Goal: Task Accomplishment & Management: Manage account settings

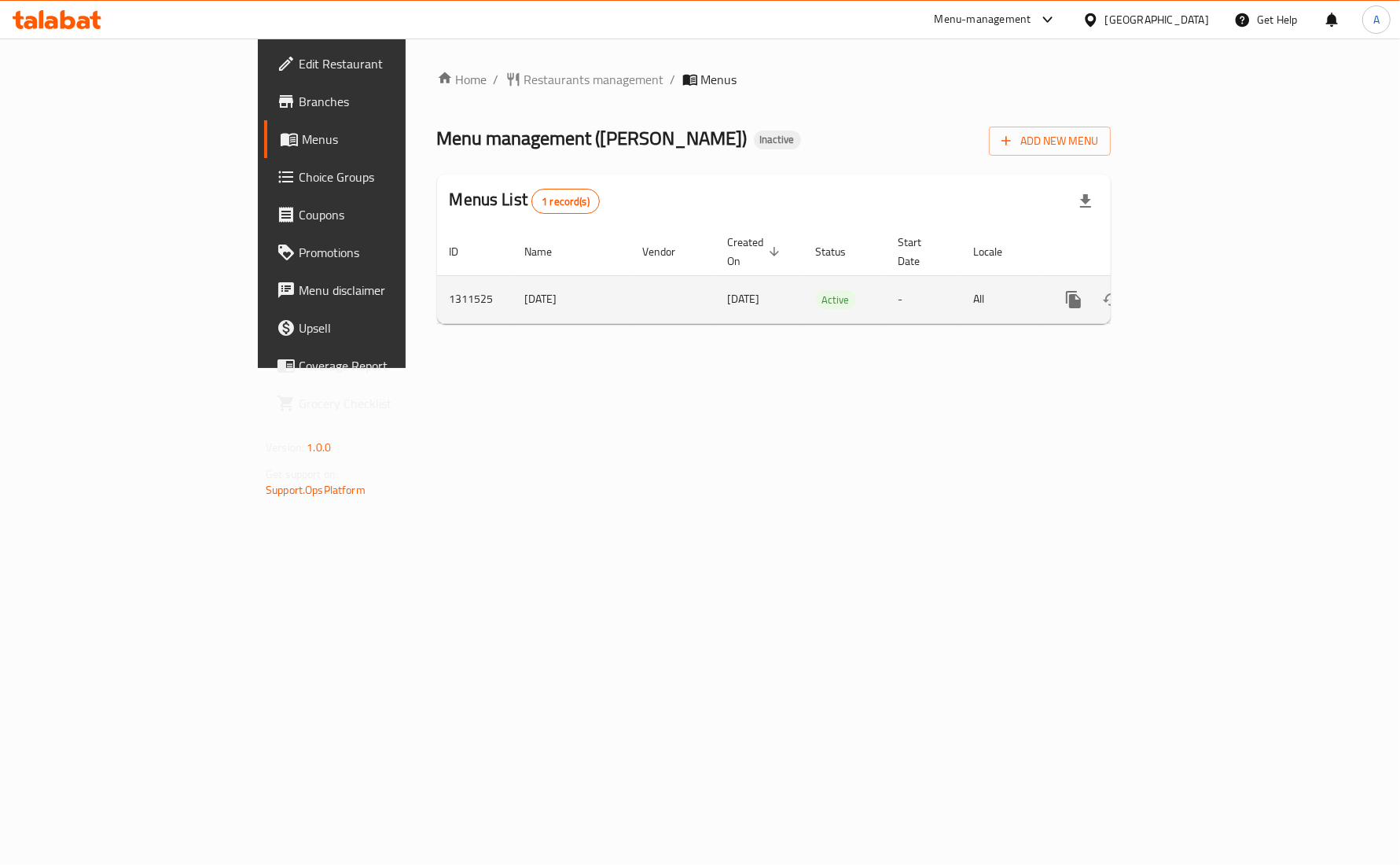
click at [1206, 281] on div "enhanced table" at bounding box center [1131, 300] width 151 height 37
click at [1196, 290] on icon "enhanced table" at bounding box center [1187, 299] width 19 height 19
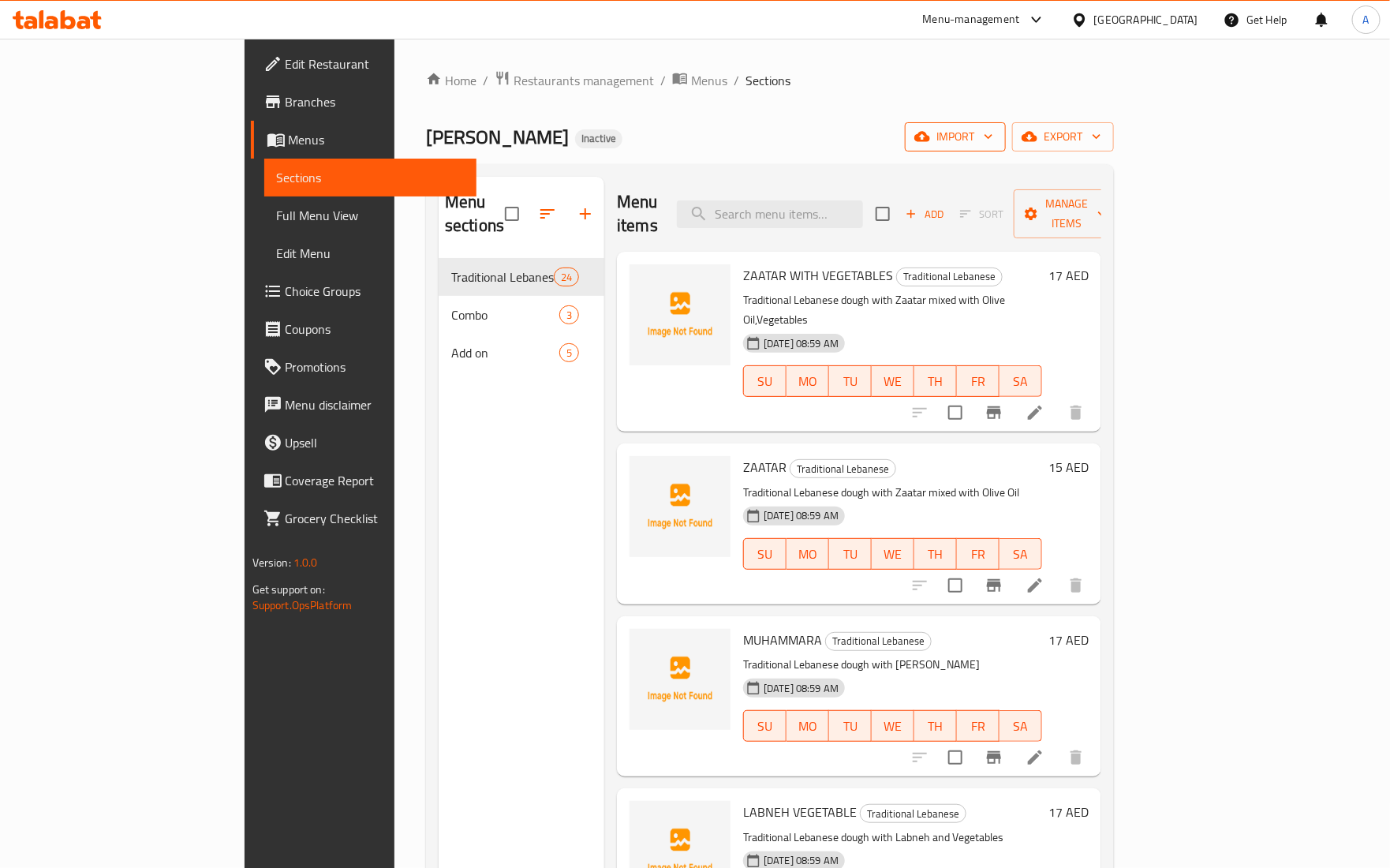
click at [993, 131] on span "import" at bounding box center [956, 136] width 76 height 20
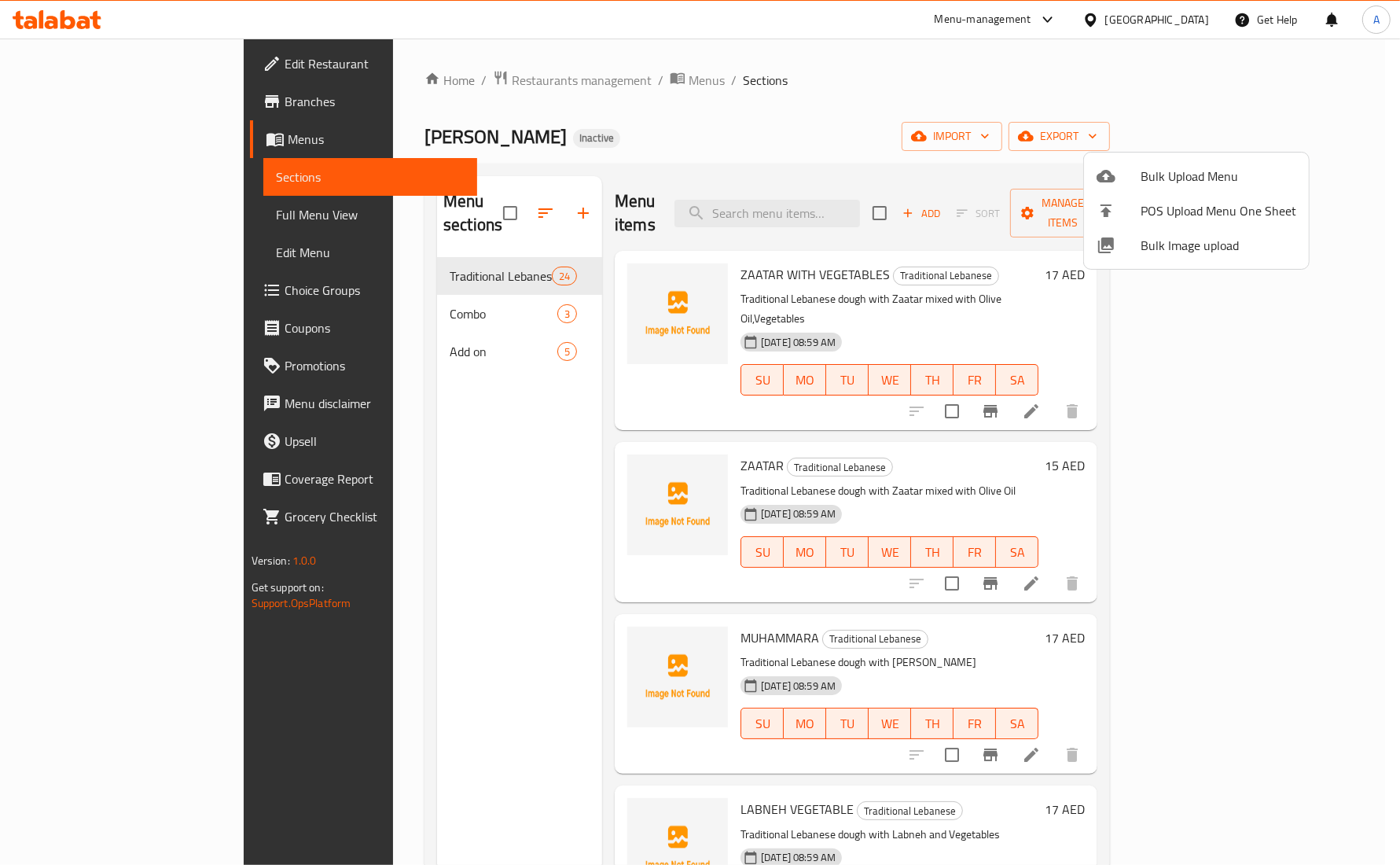
click at [1168, 258] on li "Bulk Image upload" at bounding box center [1196, 244] width 225 height 35
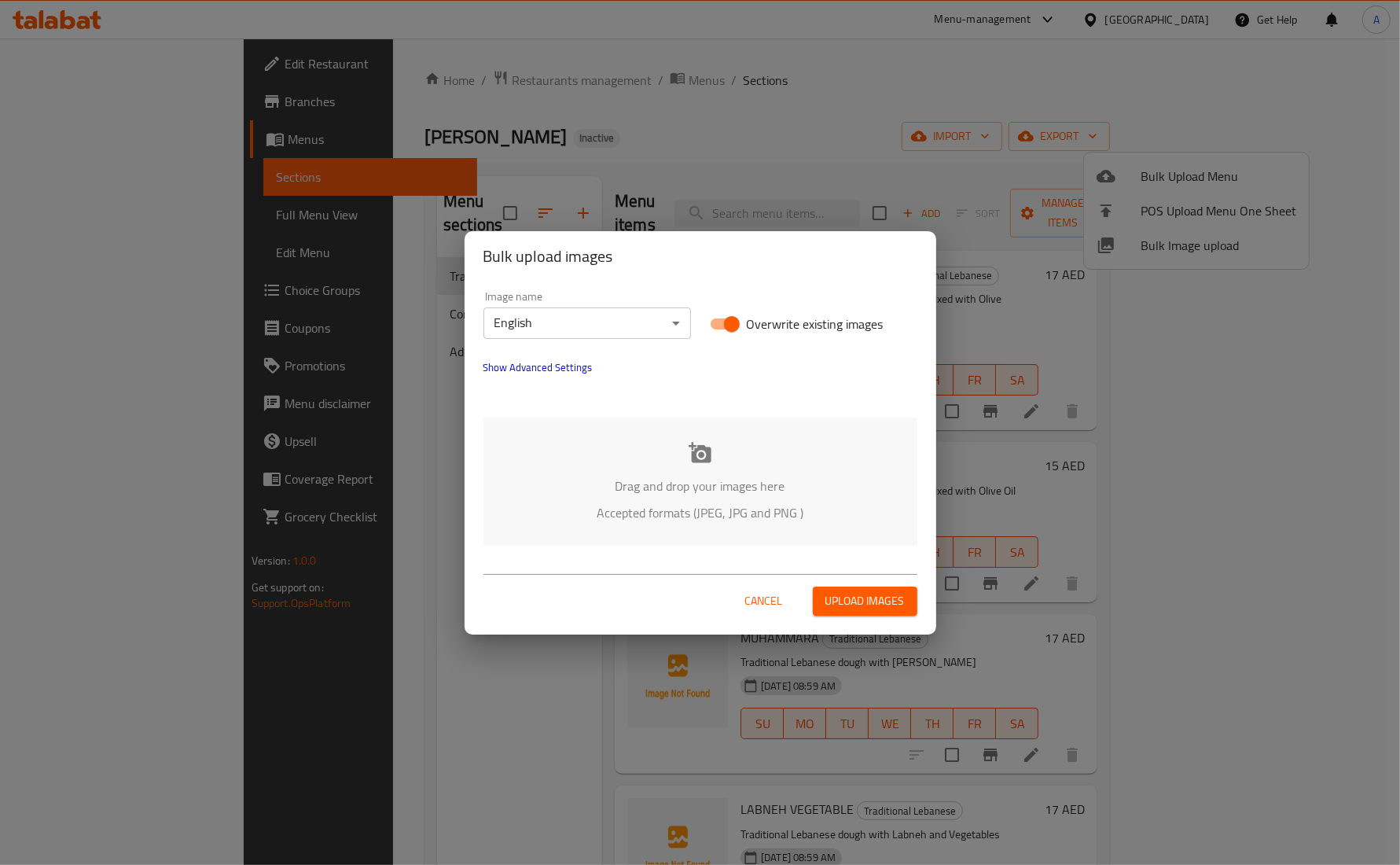
click at [692, 477] on p "Drag and drop your images here" at bounding box center [700, 485] width 387 height 19
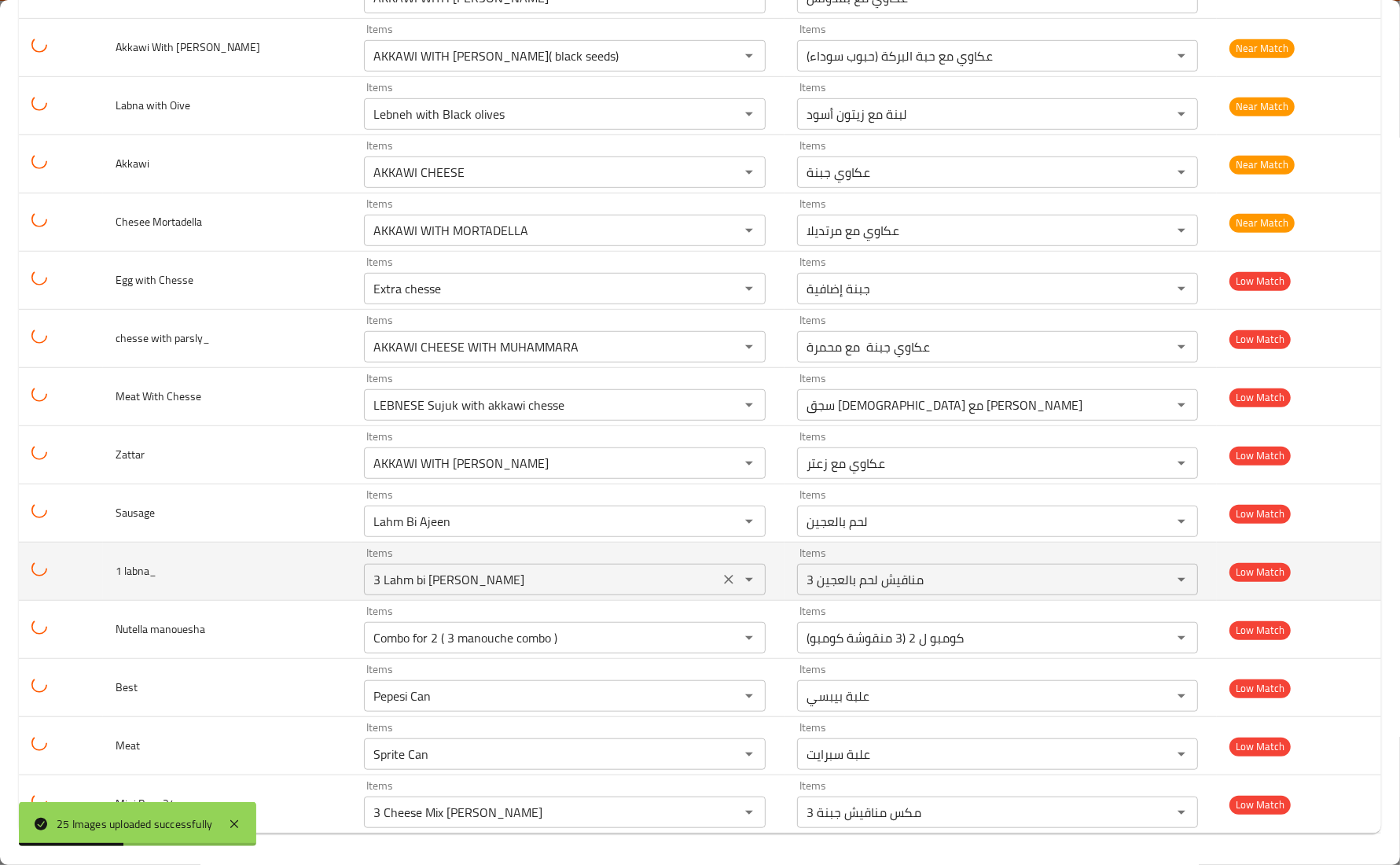
scroll to position [867, 0]
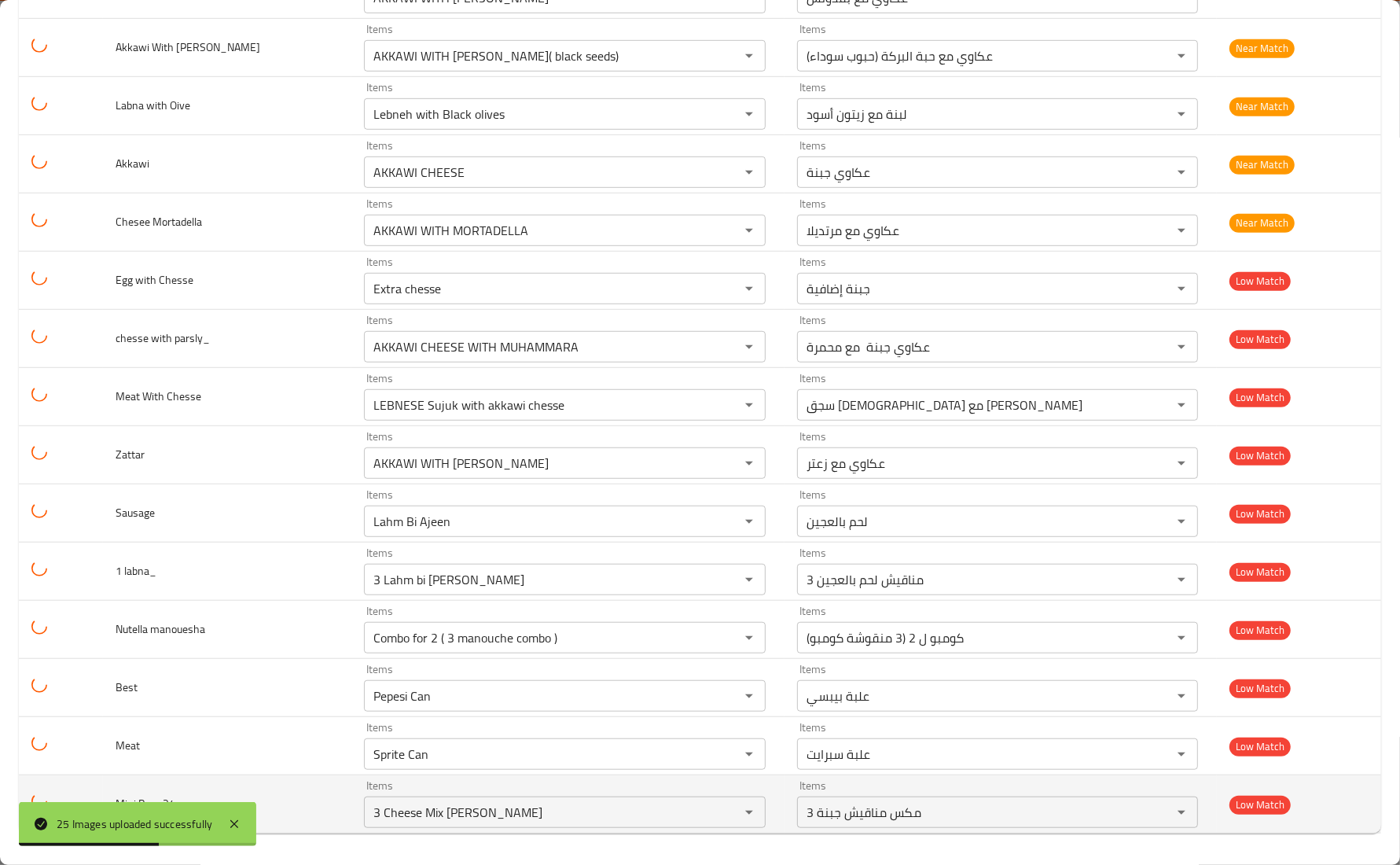
click at [268, 775] on td "Mini Box -24_" at bounding box center [227, 804] width 248 height 58
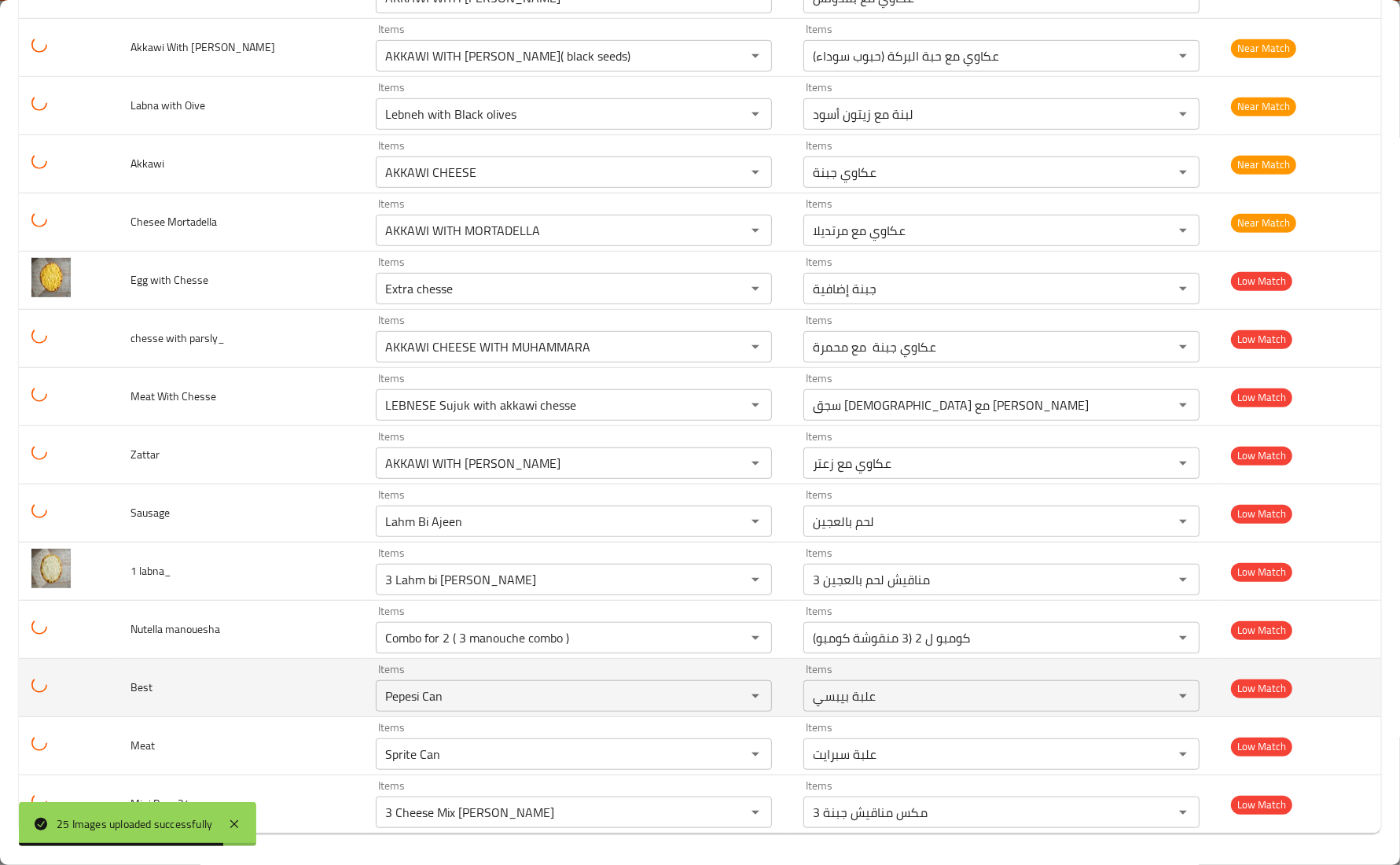
drag, startPoint x: 537, startPoint y: 689, endPoint x: 232, endPoint y: 689, distance: 305.0
click at [255, 690] on tr "Best Items Pepesi Can Items Items علبة بيبسي Items Low Match" at bounding box center [700, 687] width 1363 height 58
click at [225, 680] on td "Best" at bounding box center [241, 687] width 246 height 58
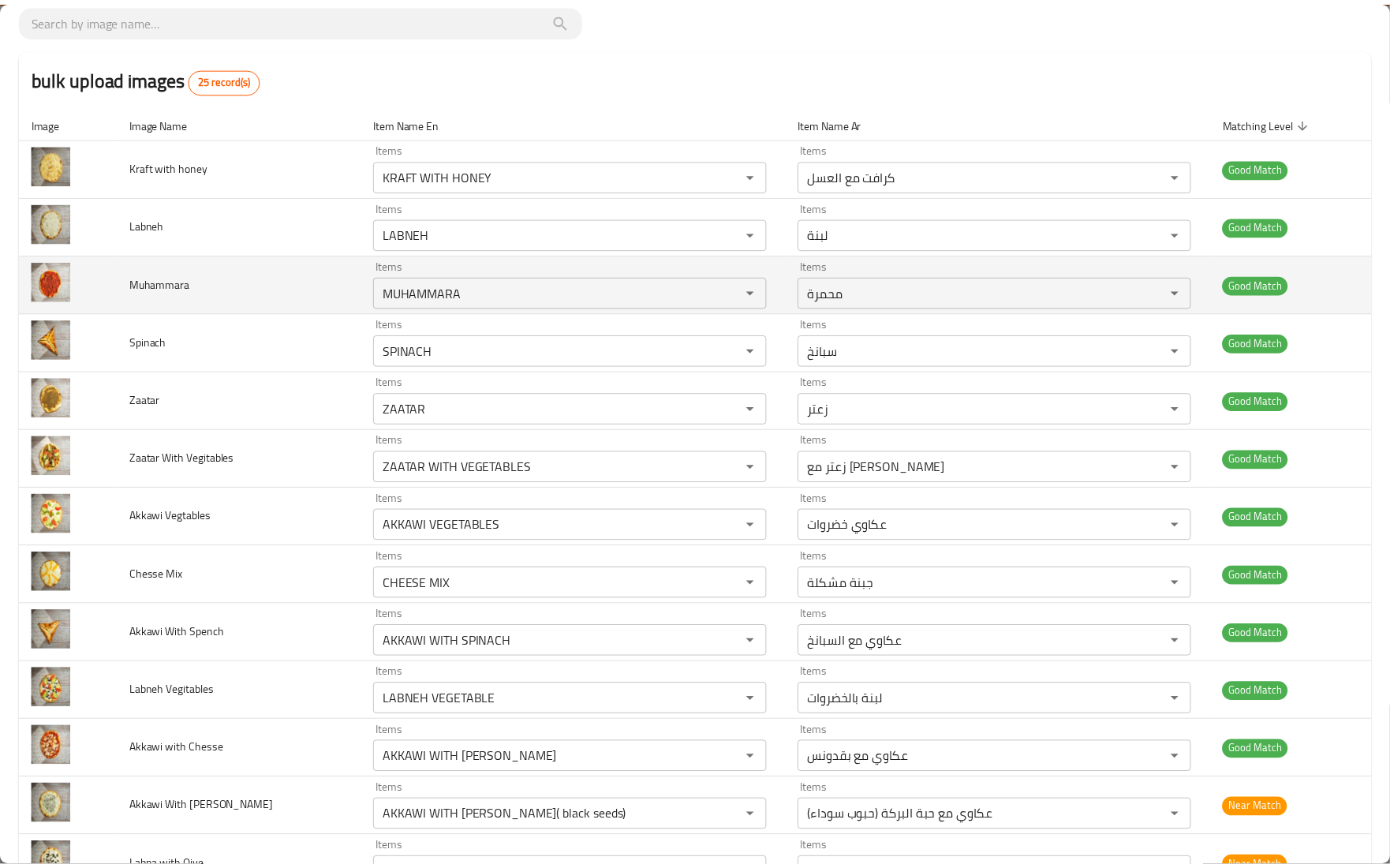
scroll to position [0, 0]
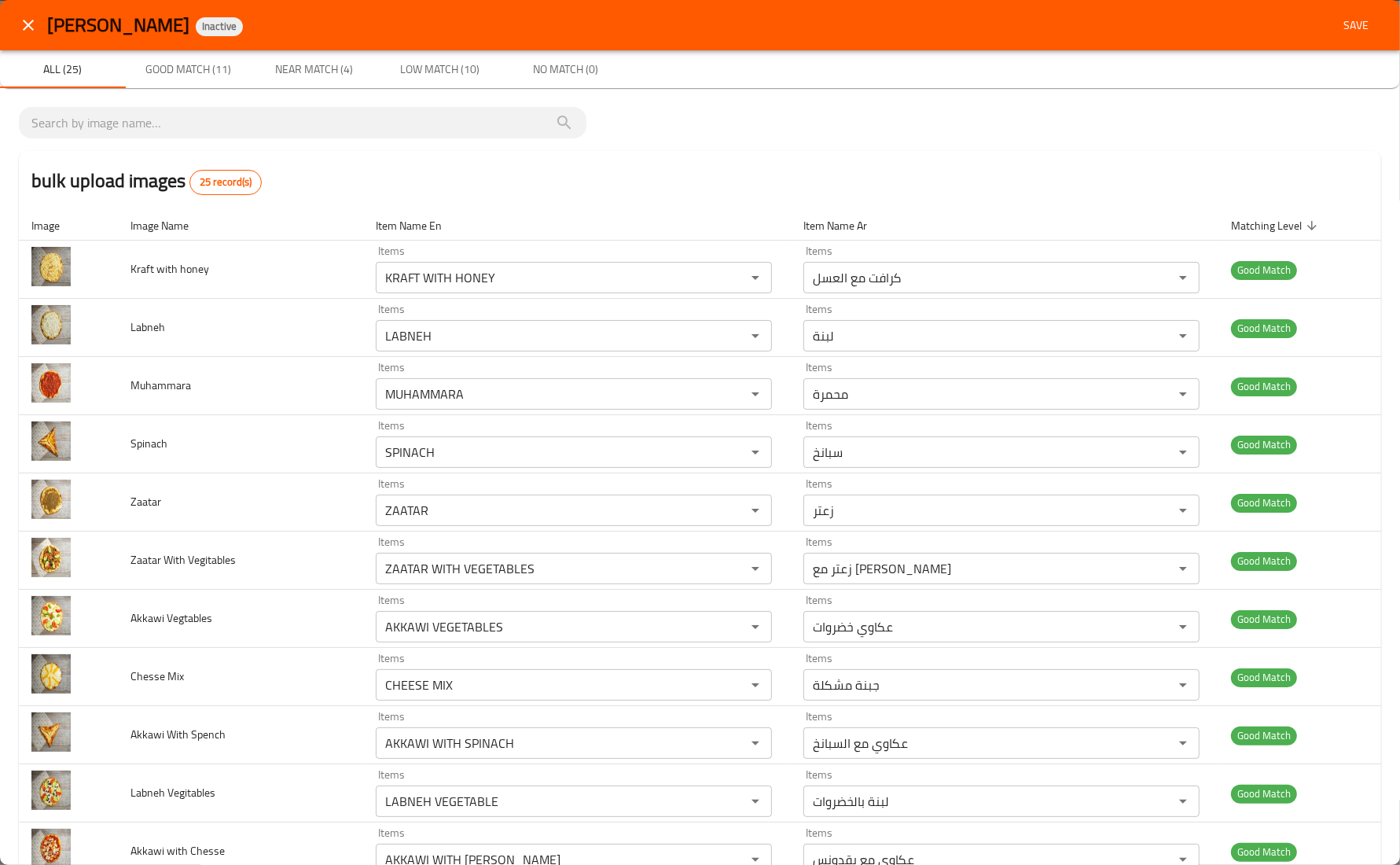
click at [17, 33] on button "close" at bounding box center [28, 25] width 37 height 37
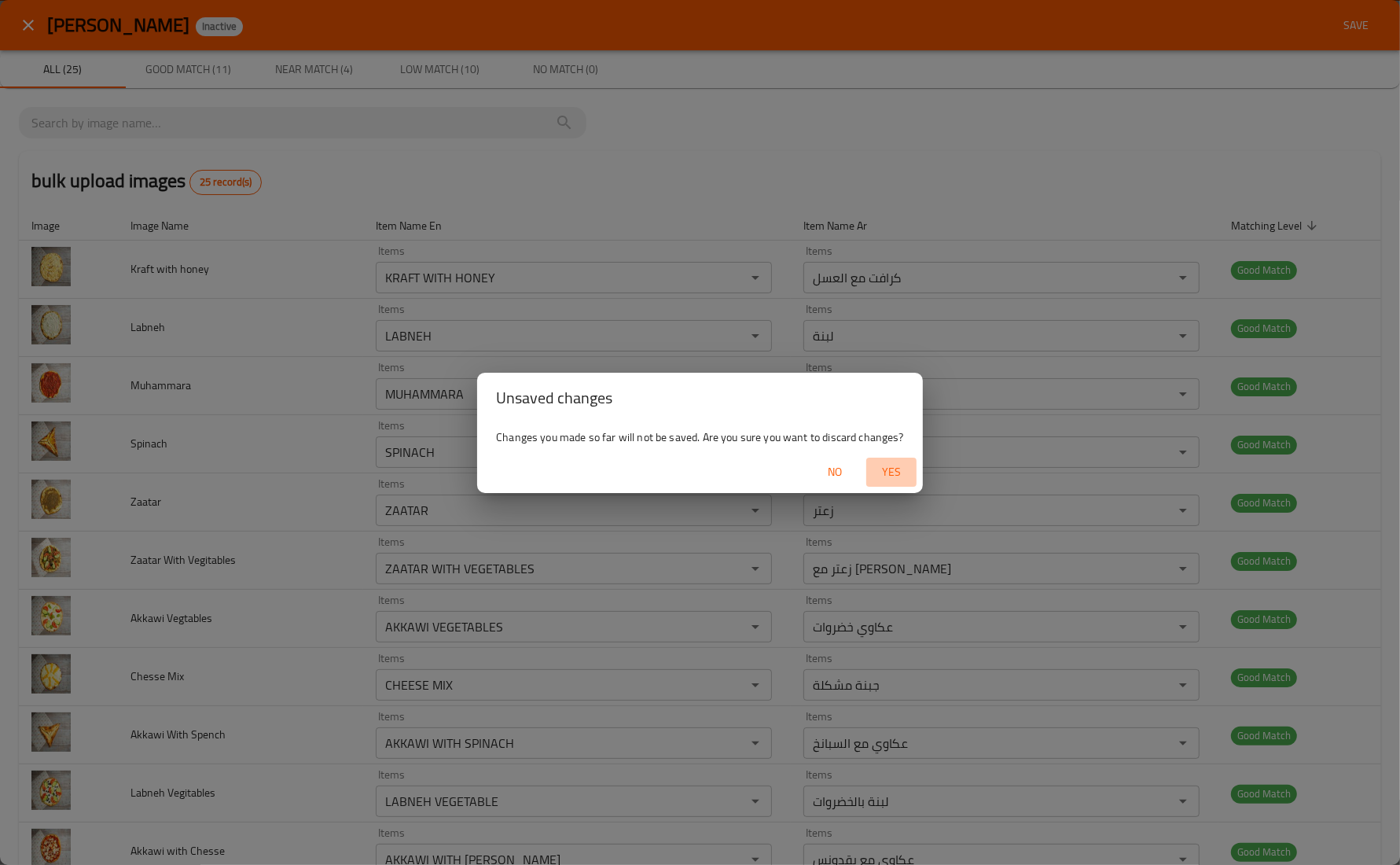
click at [898, 473] on span "Yes" at bounding box center [892, 472] width 37 height 20
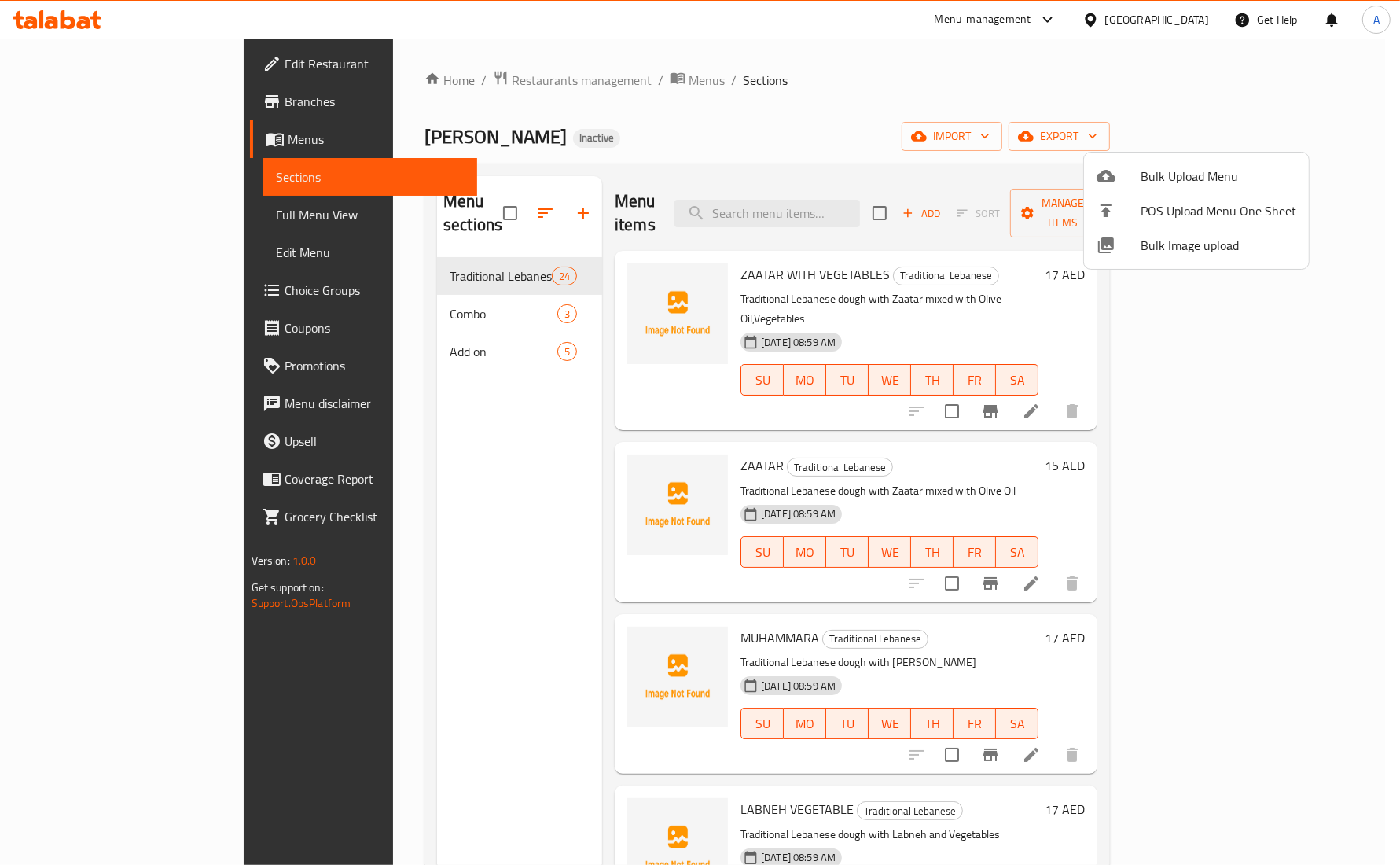
click at [1156, 21] on div at bounding box center [700, 432] width 1400 height 865
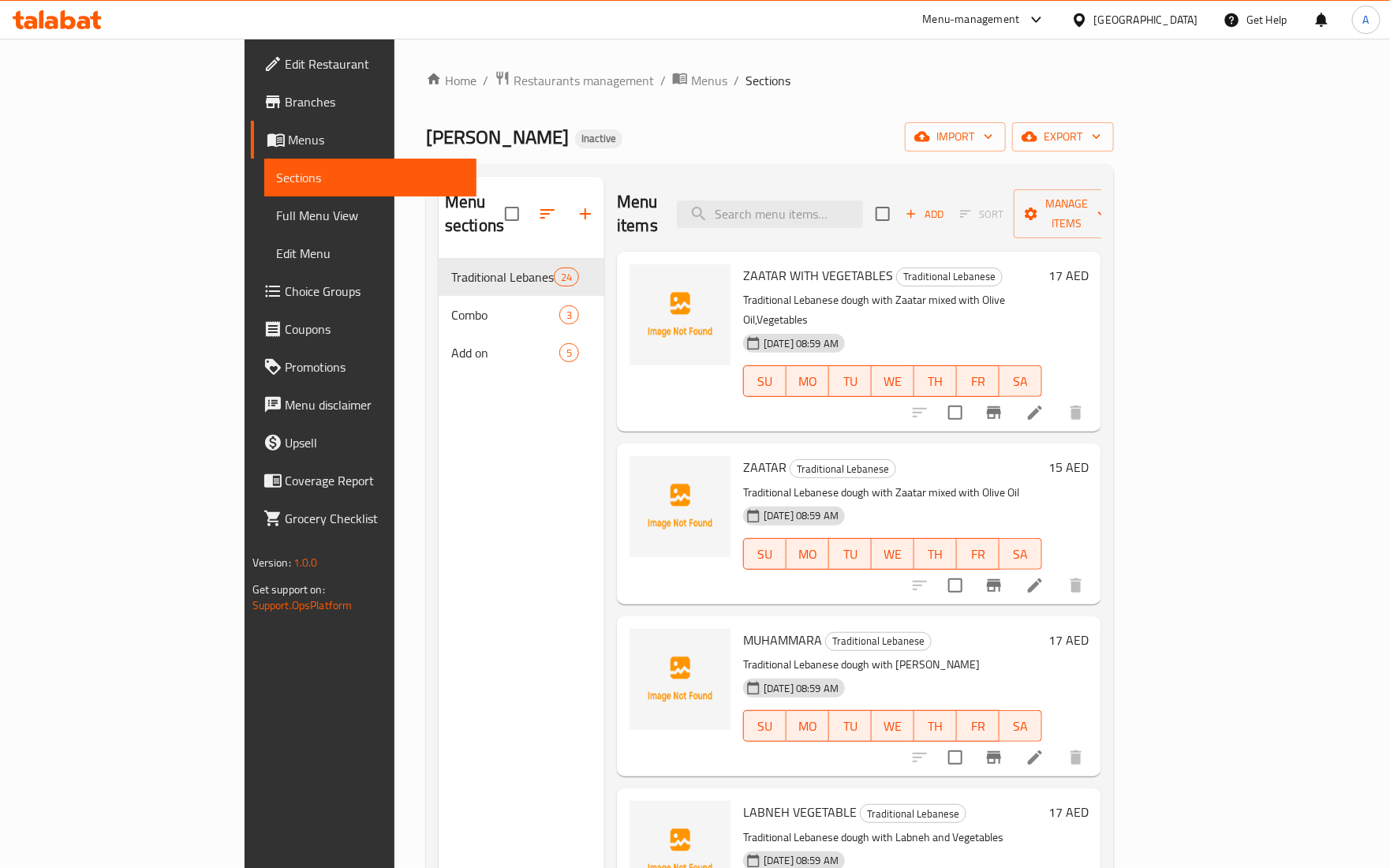
click at [1156, 28] on div "[GEOGRAPHIC_DATA]" at bounding box center [1146, 19] width 104 height 17
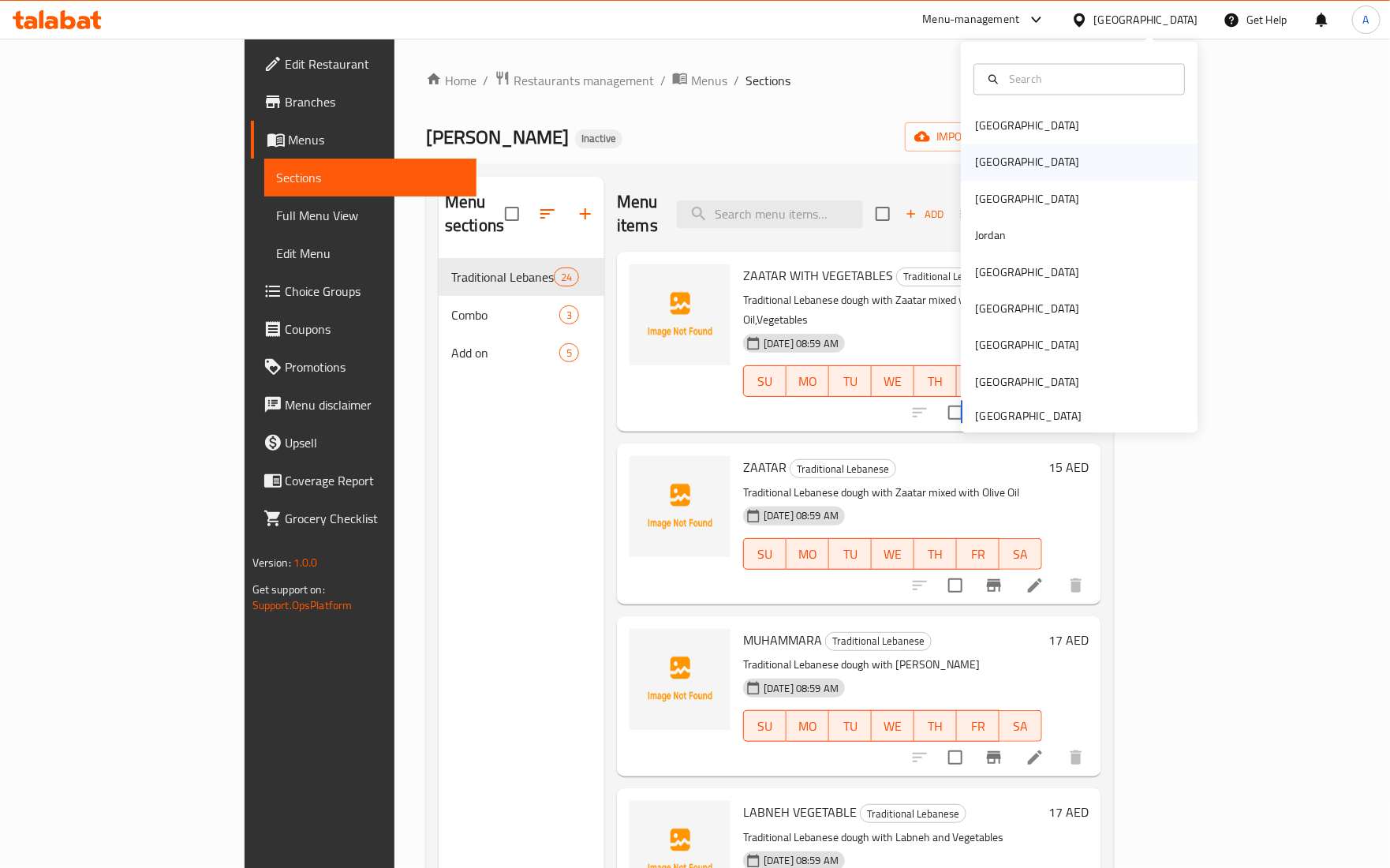
click at [963, 161] on div "[GEOGRAPHIC_DATA]" at bounding box center [1027, 162] width 129 height 37
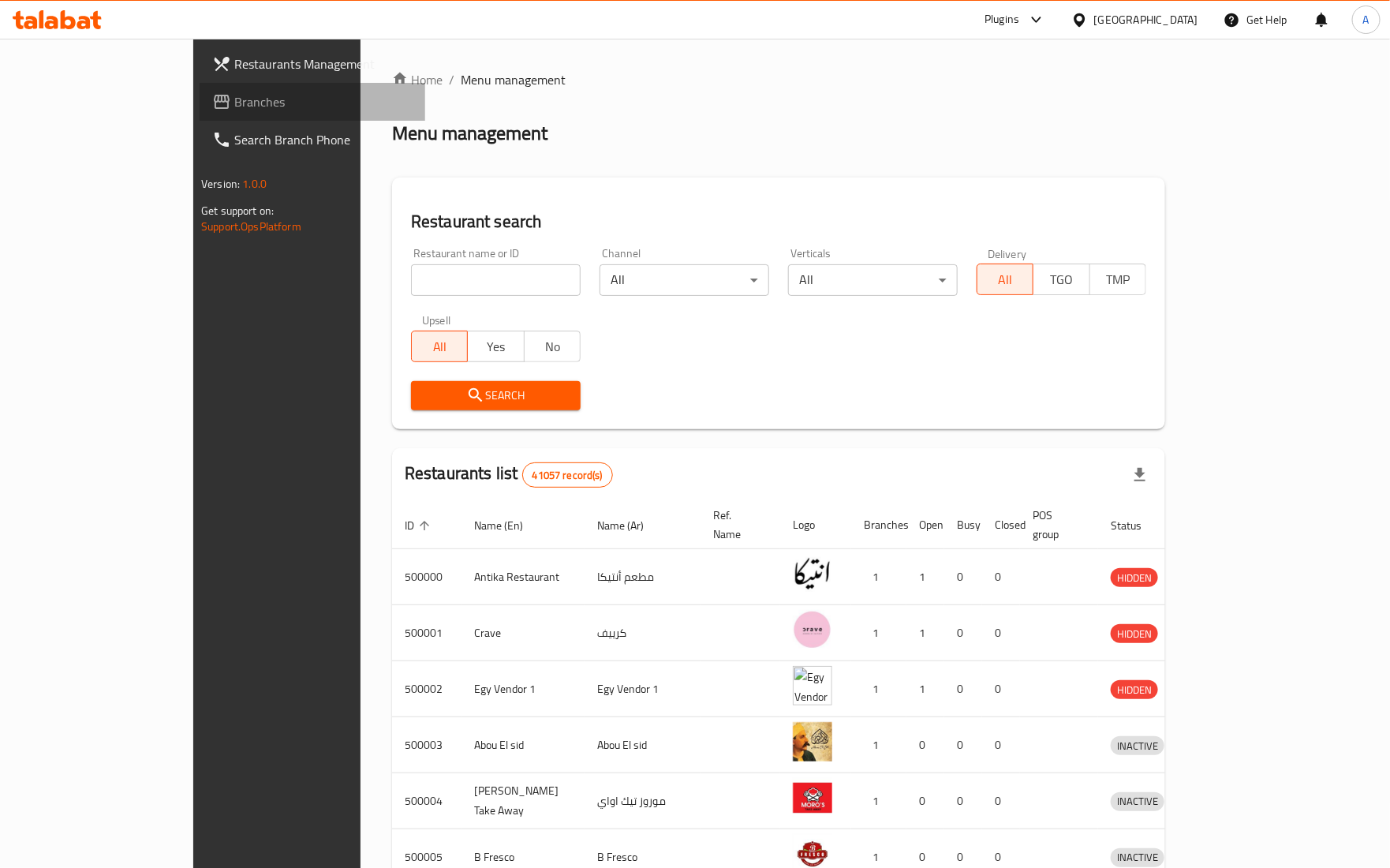
click at [235, 105] on span "Branches" at bounding box center [324, 101] width 178 height 19
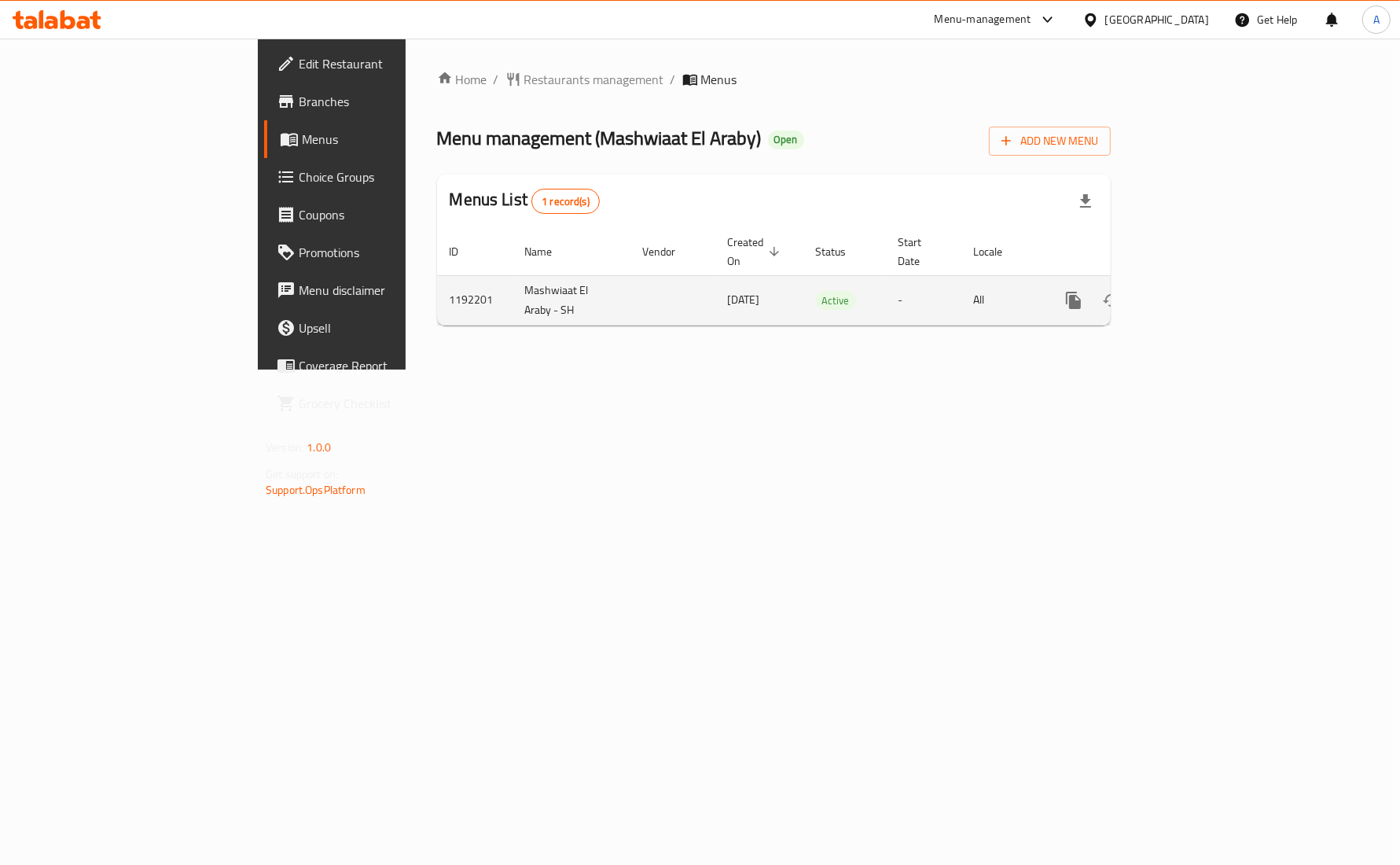
click at [1196, 291] on icon "enhanced table" at bounding box center [1187, 300] width 19 height 19
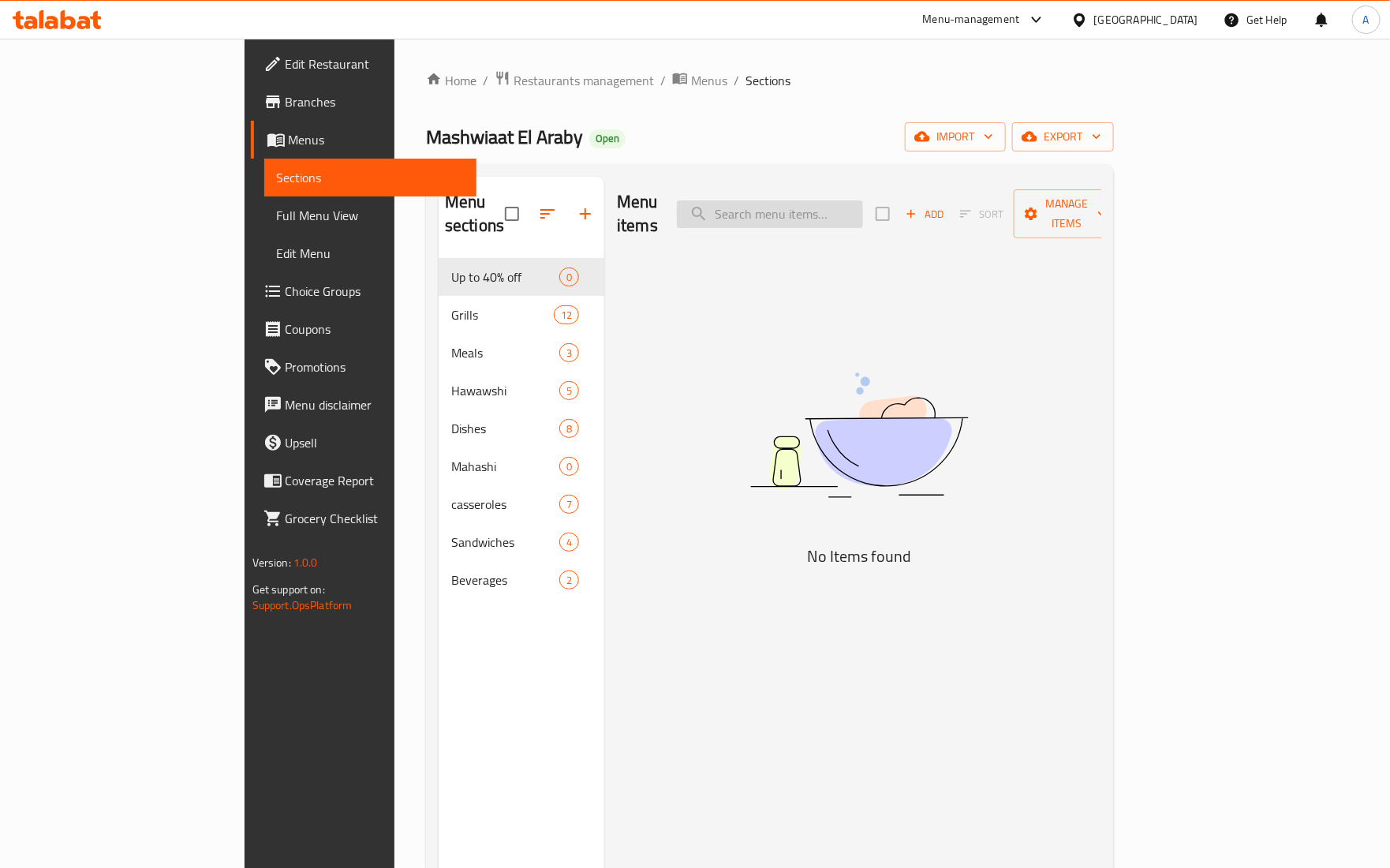
click at [839, 201] on input "search" at bounding box center [770, 214] width 186 height 28
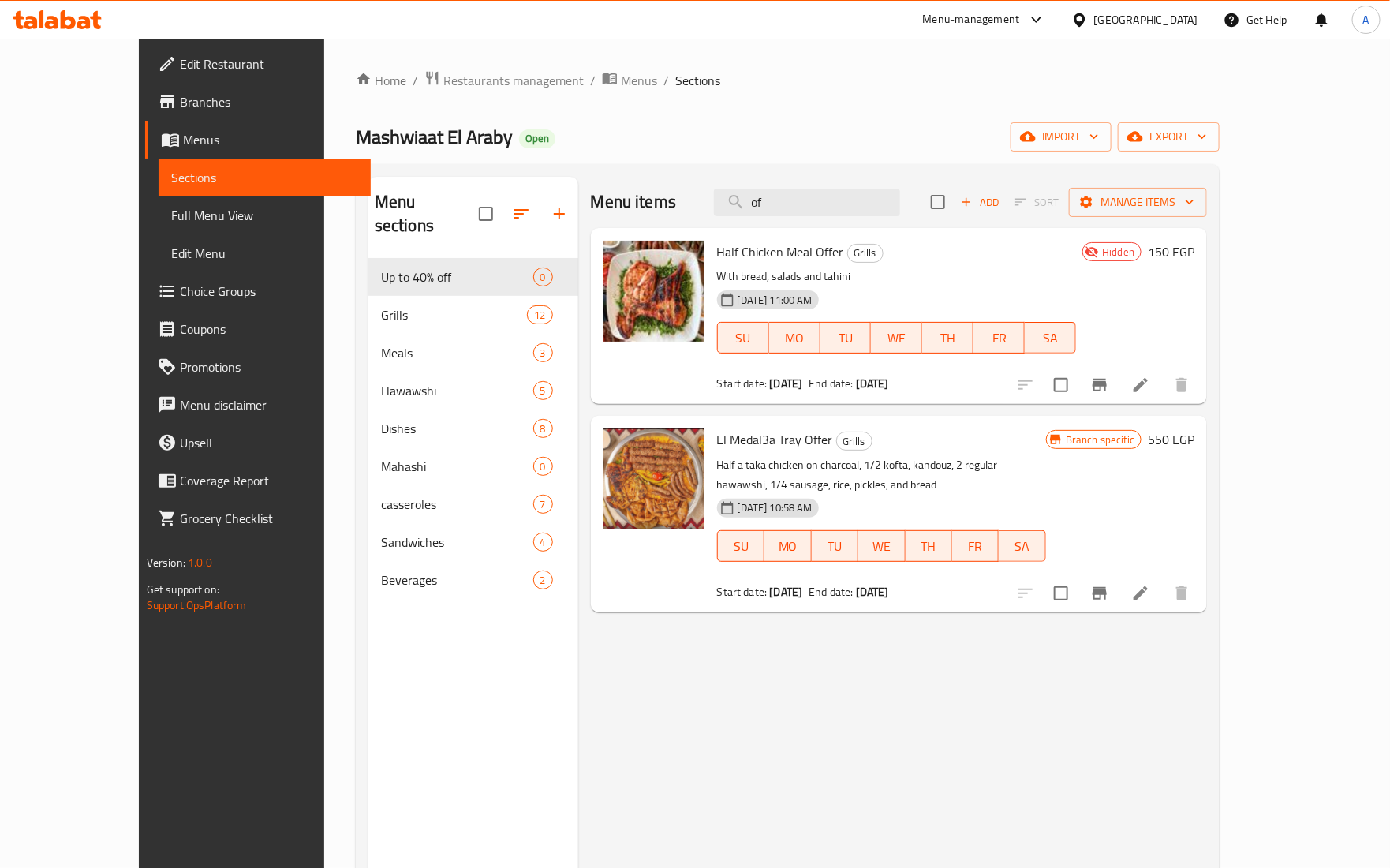
type input "o"
type input "عرض"
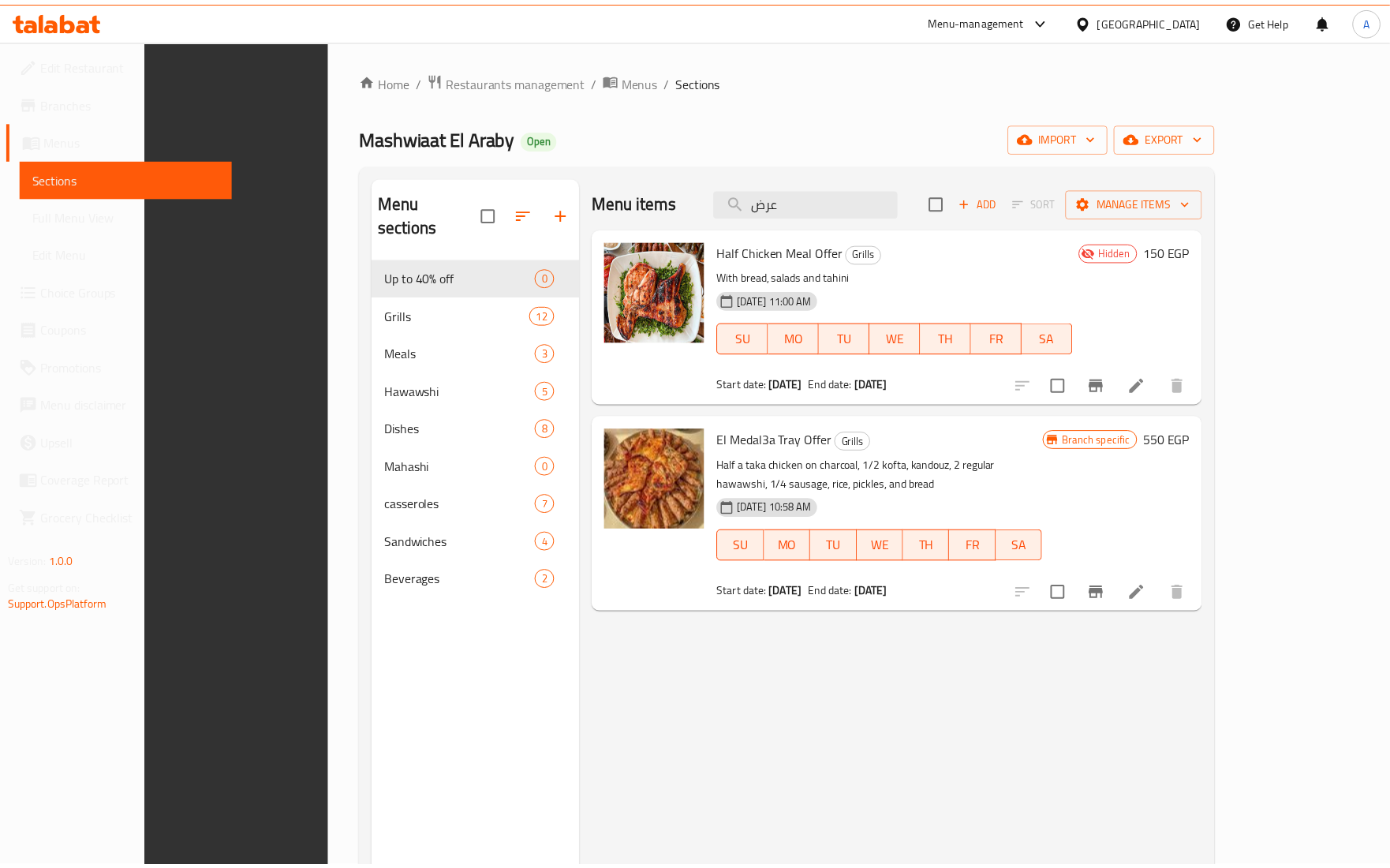
scroll to position [222, 0]
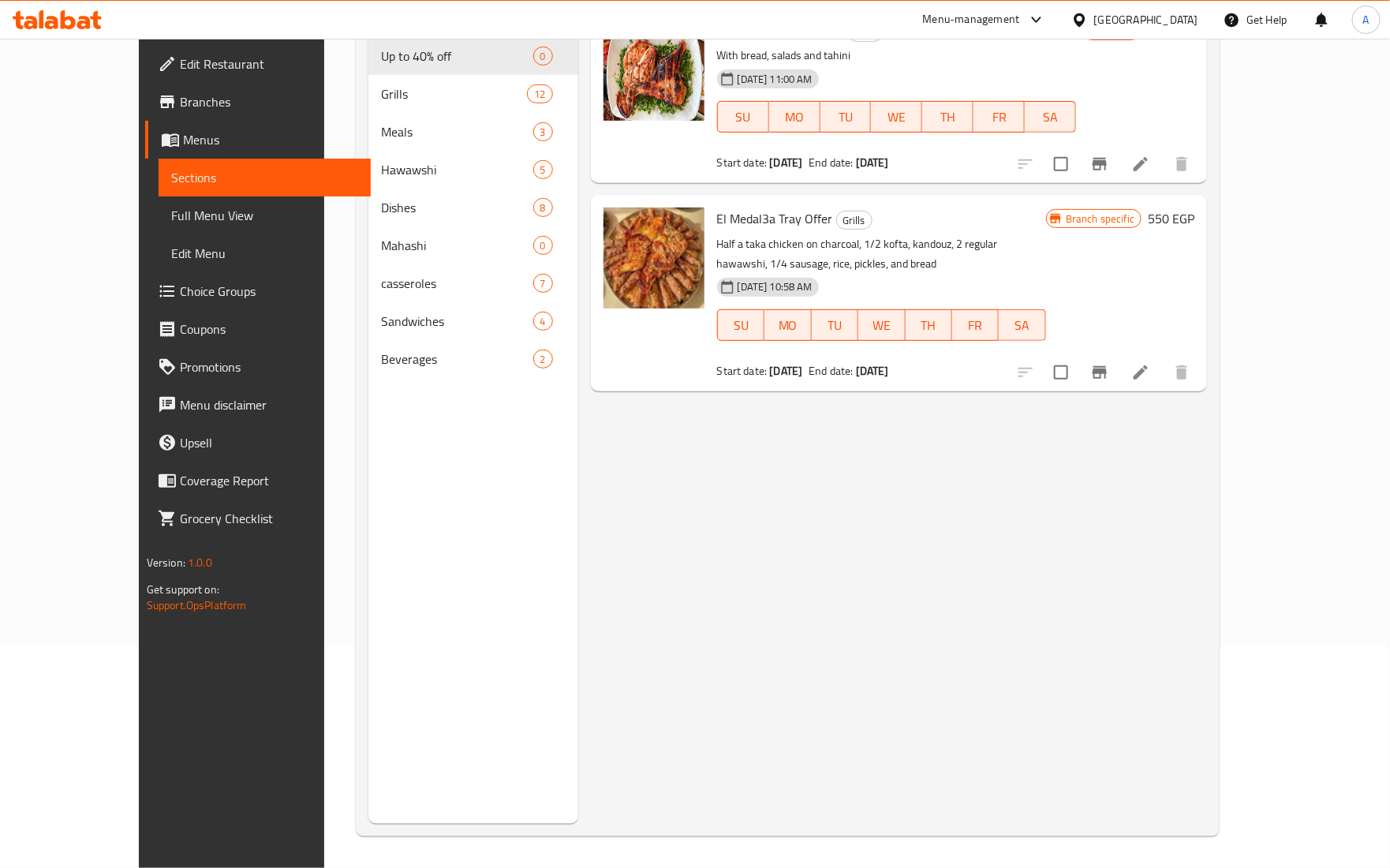
drag, startPoint x: 769, startPoint y: 649, endPoint x: 775, endPoint y: 630, distance: 19.9
click at [774, 645] on div "Menu items عرض Add Sort Manage items Half Chicken Meal Offer Grills With bread,…" at bounding box center [893, 389] width 630 height 868
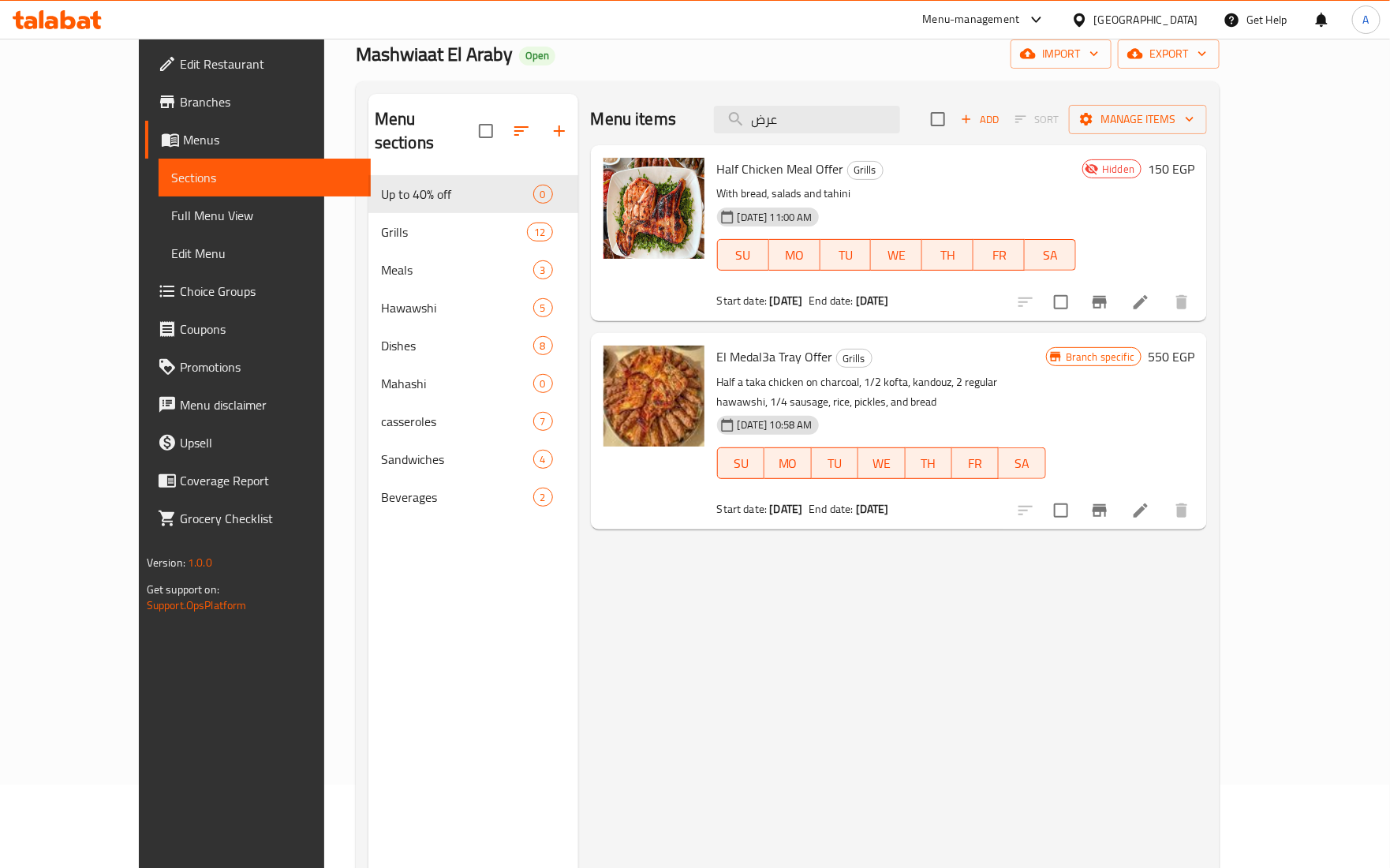
scroll to position [0, 0]
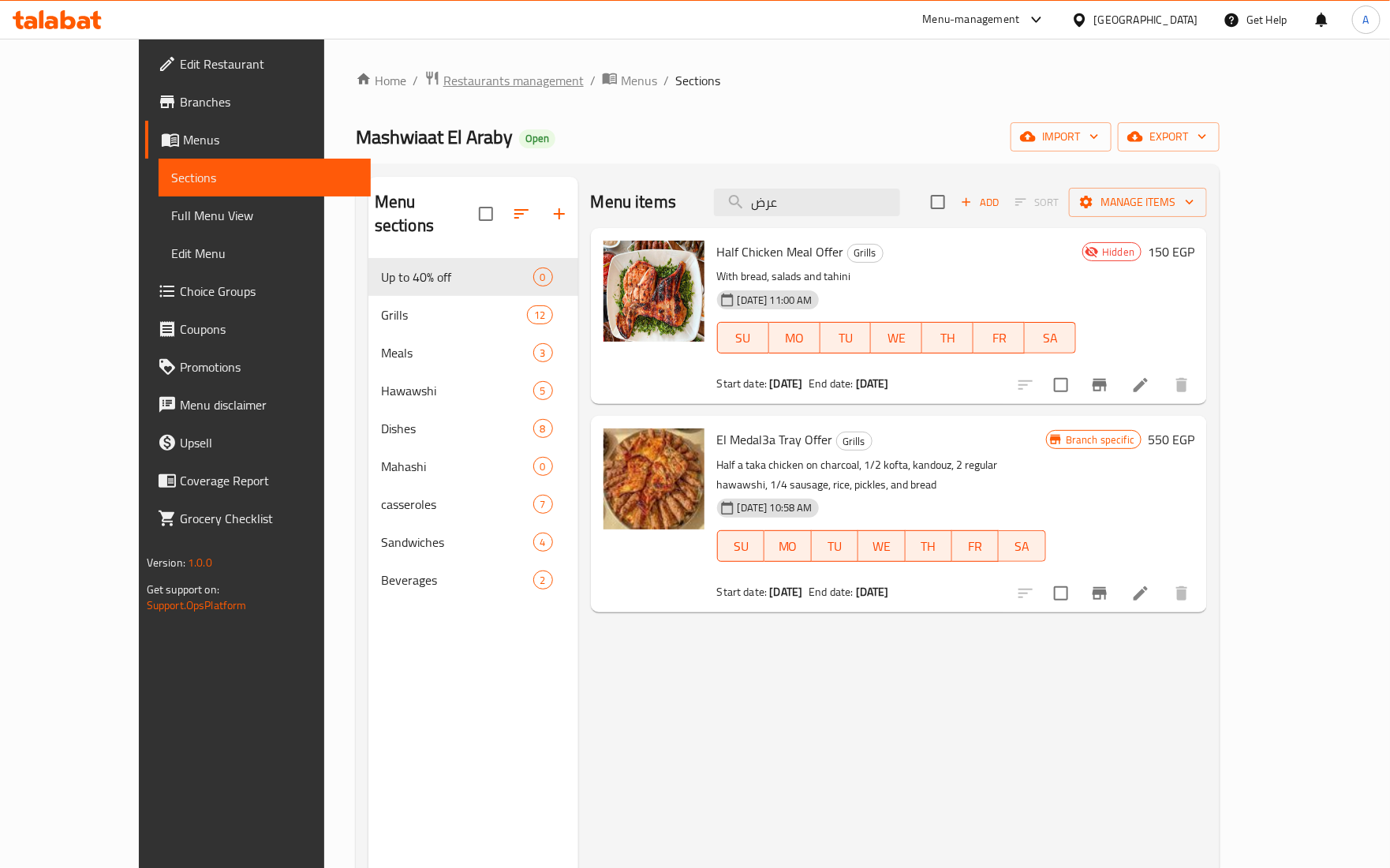
click at [463, 78] on span "Restaurants management" at bounding box center [513, 80] width 140 height 19
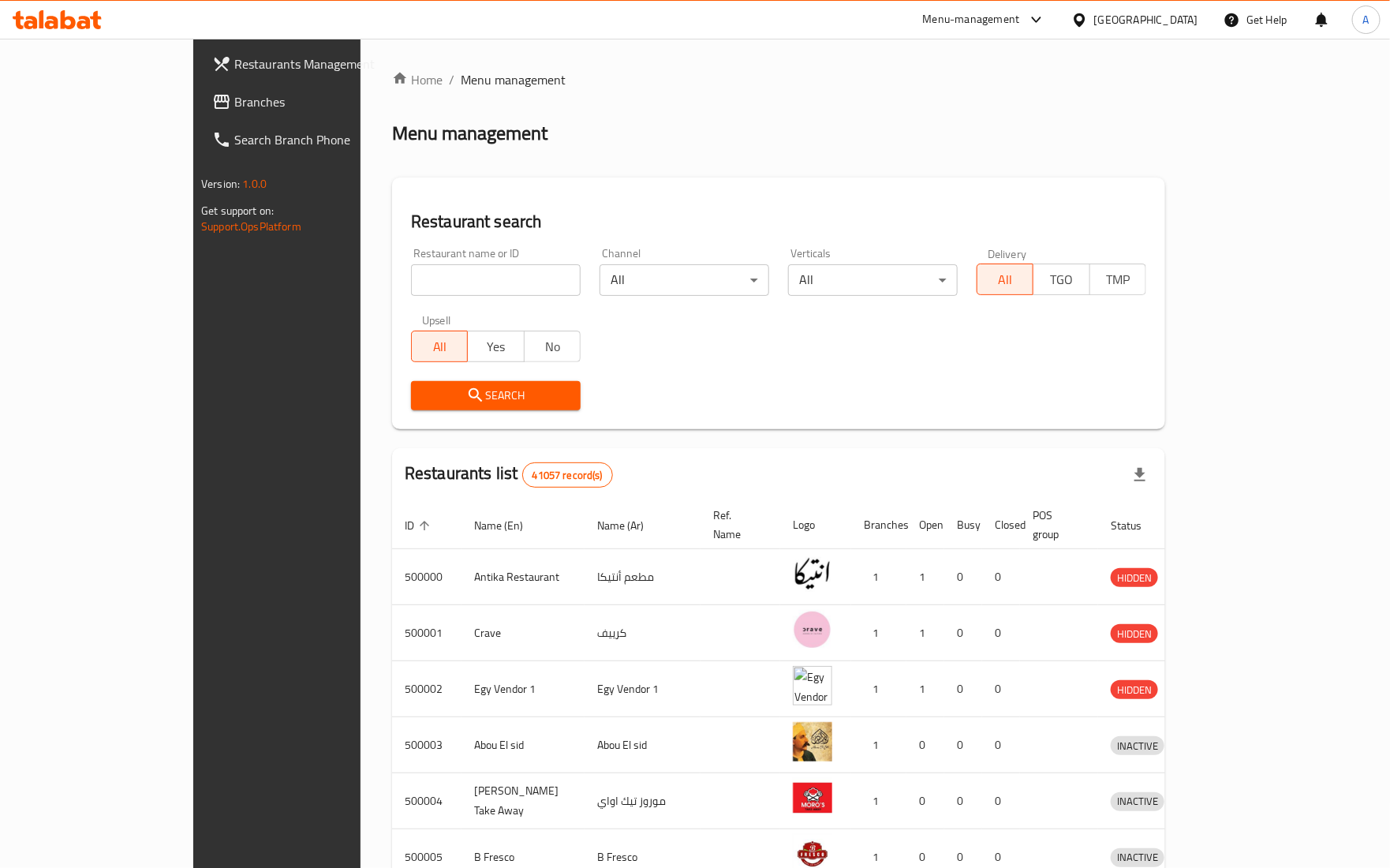
click at [235, 93] on span "Branches" at bounding box center [324, 101] width 178 height 19
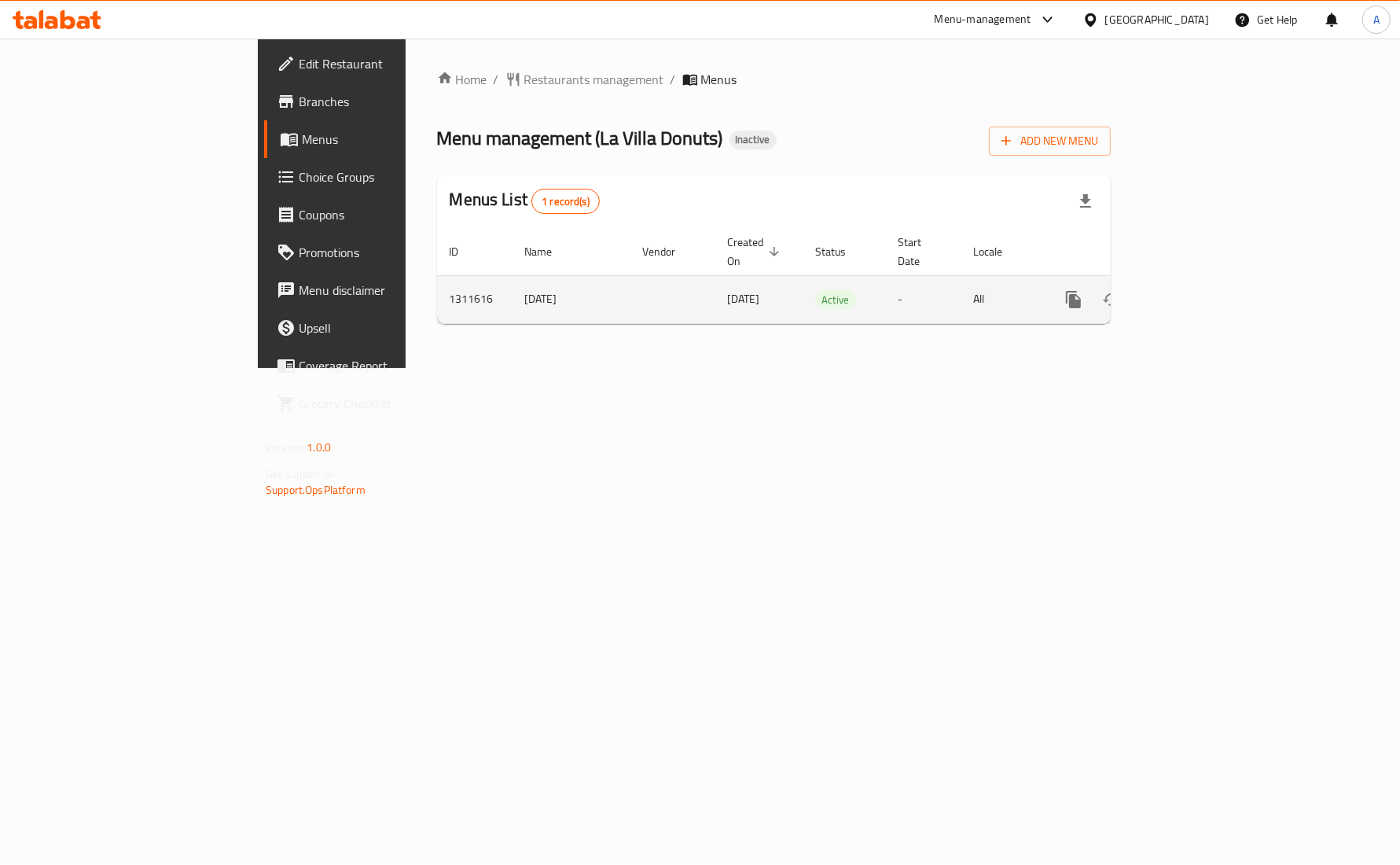
click at [1206, 288] on link "enhanced table" at bounding box center [1187, 300] width 37 height 37
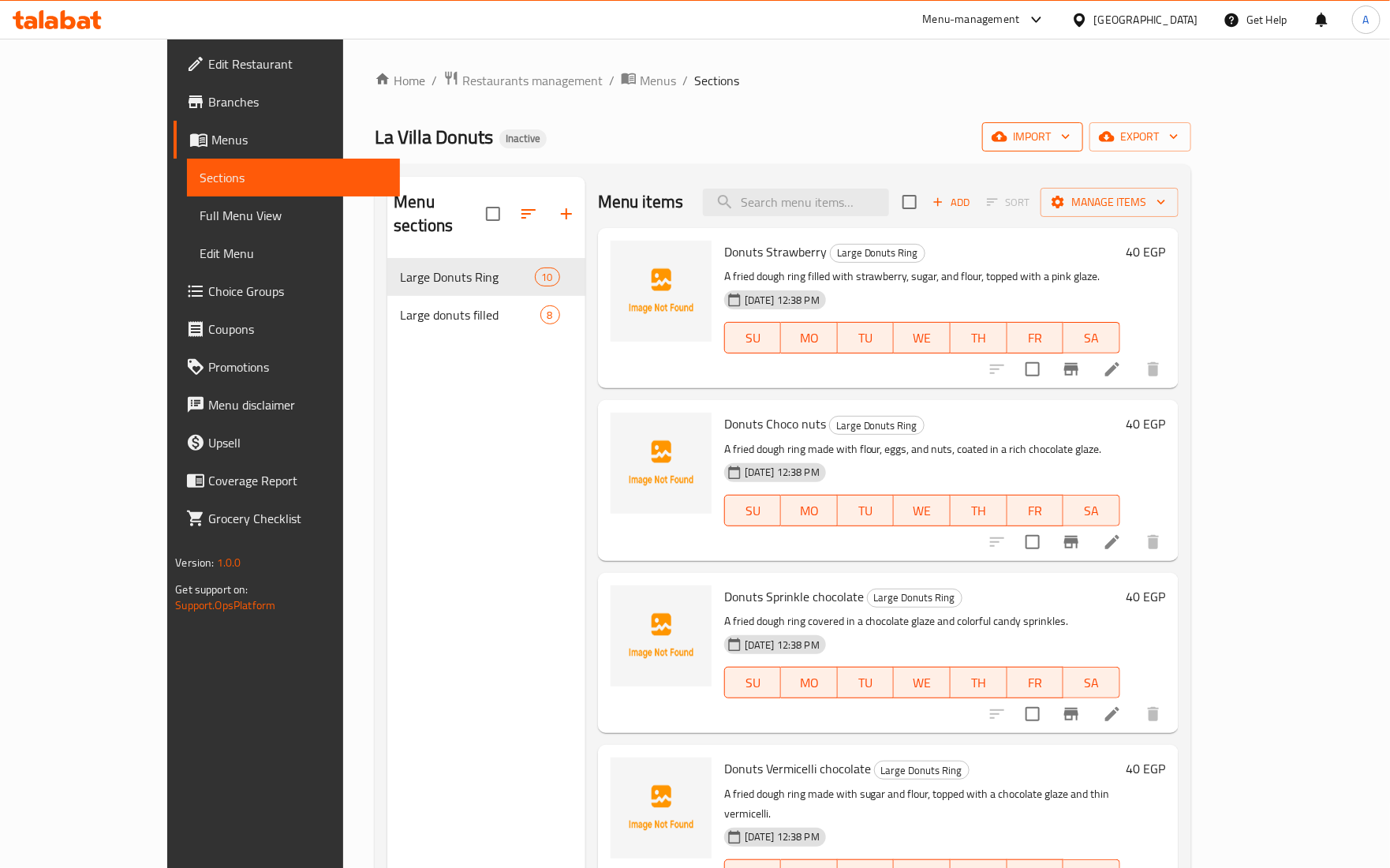
click at [1007, 138] on icon "button" at bounding box center [1000, 136] width 16 height 16
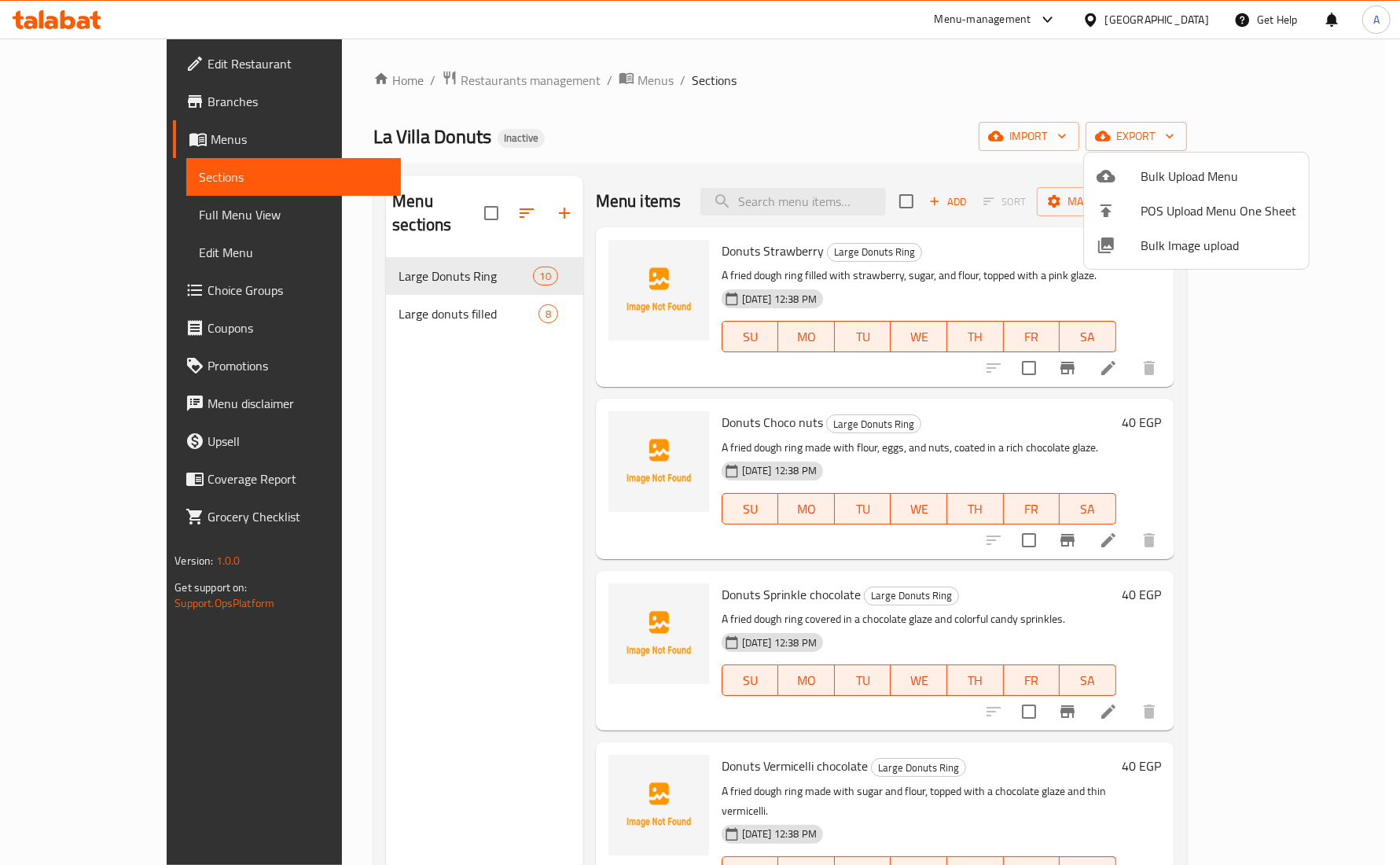
click at [1137, 241] on div at bounding box center [1119, 244] width 44 height 19
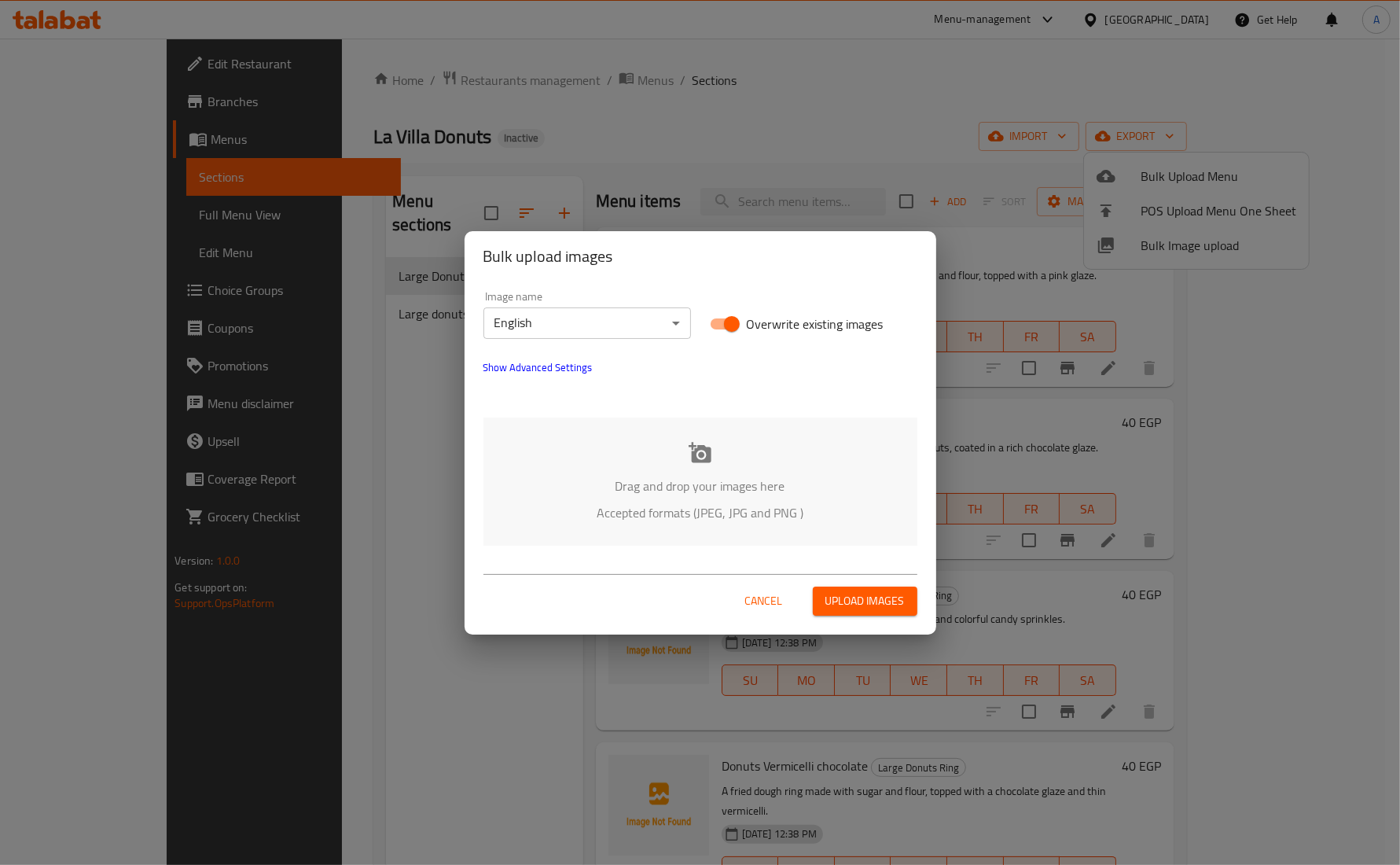
click at [717, 468] on div "Drag and drop your images here Accepted formats (JPEG, JPG and PNG )" at bounding box center [700, 482] width 434 height 128
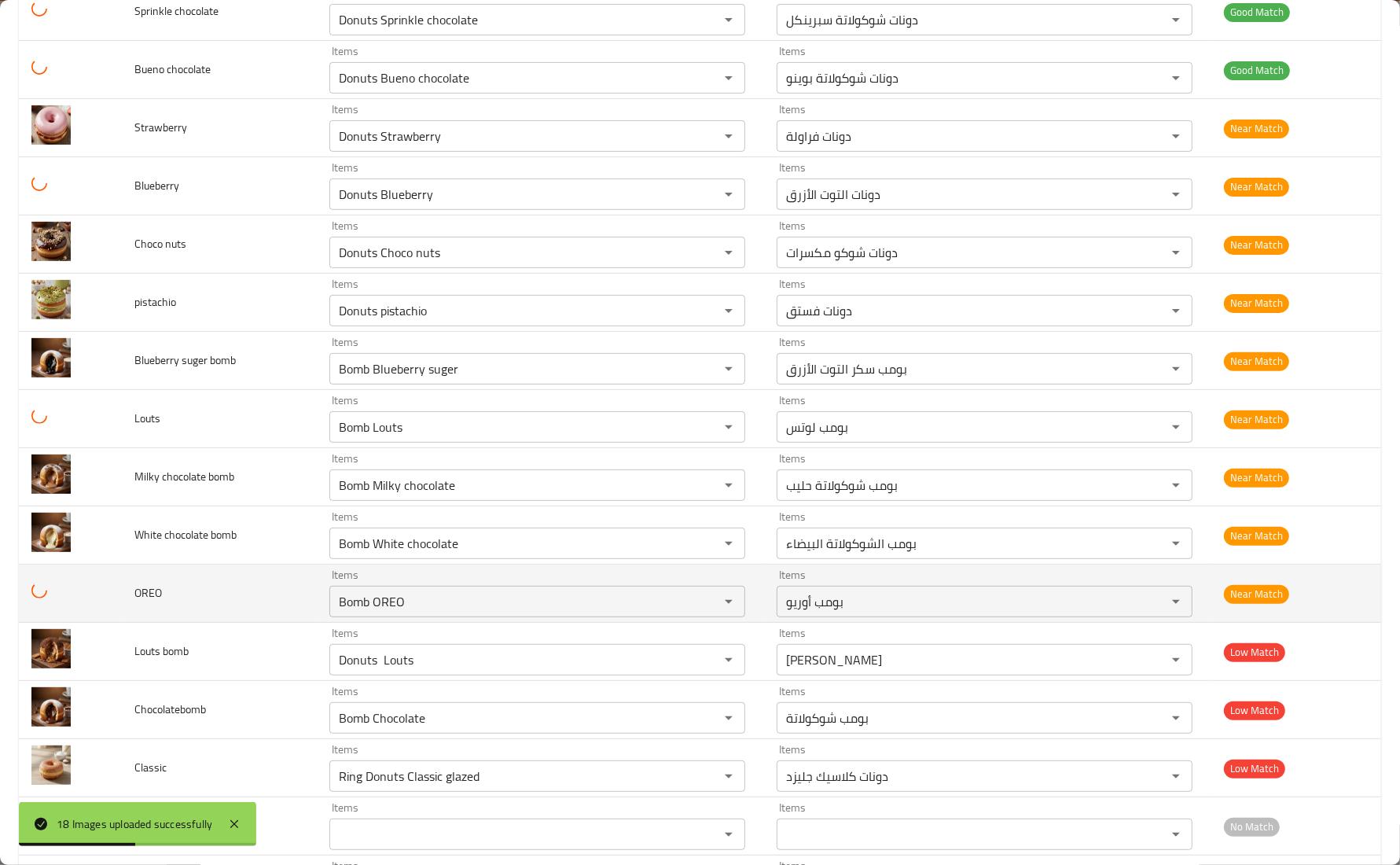
scroll to position [393, 0]
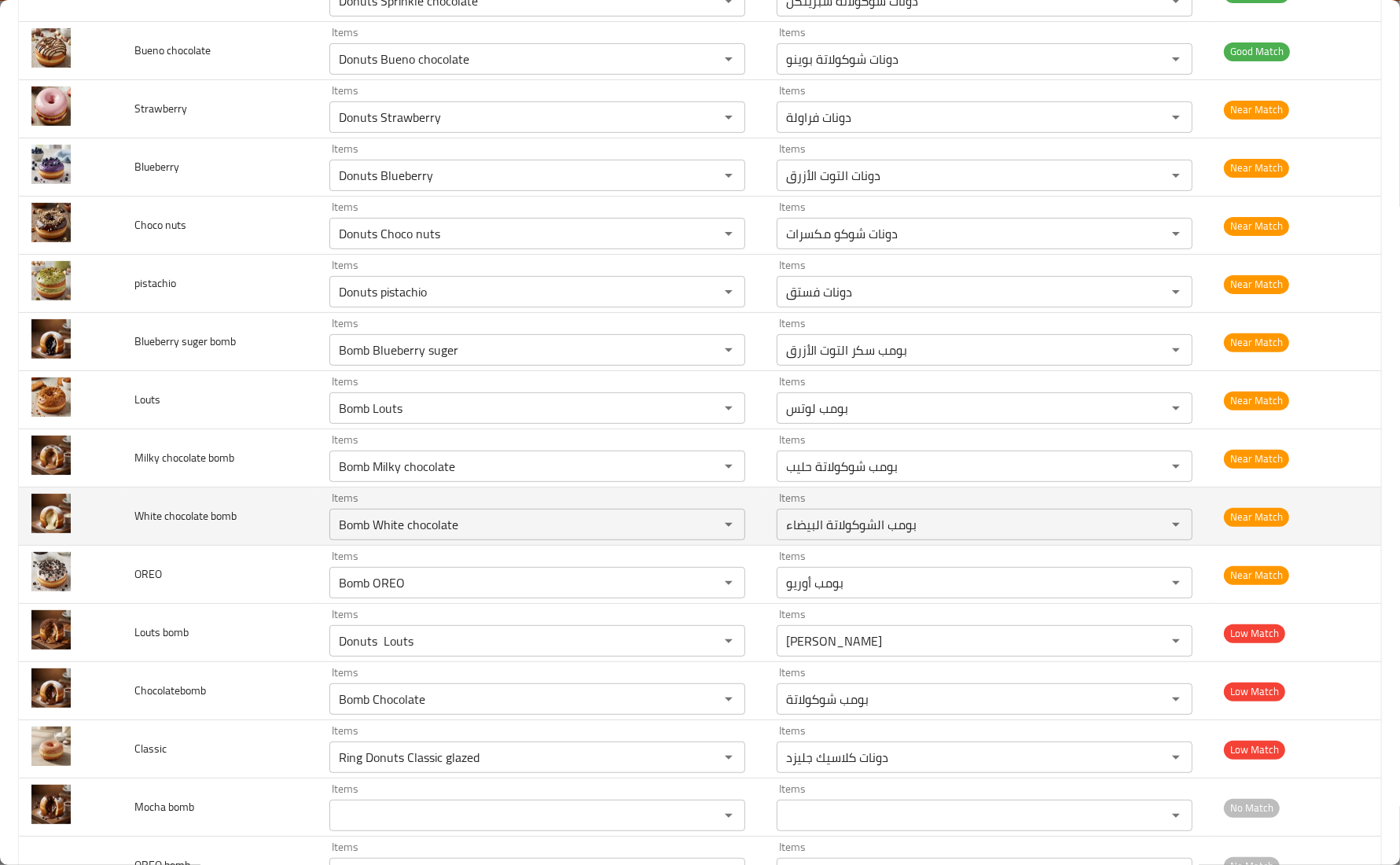
click at [151, 500] on td "White chocolate bomb" at bounding box center [219, 516] width 195 height 58
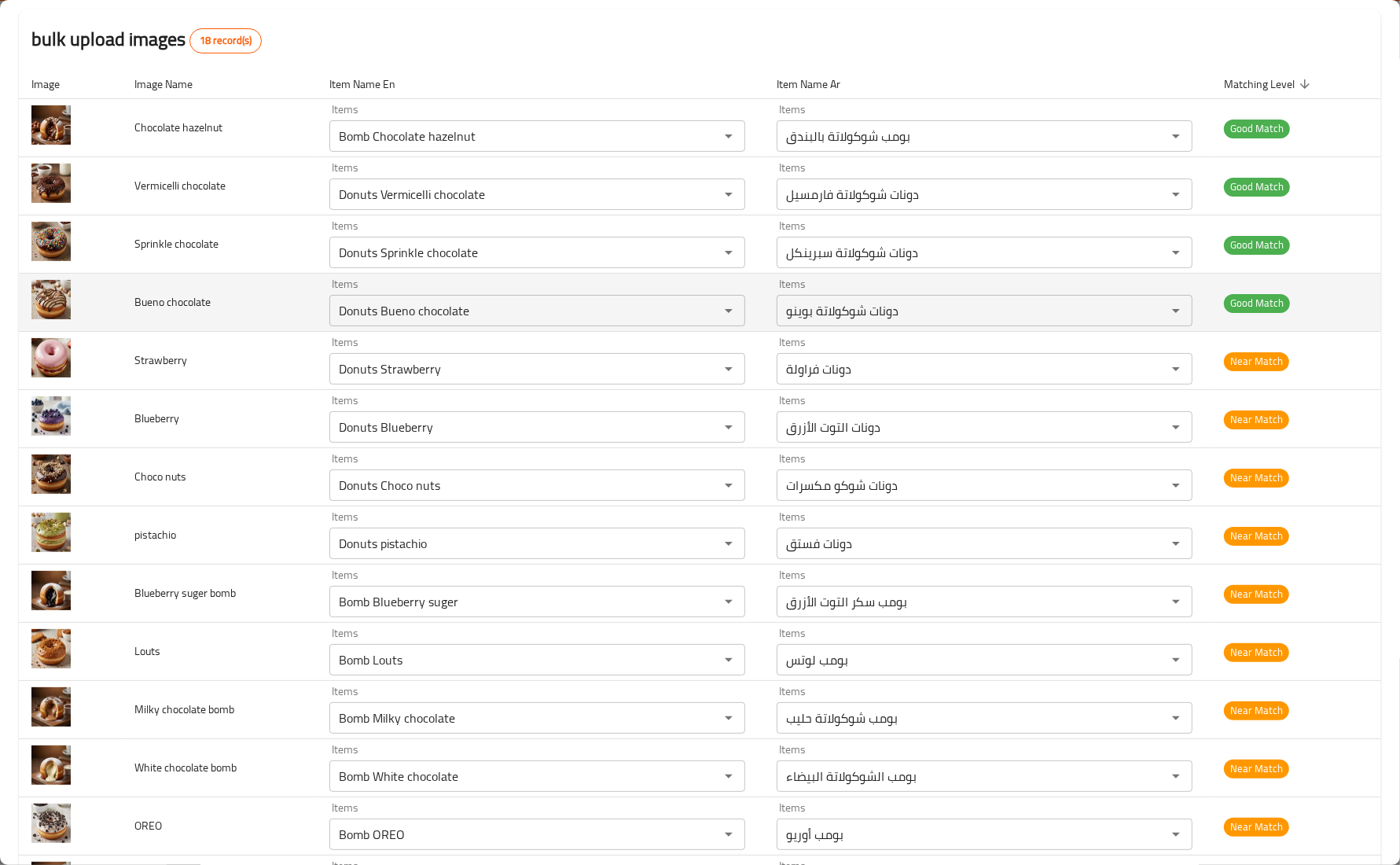
scroll to position [0, 0]
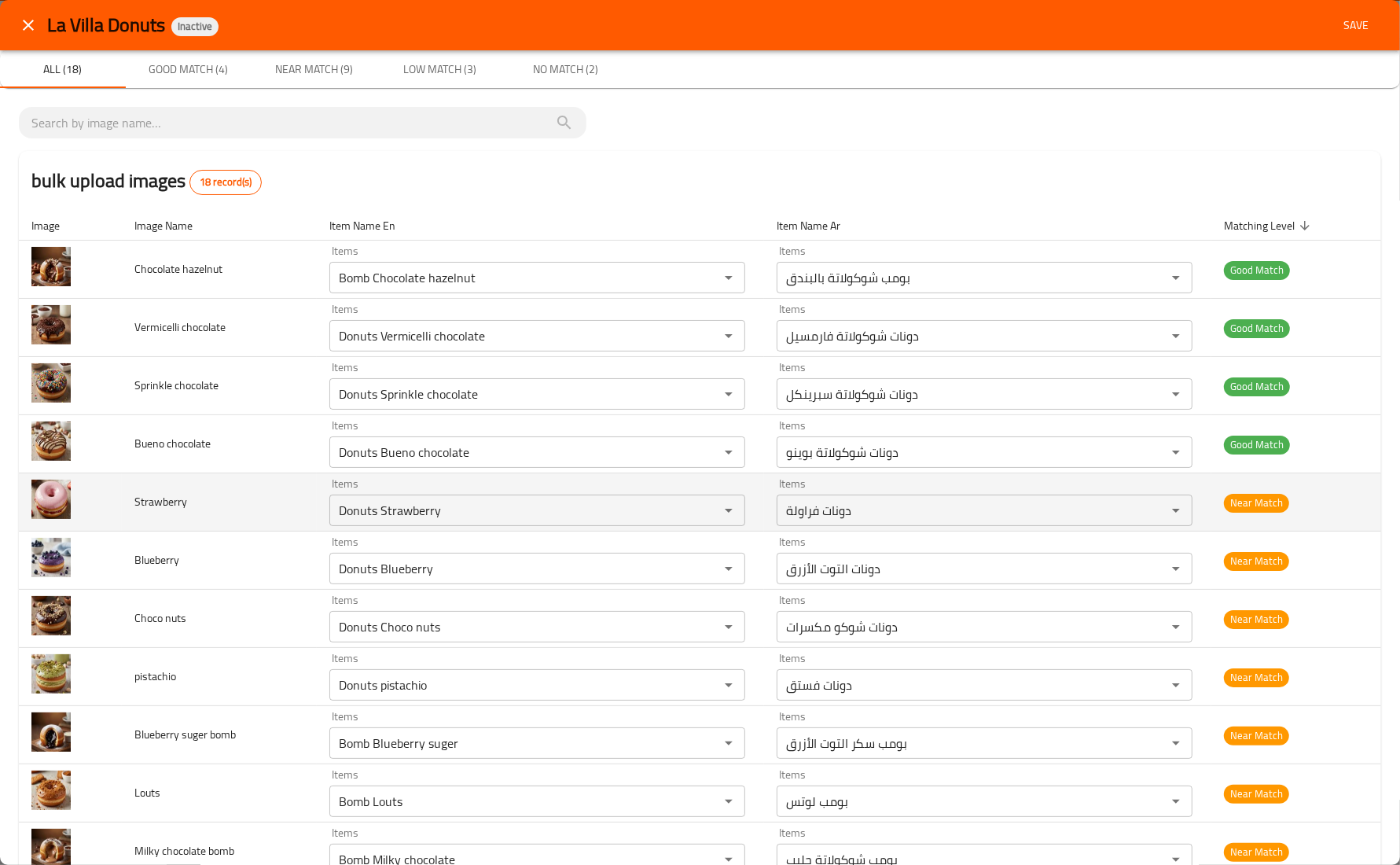
click at [285, 485] on td "Strawberry" at bounding box center [219, 501] width 195 height 58
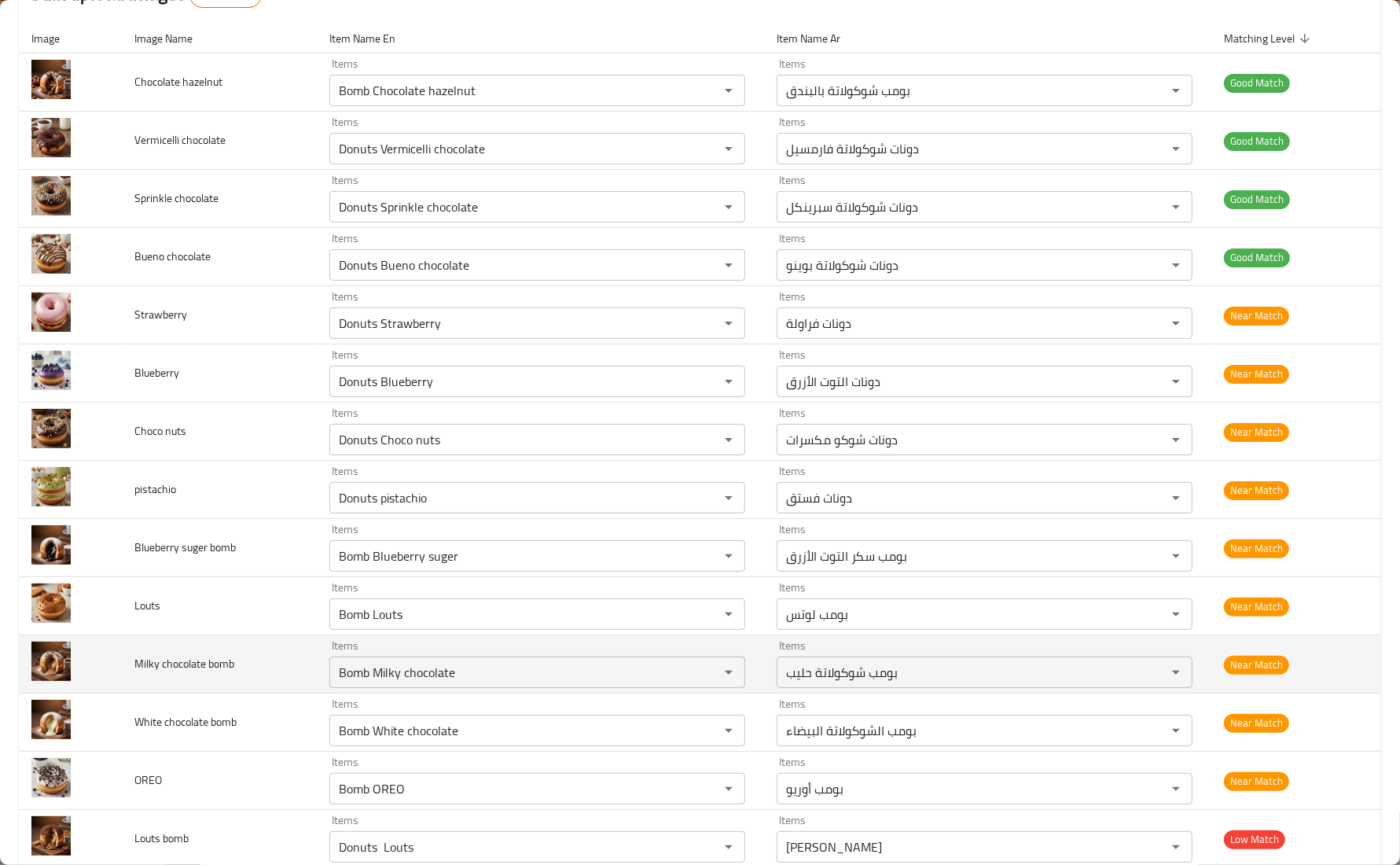
scroll to position [295, 0]
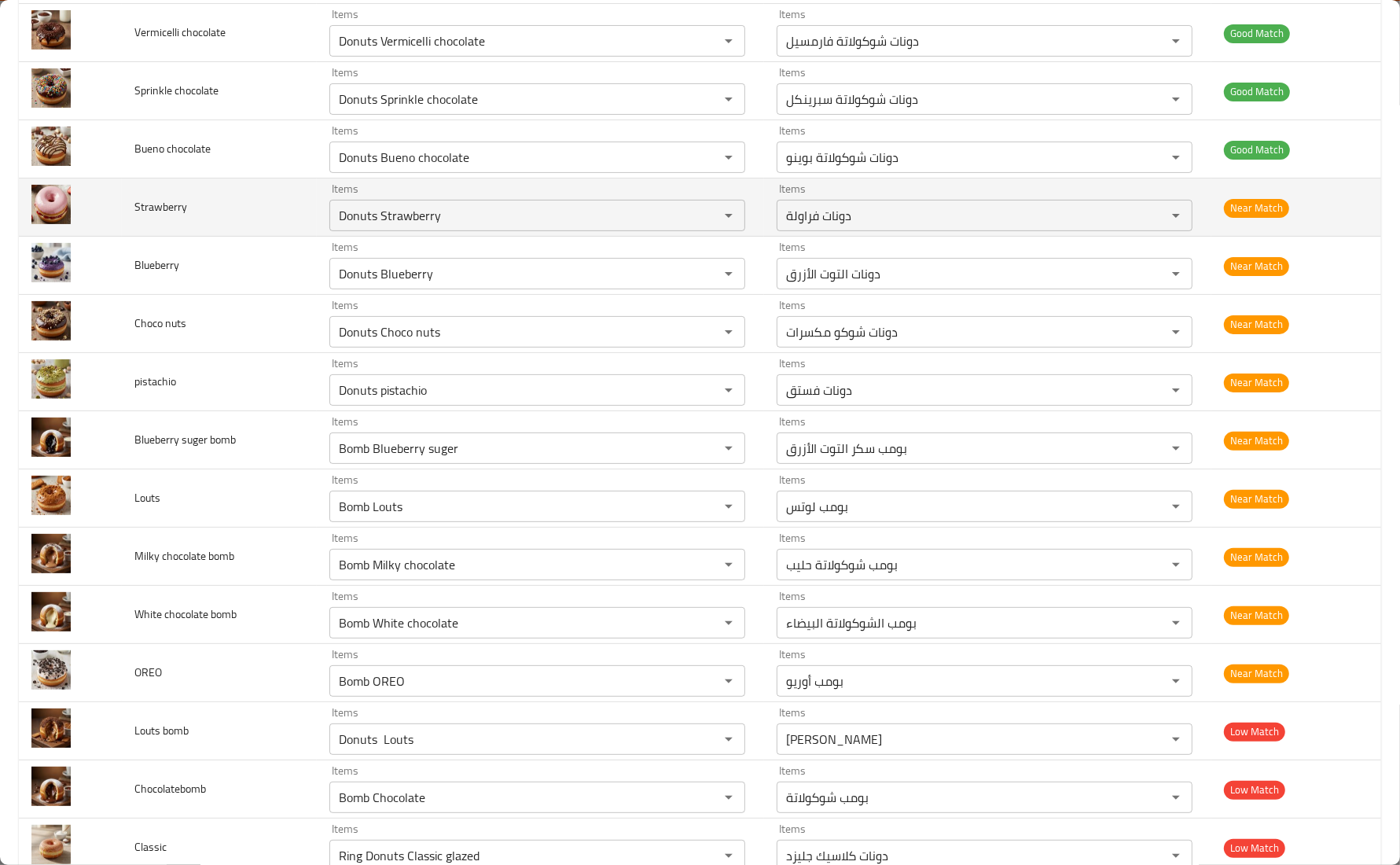
click at [222, 188] on td "Strawberry" at bounding box center [219, 207] width 195 height 58
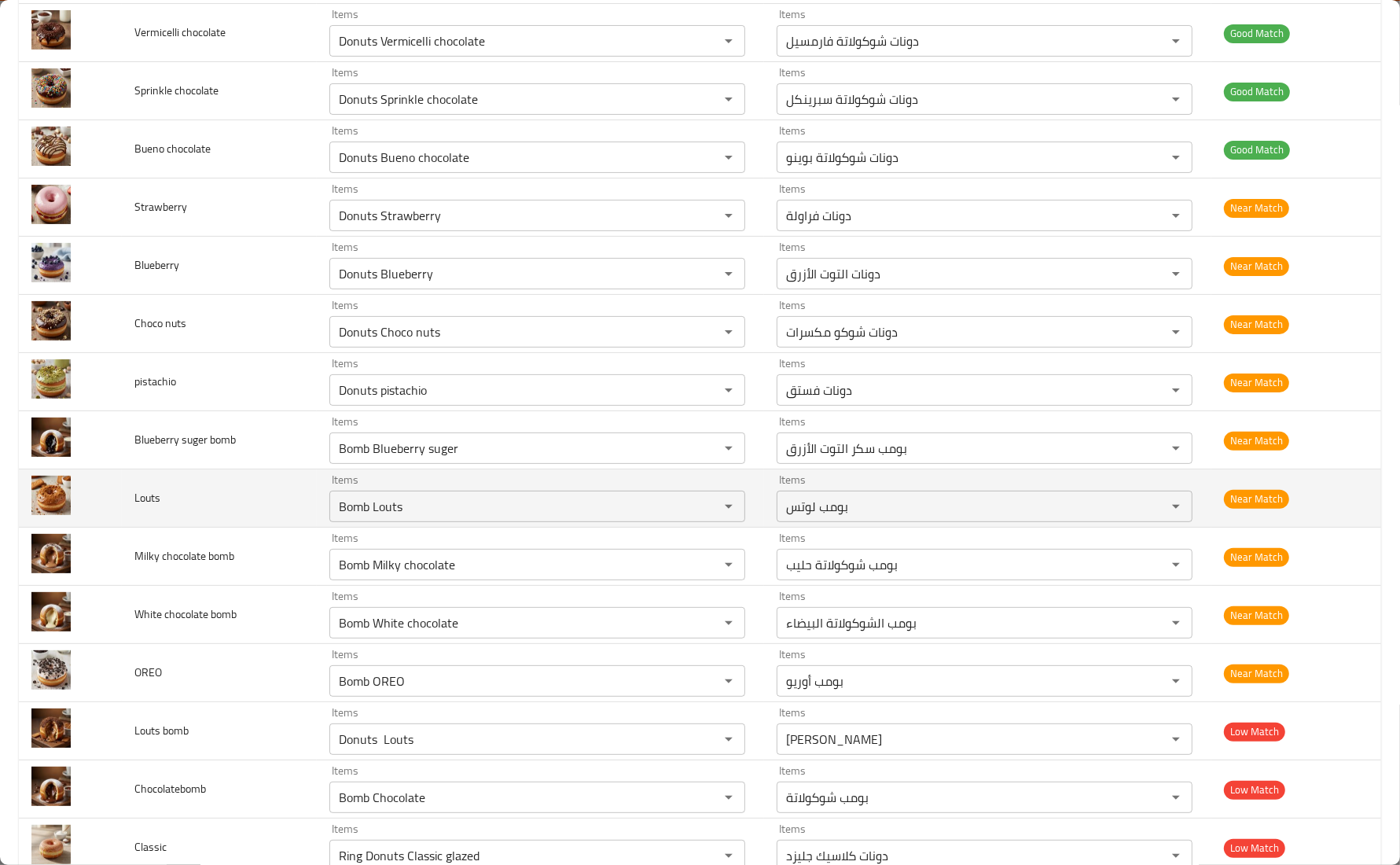
click at [248, 490] on td "Louts" at bounding box center [219, 498] width 195 height 58
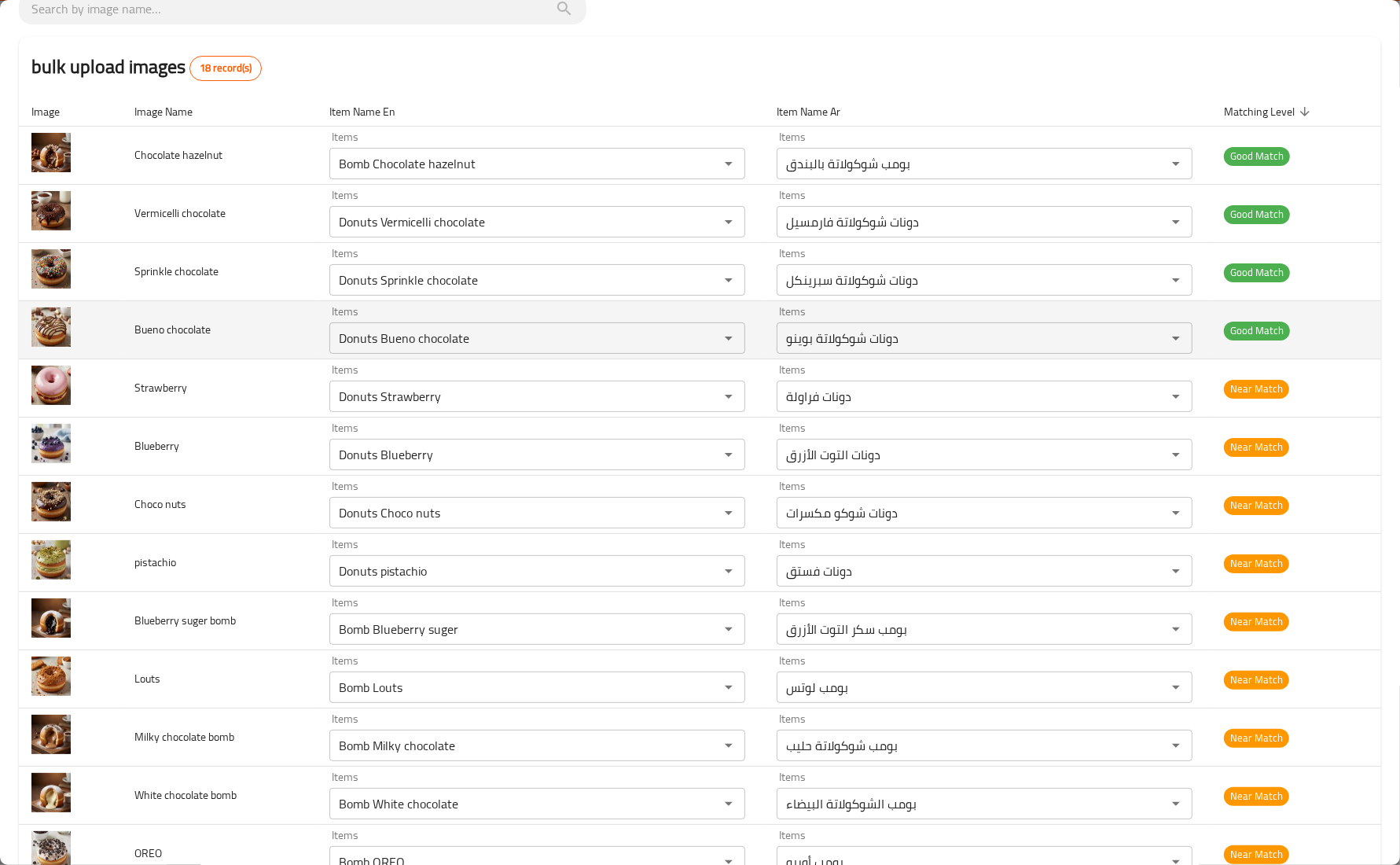
scroll to position [0, 0]
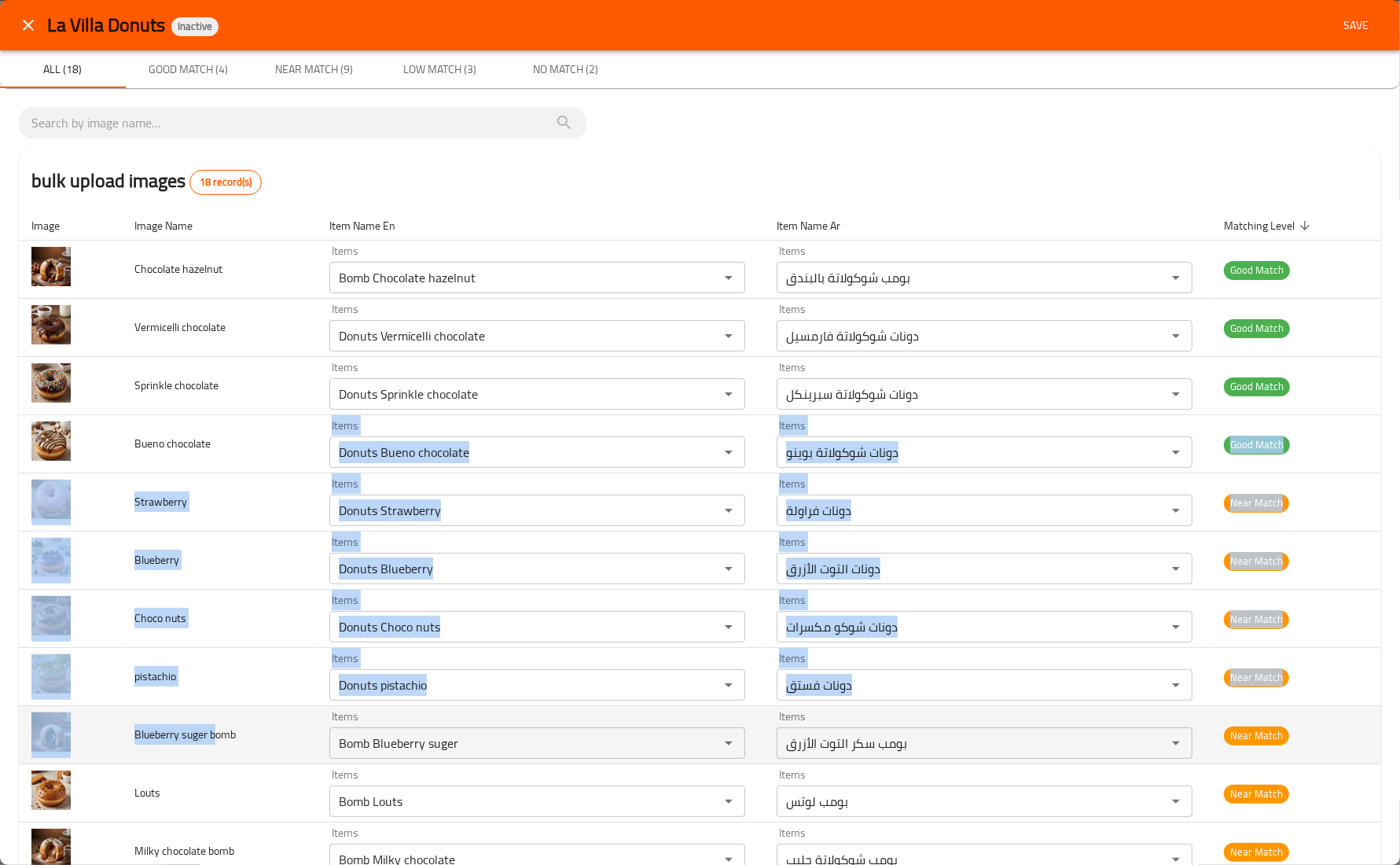
drag, startPoint x: 242, startPoint y: 519, endPoint x: 209, endPoint y: 740, distance: 223.5
click at [212, 748] on tbody "Chocolate hazelnut Items Bomb Chocolate hazelnut Items Items بومب شوكولاتة بالب…" at bounding box center [700, 765] width 1363 height 1047
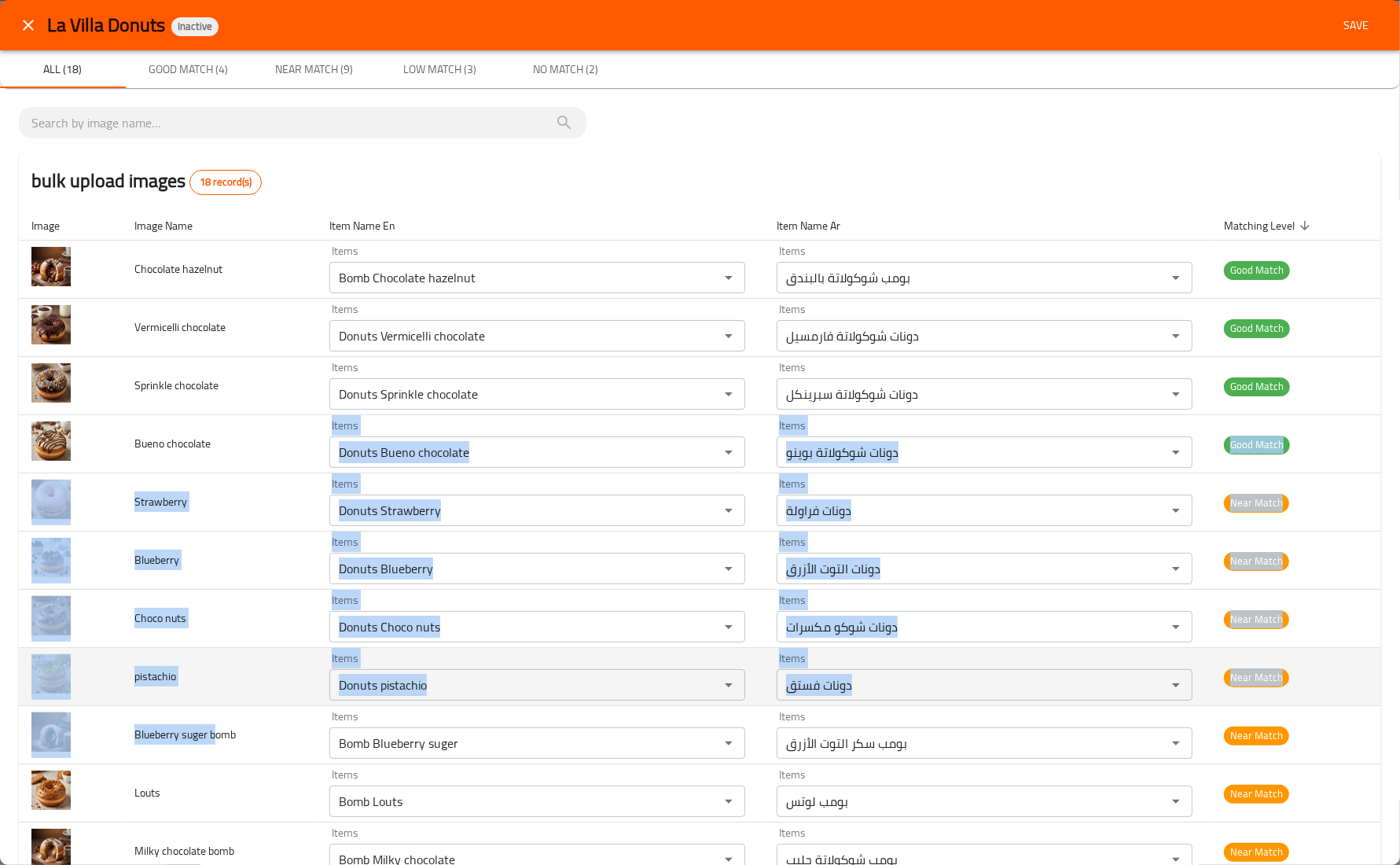
click at [210, 663] on td "pistachio" at bounding box center [219, 677] width 195 height 58
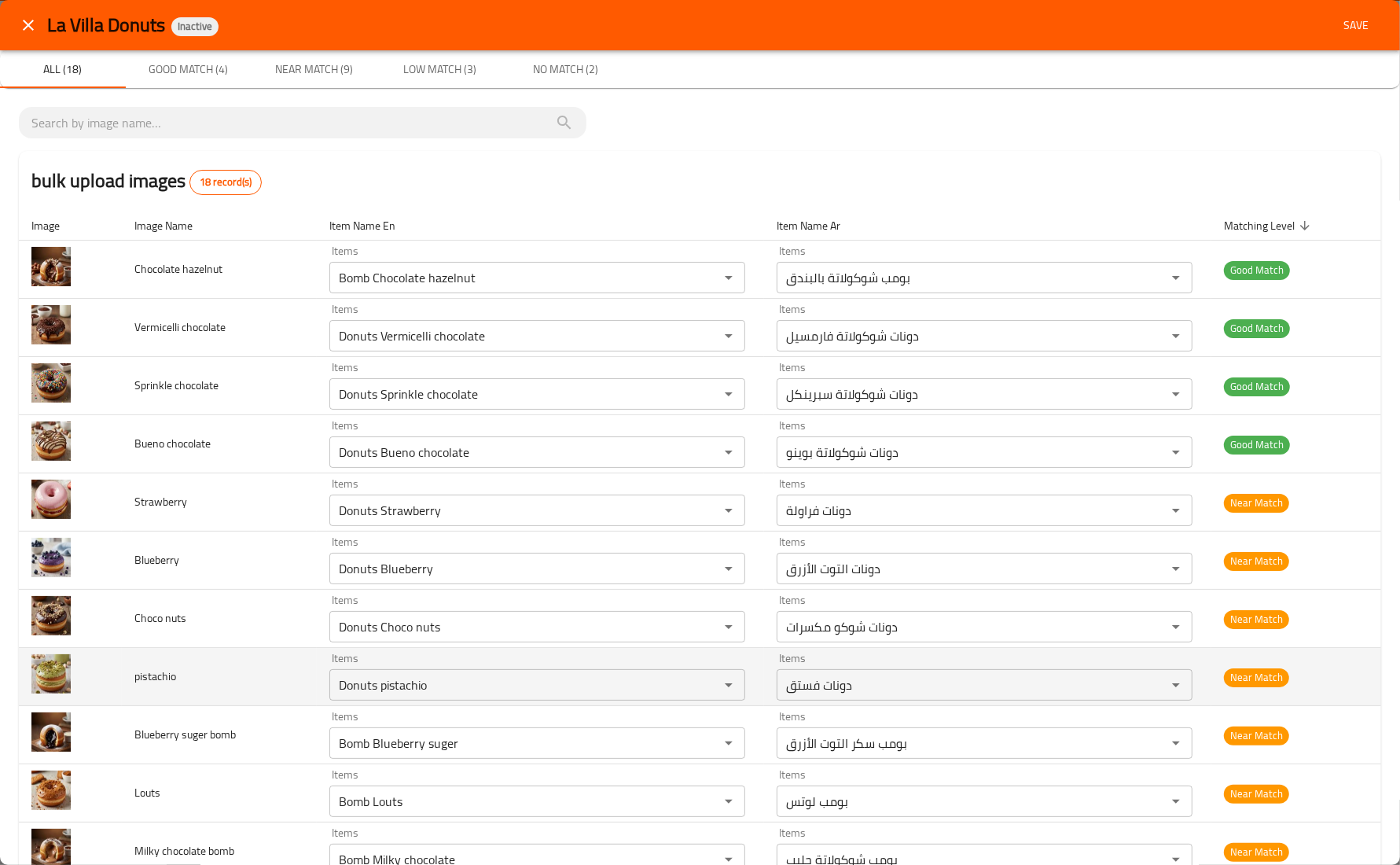
scroll to position [99, 0]
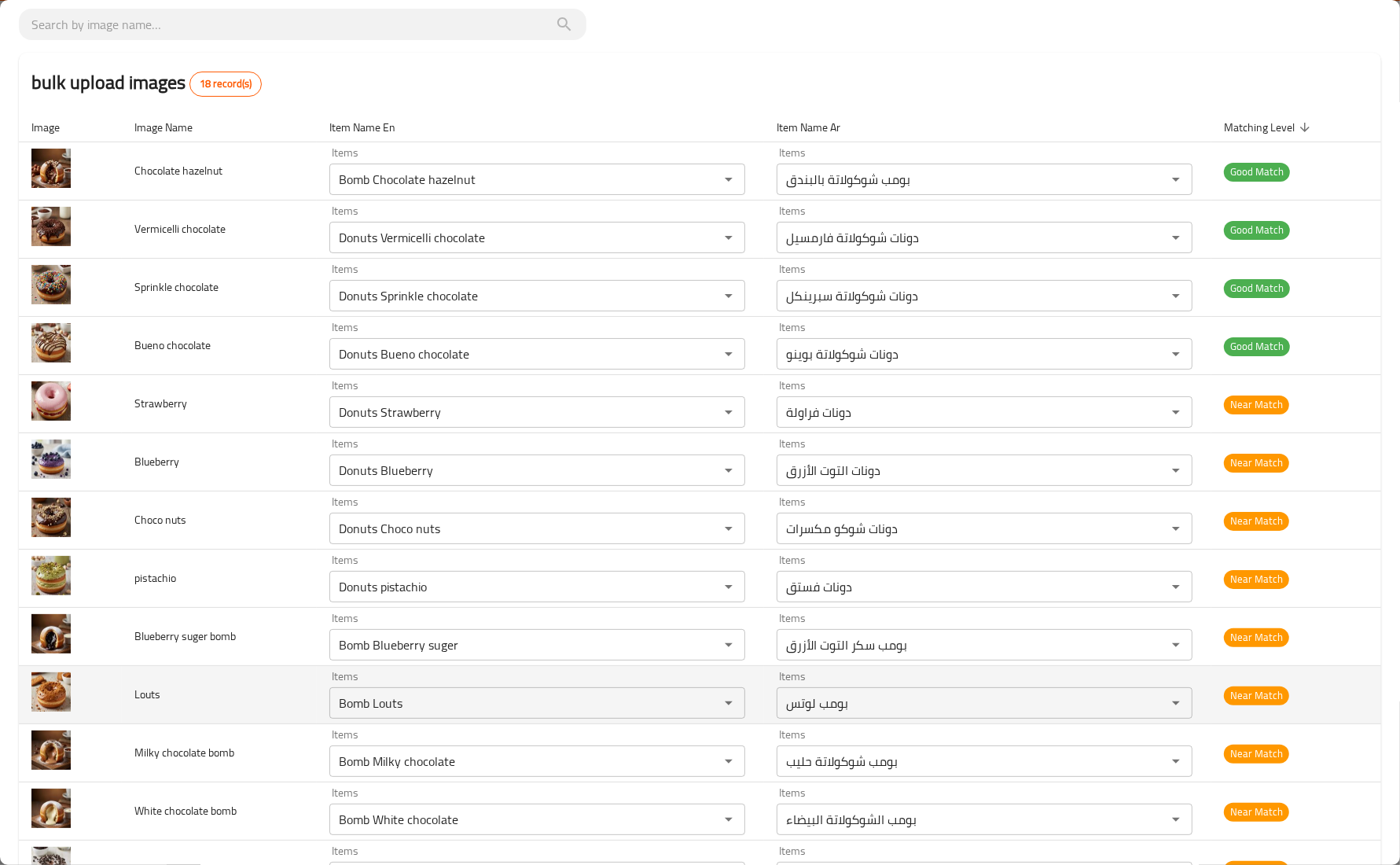
click at [232, 704] on td "Louts" at bounding box center [219, 694] width 195 height 58
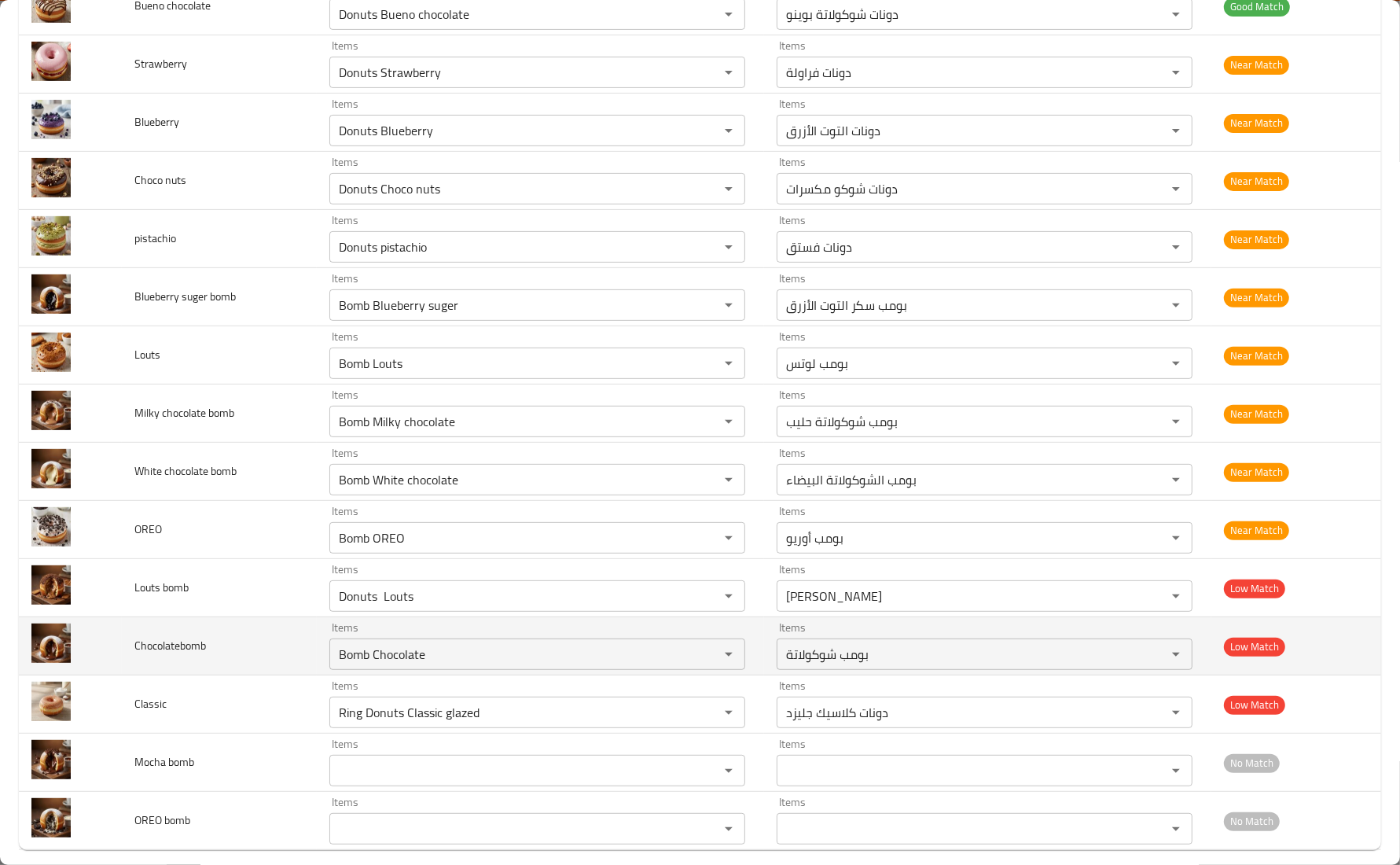
scroll to position [458, 0]
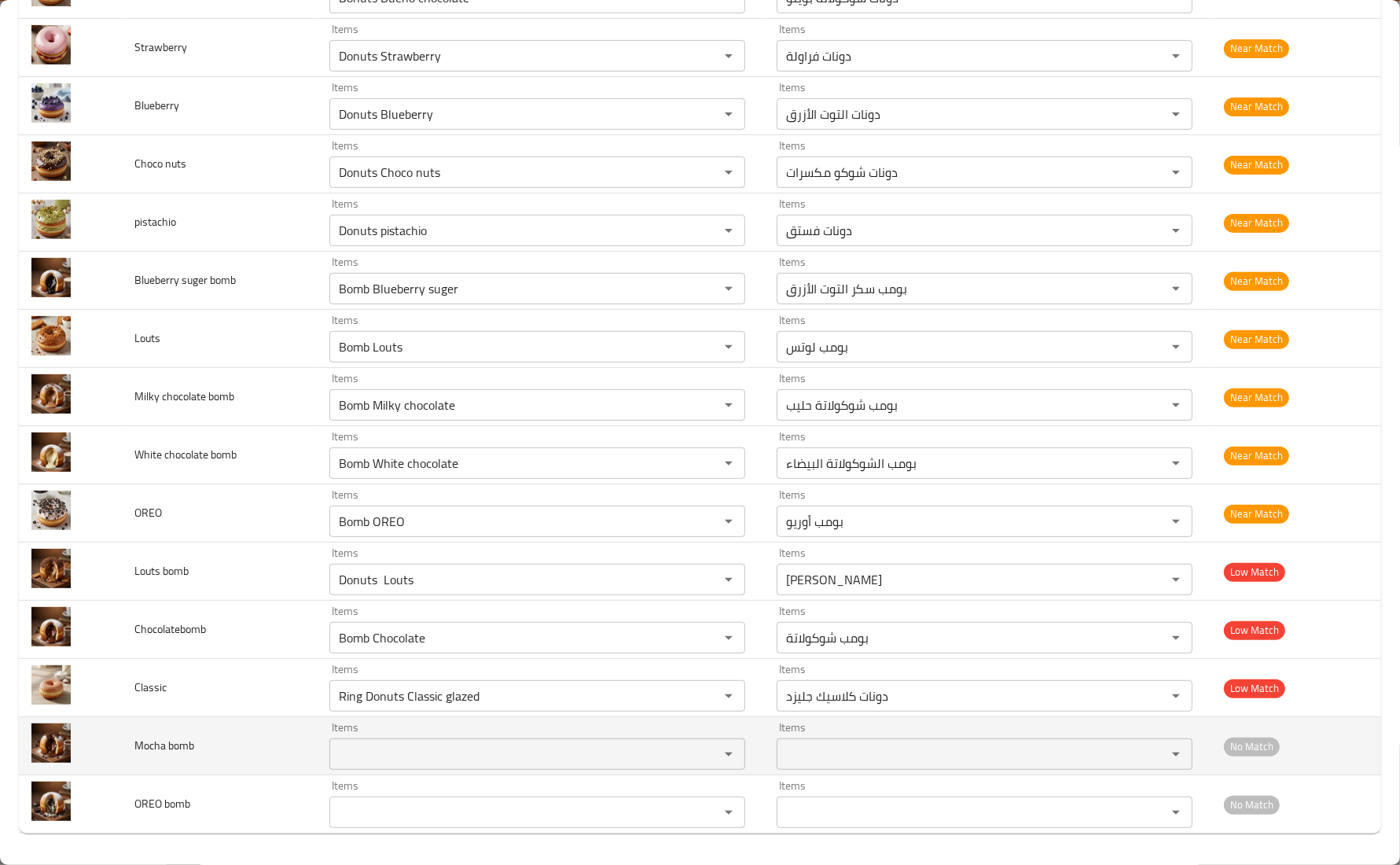
click at [150, 753] on span "Mocha bomb" at bounding box center [164, 745] width 60 height 20
copy span "Mocha"
click at [397, 748] on bomb "Items" at bounding box center [514, 754] width 360 height 22
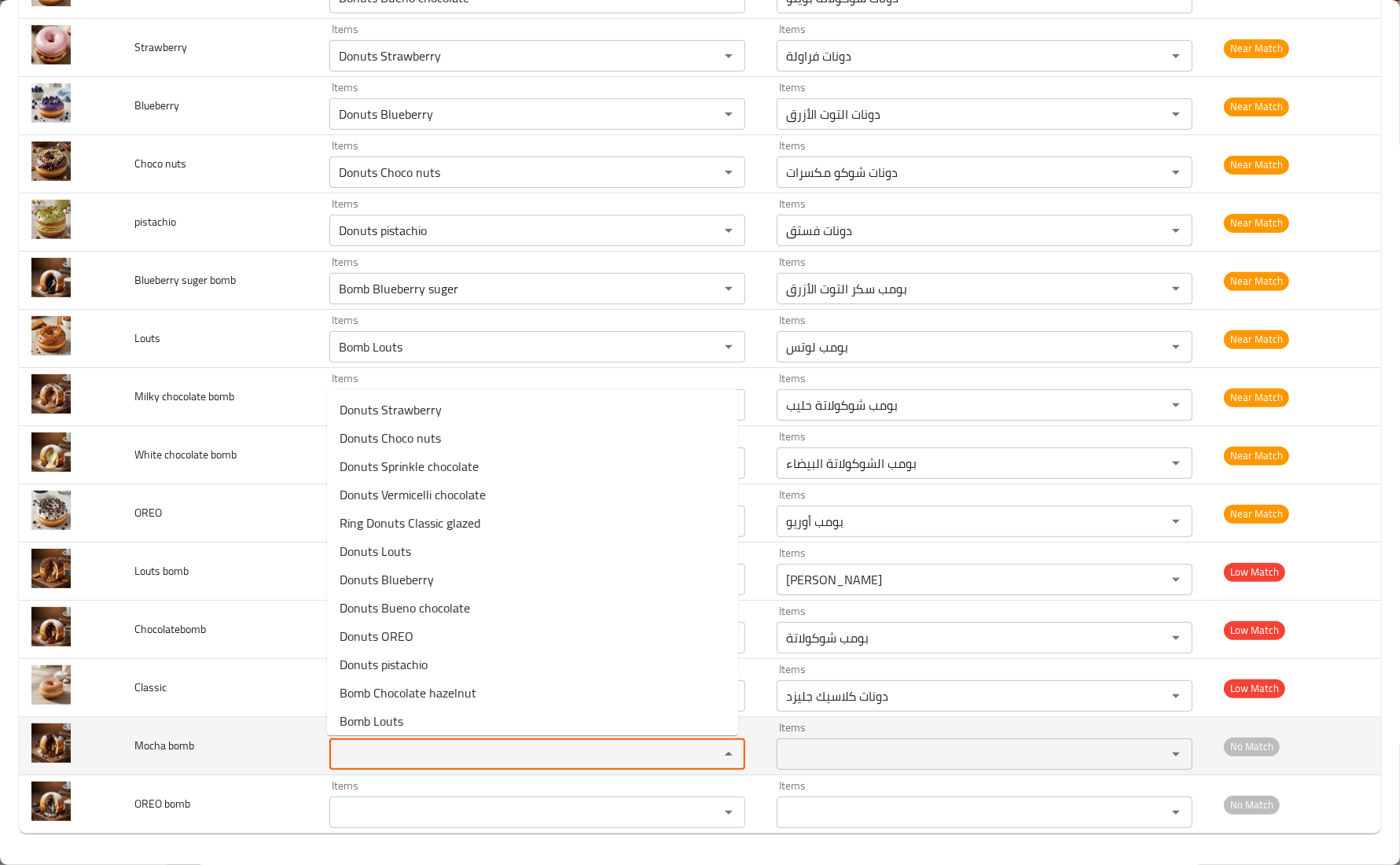
paste bomb "Mocha"
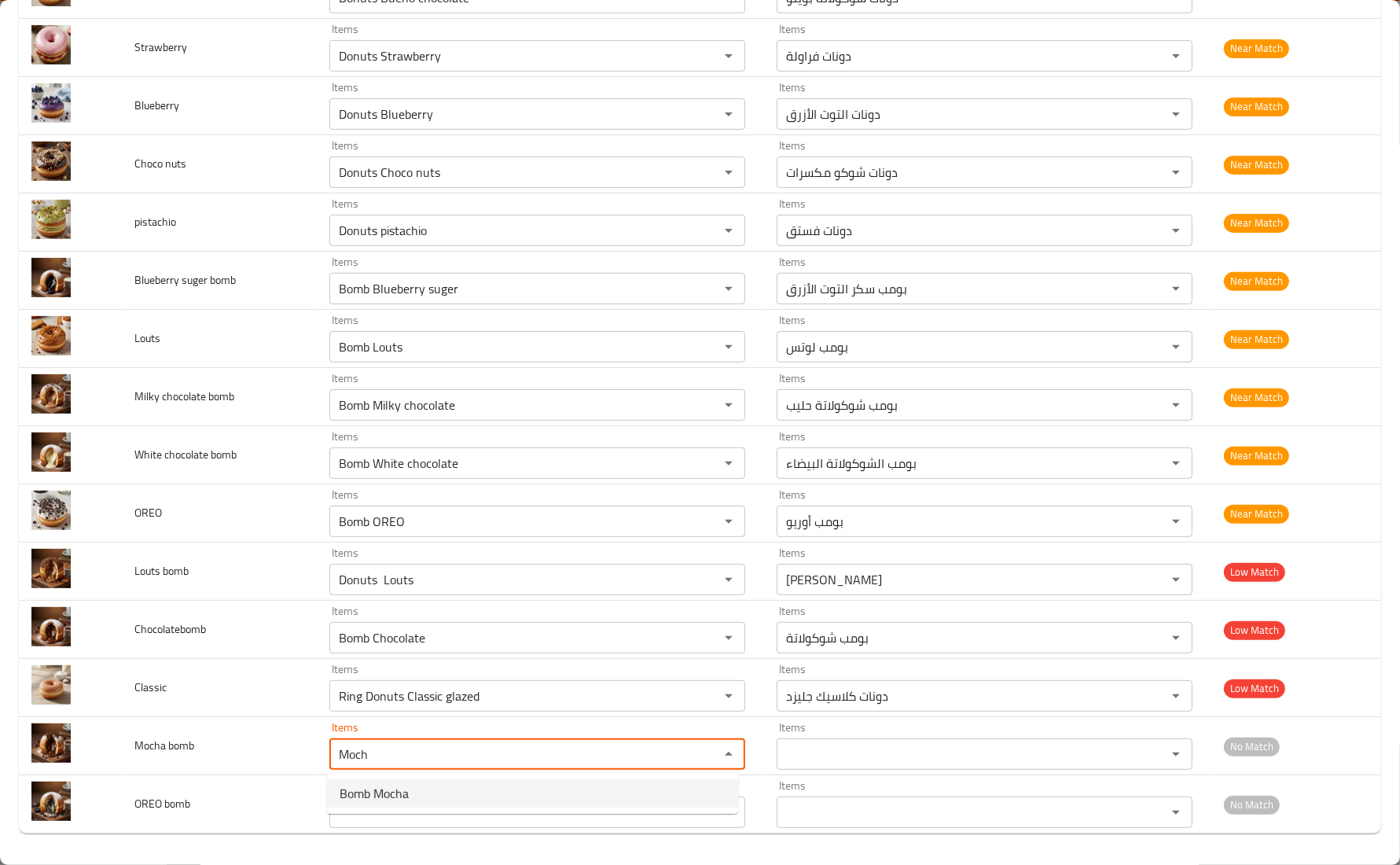
click at [412, 794] on bomb-option-0 "Bomb Mocha" at bounding box center [532, 793] width 412 height 28
type bomb "Bomb Mocha"
type bomb-ar "بومب موكا"
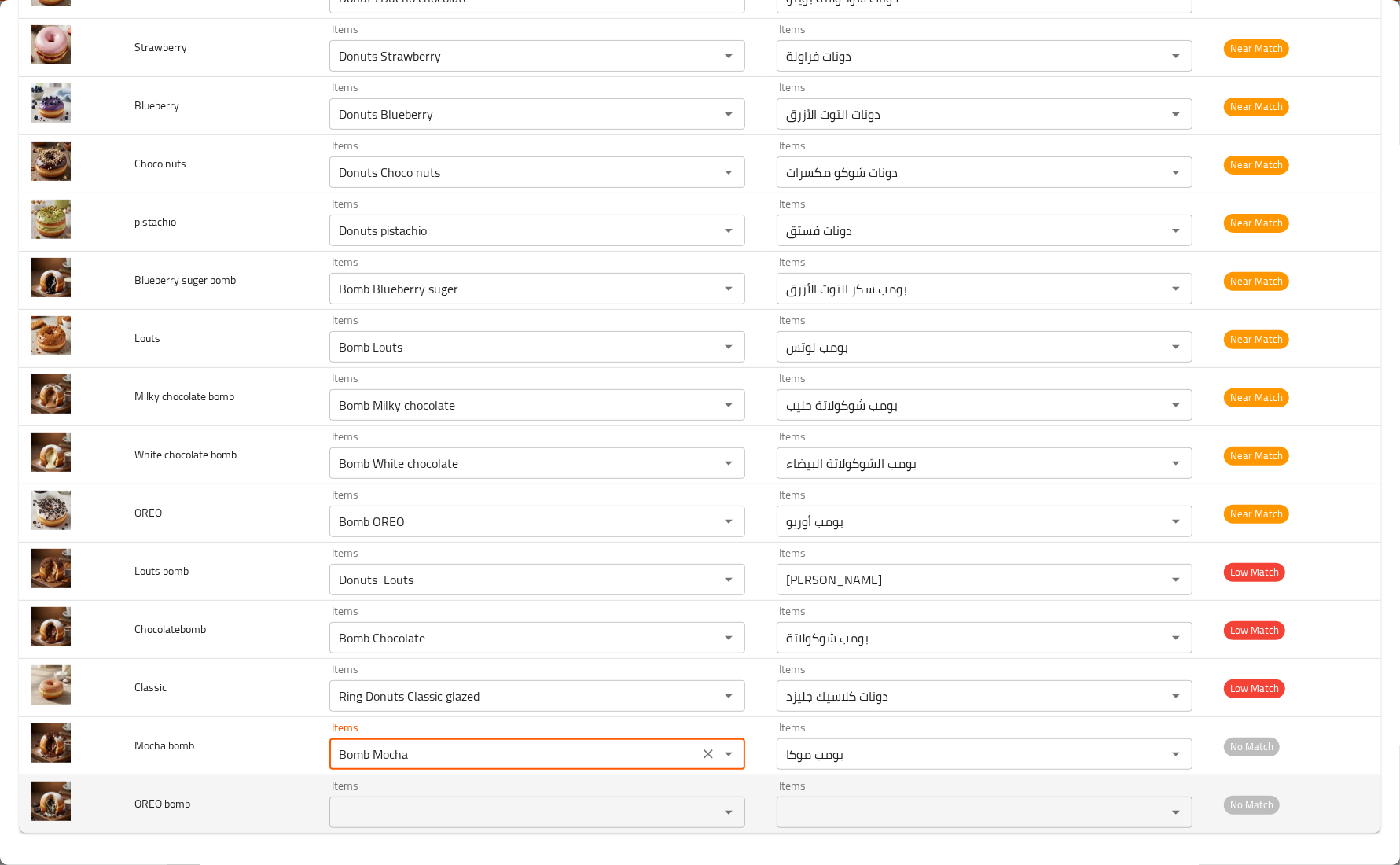
type bomb "Bomb Mocha"
click at [147, 797] on span "OREO bomb" at bounding box center [162, 803] width 56 height 20
copy span "OREO"
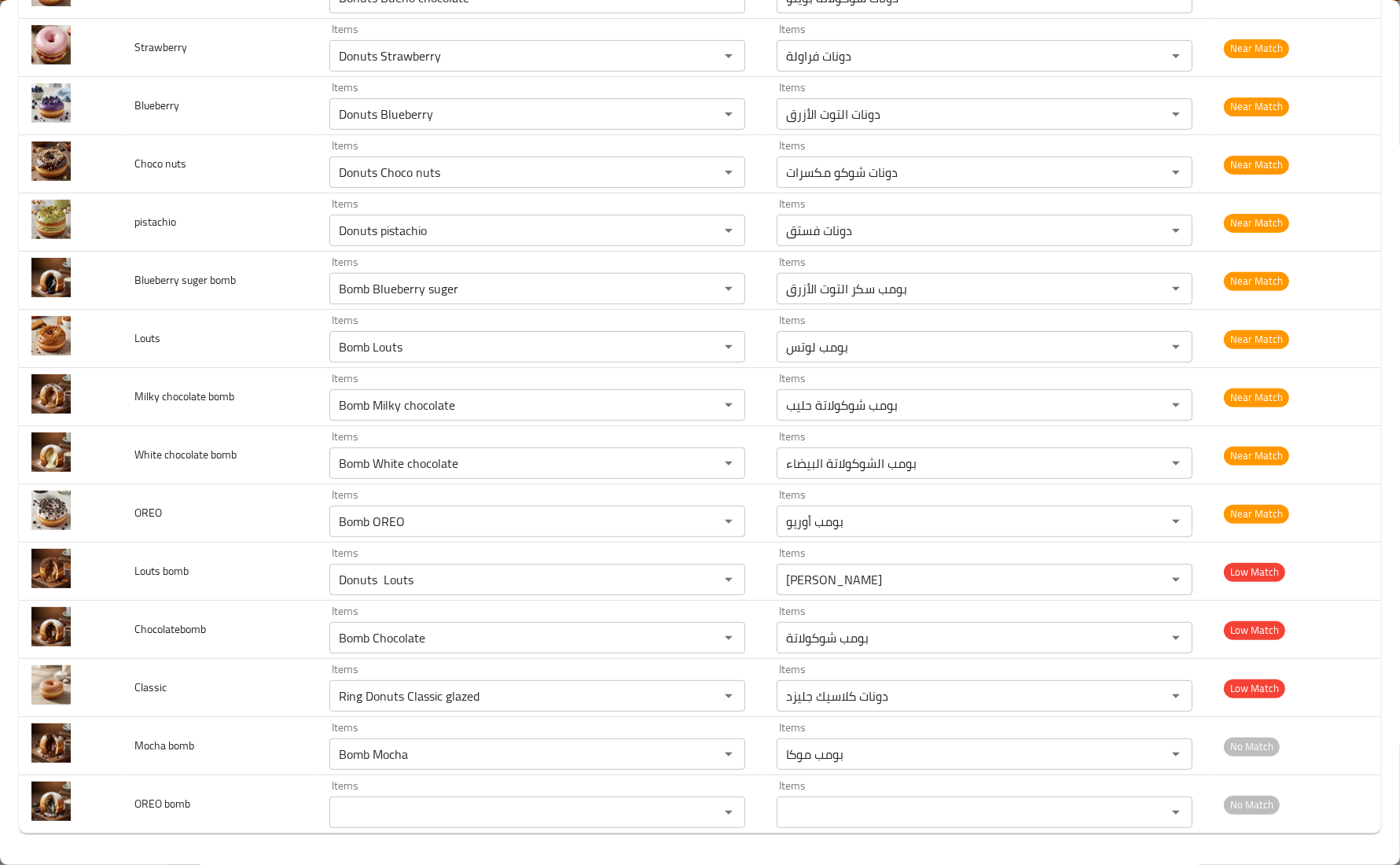
click at [375, 835] on div "bulk upload images 18 record(s) Image Image Name Item Name En Item Name Ar Matc…" at bounding box center [700, 249] width 1400 height 1231
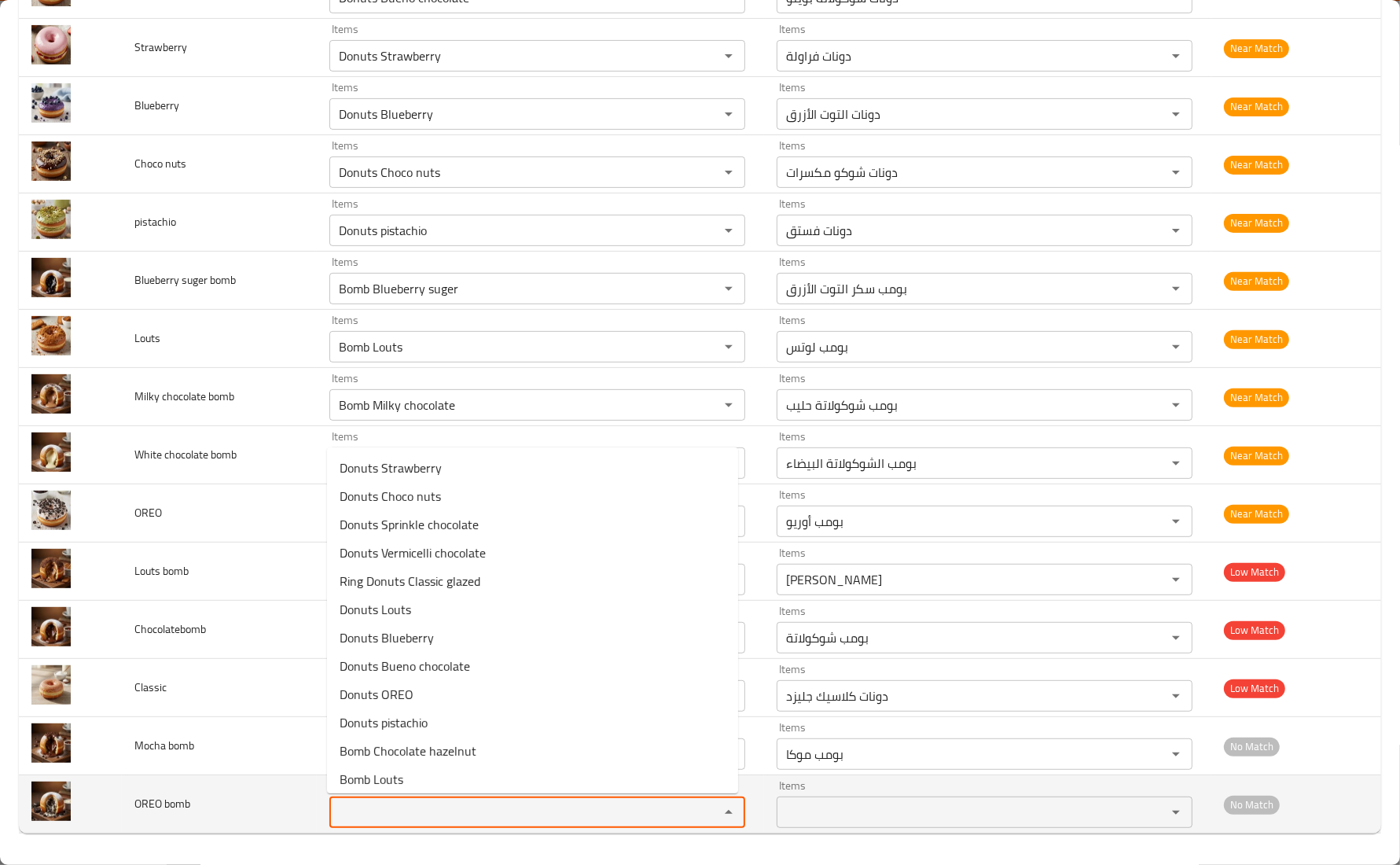
click at [378, 821] on bomb "Items" at bounding box center [514, 812] width 360 height 22
paste bomb "OREO"
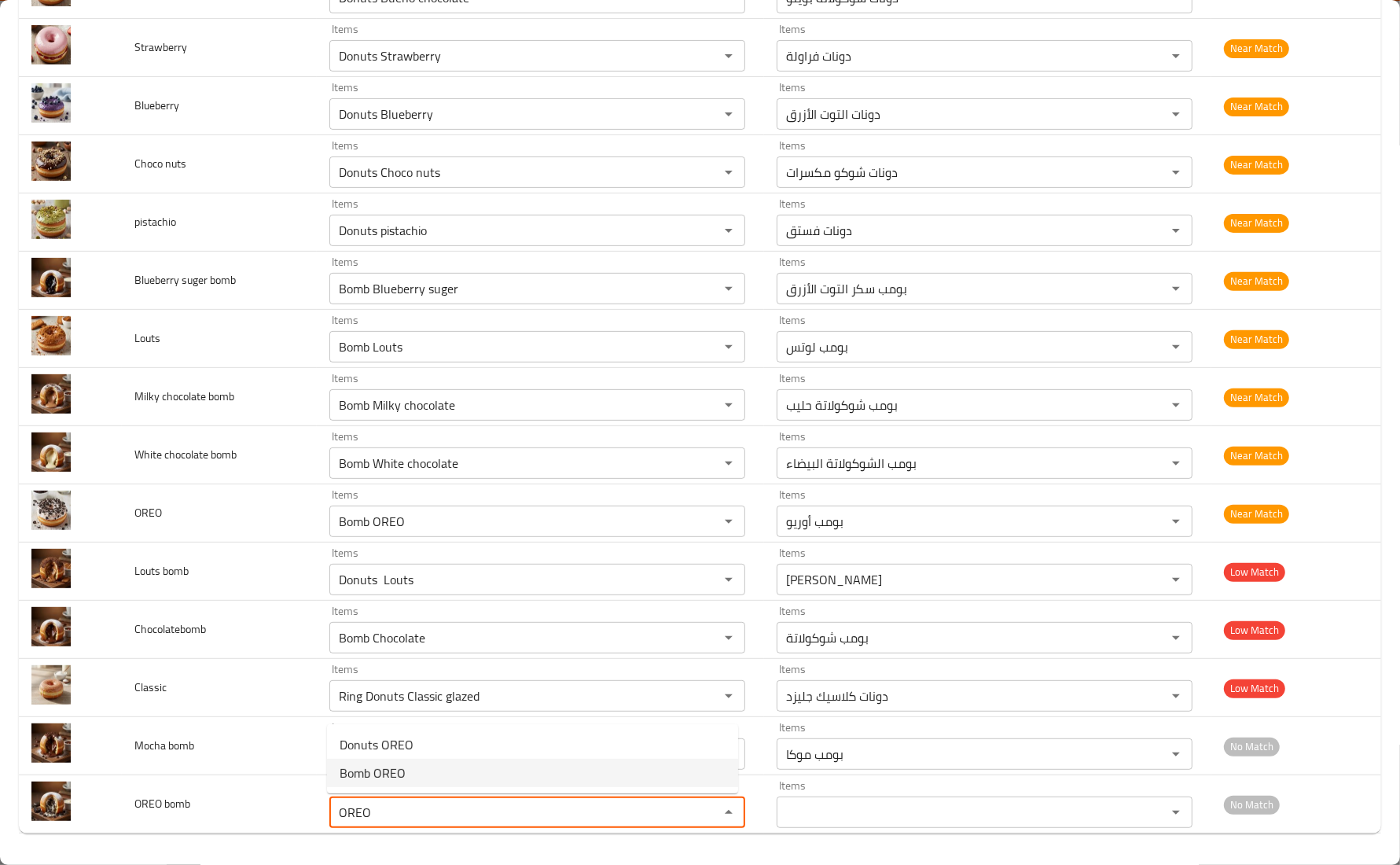
click at [445, 766] on bomb-option-1 "Bomb OREO" at bounding box center [532, 773] width 412 height 28
type bomb "Bomb OREO"
type bomb-ar "بومب أوريو"
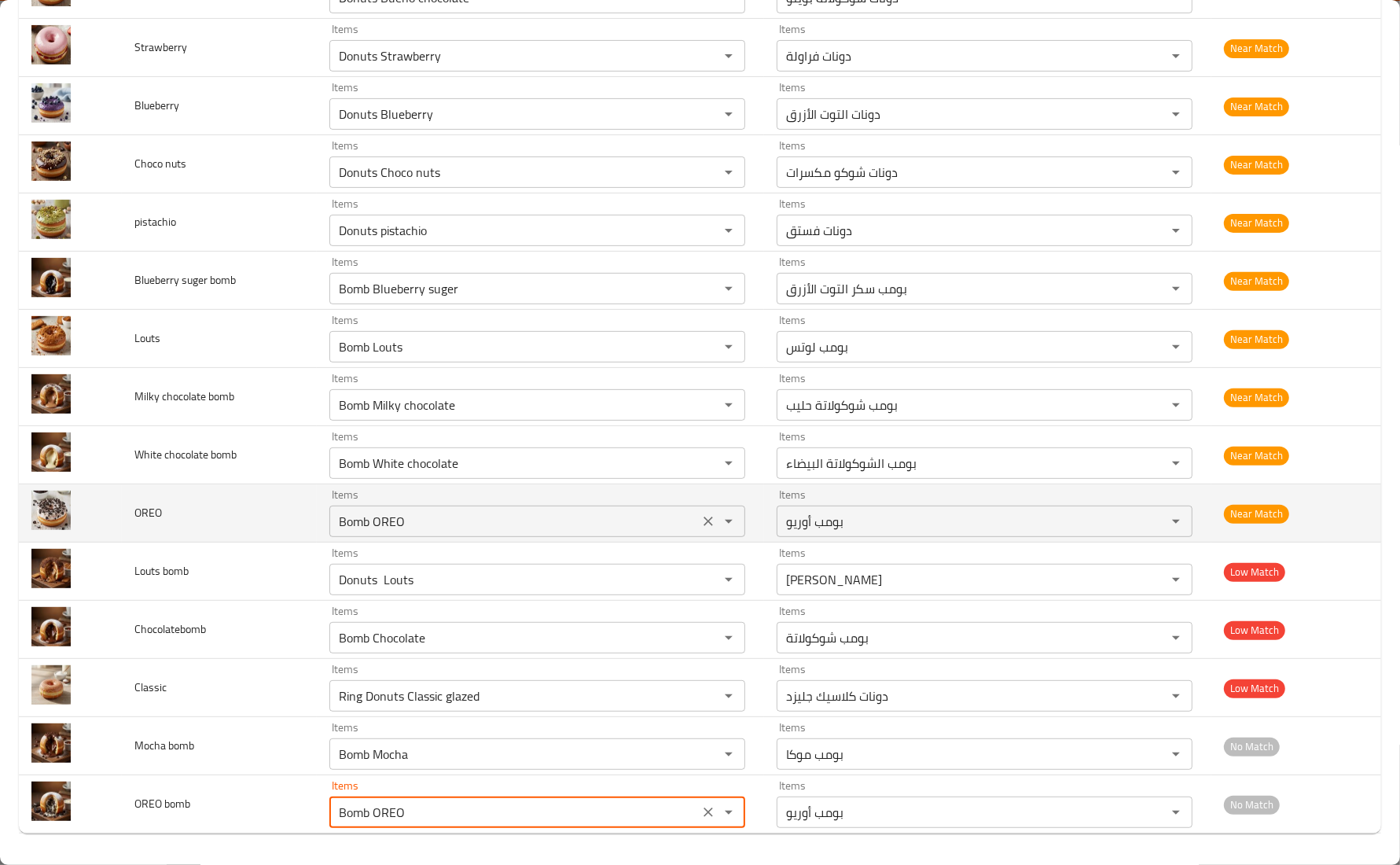
type bomb "Bomb OREO"
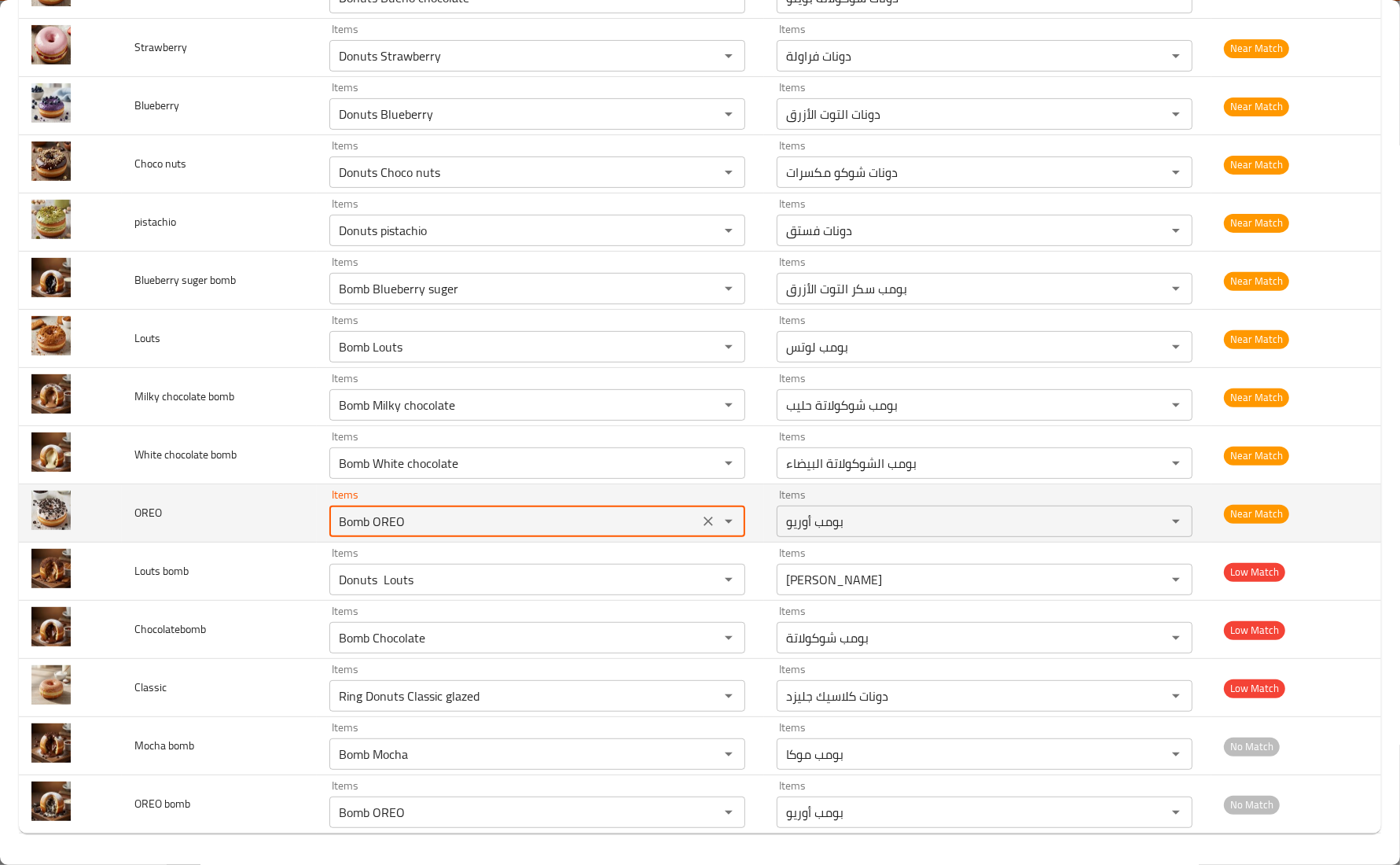
click at [415, 519] on input "Bomb OREO" at bounding box center [514, 521] width 360 height 22
paste input "OREO"
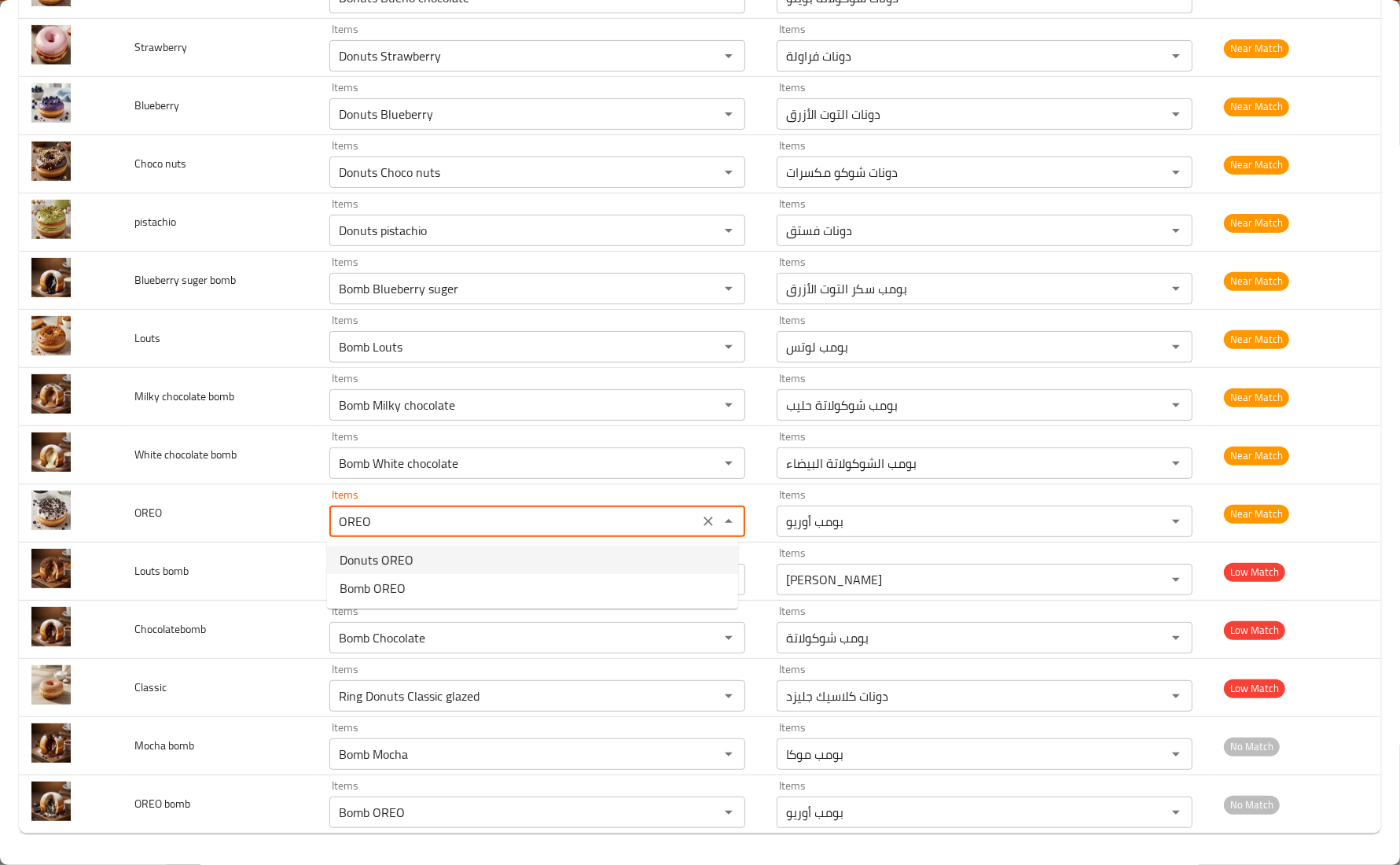
click at [404, 564] on span "Donuts OREO" at bounding box center [376, 559] width 74 height 19
type input "Donuts OREO"
type input "دونات أوريو"
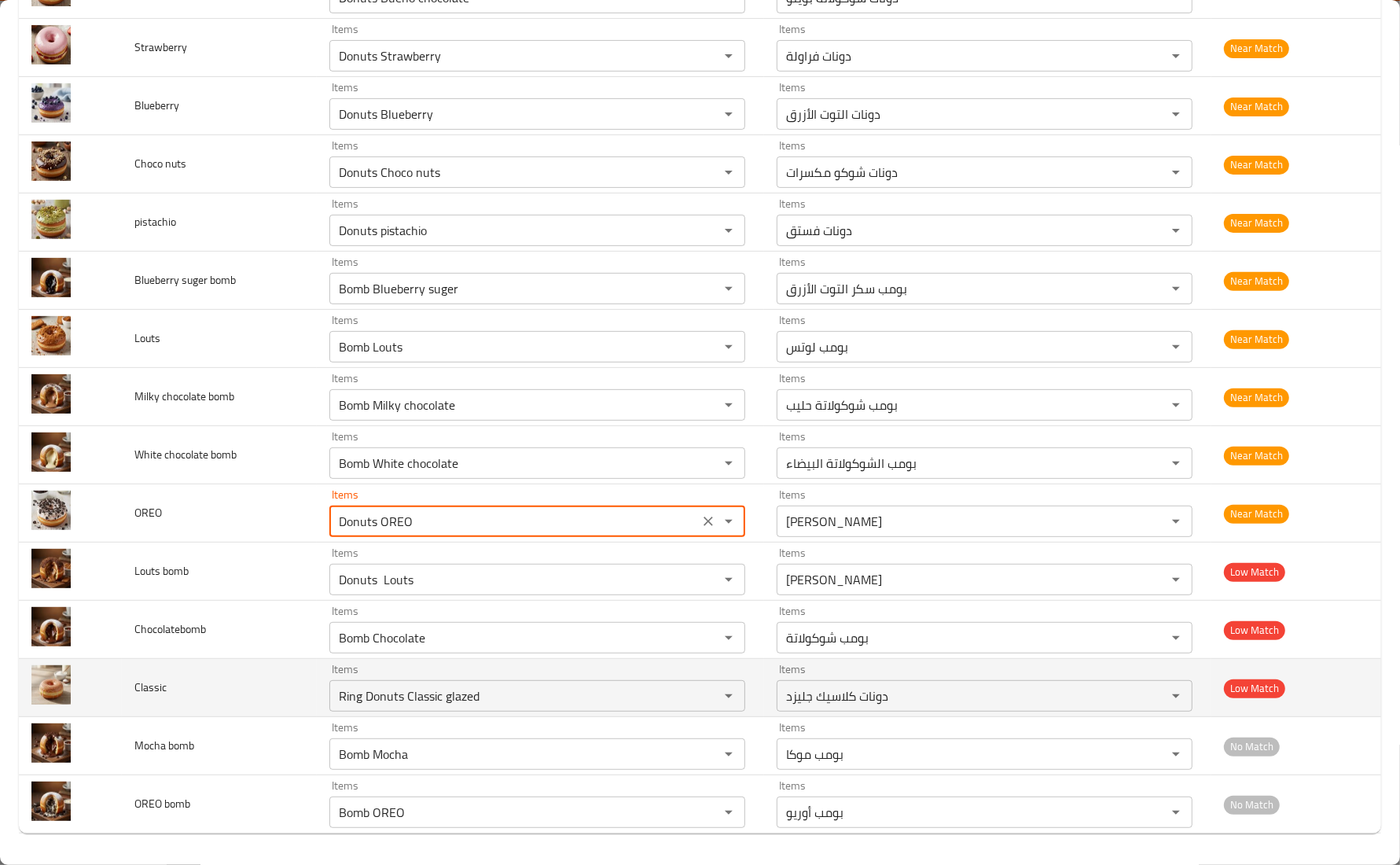
type input "Donuts OREO"
click at [268, 666] on td "Classic" at bounding box center [219, 687] width 195 height 58
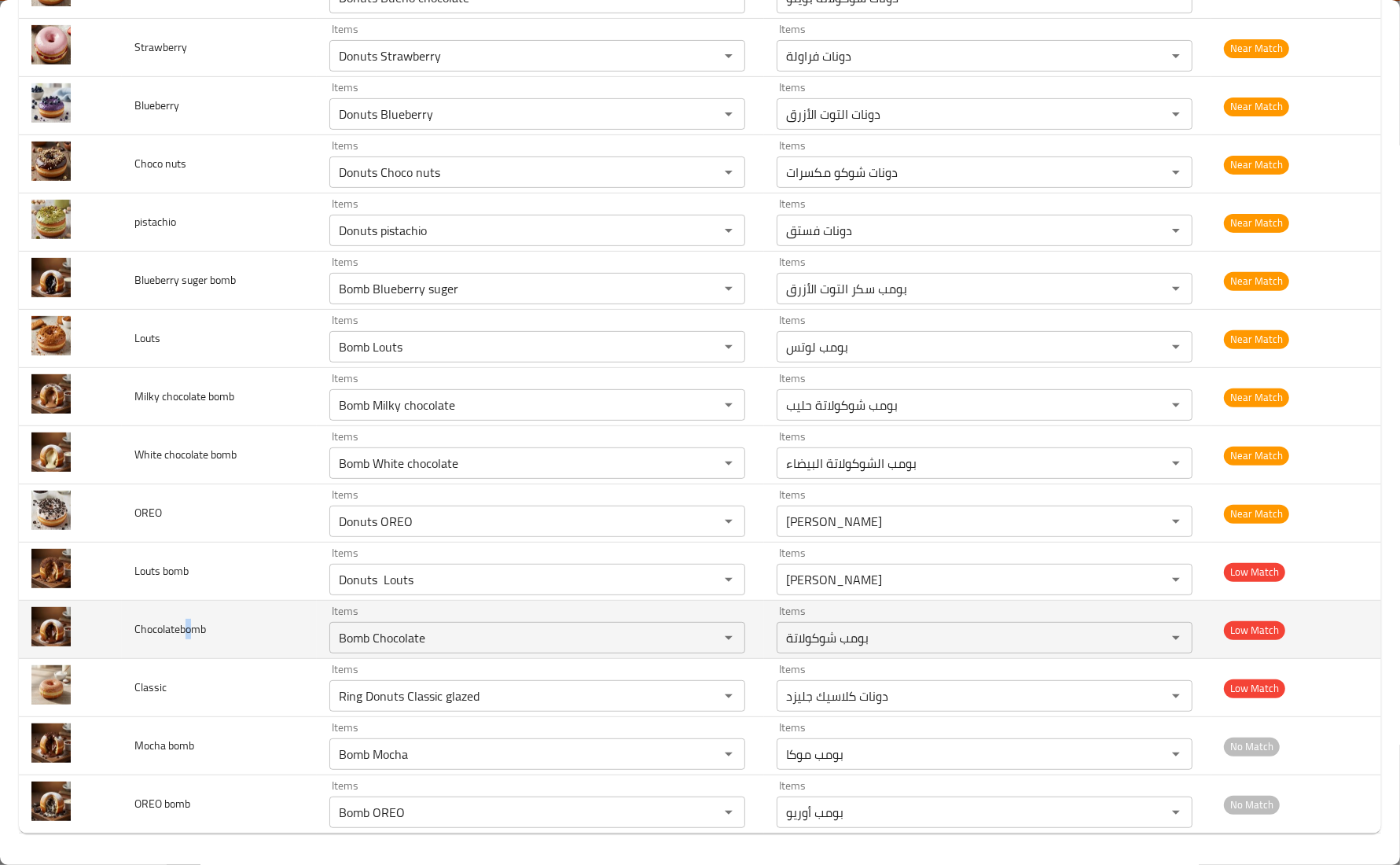
click at [190, 622] on span "Chocolatebomb" at bounding box center [170, 629] width 71 height 20
drag, startPoint x: 179, startPoint y: 629, endPoint x: 210, endPoint y: 629, distance: 31.0
click at [210, 629] on td "Chocolatebomb" at bounding box center [219, 629] width 195 height 58
copy span "bomb"
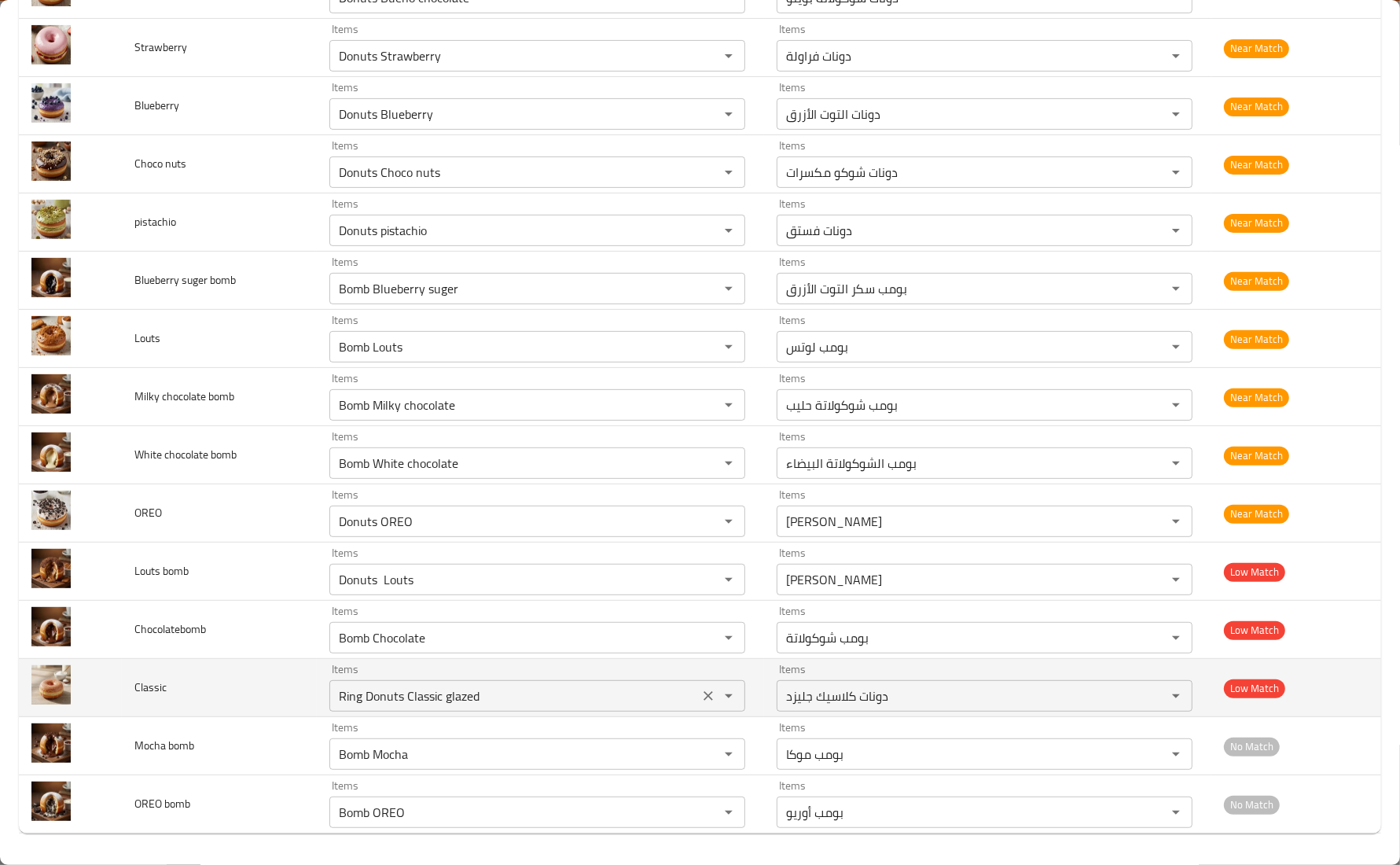
click at [506, 702] on input "Ring Donuts Classic glazed" at bounding box center [514, 695] width 360 height 22
click at [198, 677] on td "Classic" at bounding box center [219, 687] width 195 height 58
click at [199, 673] on td "Classic" at bounding box center [219, 687] width 195 height 58
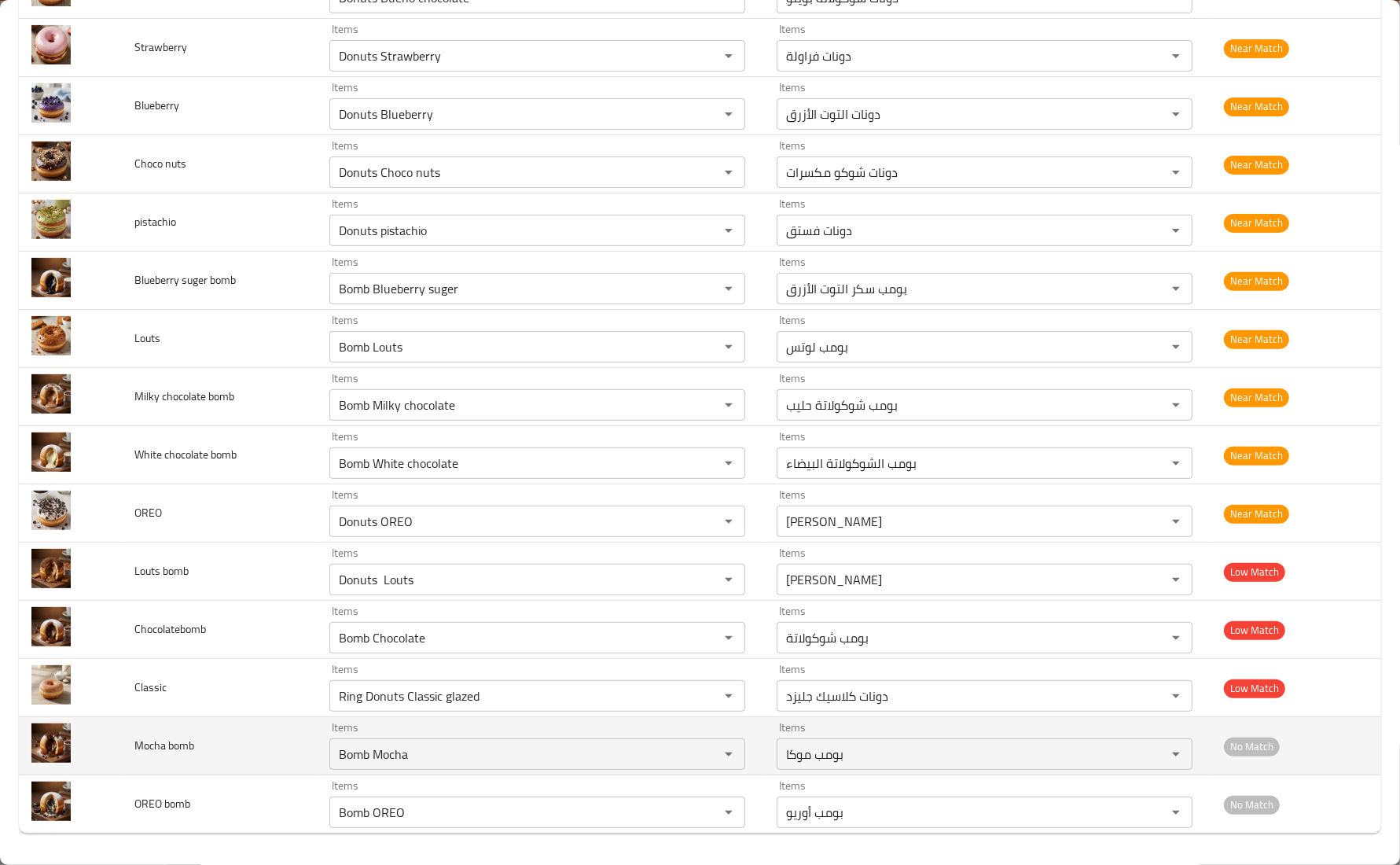
click at [241, 751] on td "Mocha bomb" at bounding box center [219, 746] width 195 height 58
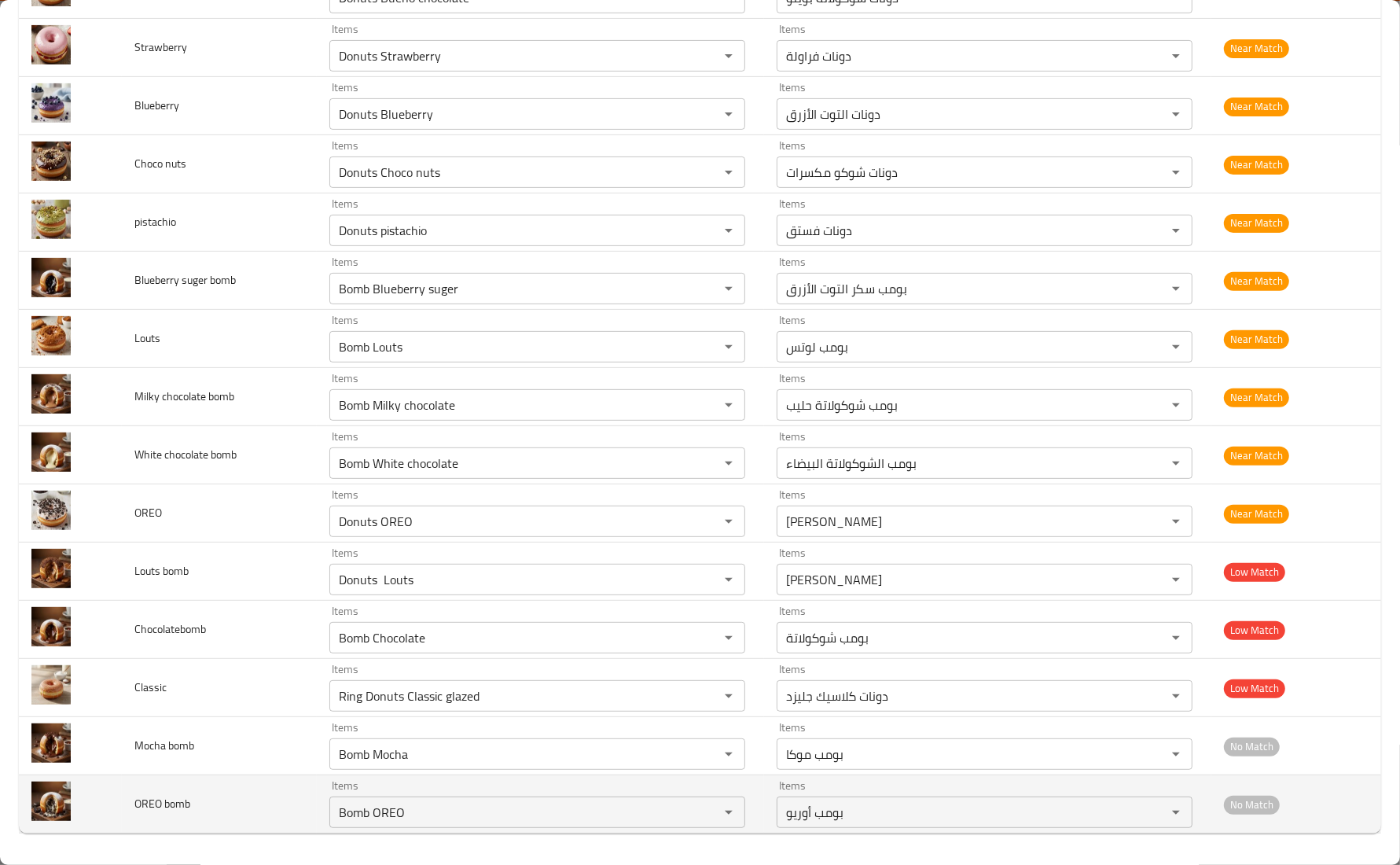
click at [244, 787] on td "OREO bomb" at bounding box center [219, 804] width 195 height 58
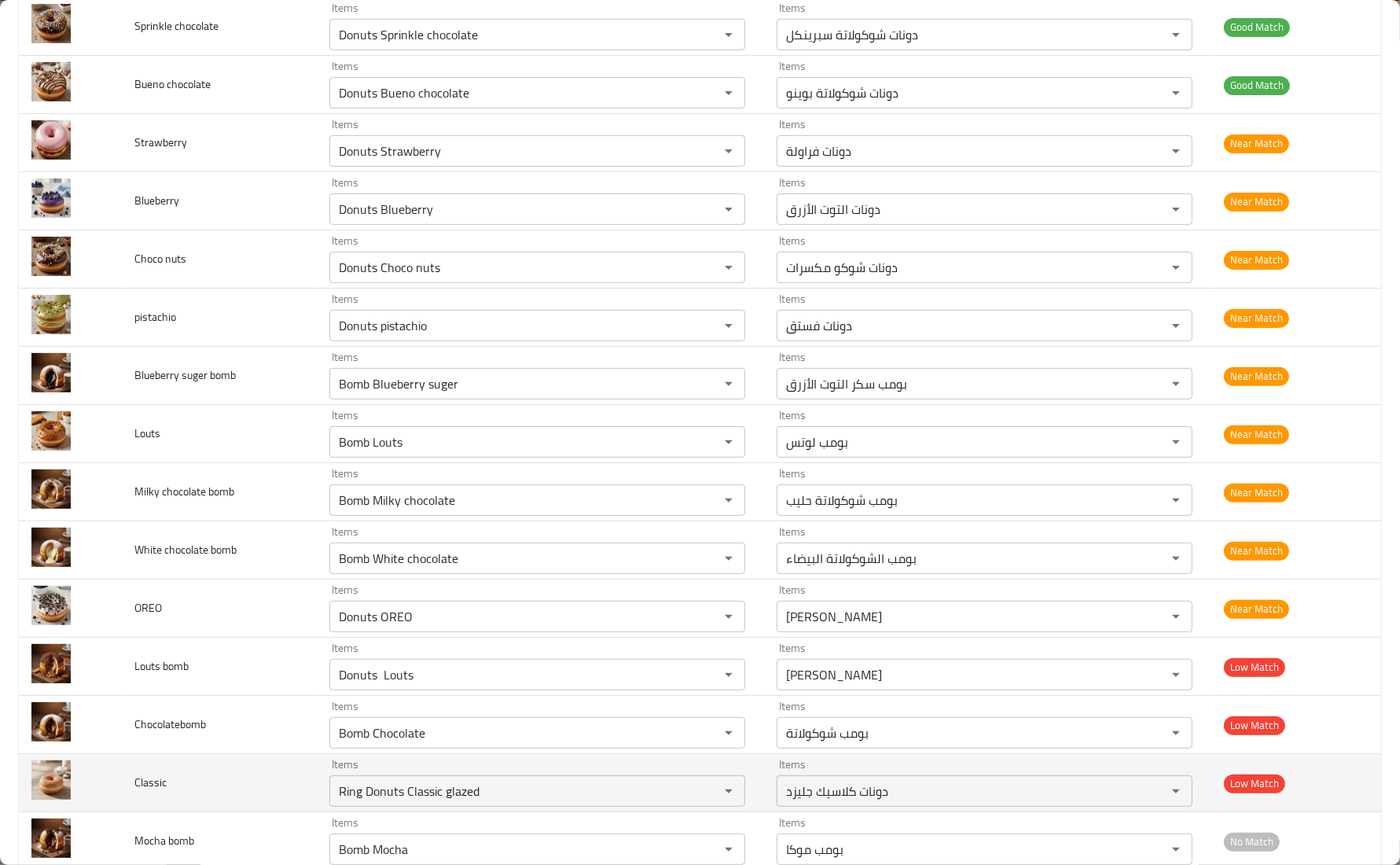
scroll to position [261, 0]
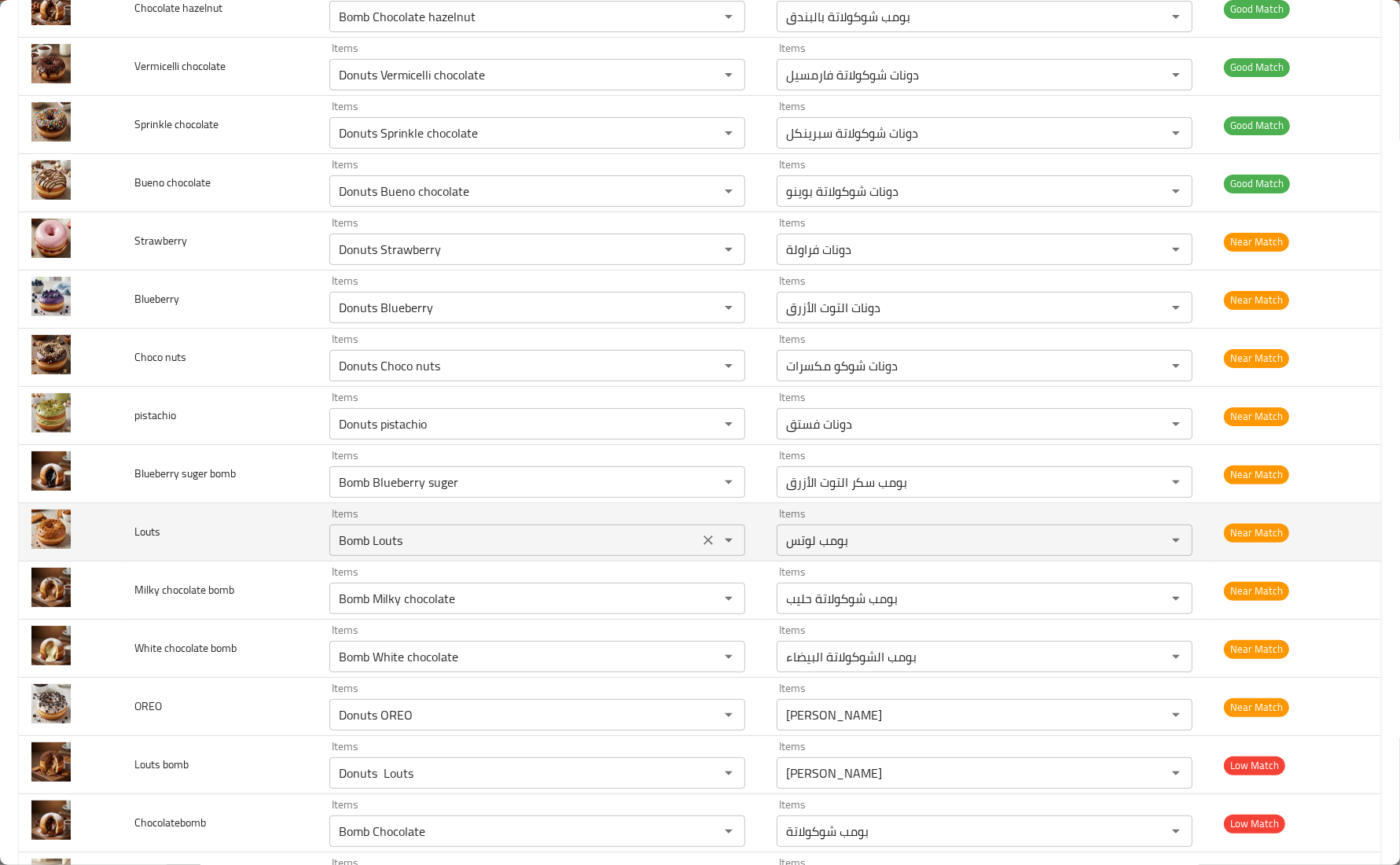
click at [347, 536] on input "Bomb Louts" at bounding box center [514, 540] width 360 height 22
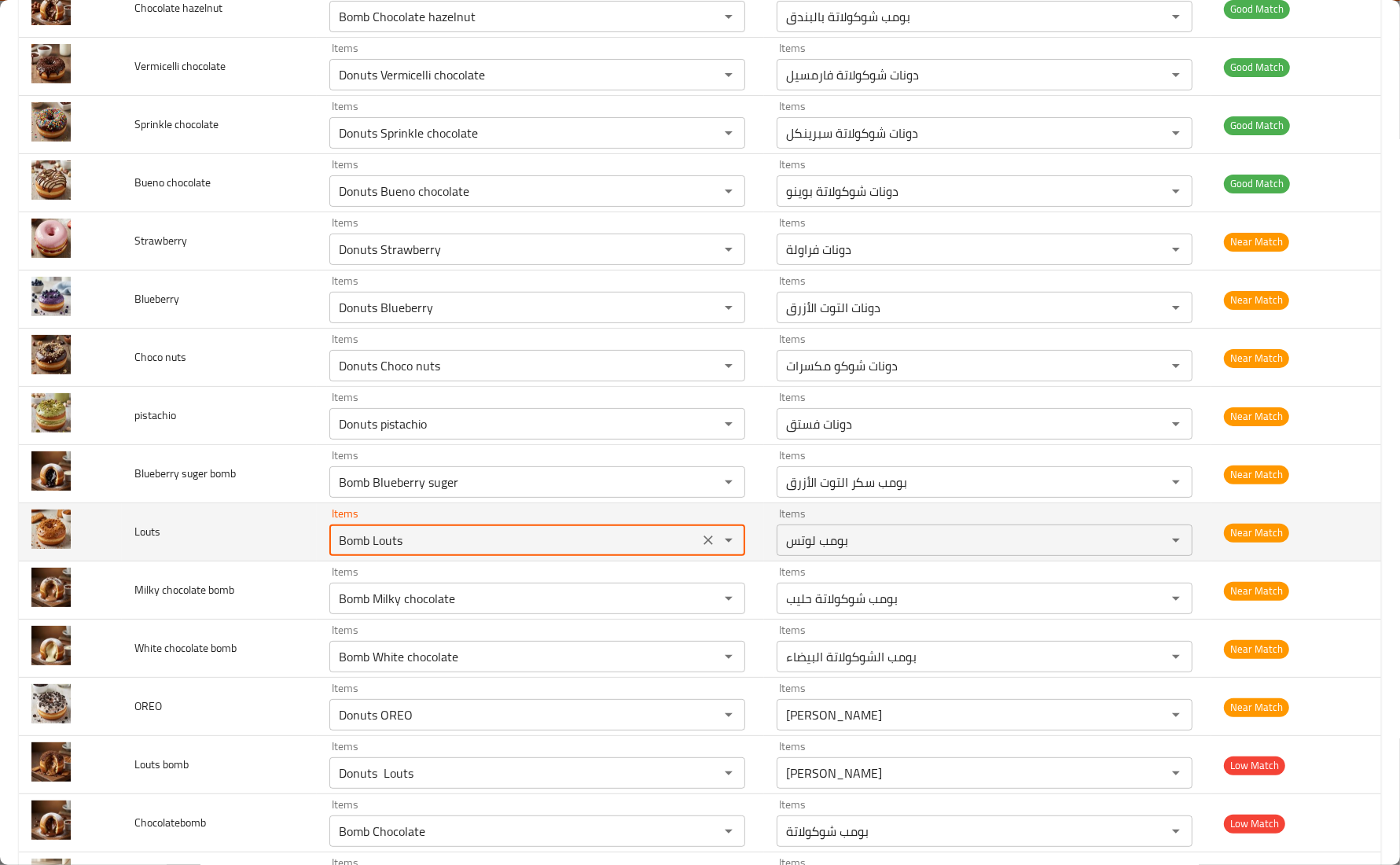
click at [347, 536] on input "Bomb Louts" at bounding box center [514, 540] width 360 height 22
click at [357, 536] on input "Bomb Louts" at bounding box center [514, 540] width 360 height 22
click at [367, 548] on input "Bomb Louts" at bounding box center [514, 540] width 360 height 22
click at [364, 543] on input "Bomb Louts" at bounding box center [514, 540] width 360 height 22
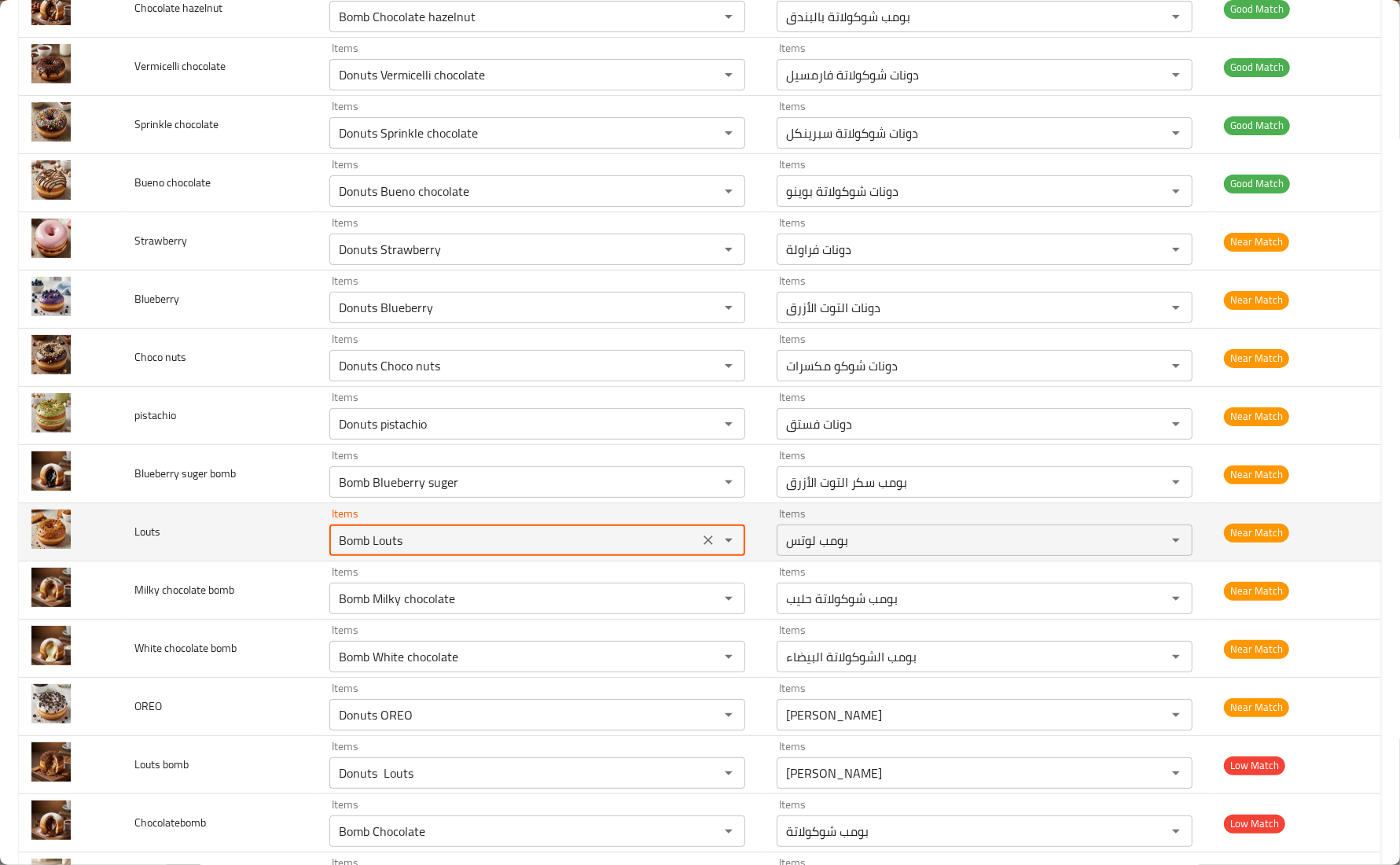
drag, startPoint x: 372, startPoint y: 543, endPoint x: 268, endPoint y: 542, distance: 104.0
click at [272, 542] on tr "Louts Items Bomb Louts Items Items بومب لوتس Items Near Match" at bounding box center [700, 532] width 1363 height 58
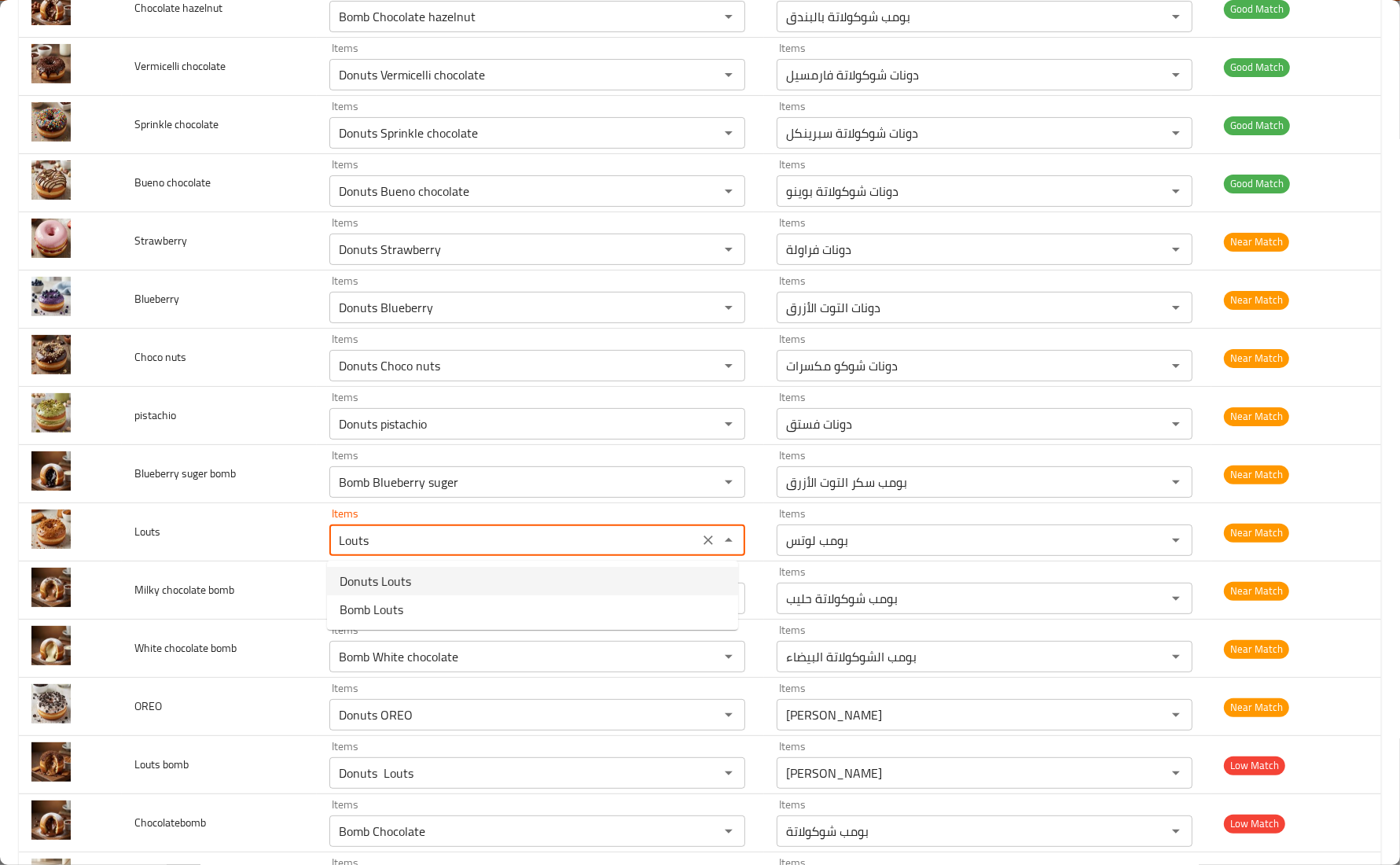
click at [372, 584] on span "Donuts Louts" at bounding box center [375, 581] width 71 height 19
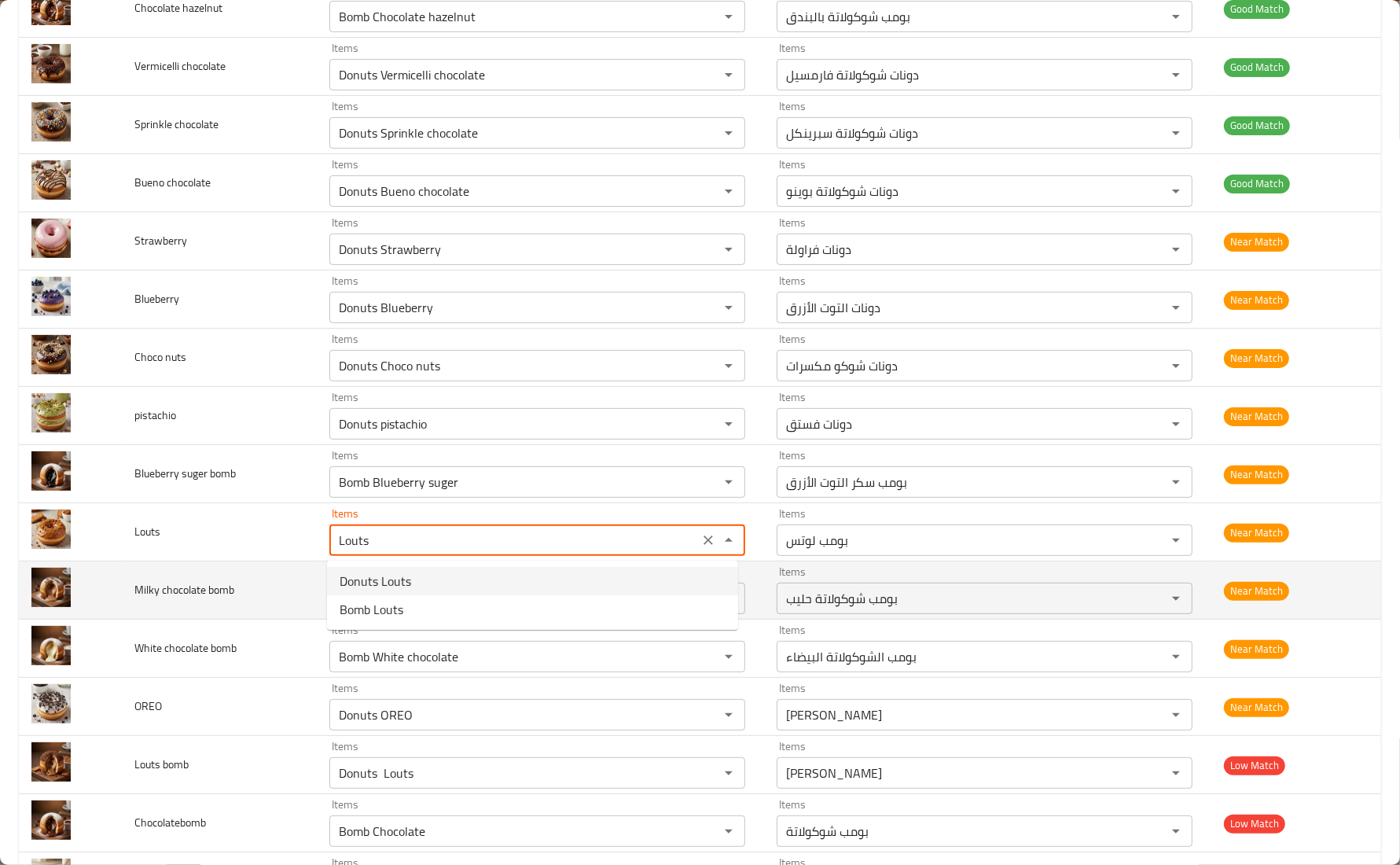
type input "Donuts Louts"
type input "دونات لوتس"
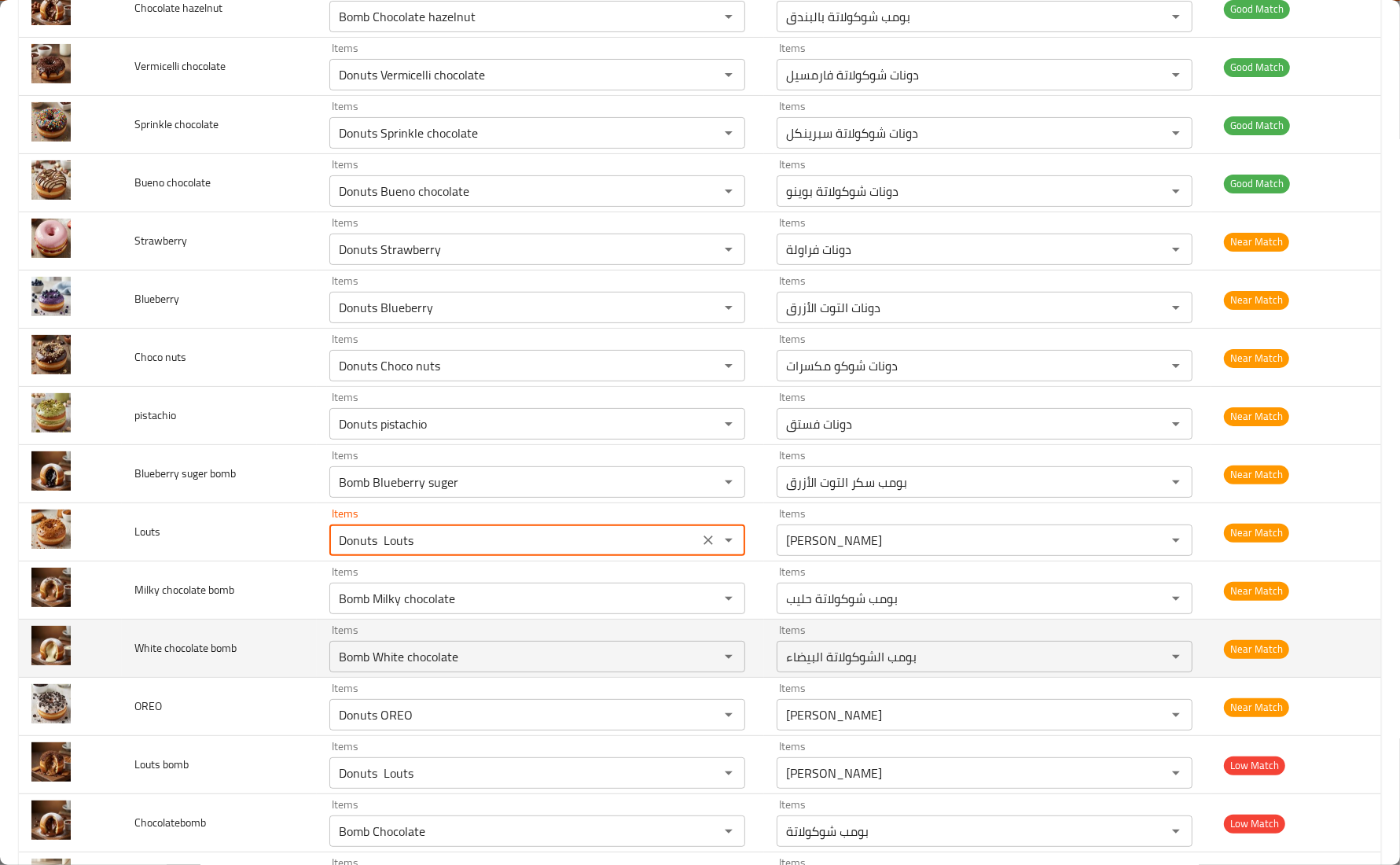
scroll to position [163, 0]
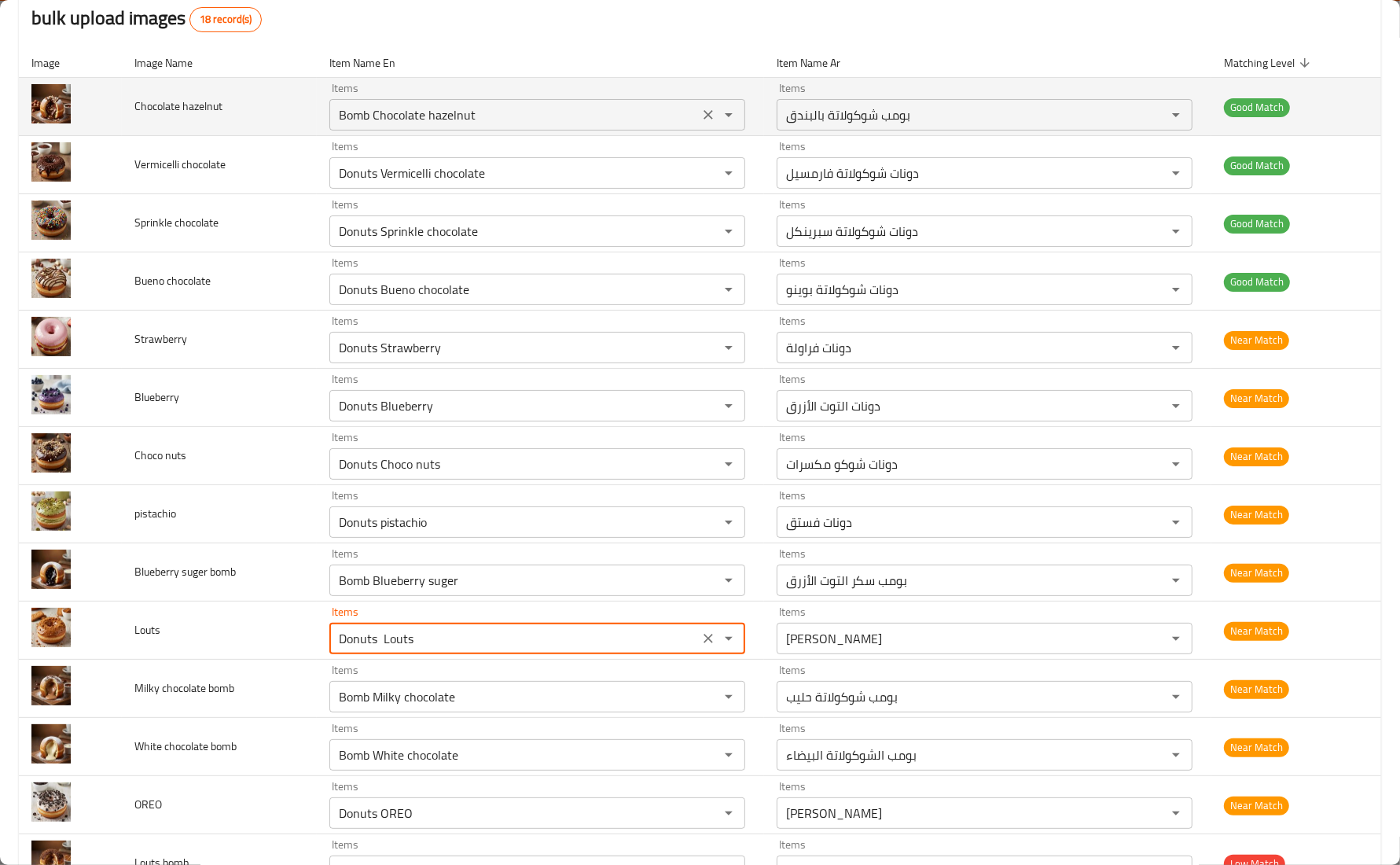
type input "Donuts Louts"
click at [364, 111] on hazelnut "Bomb Chocolate hazelnut" at bounding box center [514, 115] width 360 height 22
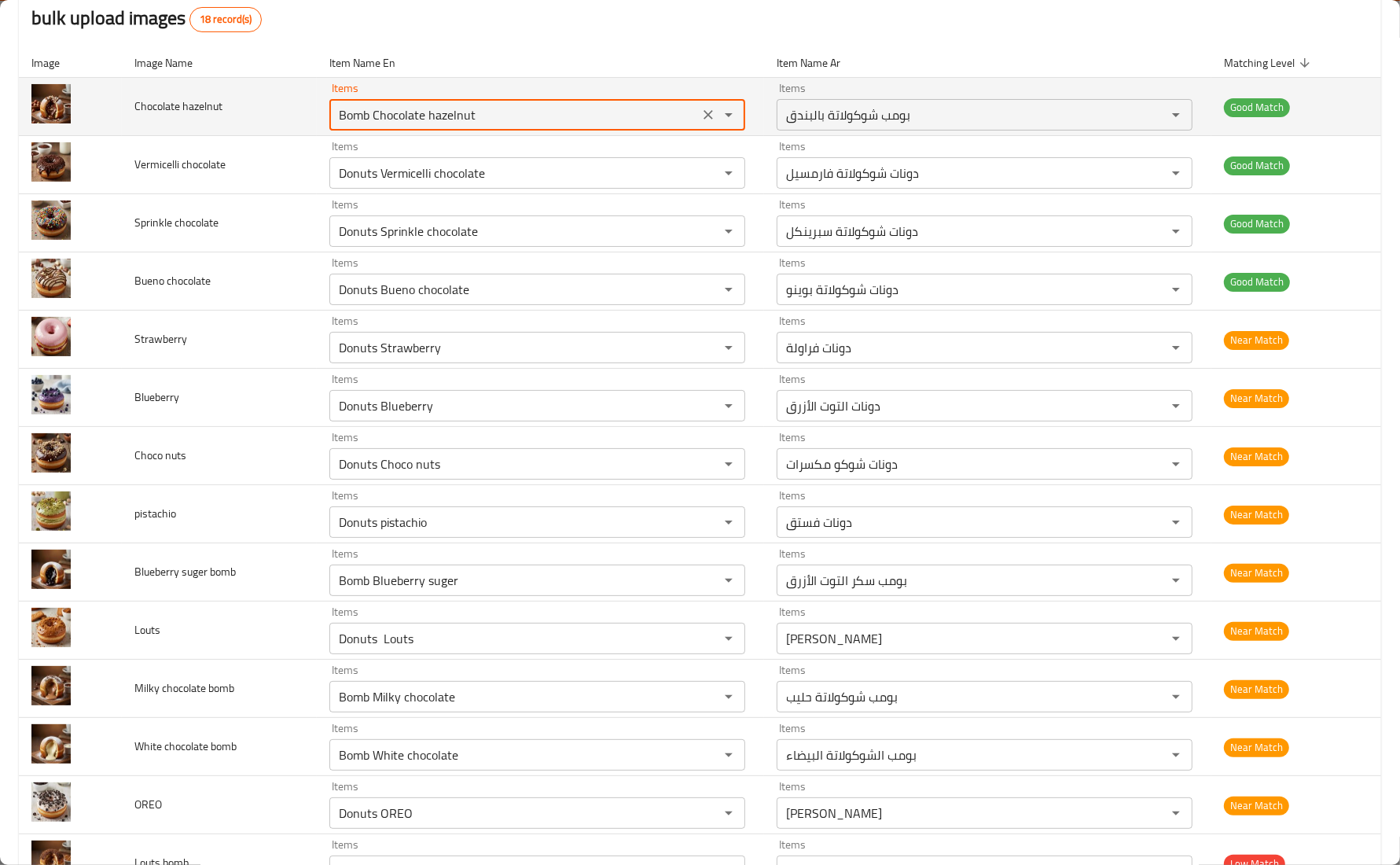
click at [372, 114] on hazelnut "Bomb Chocolate hazelnut" at bounding box center [514, 115] width 360 height 22
drag, startPoint x: 373, startPoint y: 115, endPoint x: 332, endPoint y: 124, distance: 42.0
click at [334, 124] on hazelnut "Bomb Chocolate hazelnut" at bounding box center [514, 115] width 360 height 22
click at [466, 107] on hazelnut "Chocolate hazelnut" at bounding box center [514, 115] width 360 height 22
drag, startPoint x: 395, startPoint y: 118, endPoint x: 260, endPoint y: 116, distance: 135.0
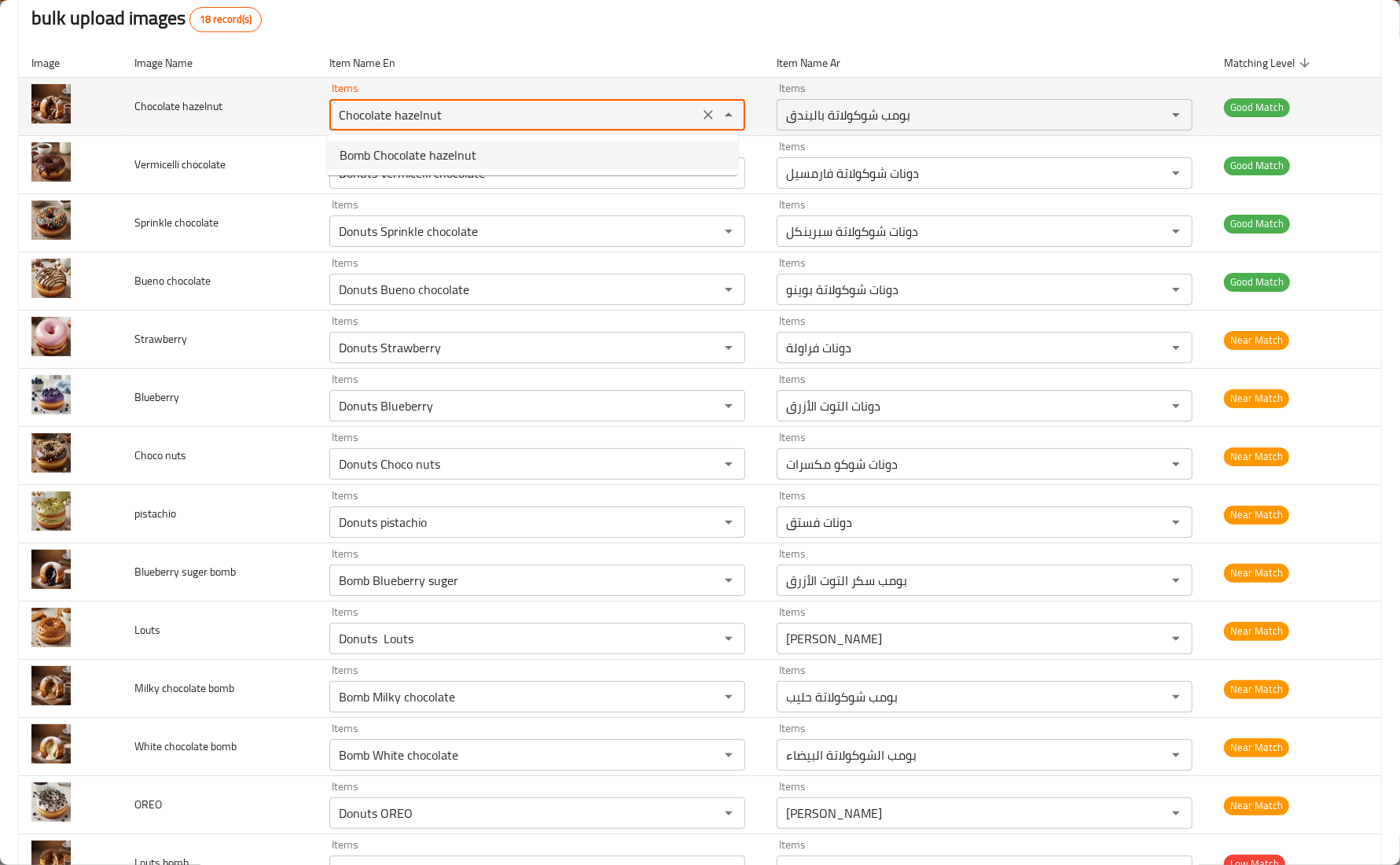
click at [260, 116] on tr "Chocolate hazelnut Items Chocolate hazelnut Items Items بومب شوكولاتة بالبندق I…" at bounding box center [700, 107] width 1363 height 58
click at [457, 112] on hazelnut "hazelnut" at bounding box center [514, 115] width 360 height 22
type hazelnut "Bomb Chocolate hazelnut"
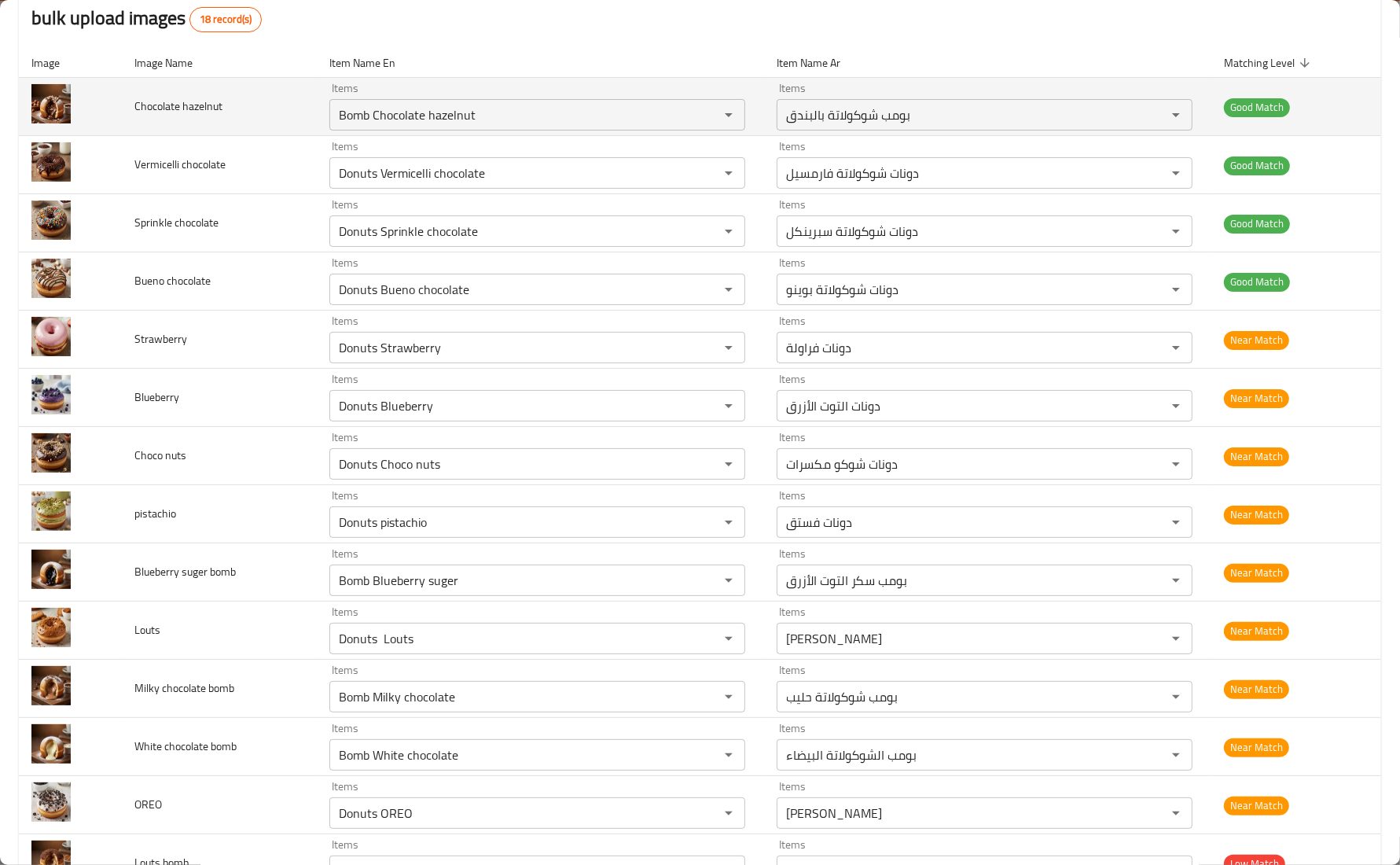
click at [288, 104] on td "Chocolate hazelnut" at bounding box center [219, 107] width 195 height 58
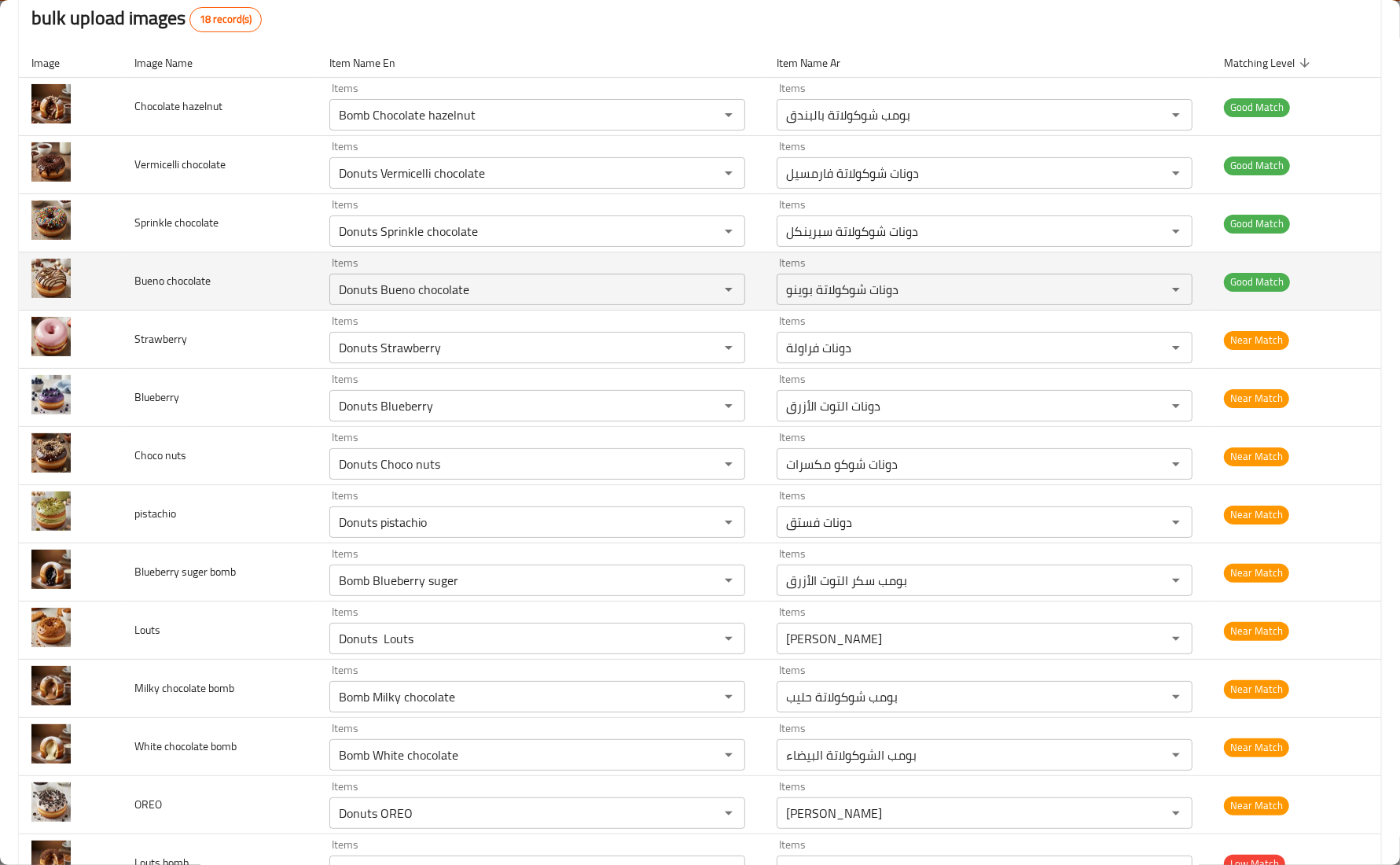
click at [287, 257] on td "Bueno chocolate" at bounding box center [219, 281] width 195 height 58
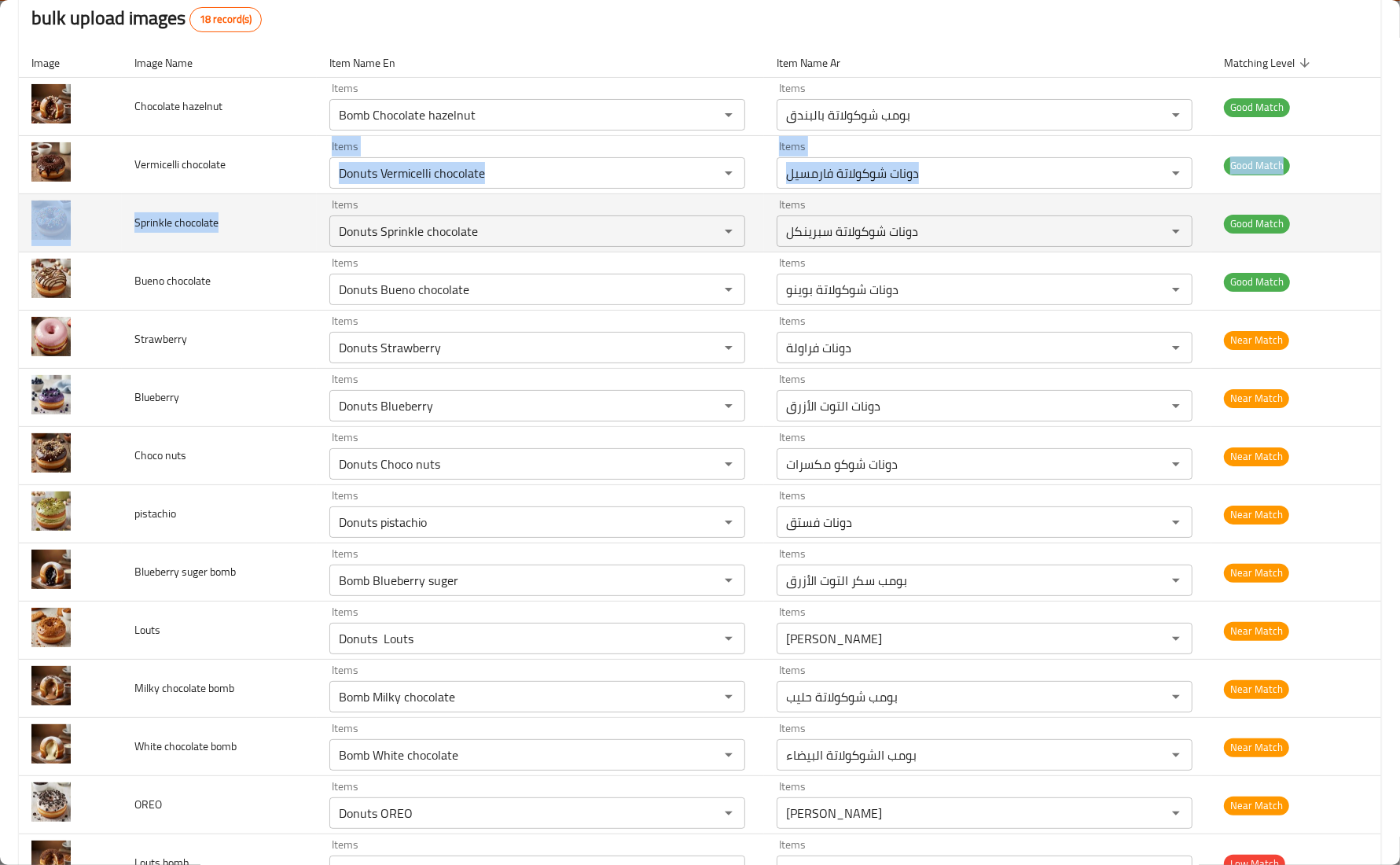
drag, startPoint x: 281, startPoint y: 173, endPoint x: 276, endPoint y: 244, distance: 71.2
click at [276, 244] on tbody "Chocolate hazelnut Items Bomb Chocolate hazelnut Items Items بومب شوكولاتة بالب…" at bounding box center [700, 602] width 1363 height 1047
click at [273, 246] on td "Sprinkle chocolate" at bounding box center [219, 222] width 195 height 58
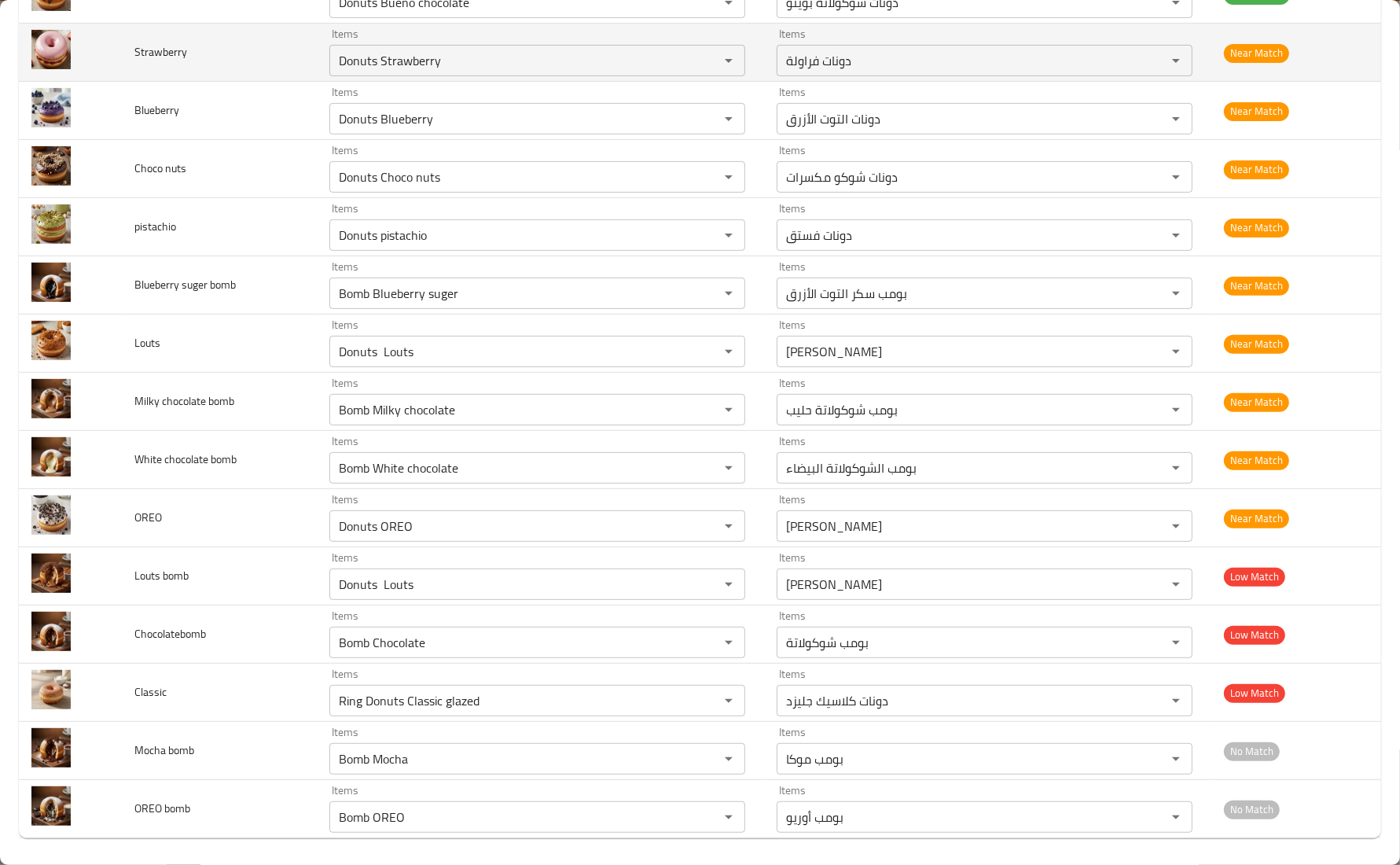
scroll to position [458, 0]
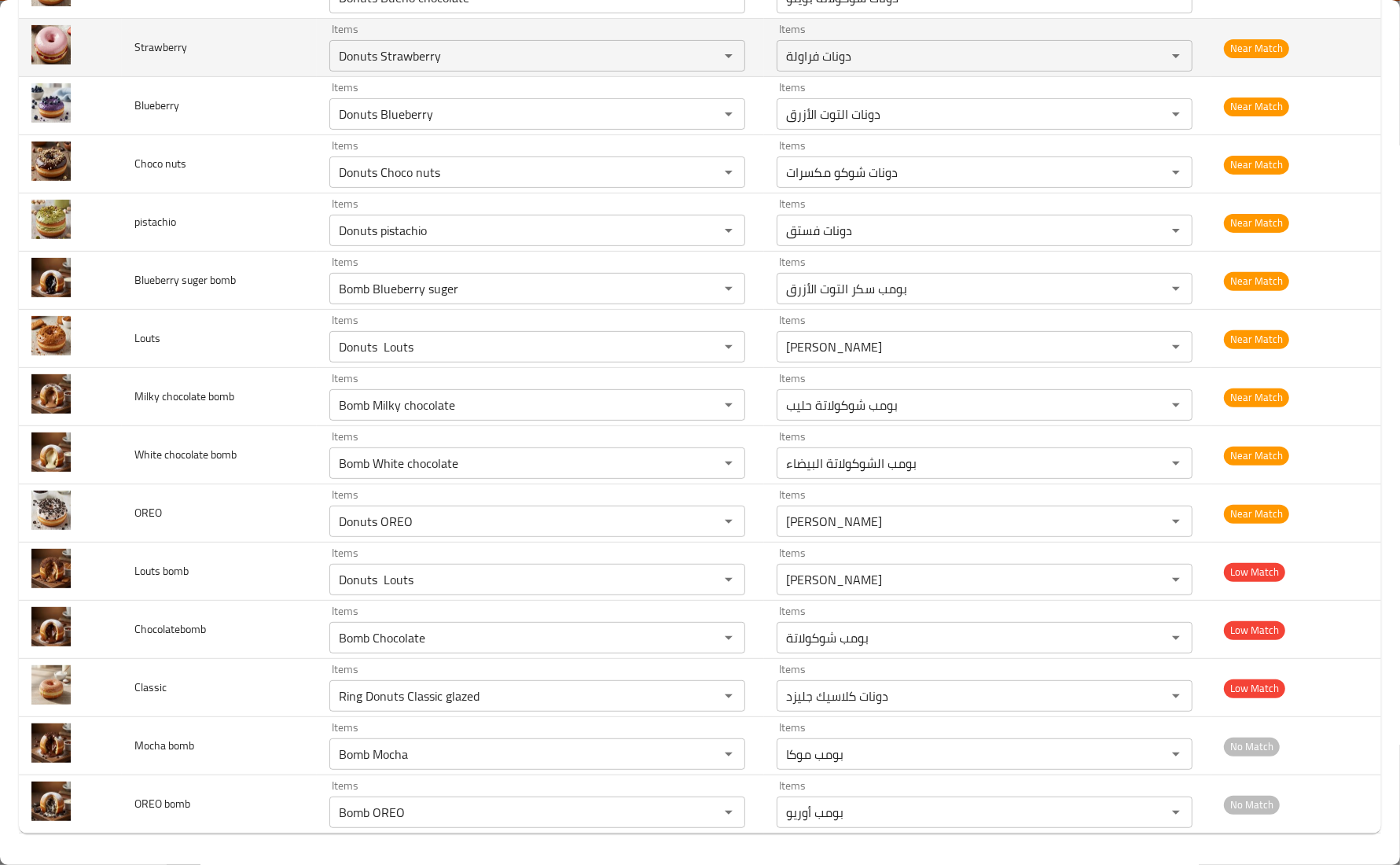
click at [284, 368] on td "Milky chocolate bomb" at bounding box center [219, 396] width 195 height 58
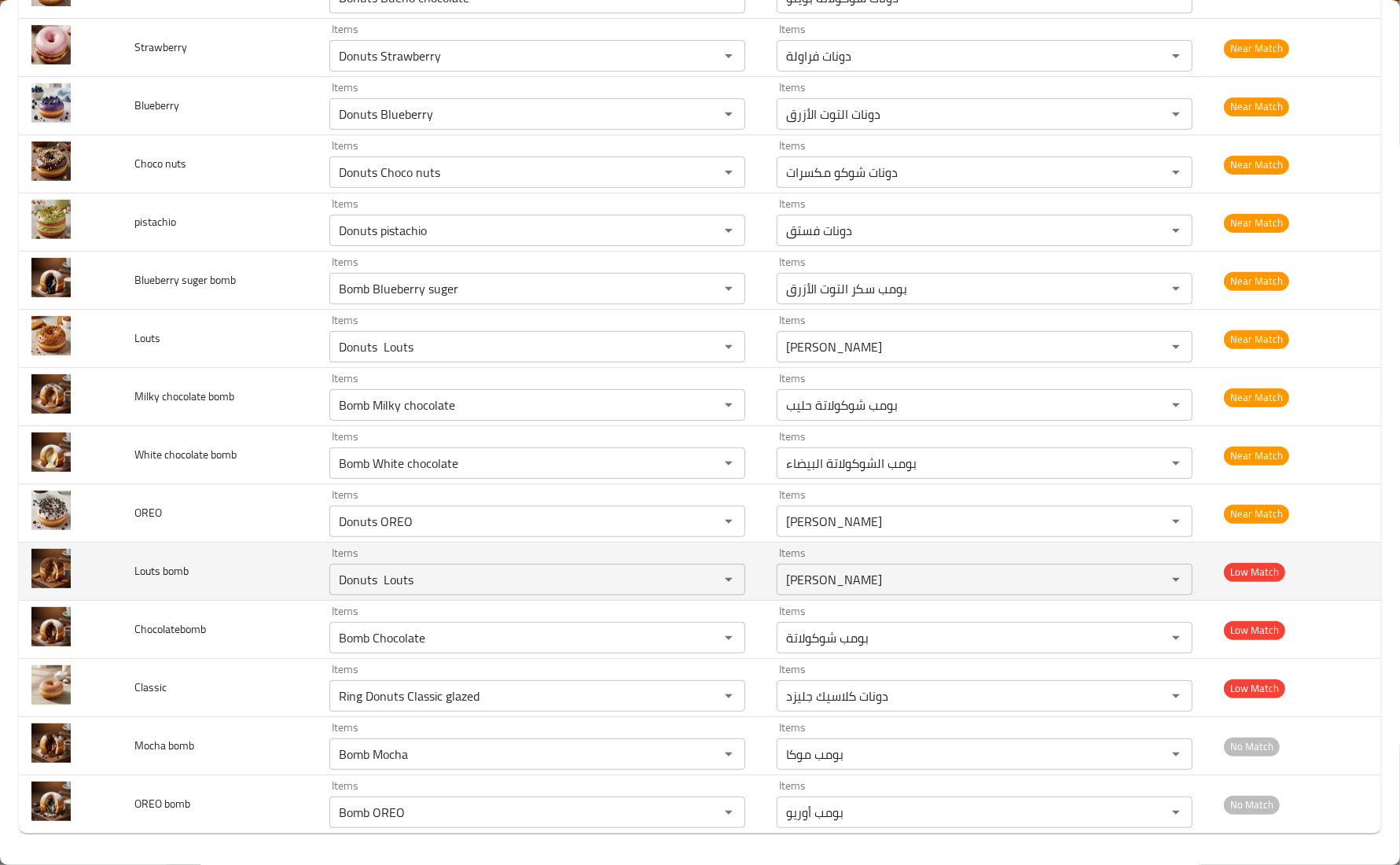
click at [157, 578] on span "Louts bomb" at bounding box center [161, 571] width 54 height 20
drag, startPoint x: 381, startPoint y: 579, endPoint x: 237, endPoint y: 563, distance: 144.9
click at [237, 563] on tr "Louts bomb Items Donuts Louts Items Items دونات لوتس Items Low Match" at bounding box center [700, 571] width 1363 height 58
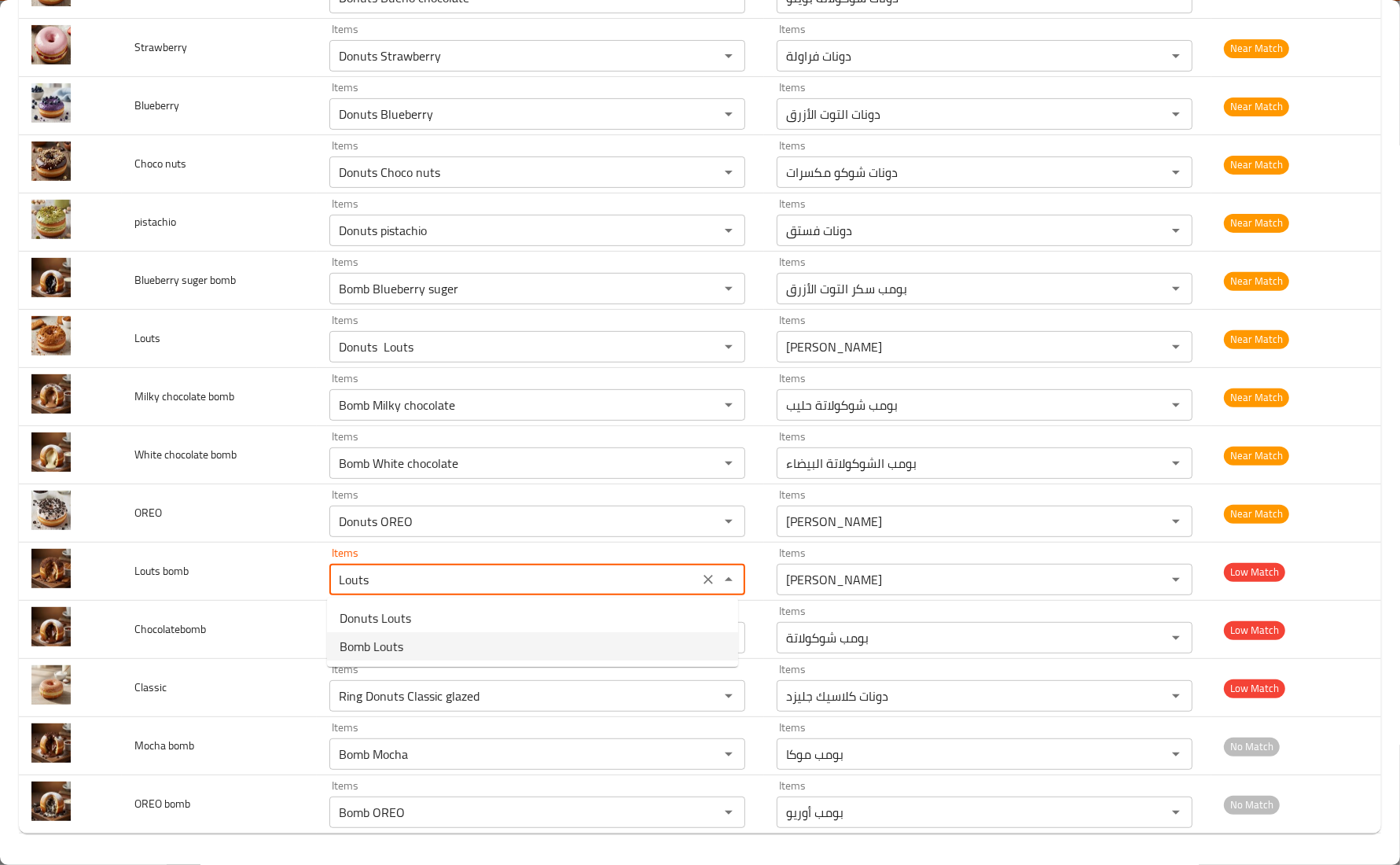
click at [399, 637] on span "Bomb Louts" at bounding box center [372, 645] width 64 height 19
type bomb "Bomb Louts"
type bomb-ar "بومب لوتس"
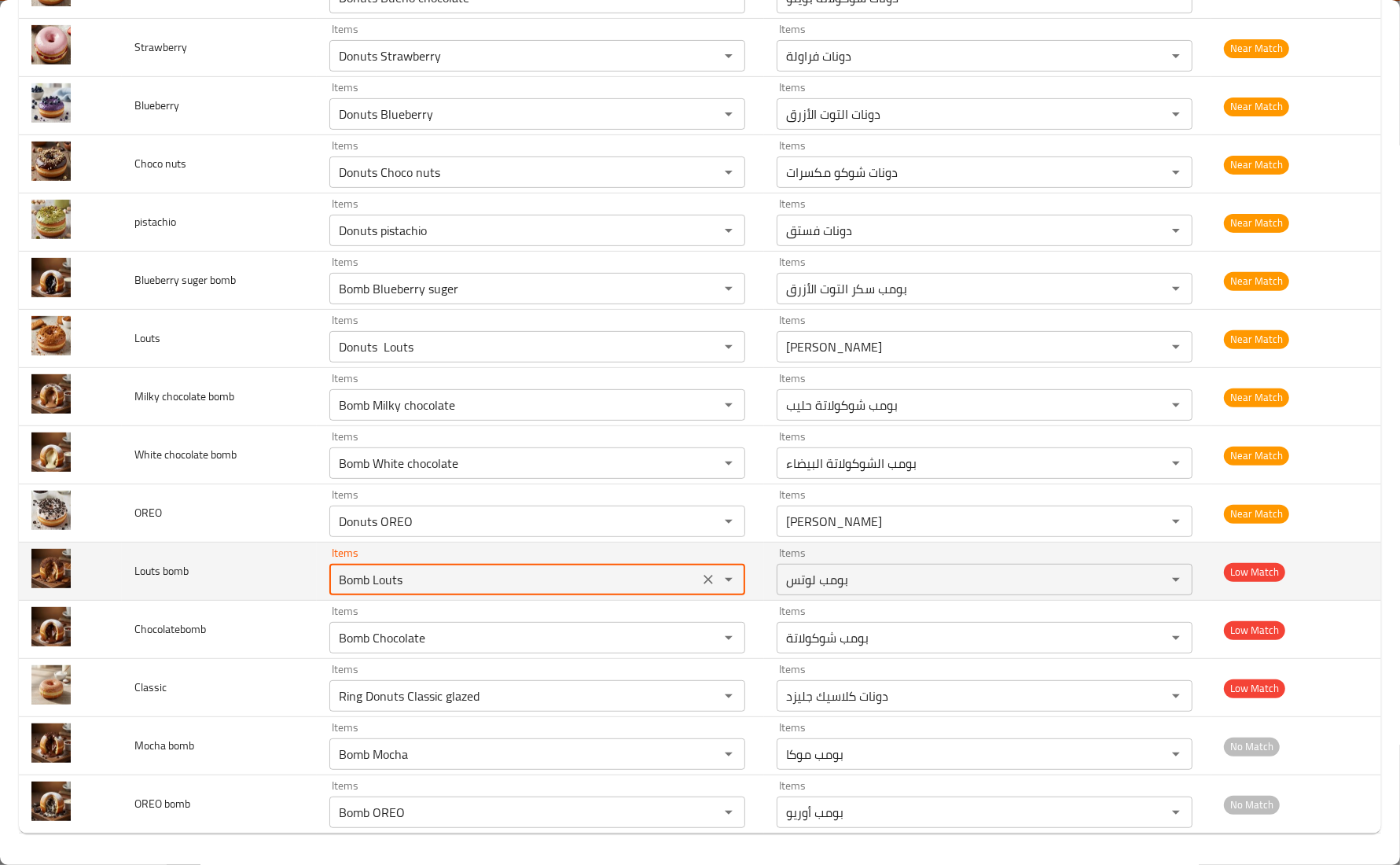
type bomb "Bomb Louts"
click at [289, 574] on td "Louts bomb" at bounding box center [219, 571] width 195 height 58
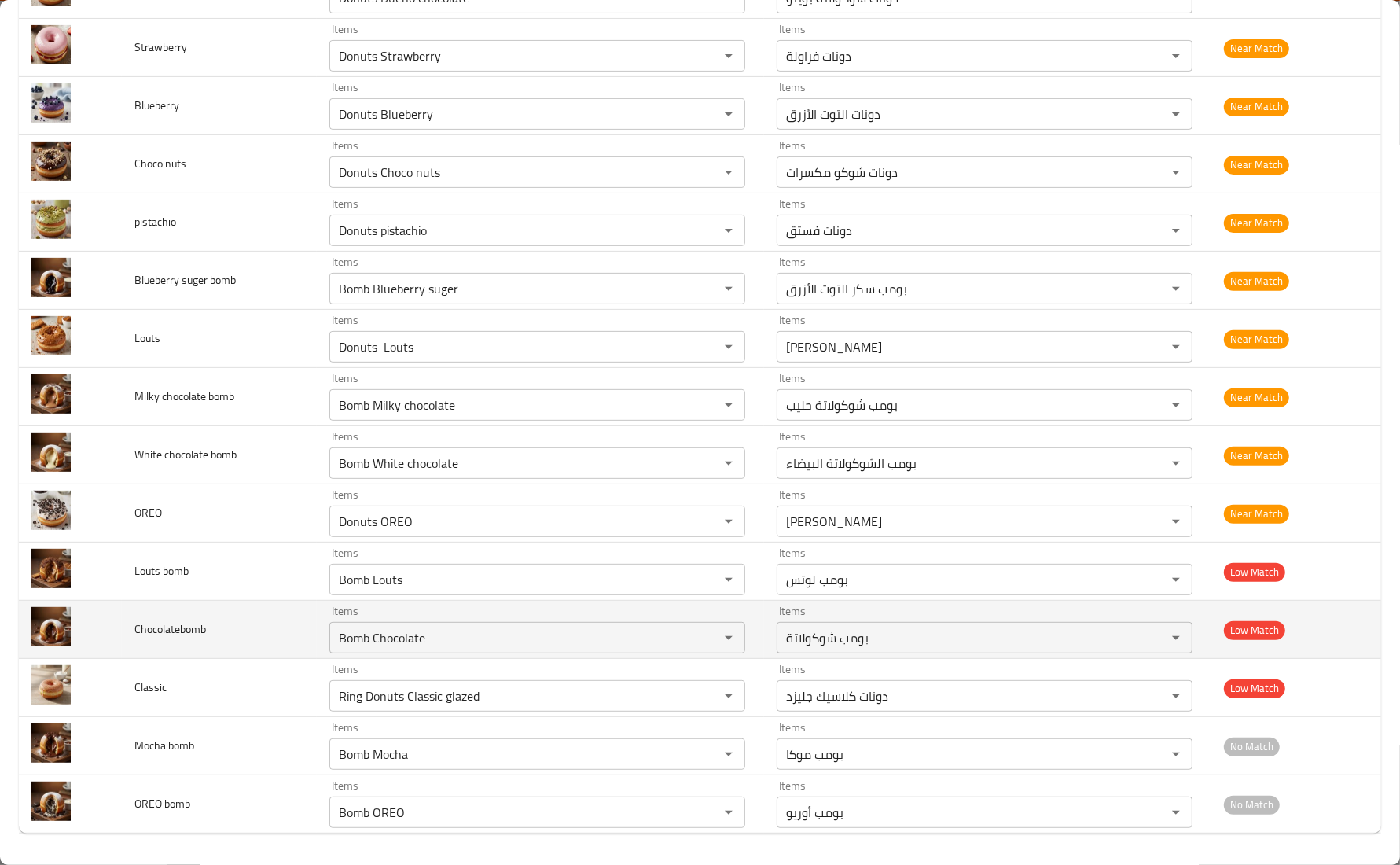
click at [212, 606] on td "Chocolatebomb" at bounding box center [219, 629] width 195 height 58
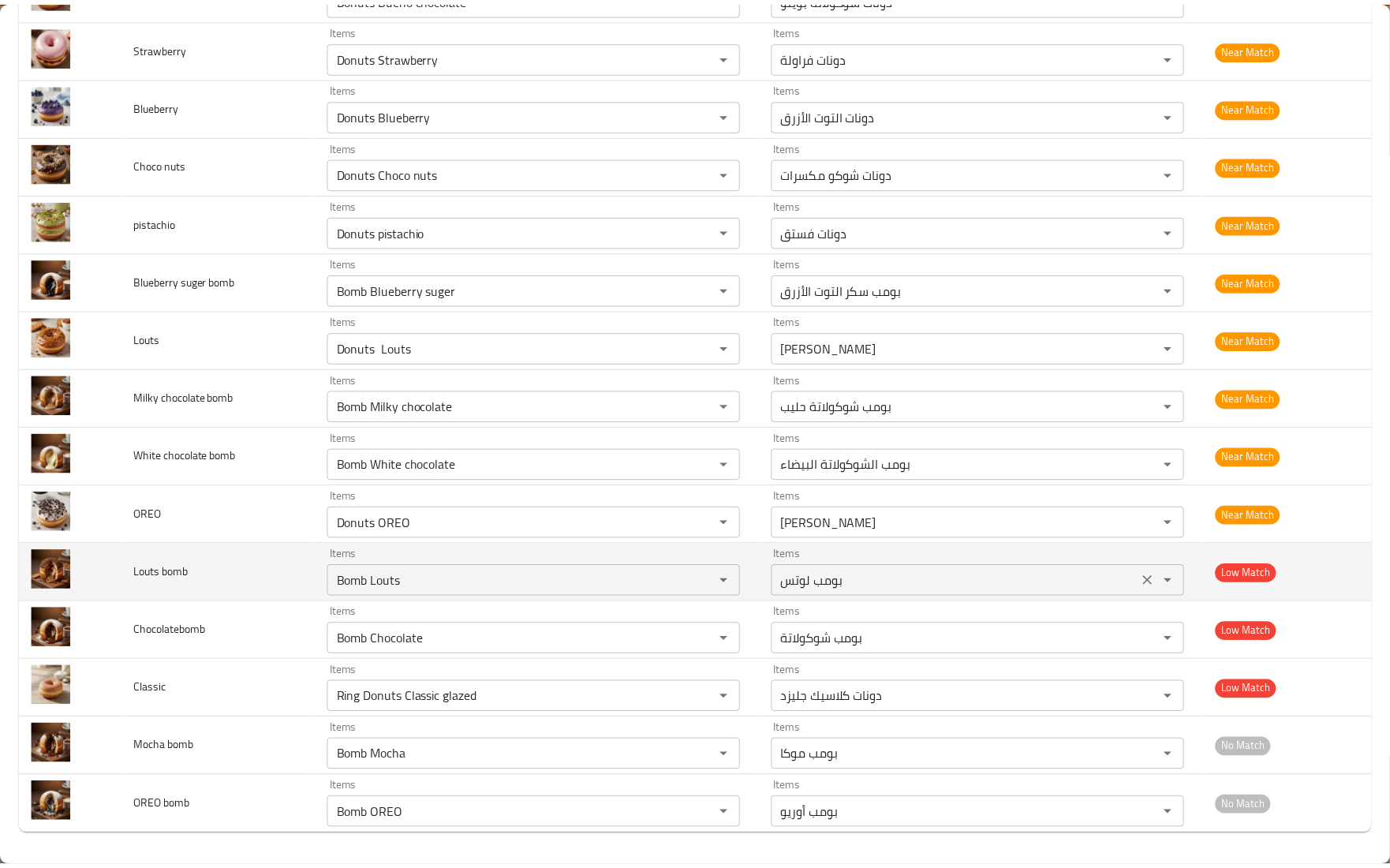
scroll to position [0, 0]
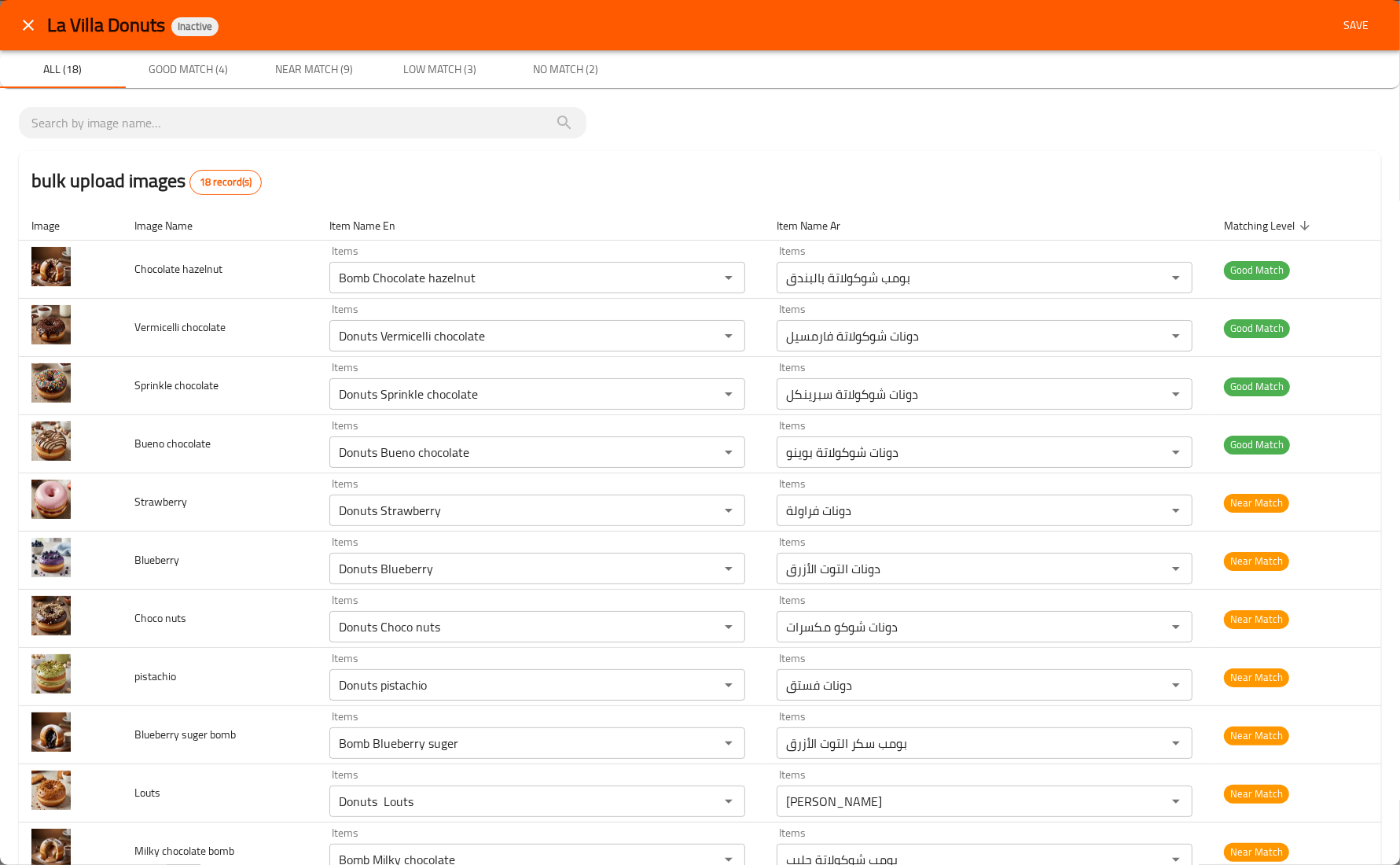
click at [1337, 31] on span "Save" at bounding box center [1356, 26] width 37 height 20
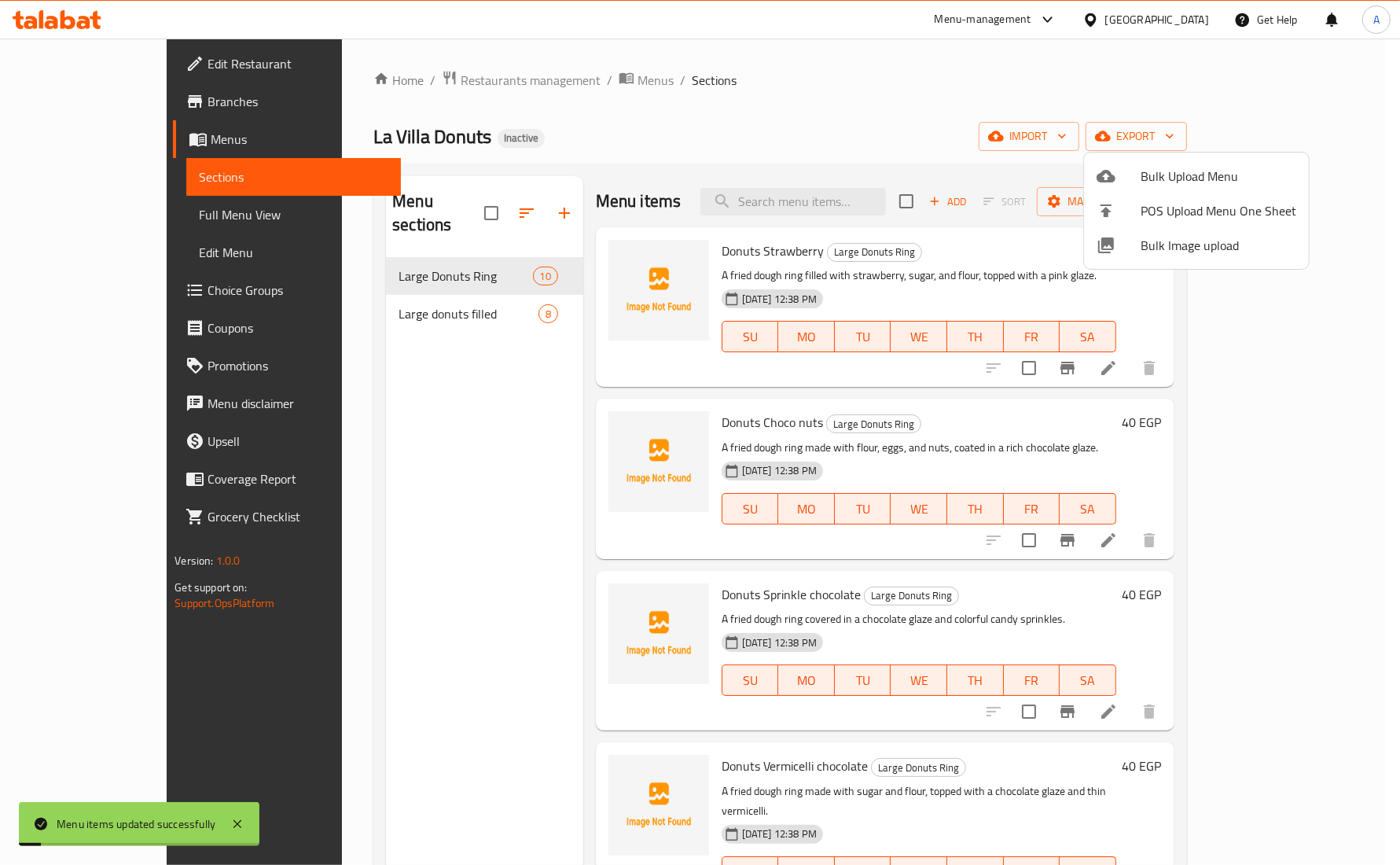
drag, startPoint x: 405, startPoint y: 458, endPoint x: 421, endPoint y: 449, distance: 18.4
click at [421, 449] on div at bounding box center [700, 432] width 1400 height 865
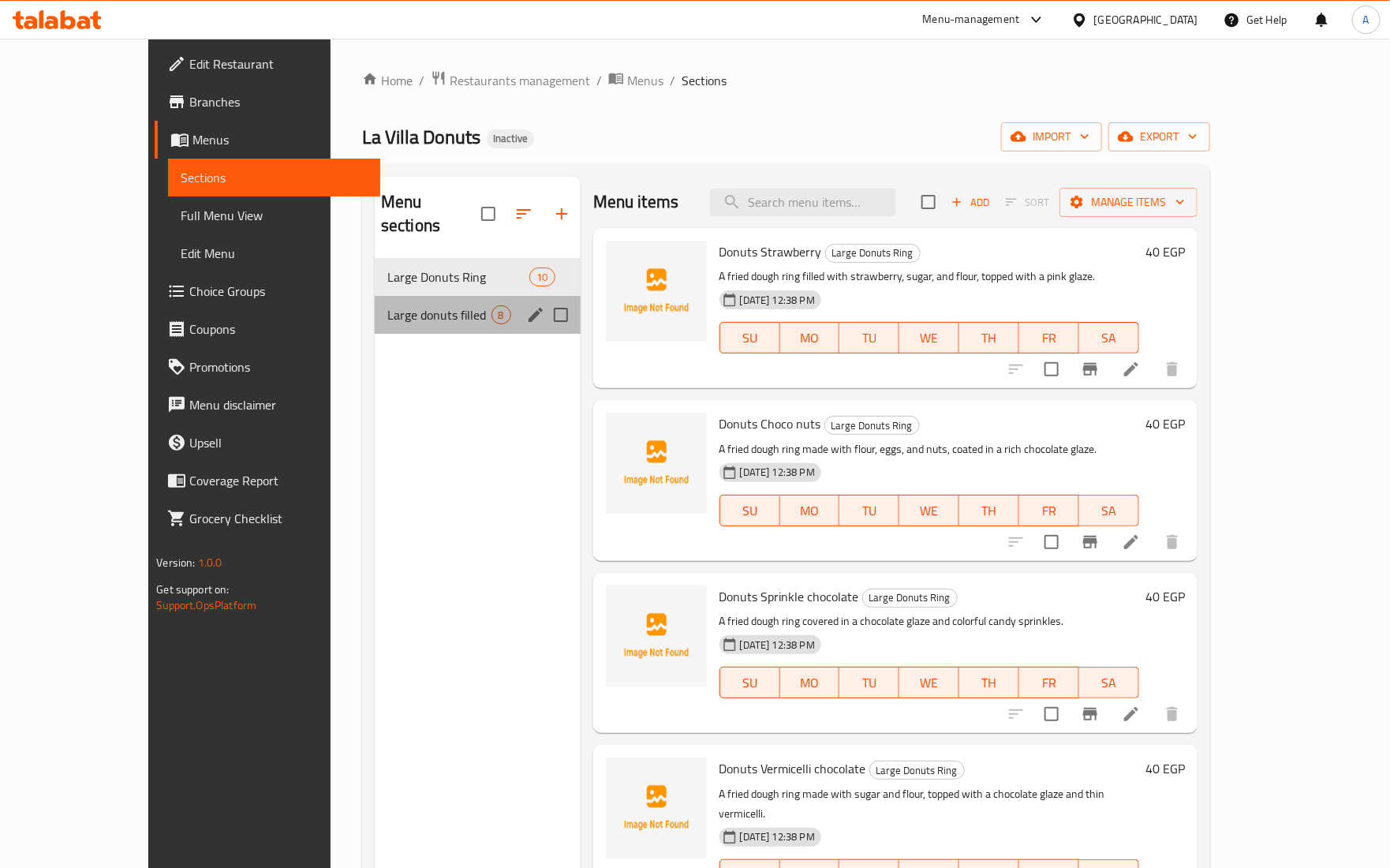
click at [397, 306] on div "Large donuts filled 8" at bounding box center [477, 315] width 206 height 37
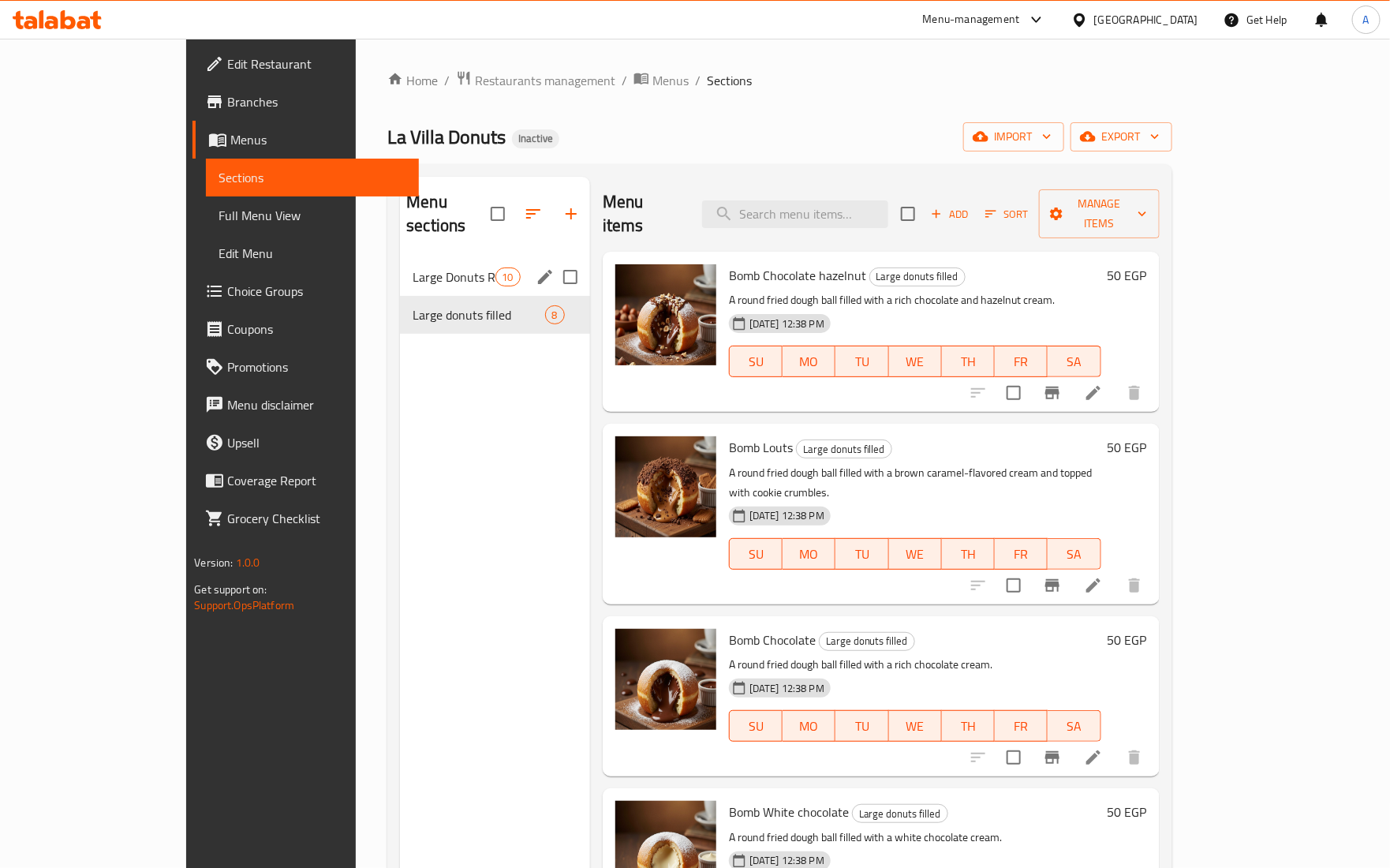
click at [413, 268] on span "Large Donuts Ring" at bounding box center [454, 277] width 82 height 19
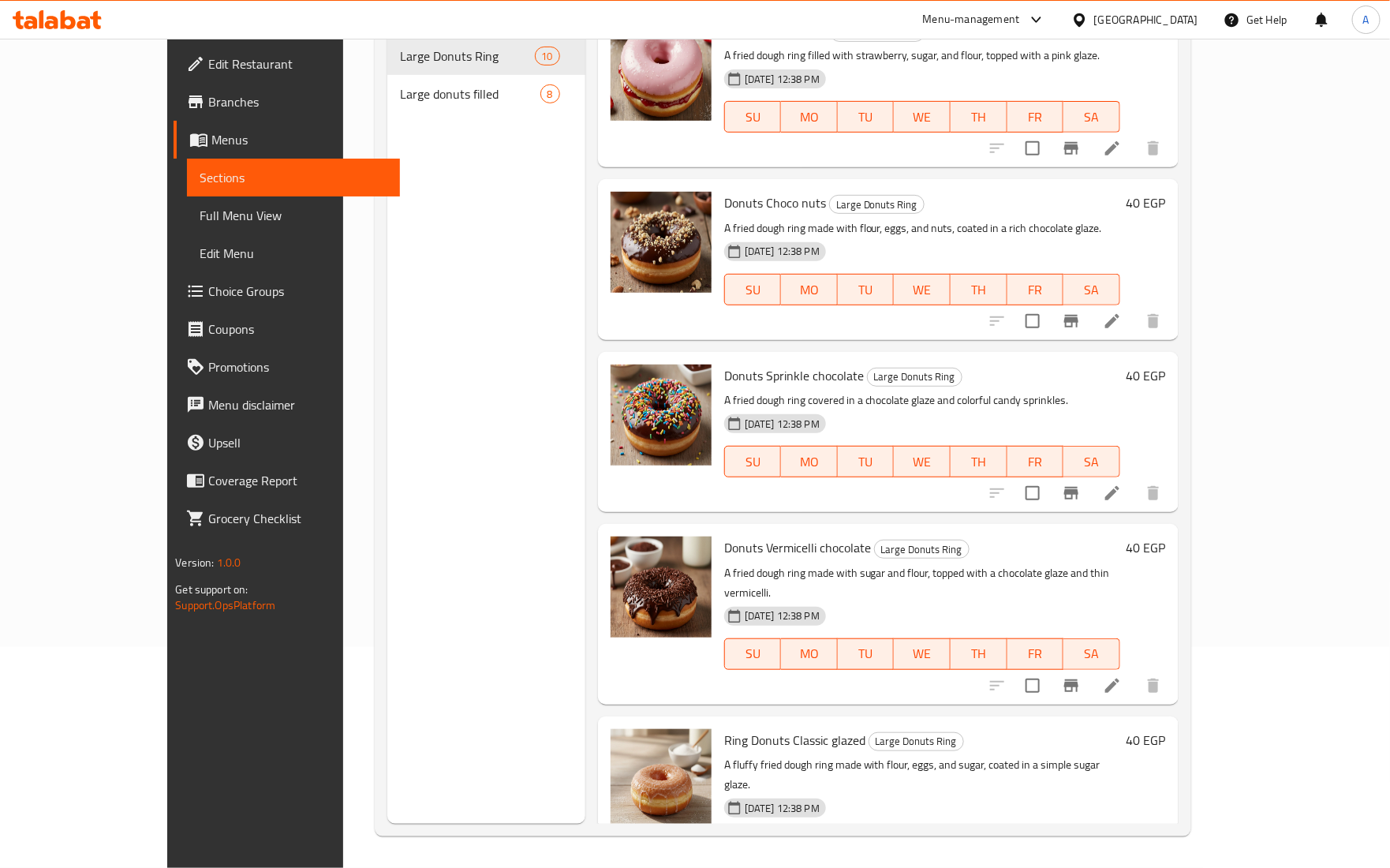
click at [200, 215] on span "Full Menu View" at bounding box center [294, 215] width 187 height 19
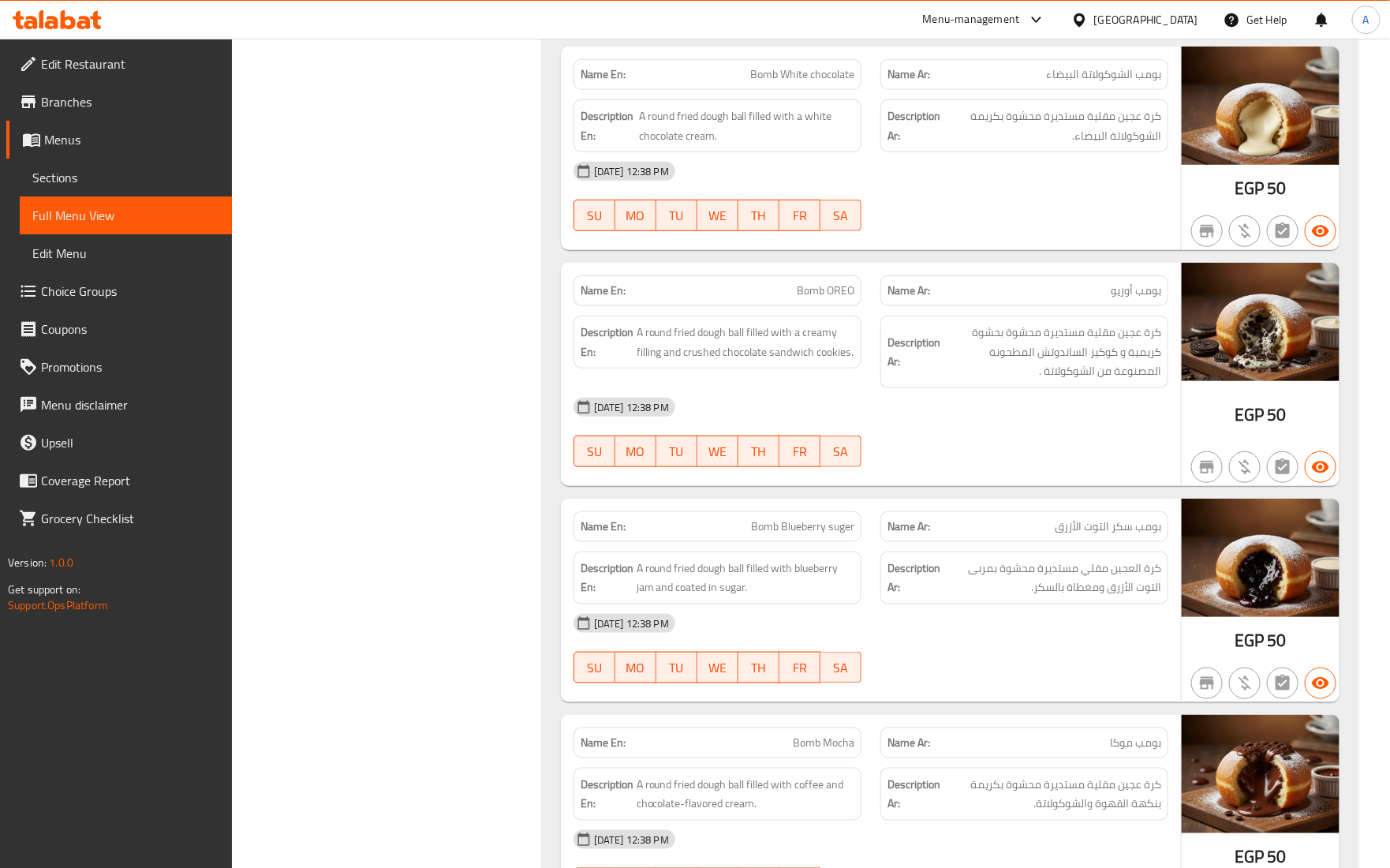
scroll to position [3046, 0]
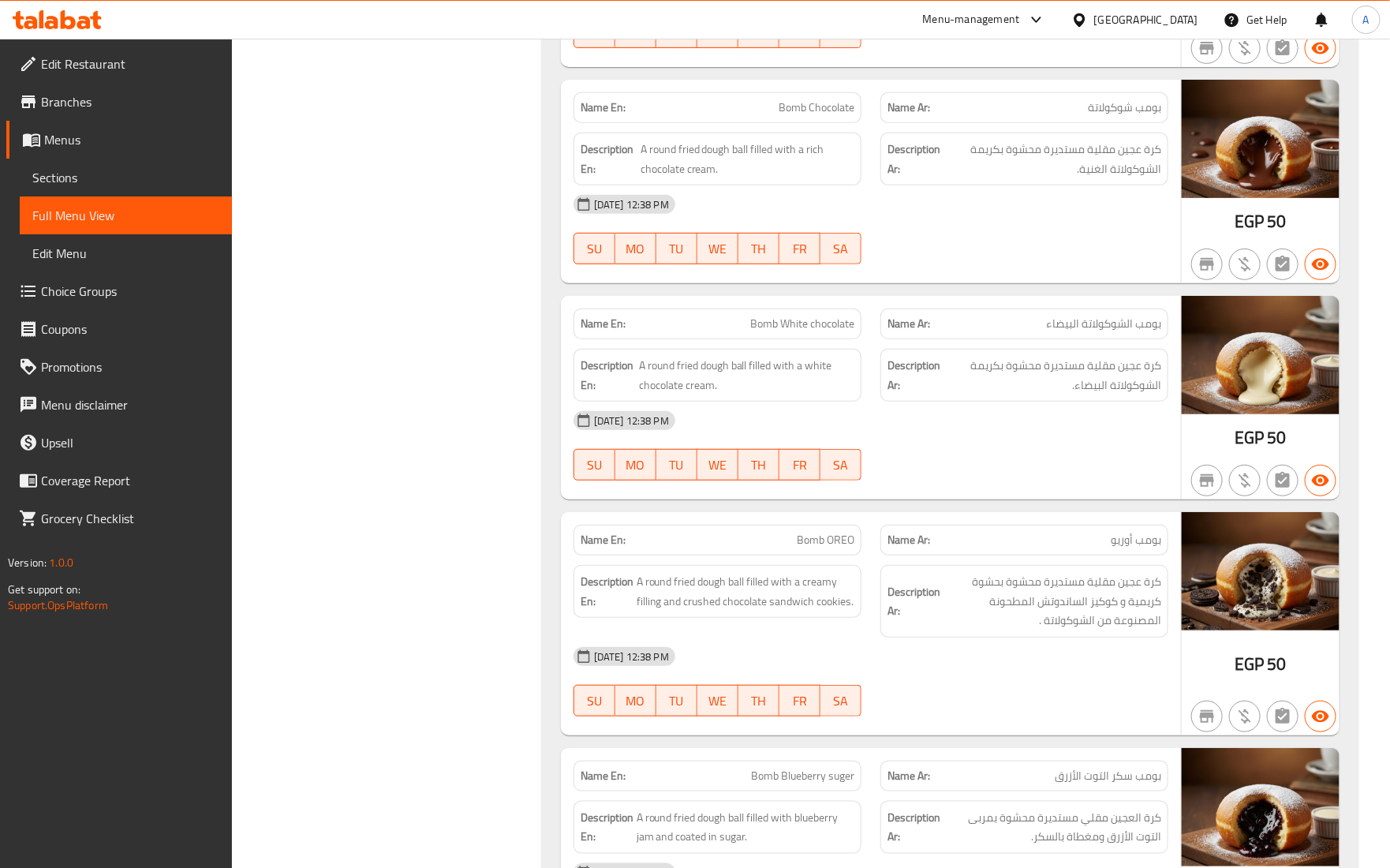
click at [116, 72] on span "Edit Restaurant" at bounding box center [130, 63] width 178 height 19
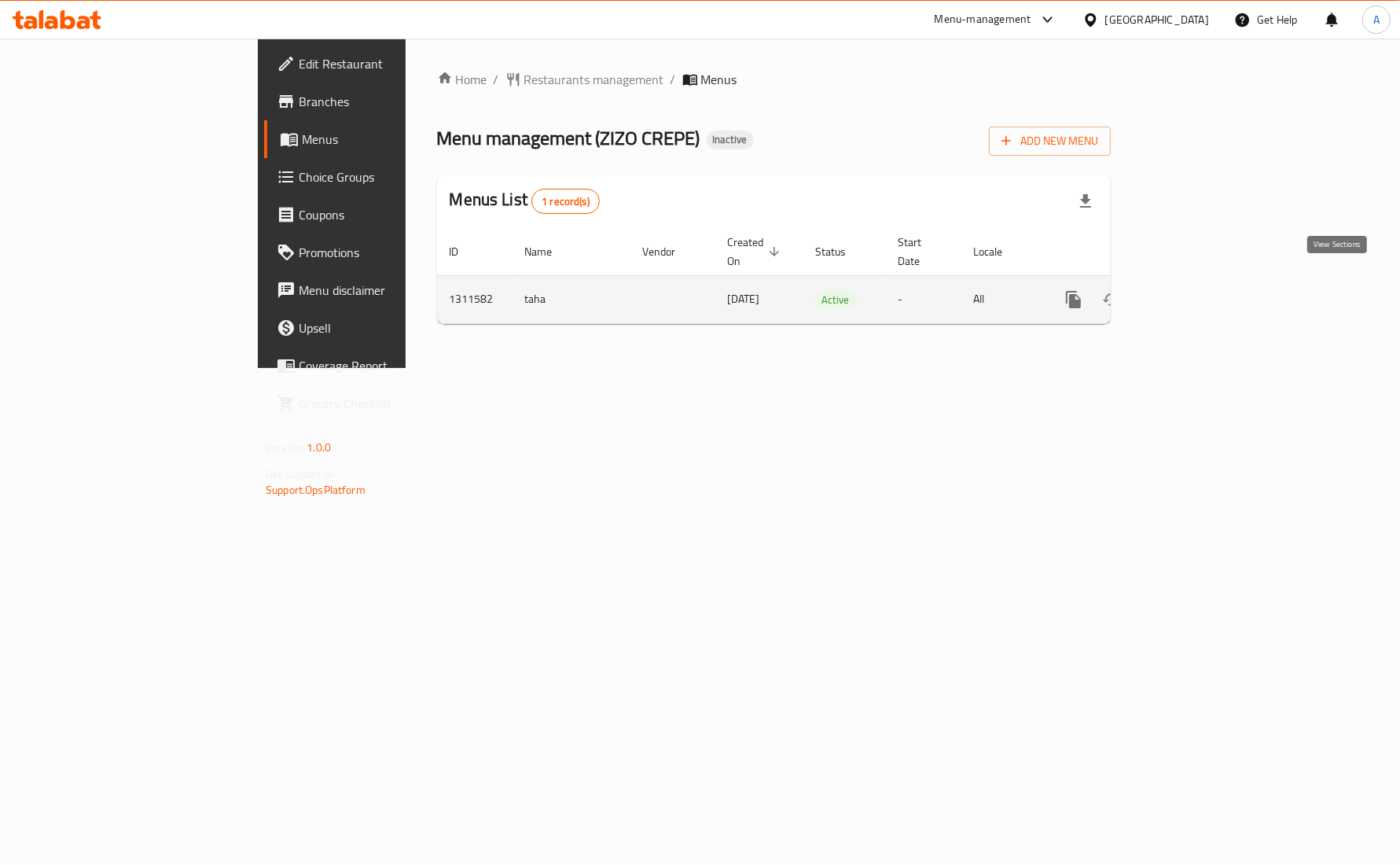
click at [1206, 282] on link "enhanced table" at bounding box center [1187, 300] width 37 height 37
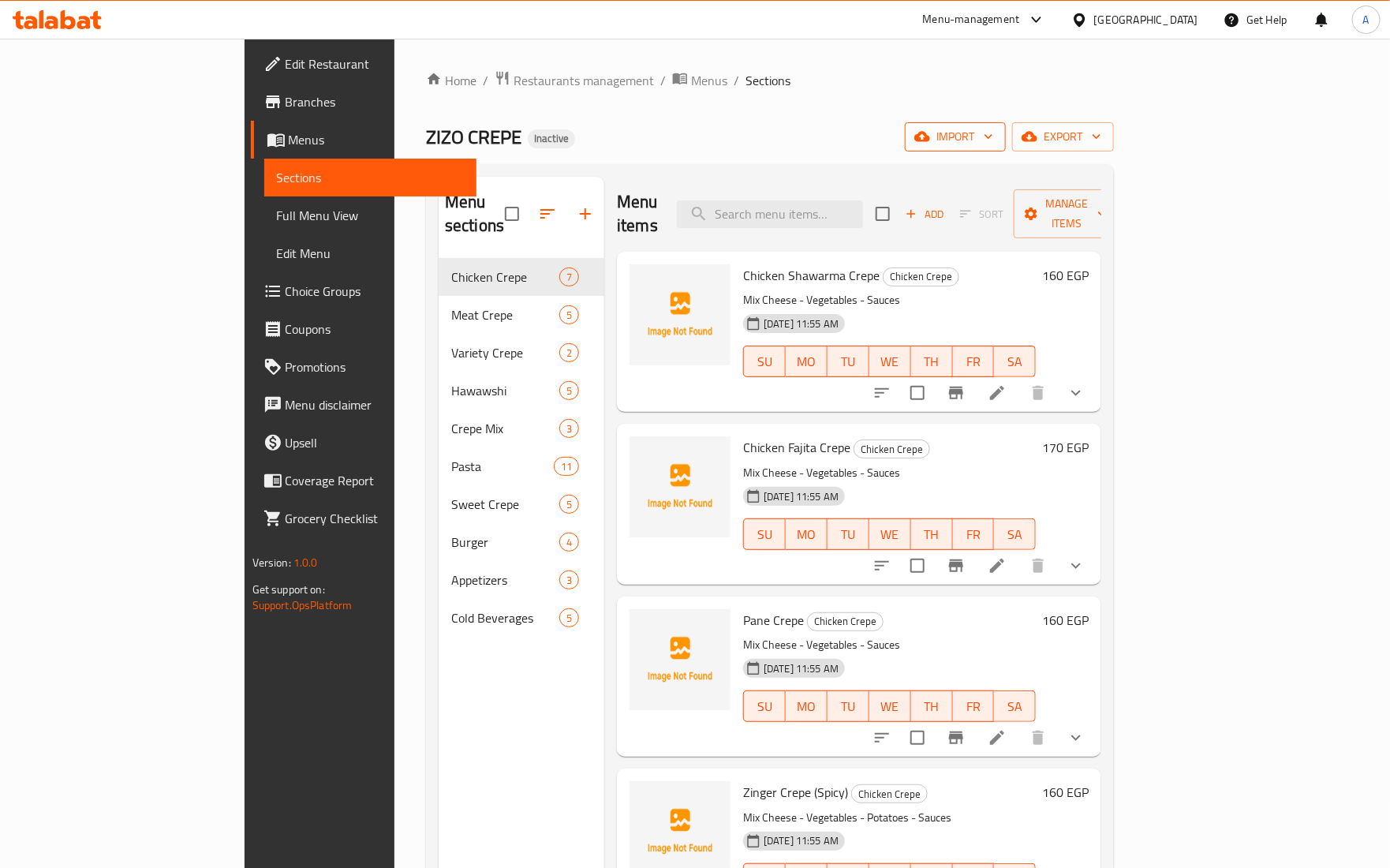
click at [993, 140] on span "import" at bounding box center [956, 136] width 76 height 20
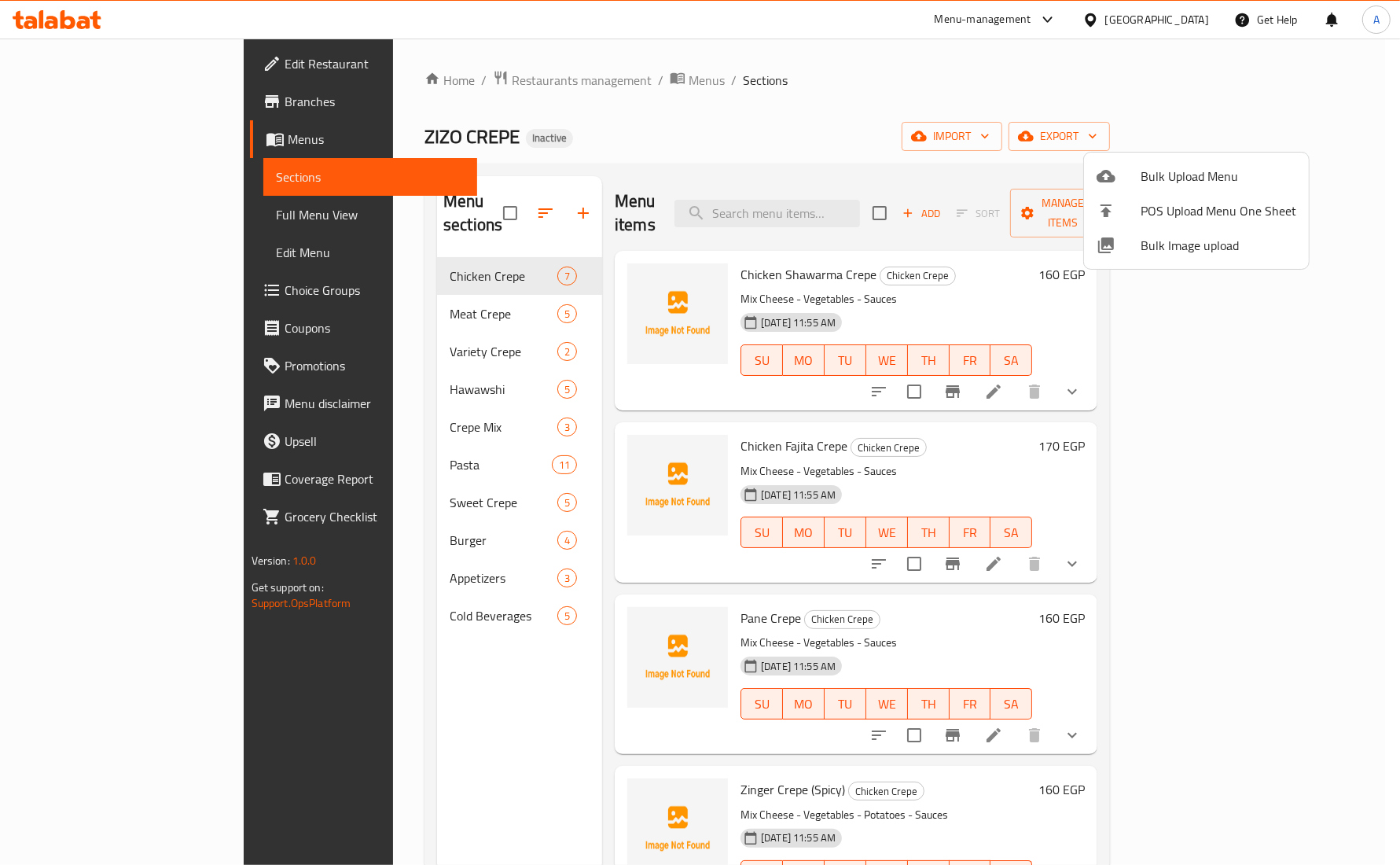
click at [1152, 245] on span "Bulk Image upload" at bounding box center [1218, 244] width 156 height 19
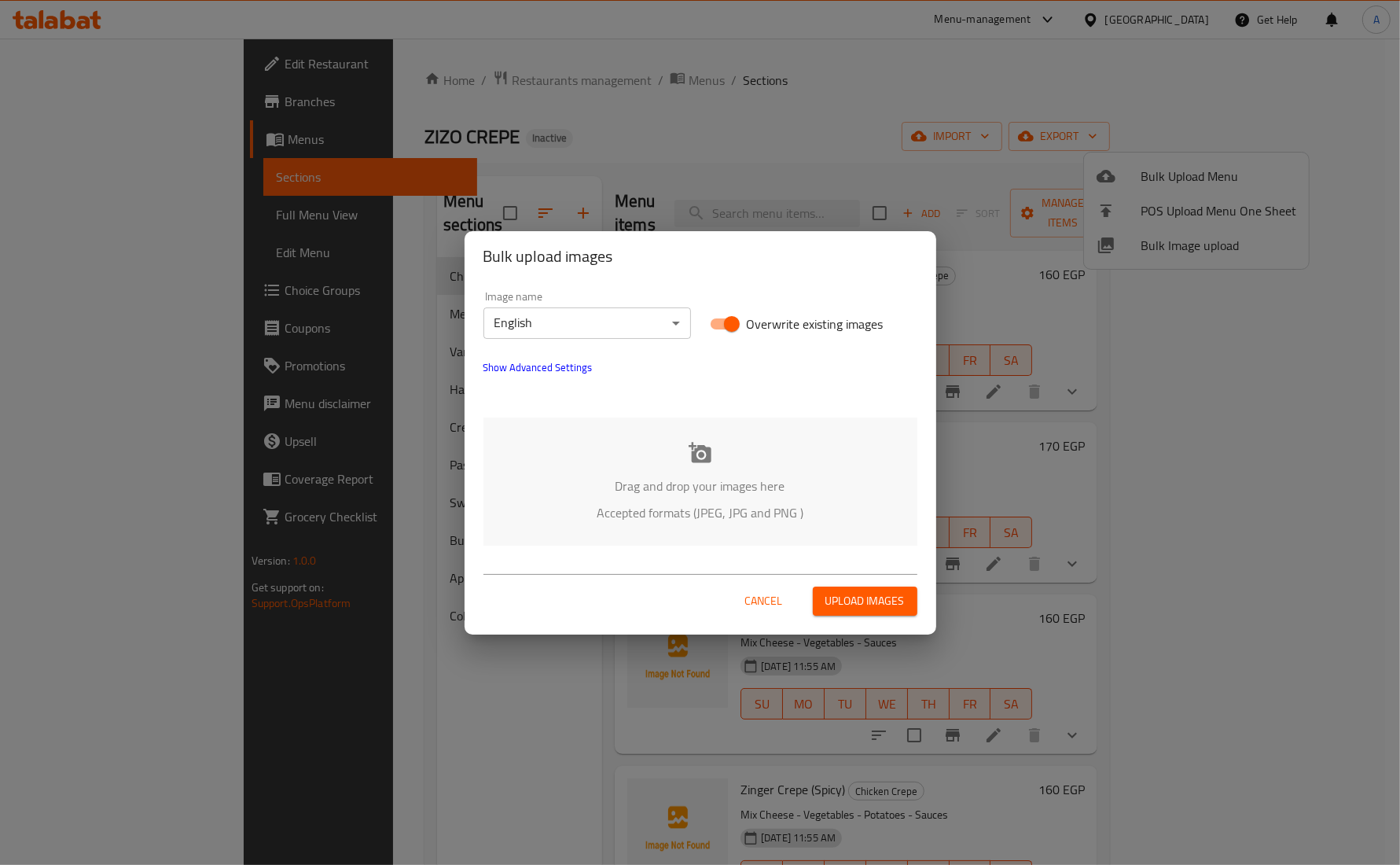
click at [705, 511] on p "Accepted formats (JPEG, JPG and PNG )" at bounding box center [700, 512] width 387 height 19
click at [619, 320] on body "​ Menu-management Egypt Get Help A Edit Restaurant Branches Menus Sections Full…" at bounding box center [700, 451] width 1400 height 826
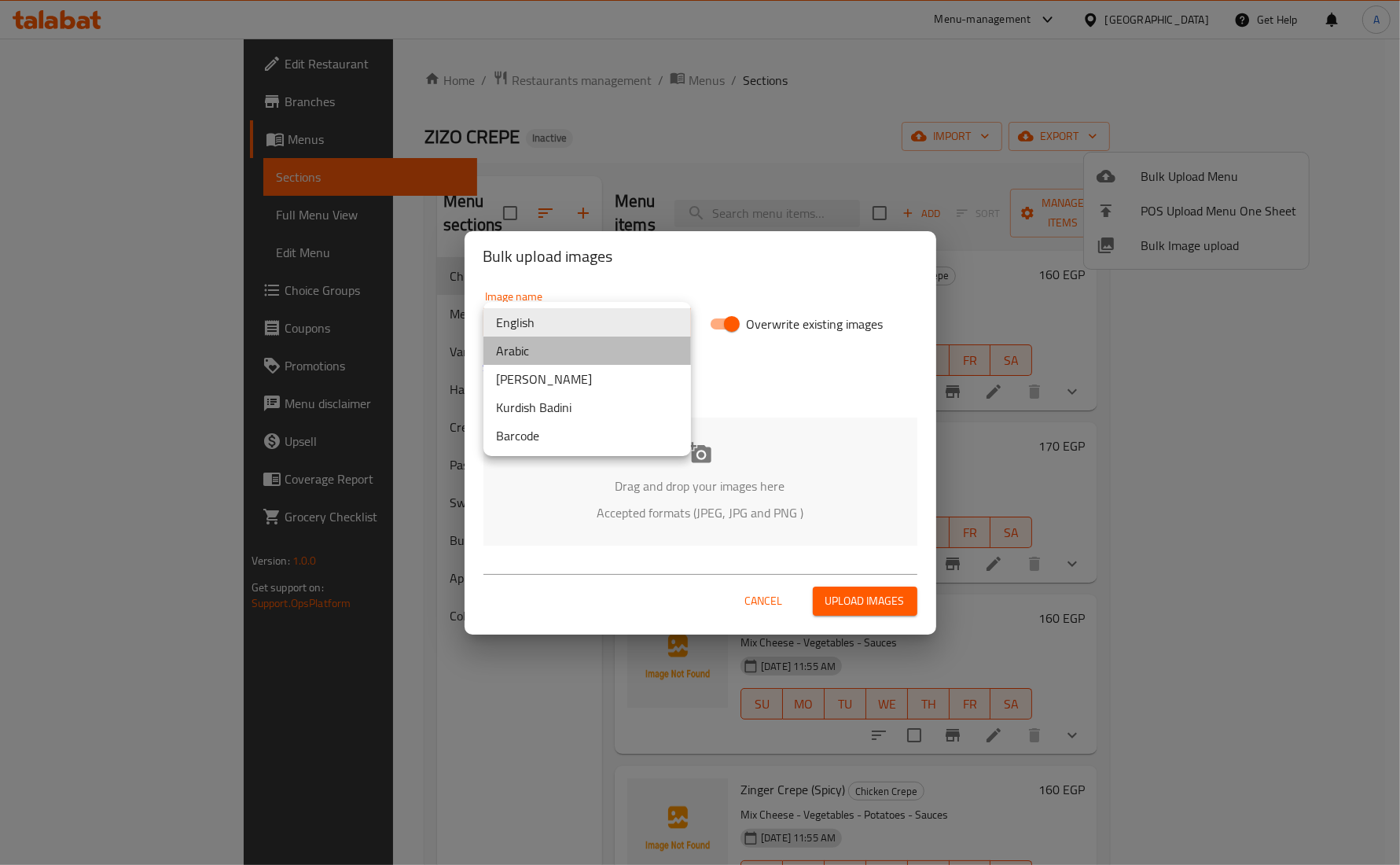
click at [564, 354] on li "Arabic" at bounding box center [587, 351] width 207 height 28
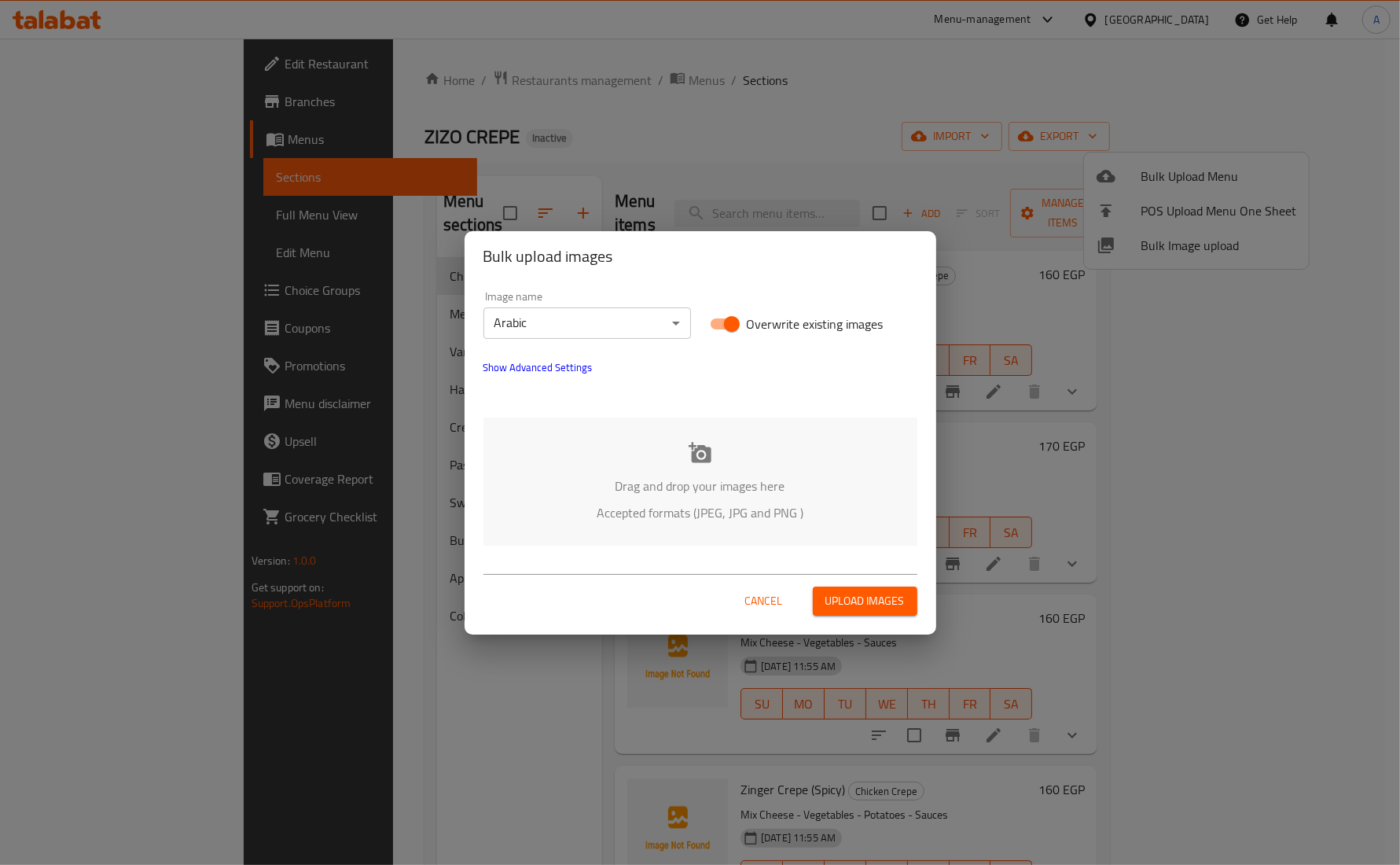
click at [600, 462] on div "Drag and drop your images here Accepted formats (JPEG, JPG and PNG )" at bounding box center [700, 482] width 434 height 128
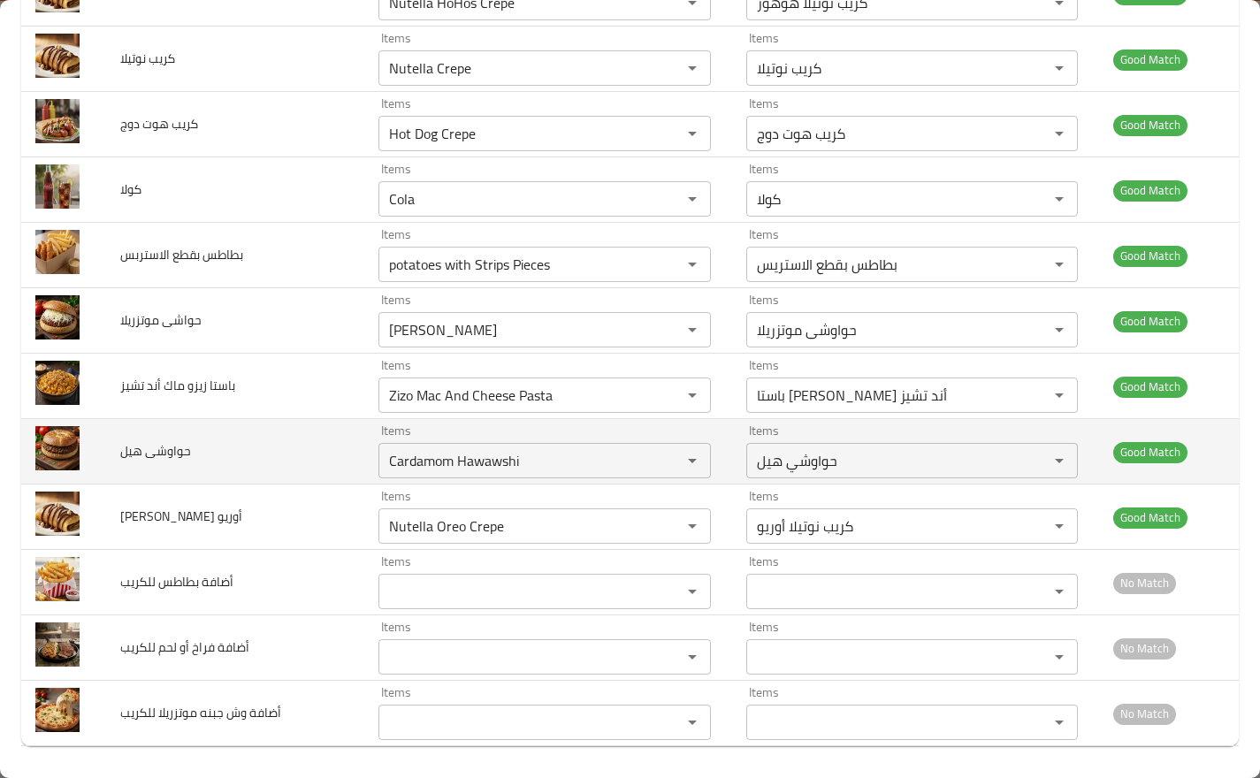
scroll to position [2996, 0]
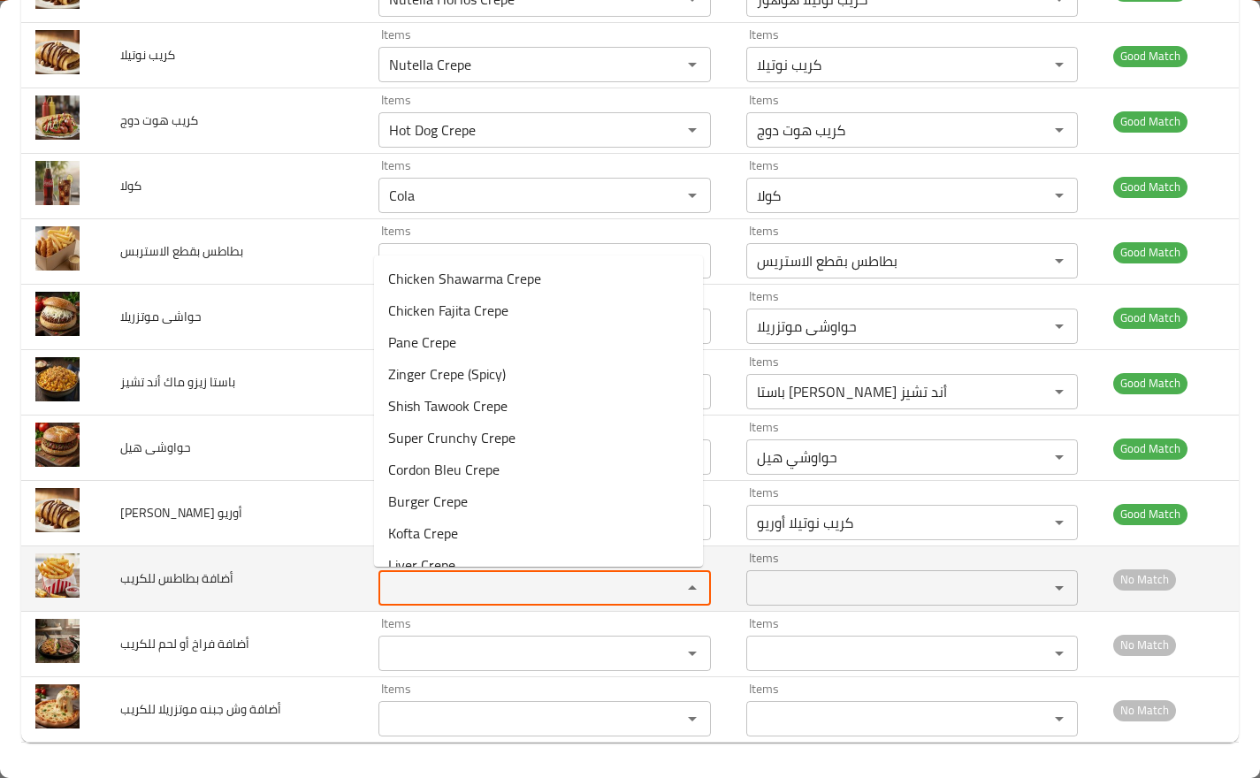
click at [478, 585] on للكريب "Items" at bounding box center [519, 588] width 270 height 25
type للكريب "ب"
type للكريب "f"
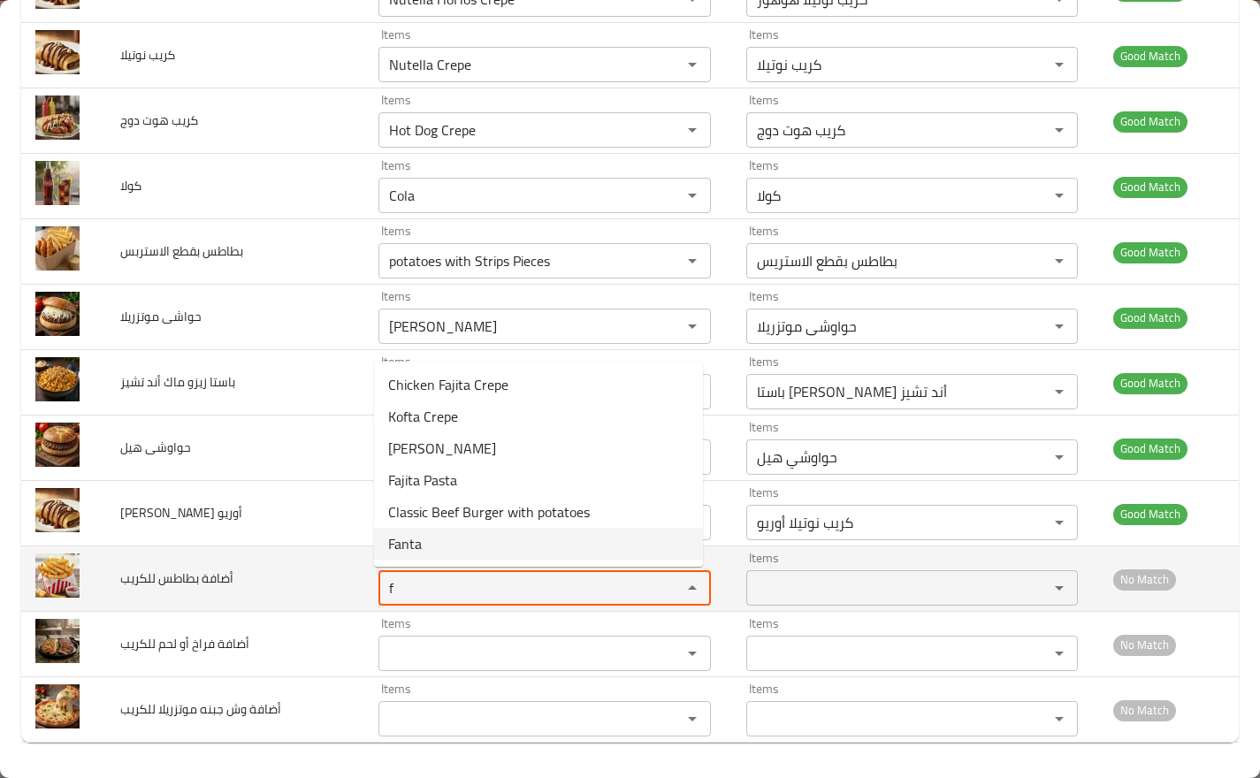
drag, startPoint x: 410, startPoint y: 589, endPoint x: 330, endPoint y: 578, distance: 81.2
click at [340, 579] on tr "أضافة بطاطس للكريب Items f Items Items Items No Match" at bounding box center [630, 579] width 1218 height 65
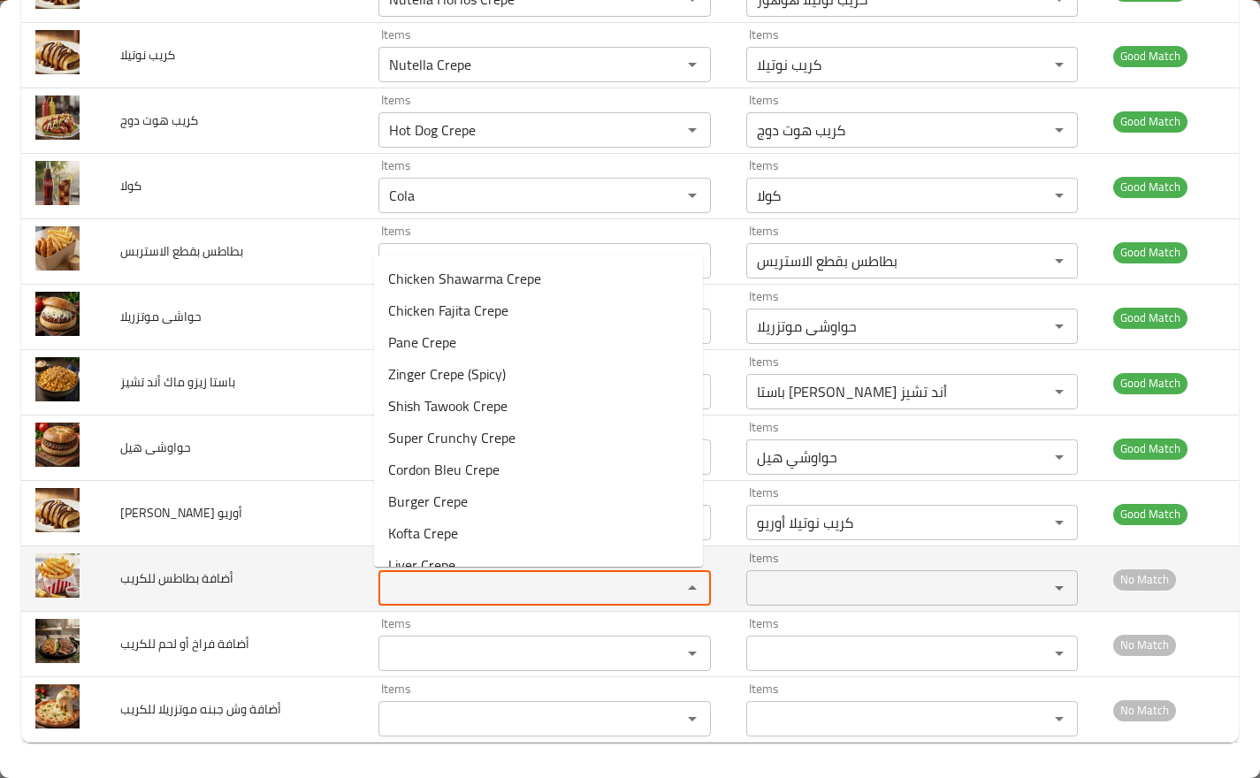
click at [463, 571] on div "Items" at bounding box center [545, 587] width 333 height 35
click at [298, 578] on td "أضافة بطاطس للكريب" at bounding box center [235, 579] width 258 height 65
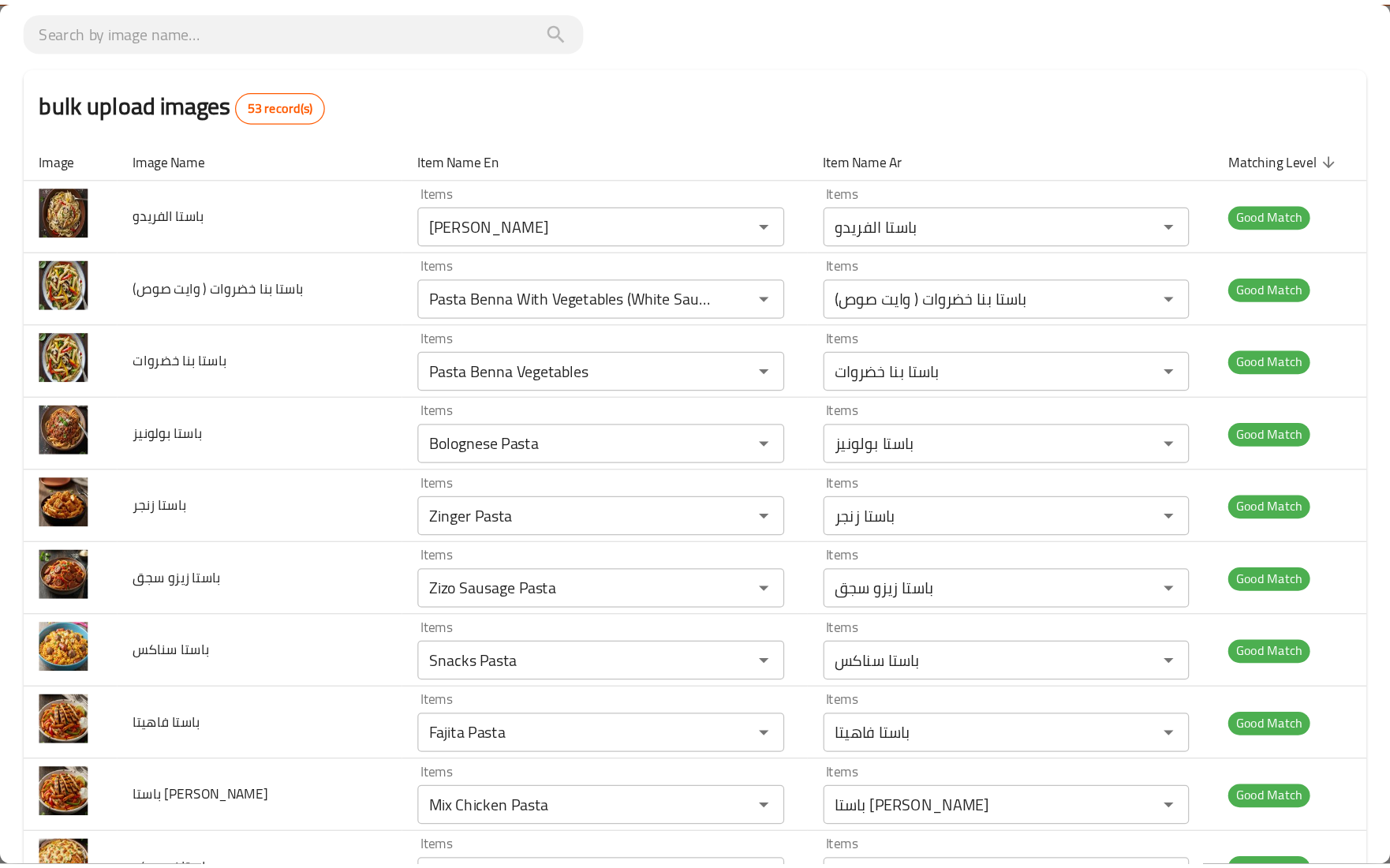
scroll to position [0, 0]
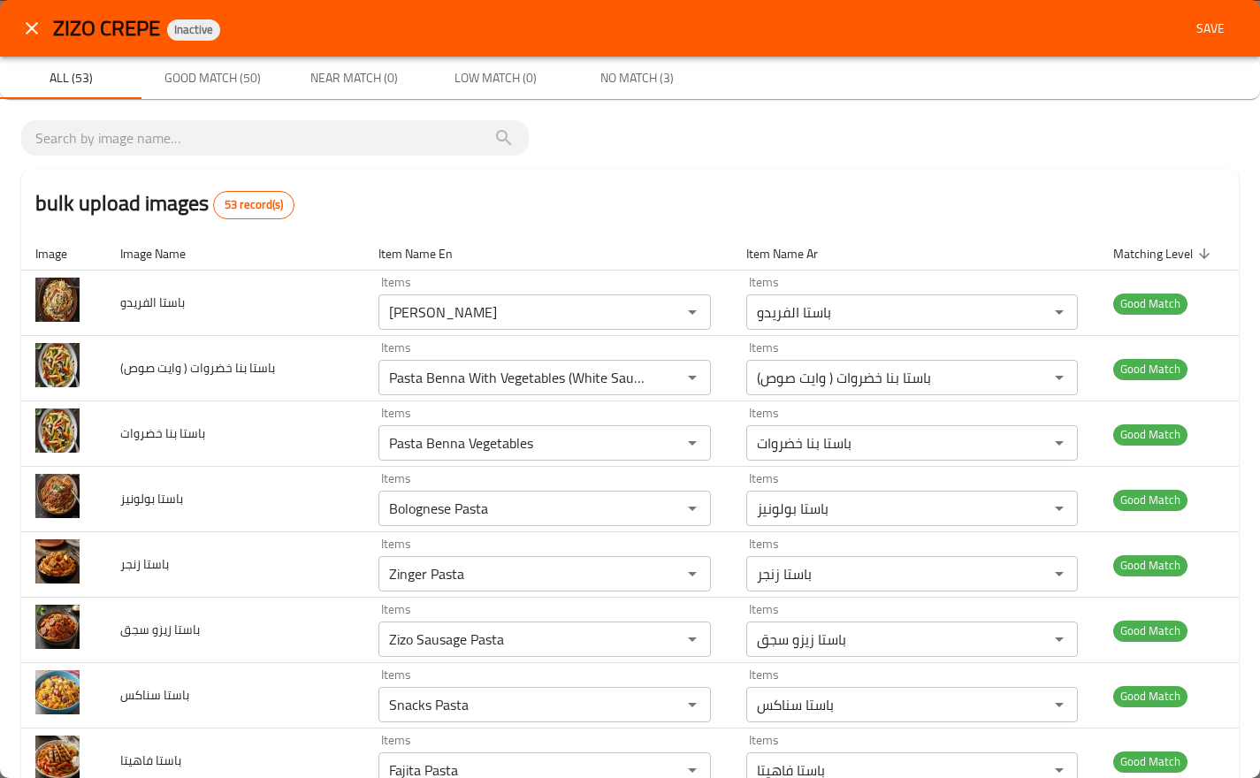
click at [1189, 27] on span "Save" at bounding box center [1210, 29] width 42 height 22
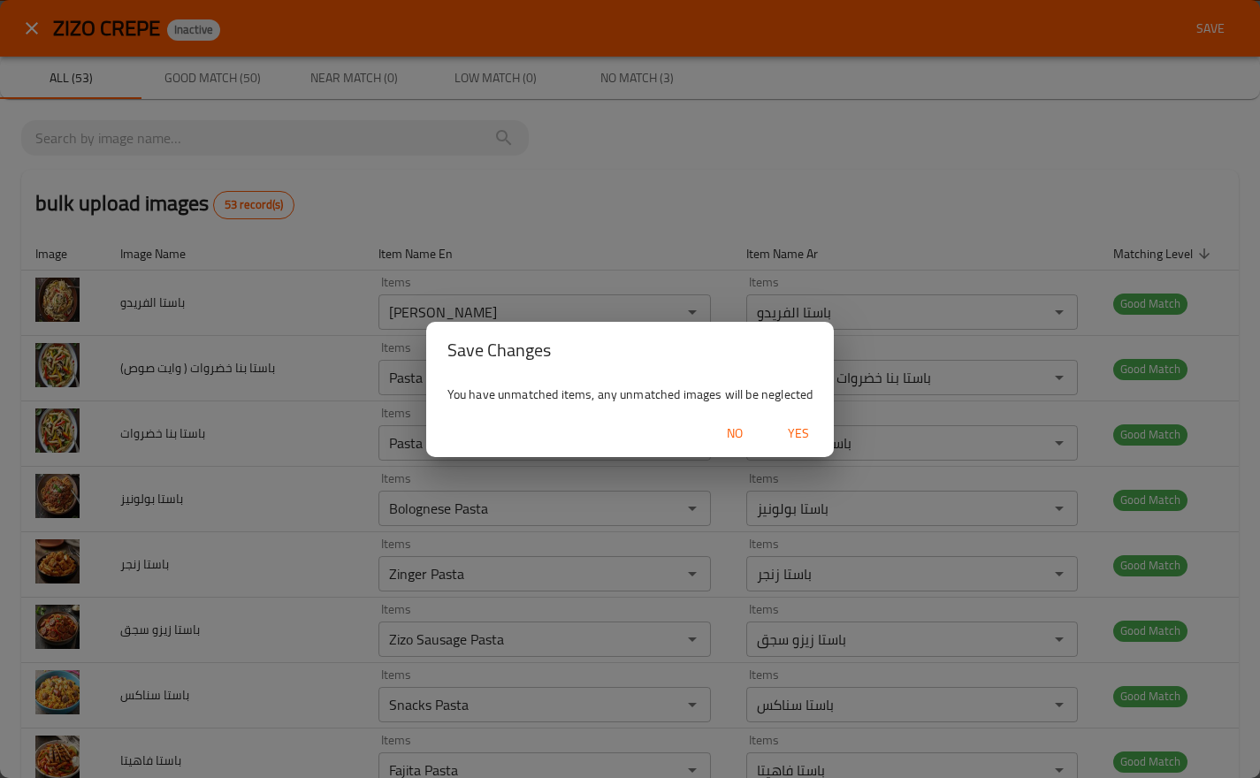
click at [798, 440] on span "Yes" at bounding box center [798, 434] width 42 height 22
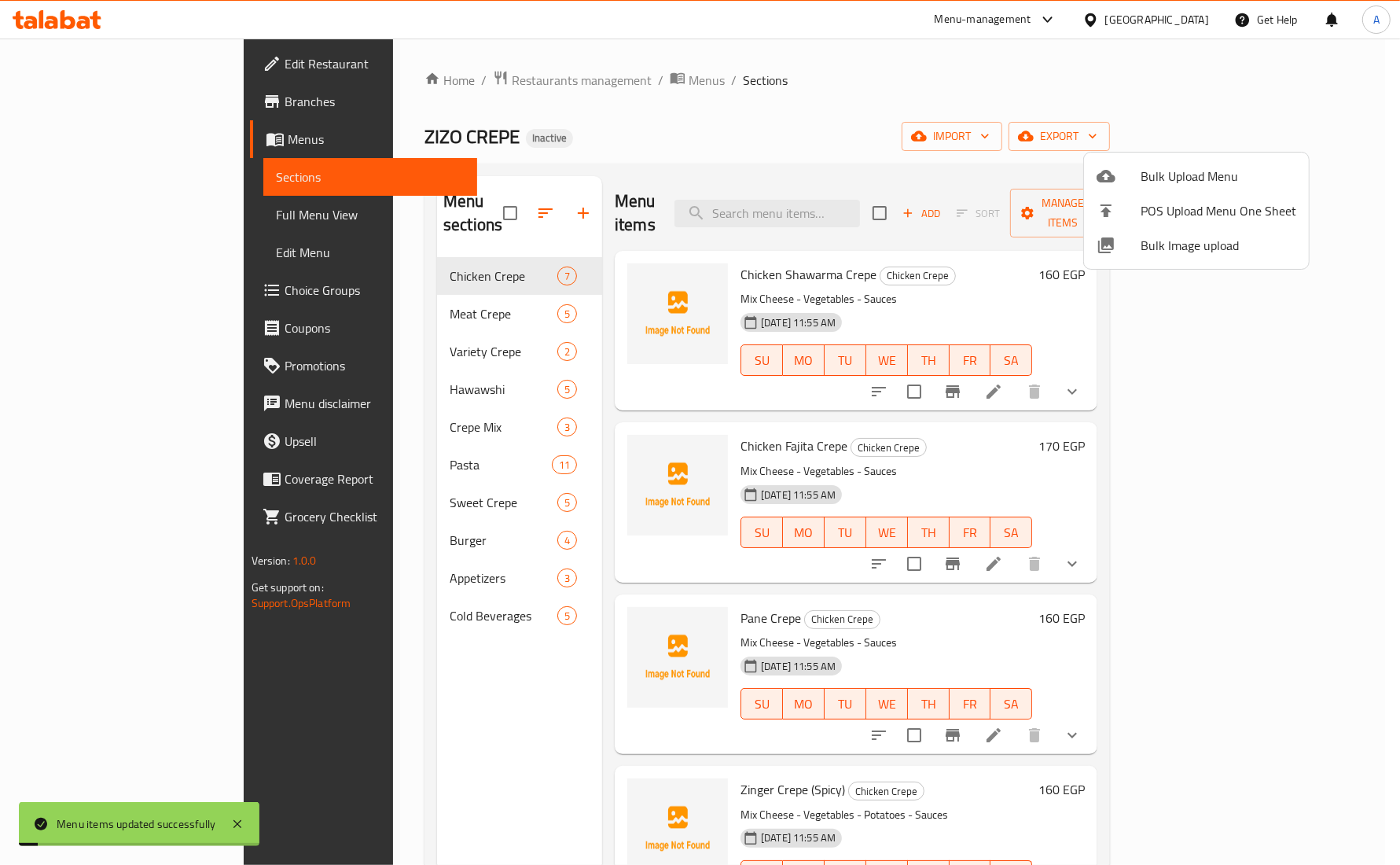
click at [429, 292] on div at bounding box center [700, 432] width 1400 height 865
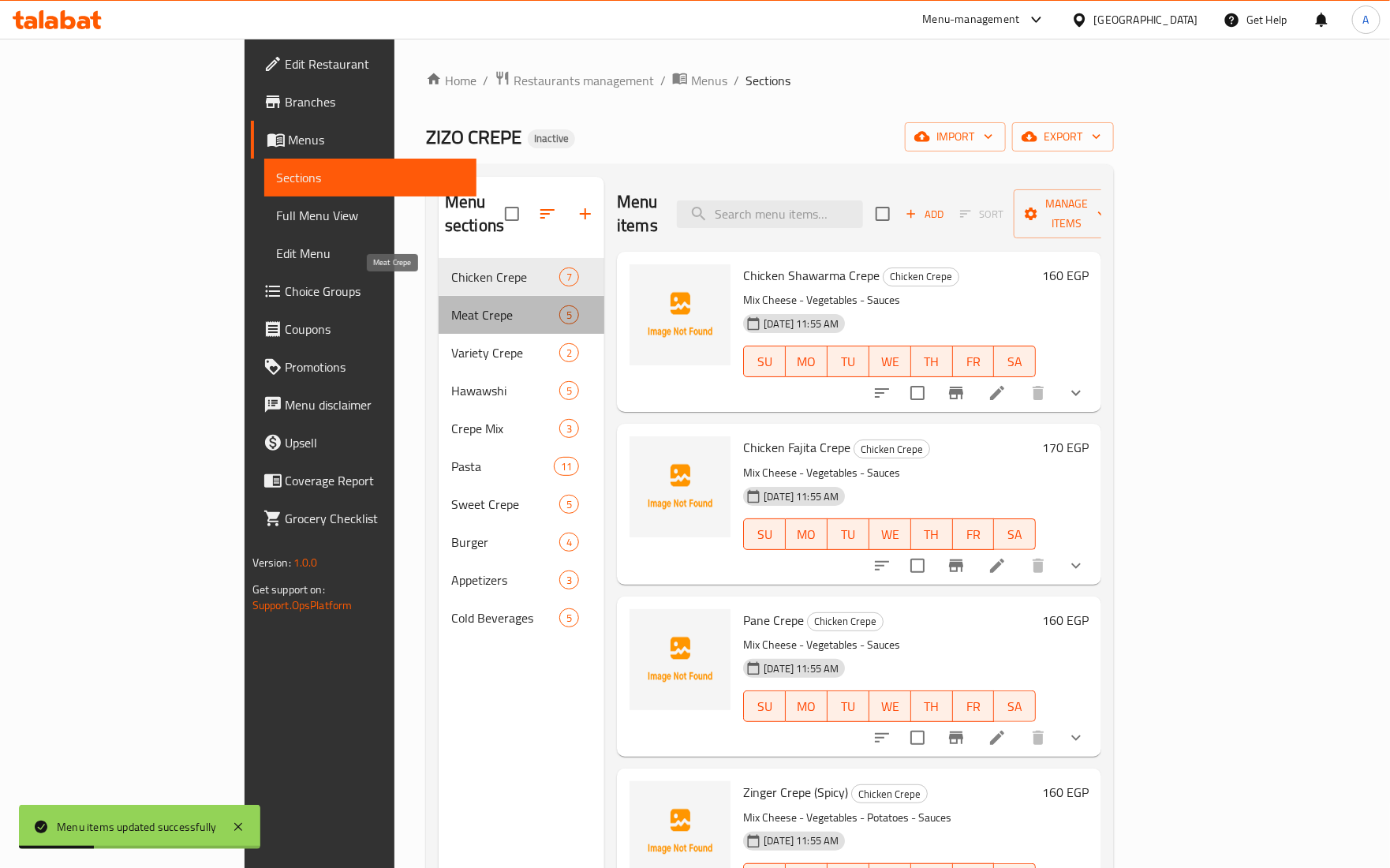
click at [451, 305] on span "Meat Crepe" at bounding box center [505, 314] width 108 height 19
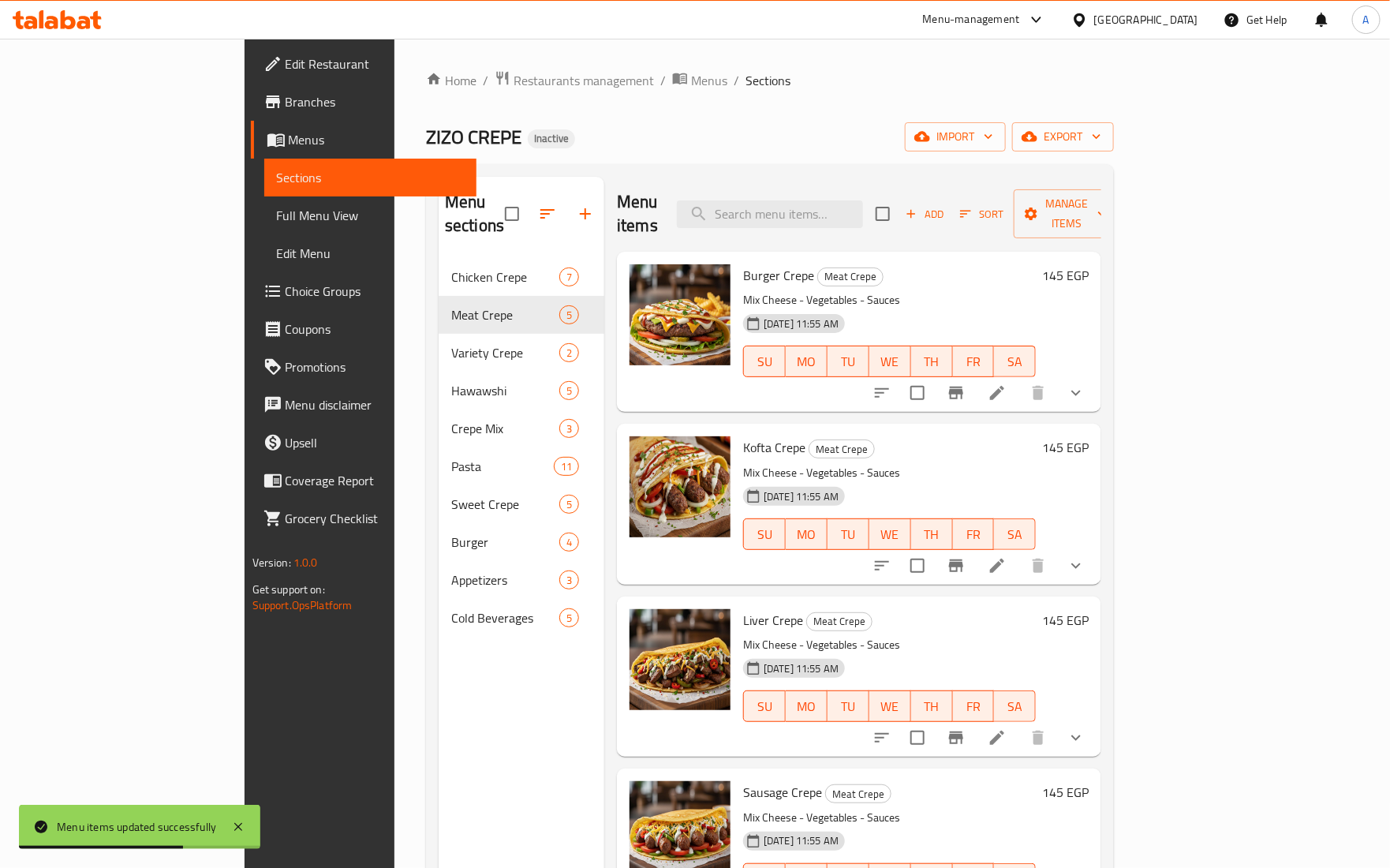
click at [743, 290] on p "Mix Cheese - Vegetables - Sauces" at bounding box center [889, 300] width 293 height 20
click at [868, 290] on p "Mix Cheese - Vegetables - Sauces" at bounding box center [889, 300] width 293 height 20
click at [1014, 266] on div "Burger Crepe Meat Crepe Mix Cheese - Vegetables - Sauces 14-09-2025 11:55 AM SU…" at bounding box center [889, 331] width 305 height 147
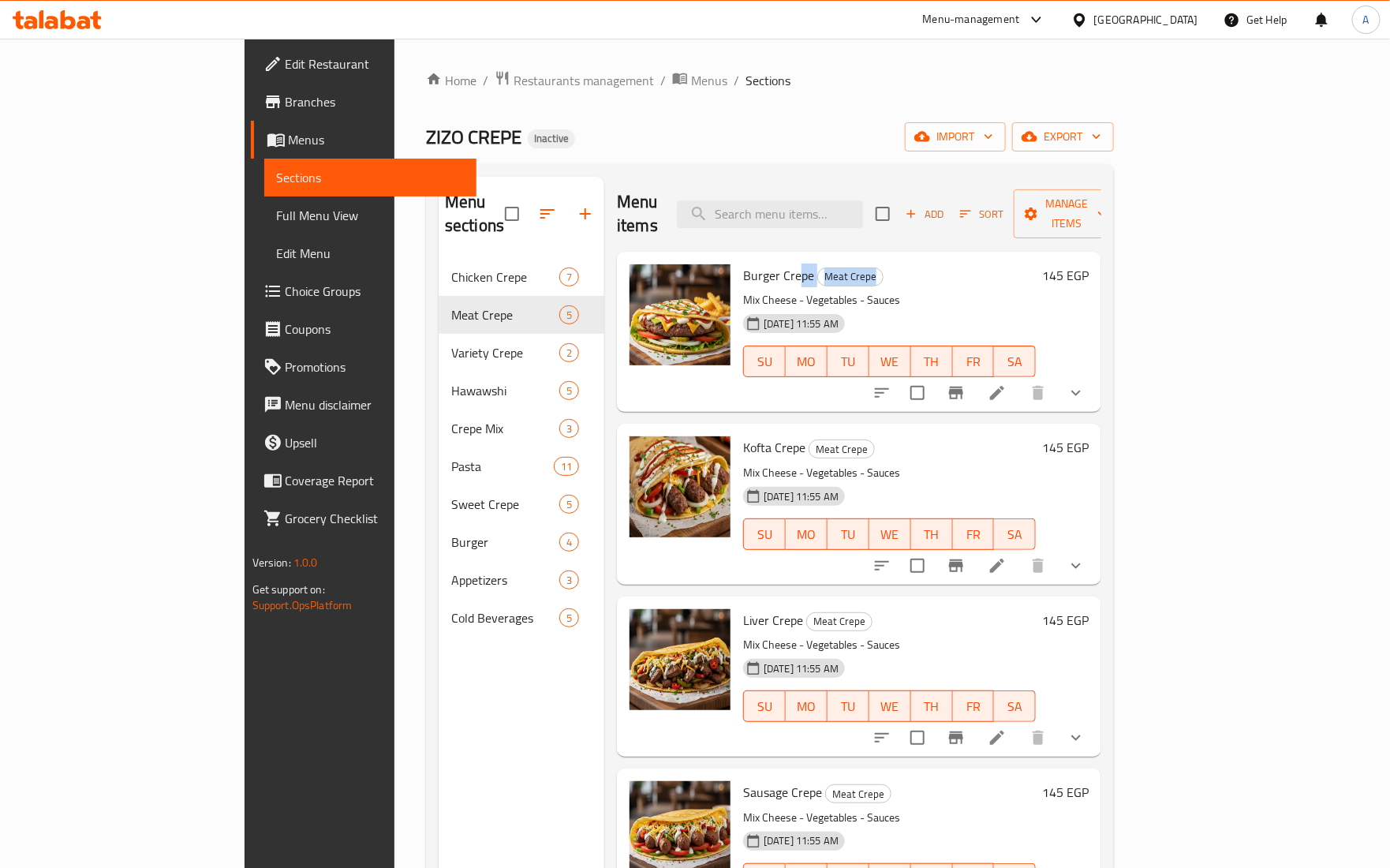
drag, startPoint x: 736, startPoint y: 262, endPoint x: 902, endPoint y: 262, distance: 166.0
click at [902, 264] on h6 "Burger Crepe Meat Crepe" at bounding box center [889, 275] width 293 height 22
click at [1086, 384] on icon "show more" at bounding box center [1076, 393] width 19 height 19
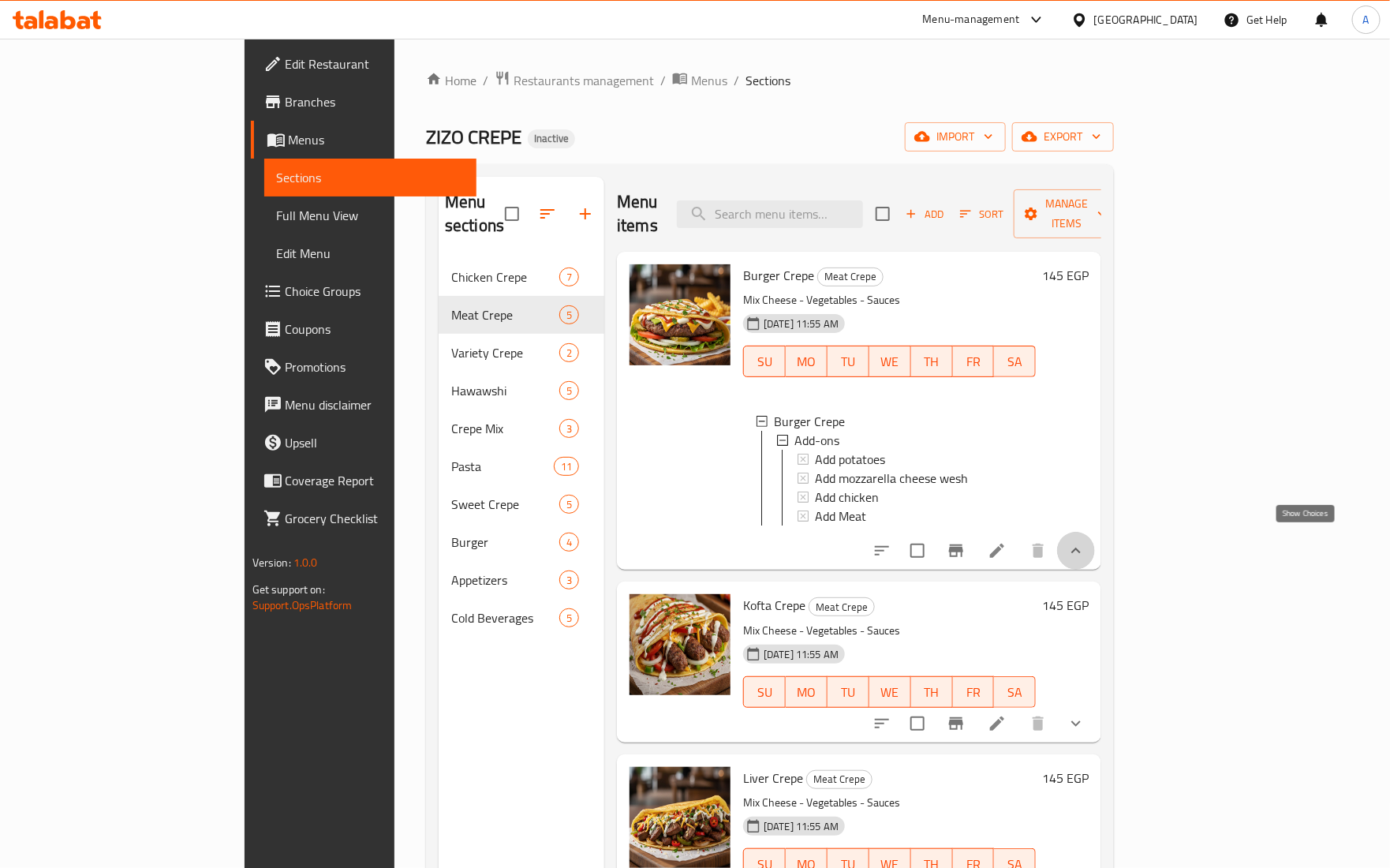
click at [1086, 541] on icon "show more" at bounding box center [1076, 550] width 19 height 19
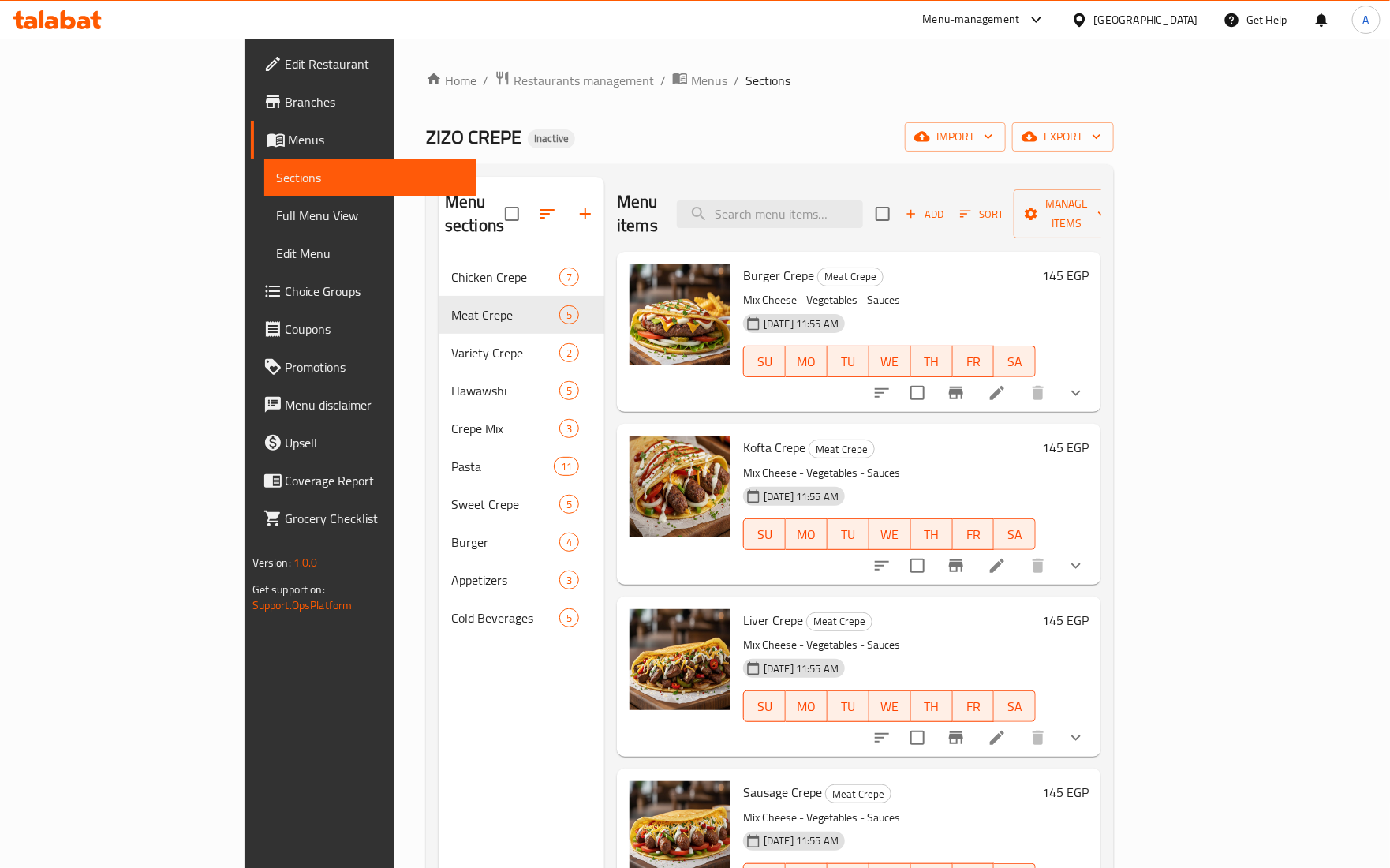
click at [624, 365] on div at bounding box center [680, 331] width 113 height 147
click at [737, 266] on div "Burger Crepe Meat Crepe Mix Cheese - Vegetables - Sauces 14-09-2025 11:55 AM SU…" at bounding box center [889, 331] width 305 height 147
click at [743, 263] on span "Burger Crepe" at bounding box center [779, 275] width 71 height 24
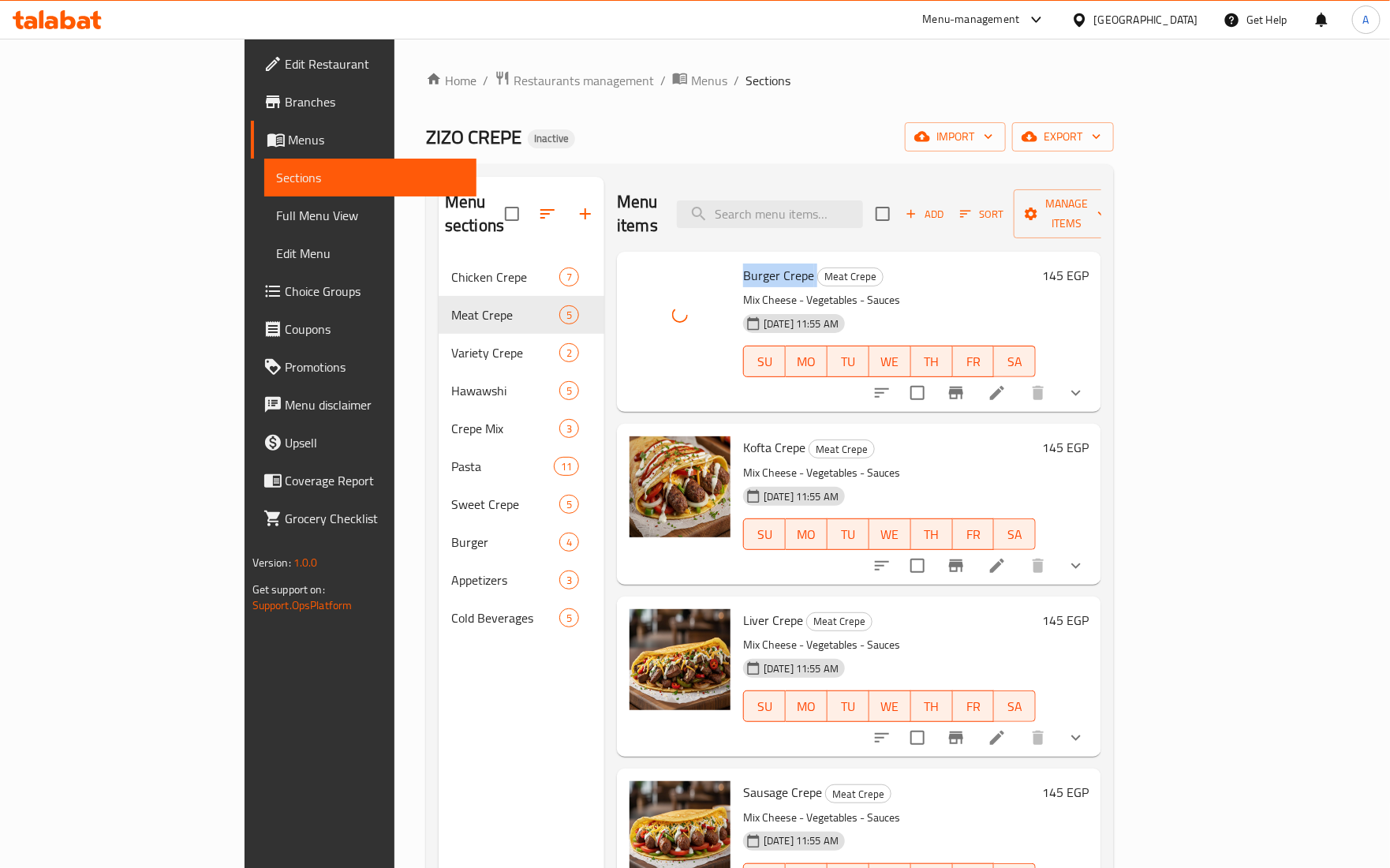
click at [743, 263] on span "Burger Crepe" at bounding box center [779, 275] width 71 height 24
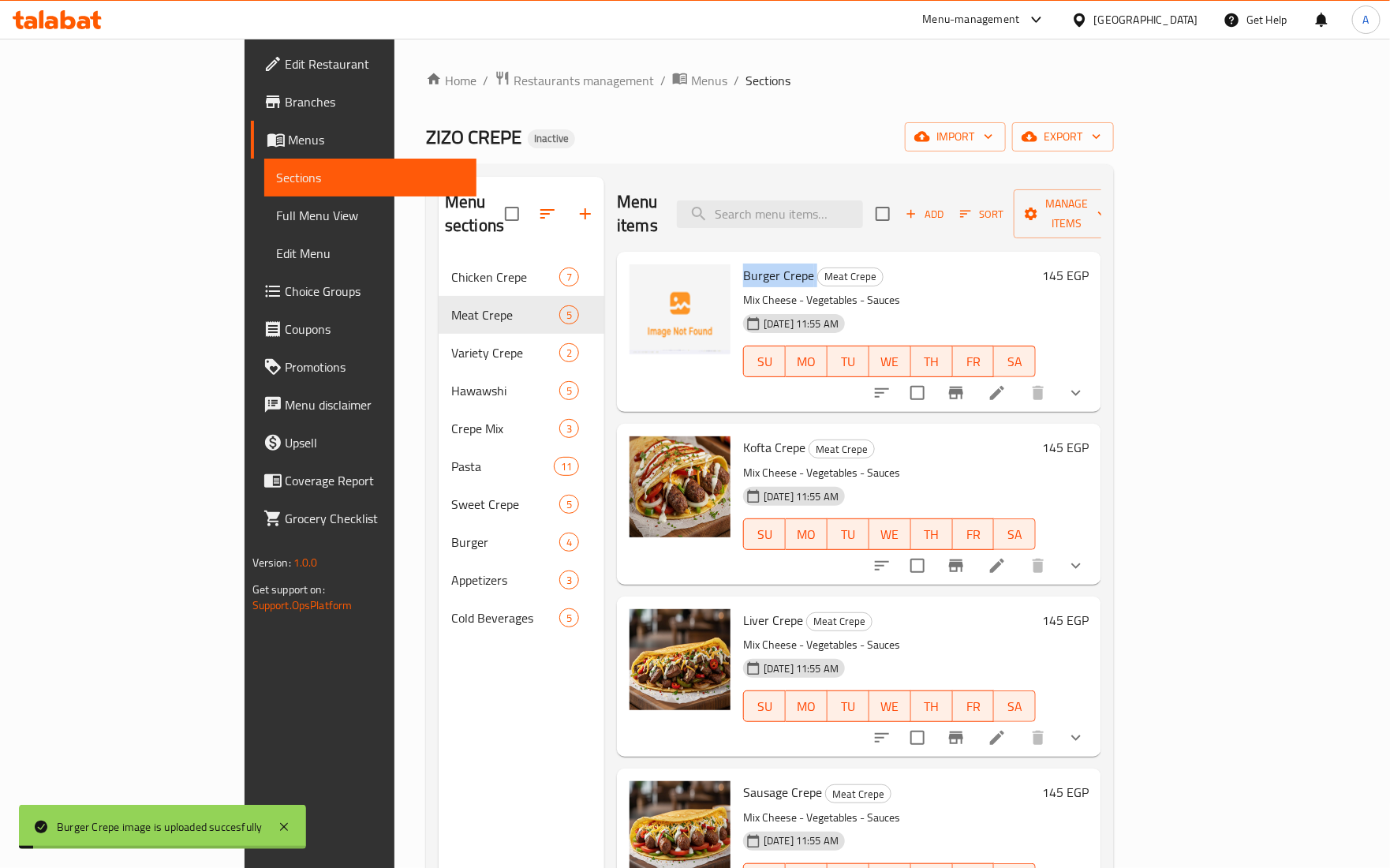
copy h6 "Burger Crepe"
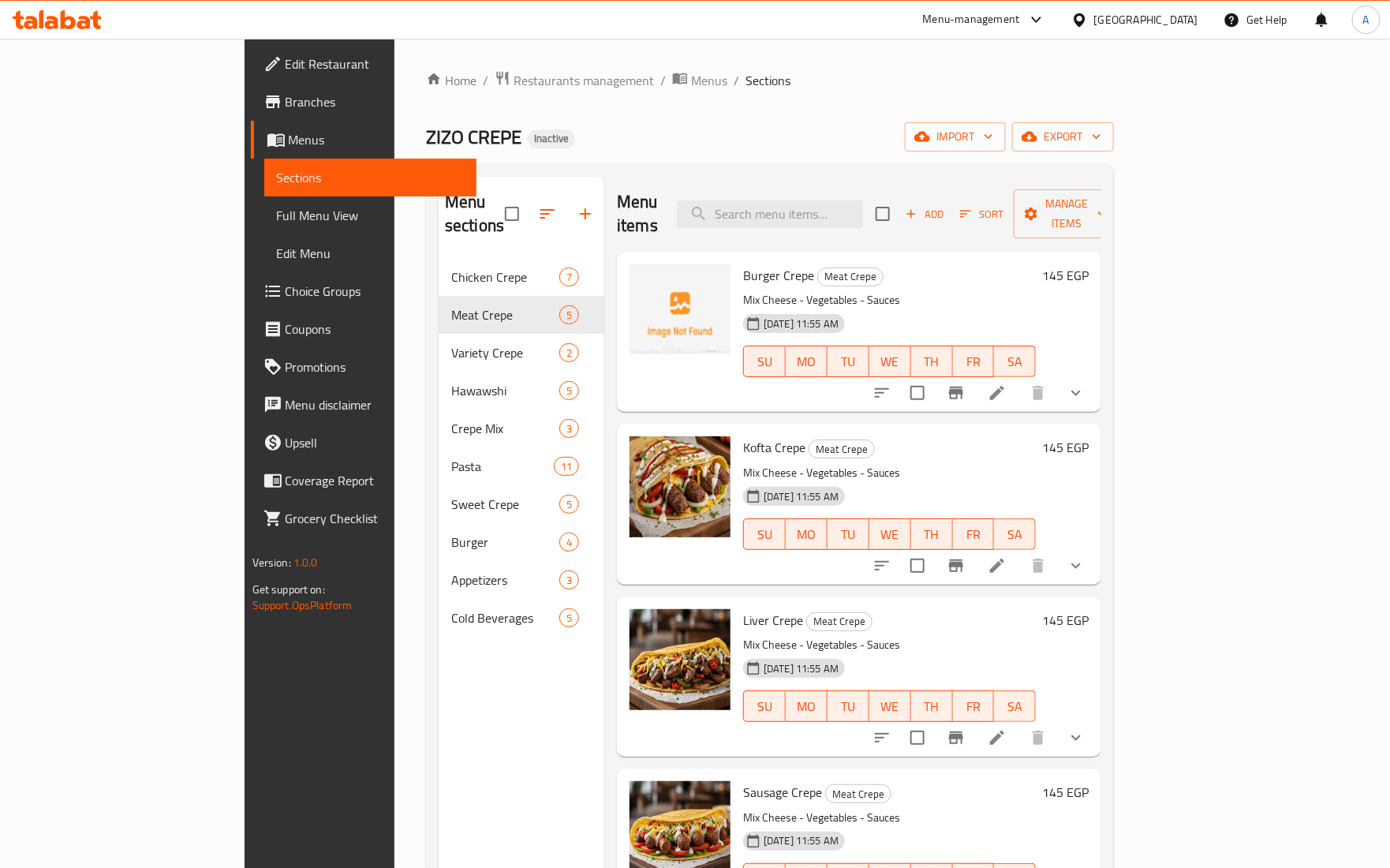
click at [1042, 365] on div "14-09-2025 11:55 AM SU MO TU WE TH FR SA" at bounding box center [889, 351] width 305 height 86
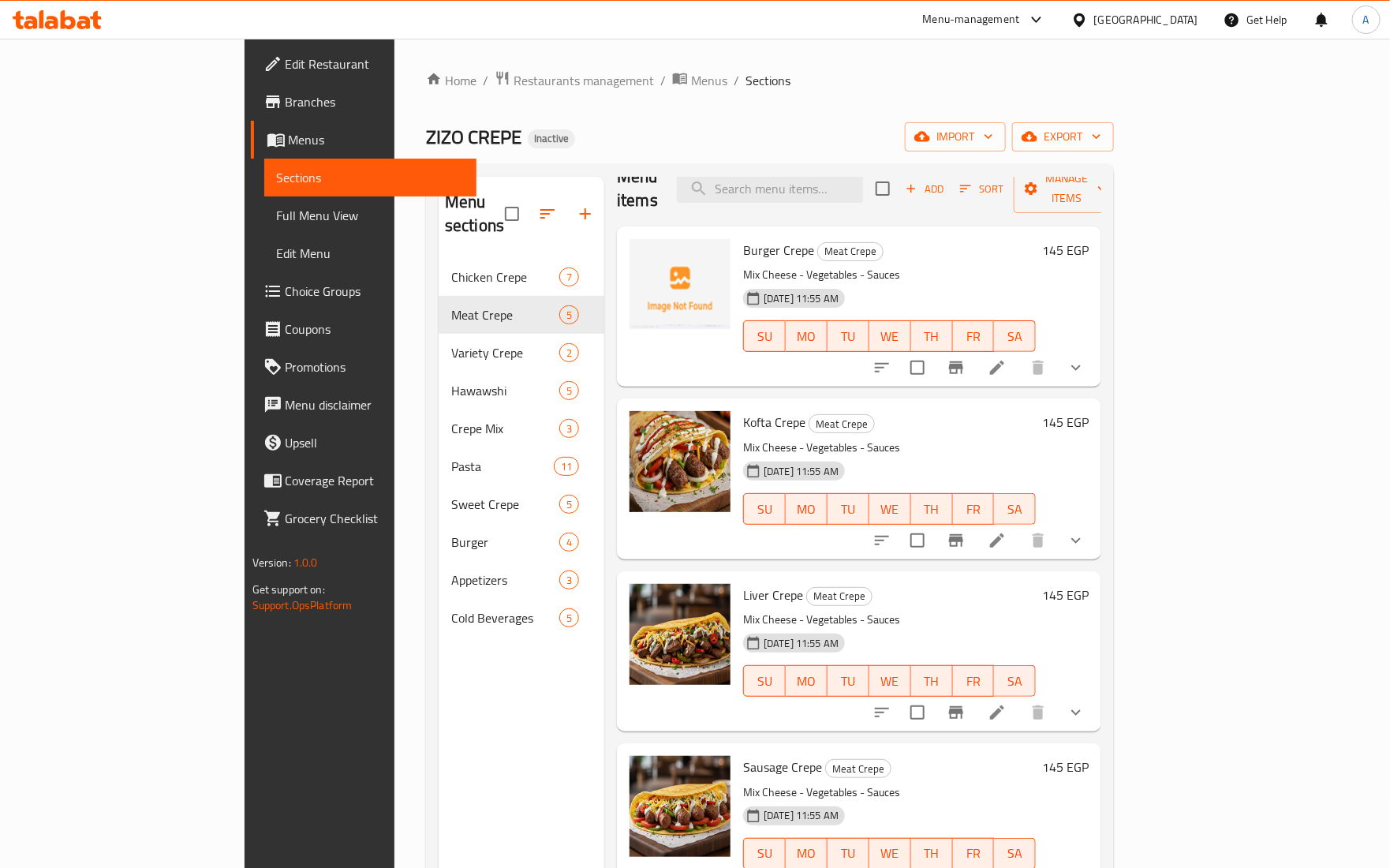
scroll to position [32, 0]
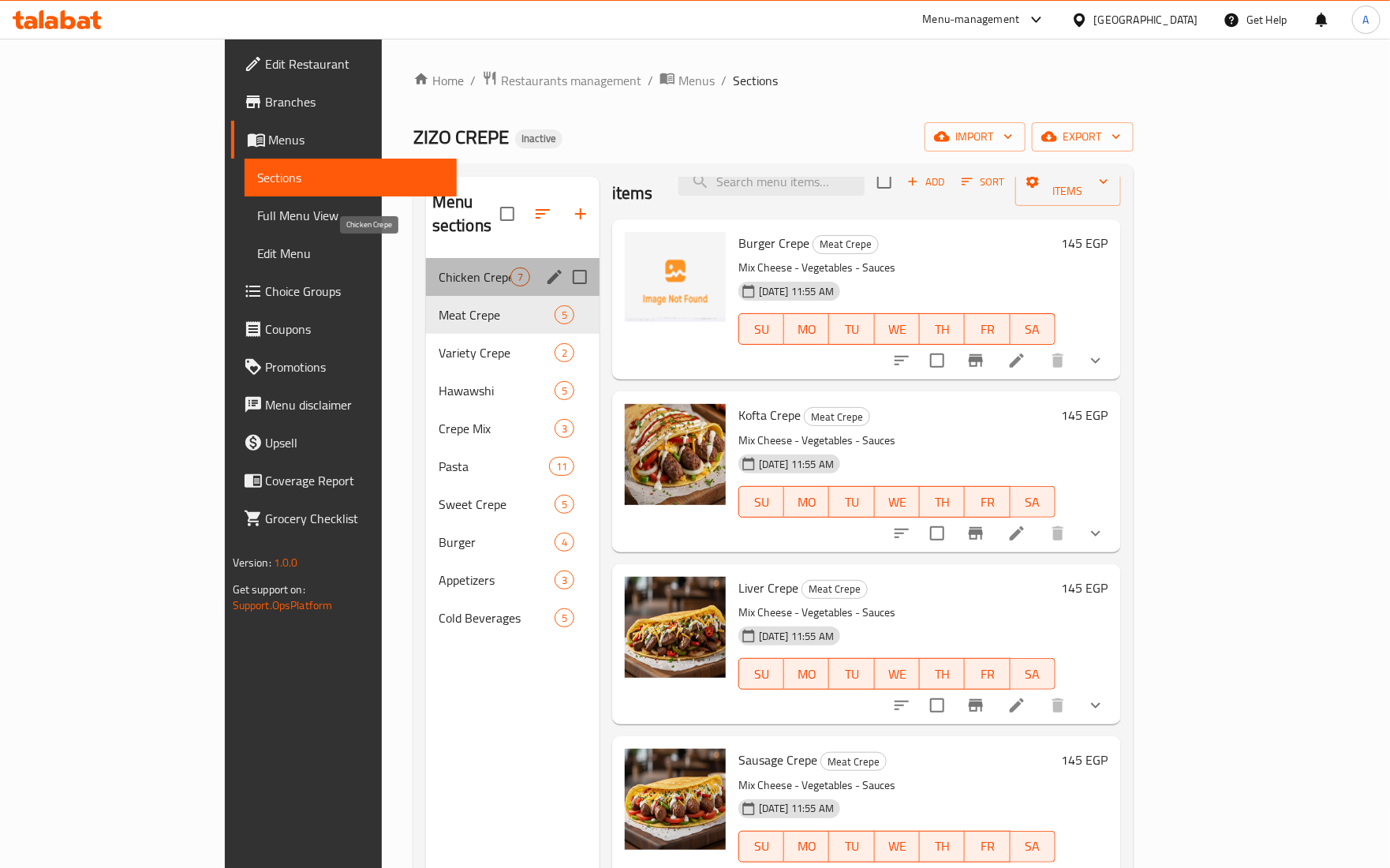
click at [440, 268] on span "Chicken Crepe" at bounding box center [475, 277] width 71 height 19
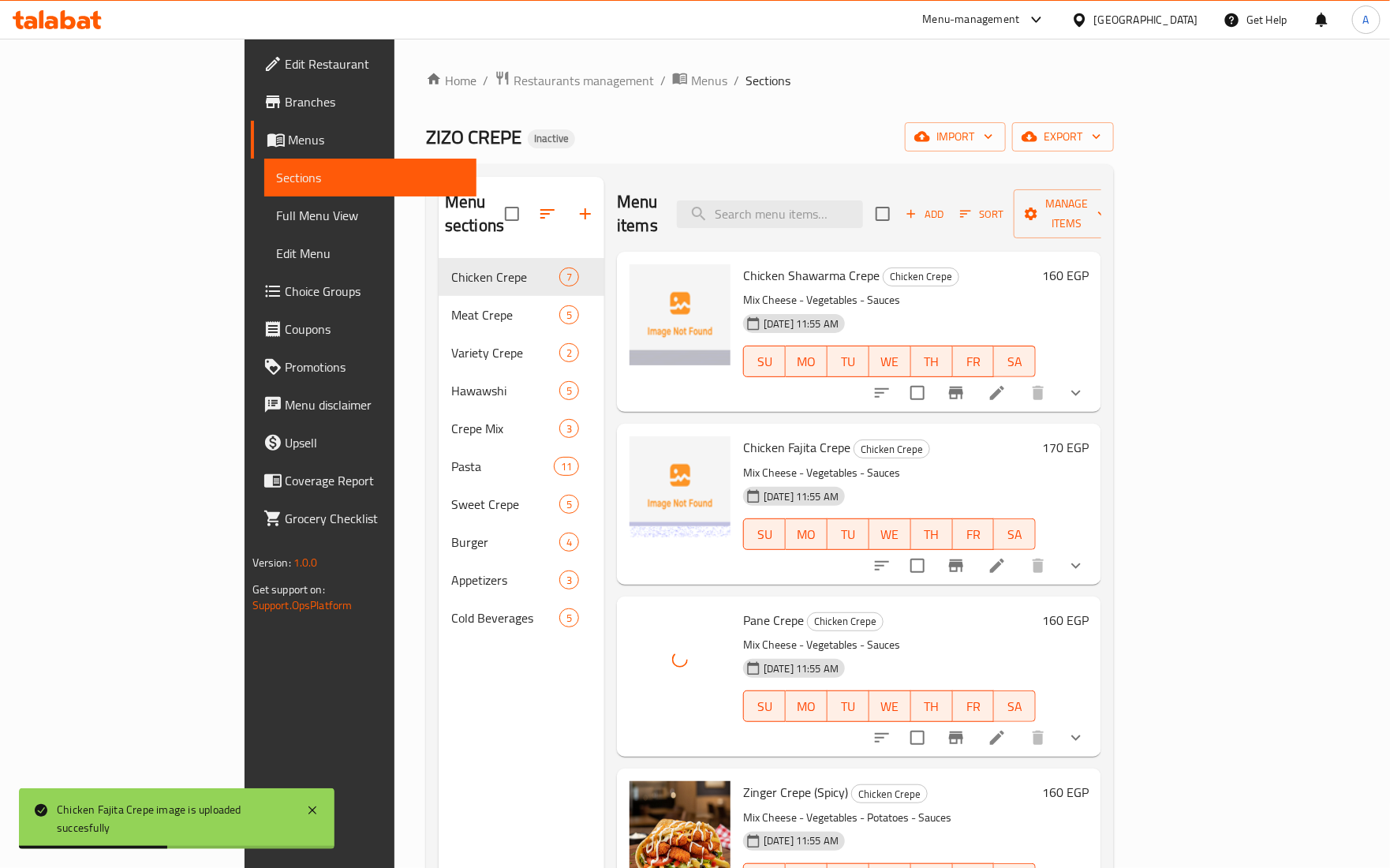
click at [743, 608] on span "Pane Crepe" at bounding box center [774, 620] width 61 height 24
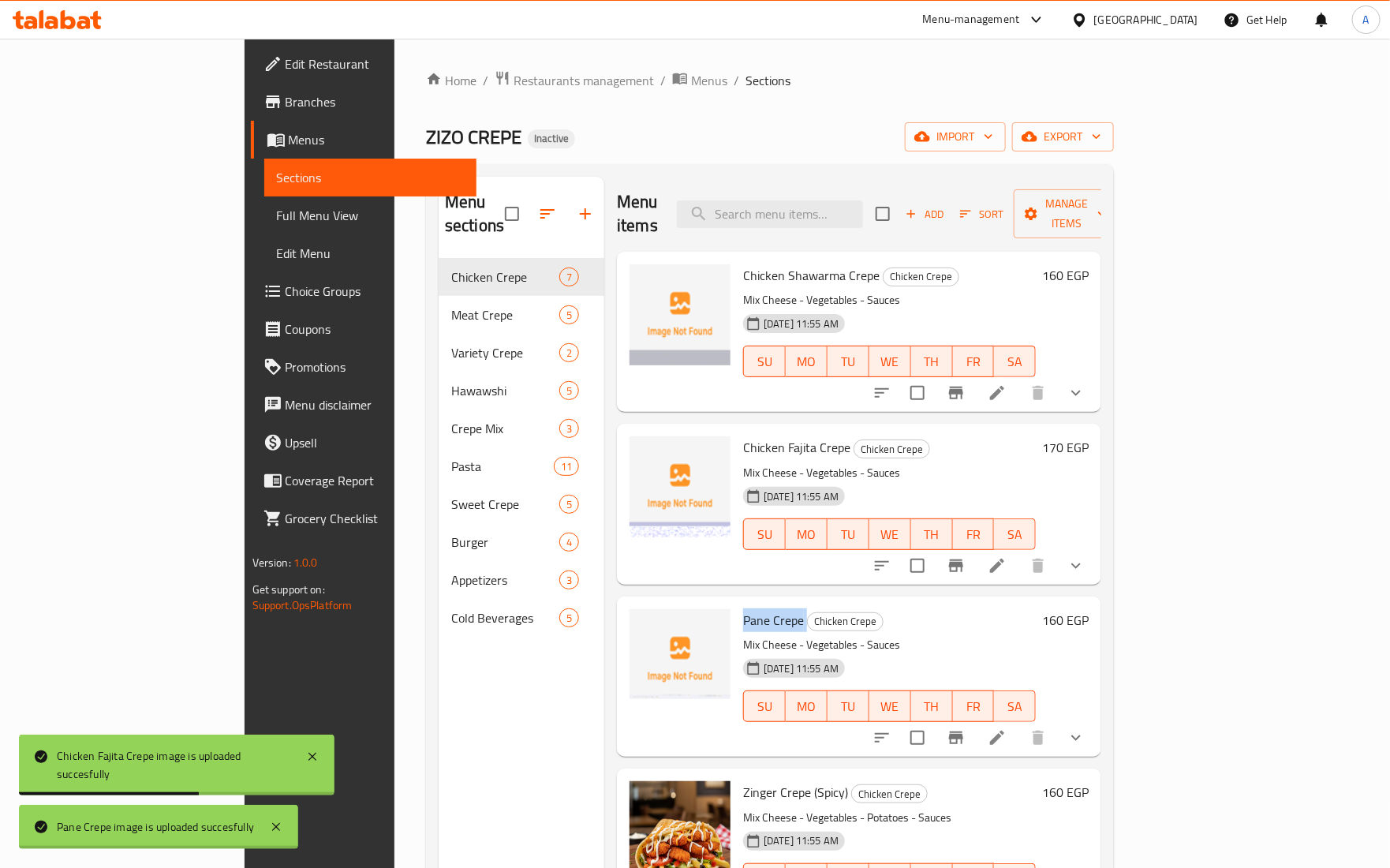
click at [743, 608] on span "Pane Crepe" at bounding box center [774, 620] width 61 height 24
copy h6 "Pane Crepe"
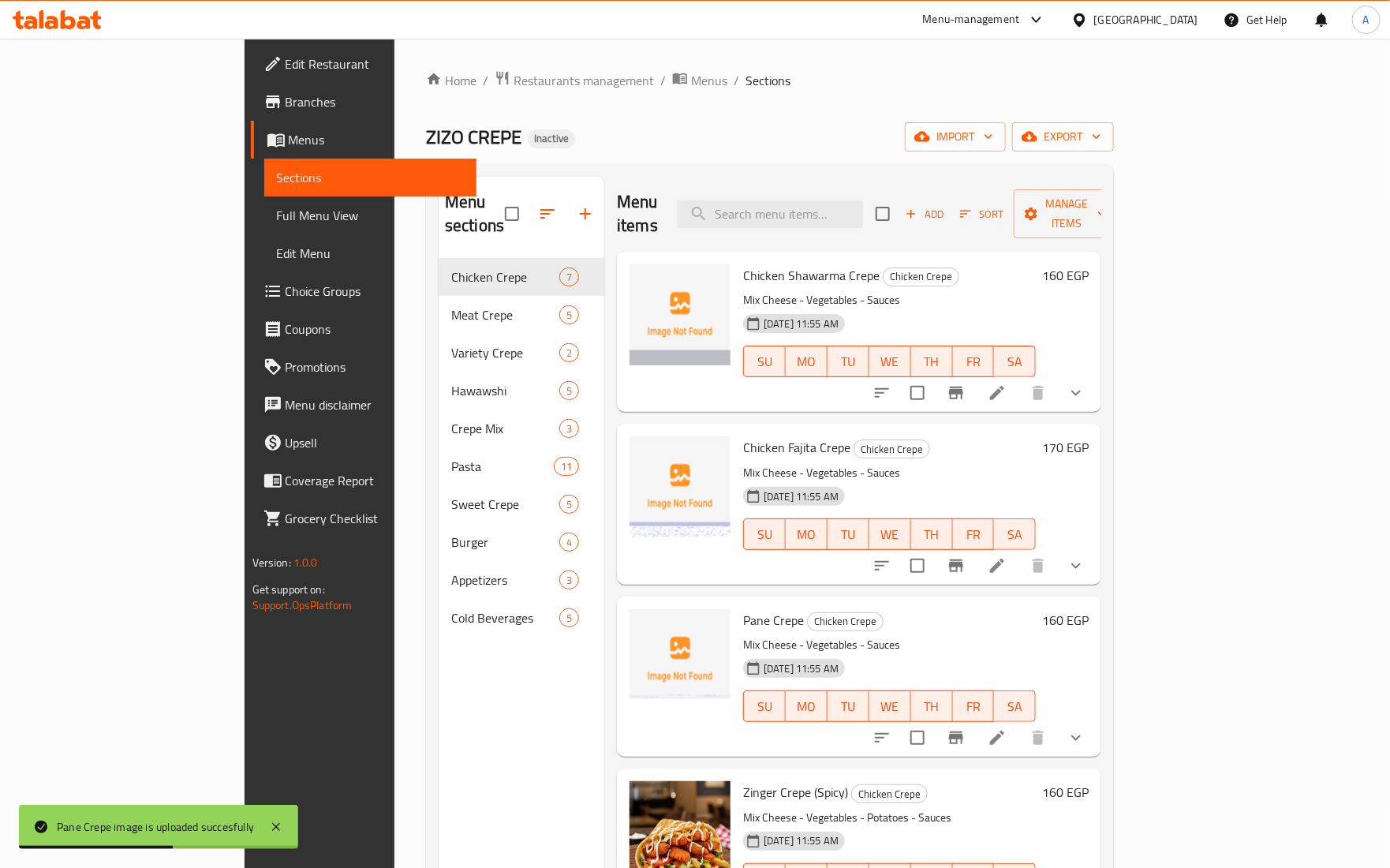
click at [743, 435] on span "Chicken Fajita Crepe" at bounding box center [797, 447] width 107 height 24
copy h6 "Chicken Fajita Crepe"
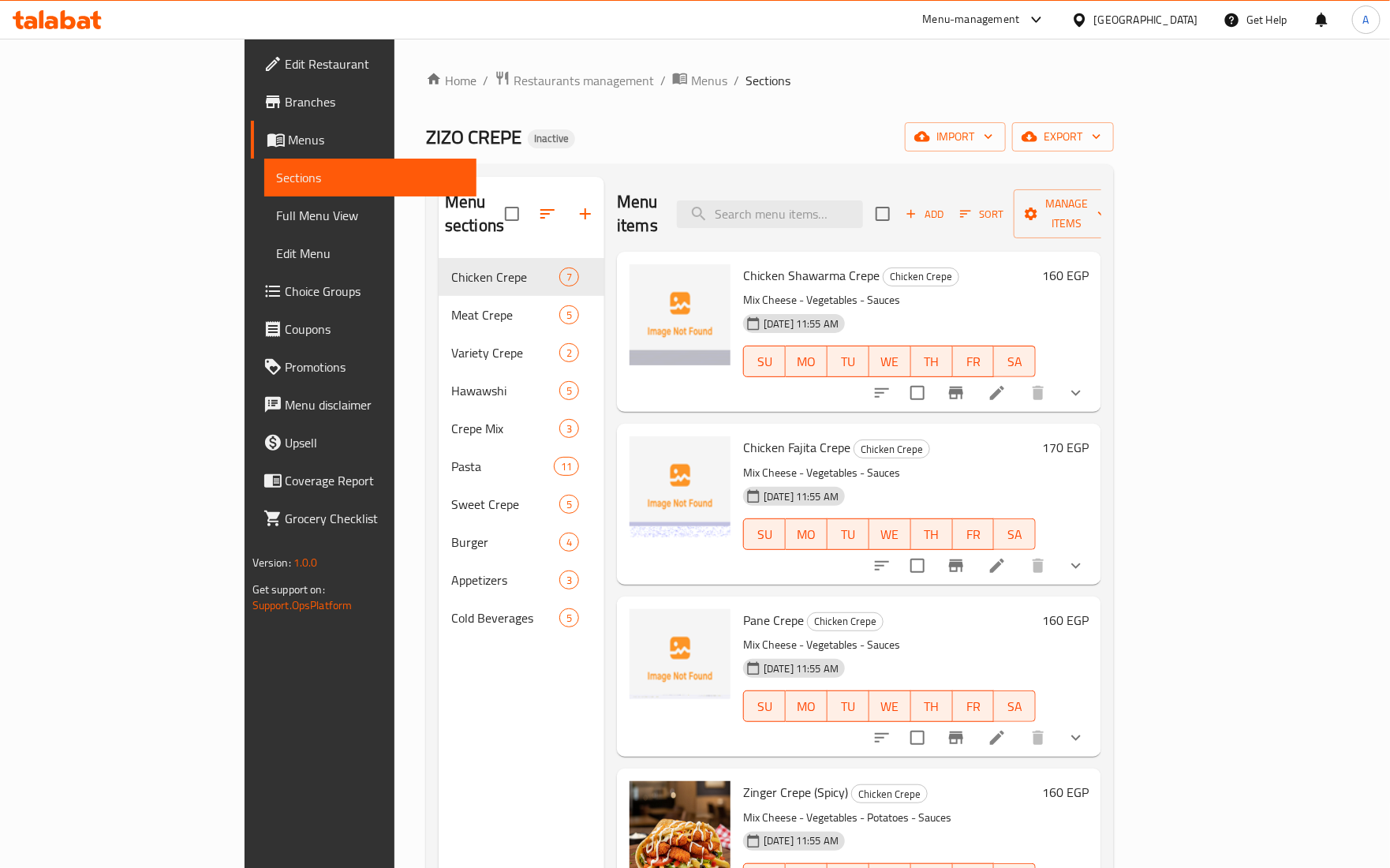
click at [778, 263] on span "Chicken Shawarma Crepe" at bounding box center [811, 275] width 137 height 24
copy h6 "Chicken Shawarma Crepe"
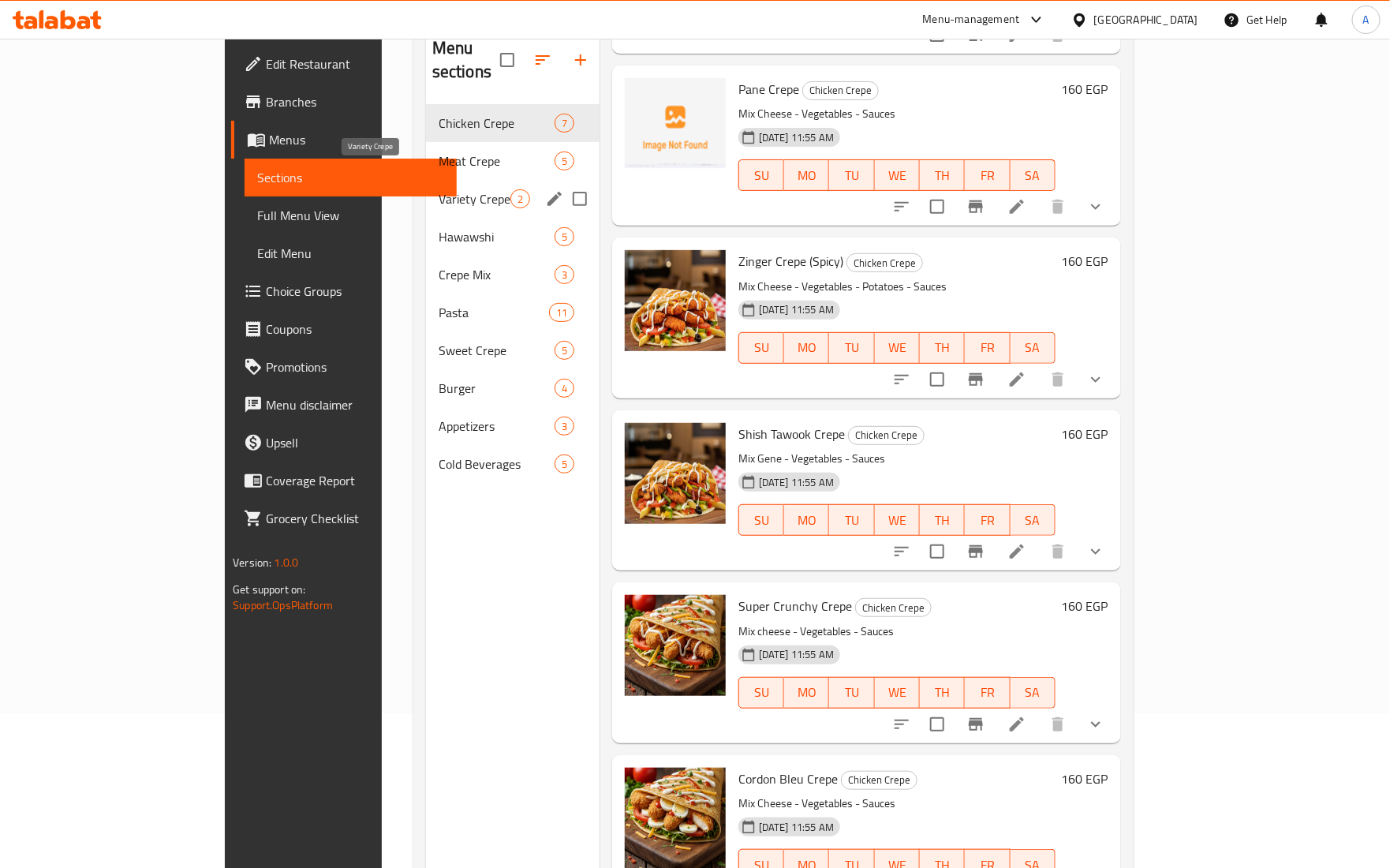
scroll to position [24, 0]
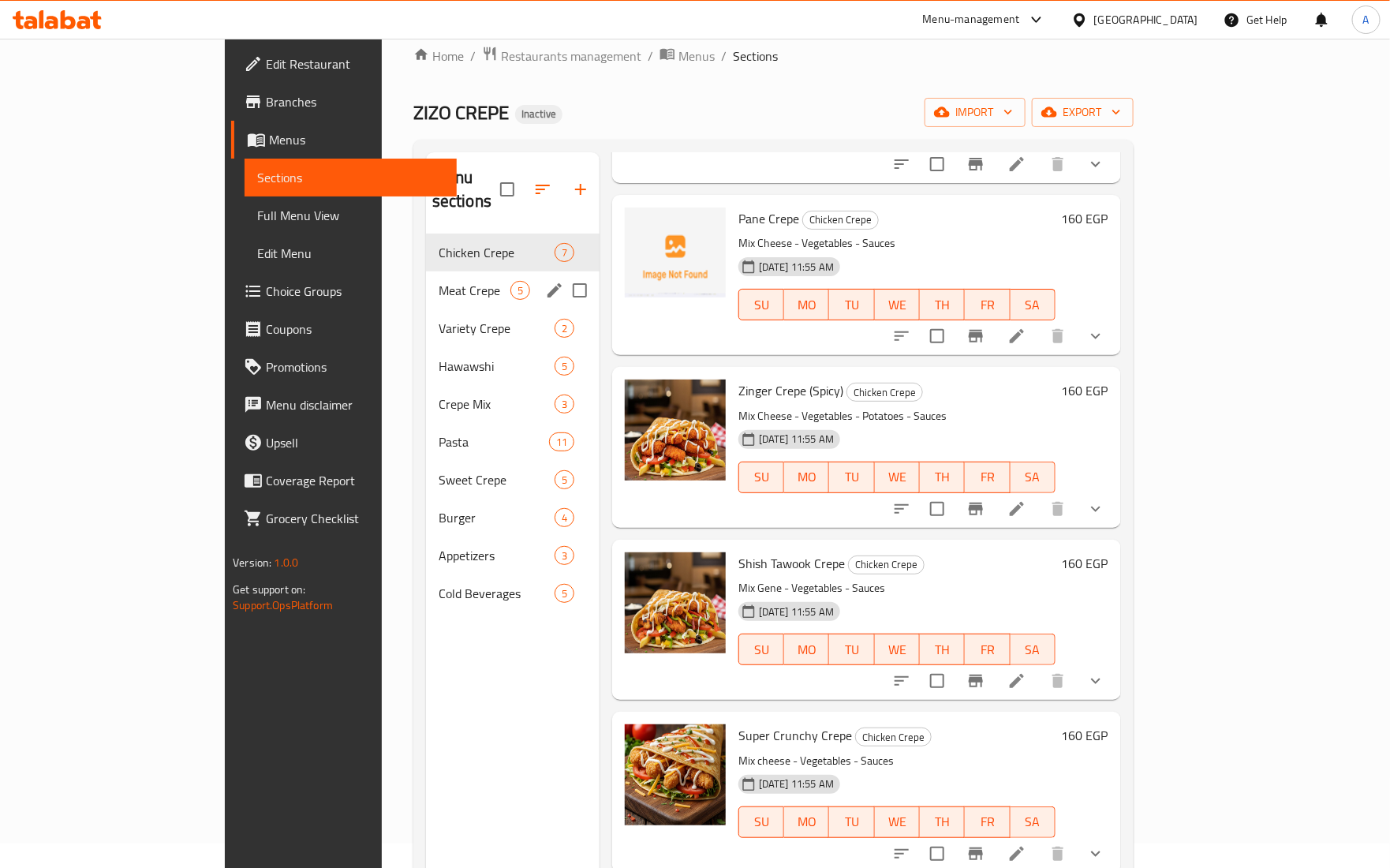
click at [439, 281] on span "Meat Crepe" at bounding box center [475, 290] width 71 height 19
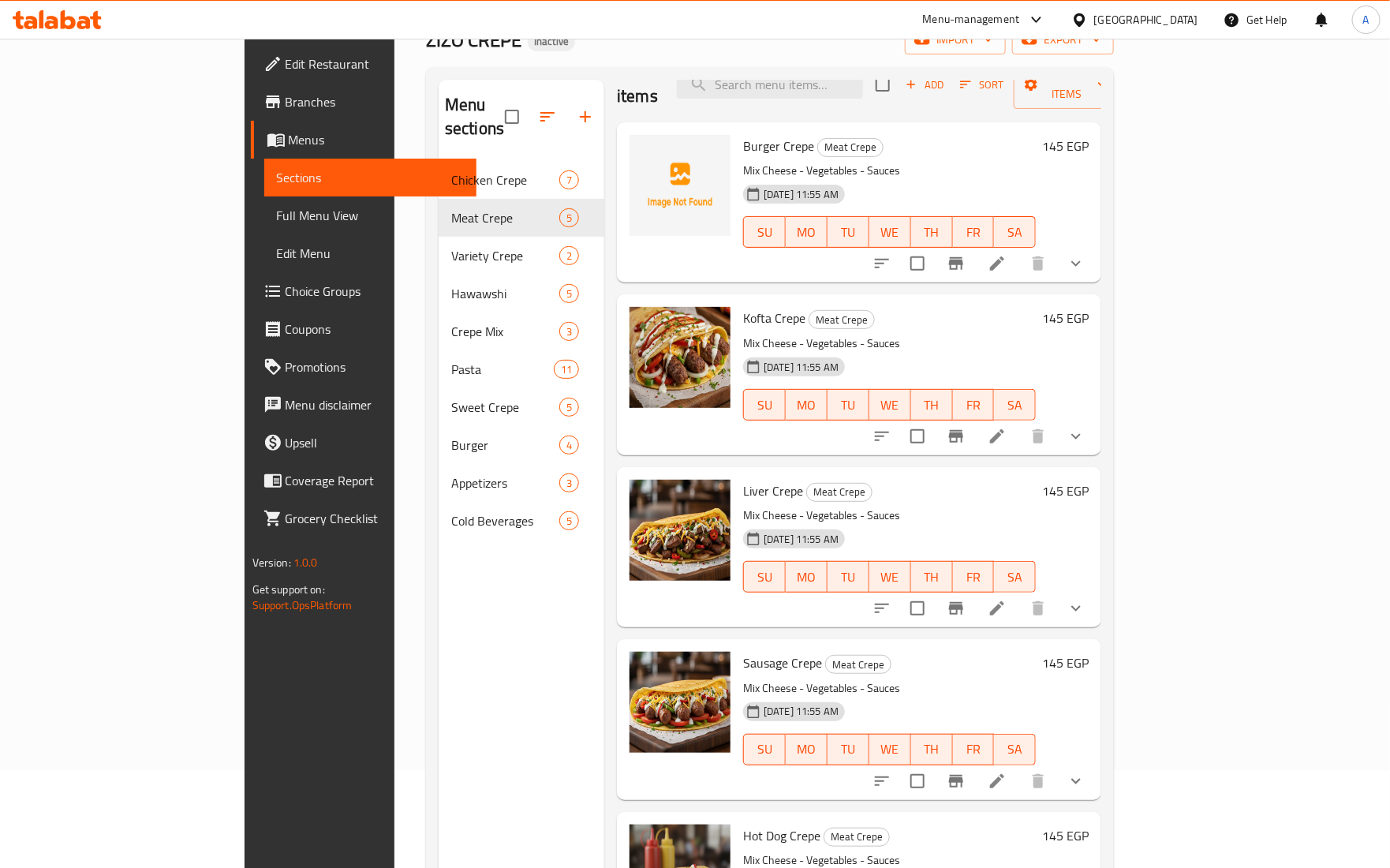
scroll to position [222, 0]
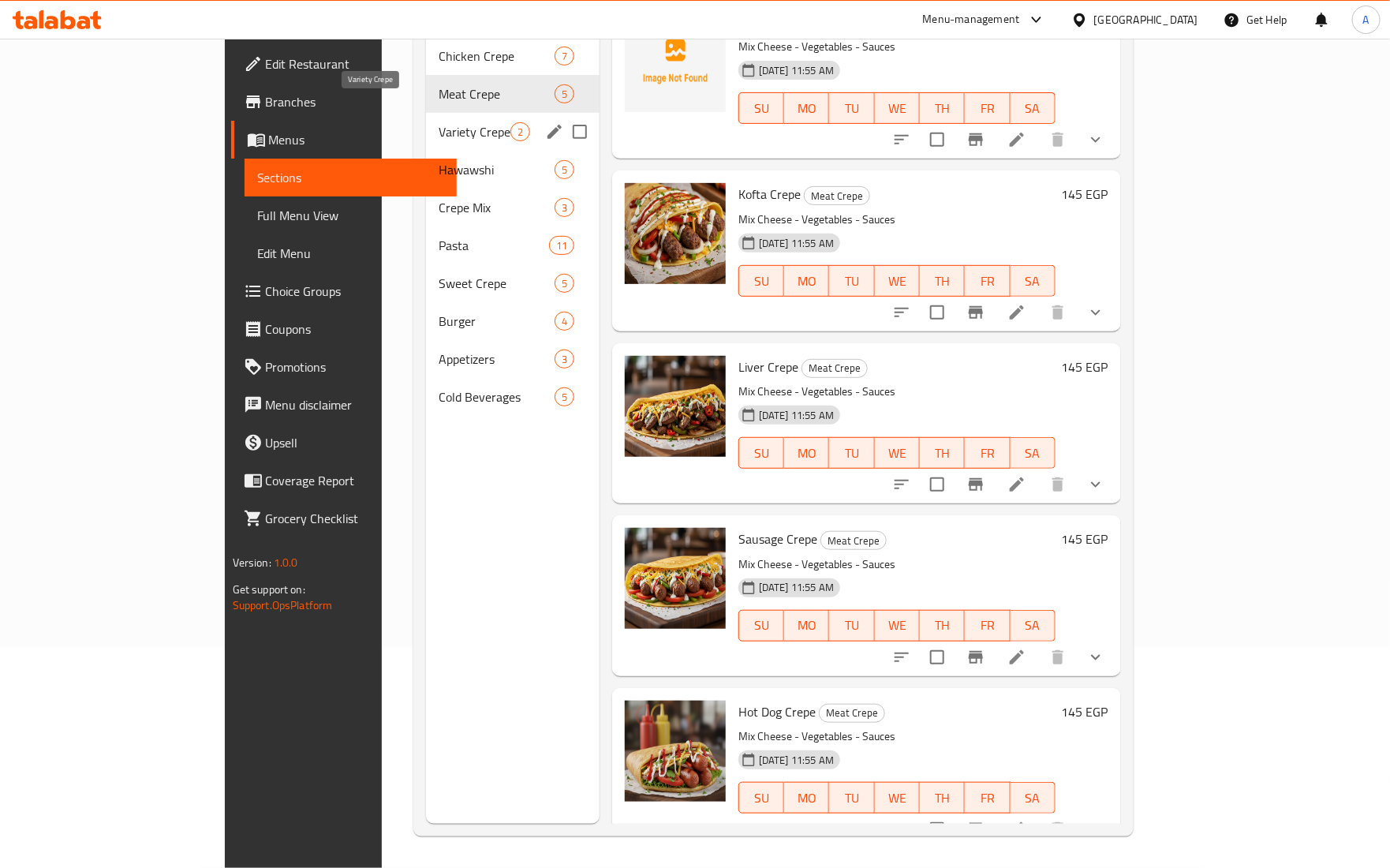
click at [439, 122] on span "Variety Crepe" at bounding box center [475, 131] width 71 height 19
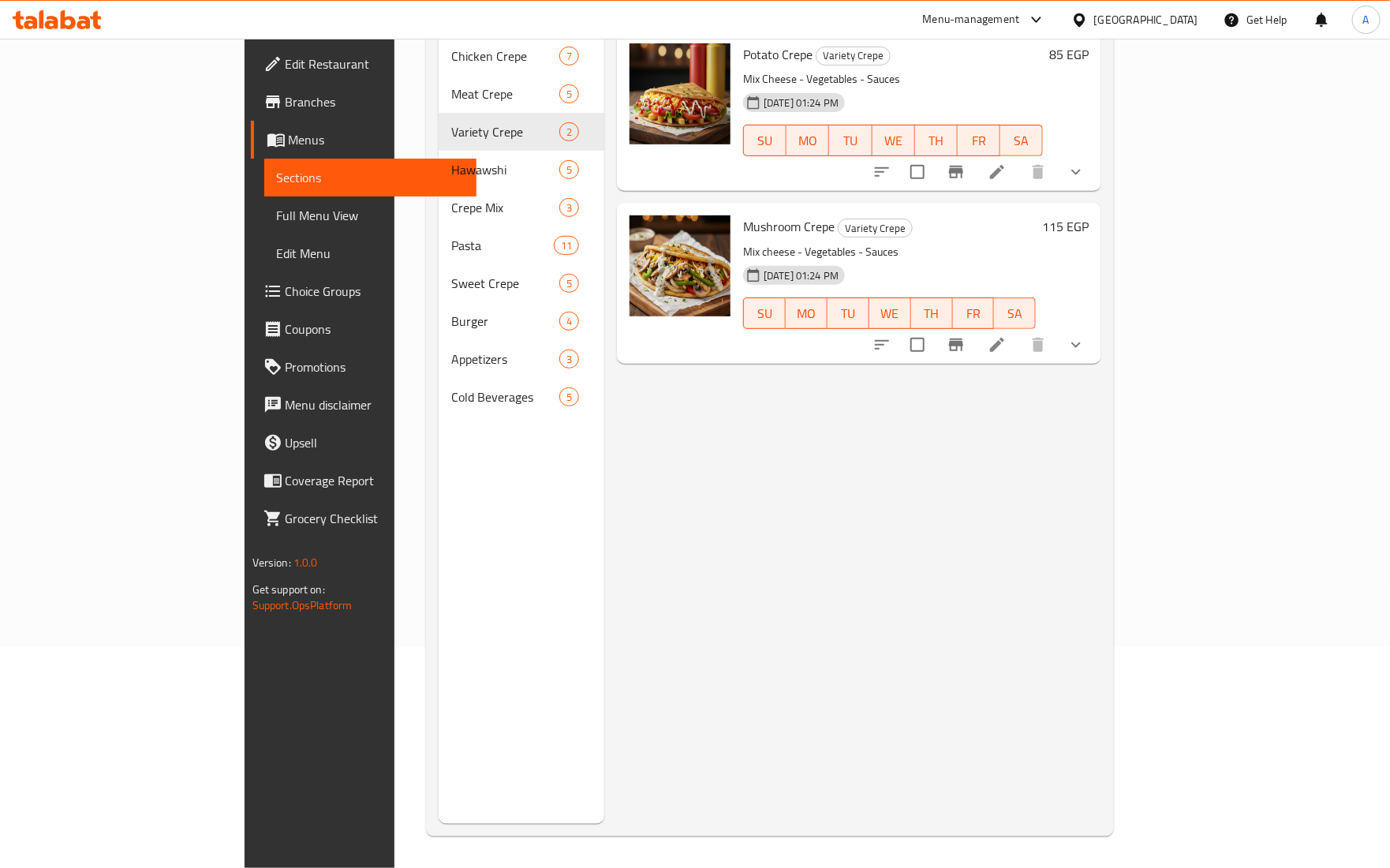
scroll to position [24, 0]
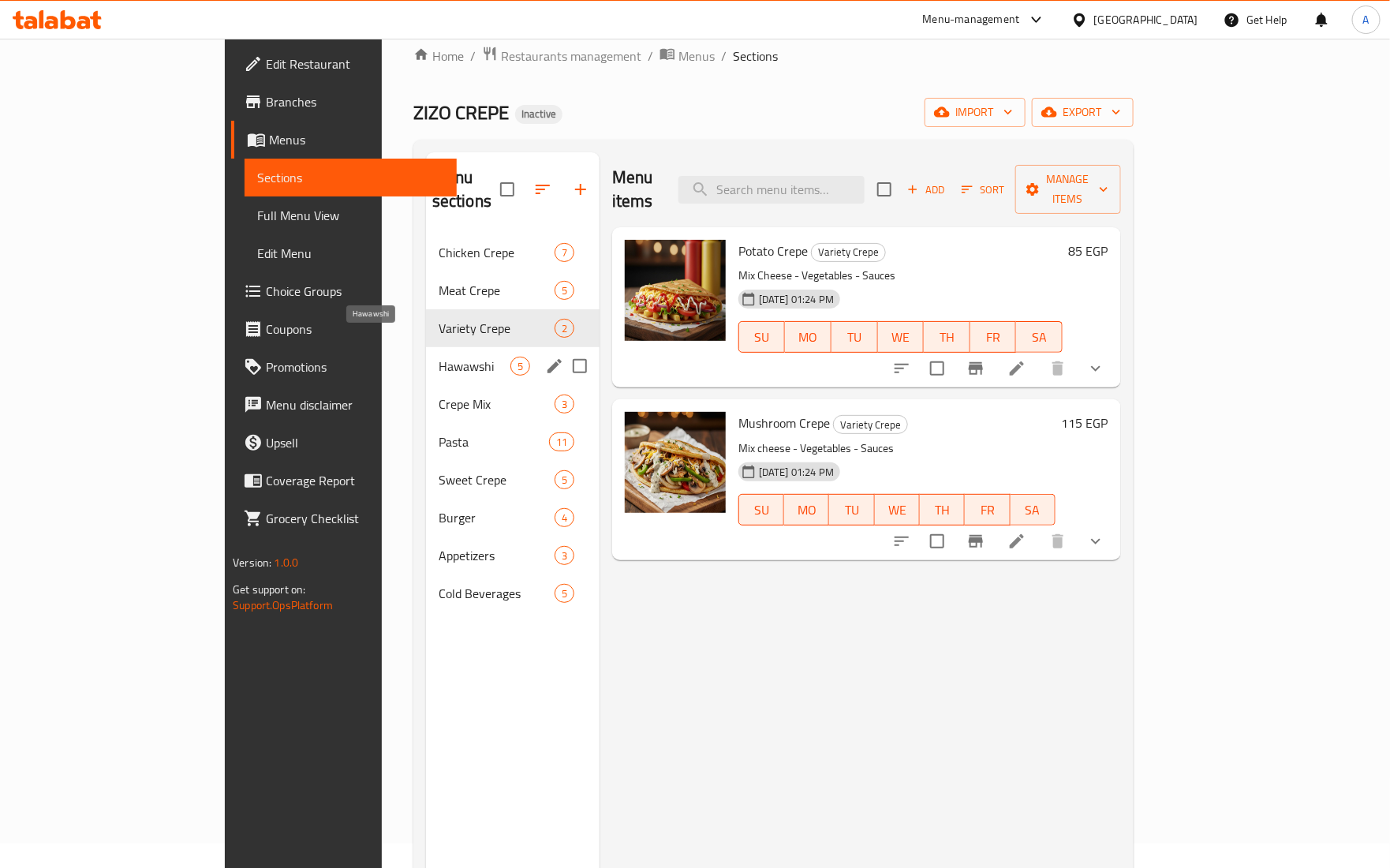
click at [439, 357] on span "Hawawshi" at bounding box center [475, 366] width 71 height 19
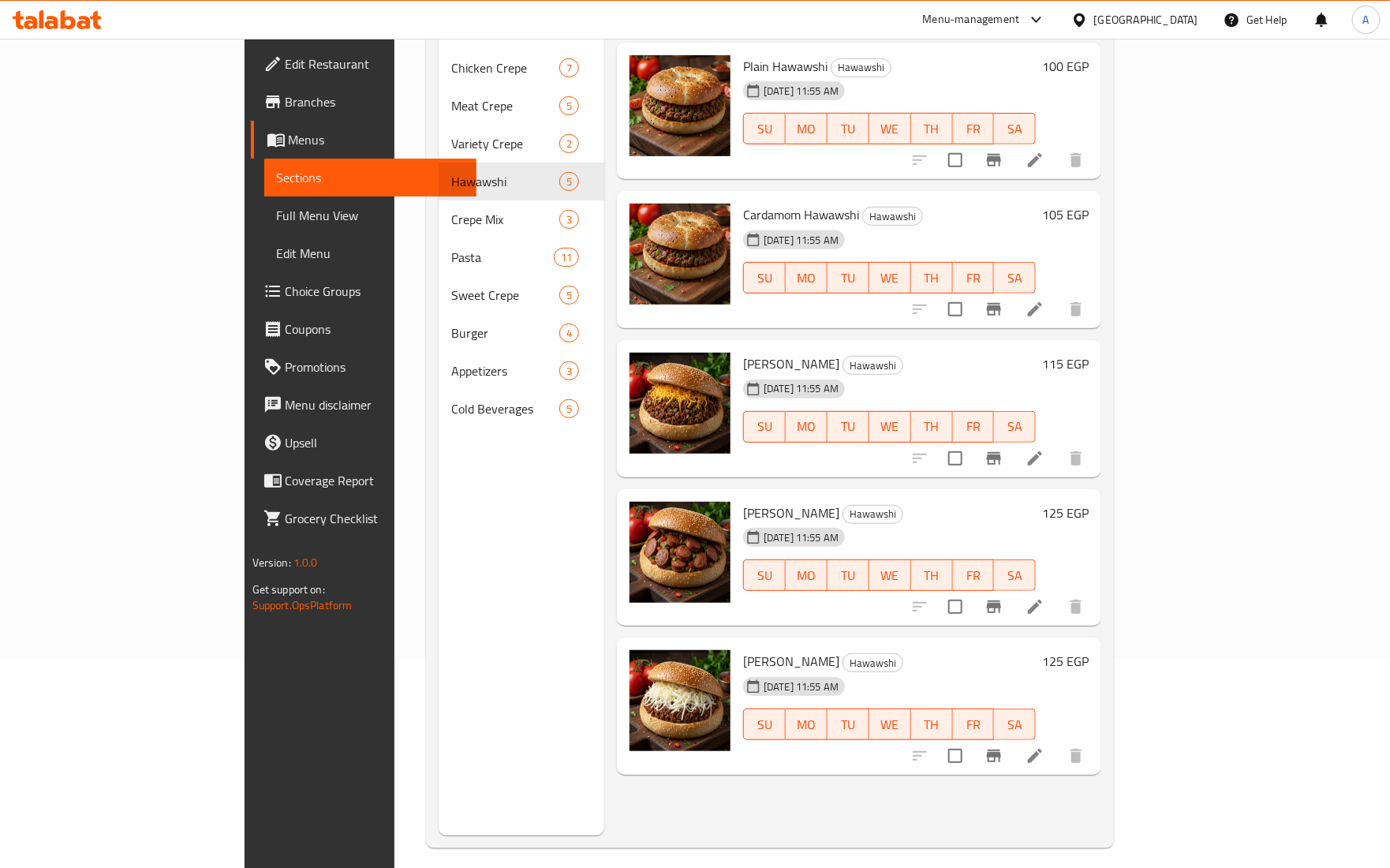
scroll to position [222, 0]
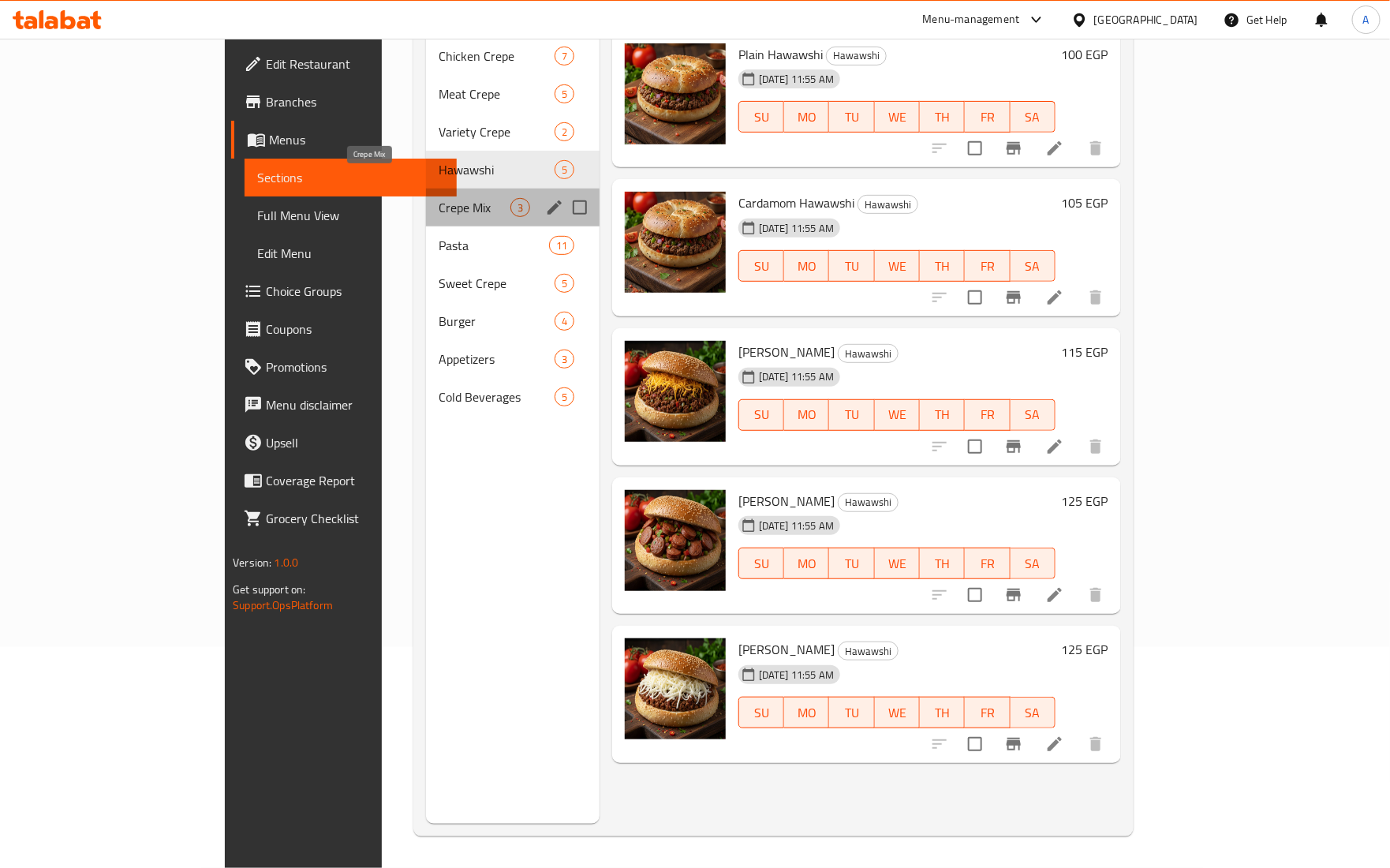
click at [439, 198] on span "Crepe Mix" at bounding box center [475, 207] width 71 height 19
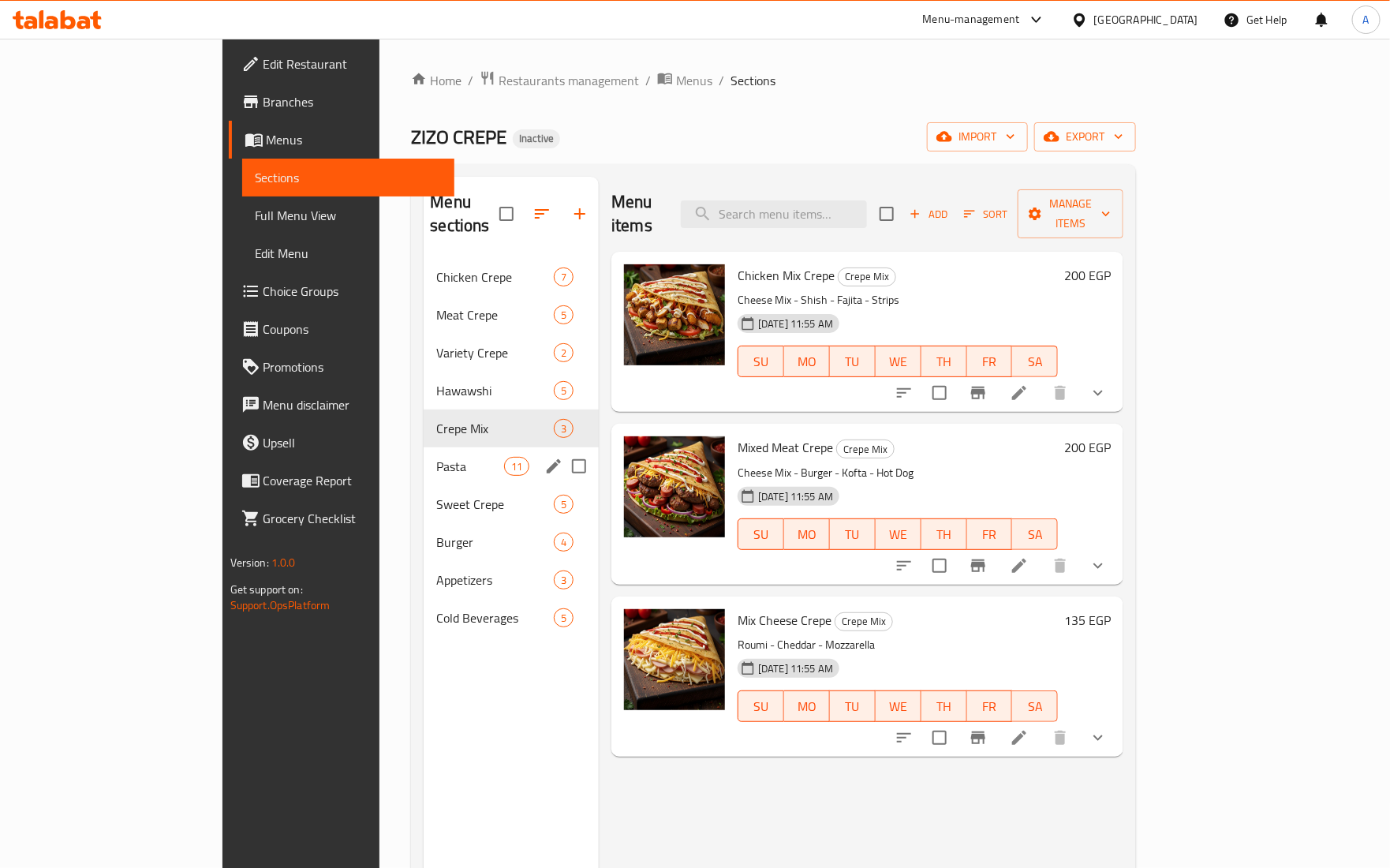
click at [436, 457] on span "Pasta" at bounding box center [469, 466] width 67 height 19
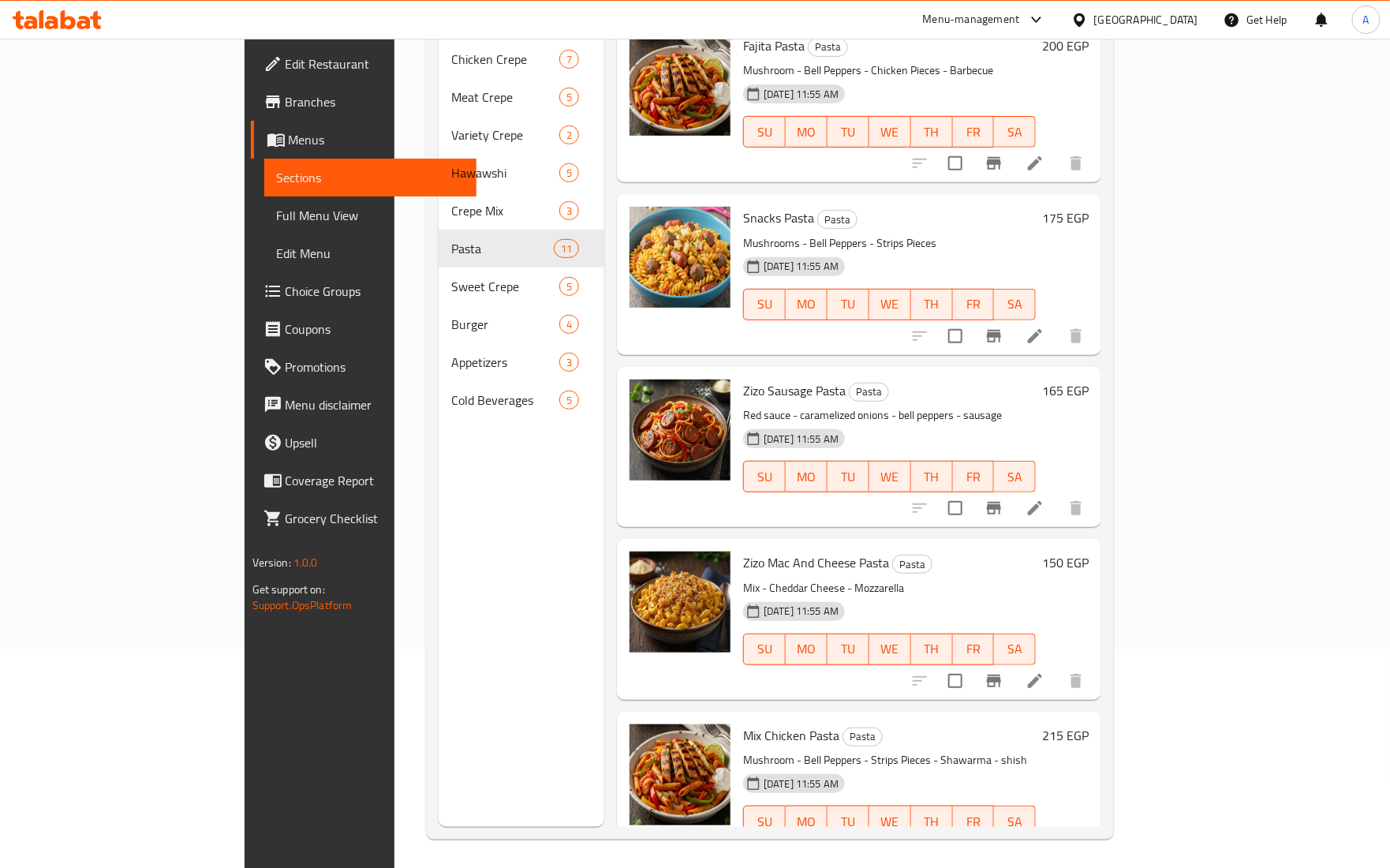
scroll to position [222, 0]
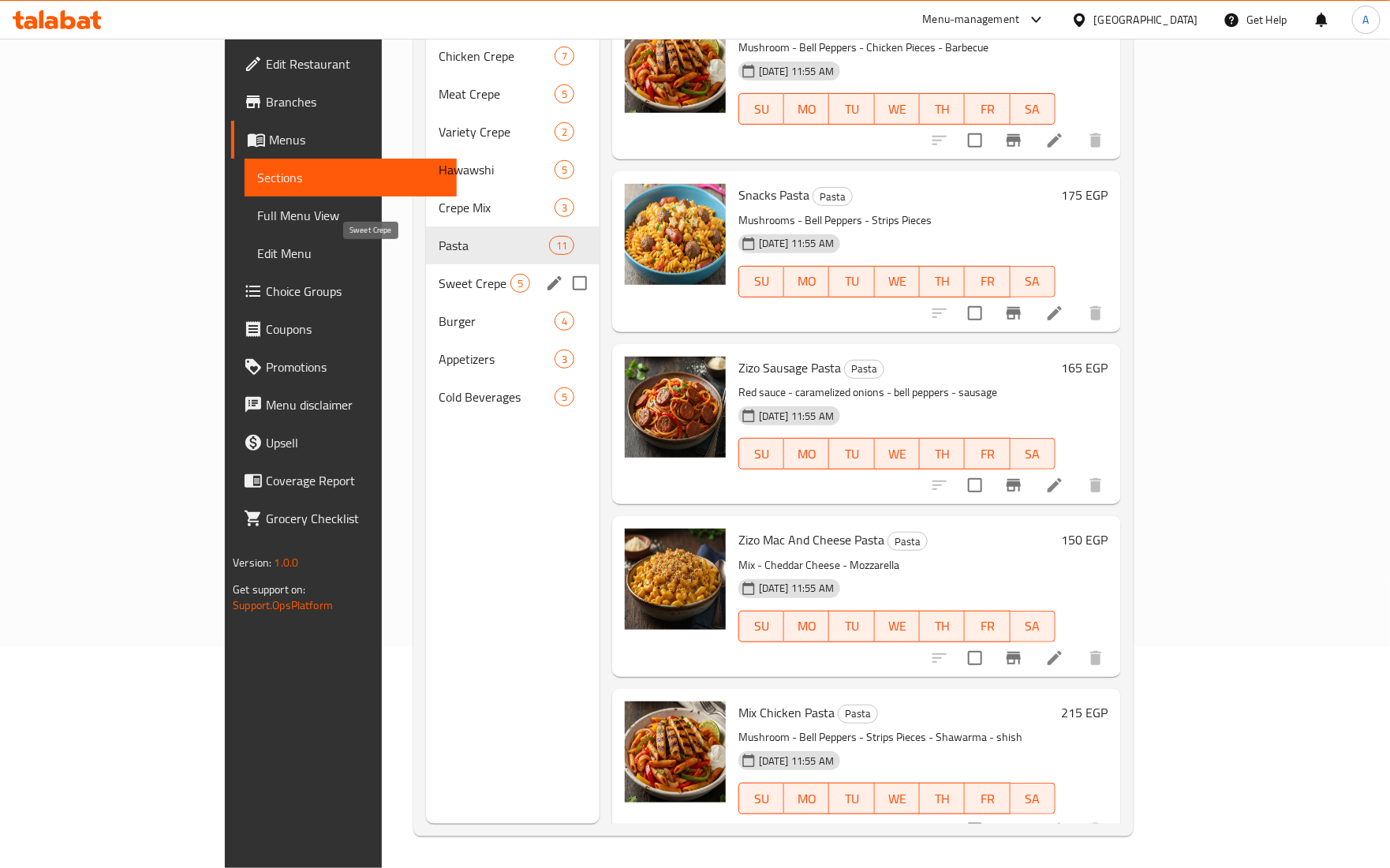
click at [439, 274] on span "Sweet Crepe" at bounding box center [475, 283] width 71 height 19
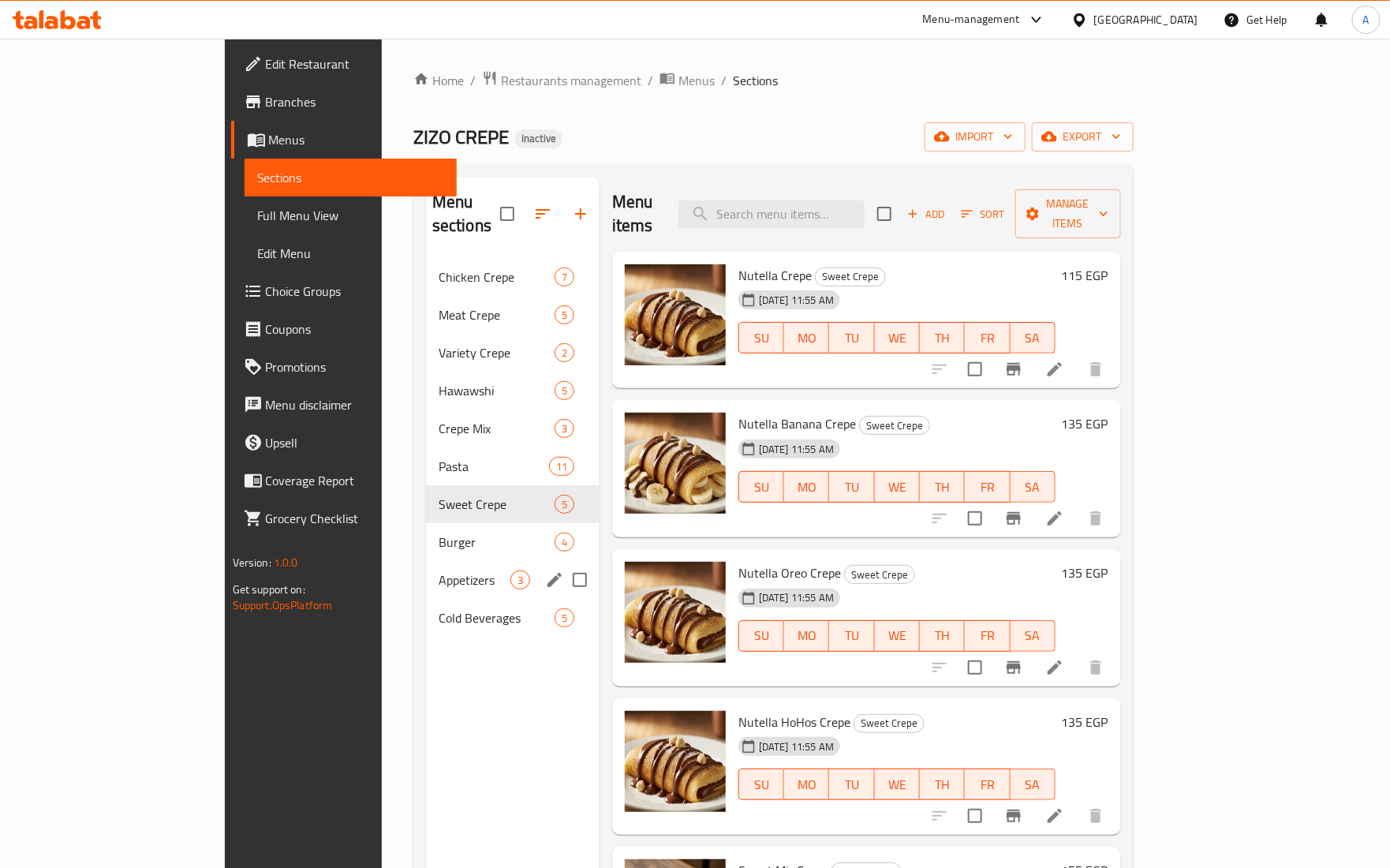
click at [426, 531] on div "Burger 4" at bounding box center [513, 541] width 174 height 37
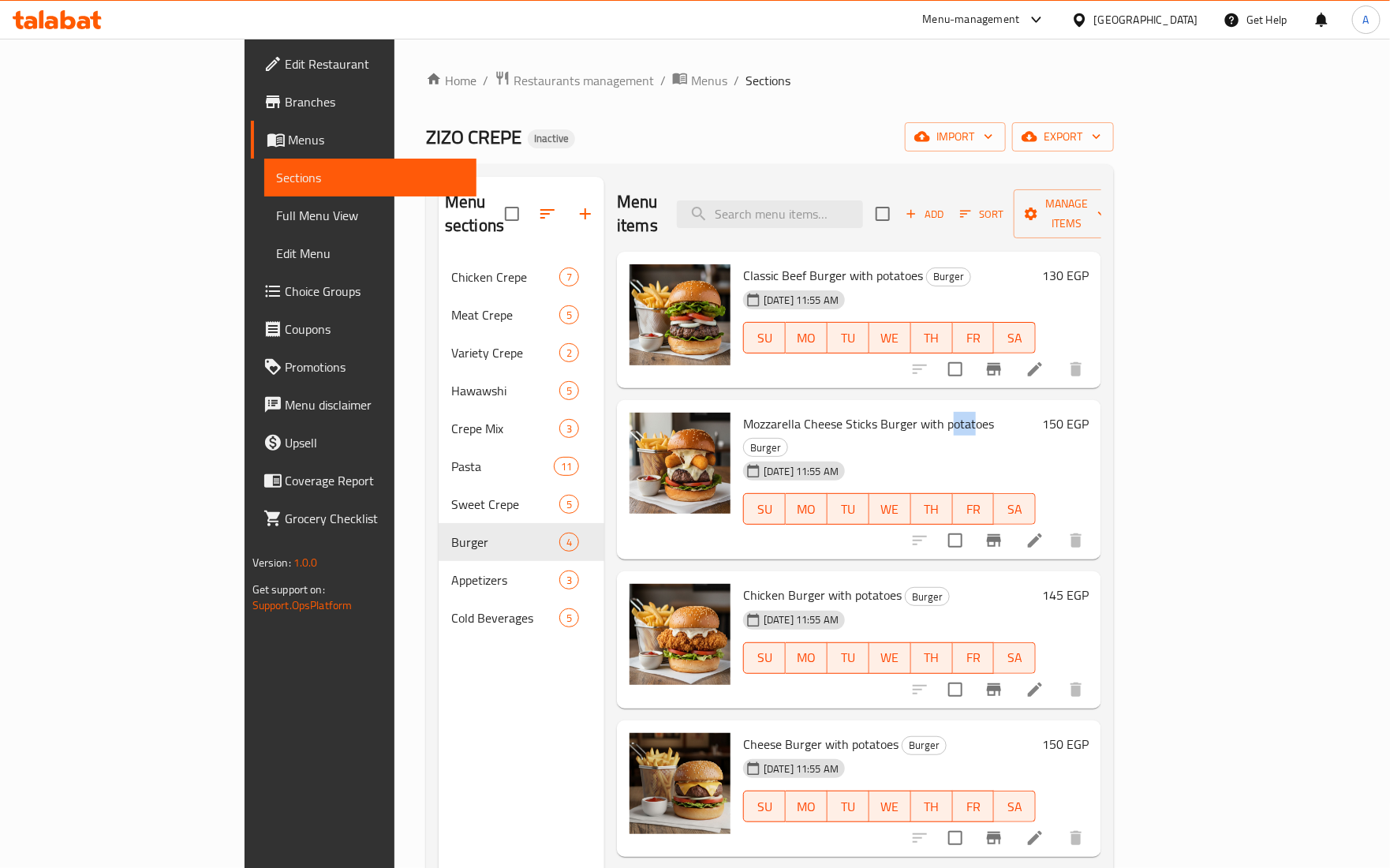
drag, startPoint x: 890, startPoint y: 399, endPoint x: 913, endPoint y: 399, distance: 23.0
click at [913, 412] on span "Mozzarella Cheese Sticks Burger with potatoes" at bounding box center [868, 424] width 251 height 24
click at [914, 412] on span "Mozzarella Cheese Sticks Burger with potatoes" at bounding box center [868, 424] width 251 height 24
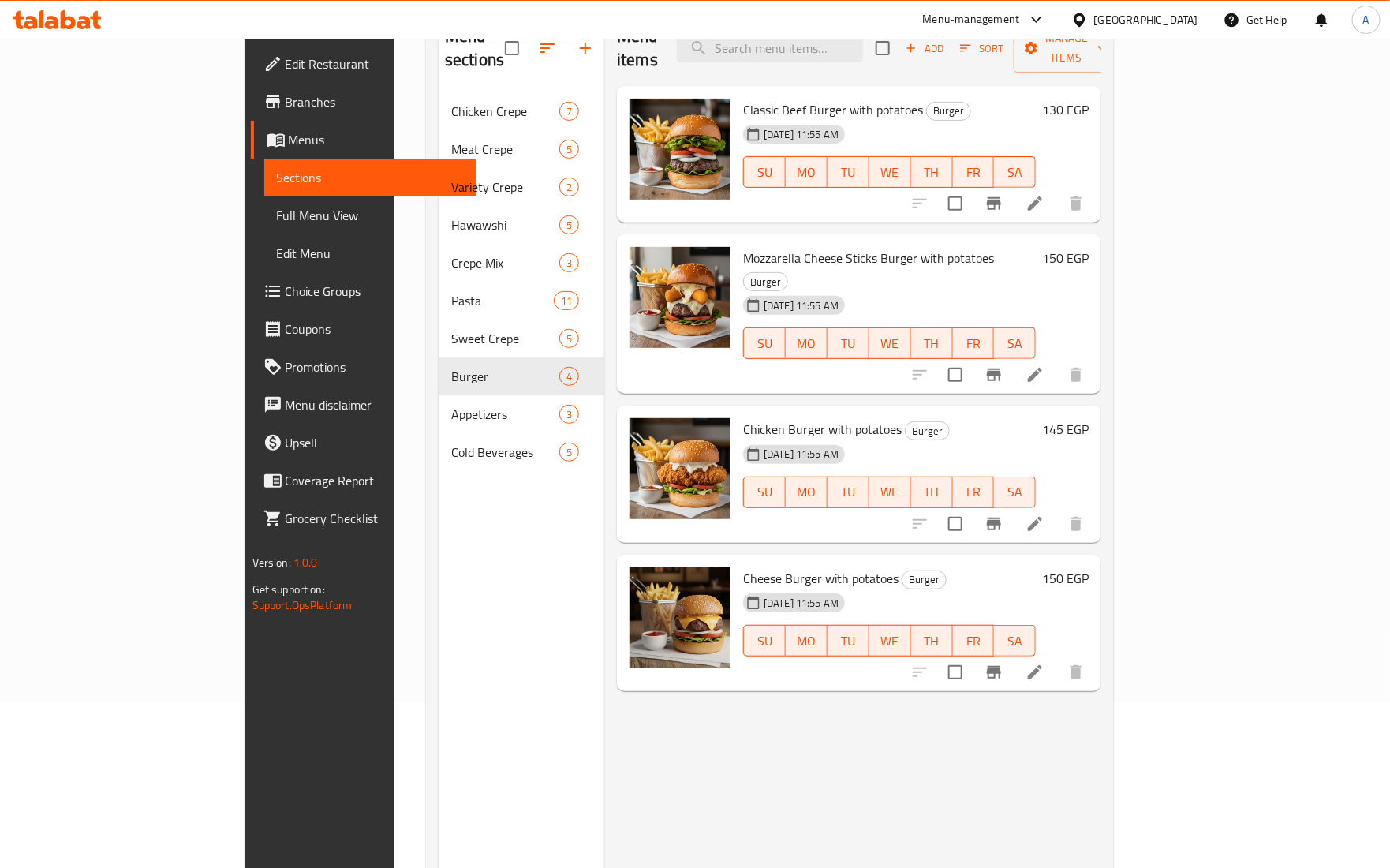
scroll to position [222, 0]
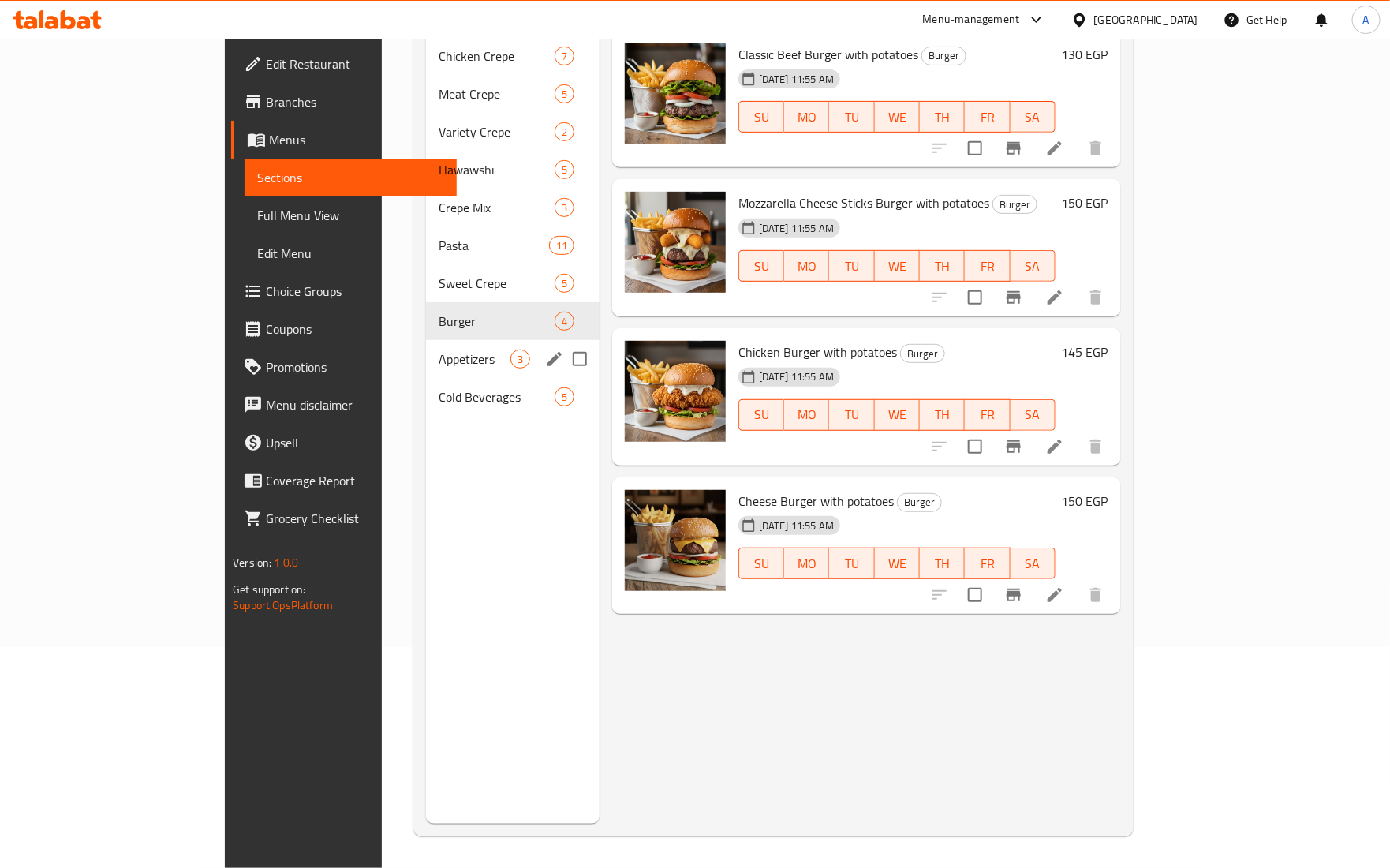
click at [439, 350] on span "Appetizers" at bounding box center [475, 359] width 71 height 19
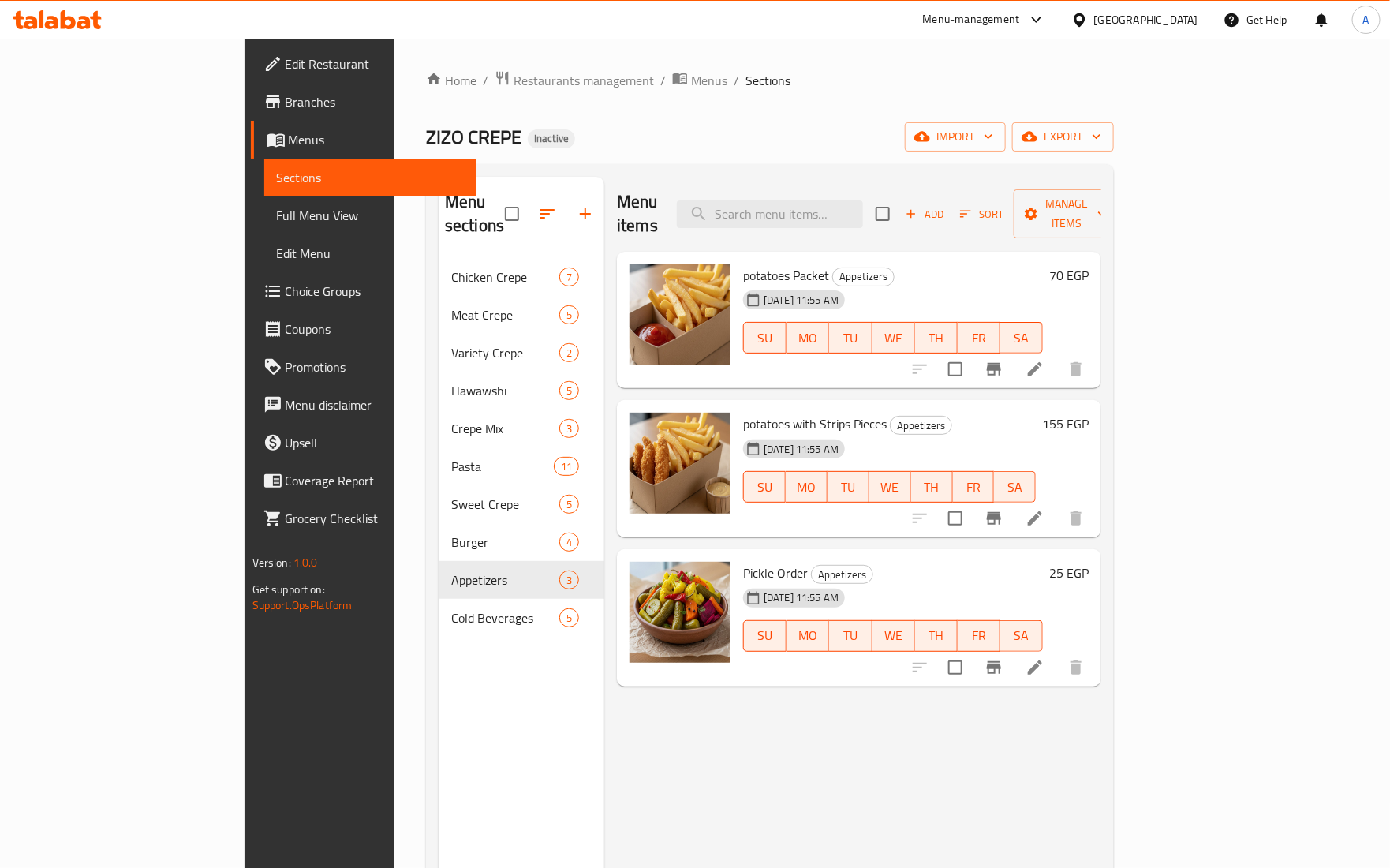
click at [890, 417] on span "Appetizers" at bounding box center [921, 426] width 61 height 18
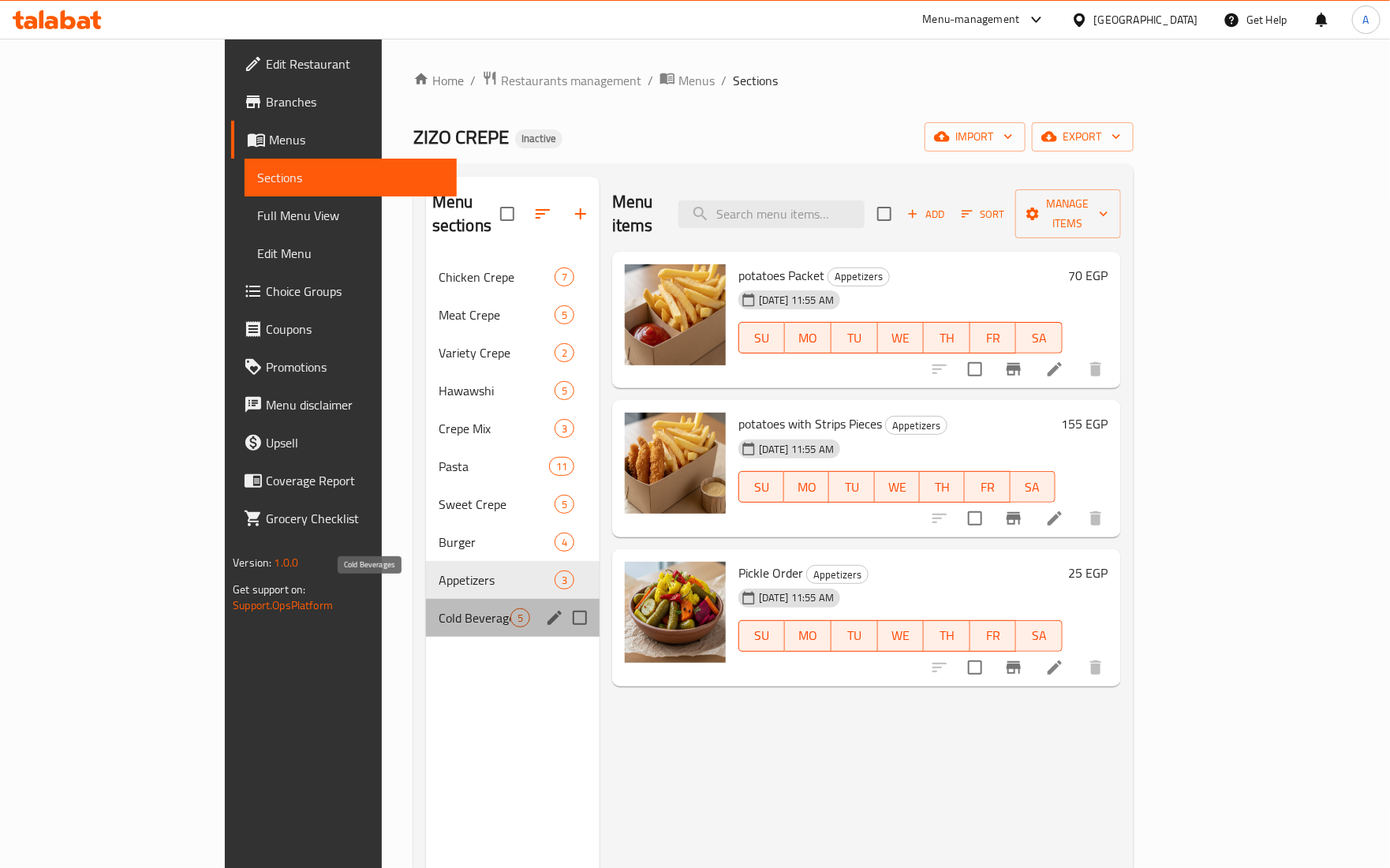
click at [439, 608] on span "Cold Beverages" at bounding box center [475, 617] width 71 height 19
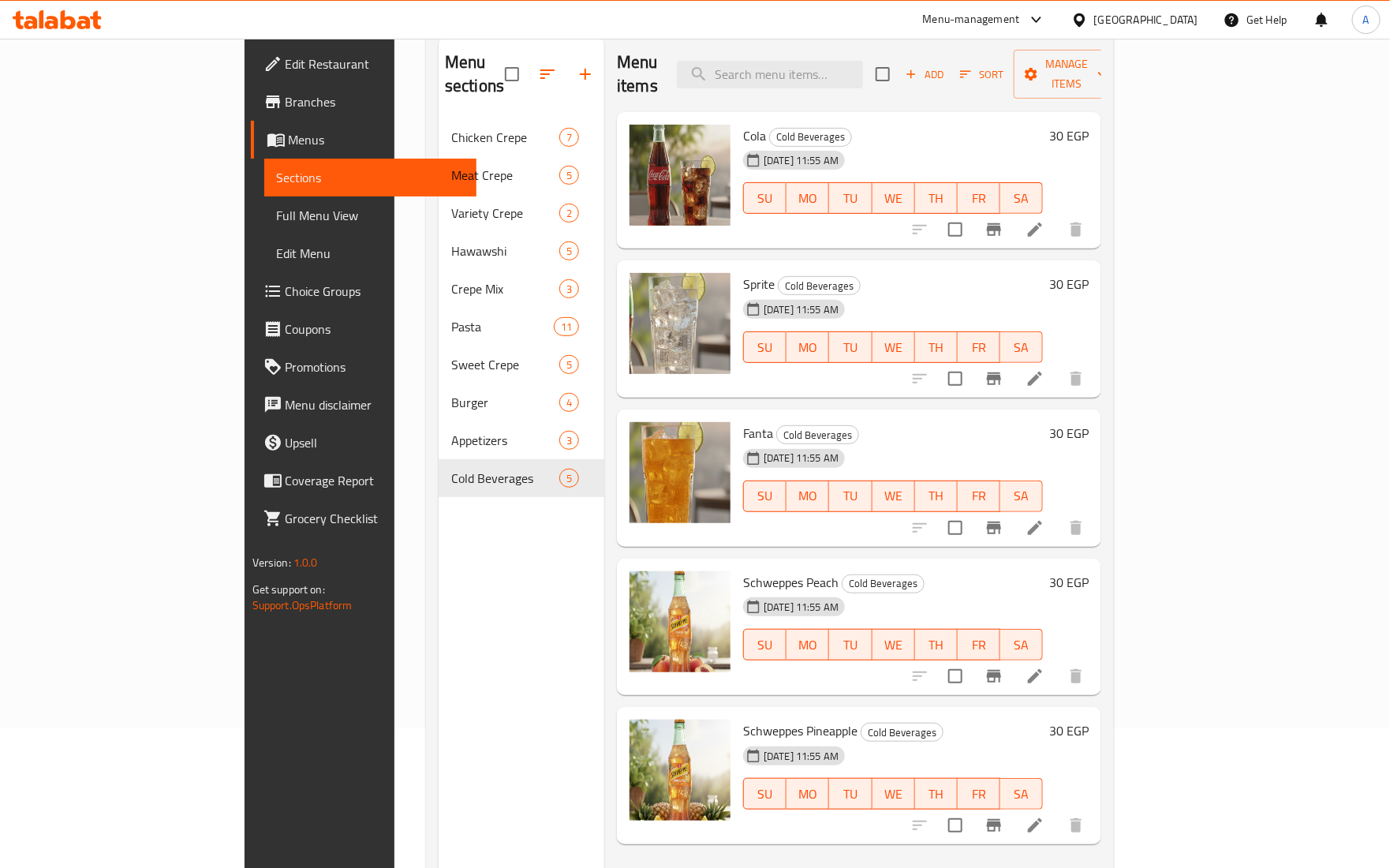
scroll to position [197, 0]
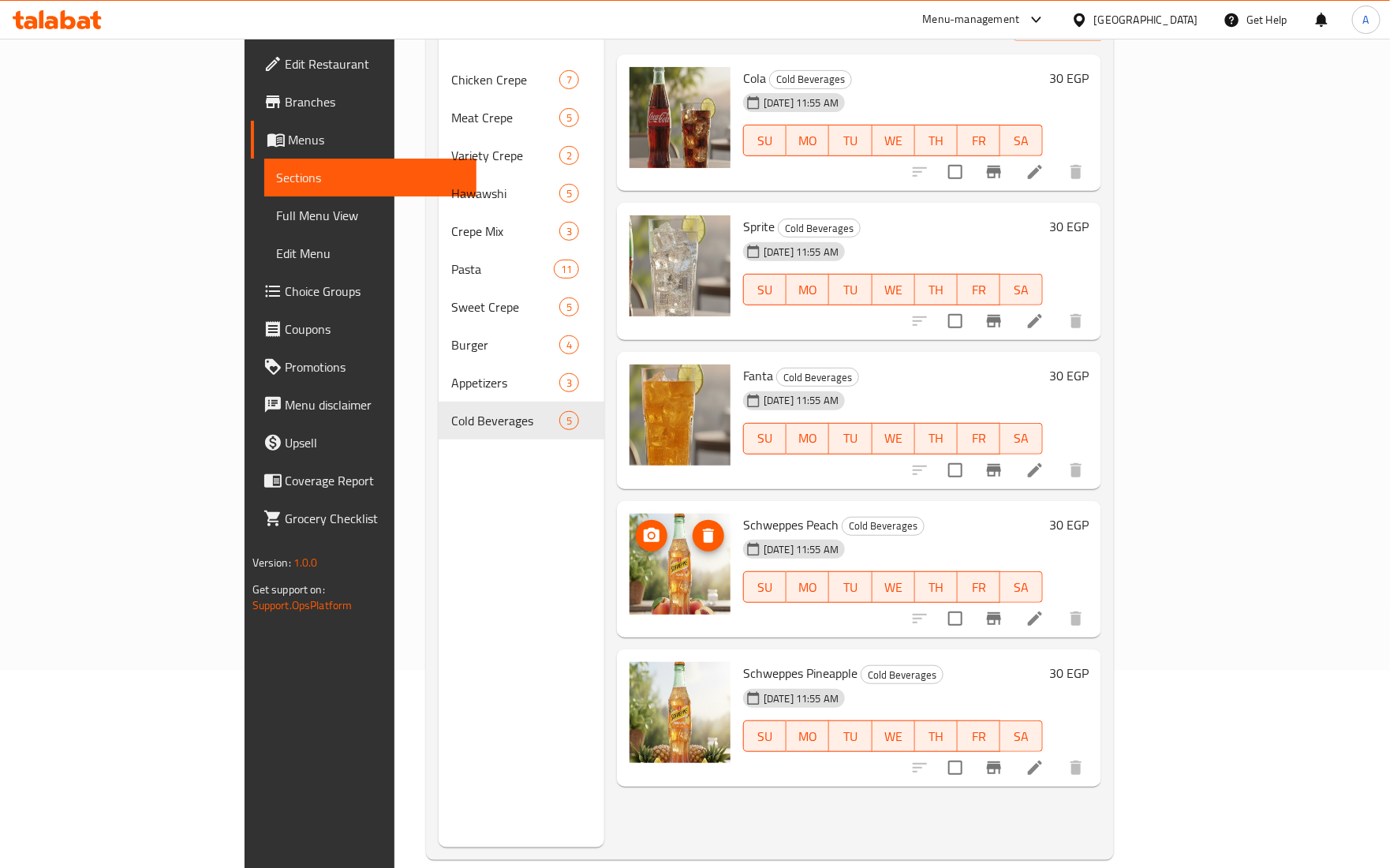
click at [630, 561] on img at bounding box center [680, 564] width 101 height 101
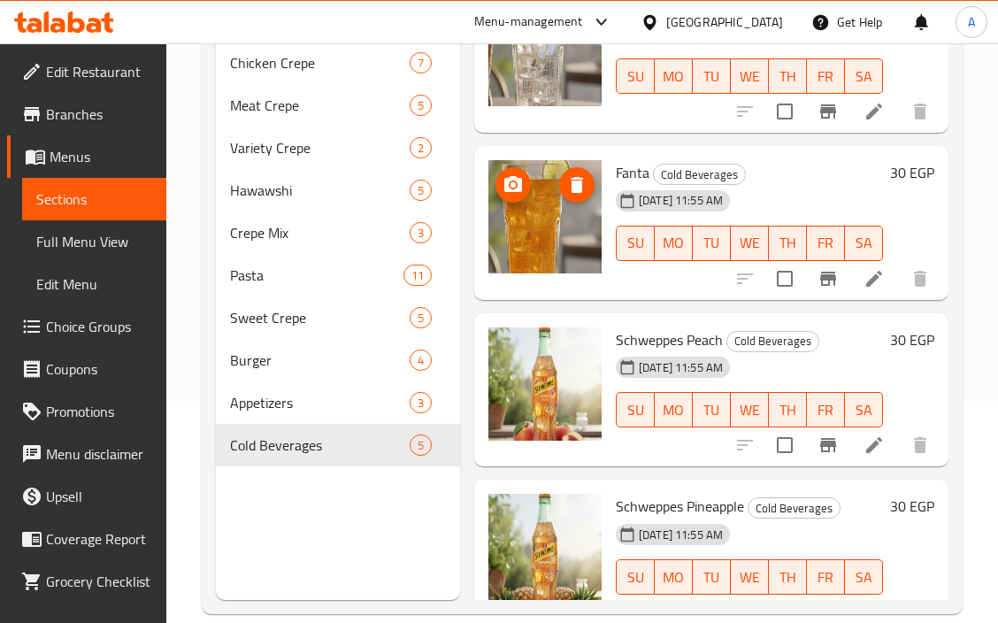
scroll to position [293, 0]
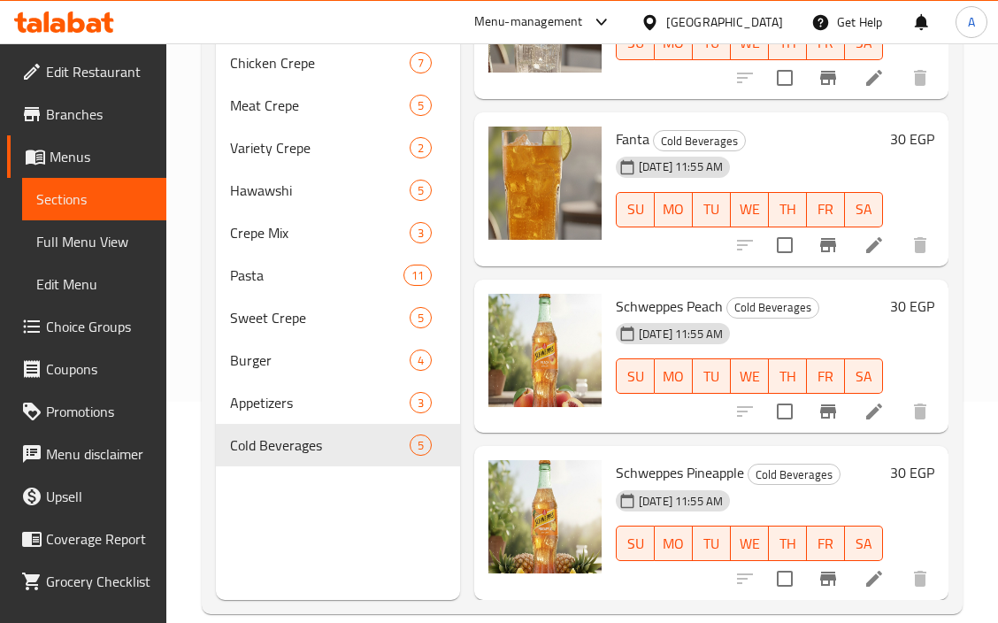
click at [662, 459] on span "Schweppes Pineapple" at bounding box center [680, 472] width 128 height 27
copy h6 "Schweppes Pineapple"
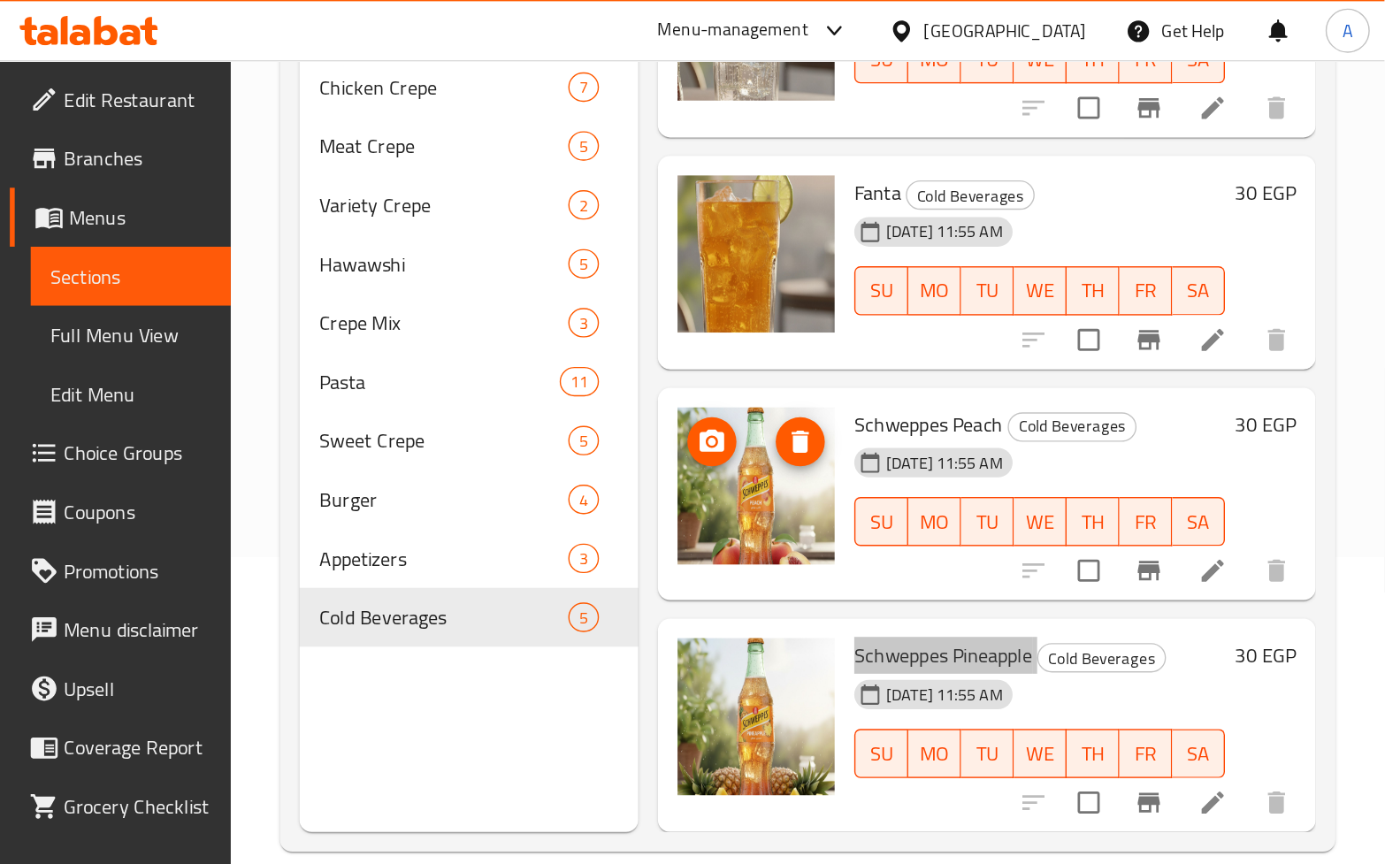
scroll to position [248, 0]
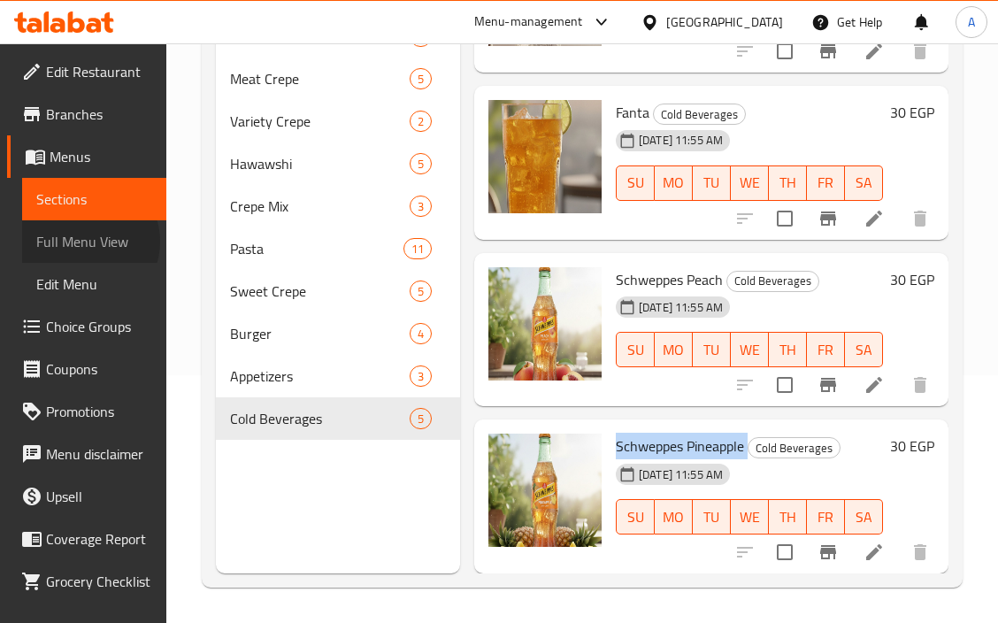
click at [86, 241] on span "Full Menu View" at bounding box center [94, 241] width 116 height 21
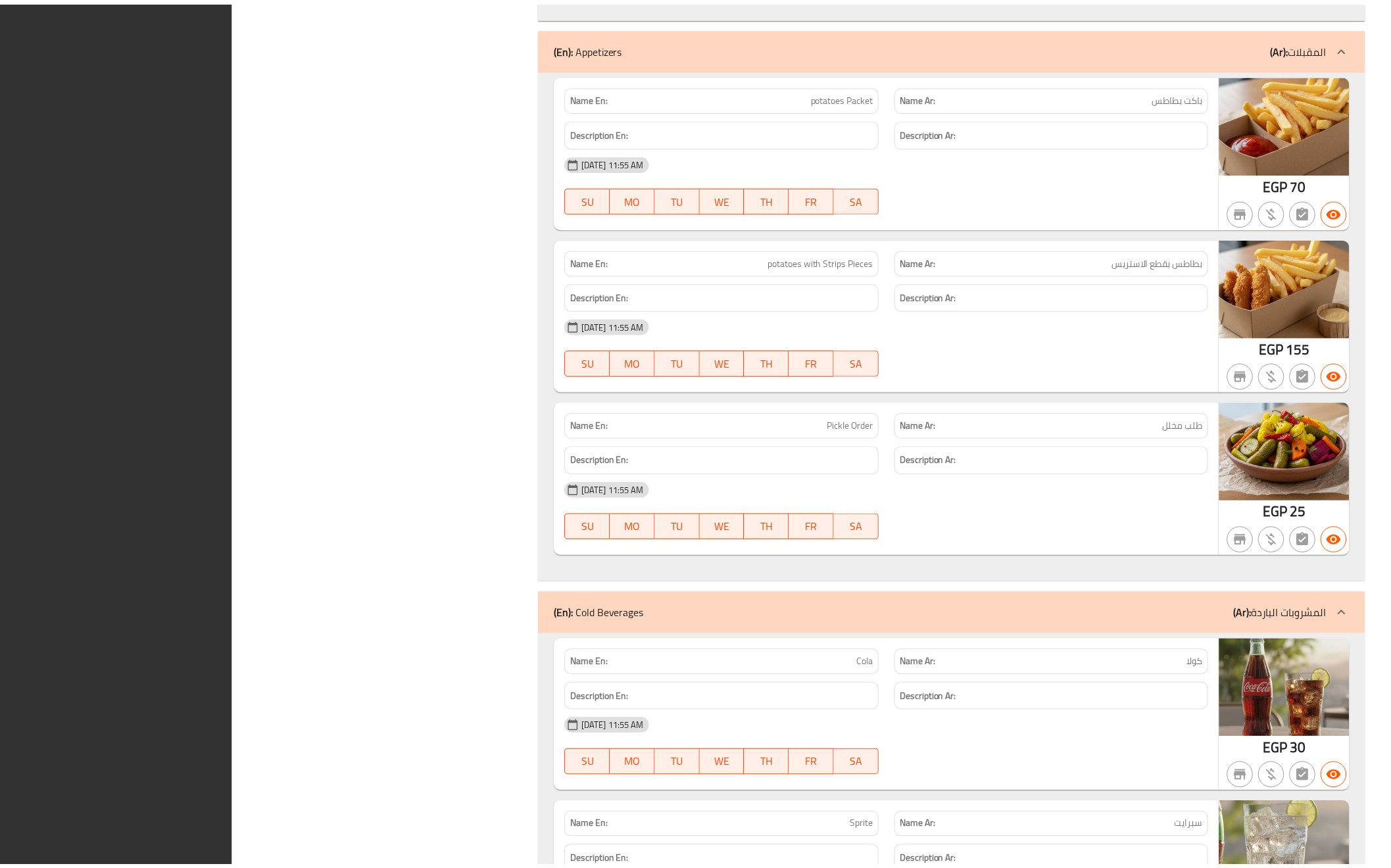
scroll to position [9521, 0]
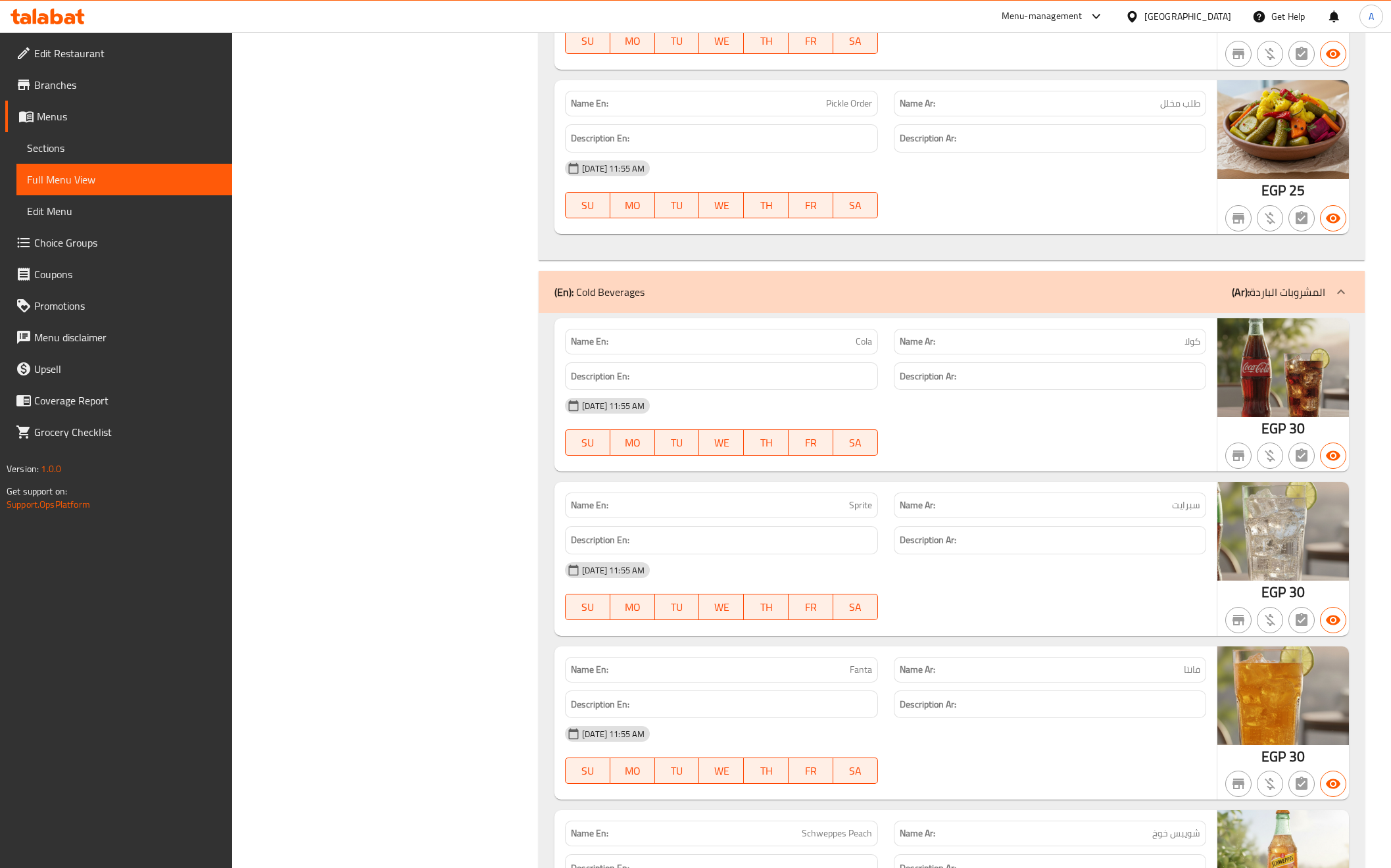
scroll to position [8929, 0]
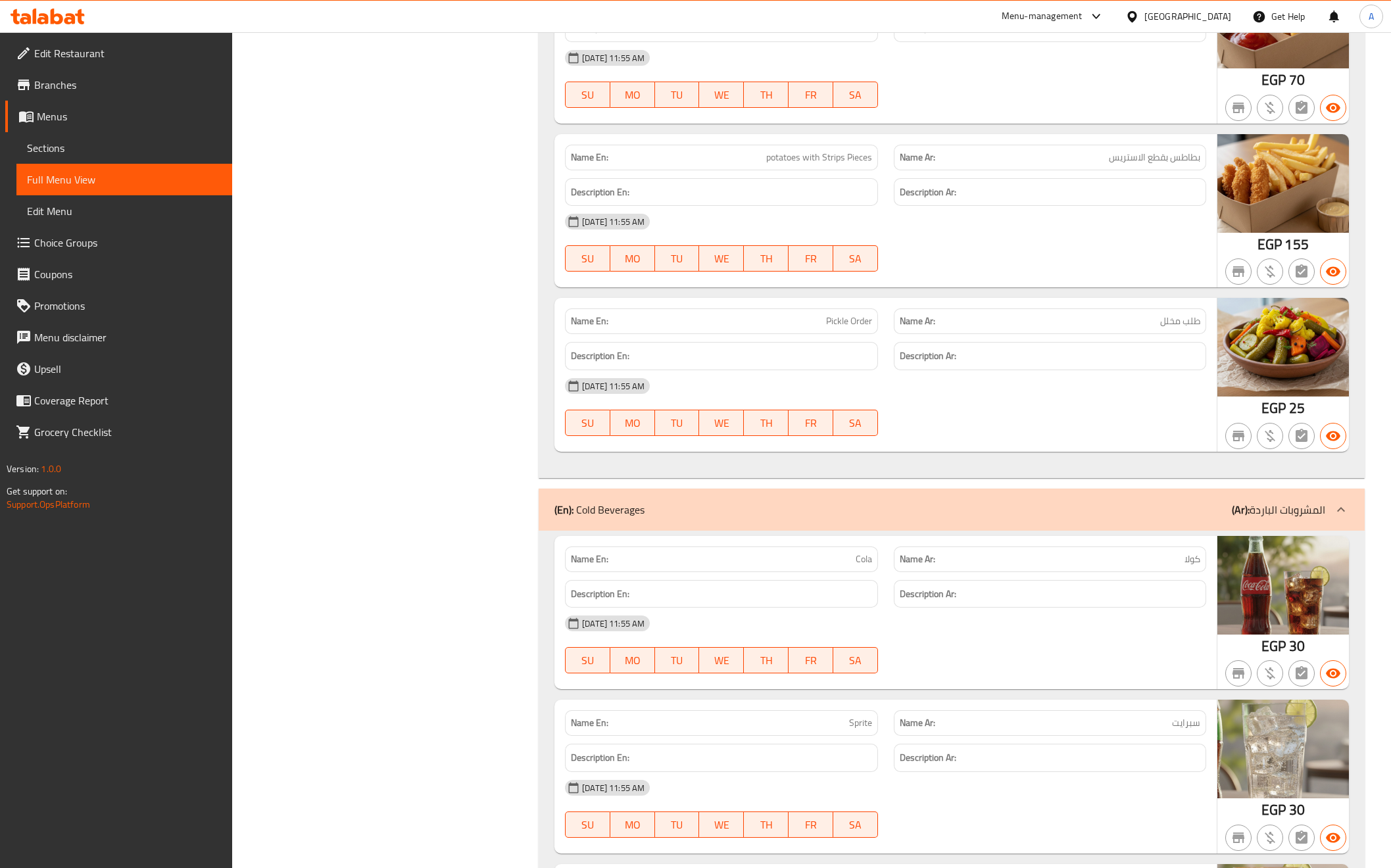
click at [56, 55] on span "Edit Restaurant" at bounding box center [128, 53] width 187 height 16
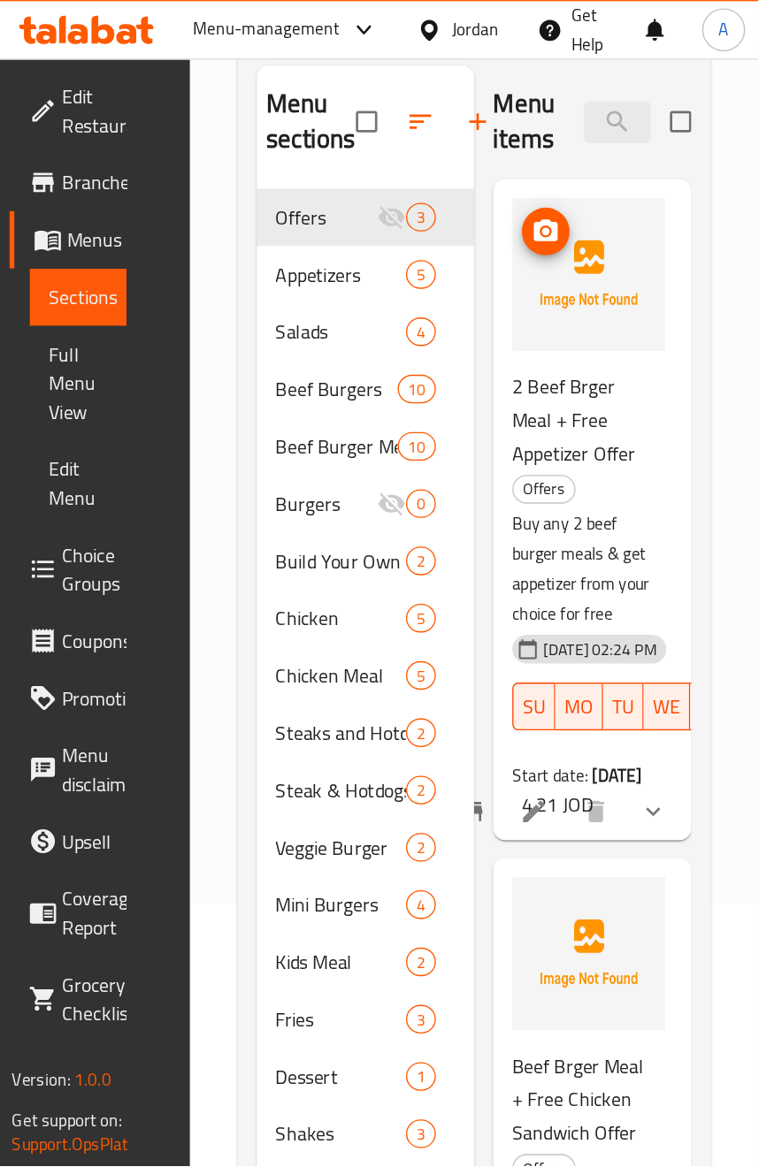
scroll to position [195, 0]
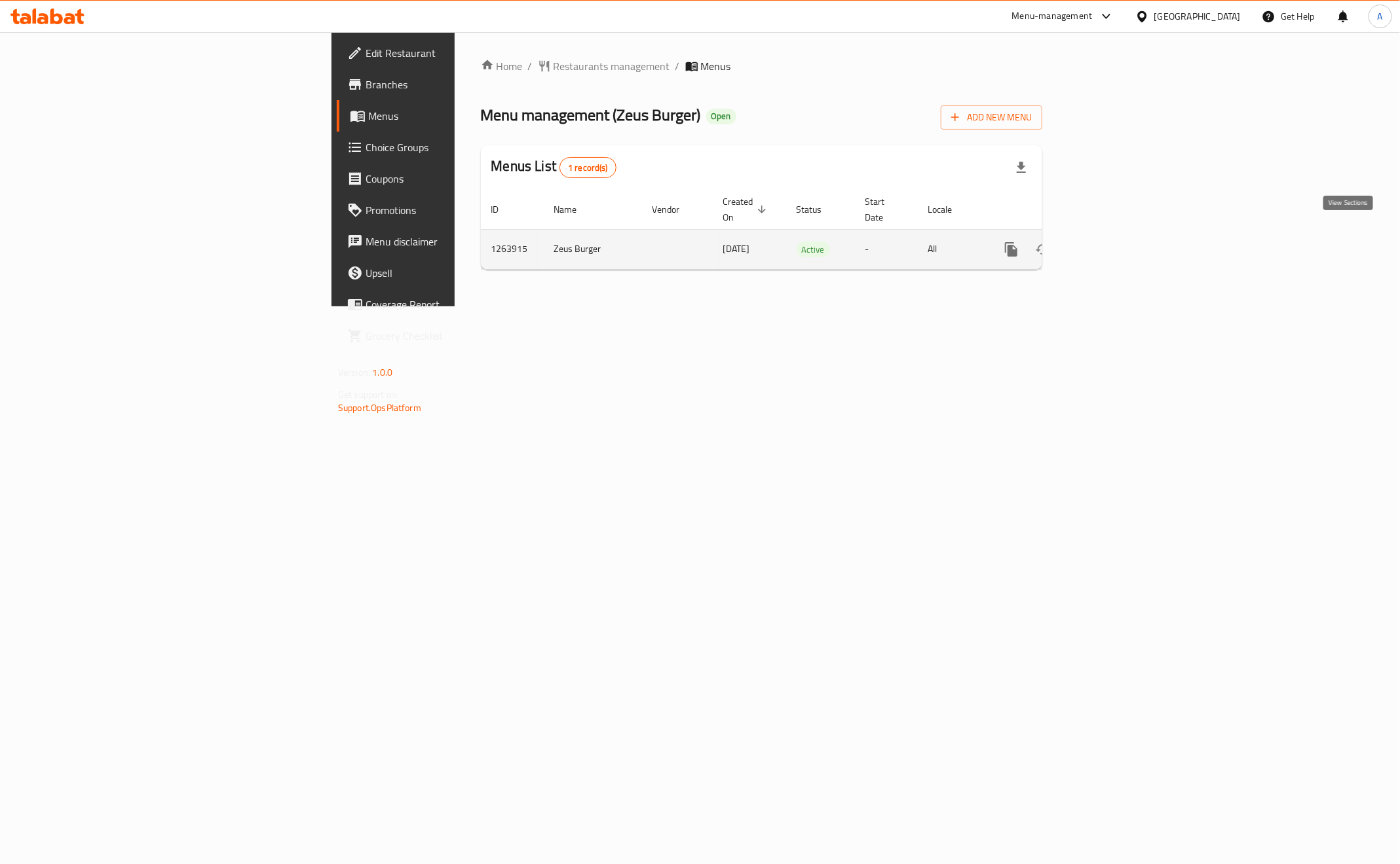
click at [1113, 241] on icon "enhanced table" at bounding box center [1105, 249] width 16 height 16
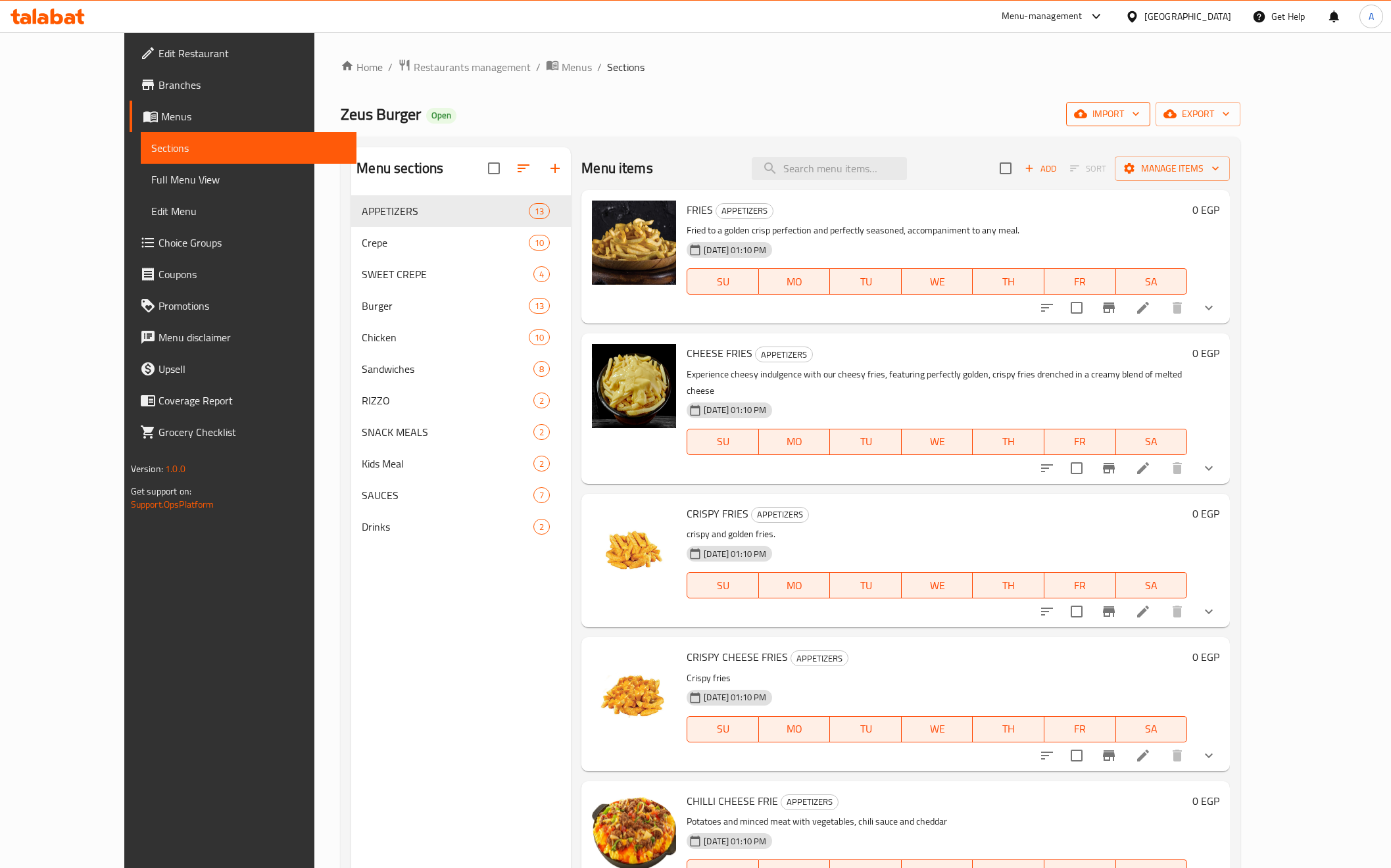
click at [1140, 115] on span "import" at bounding box center [1108, 114] width 63 height 16
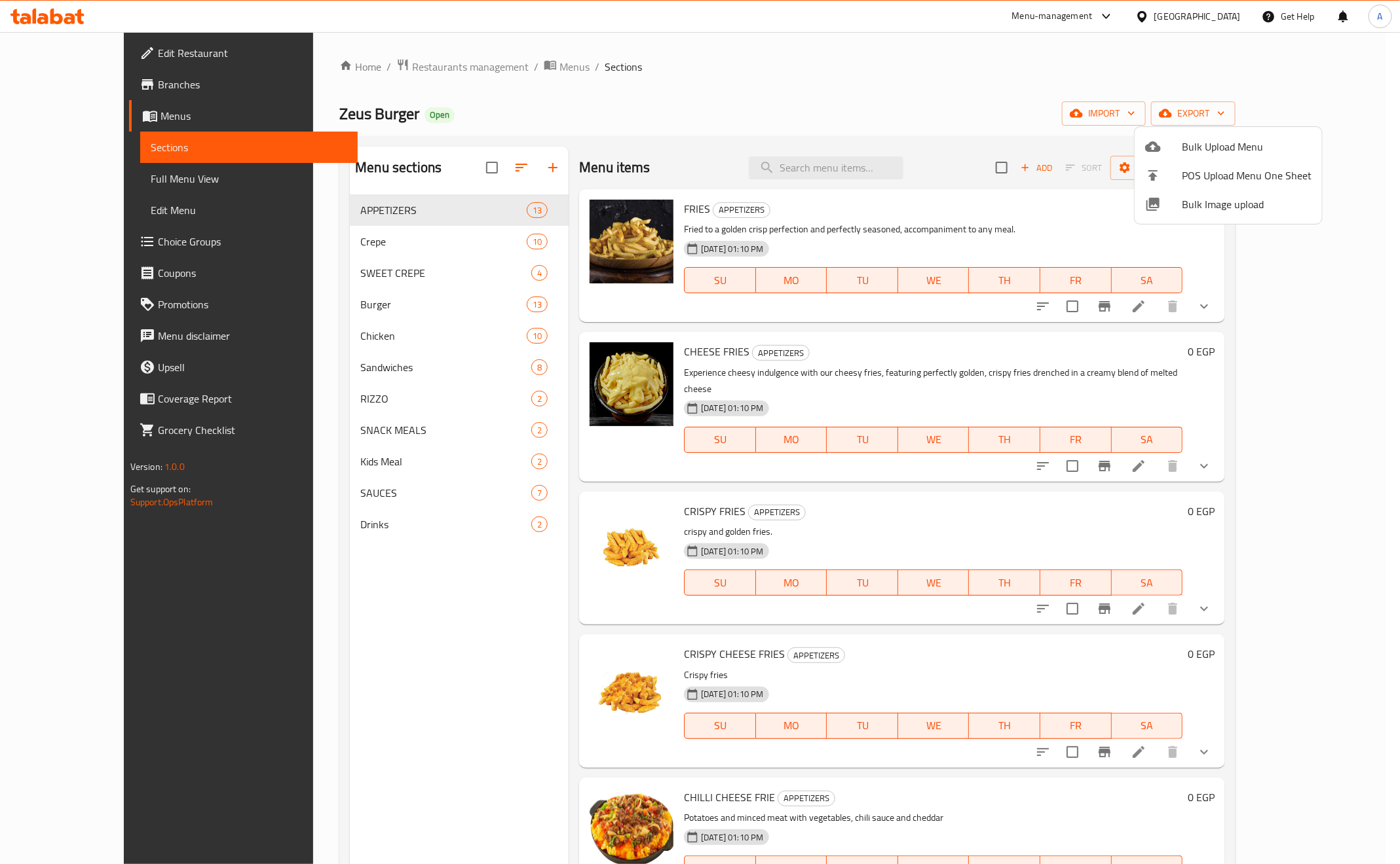
click at [876, 165] on div at bounding box center [700, 432] width 1400 height 864
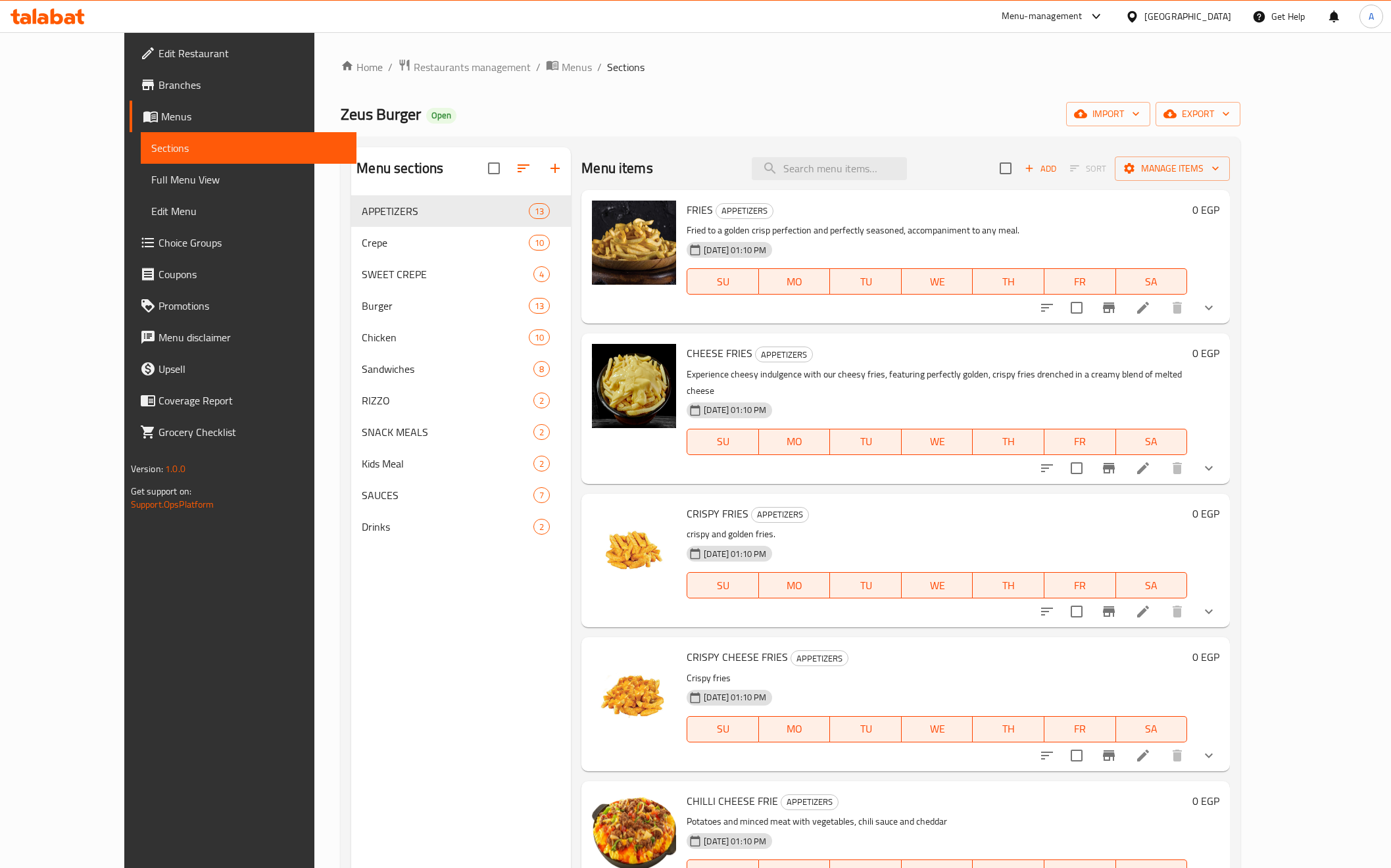
click at [879, 166] on input "search" at bounding box center [829, 168] width 155 height 23
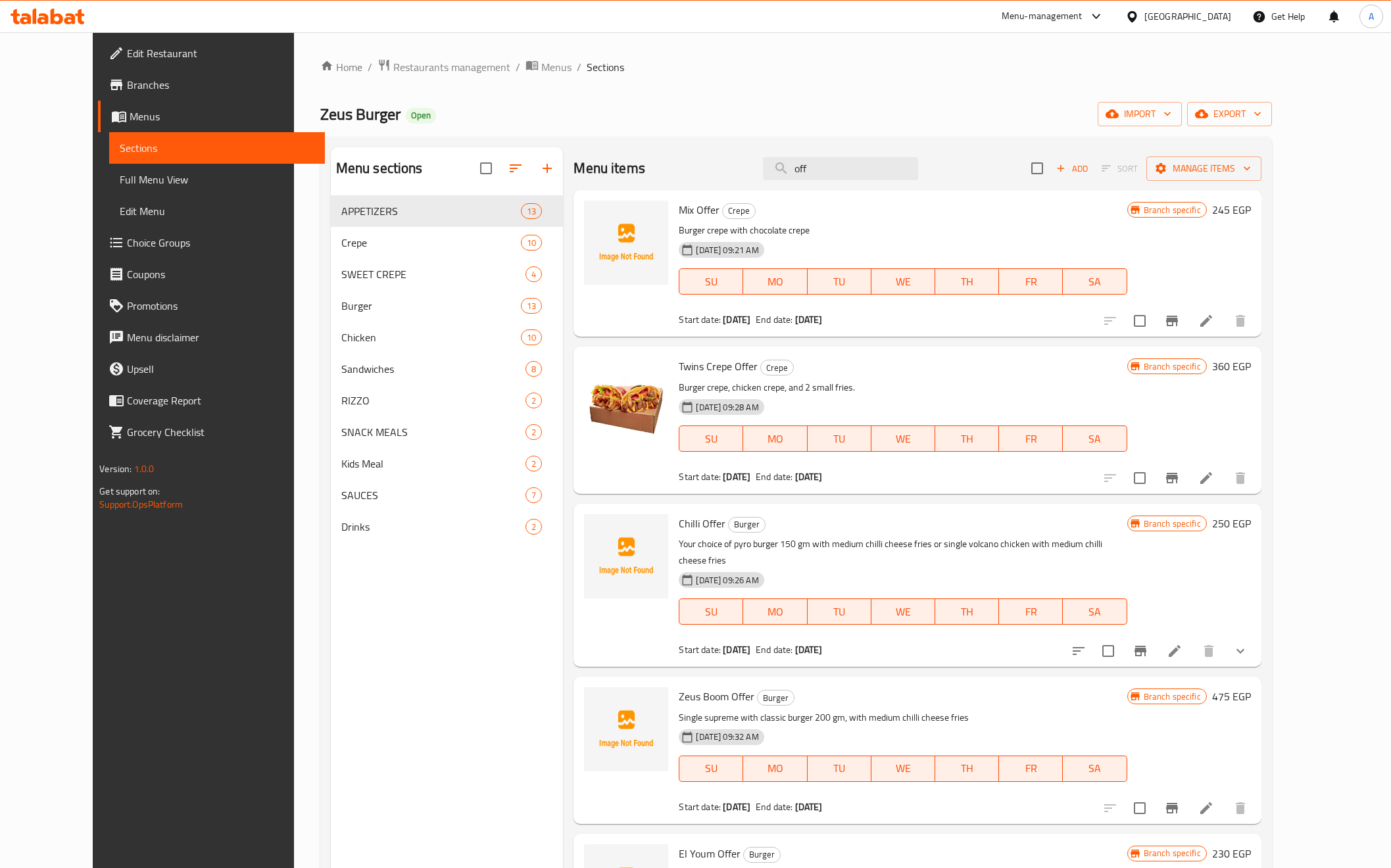
type input "off"
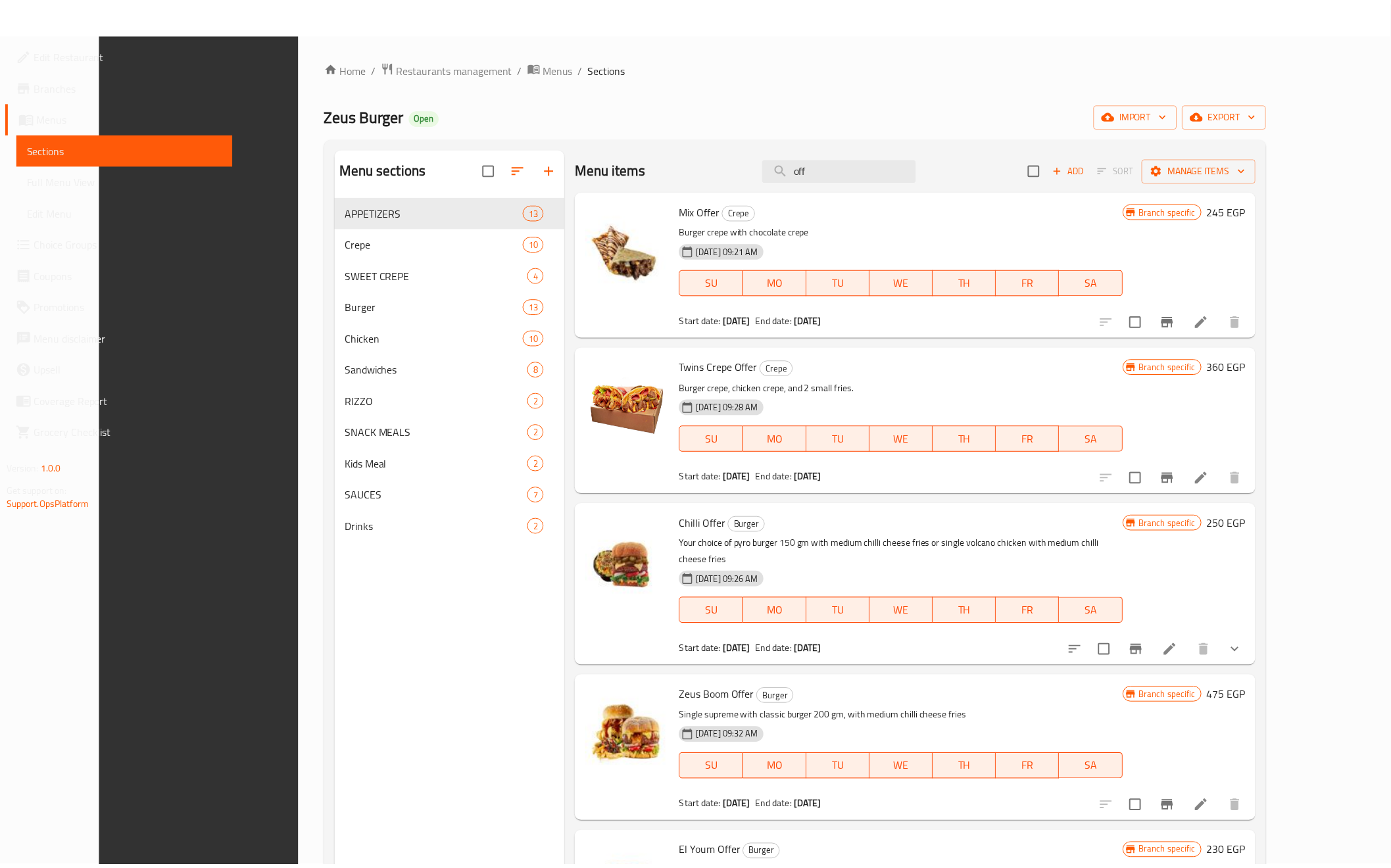
scroll to position [184, 0]
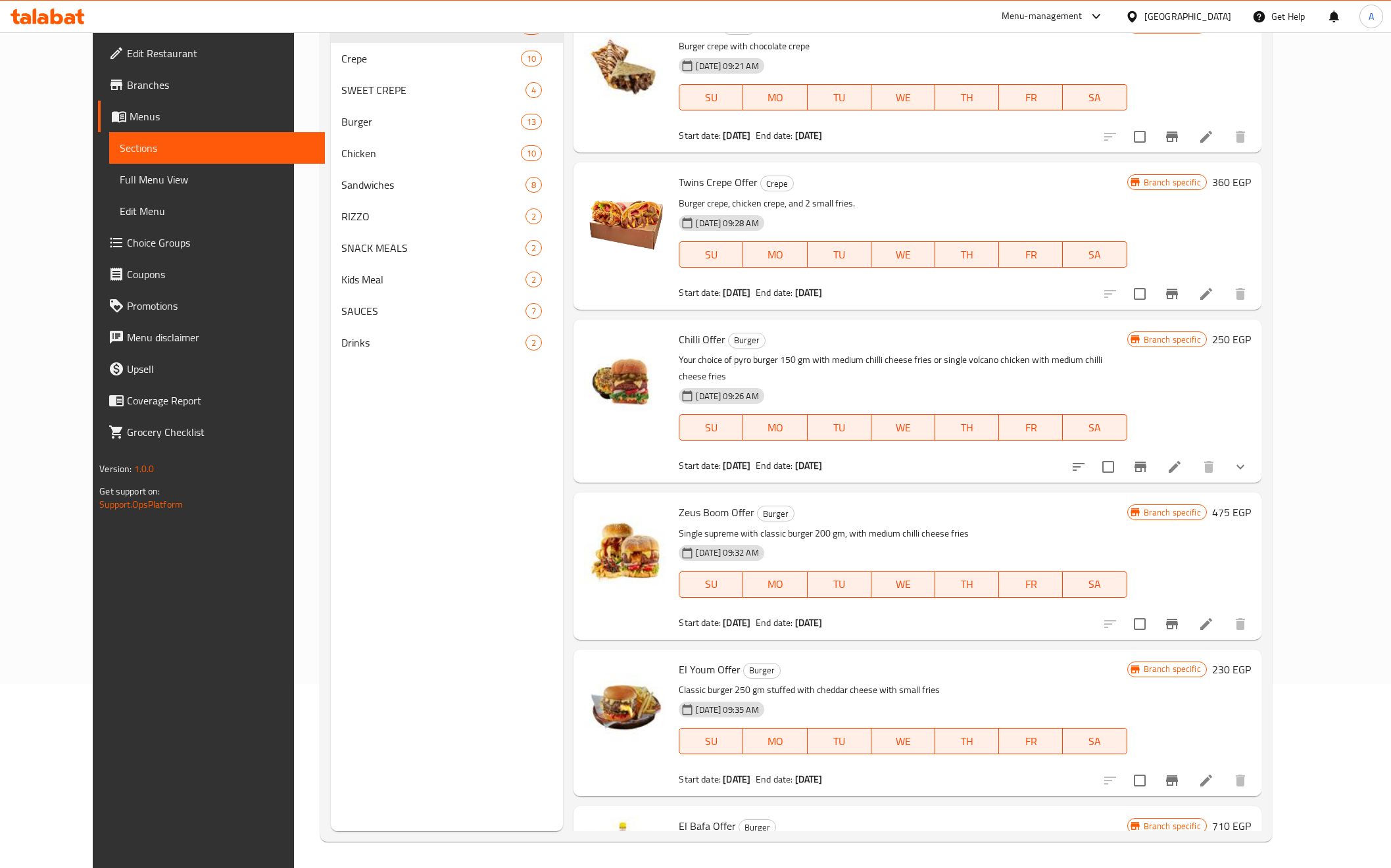
click at [109, 166] on link "Full Menu View" at bounding box center [217, 179] width 216 height 31
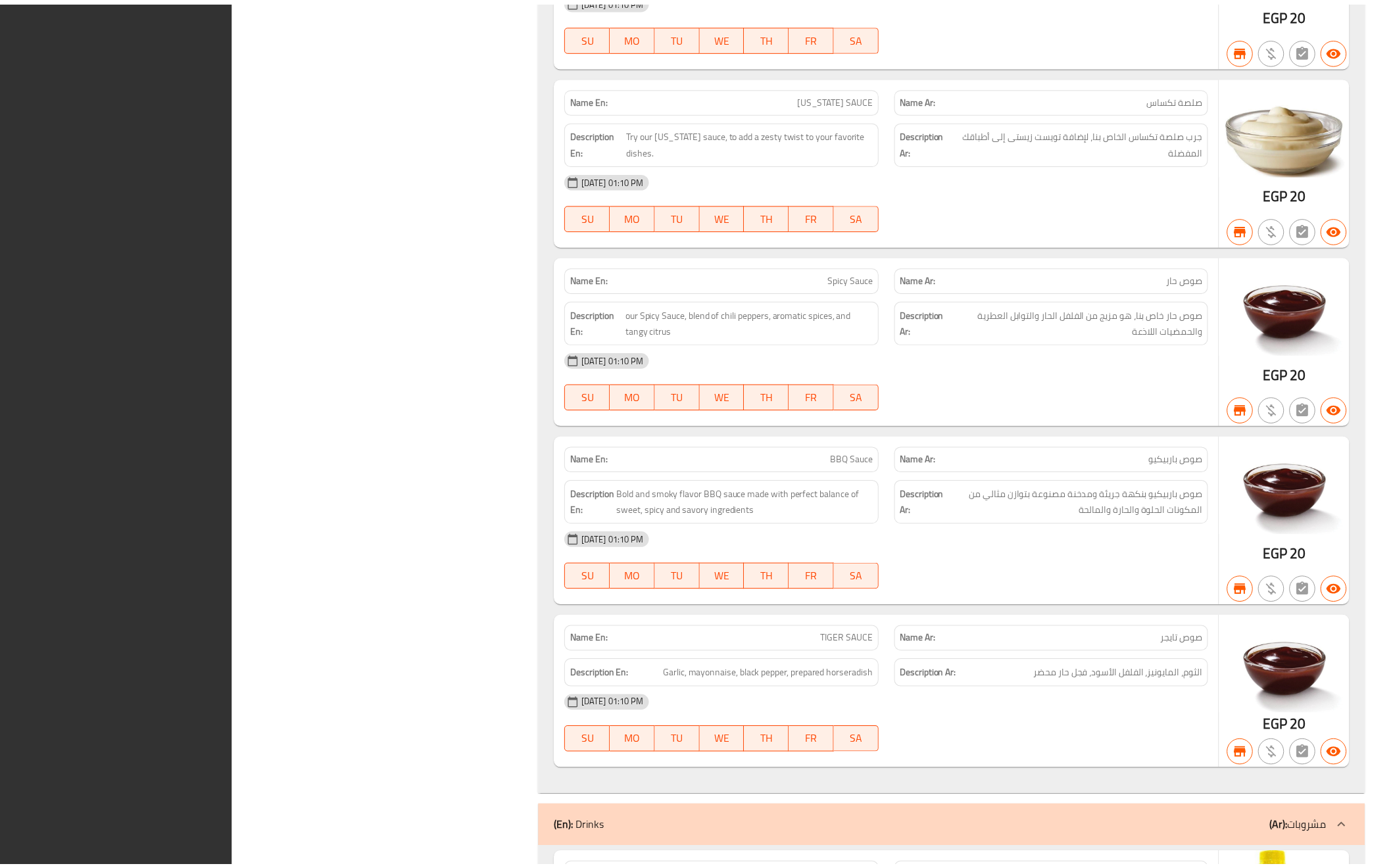
scroll to position [15122, 0]
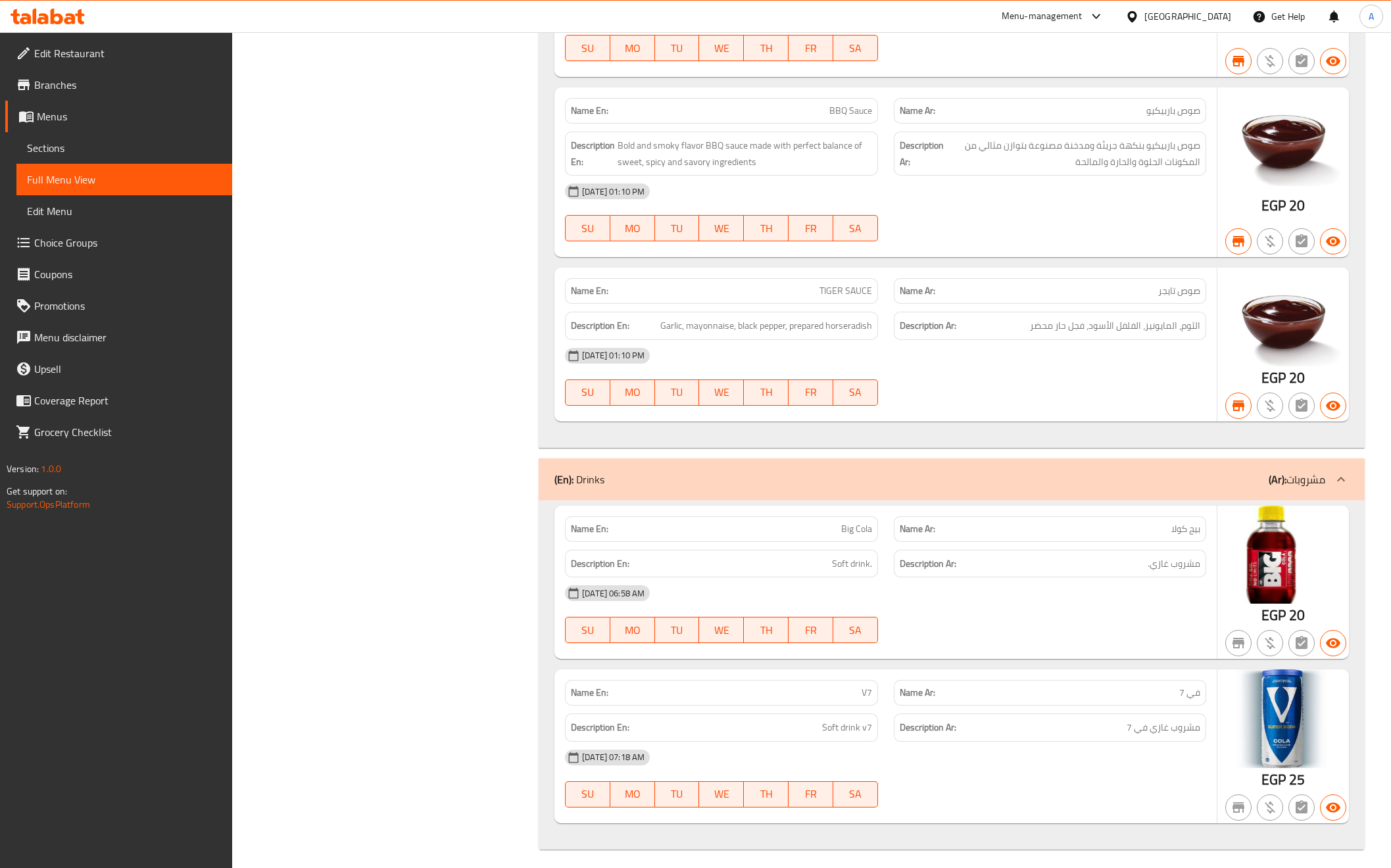
click at [895, 547] on div "Name En: Big Cola Name Ar: بيج كولا Description En: Soft drink. Description Ar:…" at bounding box center [886, 582] width 663 height 154
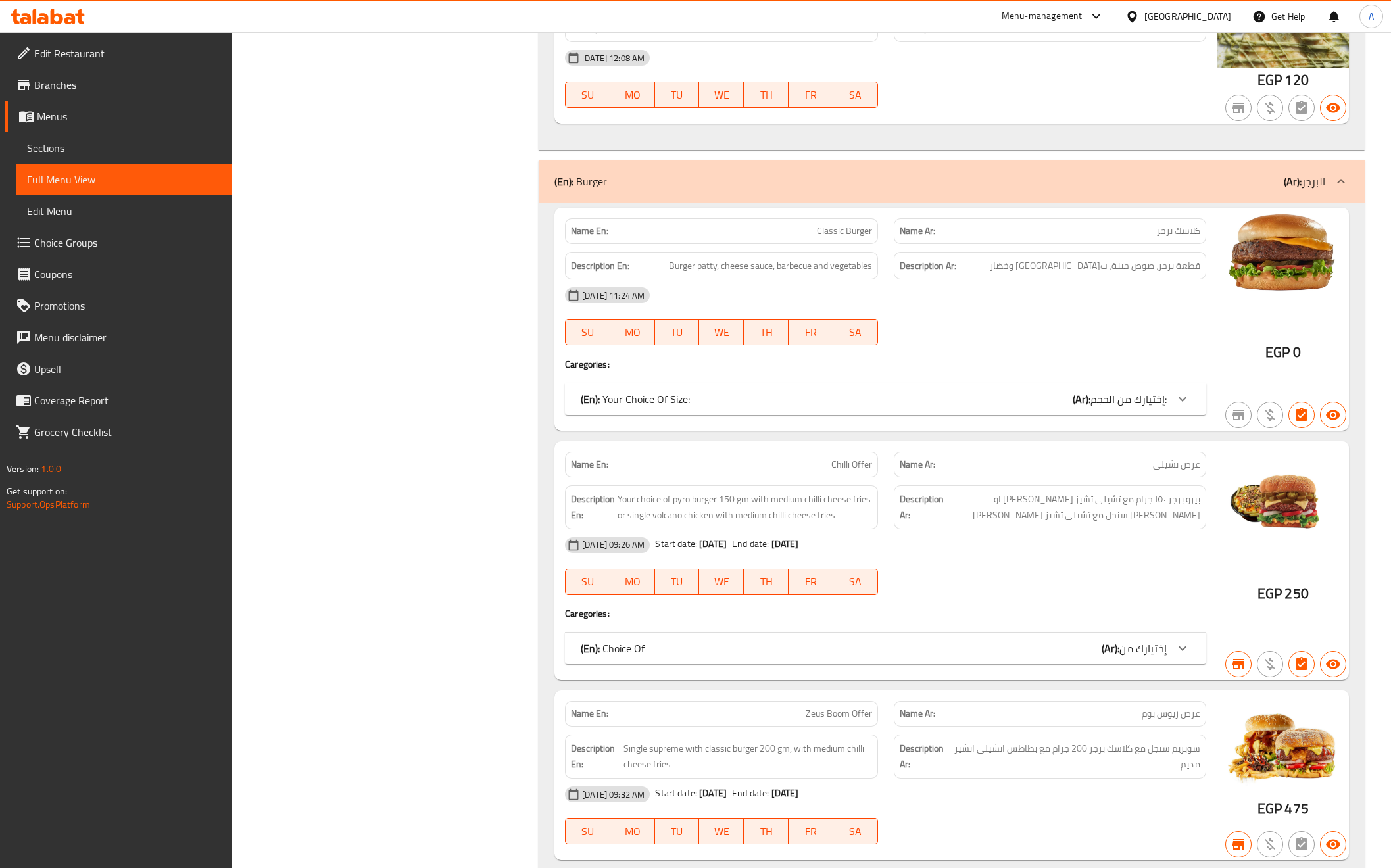
scroll to position [5664, 0]
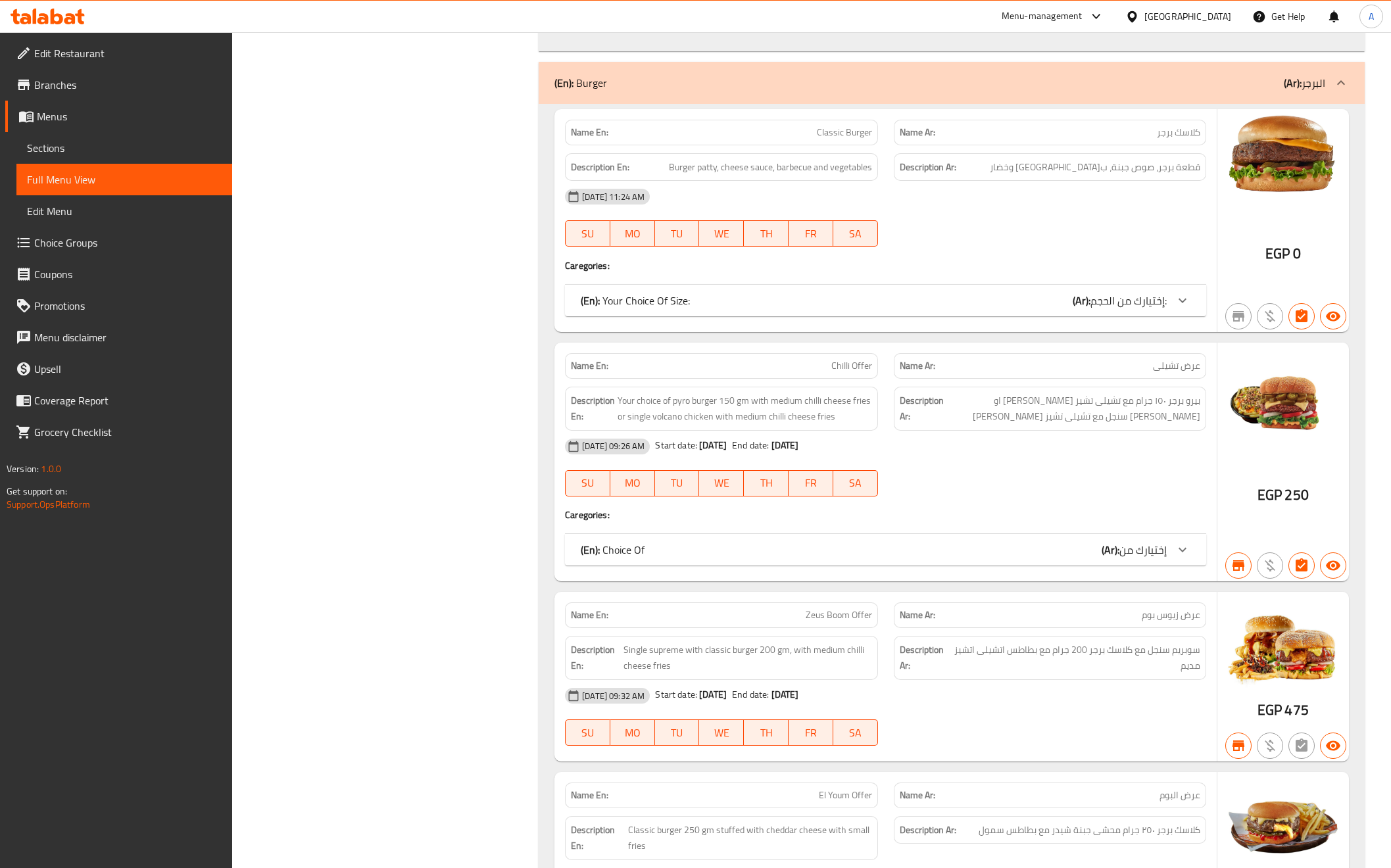
click at [1183, 359] on span "عرض تشيلى" at bounding box center [1177, 366] width 48 height 14
click at [1189, 359] on span "عرض تشيلى" at bounding box center [1177, 366] width 48 height 14
copy span "عرض"
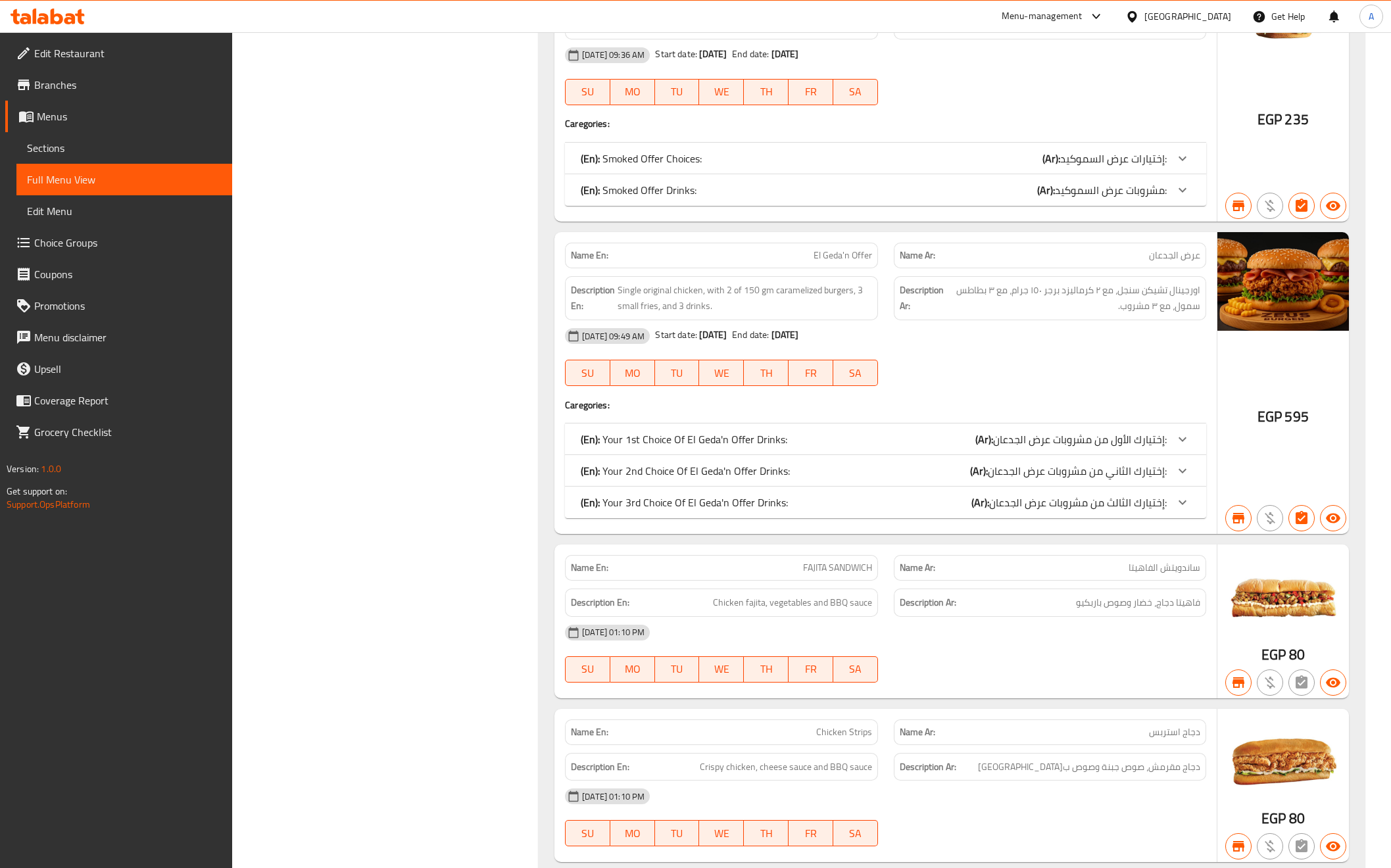
scroll to position [11683, 0]
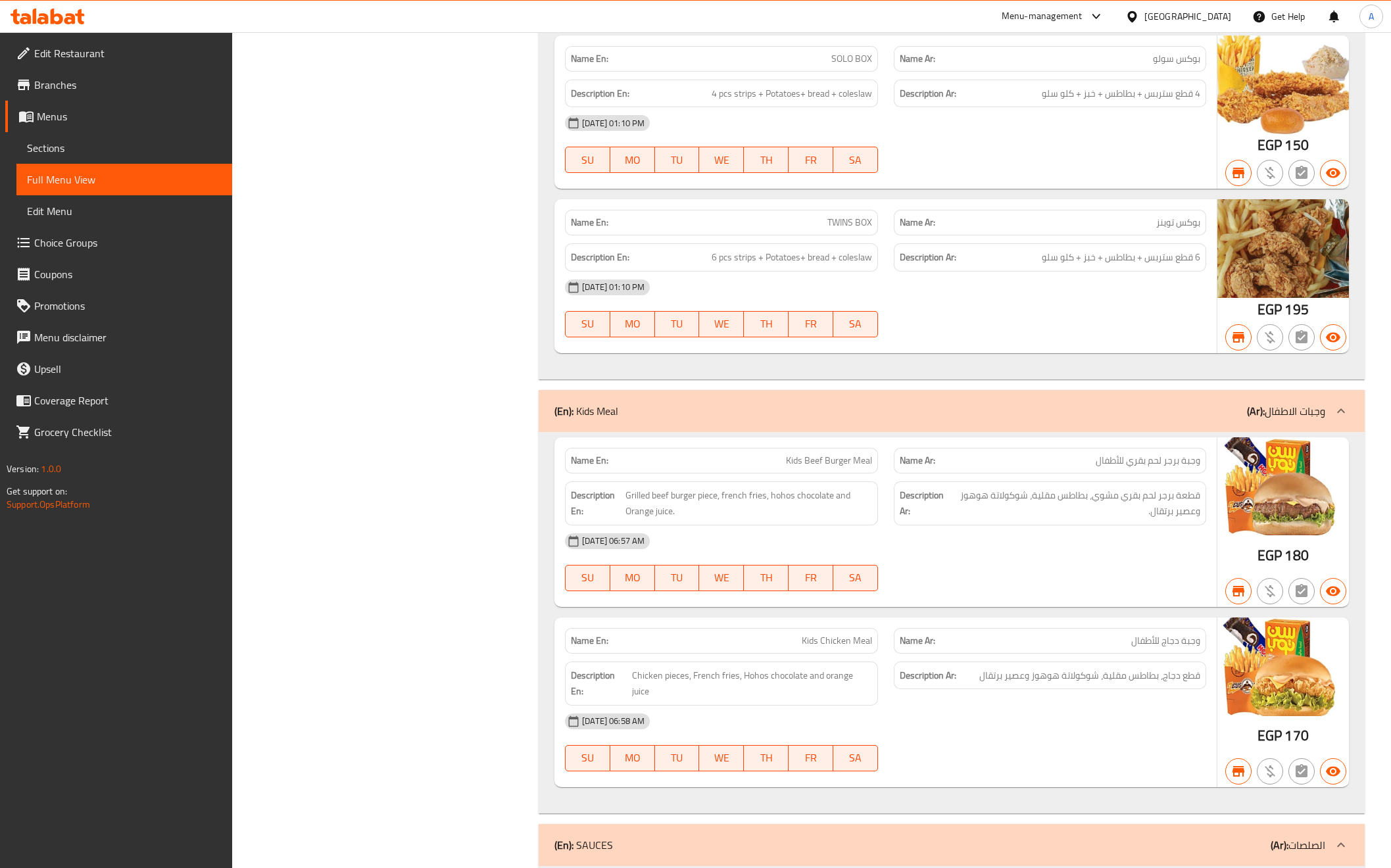
scroll to position [13262, 0]
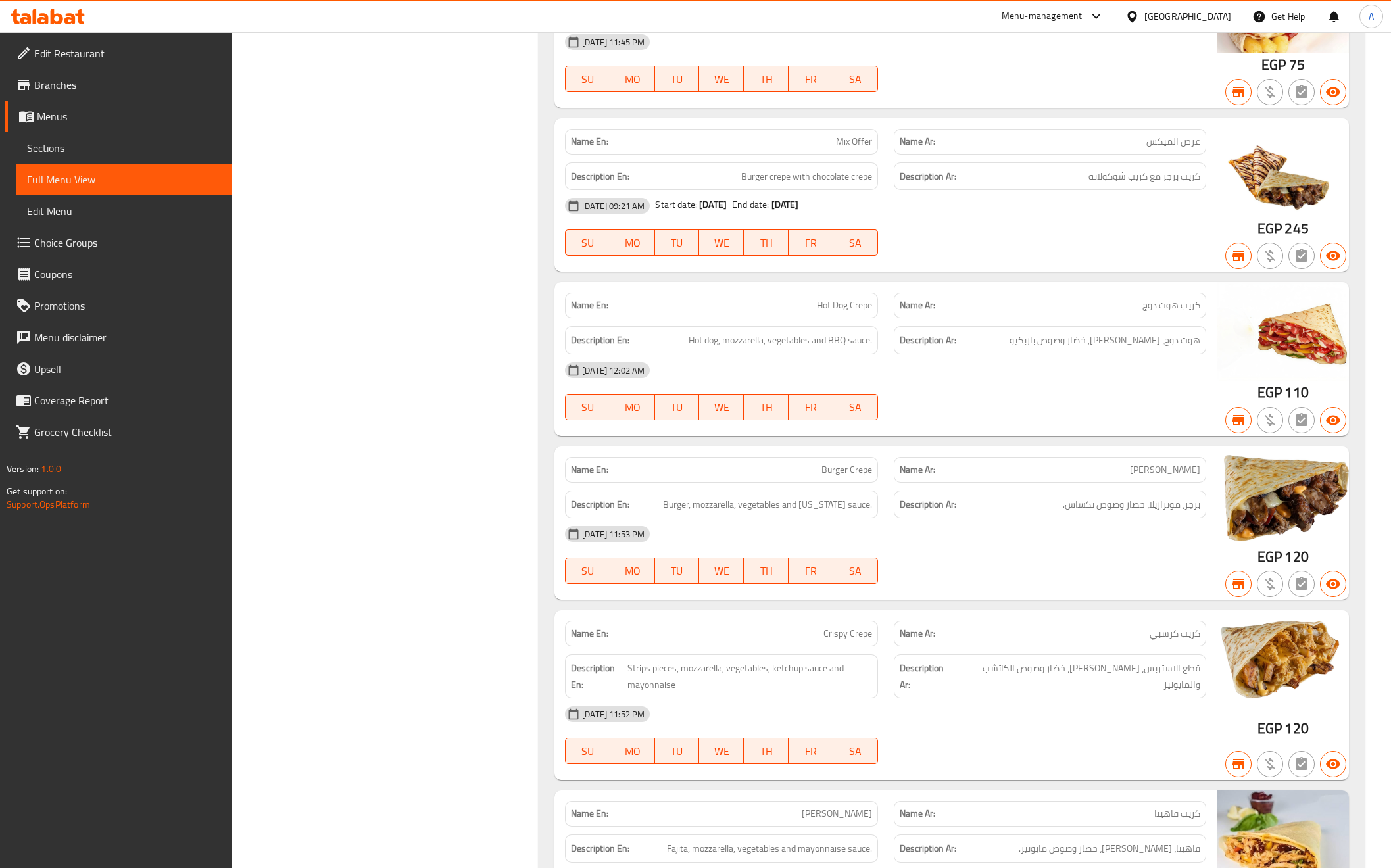
scroll to position [3089, 0]
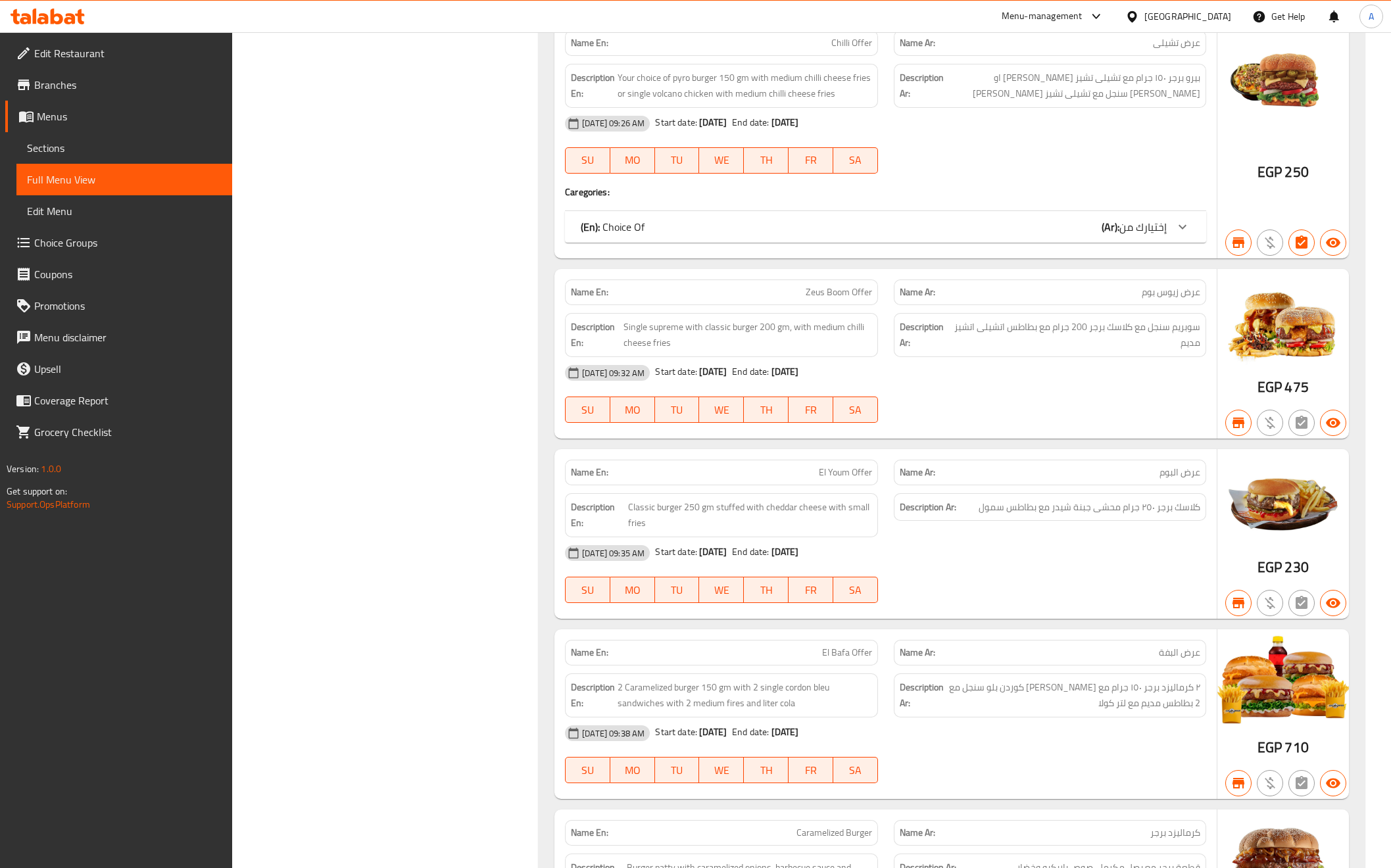
scroll to position [5950, 0]
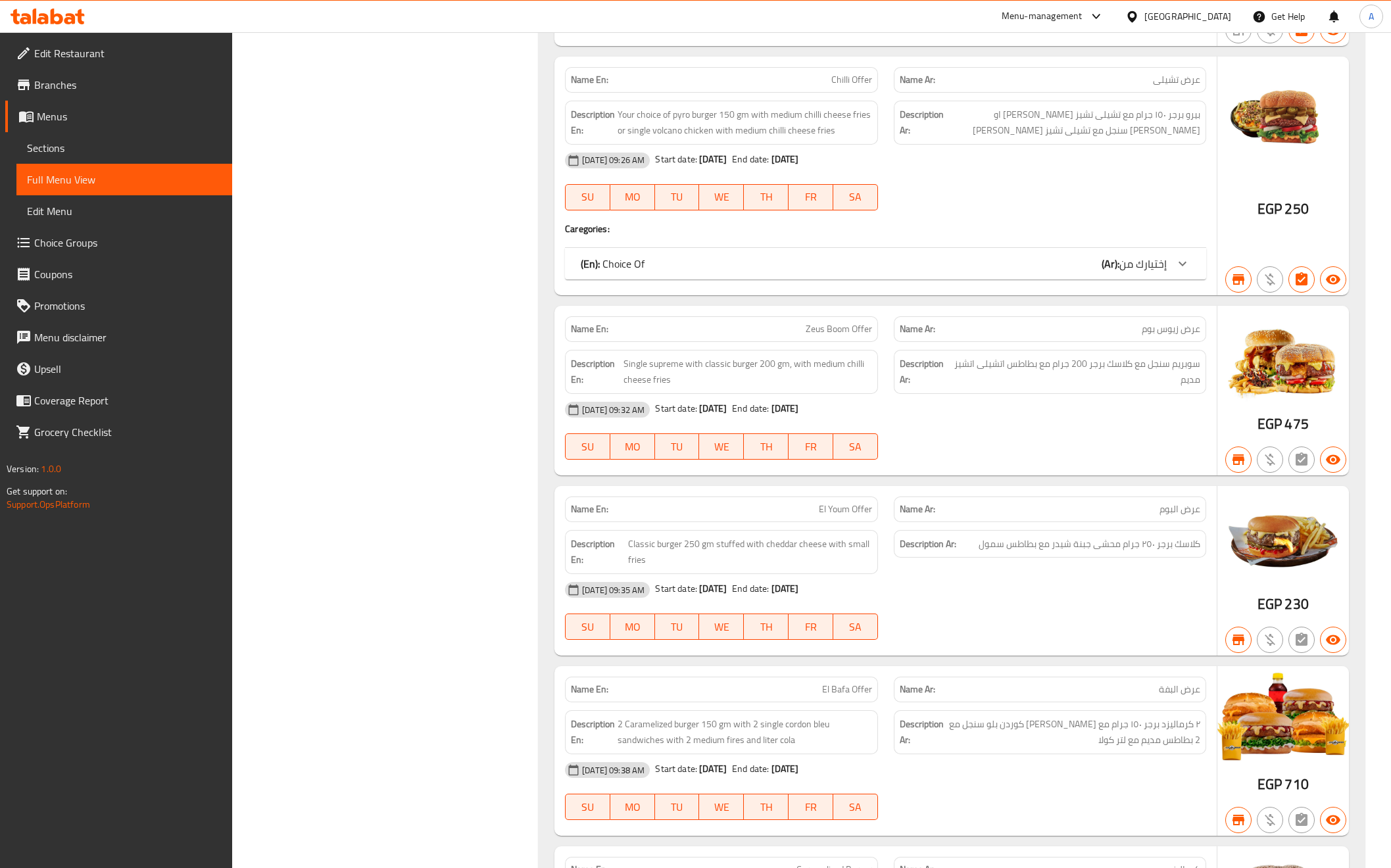
click at [82, 179] on span "Full Menu View" at bounding box center [124, 179] width 195 height 16
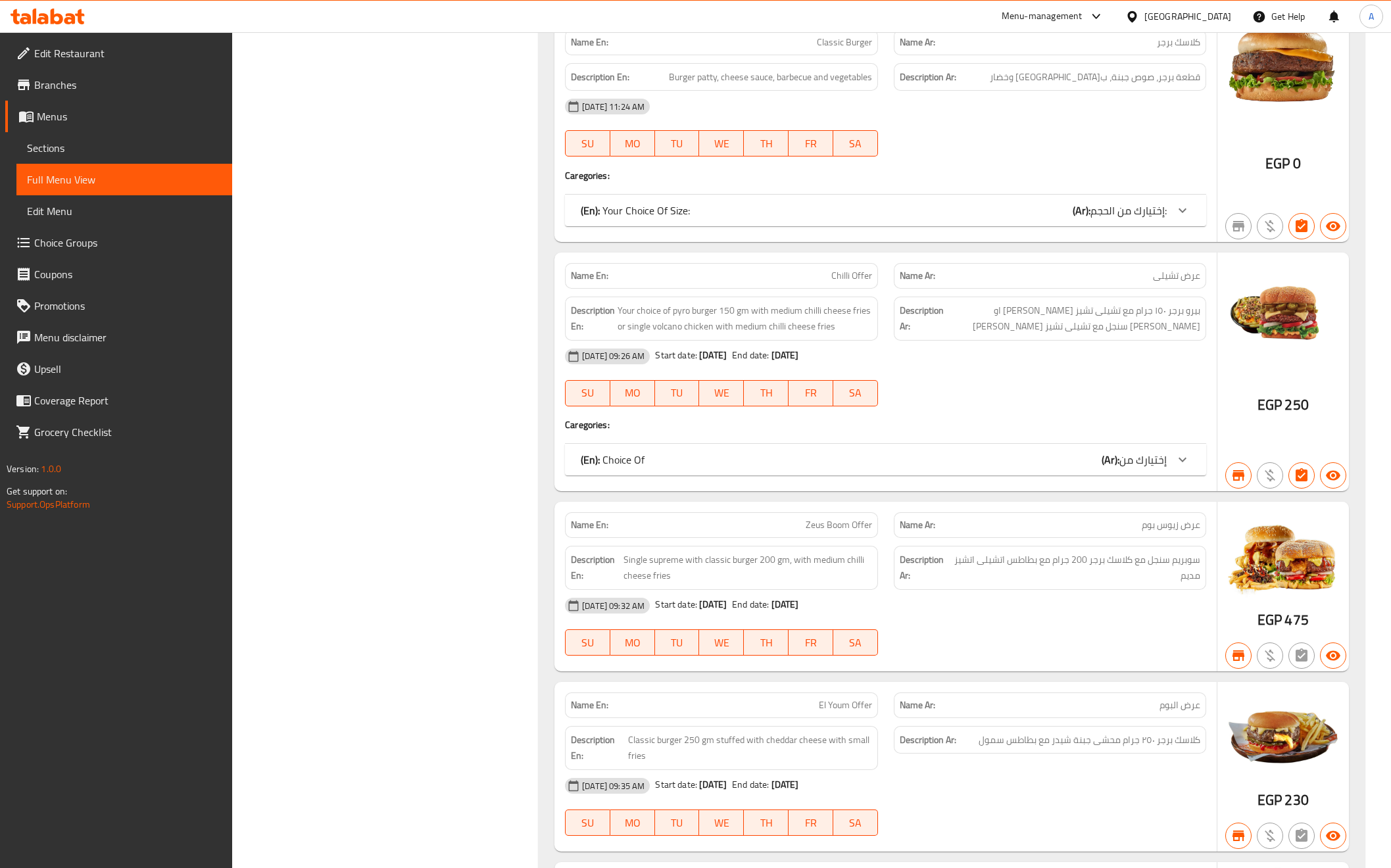
scroll to position [5457, 0]
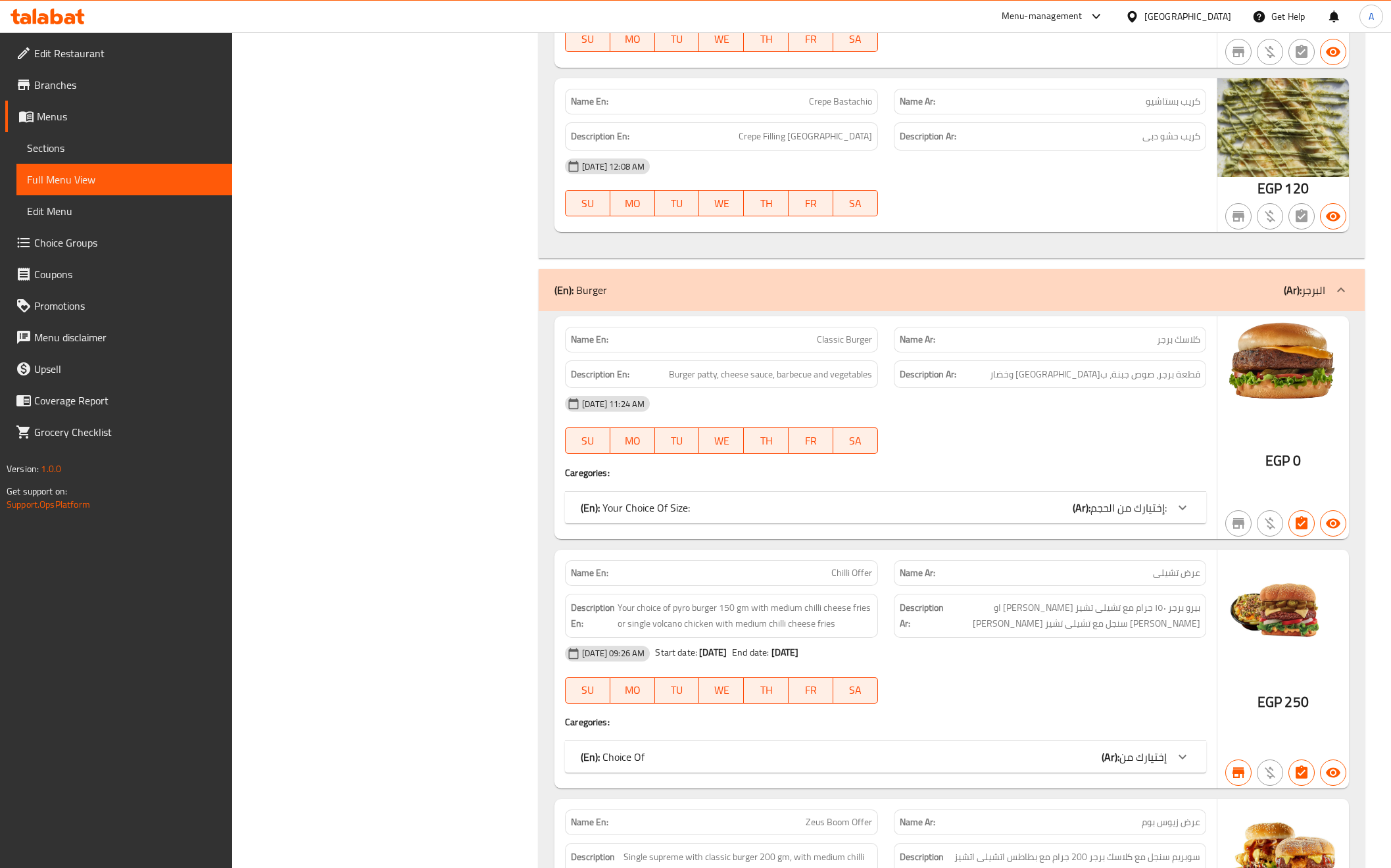
click at [1218, 8] on div "[GEOGRAPHIC_DATA]" at bounding box center [1178, 16] width 127 height 31
click at [1238, 13] on div "[GEOGRAPHIC_DATA]" at bounding box center [1178, 16] width 127 height 31
click at [1222, 16] on div "[GEOGRAPHIC_DATA]" at bounding box center [1188, 16] width 87 height 14
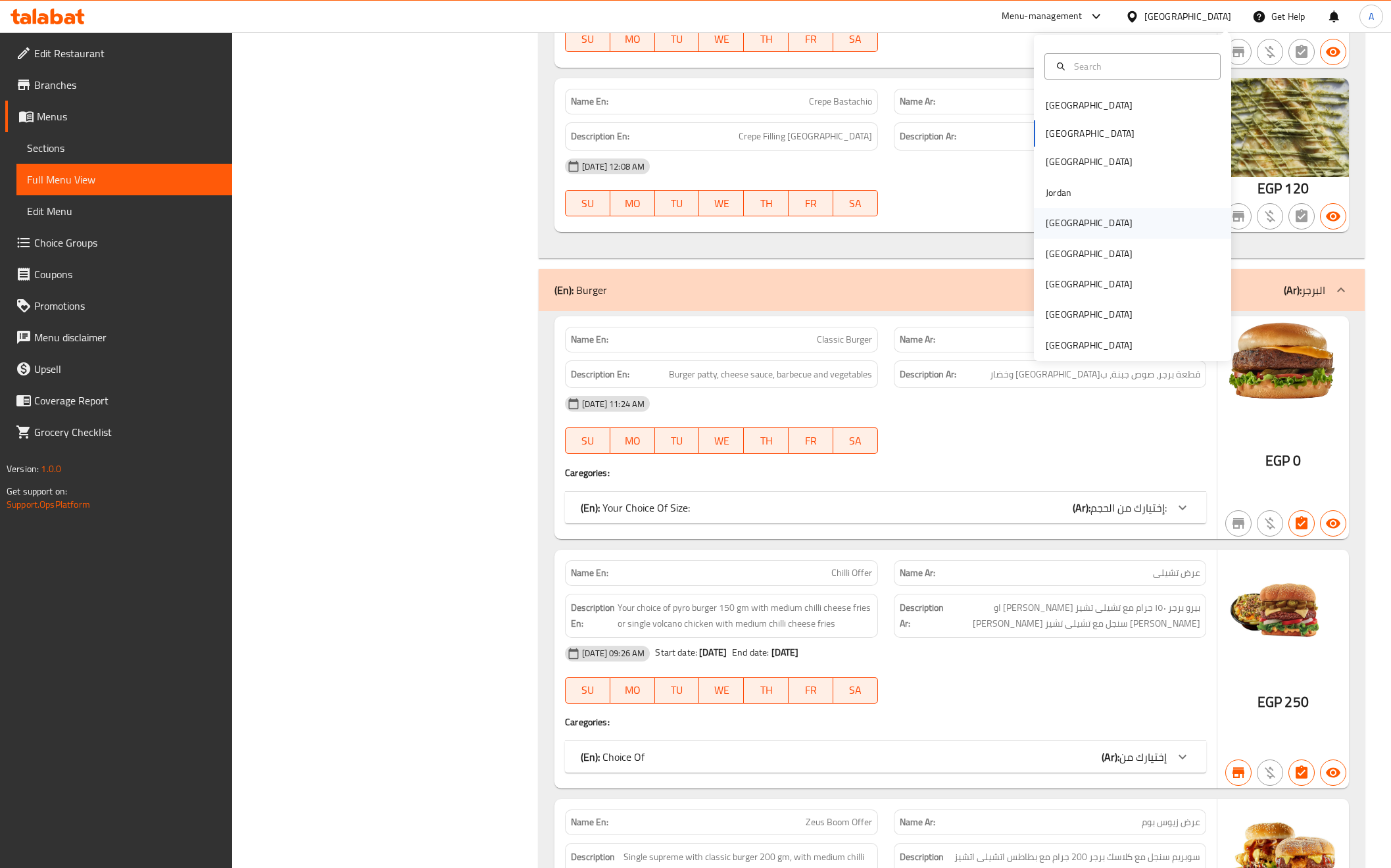
click at [1053, 222] on div "[GEOGRAPHIC_DATA]" at bounding box center [1089, 222] width 87 height 14
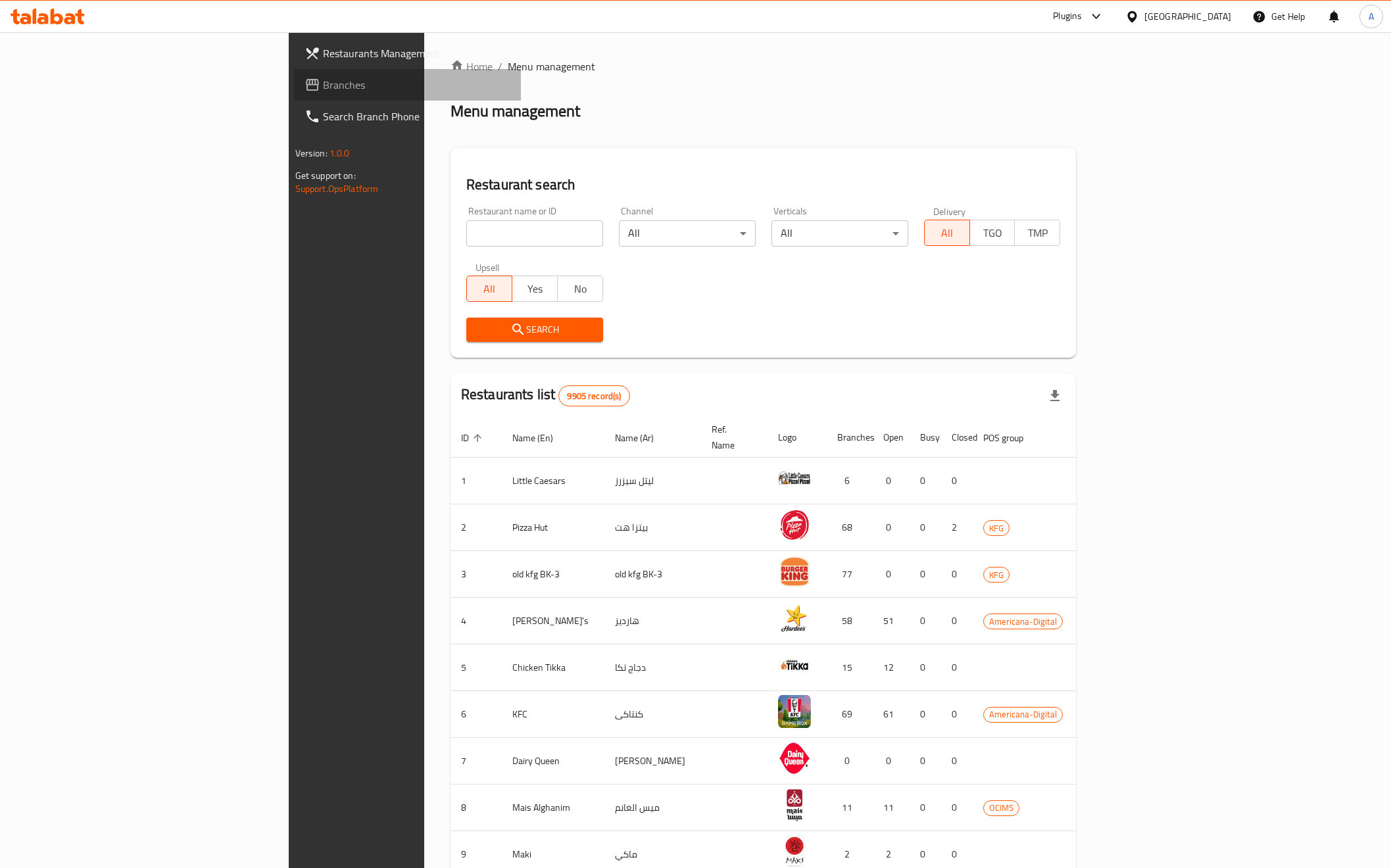
click at [323, 93] on span "Branches" at bounding box center [417, 84] width 187 height 16
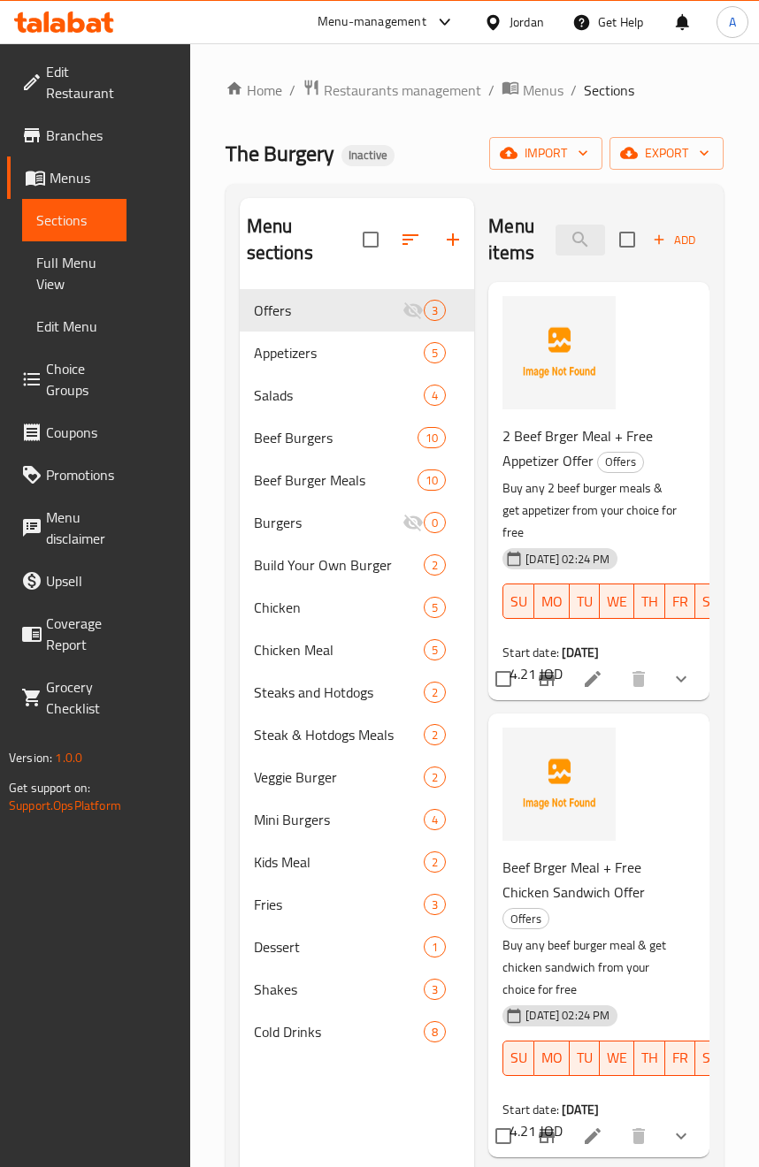
scroll to position [195, 0]
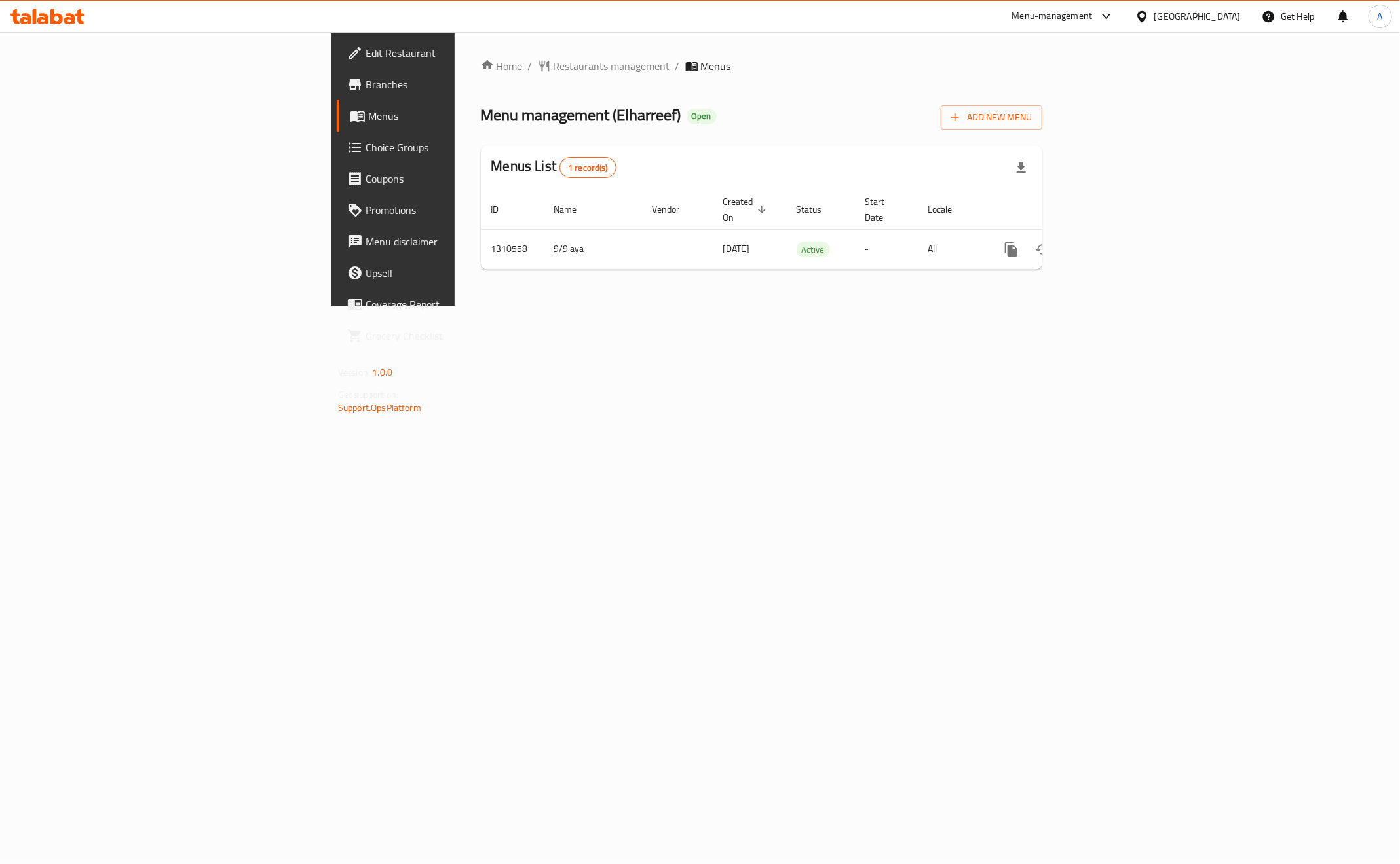
click at [365, 61] on span "Edit Restaurant" at bounding box center [460, 53] width 190 height 16
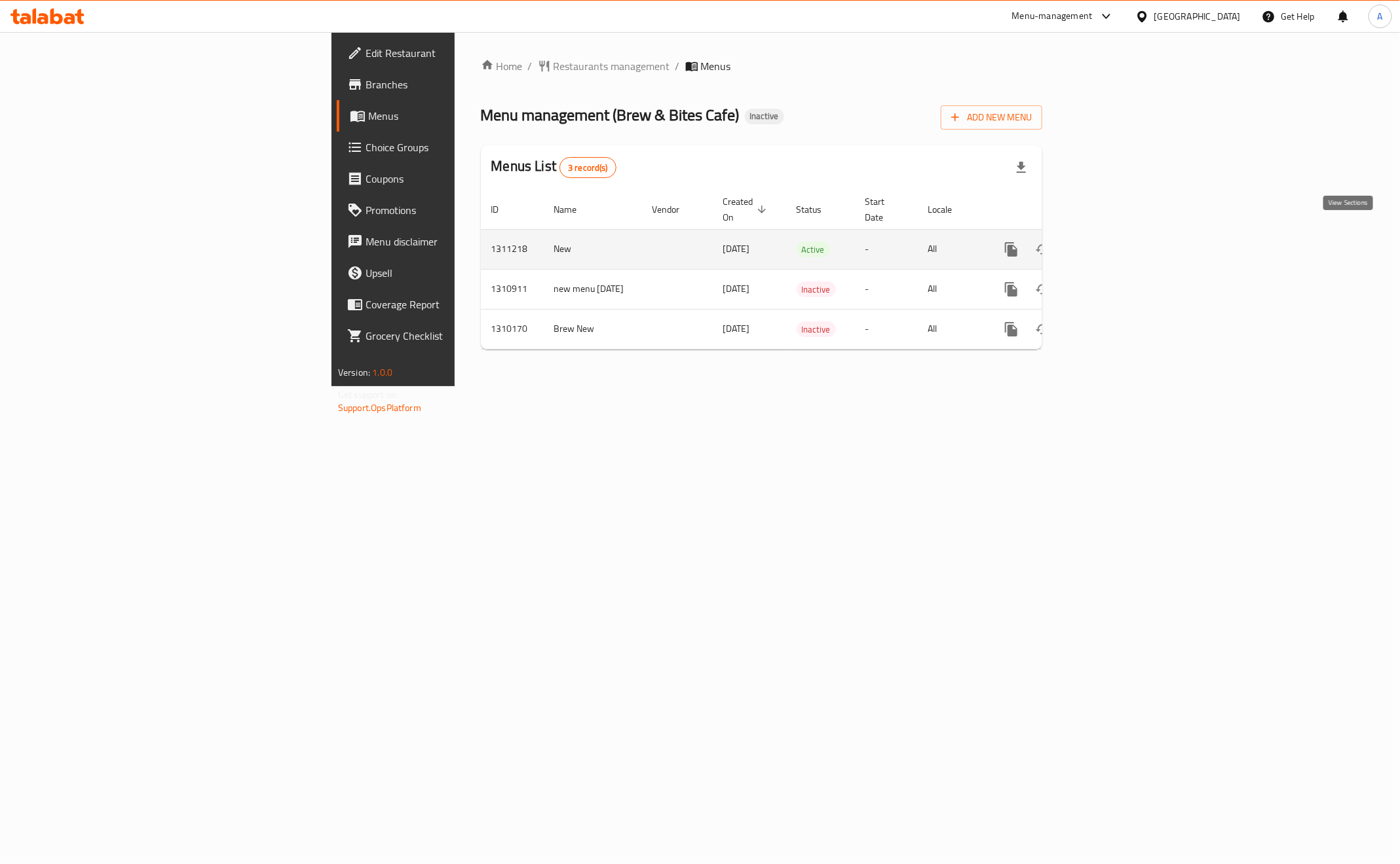
click at [1121, 234] on link "enhanced table" at bounding box center [1106, 250] width 31 height 31
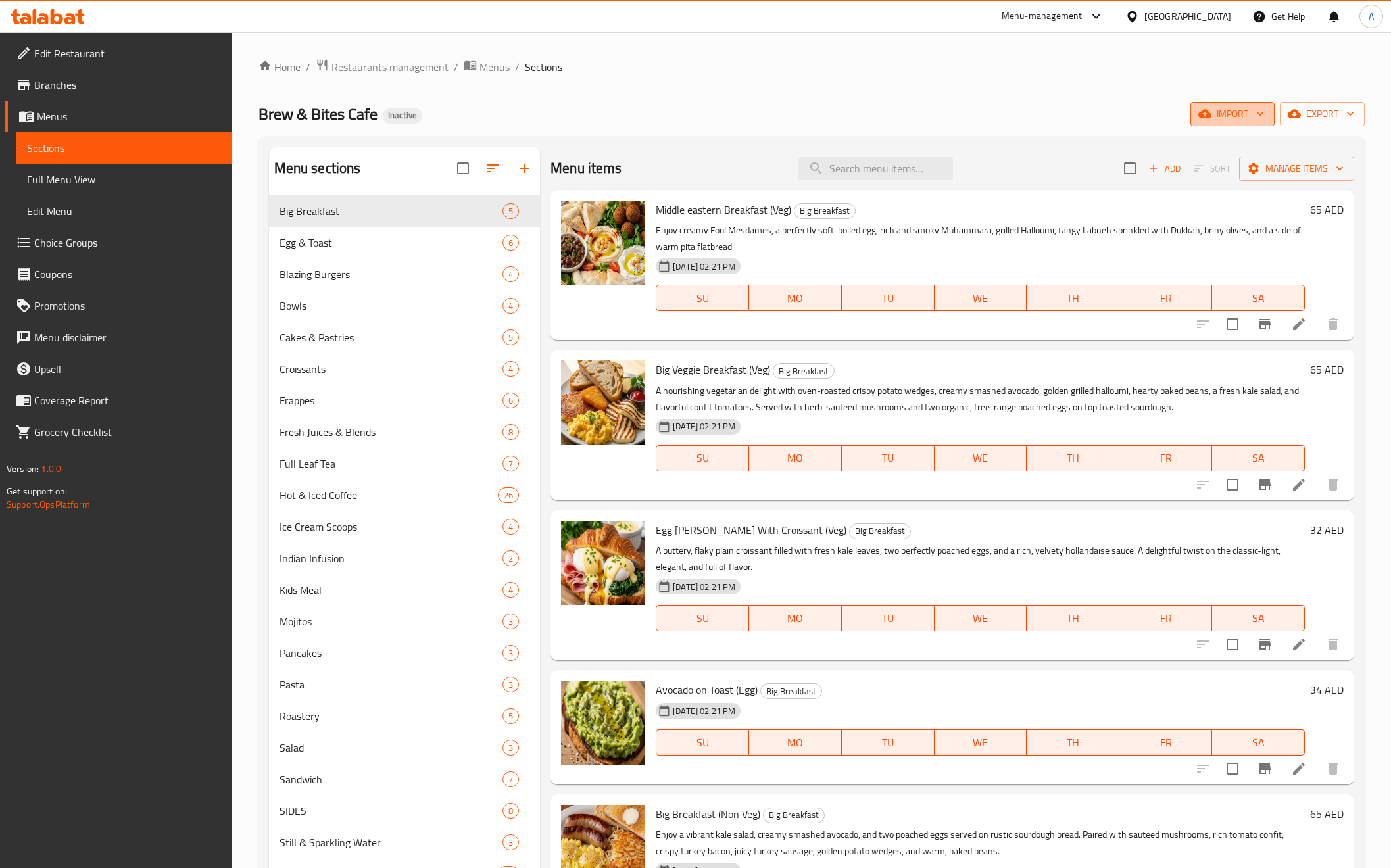
click at [1194, 107] on button "import" at bounding box center [1233, 114] width 84 height 25
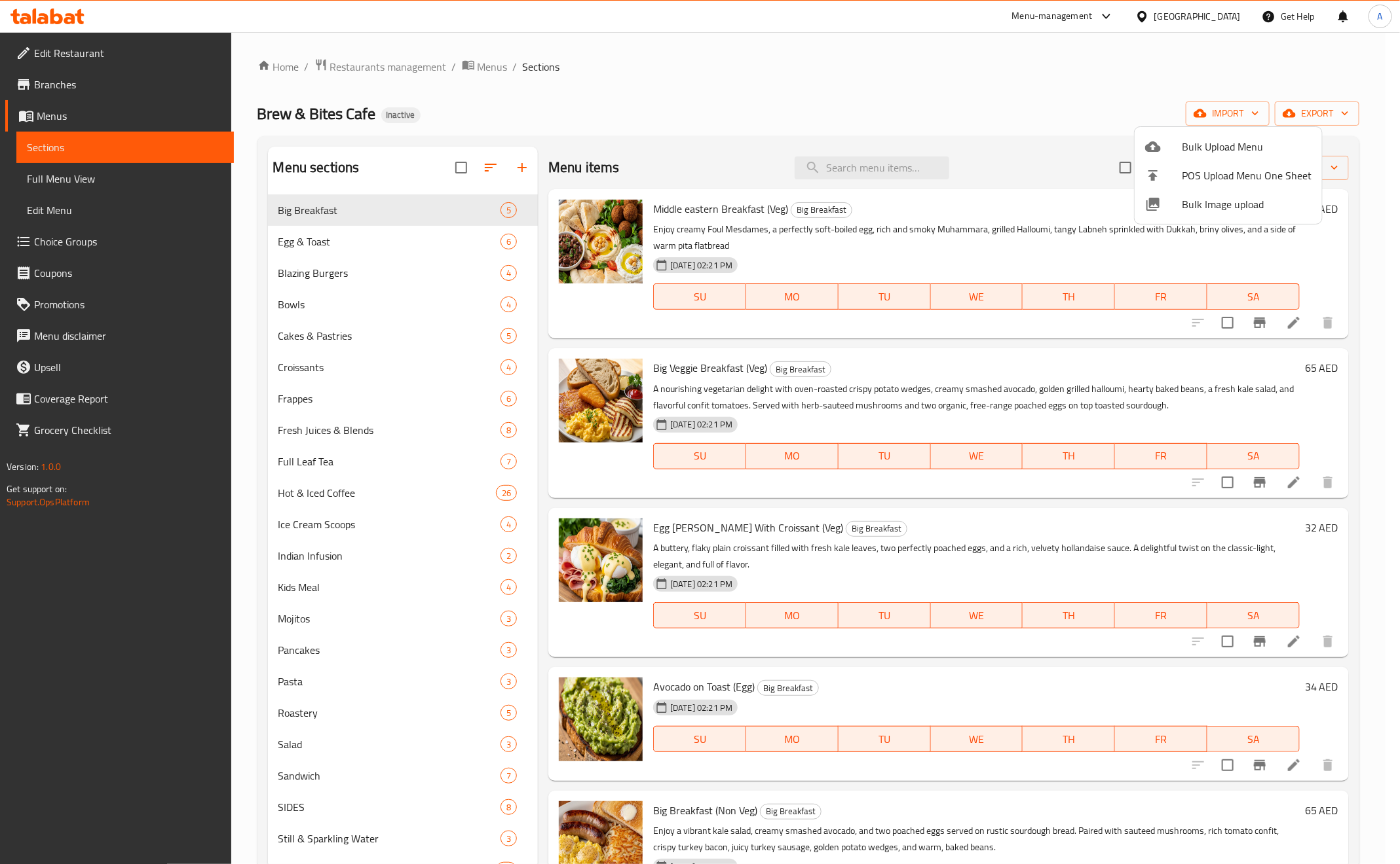
click at [1207, 197] on span "Bulk Image upload" at bounding box center [1246, 204] width 130 height 16
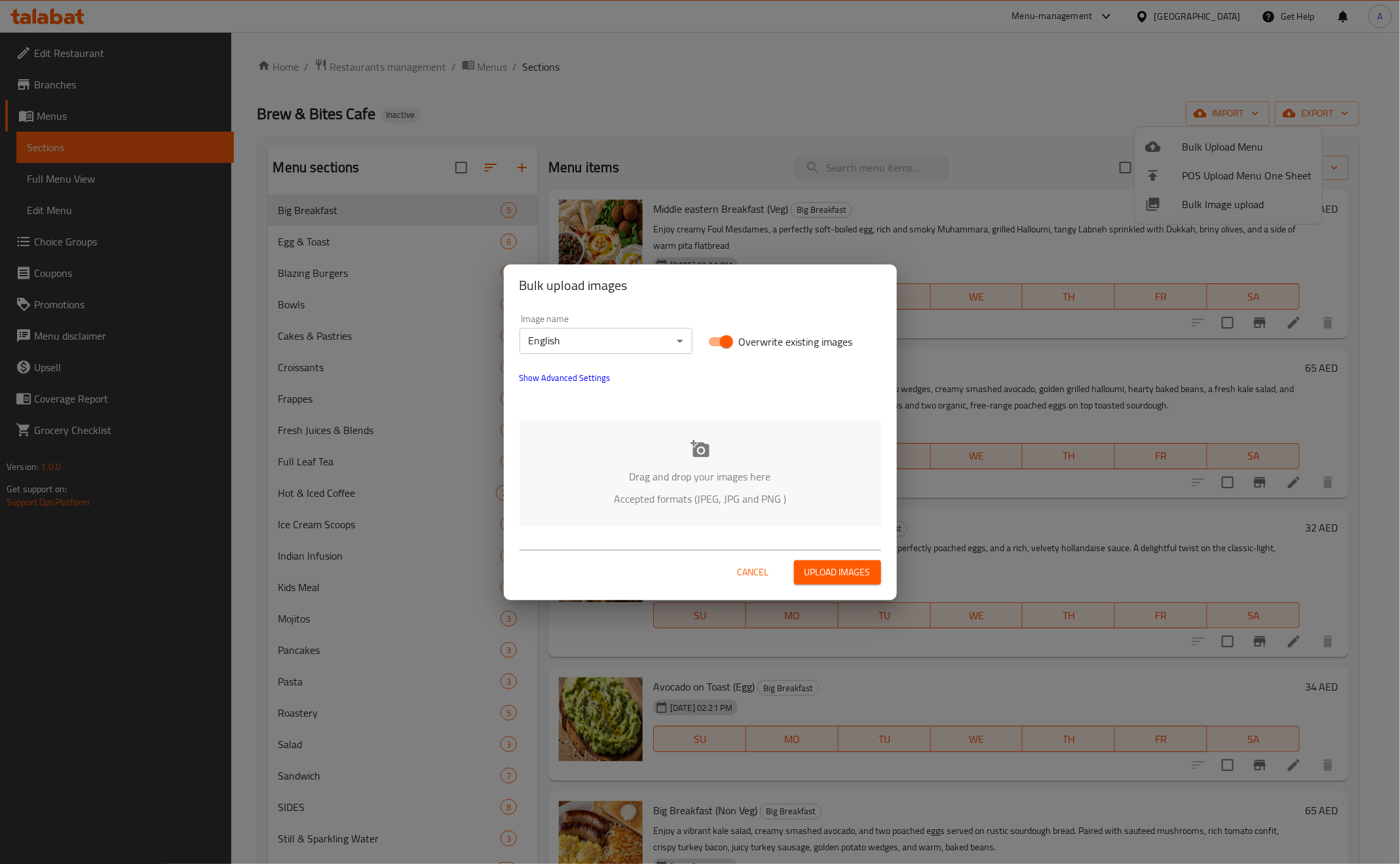
click at [677, 474] on p "Drag and drop your images here" at bounding box center [700, 476] width 322 height 16
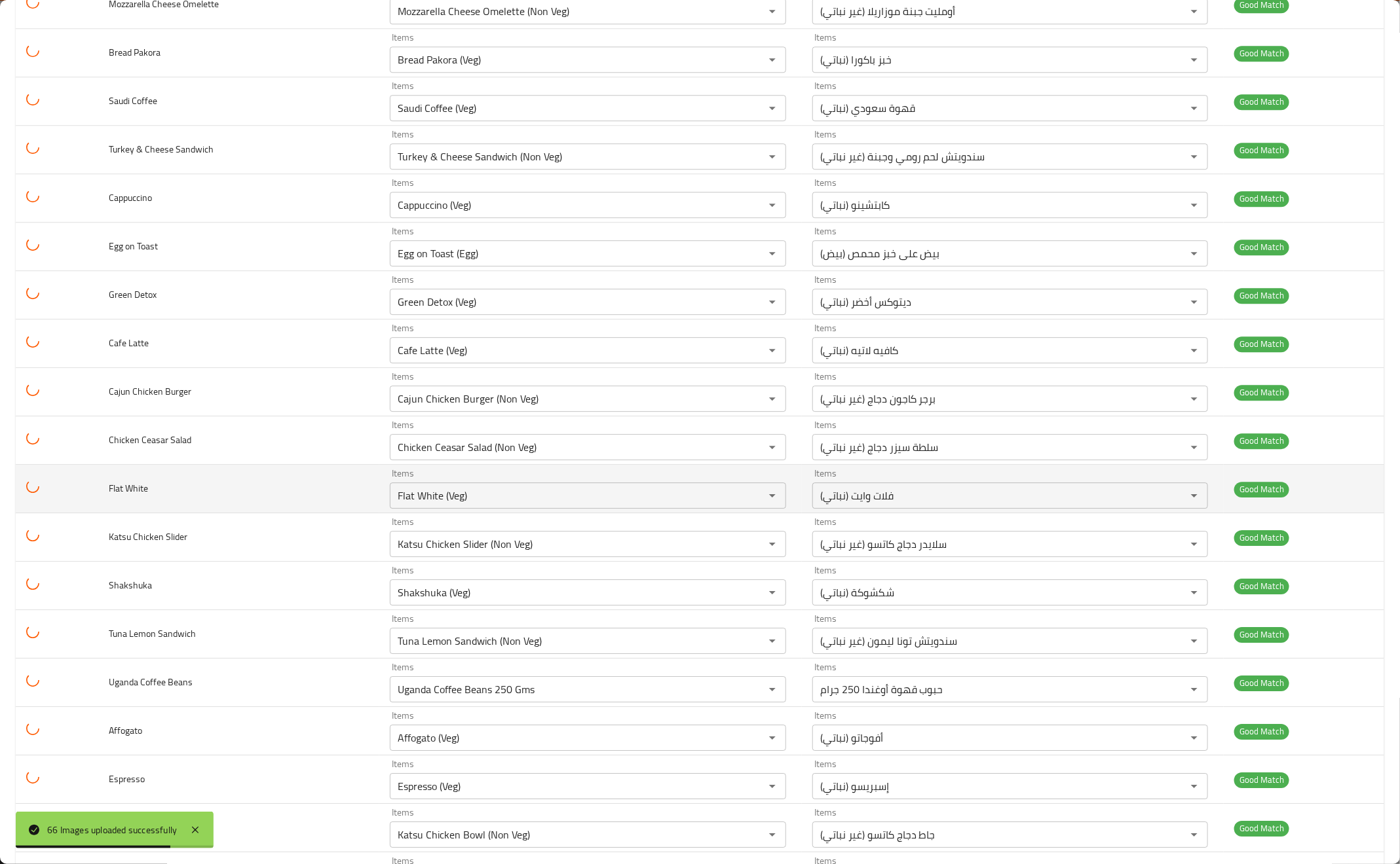
scroll to position [2554, 0]
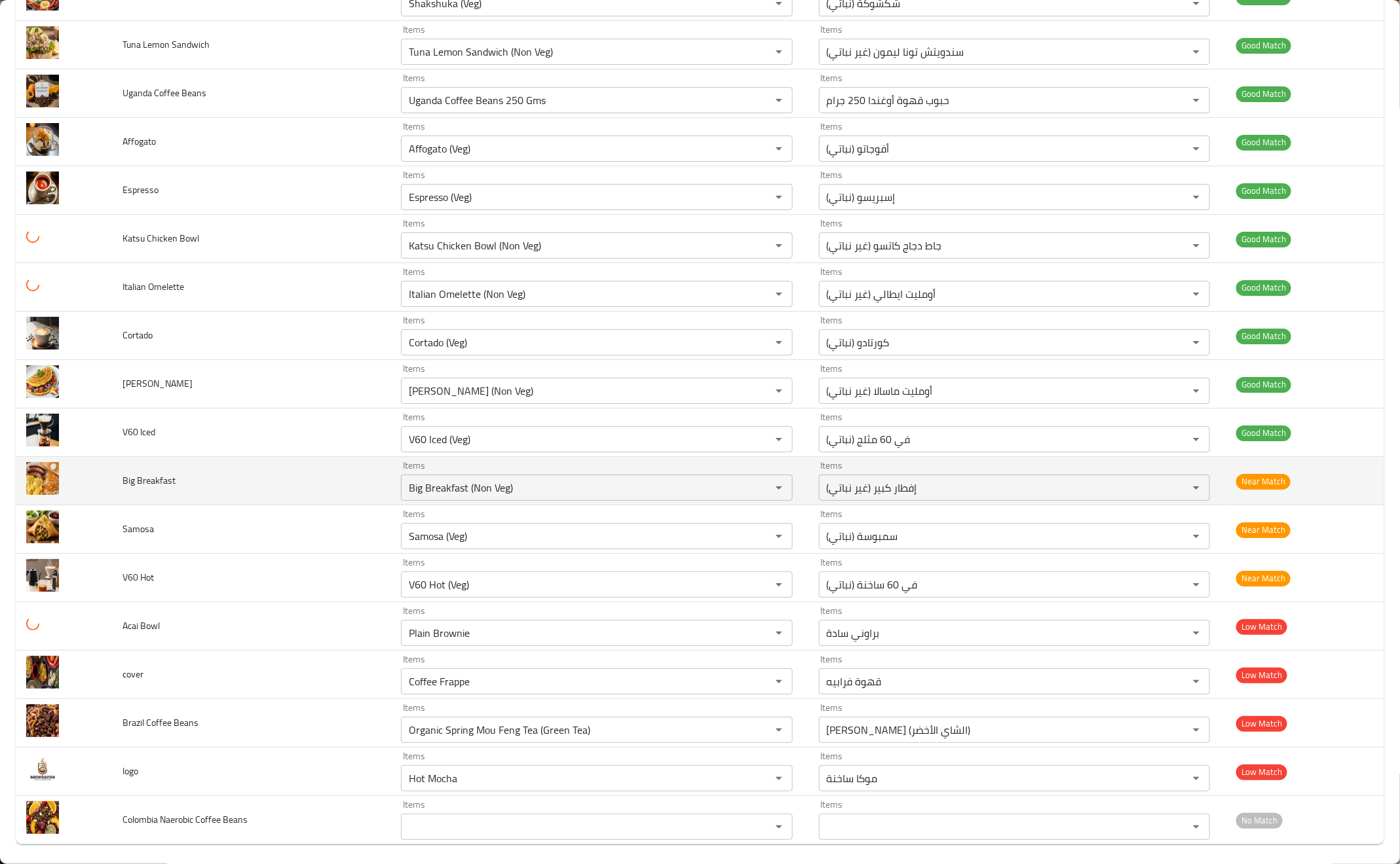
click at [132, 489] on span "Big Breakfast" at bounding box center [149, 480] width 53 height 17
copy span "Big Breakfast"
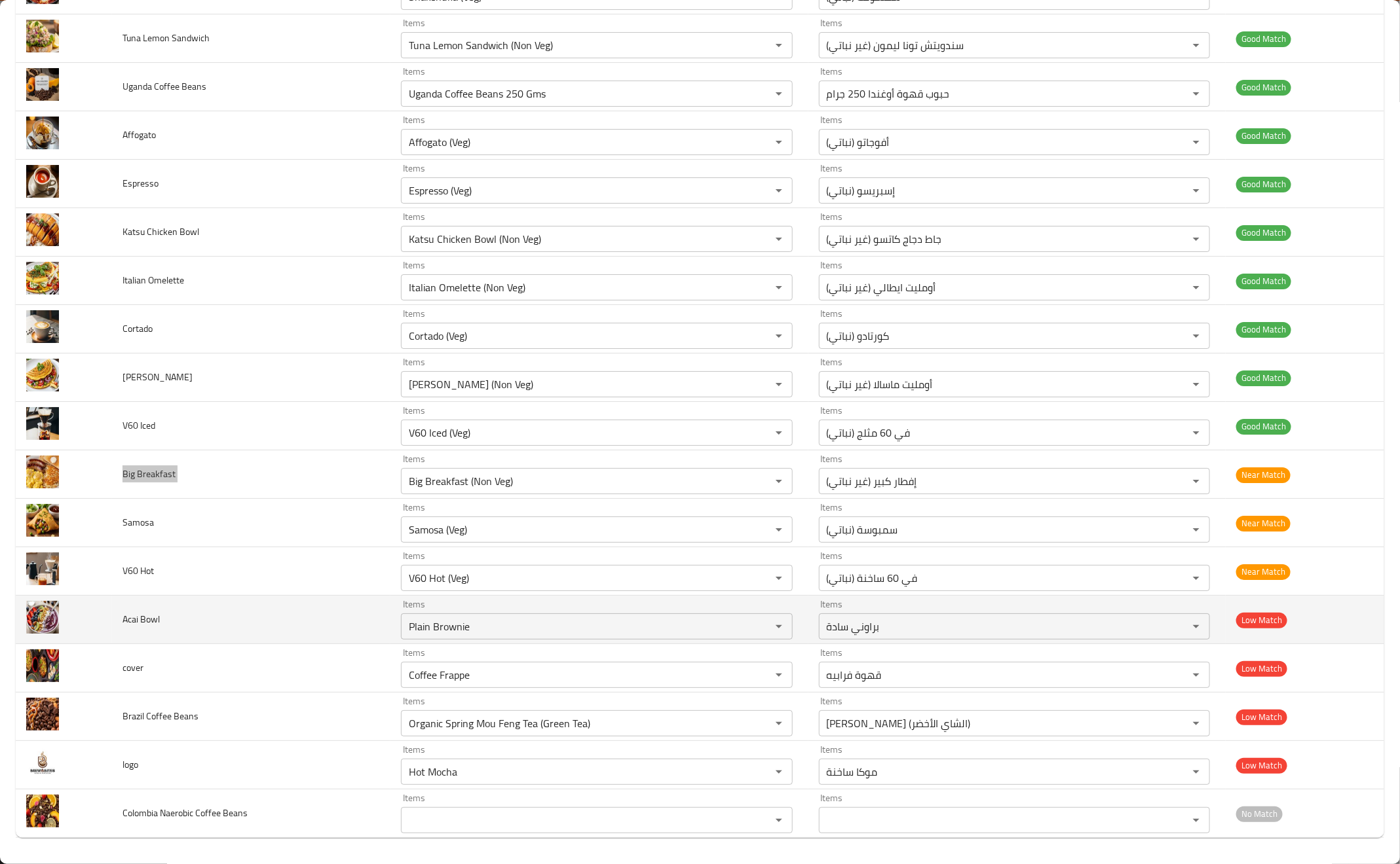
scroll to position [2581, 0]
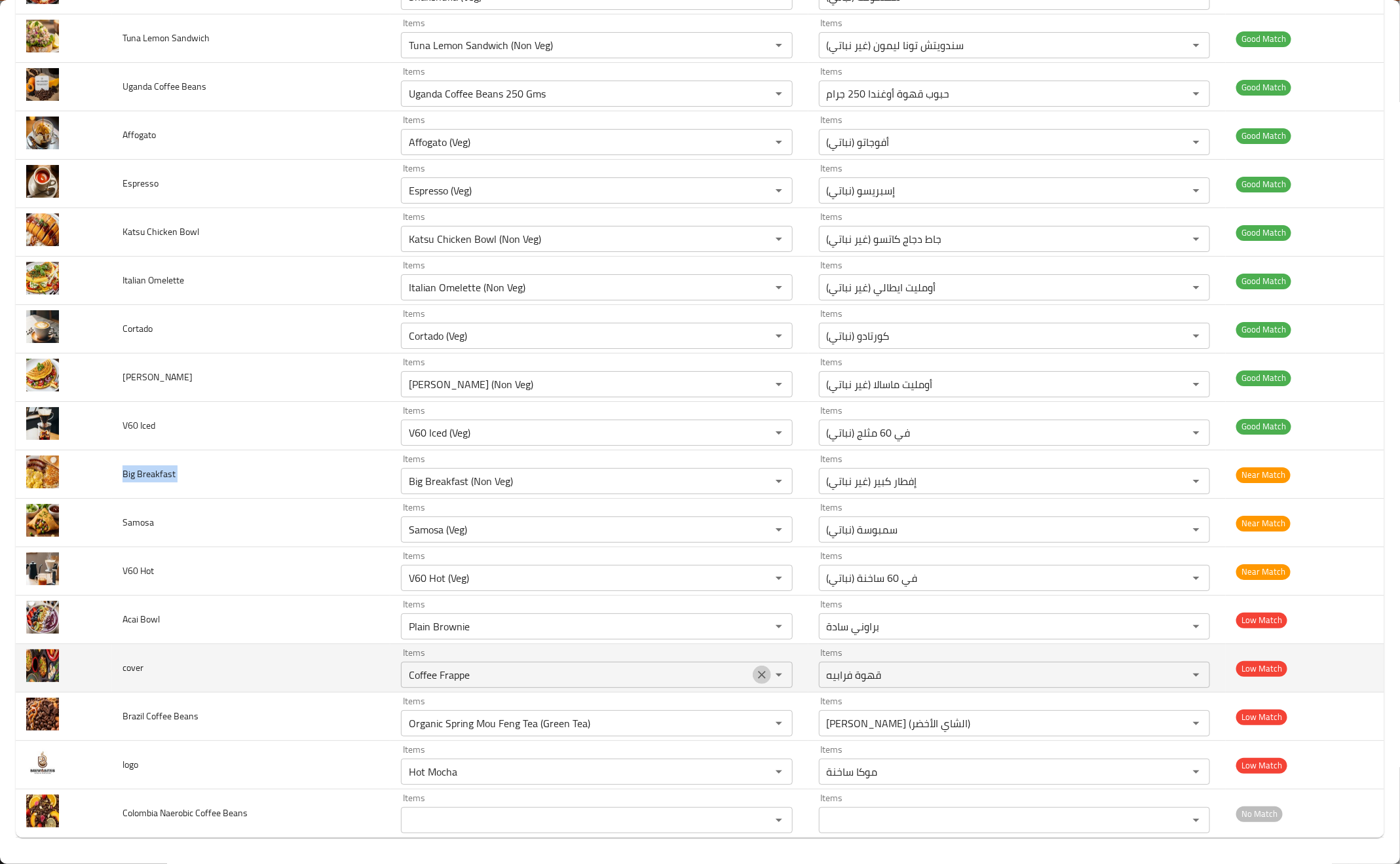
click at [753, 670] on button "Clear" at bounding box center [761, 674] width 19 height 19
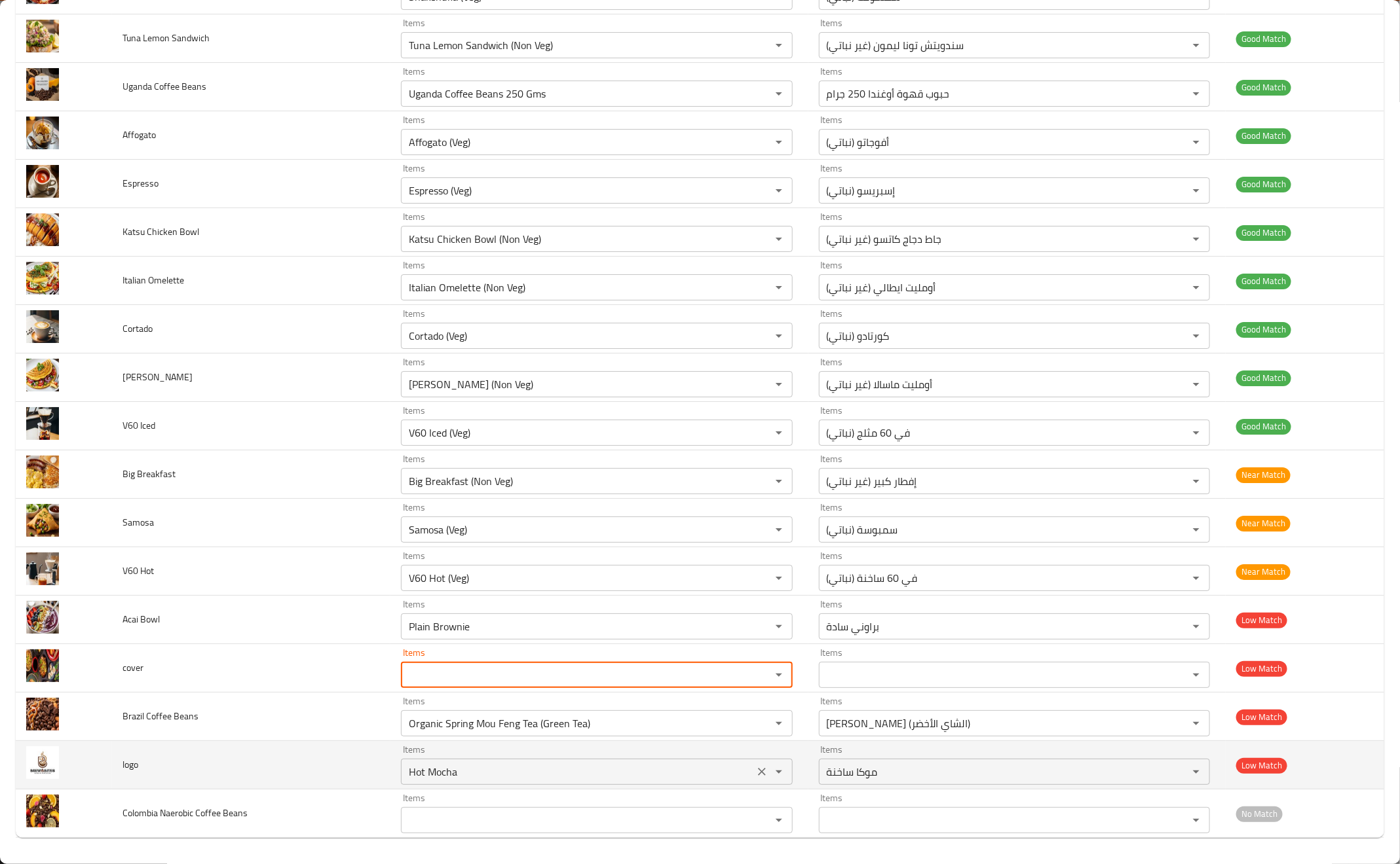
click at [756, 768] on icon "Clear" at bounding box center [762, 772] width 13 height 13
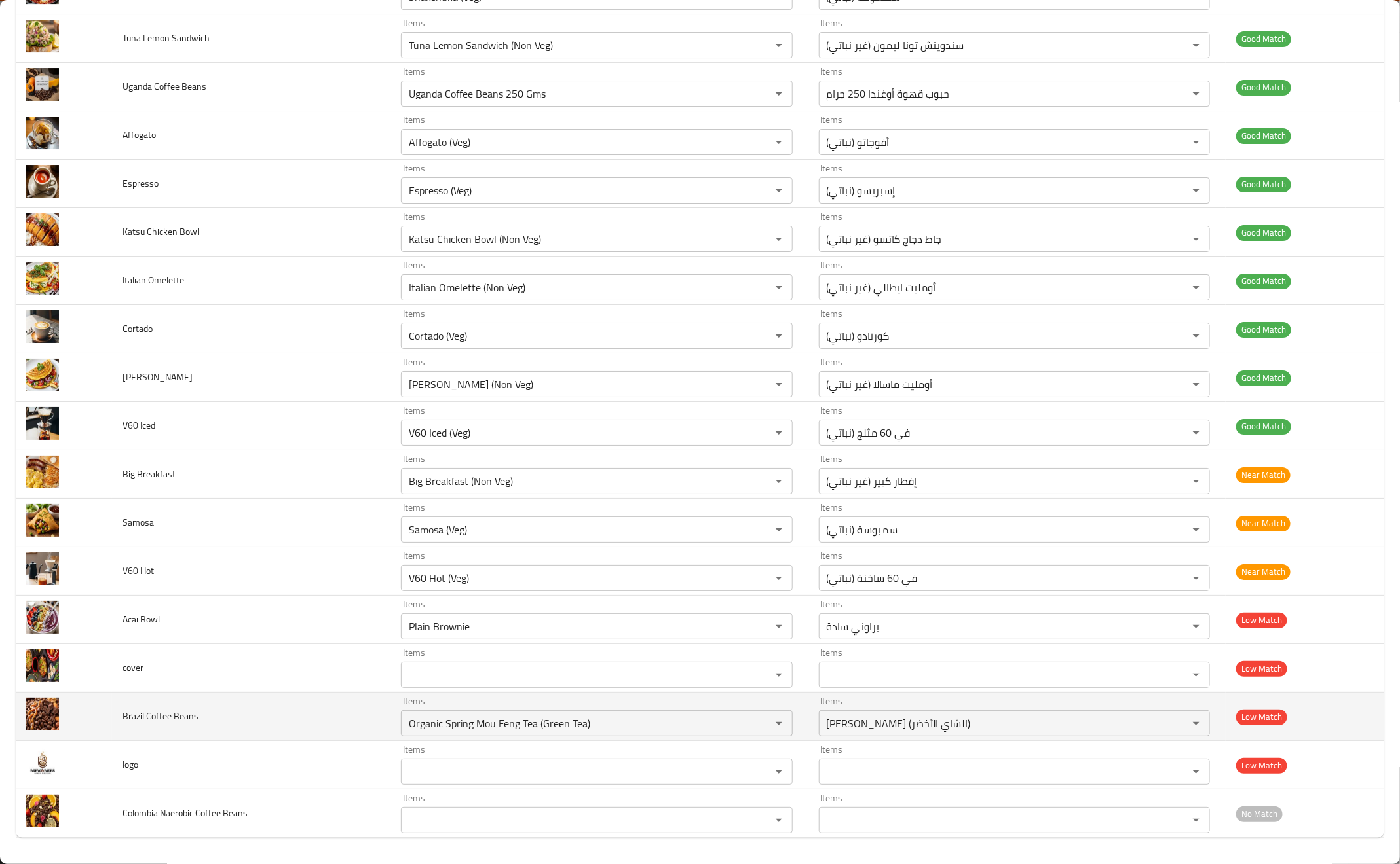
click at [138, 714] on span "Brazil Coffee Beans" at bounding box center [160, 716] width 76 height 17
copy span "Brazil"
click at [576, 731] on Beans "Organic Spring Mou Feng Tea (Green Tea)" at bounding box center [577, 723] width 344 height 19
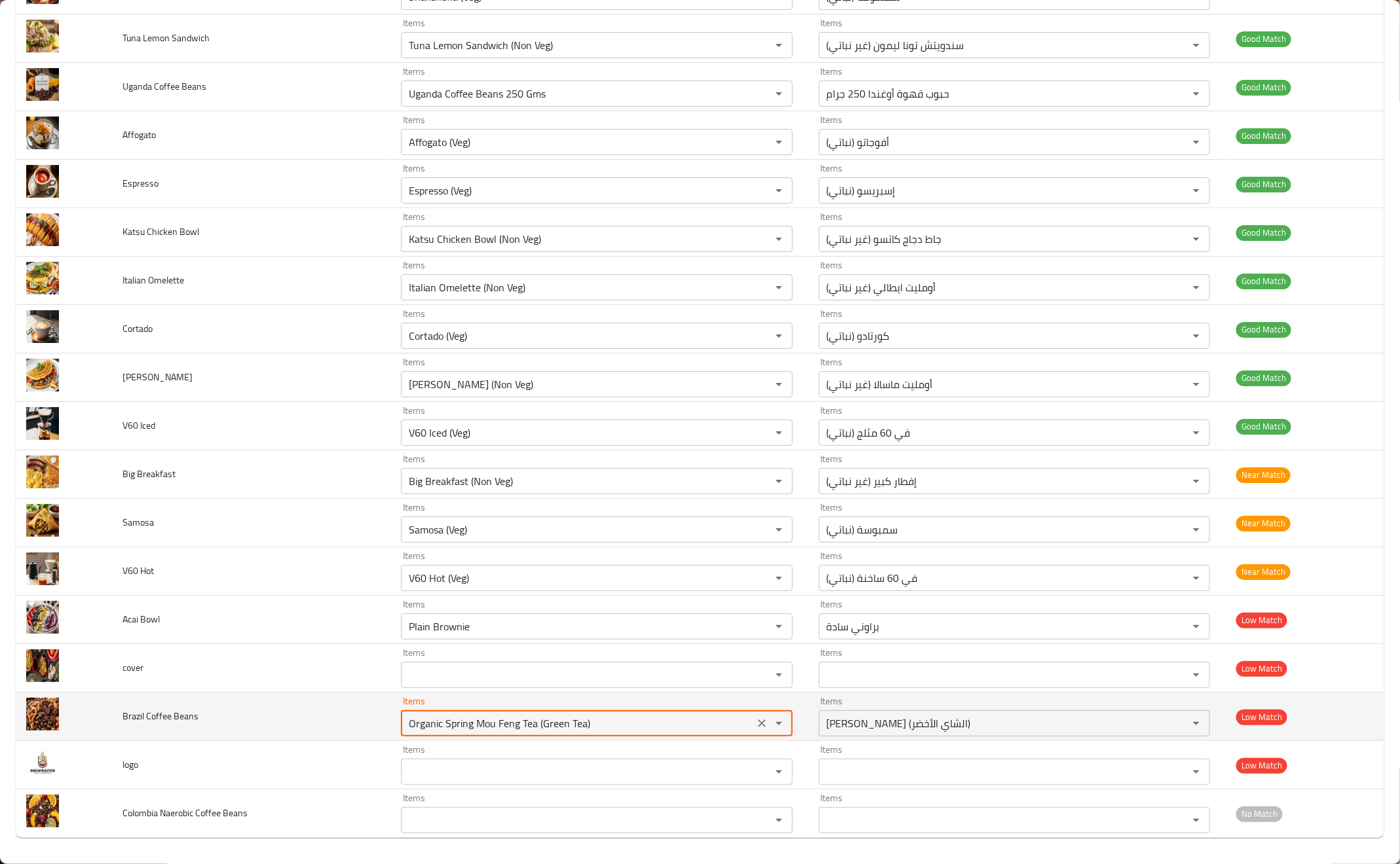
paste Beans "Brazil"
type Beans "Brazil"
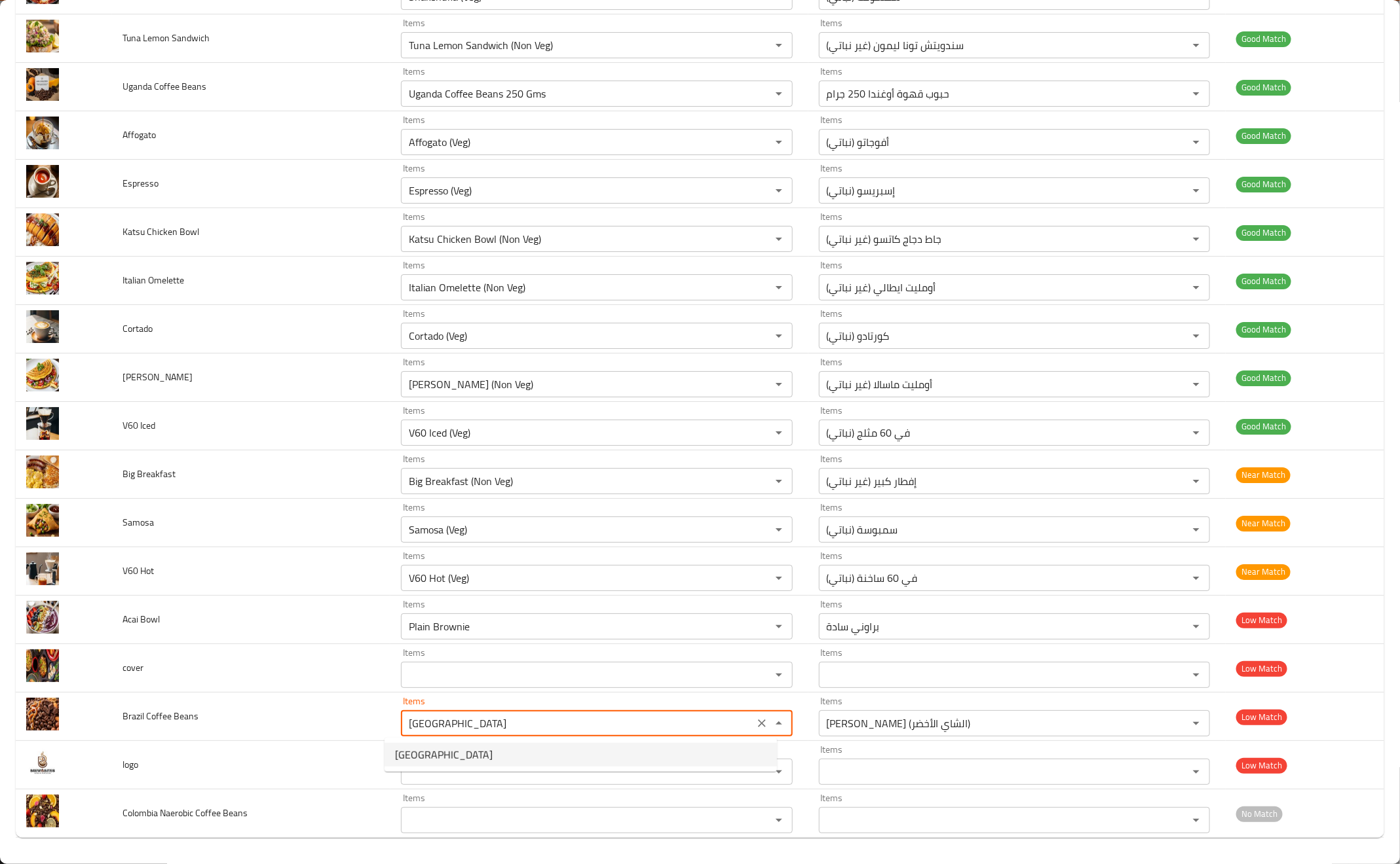
click at [428, 757] on Beans-option-0 "Brazil" at bounding box center [581, 755] width 393 height 24
type Beans-ar "البرازيل"
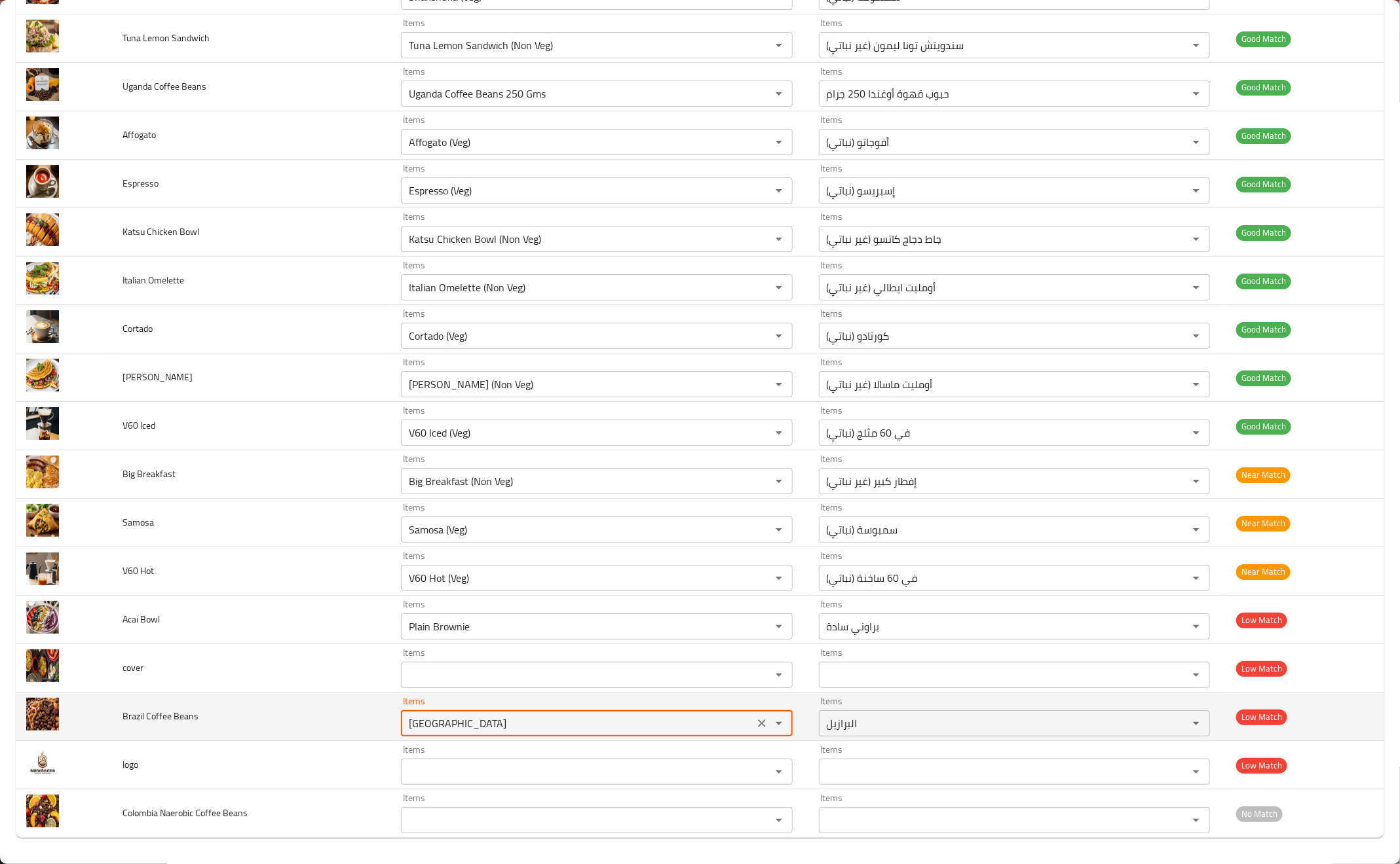
click at [425, 717] on Beans "Brazil" at bounding box center [577, 723] width 344 height 19
type Beans "Brazil"
click at [280, 733] on td "Brazil Coffee Beans" at bounding box center [251, 717] width 279 height 48
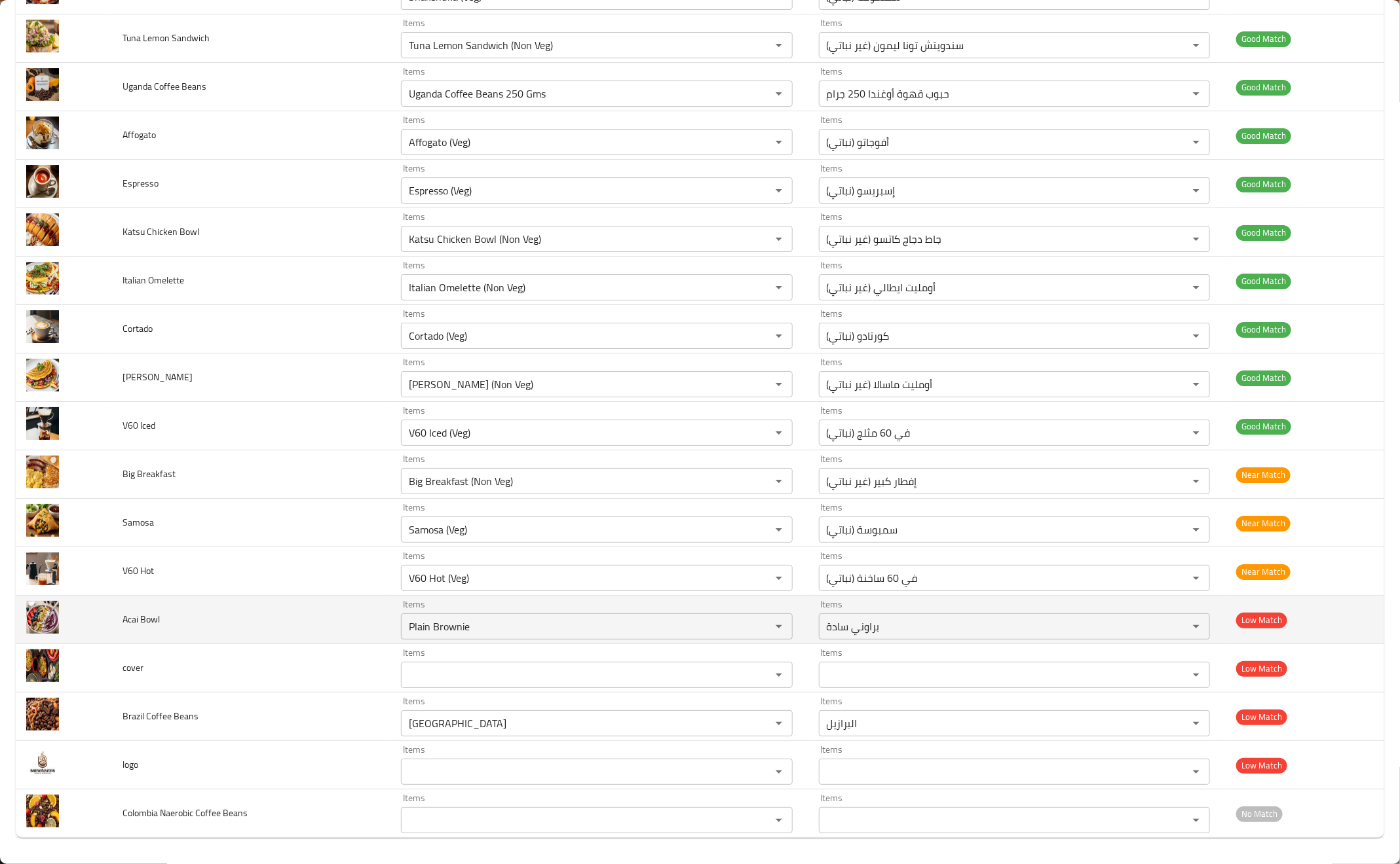
click at [133, 615] on span "Acai Bowl" at bounding box center [141, 619] width 37 height 17
copy span "Acai"
drag, startPoint x: 427, startPoint y: 626, endPoint x: 348, endPoint y: 632, distance: 79.2
click at [348, 632] on tr "Acai Bowl Items Plain Brownie Items Items براوني سادة Items Low Match" at bounding box center [699, 620] width 1368 height 48
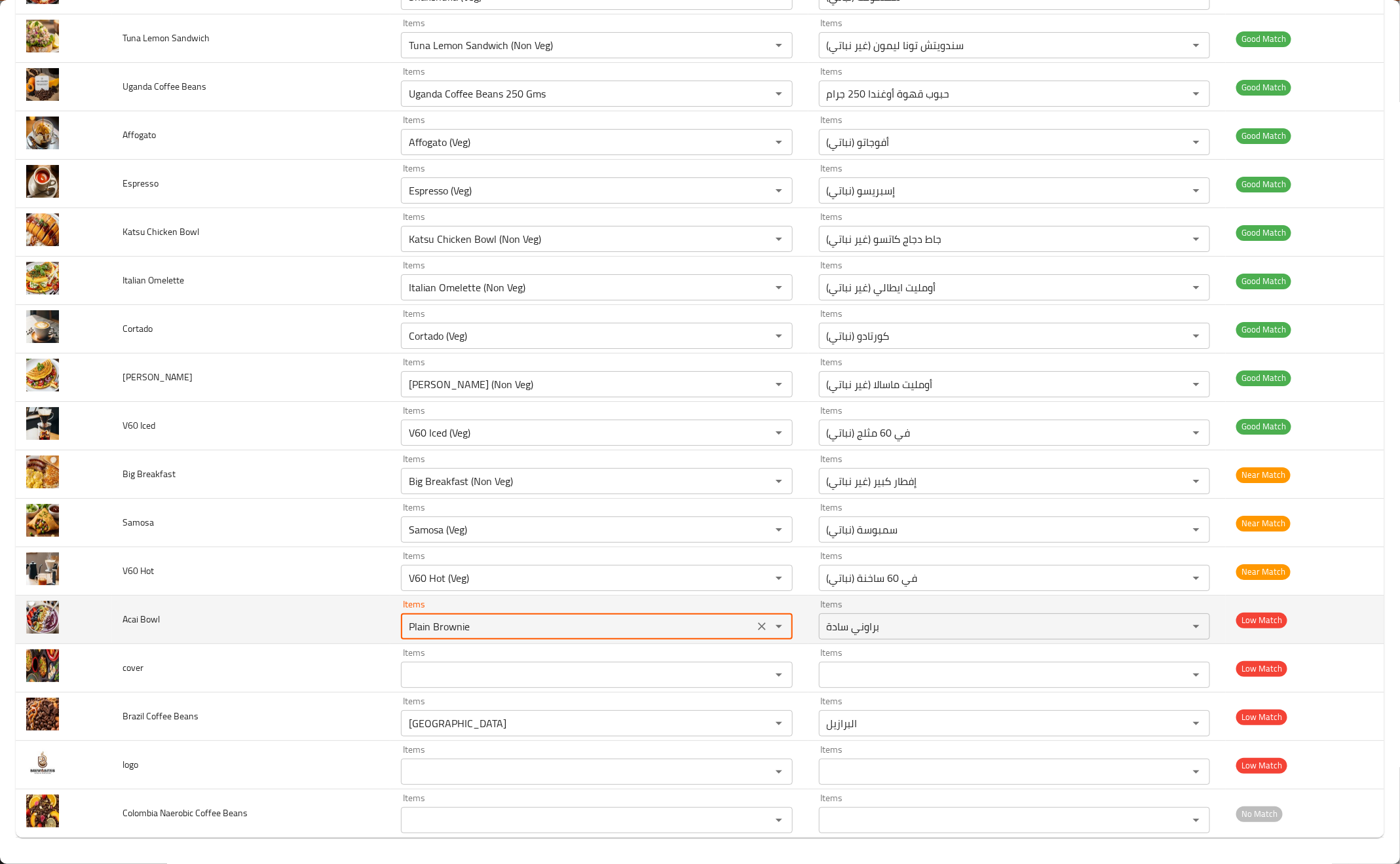
paste Bowl "Acai"
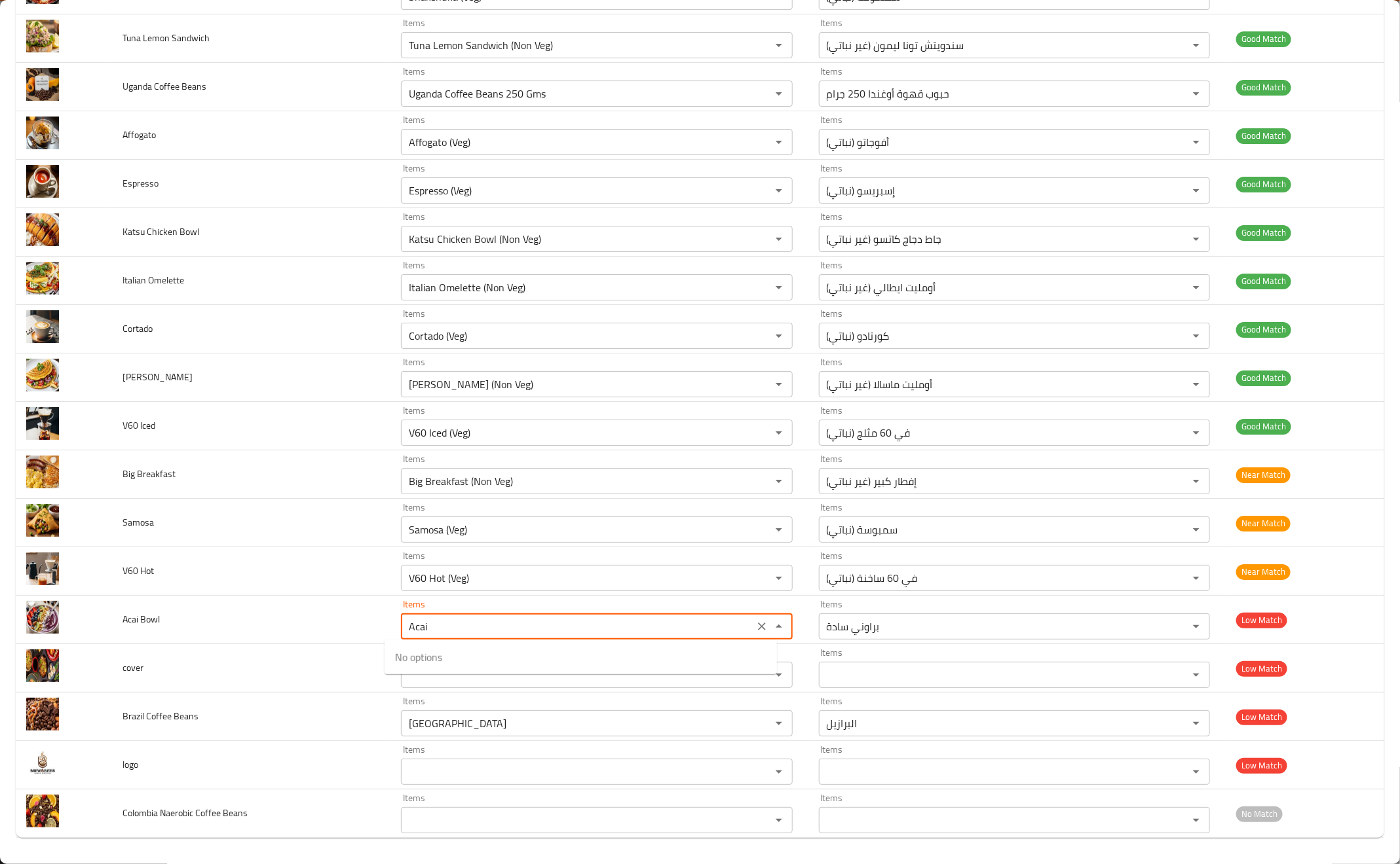
type Bowl "Plain Brownie"
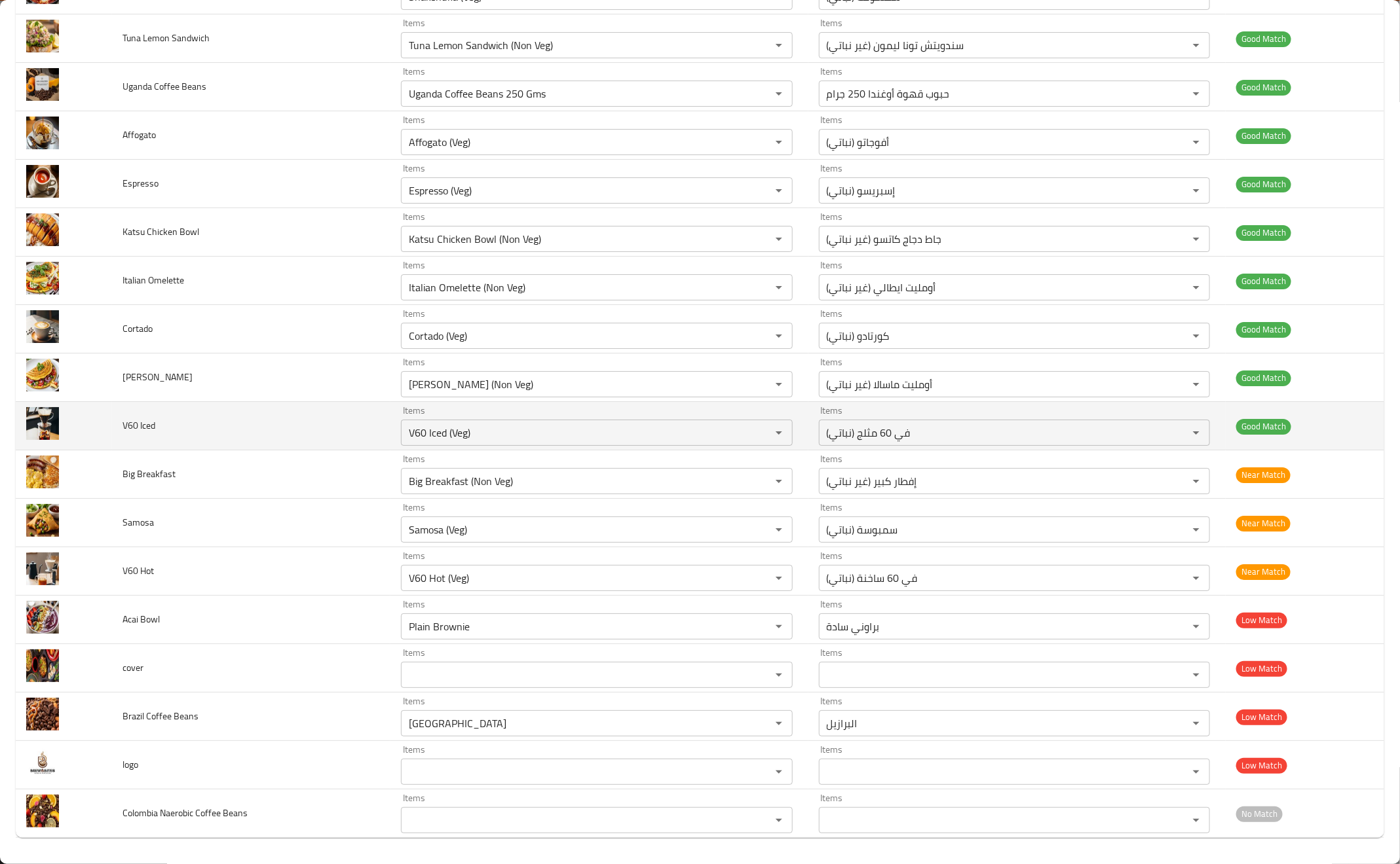
click at [366, 425] on td "V60 Iced" at bounding box center [251, 426] width 279 height 48
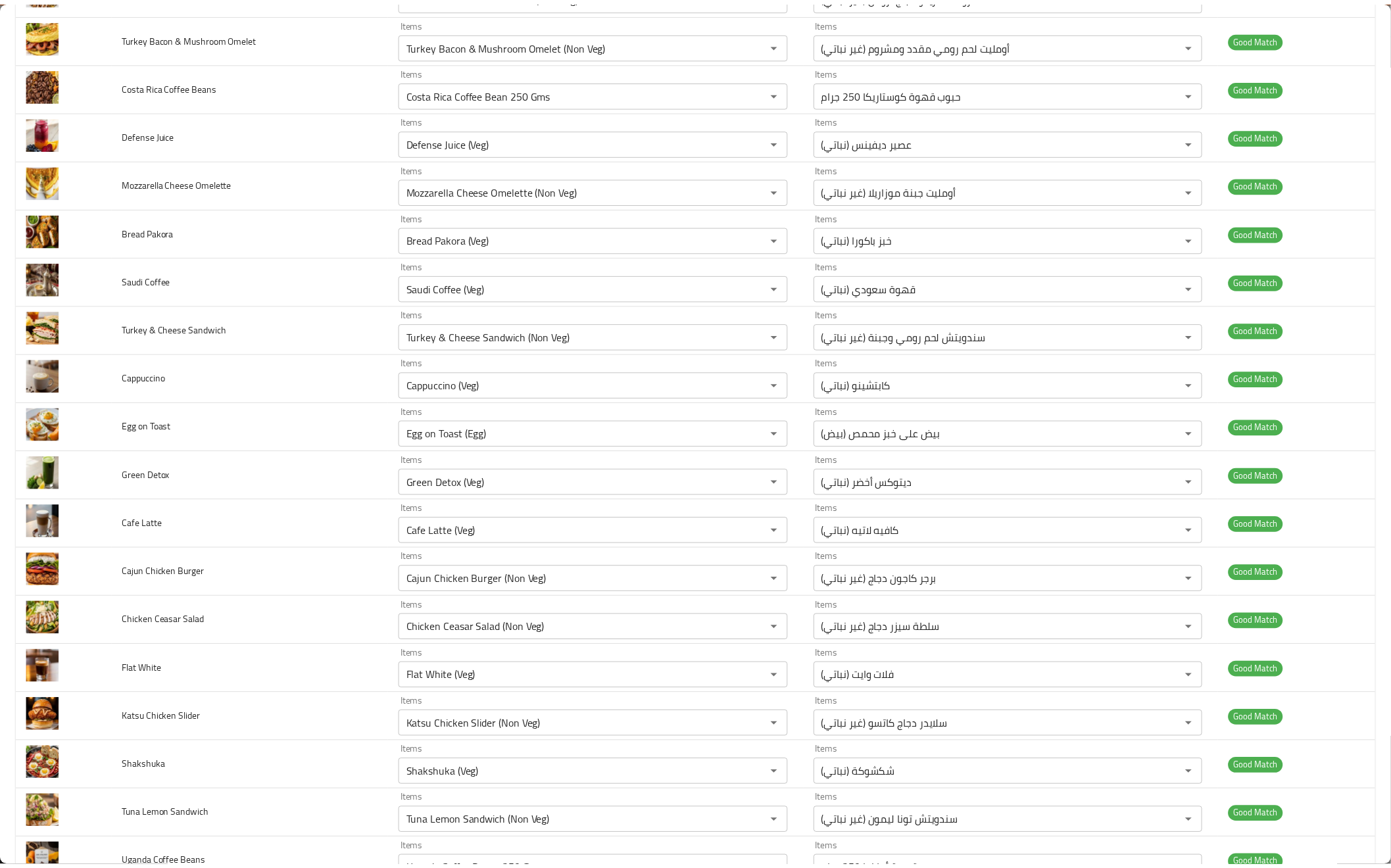
scroll to position [0, 0]
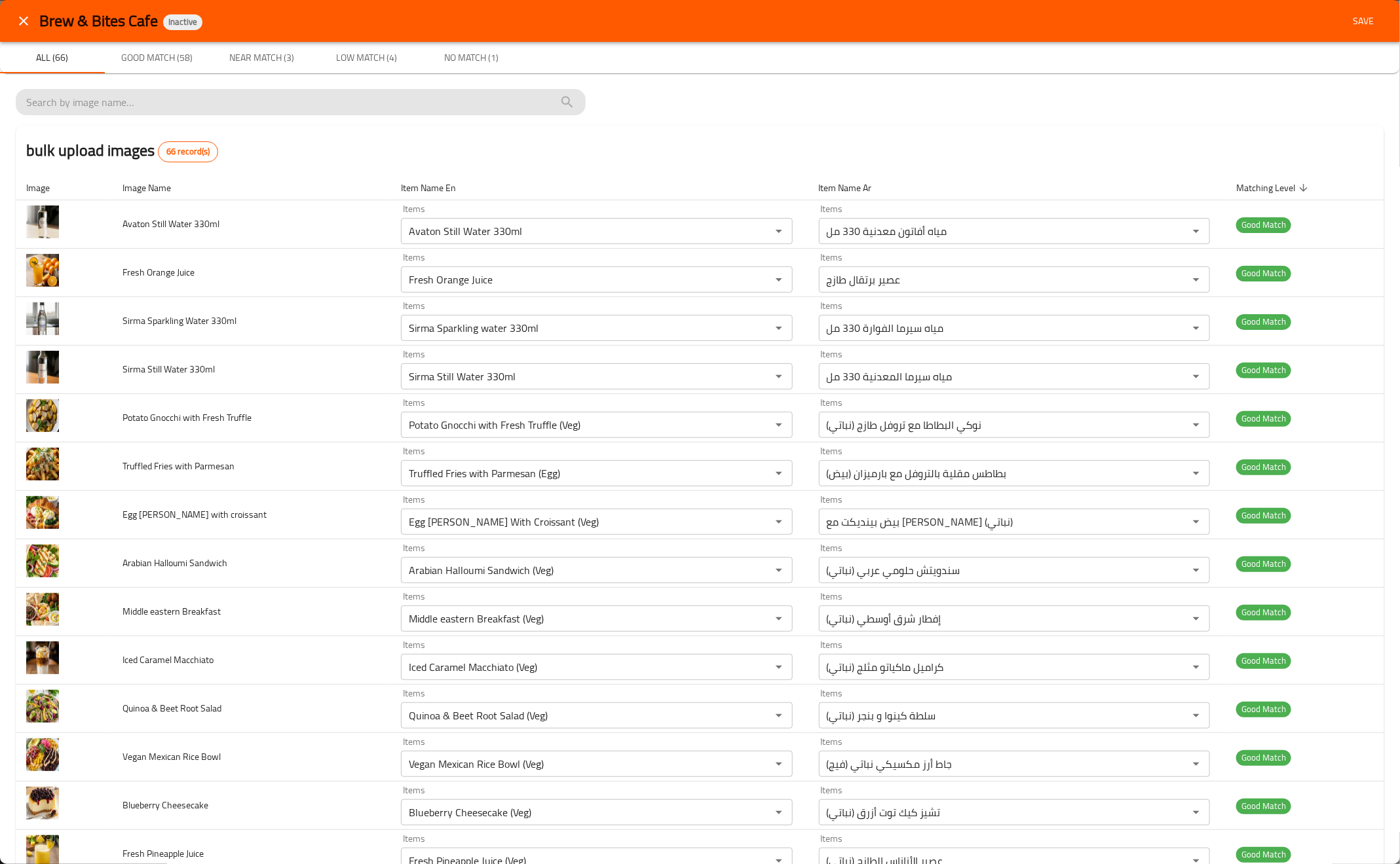
drag, startPoint x: 113, startPoint y: 322, endPoint x: 150, endPoint y: 89, distance: 235.9
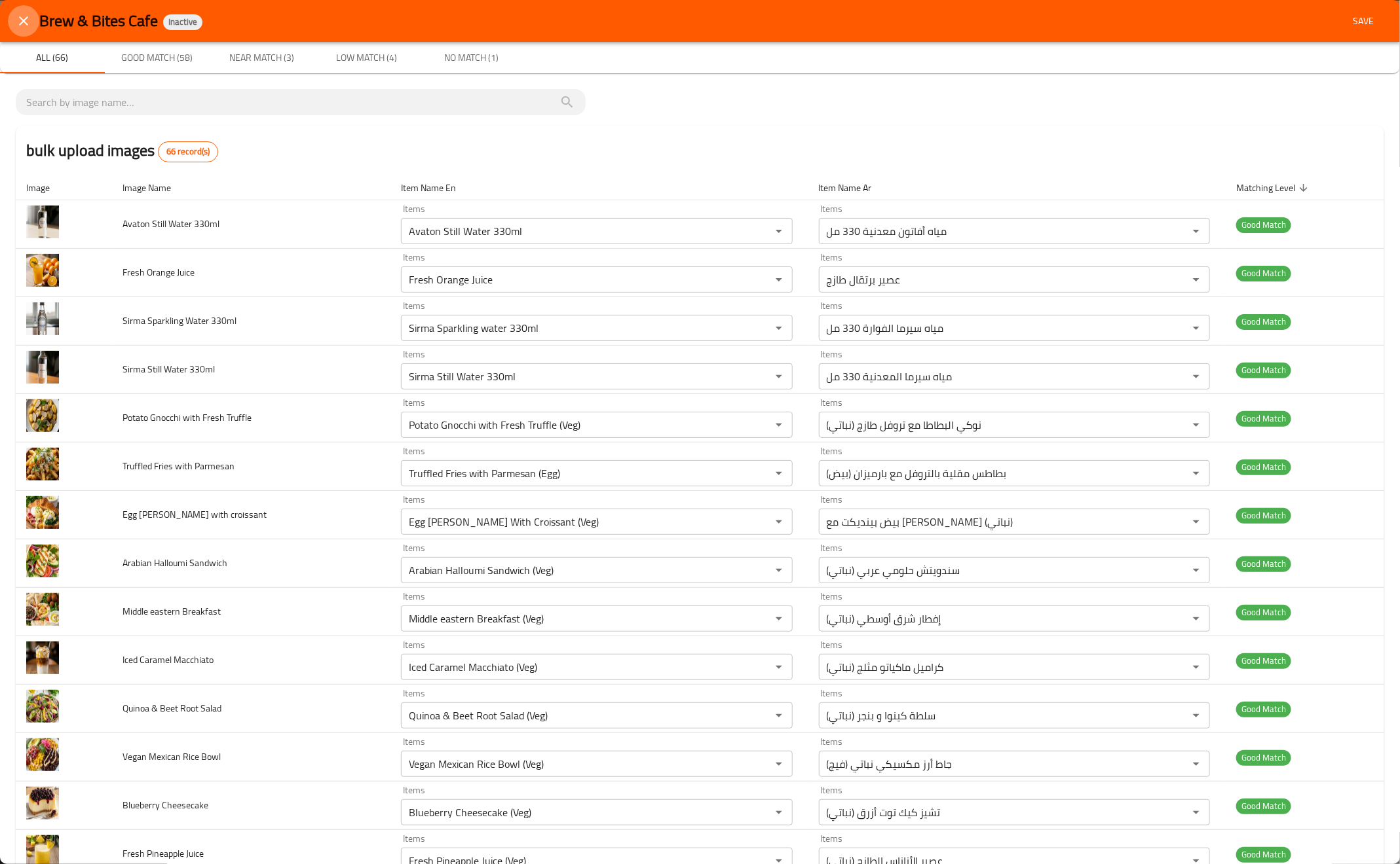
click at [31, 28] on button "close" at bounding box center [24, 21] width 31 height 31
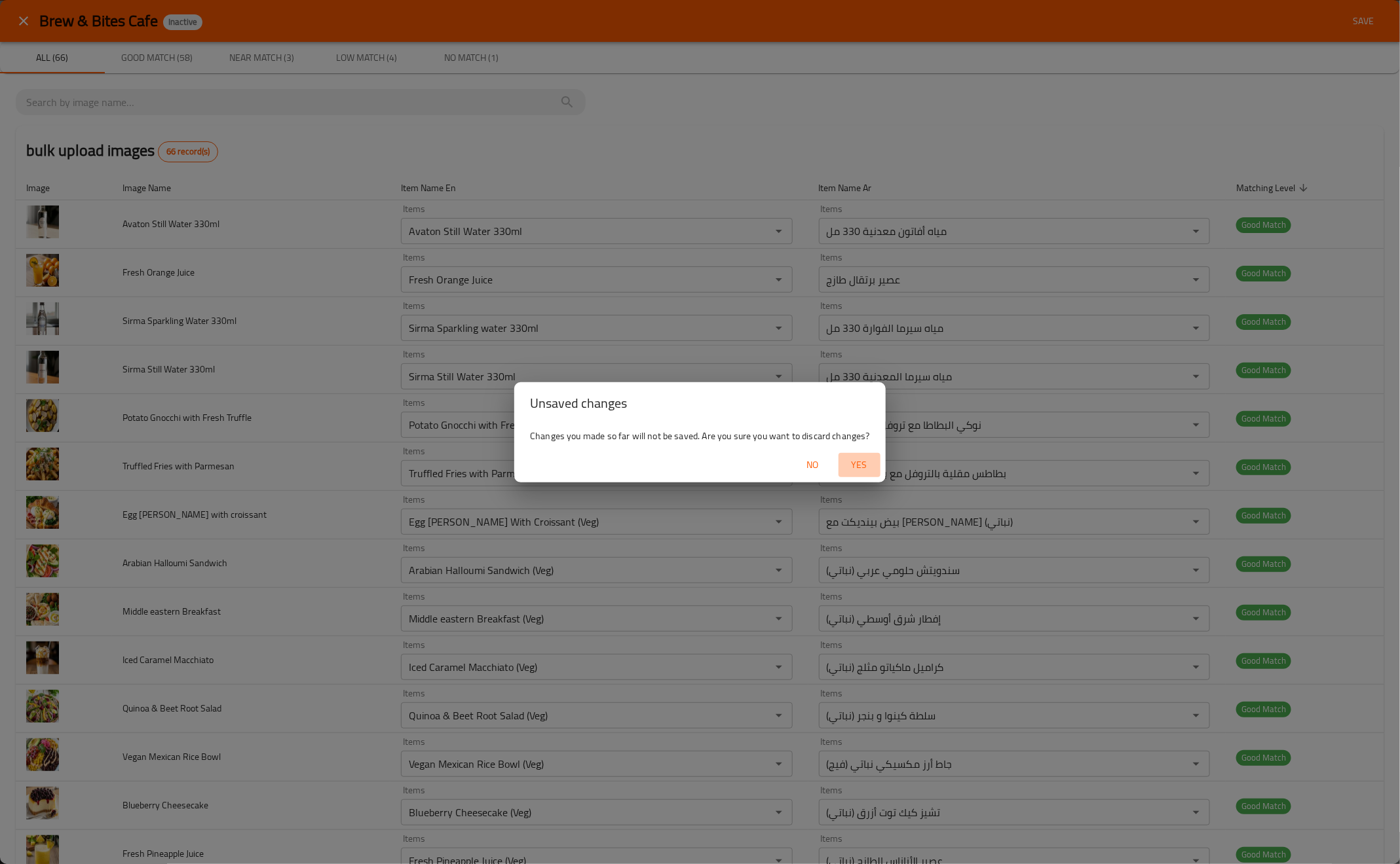
click at [858, 462] on span "Yes" at bounding box center [859, 465] width 31 height 16
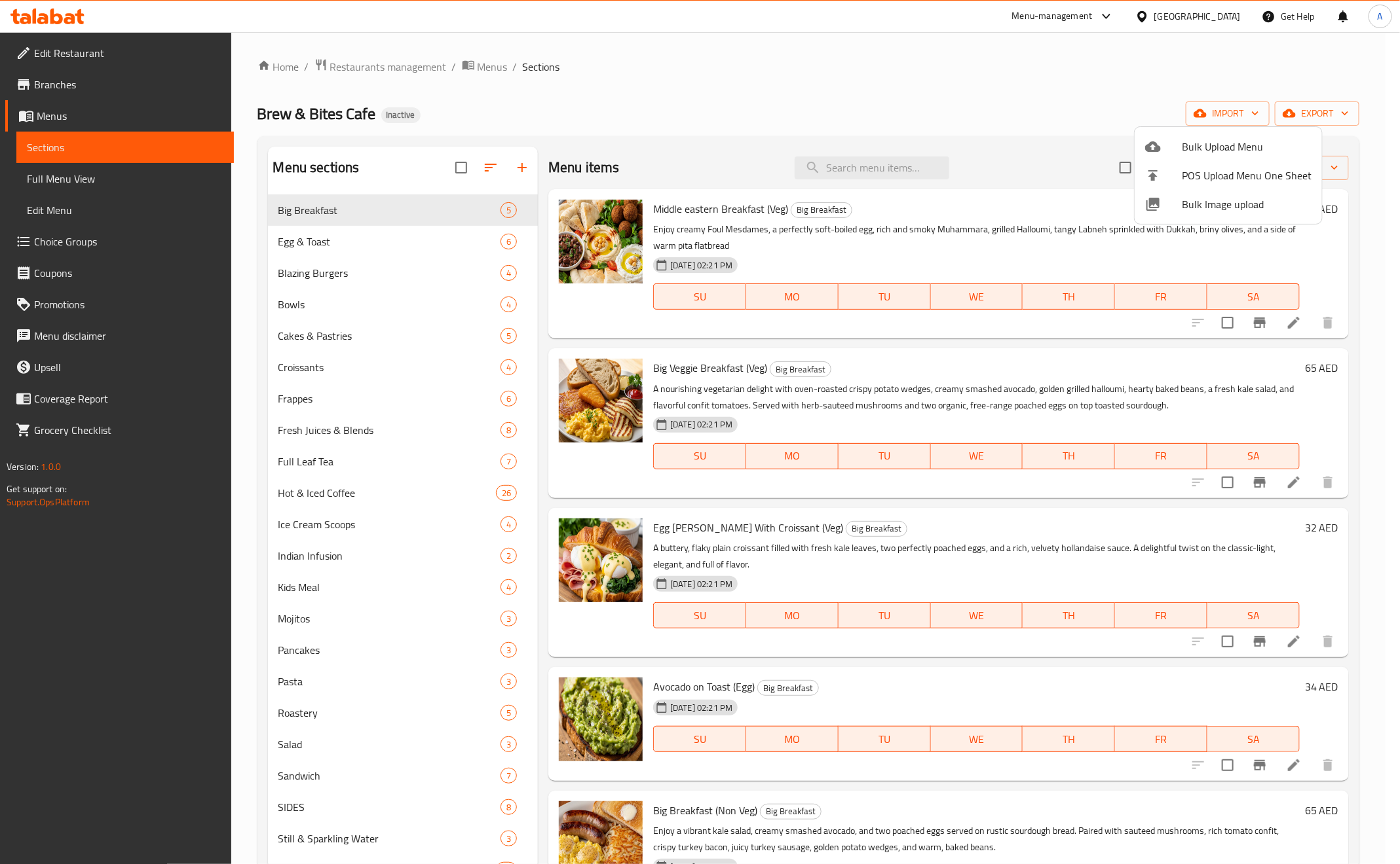
click at [1201, 20] on div at bounding box center [700, 432] width 1400 height 864
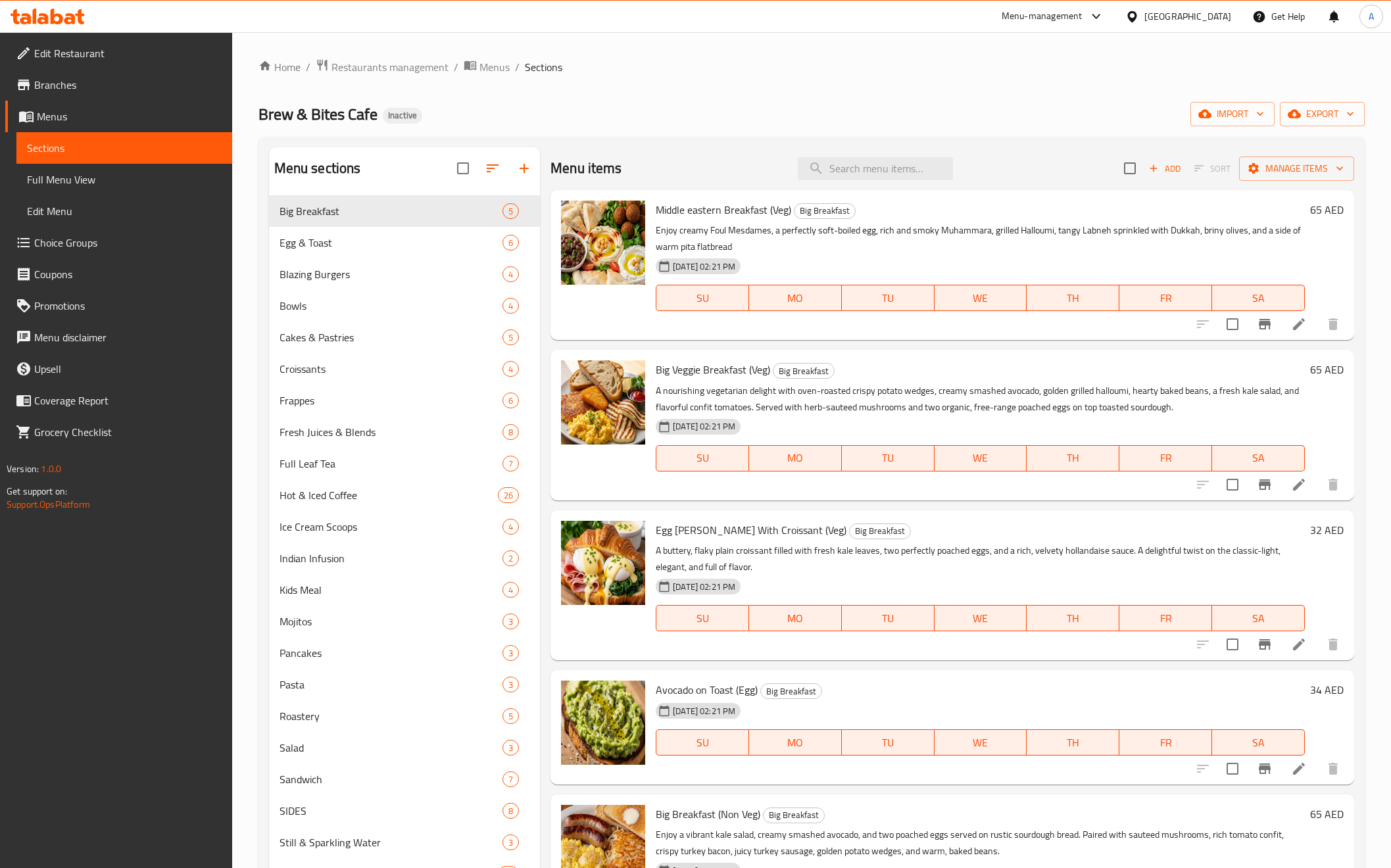
click at [1206, 20] on div "United Arab Emirates" at bounding box center [1188, 16] width 87 height 14
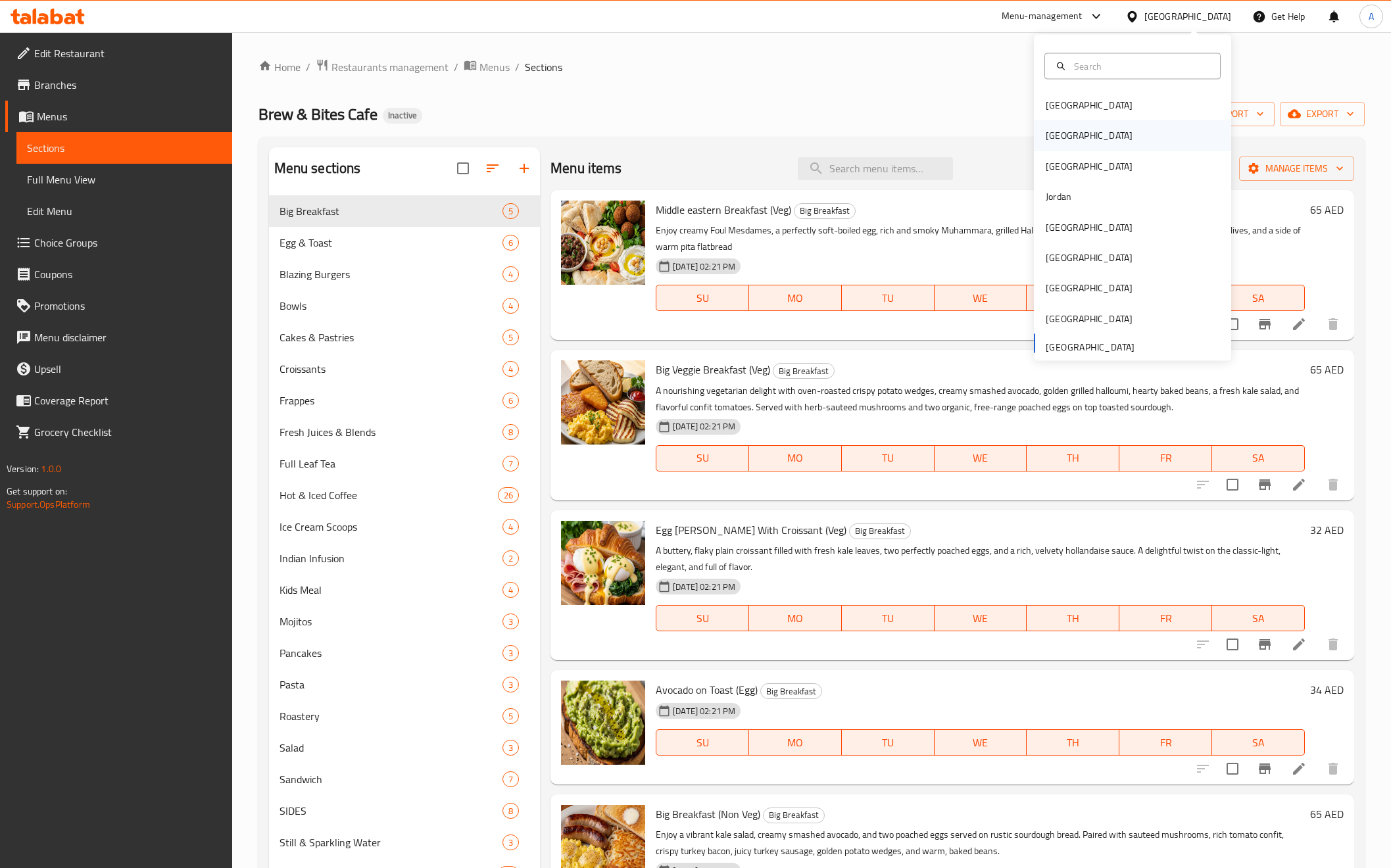
click at [1046, 129] on div "Egypt" at bounding box center [1089, 135] width 87 height 14
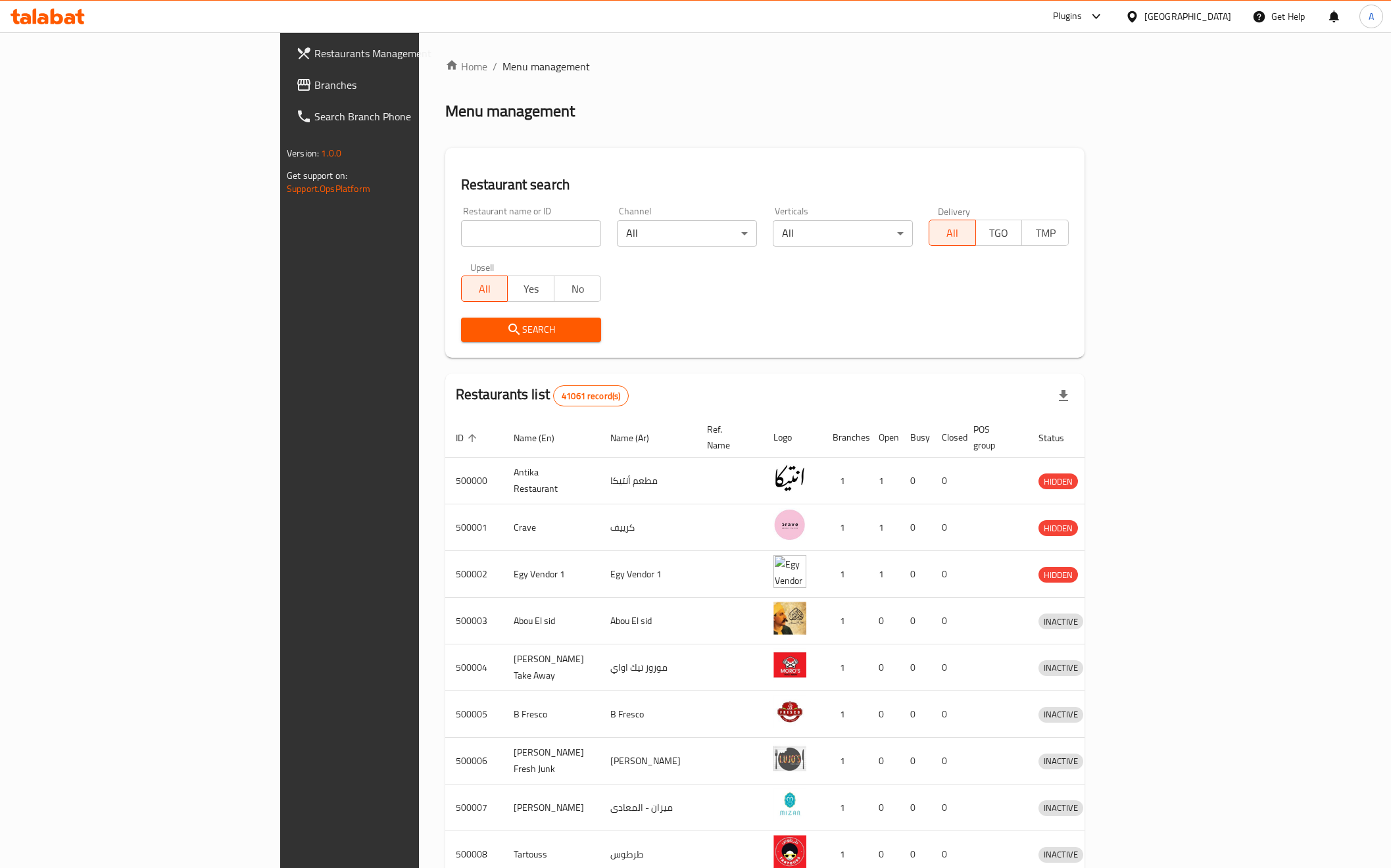
click at [1192, 8] on div "Egypt" at bounding box center [1178, 16] width 127 height 31
click at [1216, 14] on div "Egypt" at bounding box center [1188, 16] width 87 height 14
click at [1050, 100] on div "Bahrain" at bounding box center [1089, 105] width 87 height 14
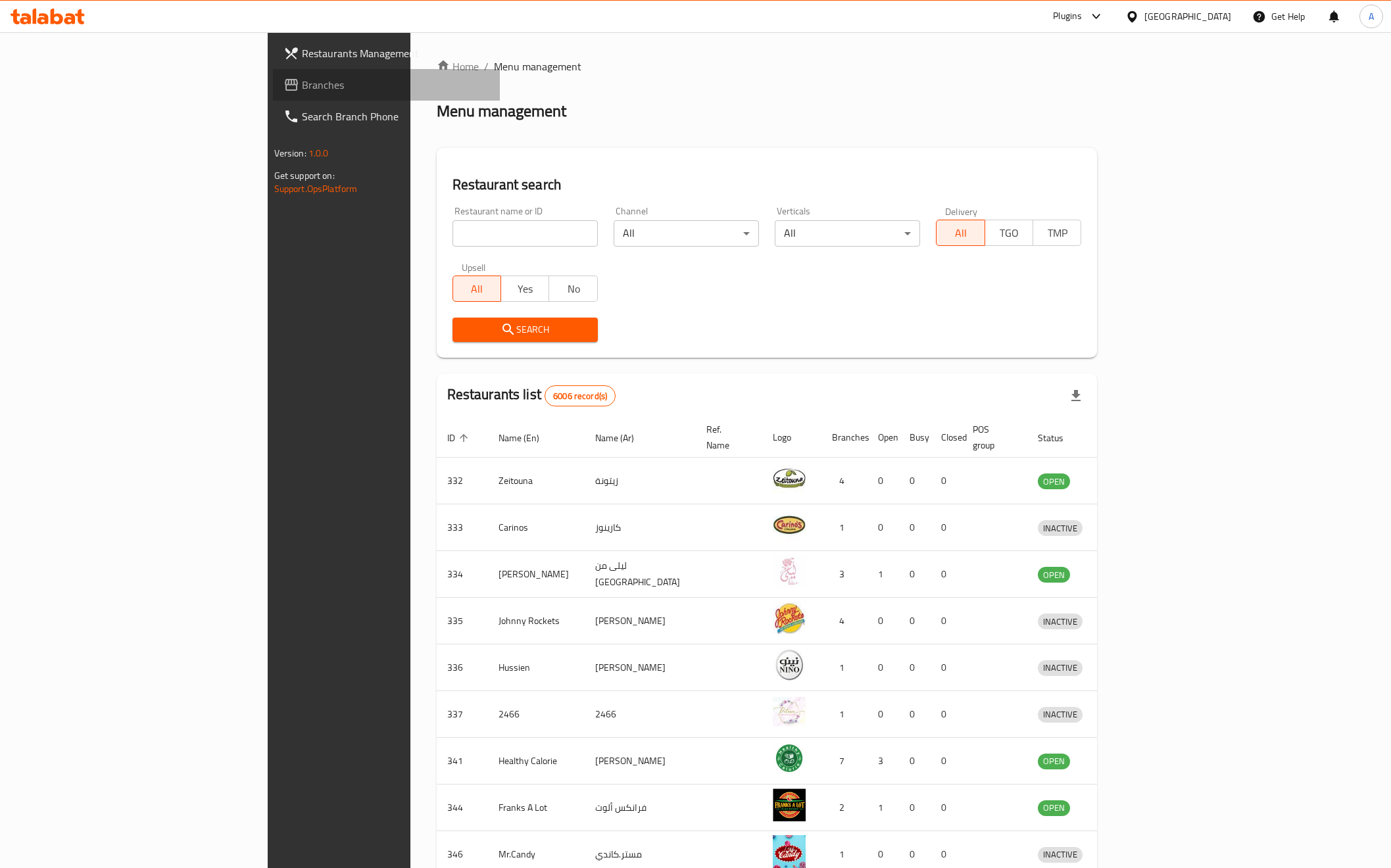
click at [302, 77] on span "Branches" at bounding box center [396, 84] width 187 height 16
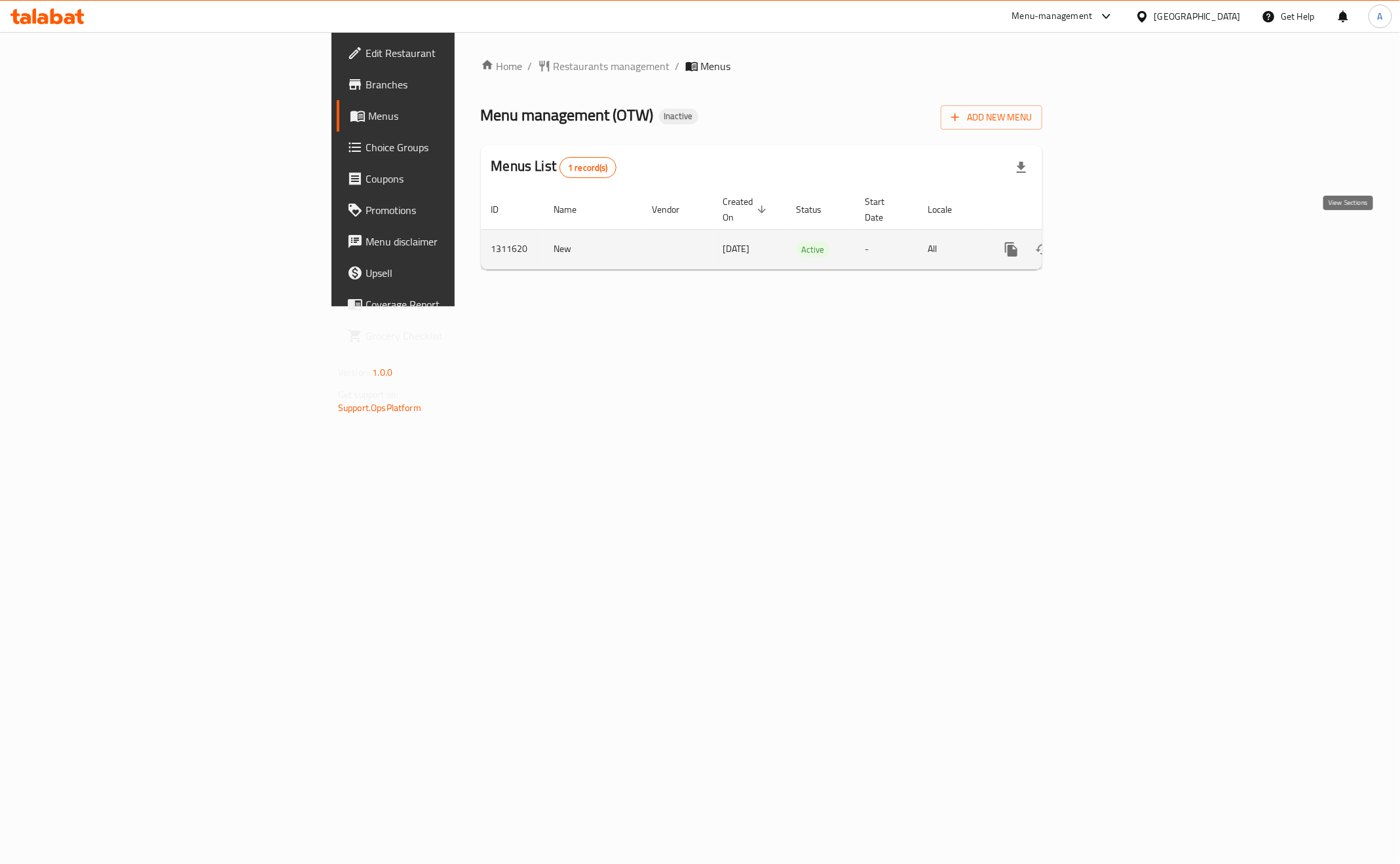
click at [1113, 241] on icon "enhanced table" at bounding box center [1105, 249] width 16 height 16
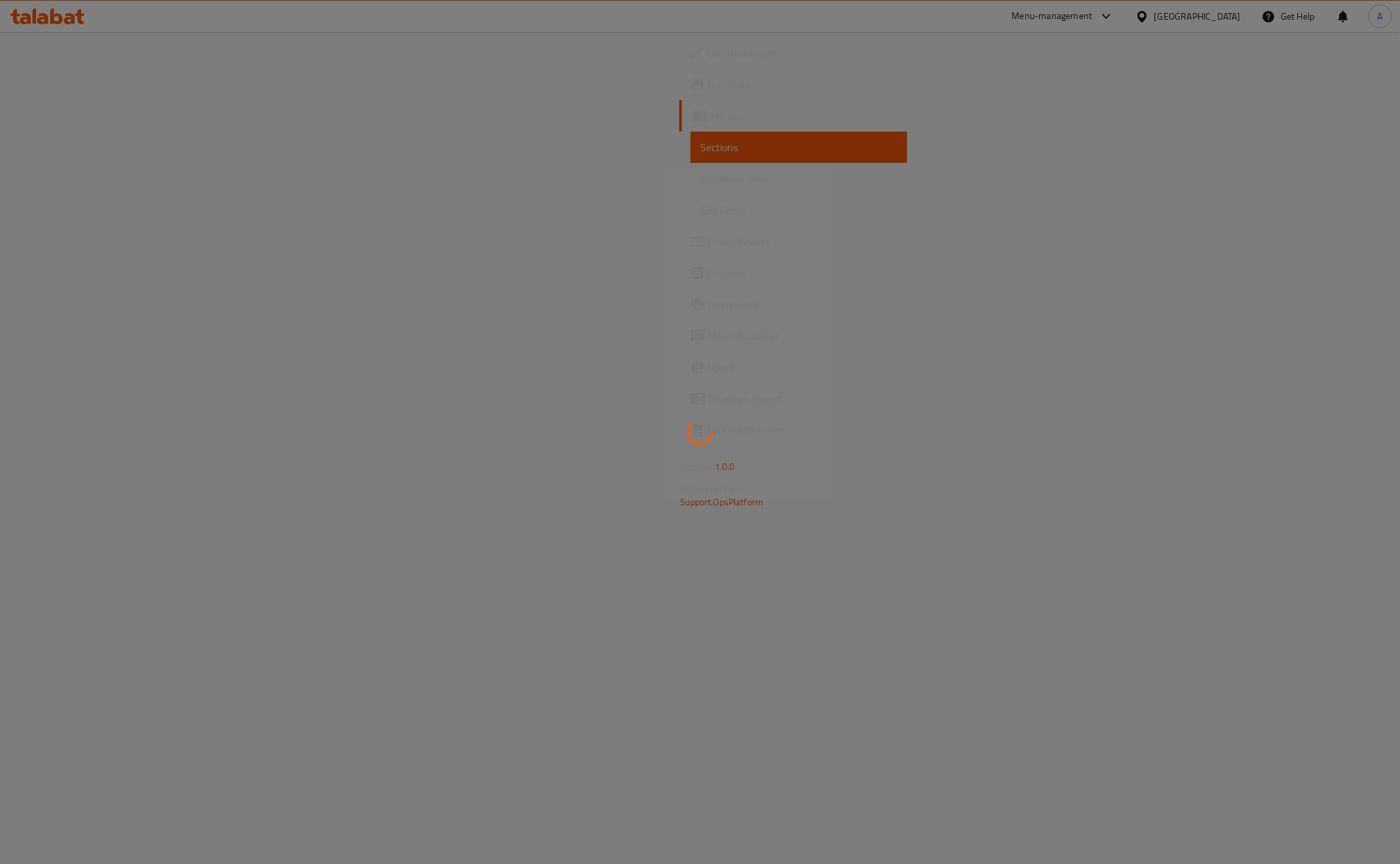
click at [774, 371] on div at bounding box center [700, 432] width 1400 height 864
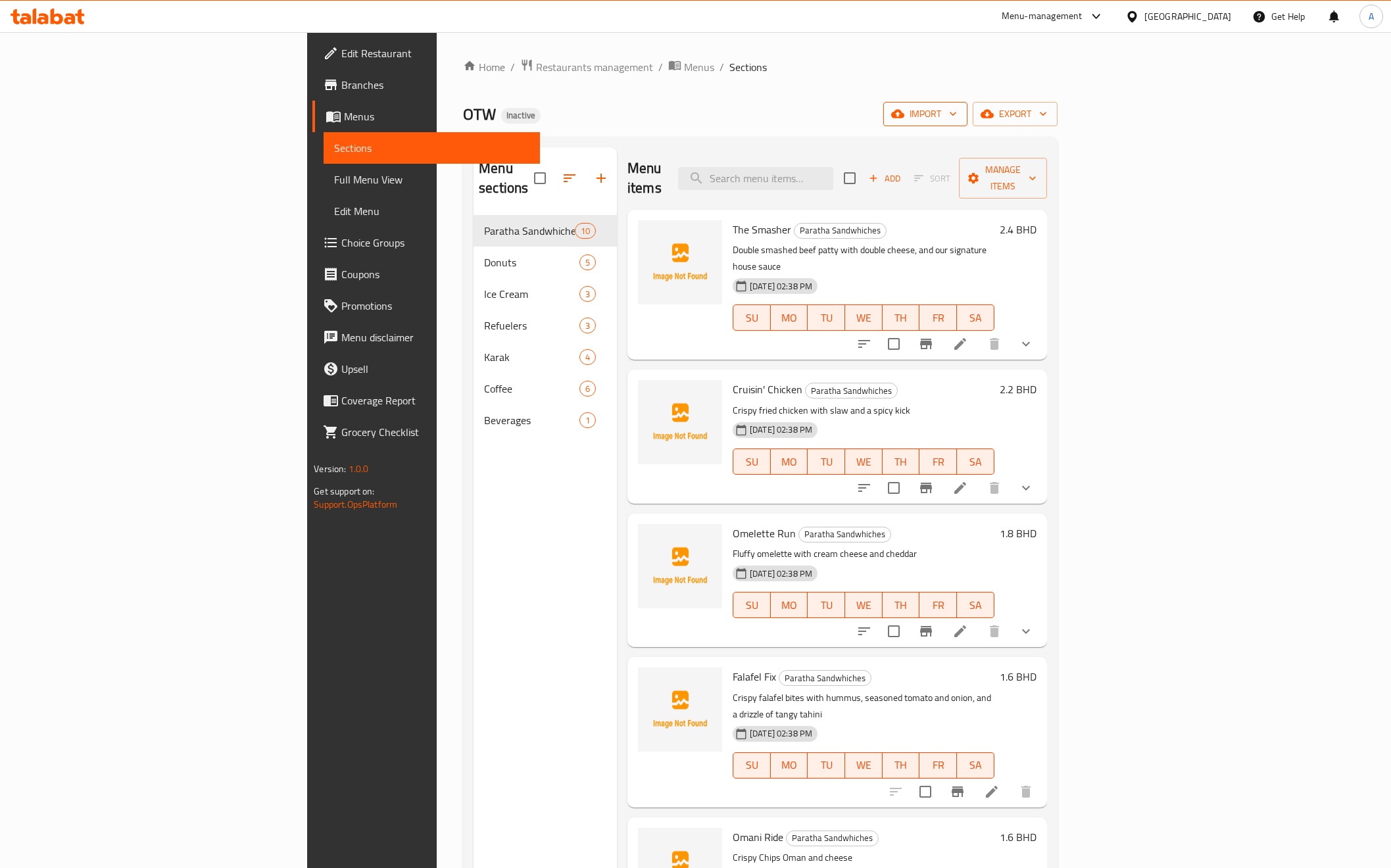
click at [968, 109] on button "import" at bounding box center [925, 114] width 84 height 25
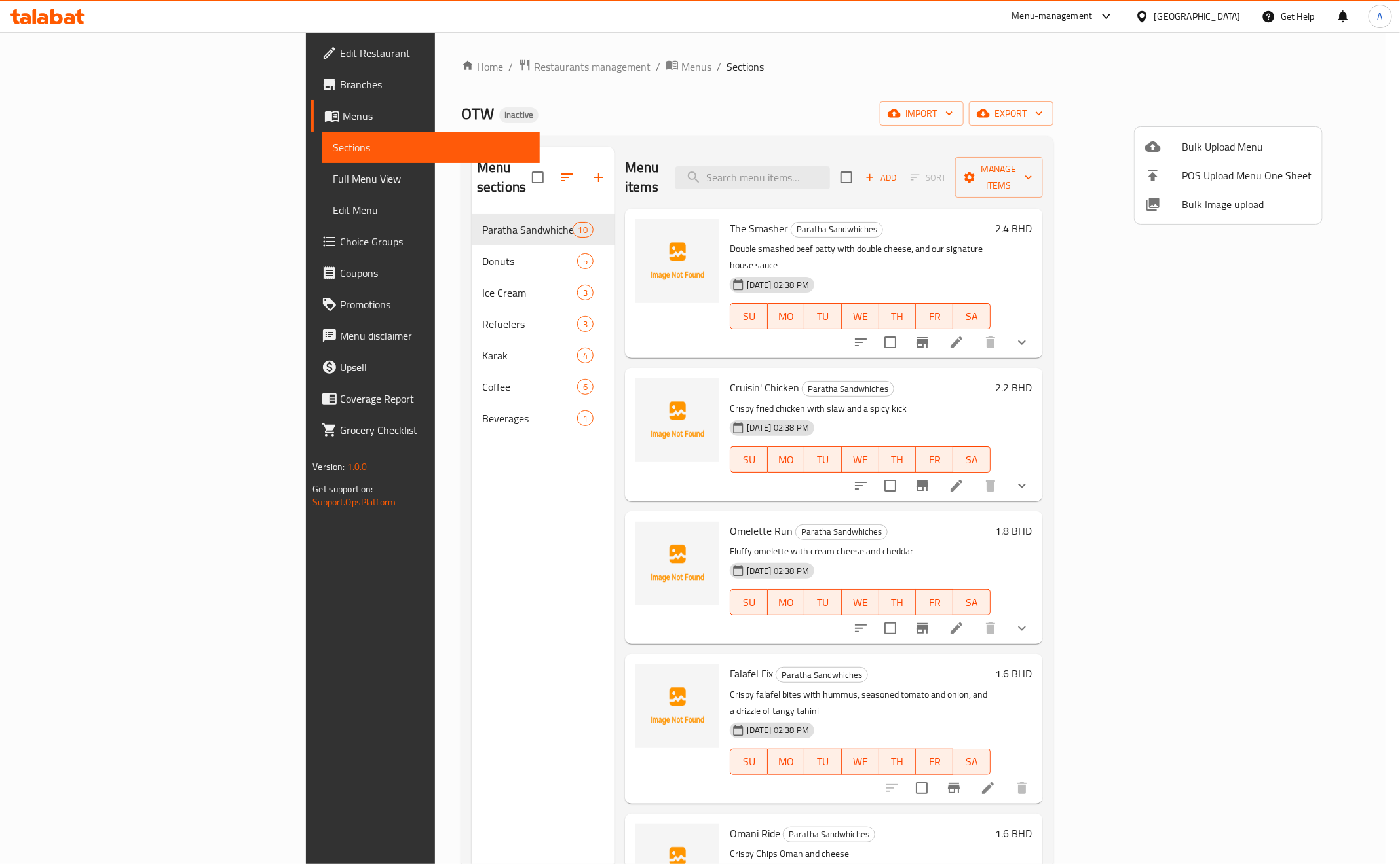
click at [1164, 202] on div at bounding box center [1164, 204] width 37 height 16
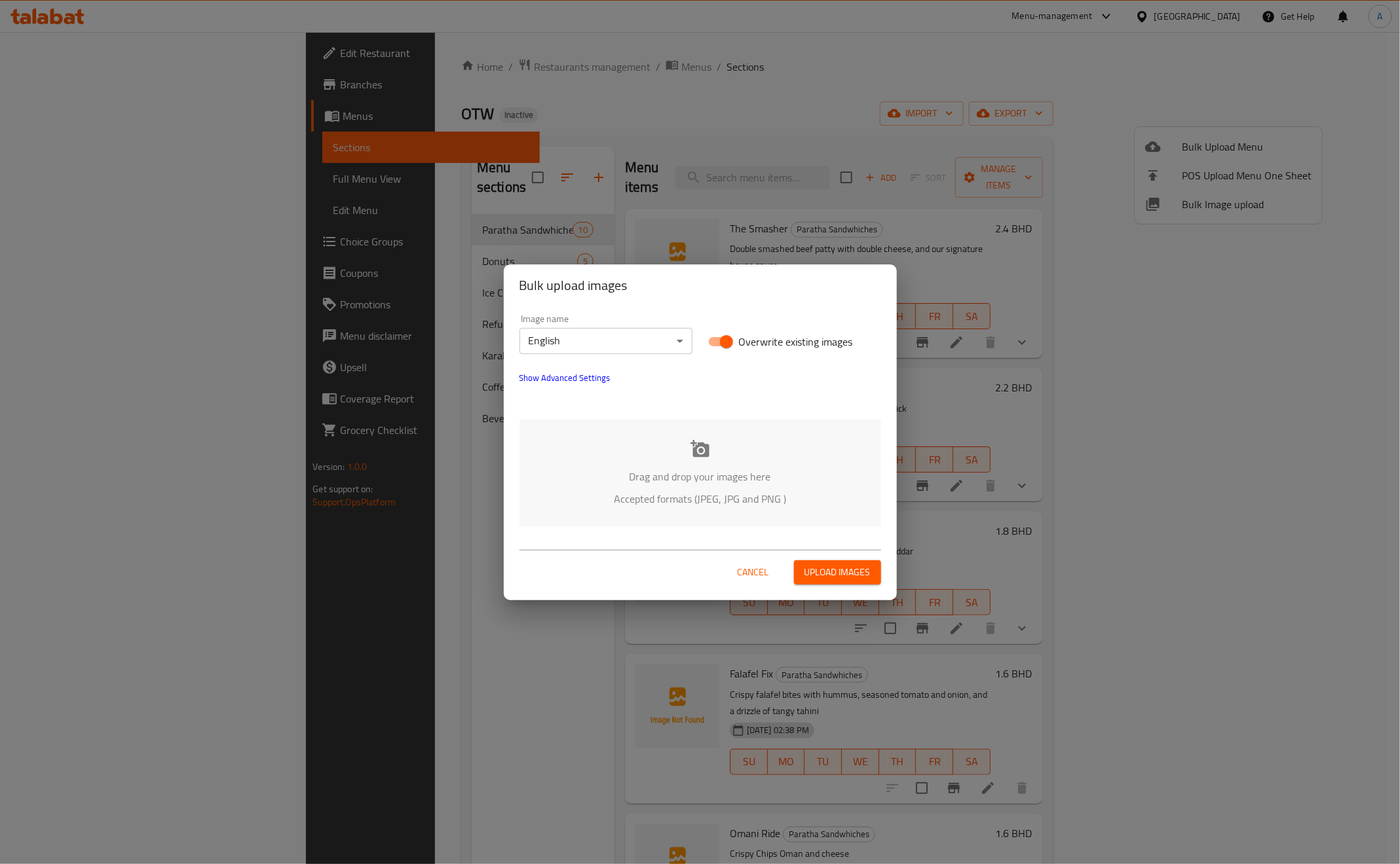
click at [721, 478] on p "Drag and drop your images here" at bounding box center [700, 476] width 322 height 16
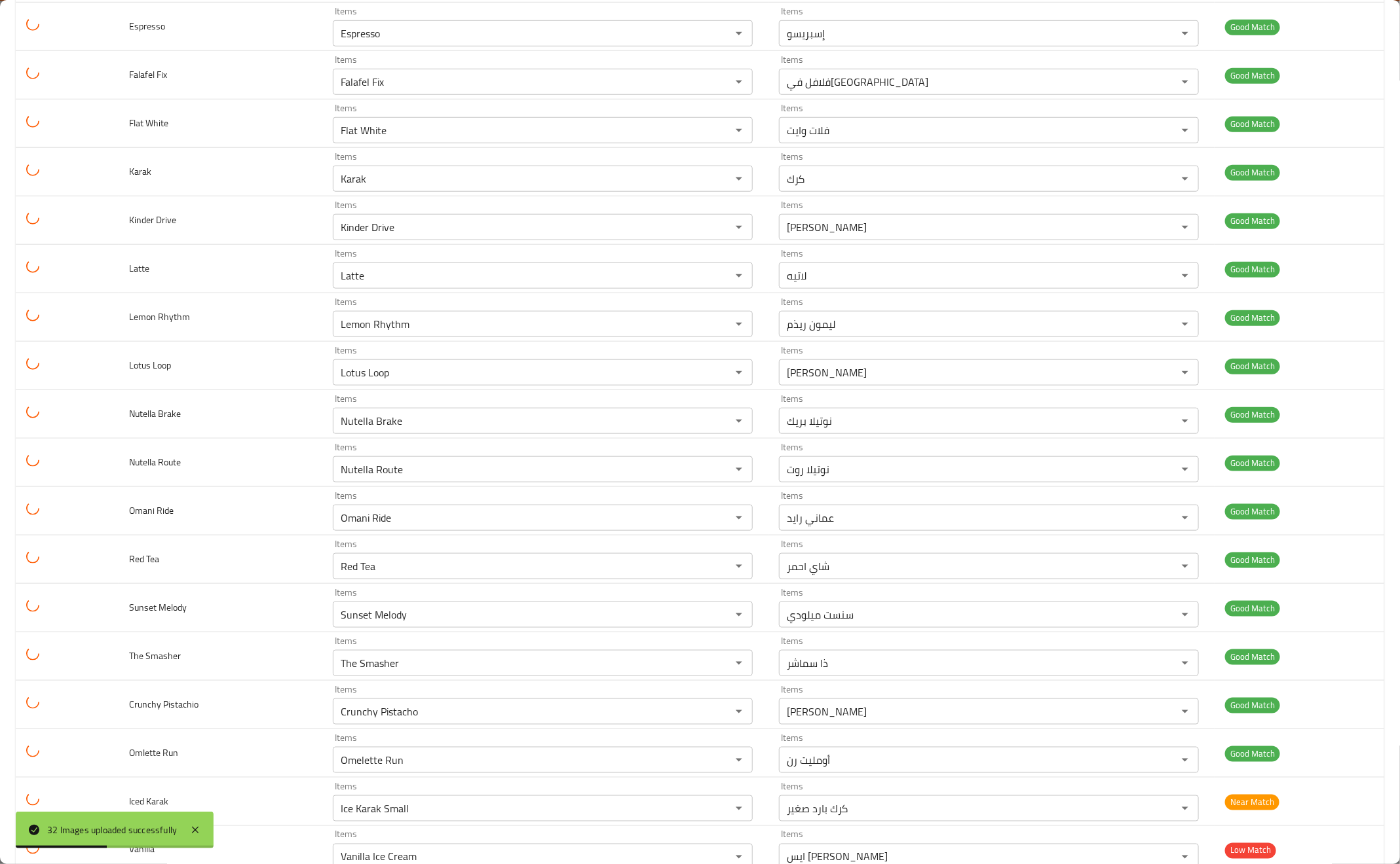
scroll to position [589, 0]
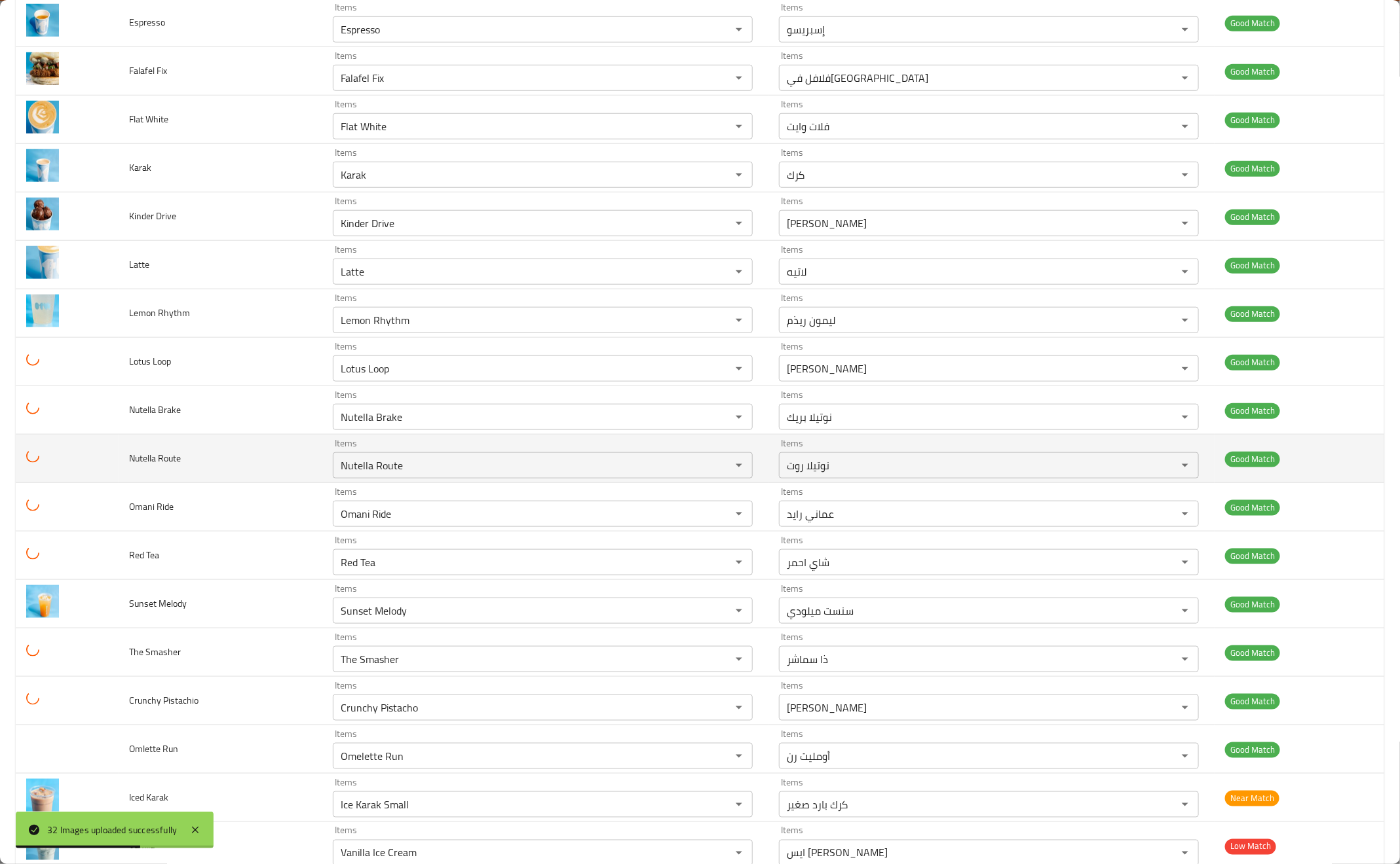
click at [228, 476] on td "Nutella Route" at bounding box center [220, 458] width 204 height 48
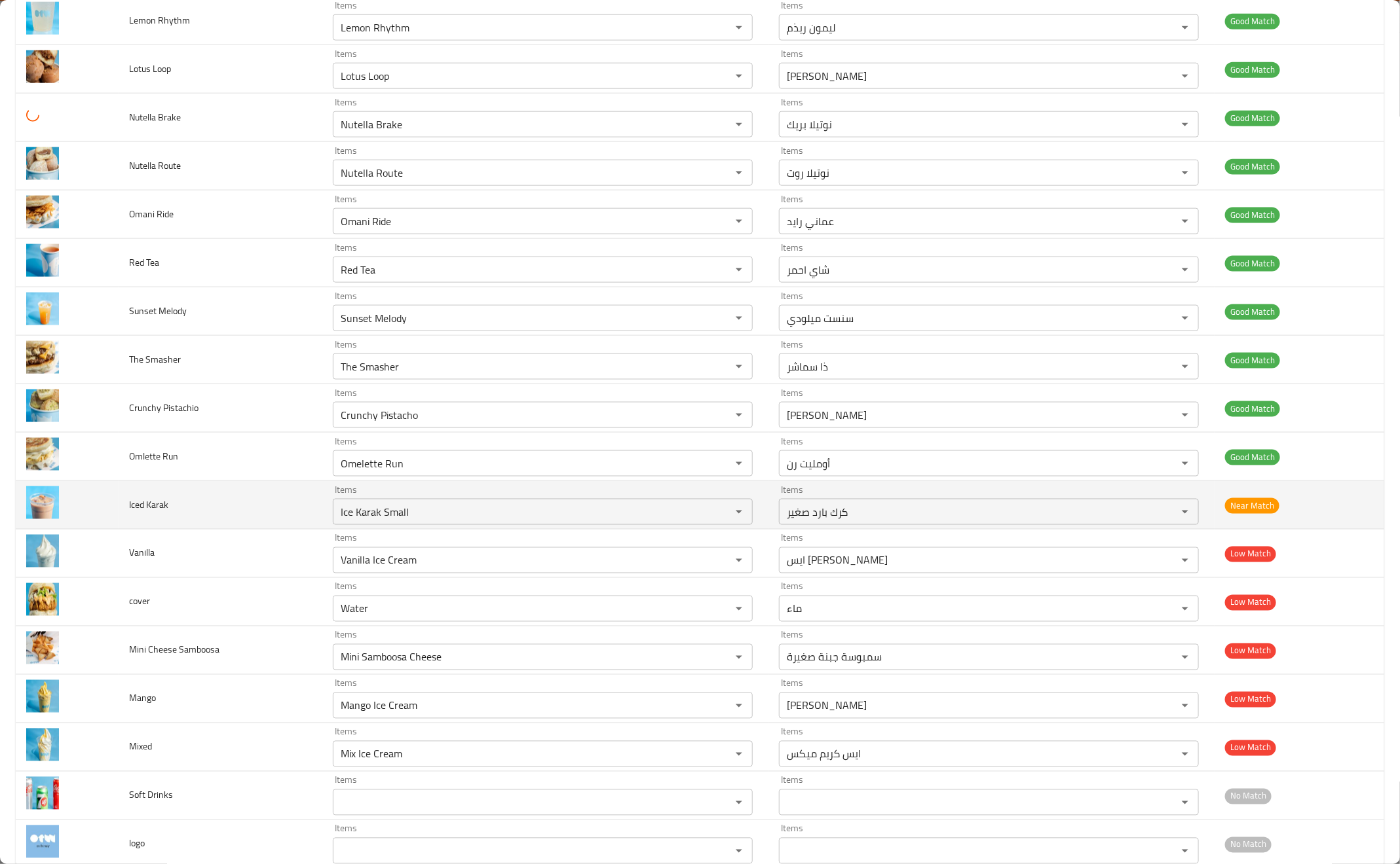
scroll to position [884, 0]
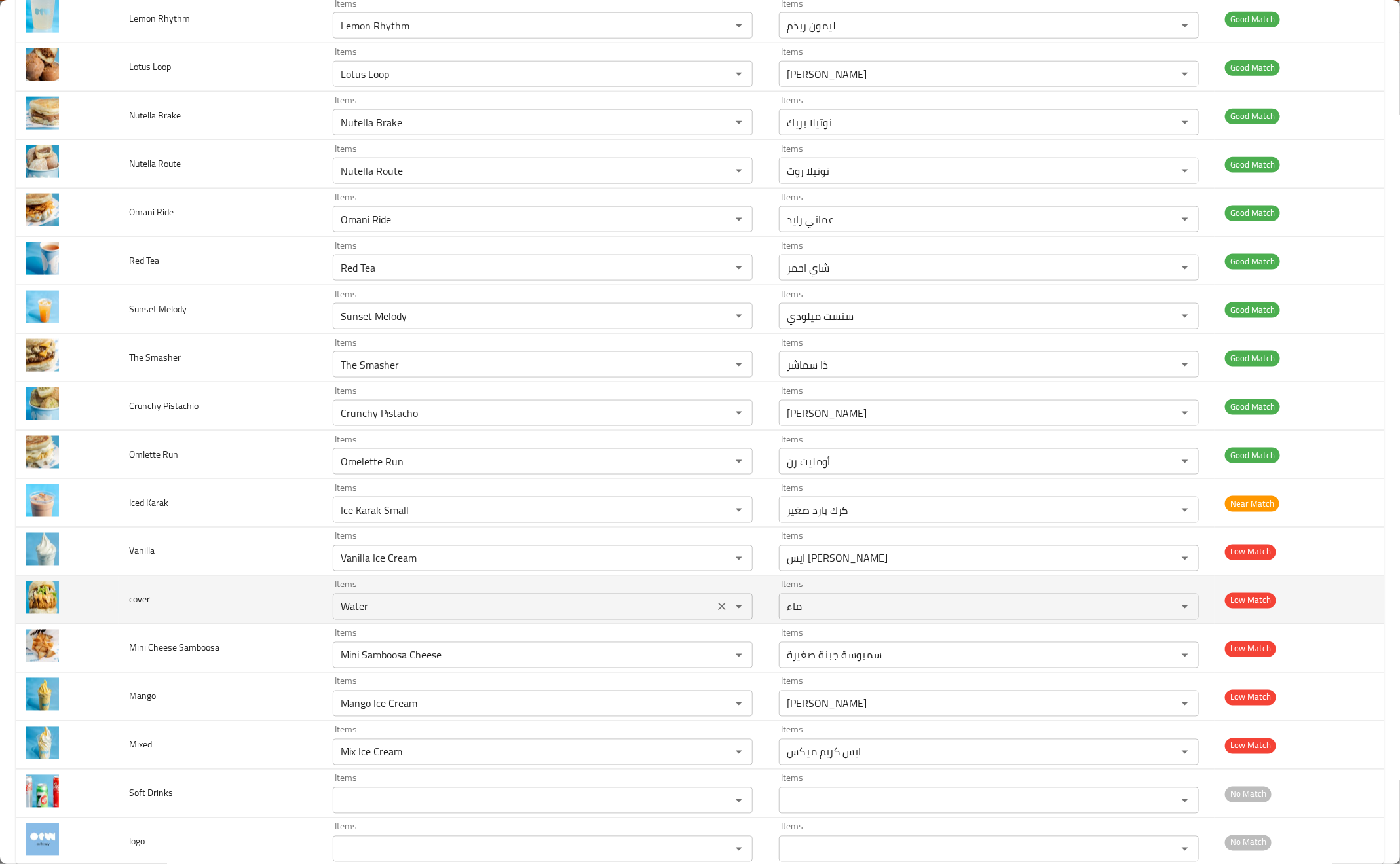
click at [716, 614] on icon "Clear" at bounding box center [722, 607] width 13 height 13
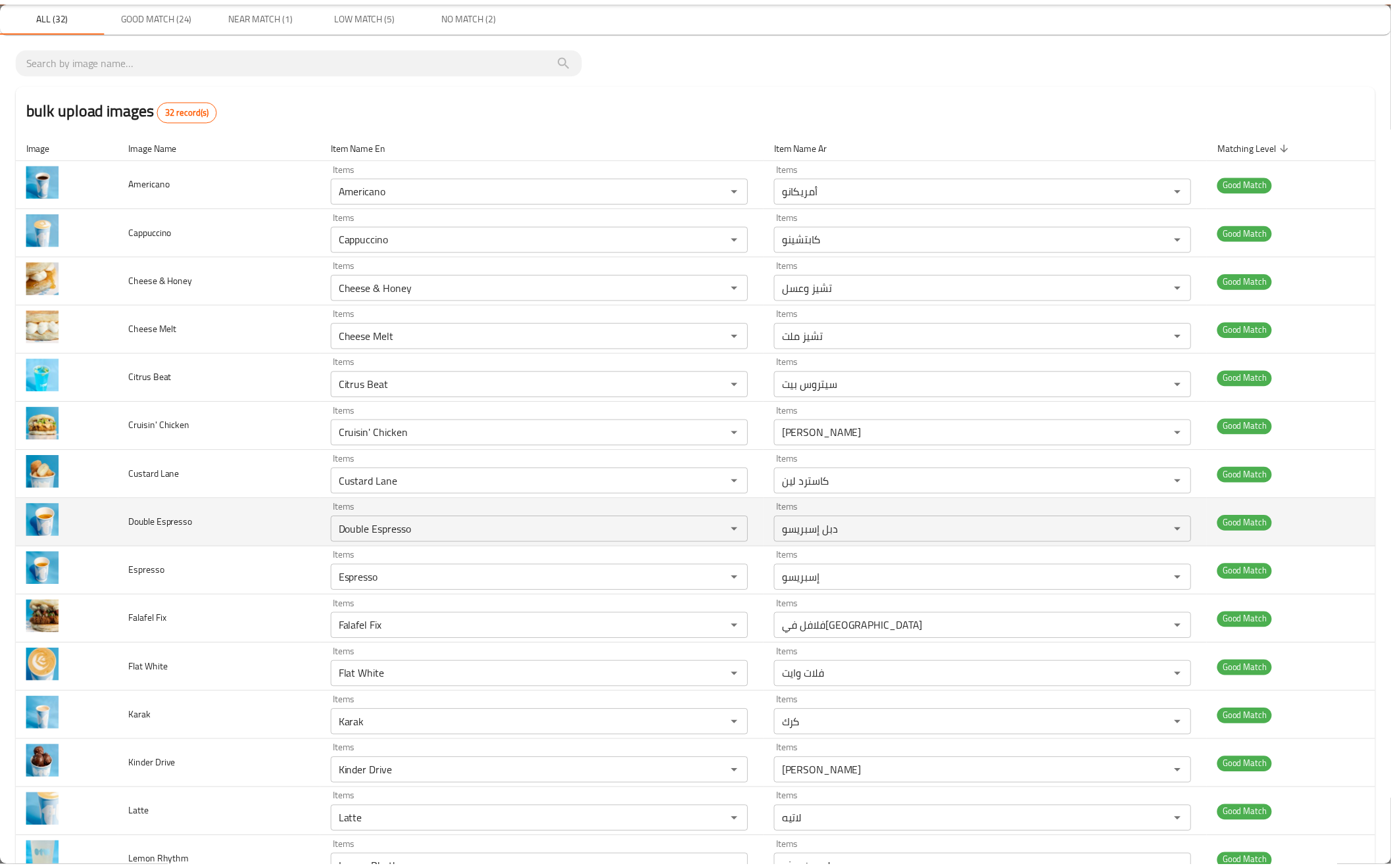
scroll to position [0, 0]
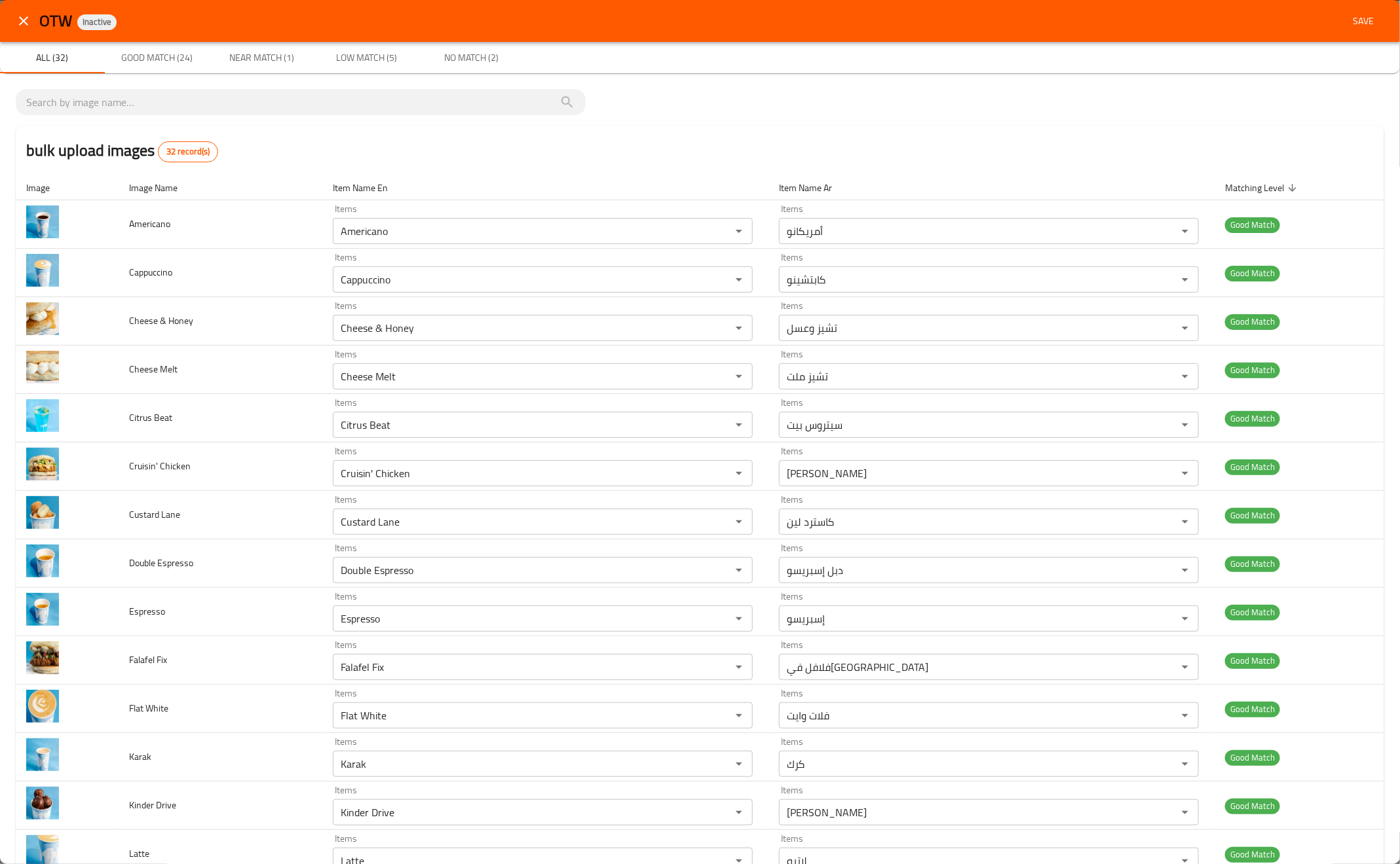
click at [1356, 22] on span "Save" at bounding box center [1363, 21] width 31 height 16
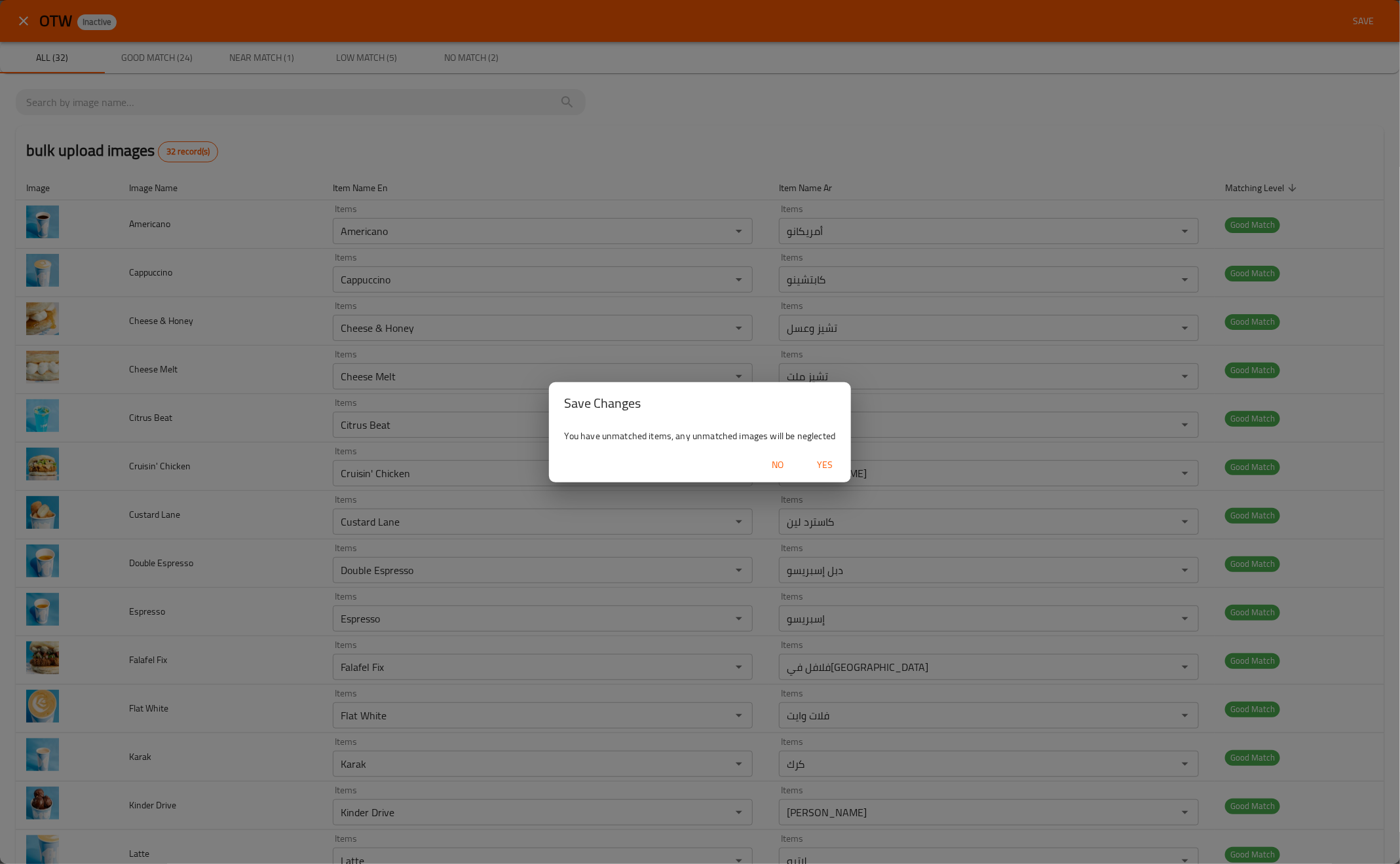
click at [812, 455] on button "Yes" at bounding box center [824, 465] width 42 height 24
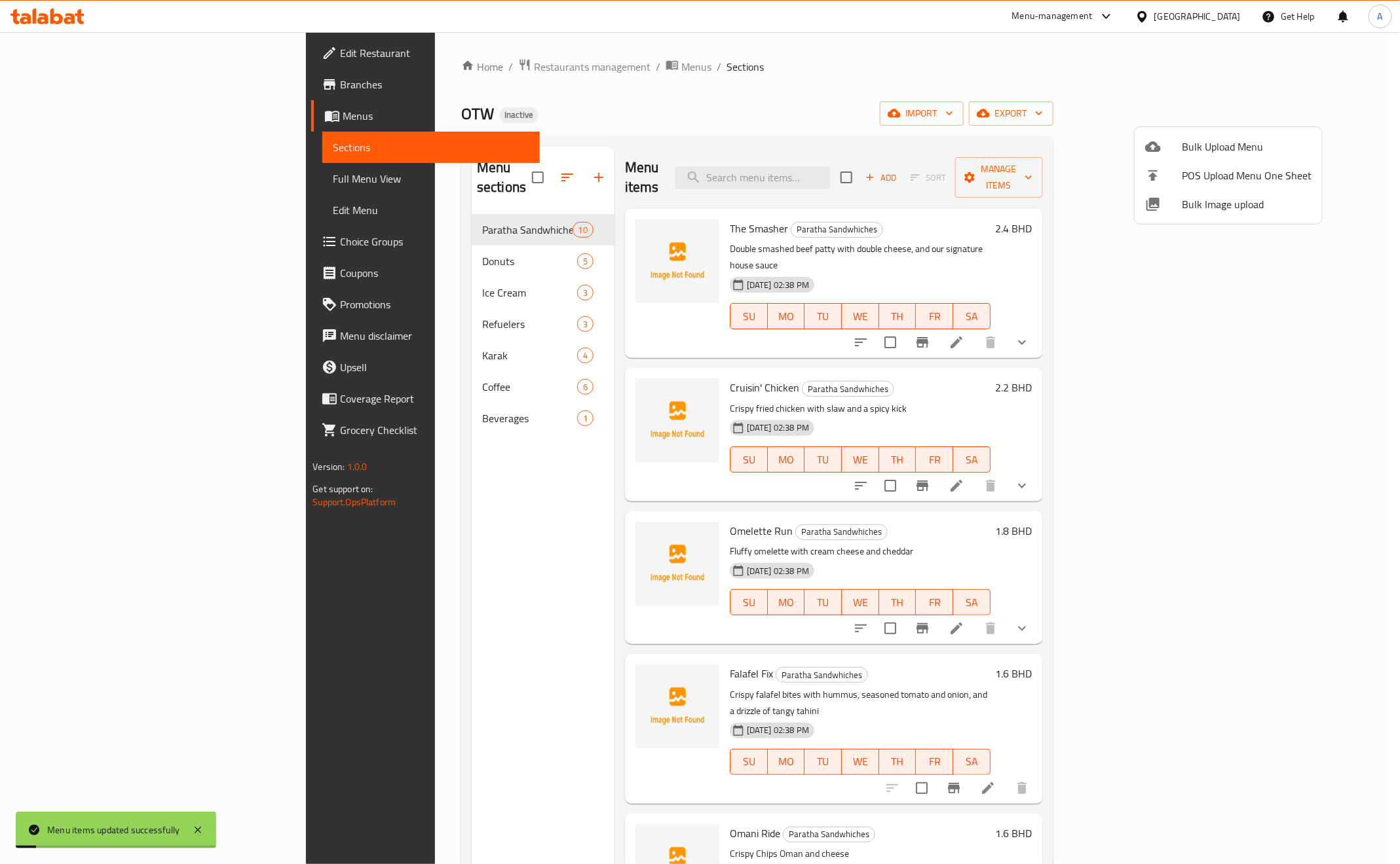
click at [356, 356] on div at bounding box center [700, 432] width 1400 height 864
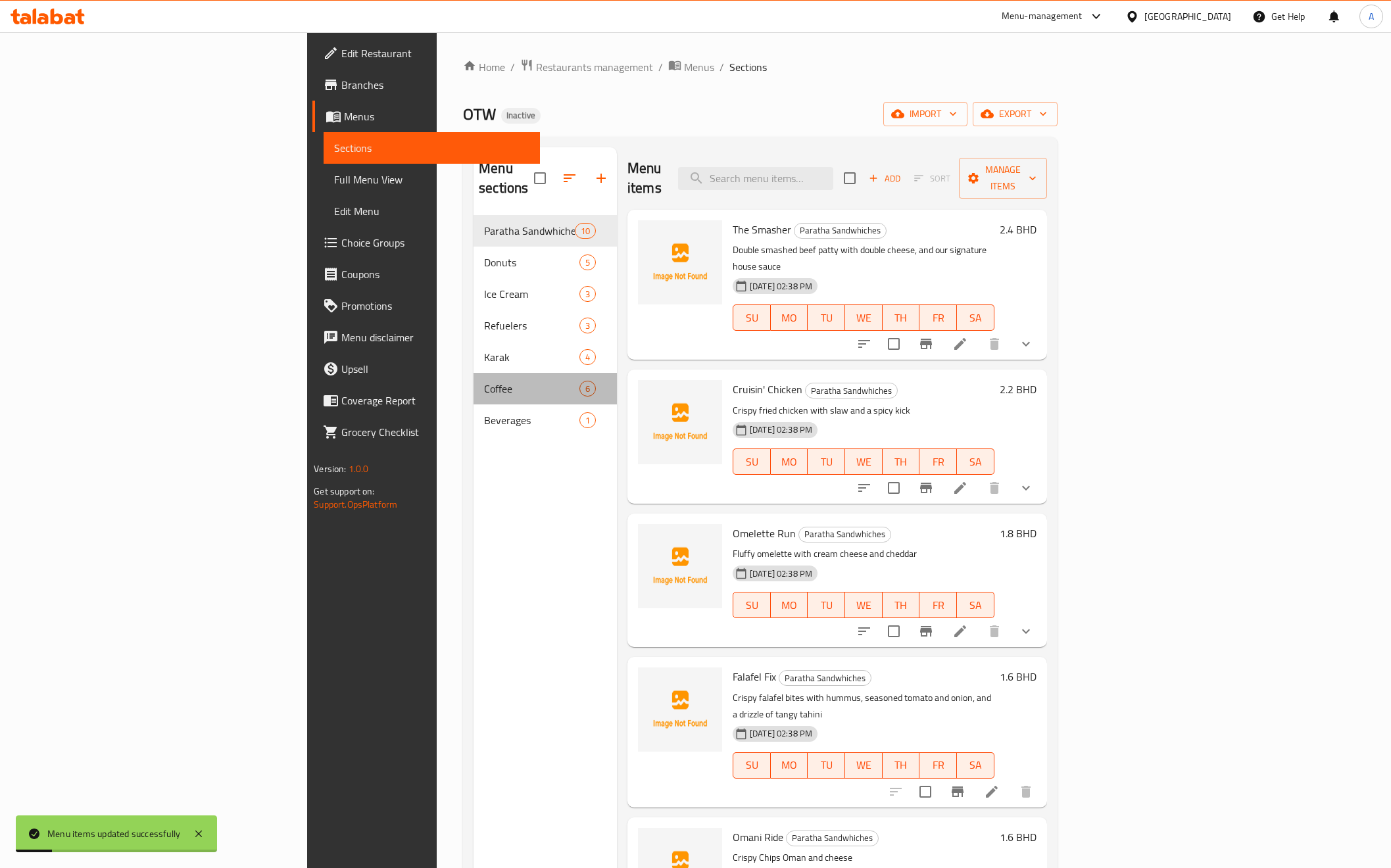
click at [474, 373] on div "Coffee 6" at bounding box center [545, 388] width 144 height 31
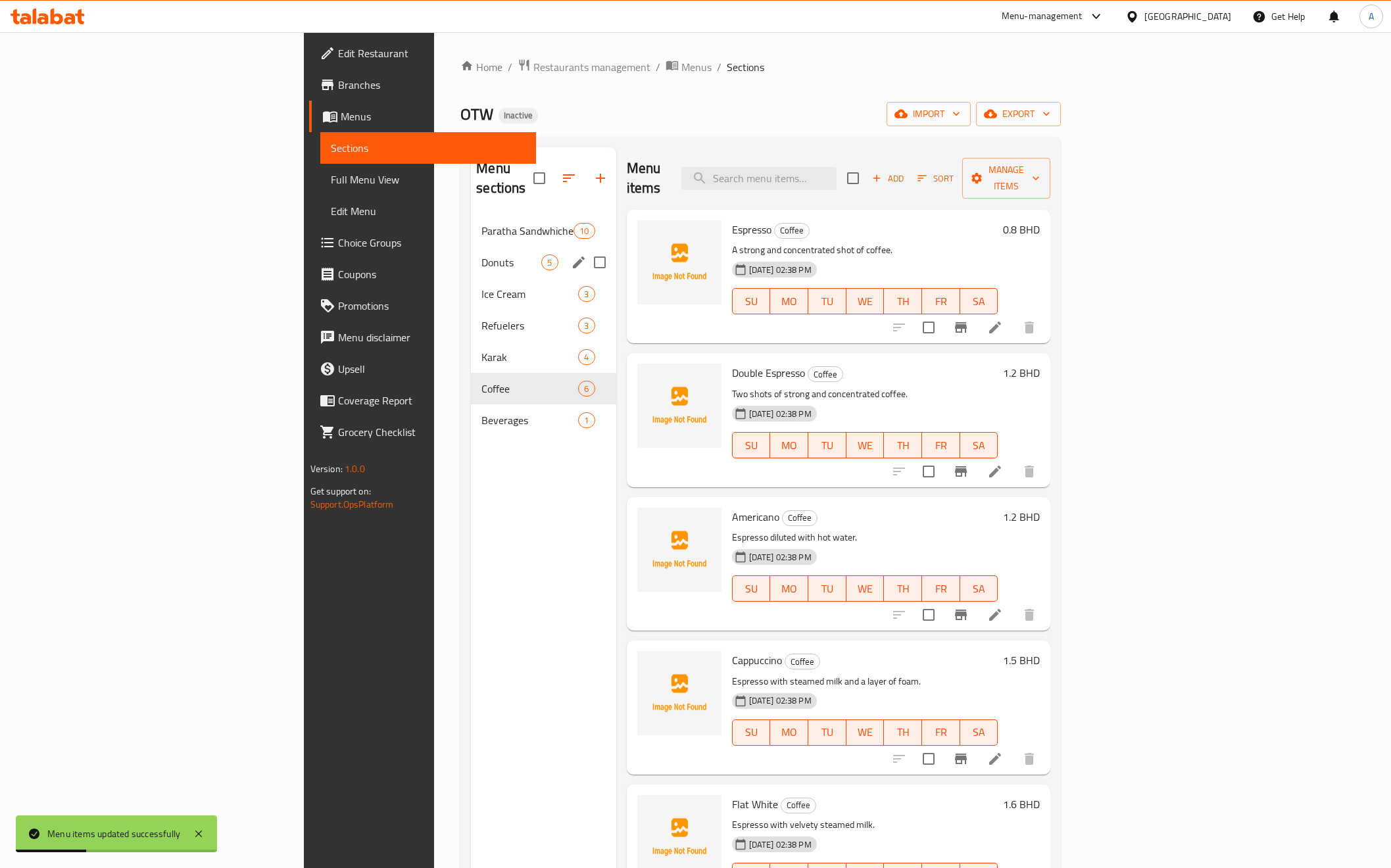
click at [471, 247] on div "Donuts 5" at bounding box center [543, 263] width 145 height 31
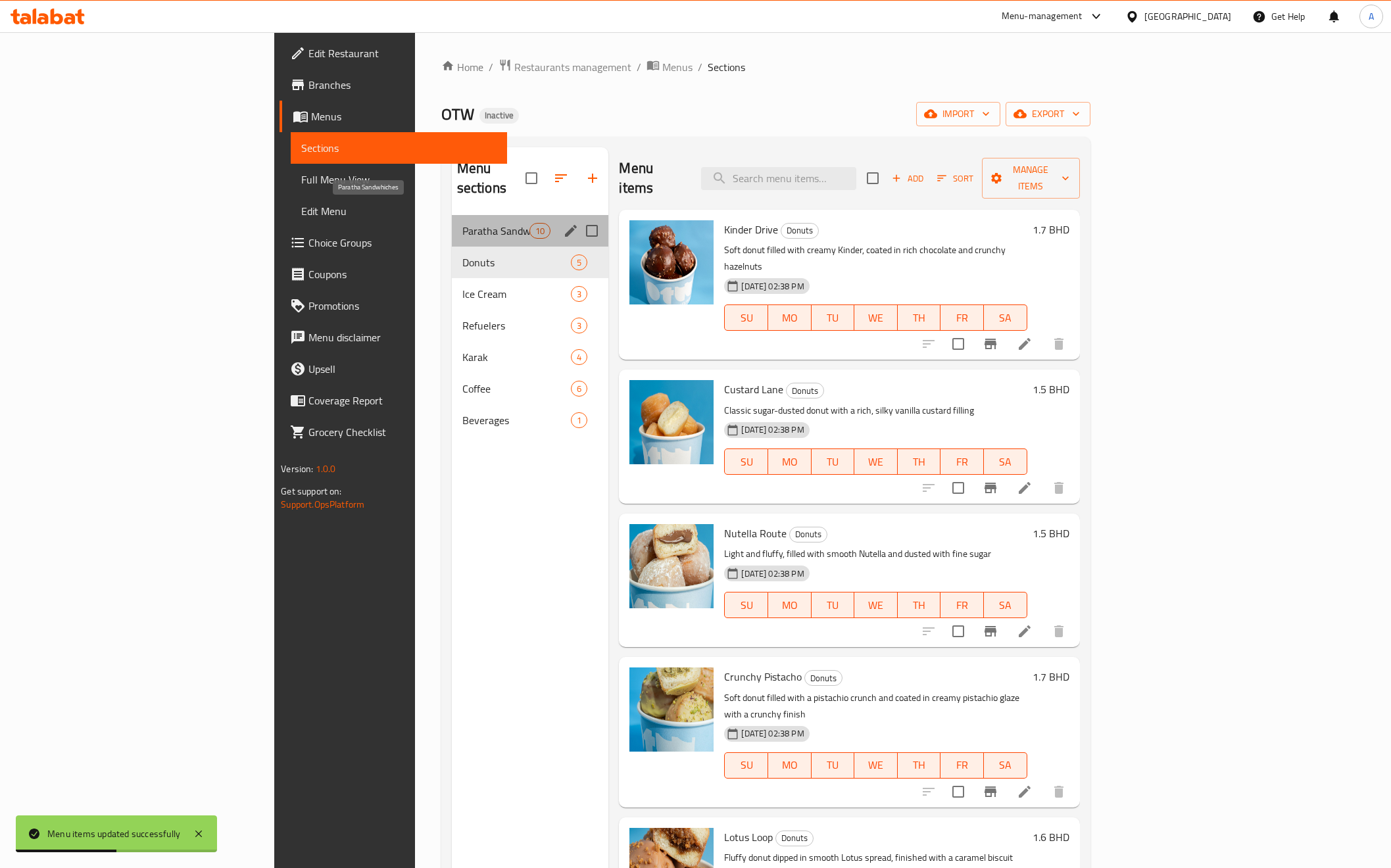
click at [463, 223] on span "Paratha Sandwhiches" at bounding box center [496, 231] width 67 height 16
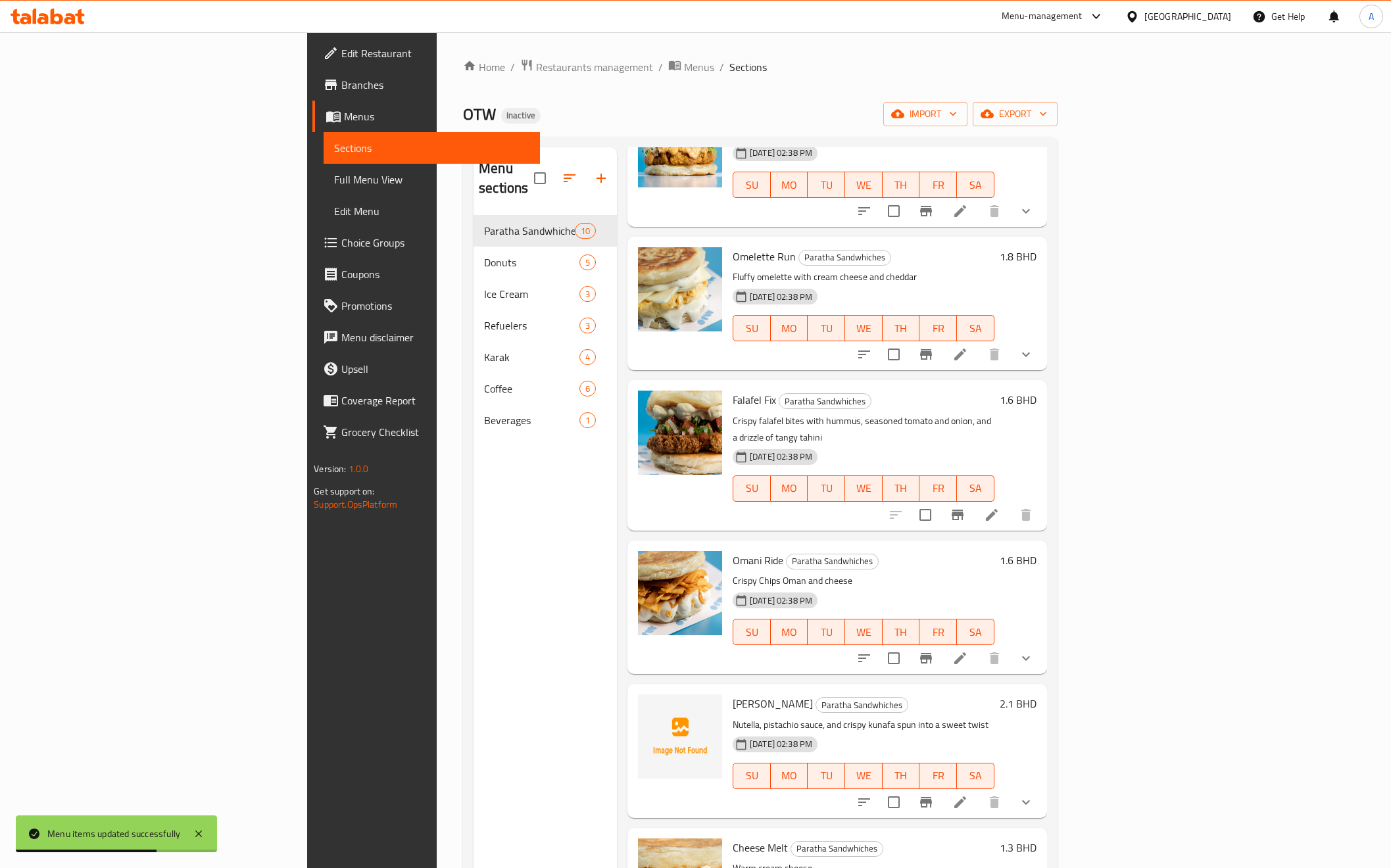
scroll to position [296, 0]
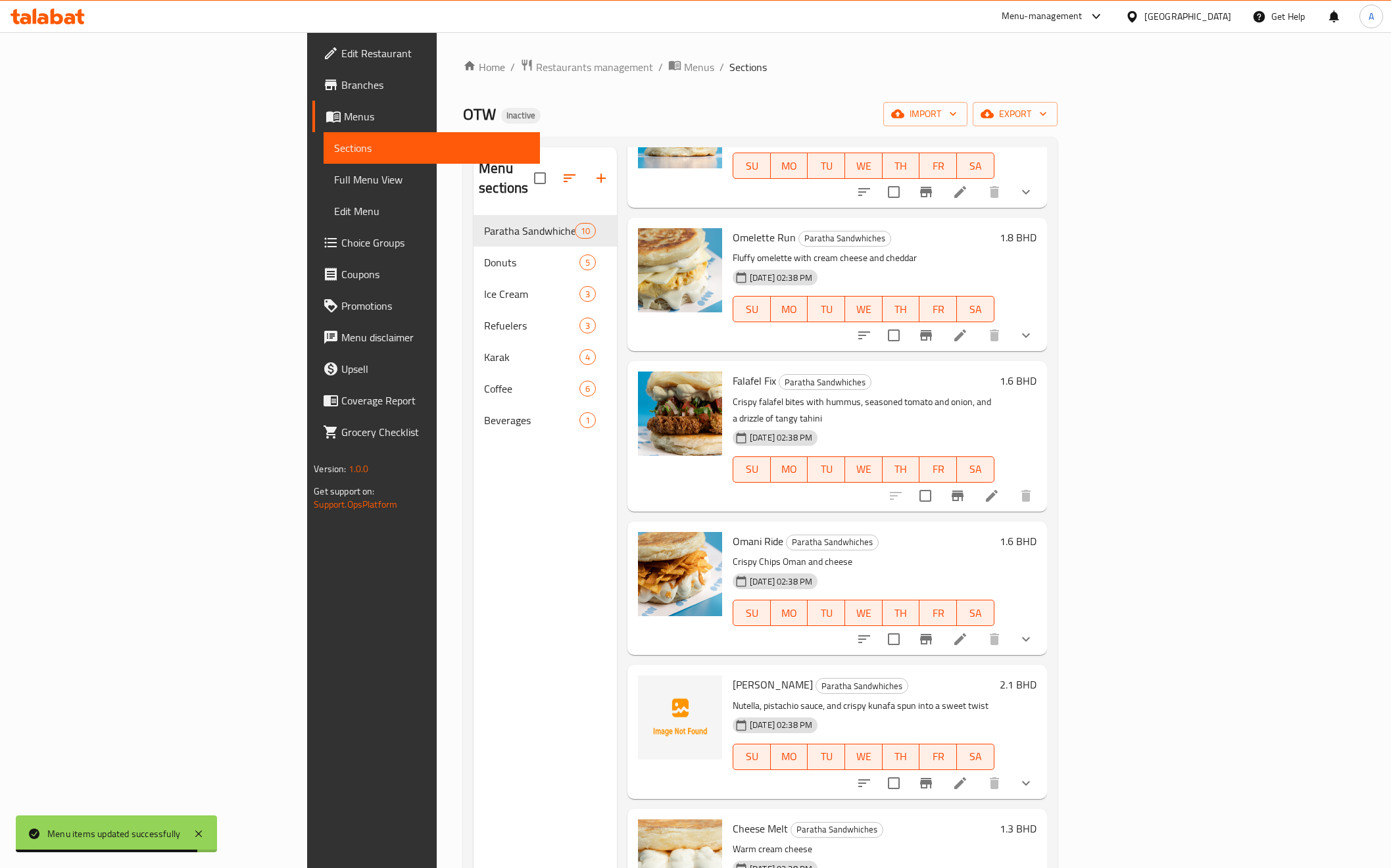
click at [733, 675] on span "Pistachio Kunafa" at bounding box center [773, 684] width 80 height 20
copy span "Pistachio"
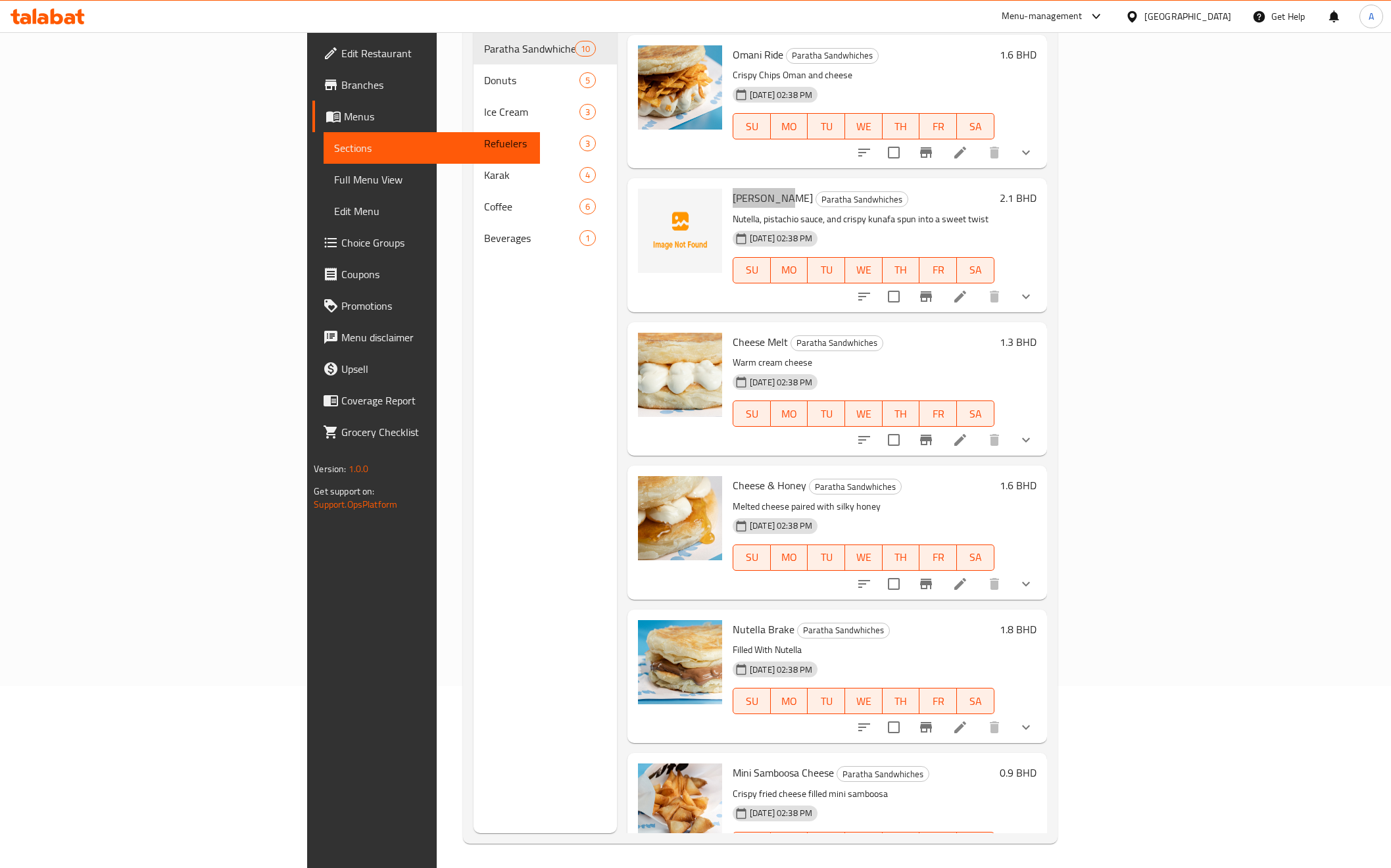
scroll to position [184, 0]
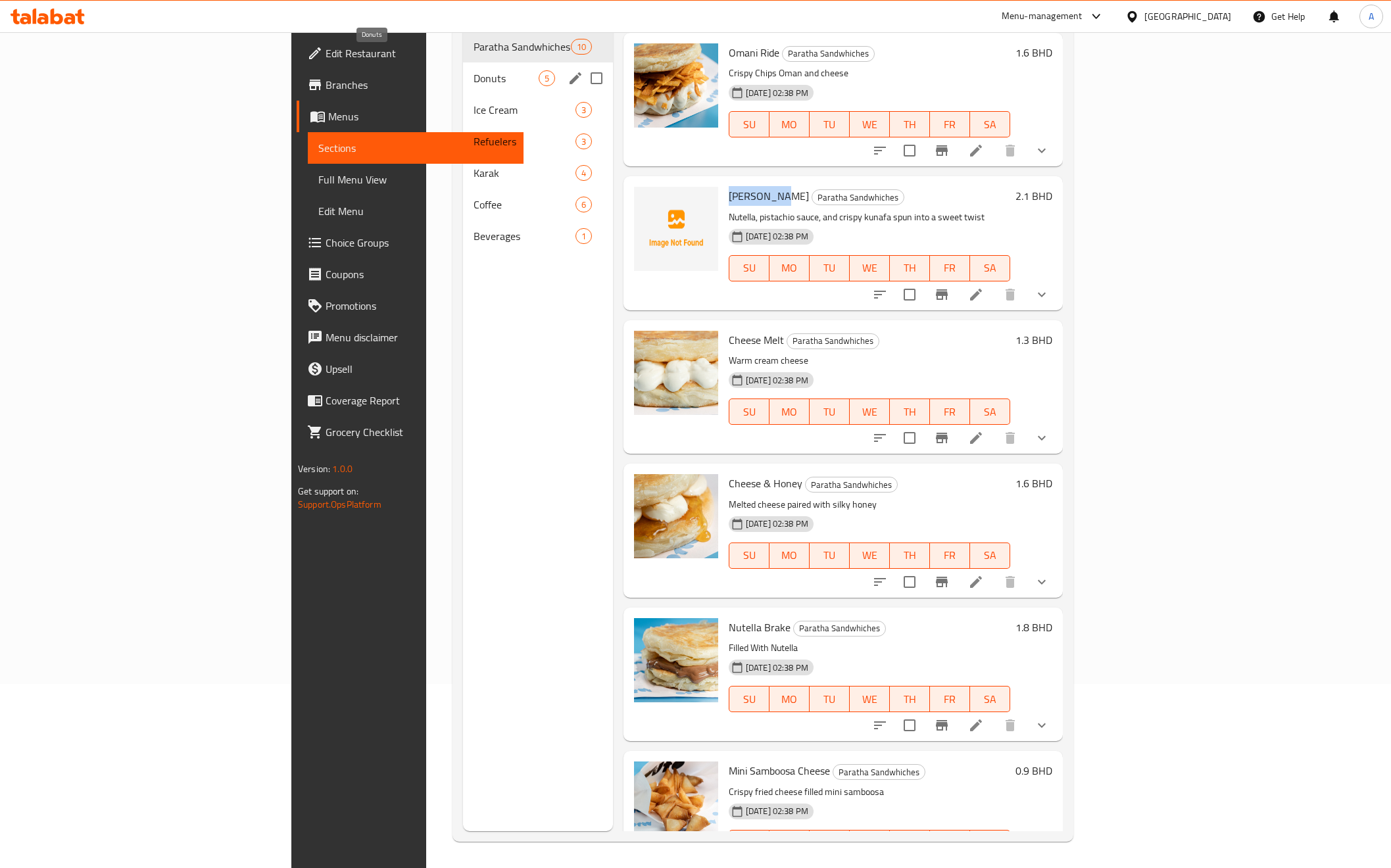
click at [474, 71] on span "Donuts" at bounding box center [507, 78] width 65 height 16
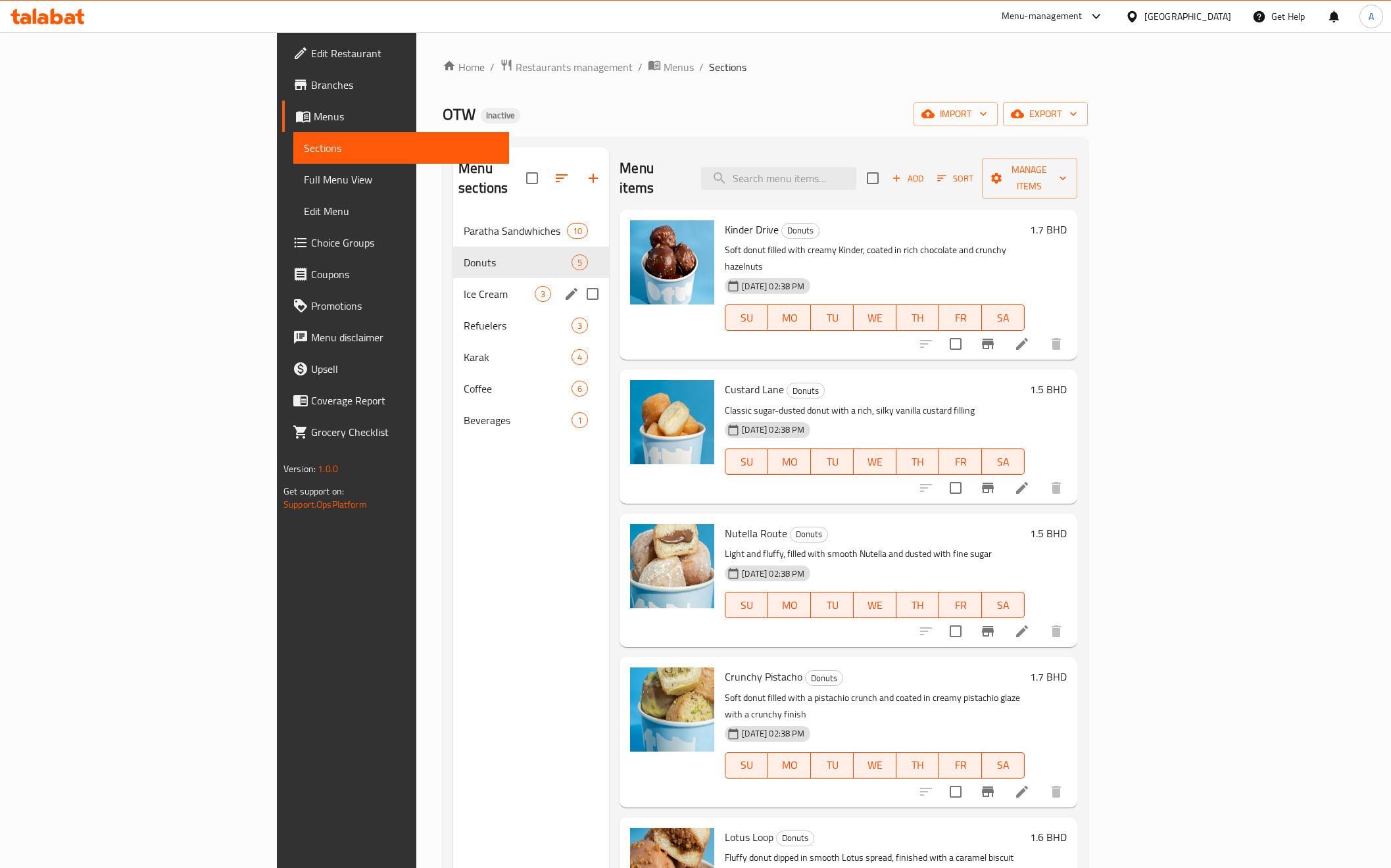
click at [453, 278] on div "Ice Cream 3" at bounding box center [531, 294] width 156 height 31
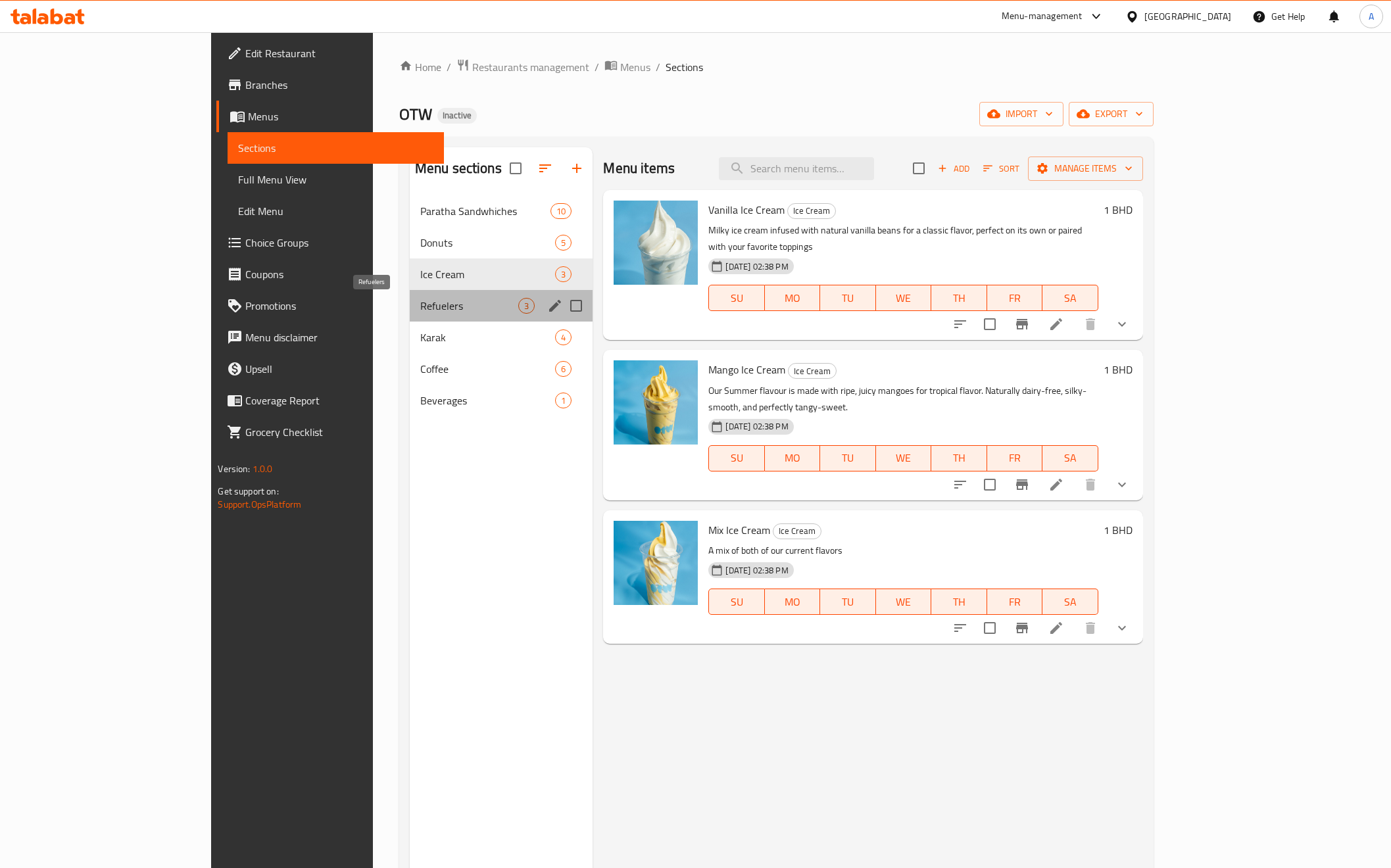
click at [420, 308] on span "Refuelers" at bounding box center [469, 306] width 99 height 16
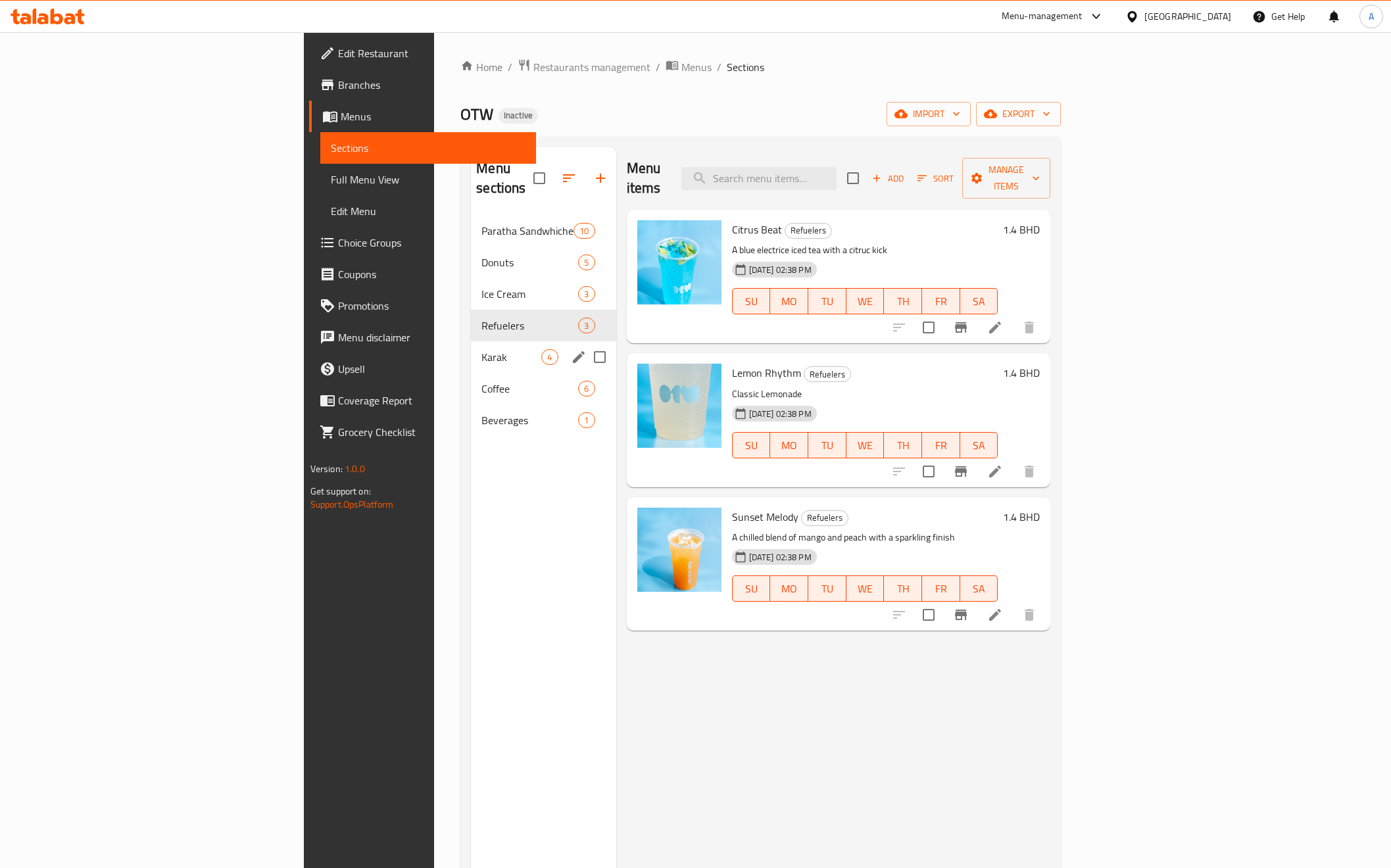
click at [471, 351] on div "Karak 4" at bounding box center [543, 357] width 145 height 31
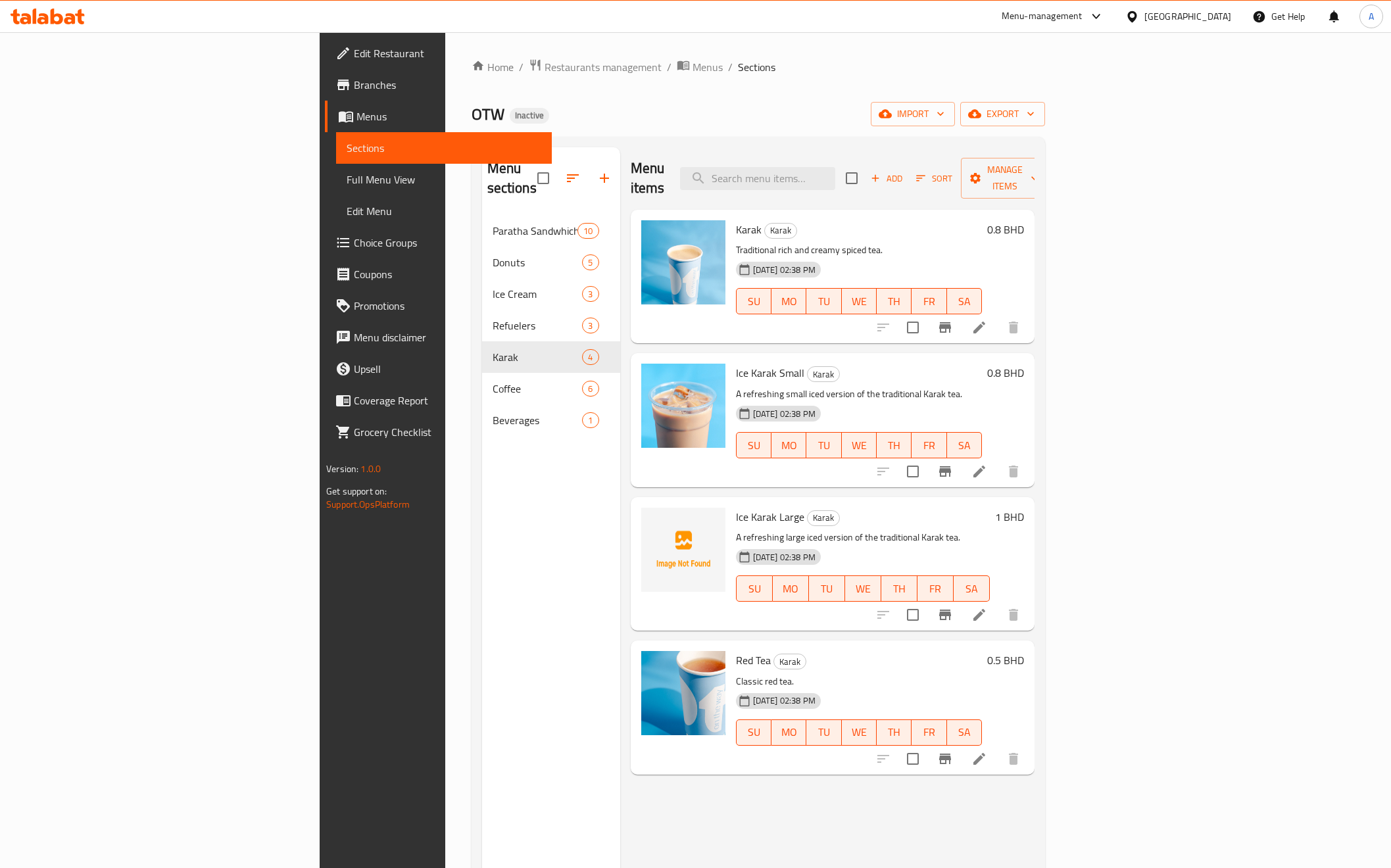
click at [736, 507] on span "Ice Karak Large" at bounding box center [771, 517] width 68 height 20
copy span "Karak"
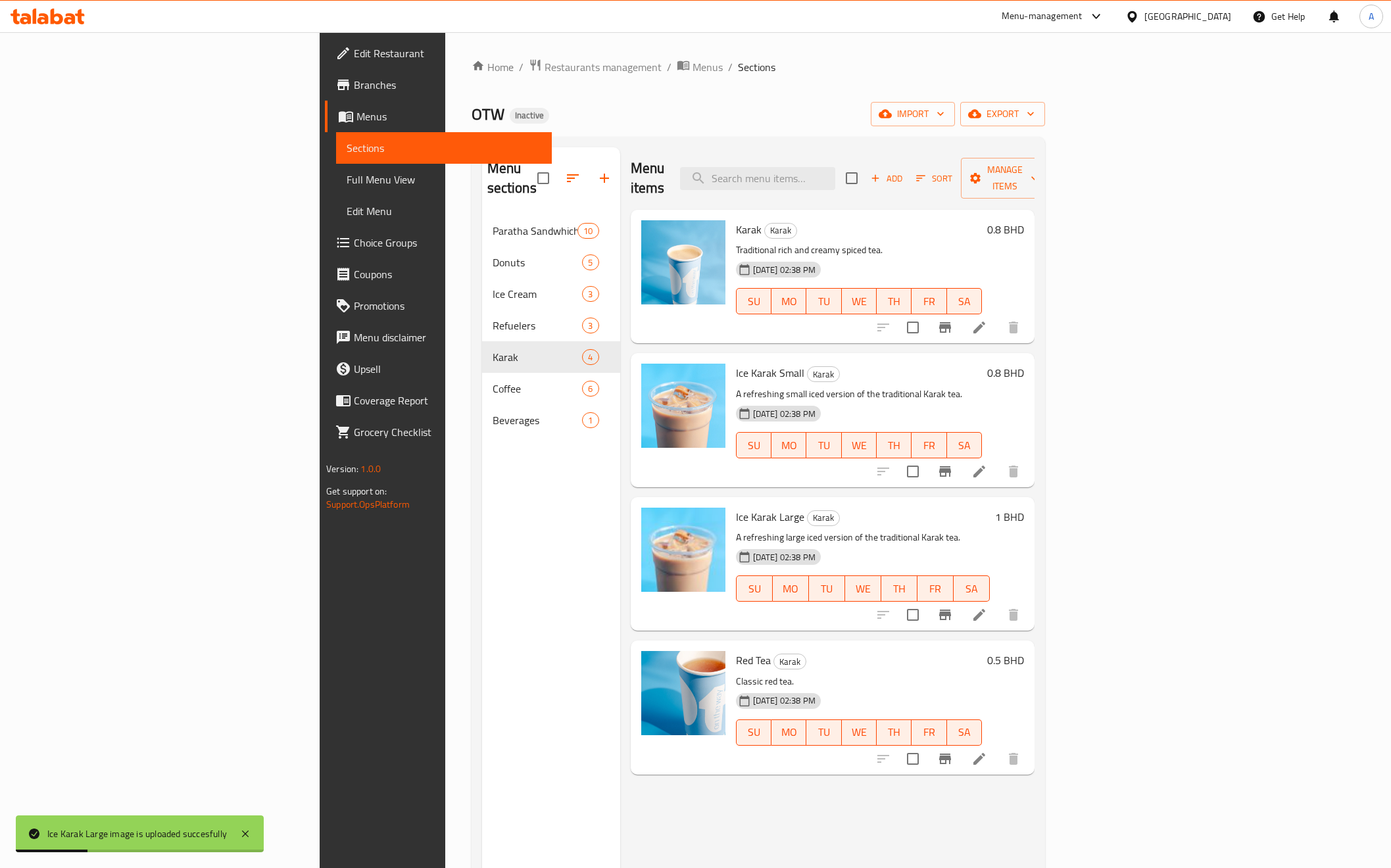
click at [482, 590] on div "Menu sections Paratha Sandwhiches 10 Donuts 5 Ice Cream 3 Refuelers 3 Karak 4 C…" at bounding box center [551, 581] width 138 height 868
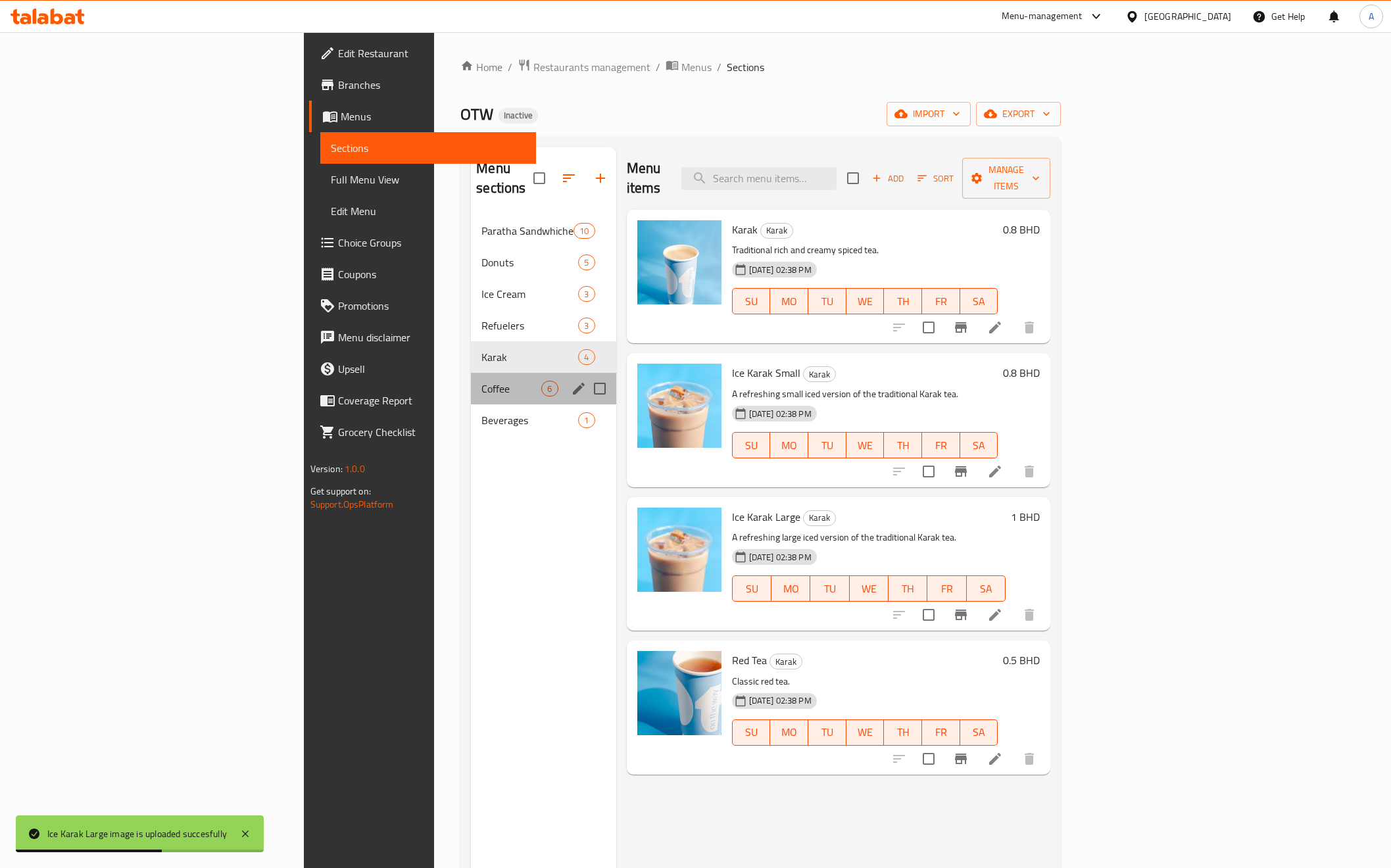
click at [471, 373] on div "Coffee 6" at bounding box center [543, 388] width 145 height 31
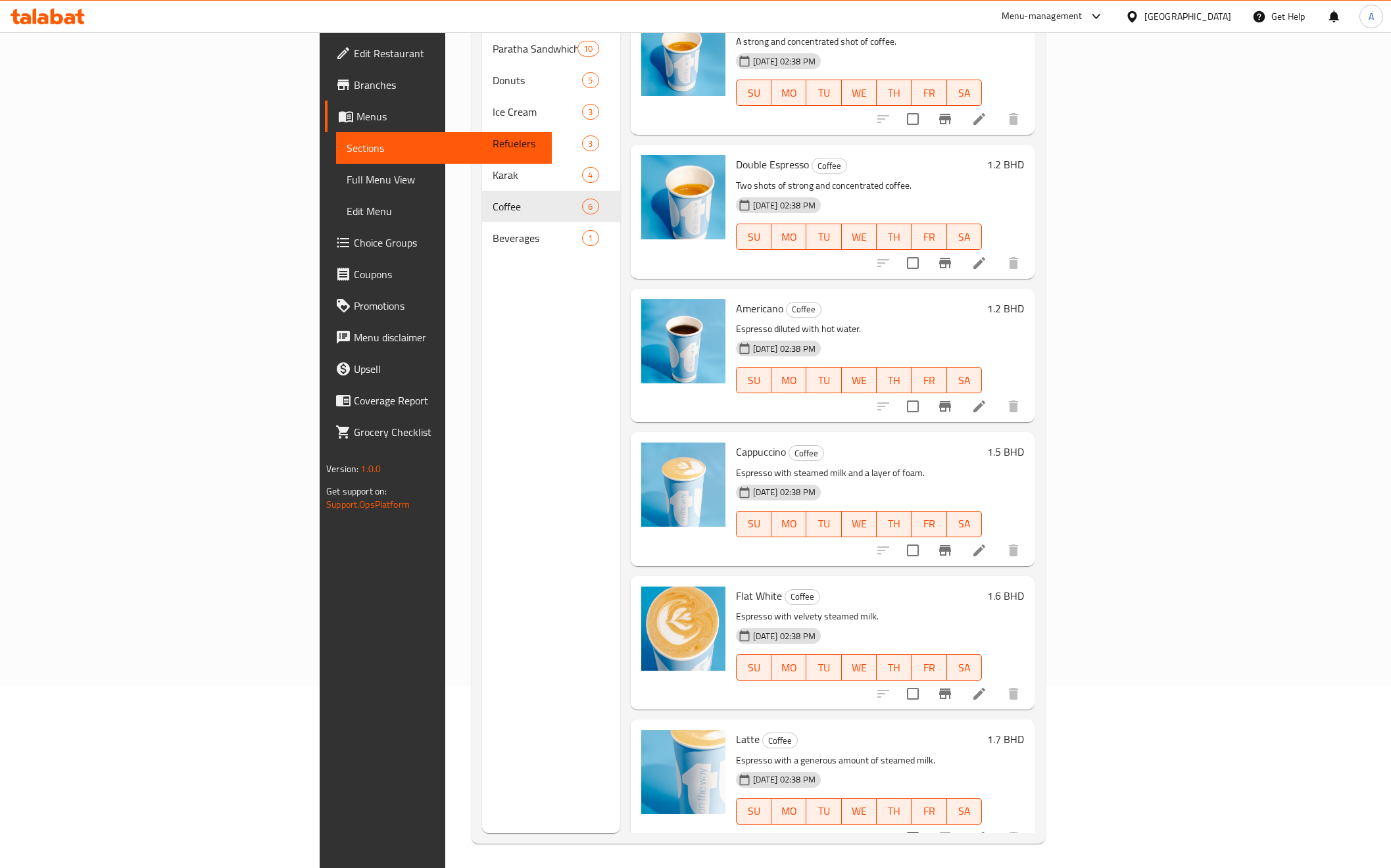
scroll to position [184, 0]
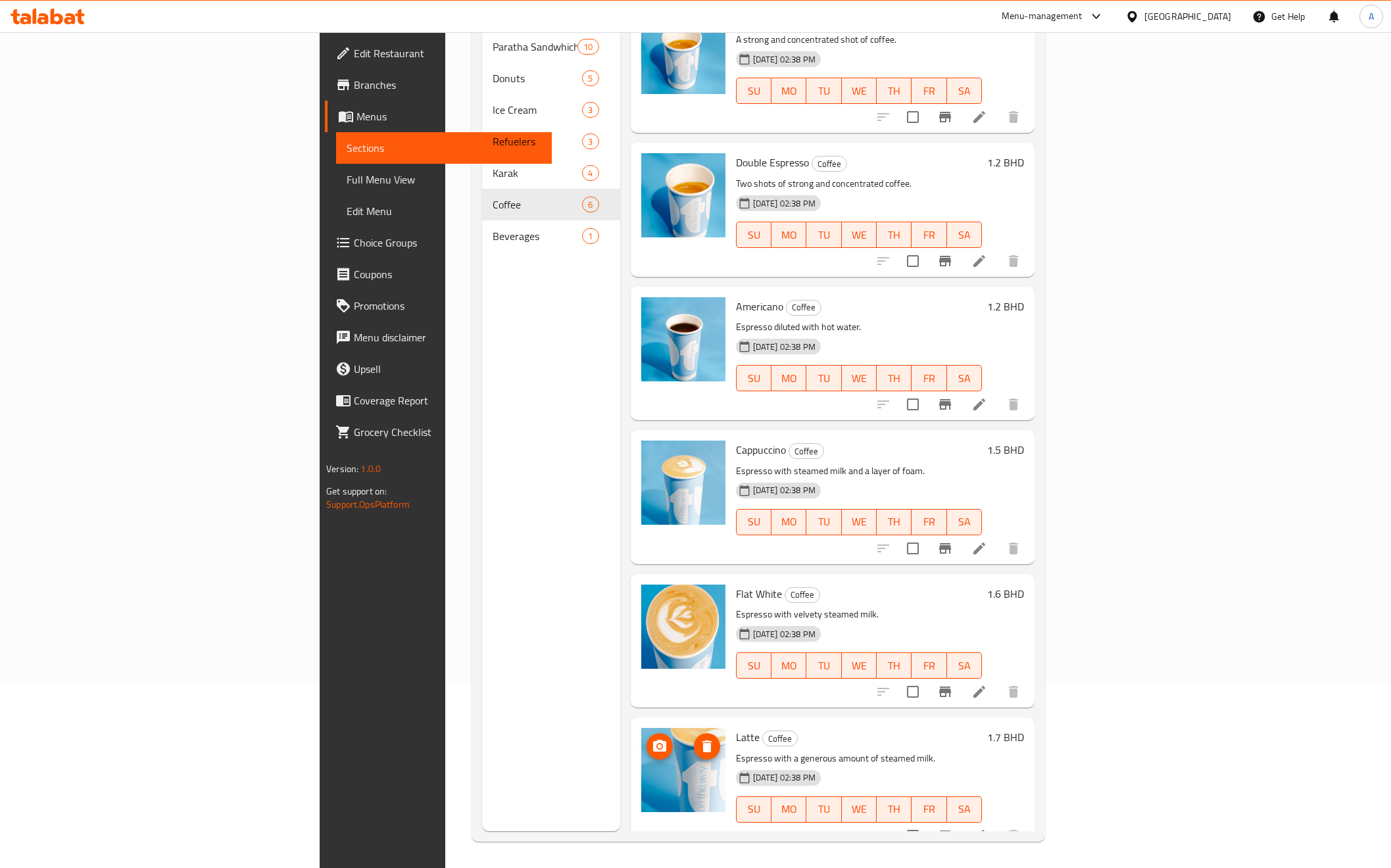
click at [641, 748] on img at bounding box center [683, 770] width 84 height 84
click at [731, 723] on div "Latte Coffee Espresso with a generous amount of steamed milk. 14-09-2025 02:38 …" at bounding box center [859, 784] width 257 height 123
copy h6 "Latte"
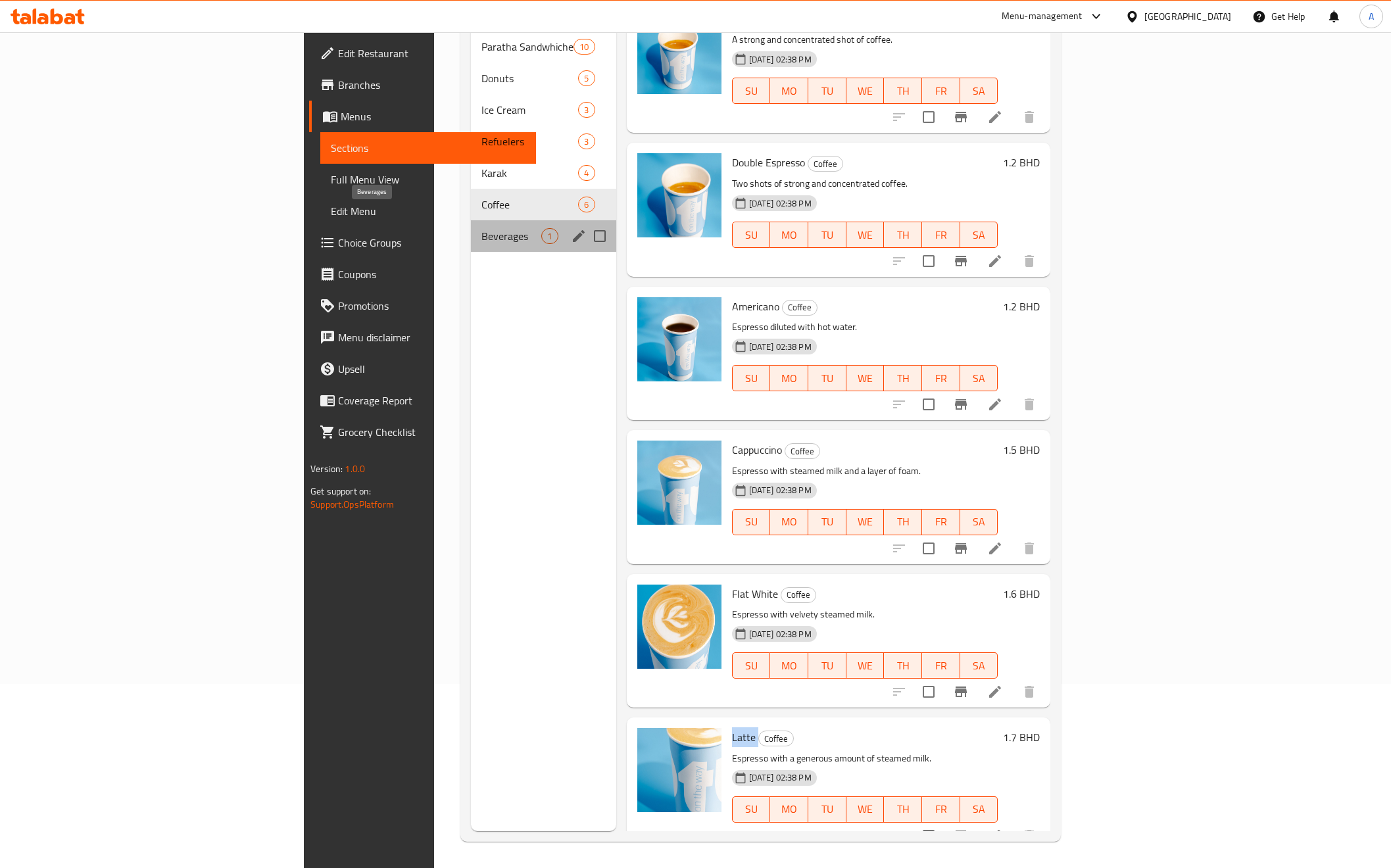
click at [481, 228] on span "Beverages" at bounding box center [511, 236] width 60 height 16
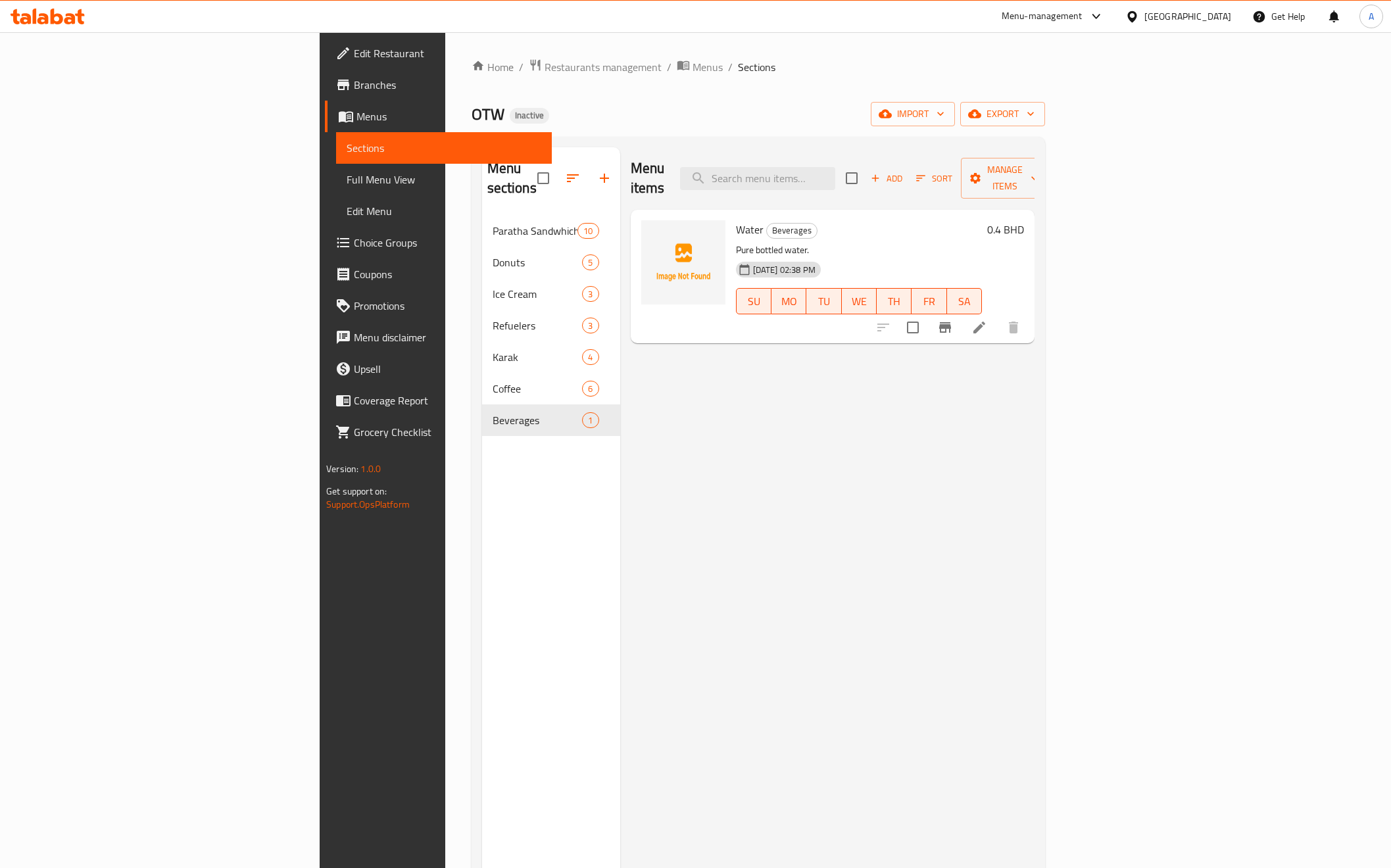
click at [736, 219] on span "Water" at bounding box center [750, 229] width 28 height 20
copy h6 "Water"
click at [634, 408] on div "Menu items Add Sort Manage items Water Beverages Pure bottled water. 14-09-2025…" at bounding box center [827, 581] width 414 height 868
click at [336, 188] on link "Full Menu View" at bounding box center [444, 179] width 216 height 31
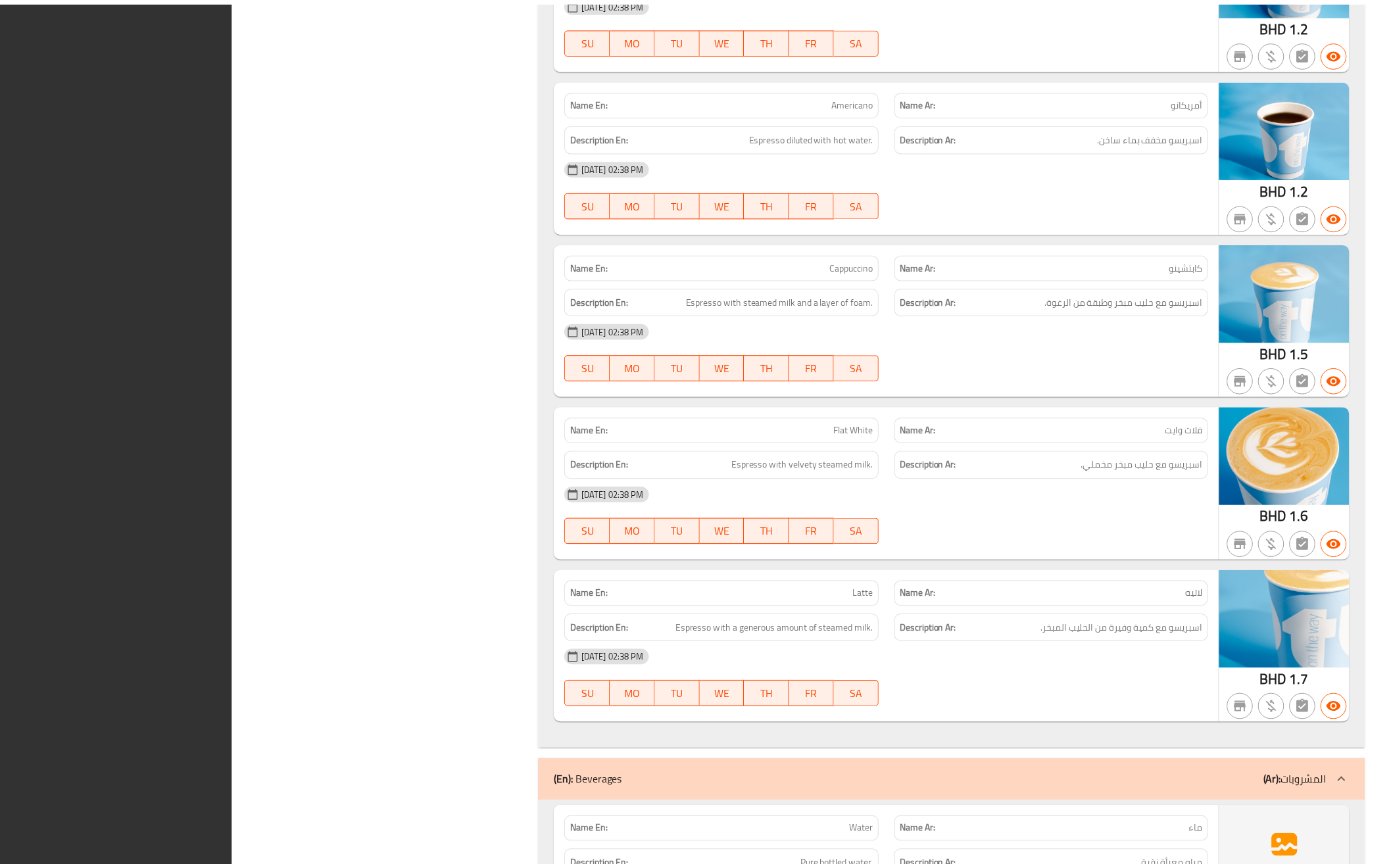
scroll to position [6070, 0]
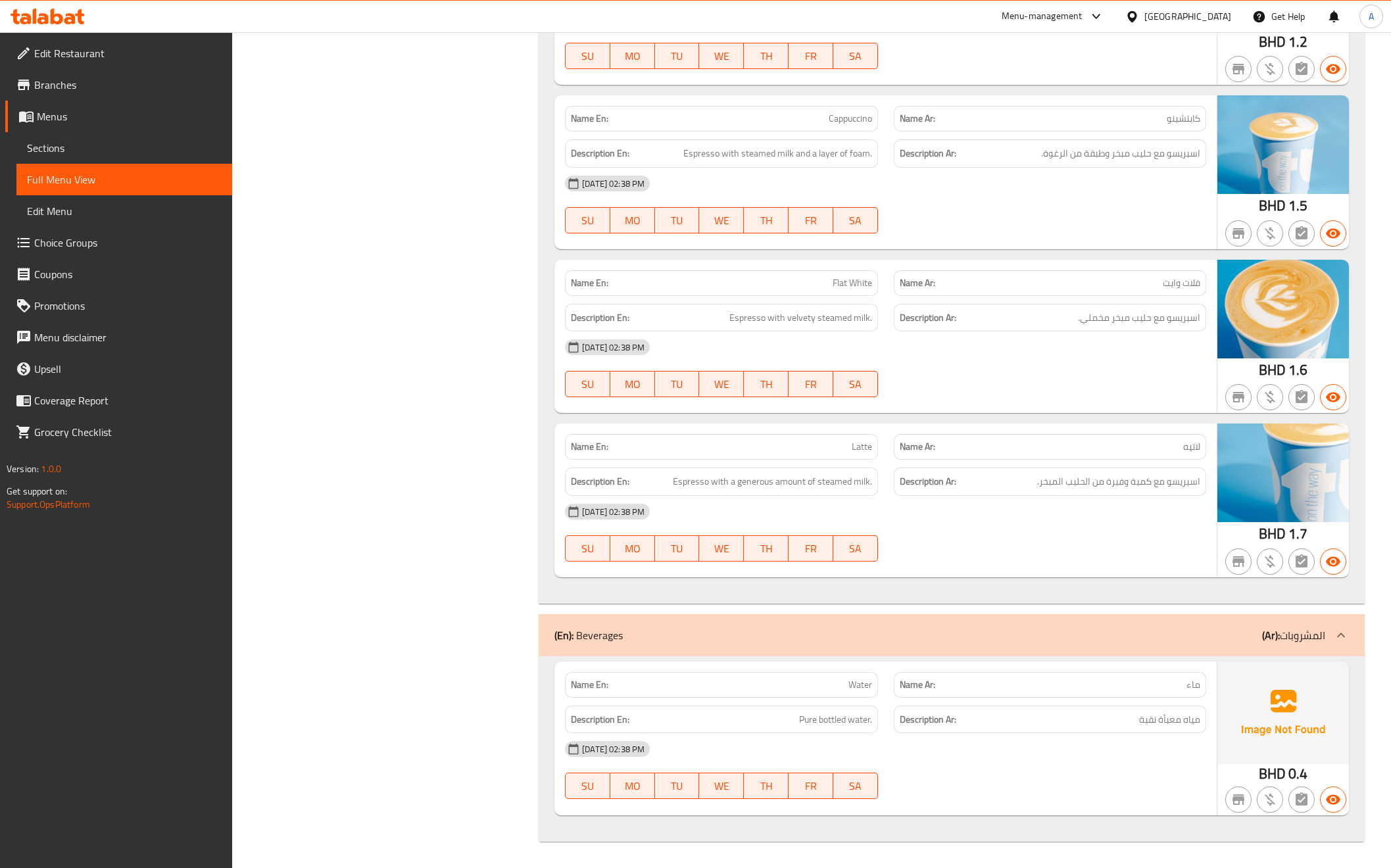
click at [94, 61] on span "Edit Restaurant" at bounding box center [128, 53] width 187 height 16
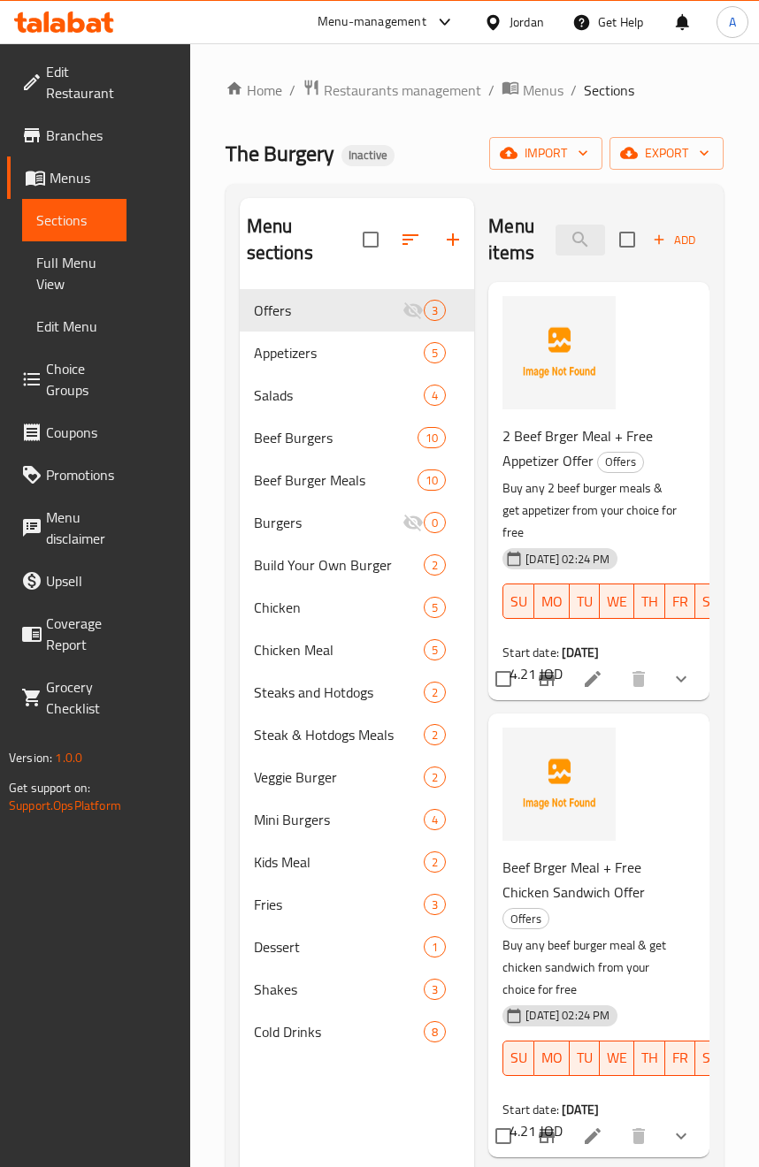
scroll to position [195, 0]
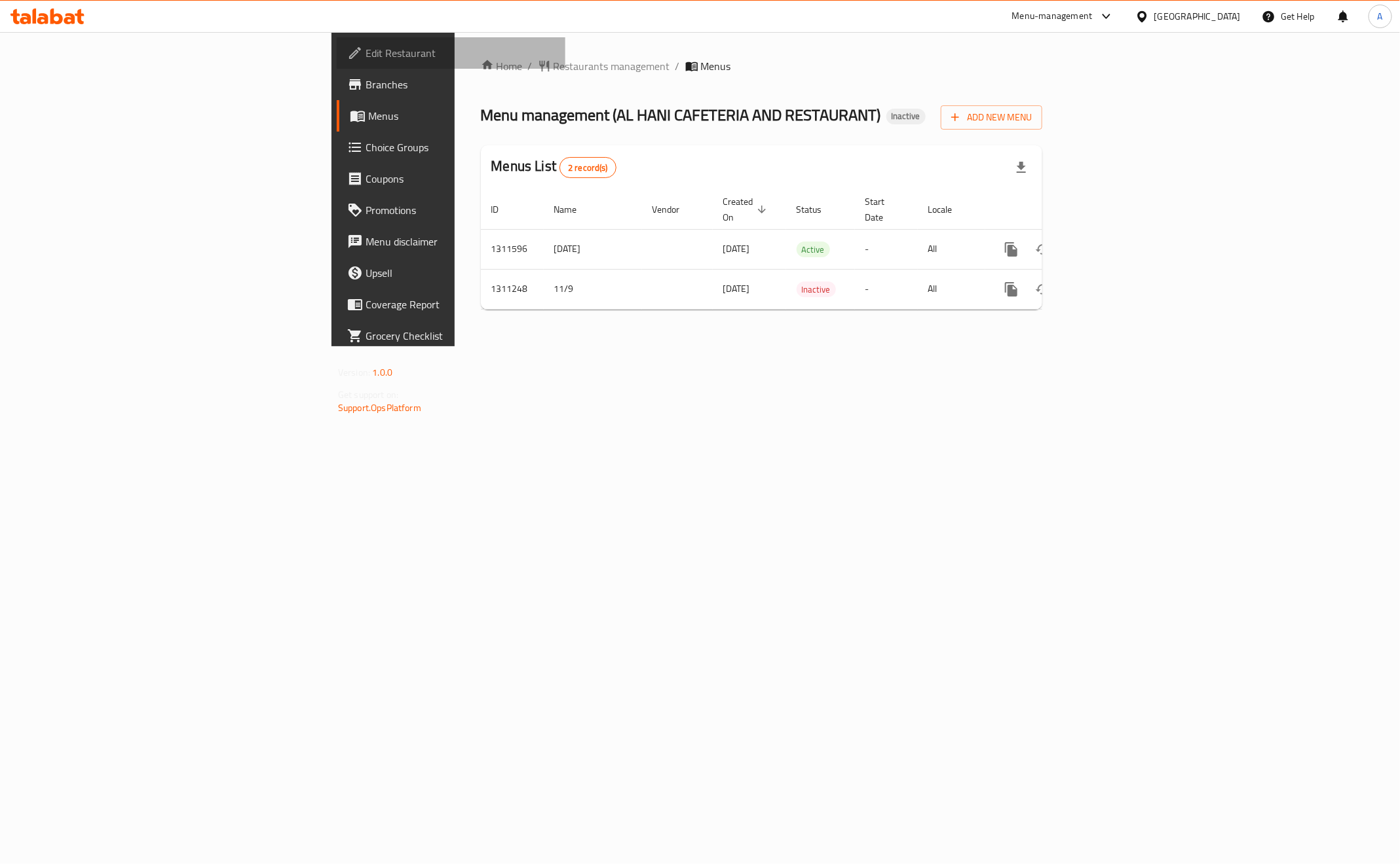
click at [365, 56] on span "Edit Restaurant" at bounding box center [460, 53] width 190 height 16
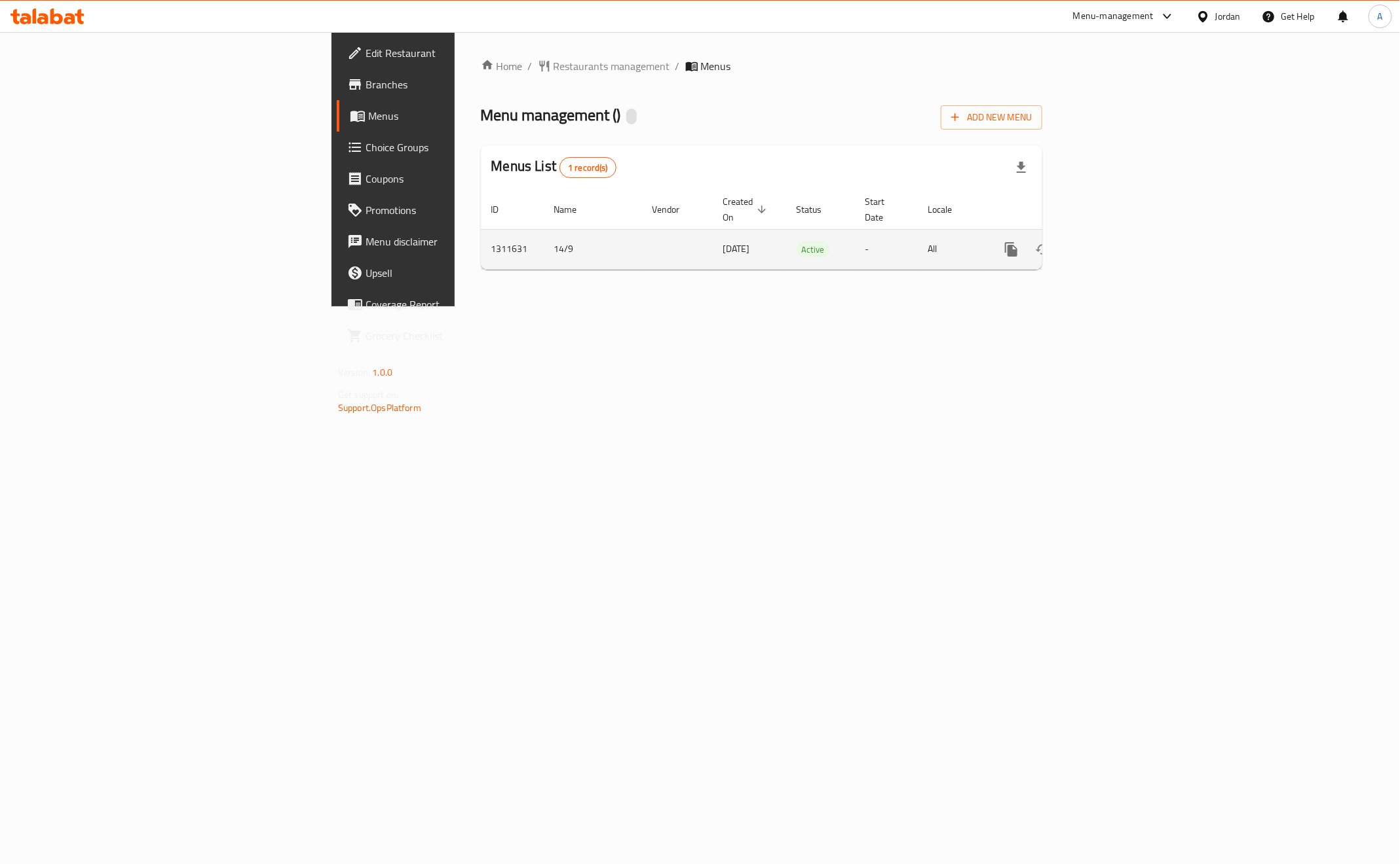
click at [1113, 241] on icon "enhanced table" at bounding box center [1105, 249] width 16 height 16
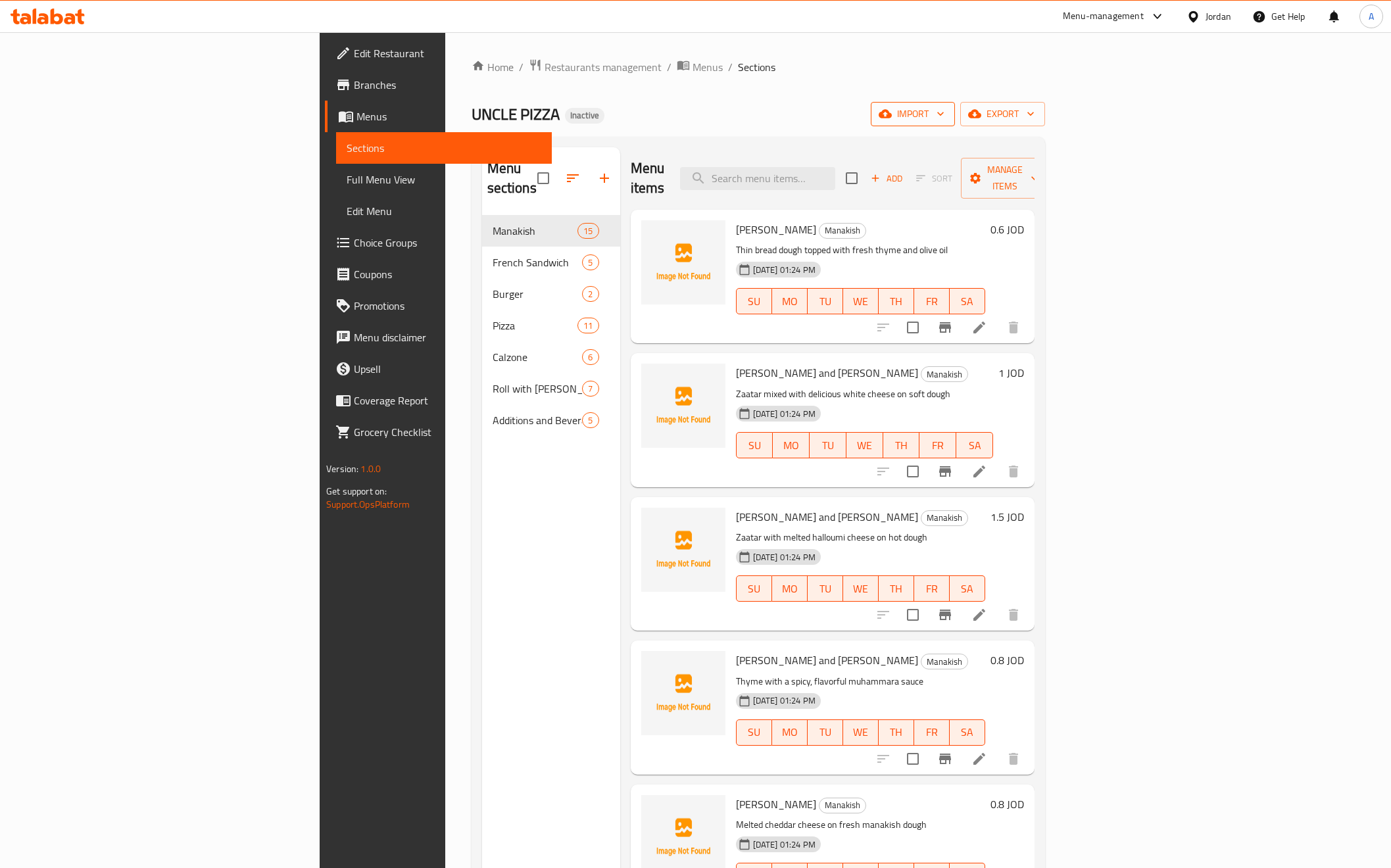
drag, startPoint x: 1220, startPoint y: 100, endPoint x: 1220, endPoint y: 109, distance: 9.0
click at [1045, 101] on div "Home / Restaurants management / Menus / Sections UNCLE PIZZA Inactive import ex…" at bounding box center [758, 542] width 574 height 968
click at [945, 109] on span "import" at bounding box center [913, 114] width 63 height 16
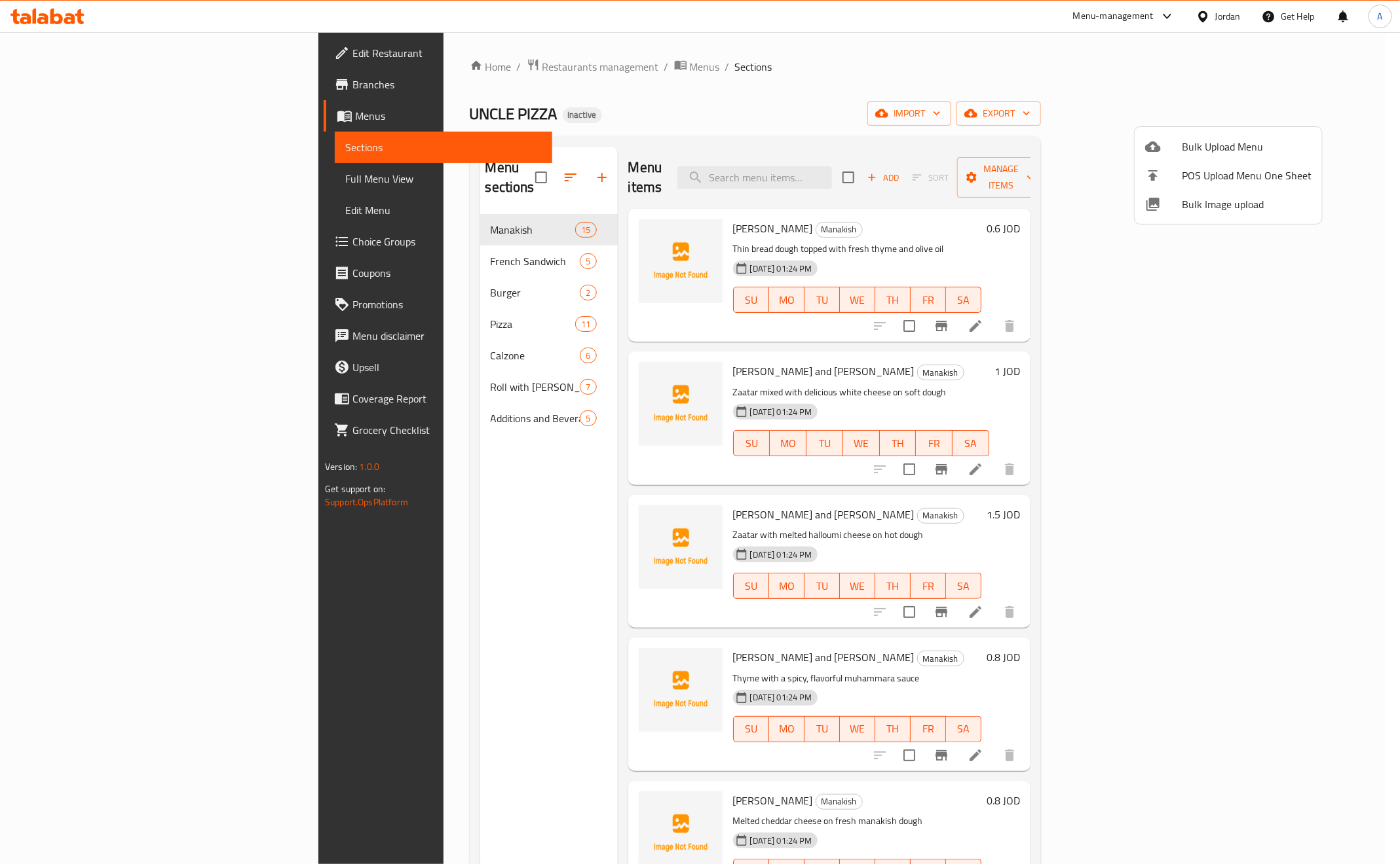
click at [1173, 203] on div at bounding box center [1164, 204] width 37 height 16
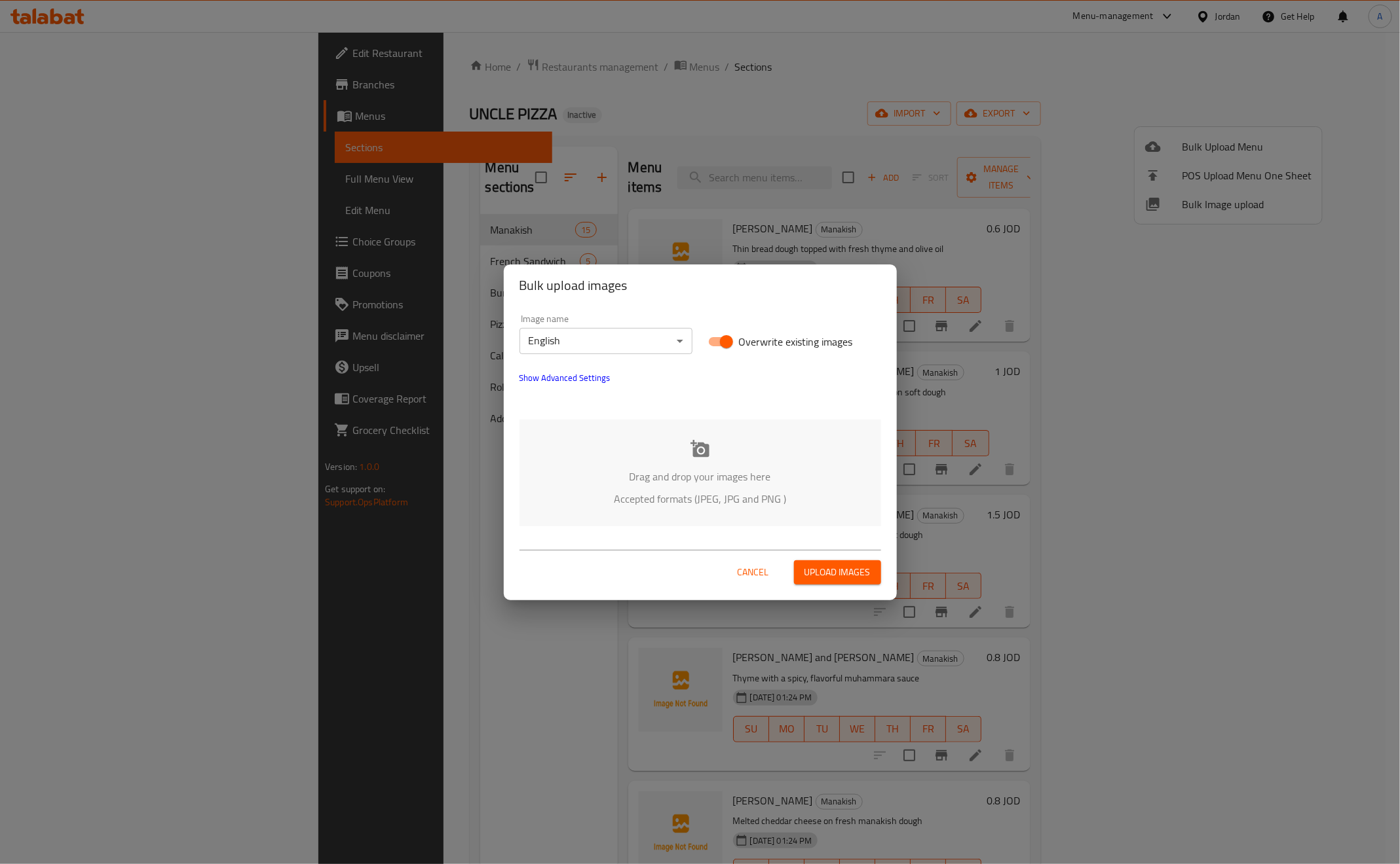
click at [674, 450] on div "Drag and drop your images here Accepted formats (JPEG, JPG and PNG )" at bounding box center [700, 473] width 361 height 107
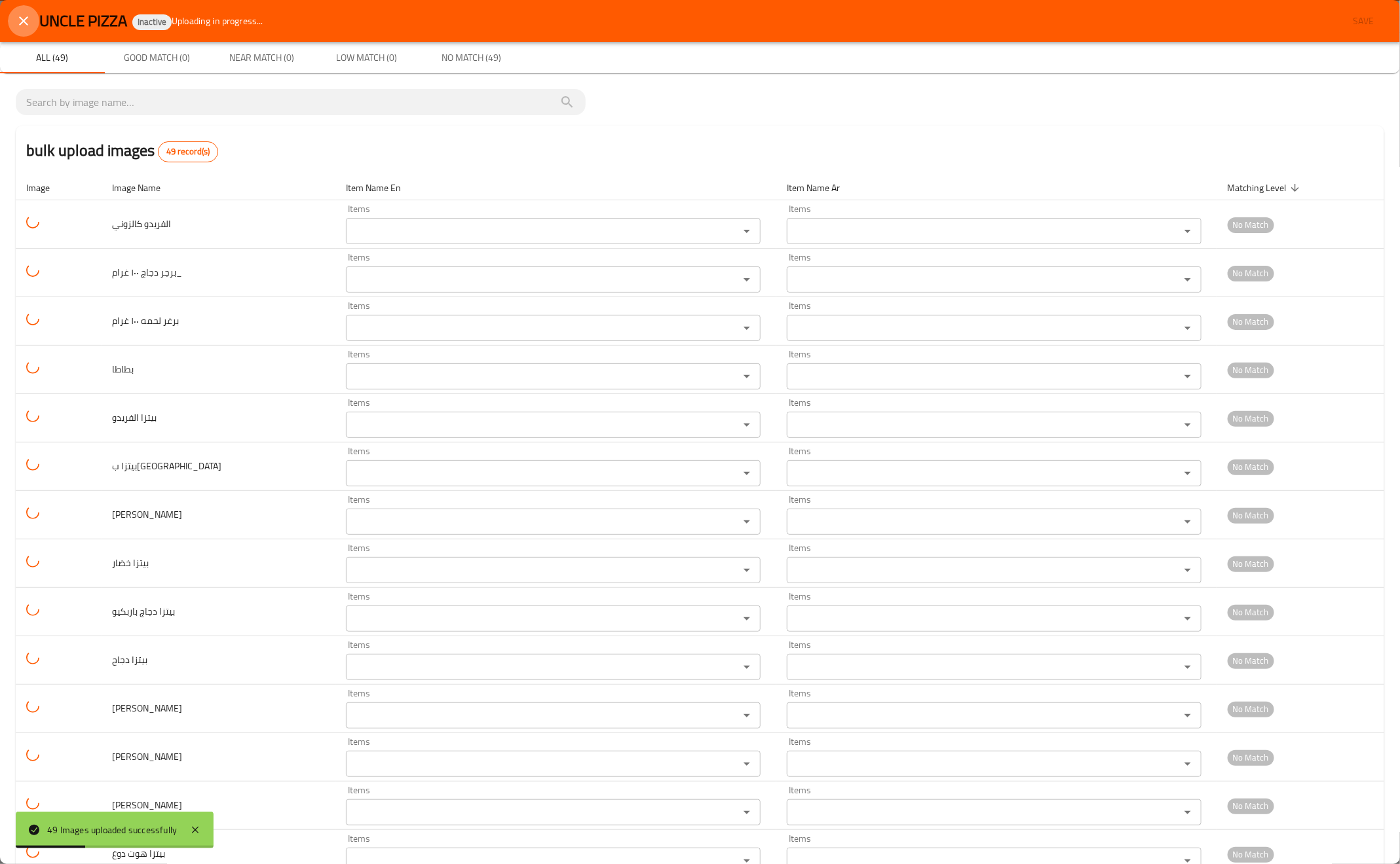
click at [24, 27] on icon "close" at bounding box center [23, 21] width 16 height 16
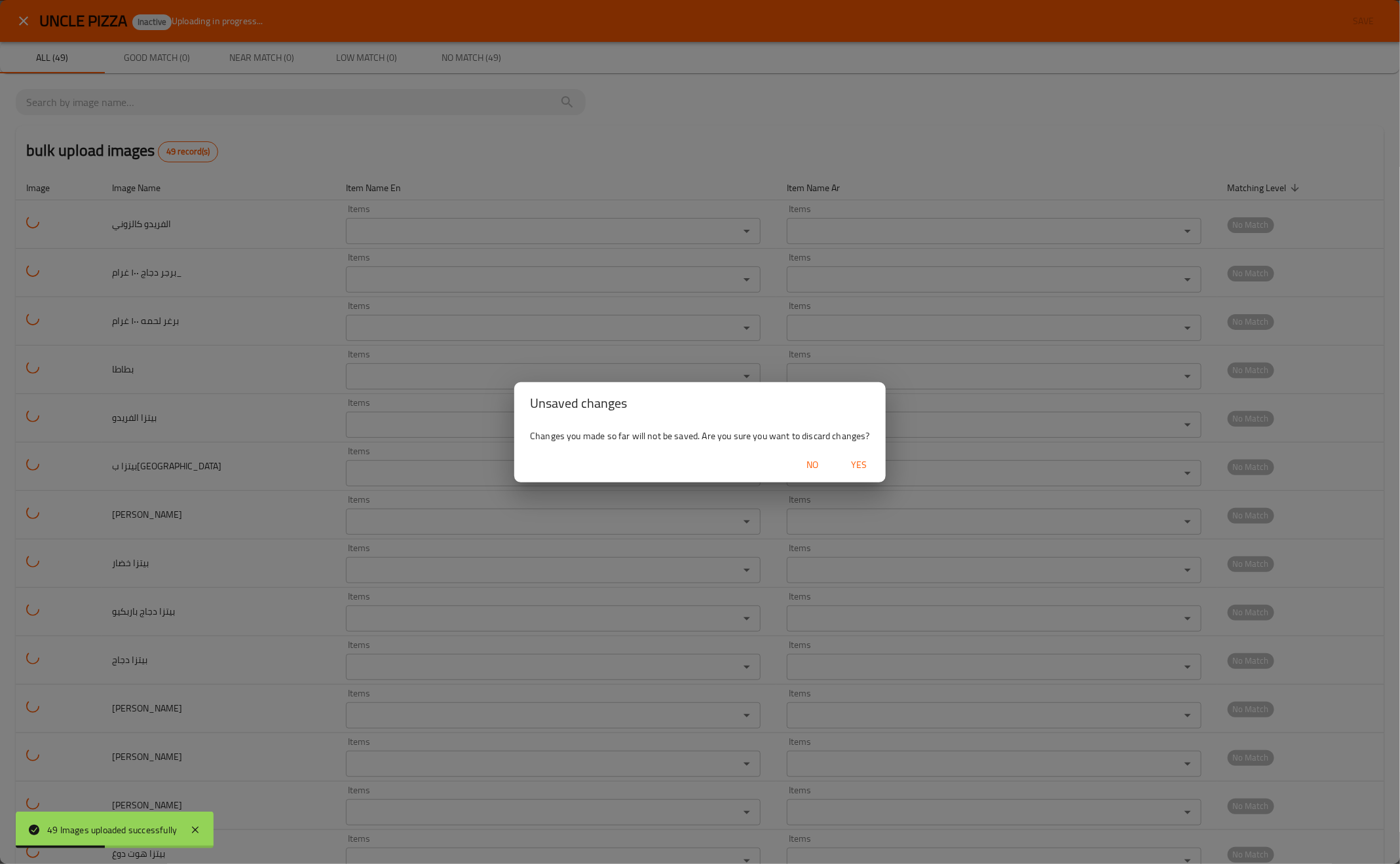
click at [856, 460] on span "Yes" at bounding box center [859, 465] width 31 height 16
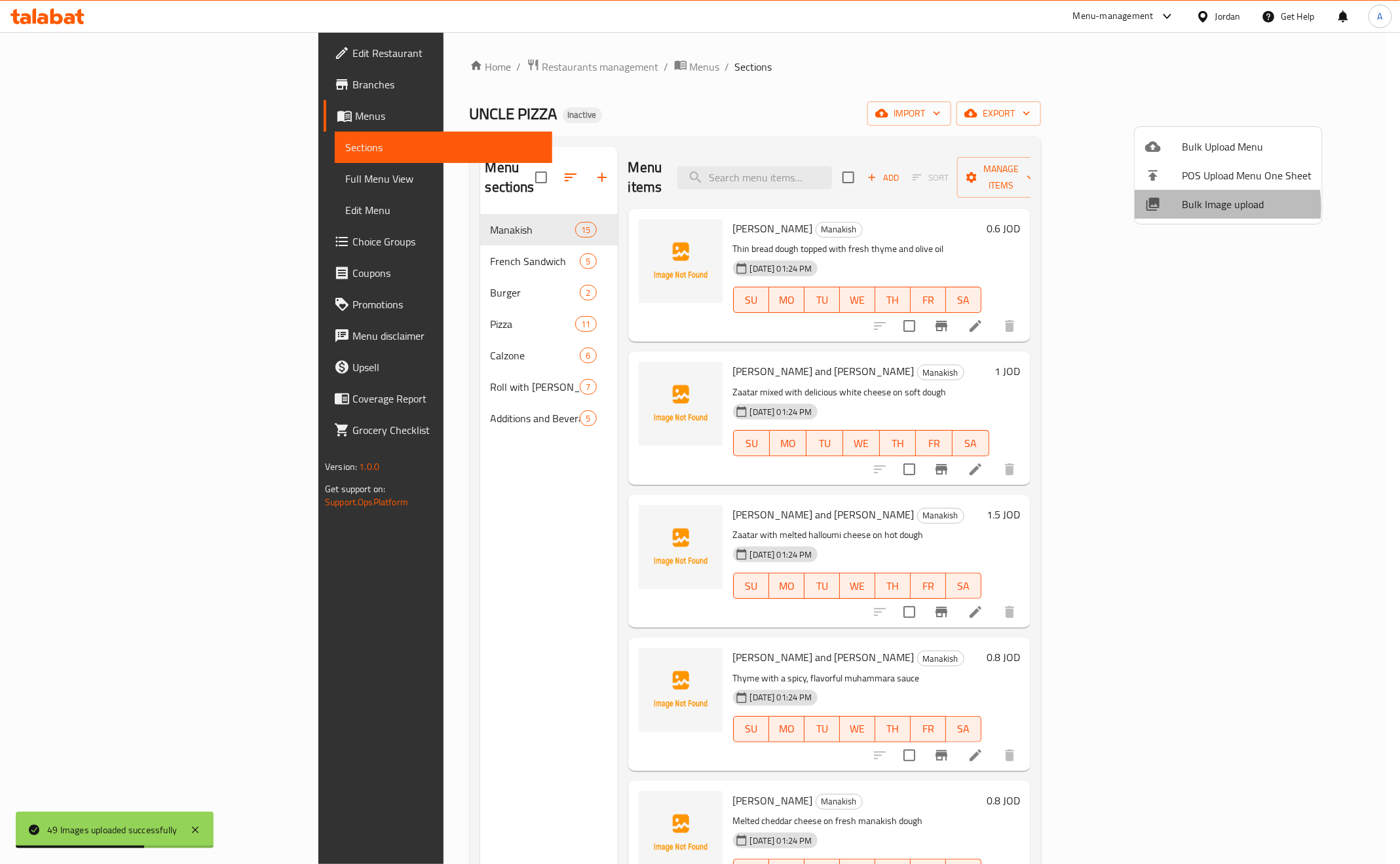
click at [1180, 207] on div at bounding box center [1164, 204] width 37 height 16
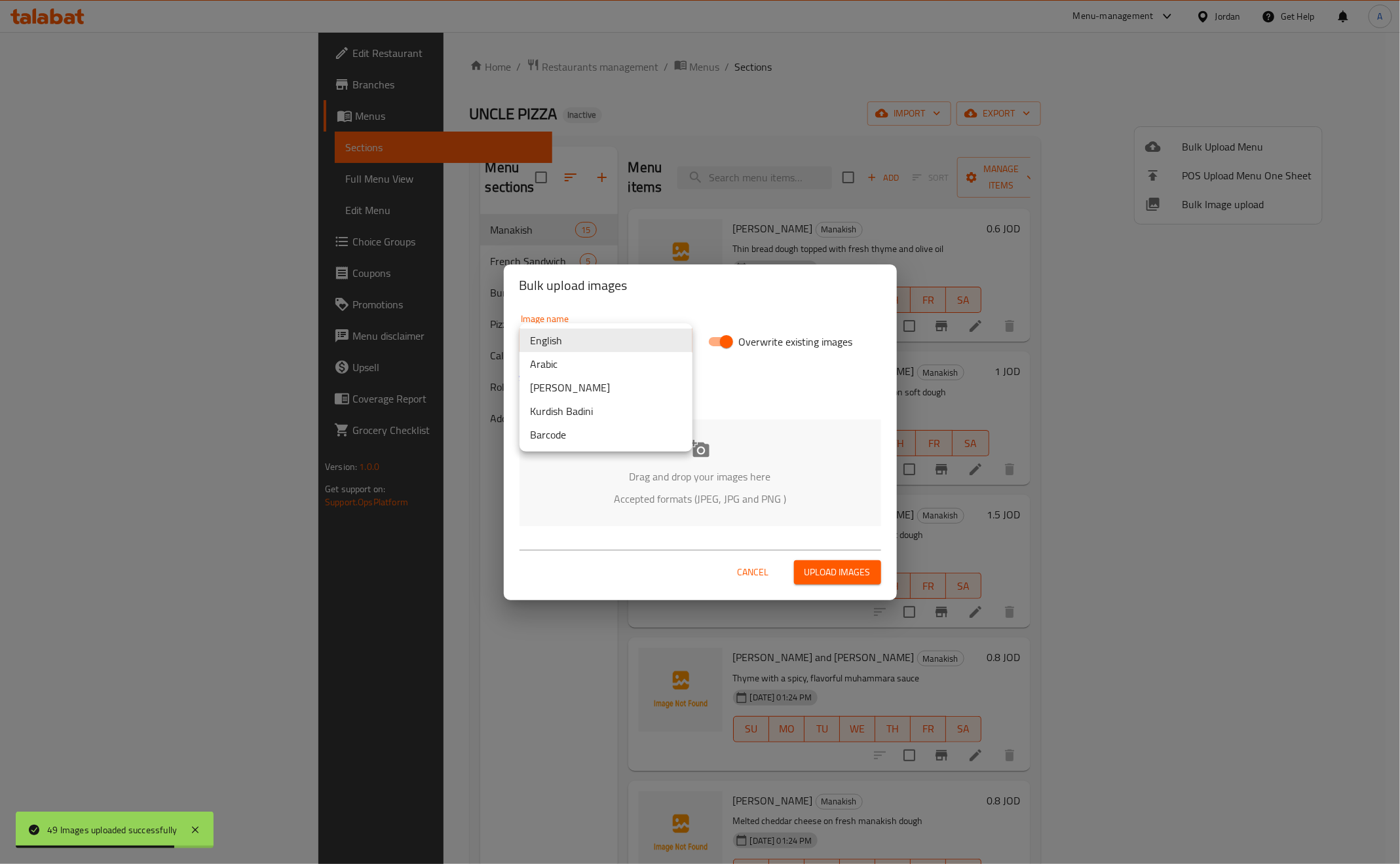
click at [581, 331] on body "49 Images uploaded successfully ​ Menu-management Jordan Get Help A Edit Restau…" at bounding box center [700, 448] width 1400 height 832
click at [582, 365] on li "Arabic" at bounding box center [605, 364] width 173 height 24
click at [692, 491] on p "Accepted formats (JPEG, JPG and PNG )" at bounding box center [700, 498] width 322 height 16
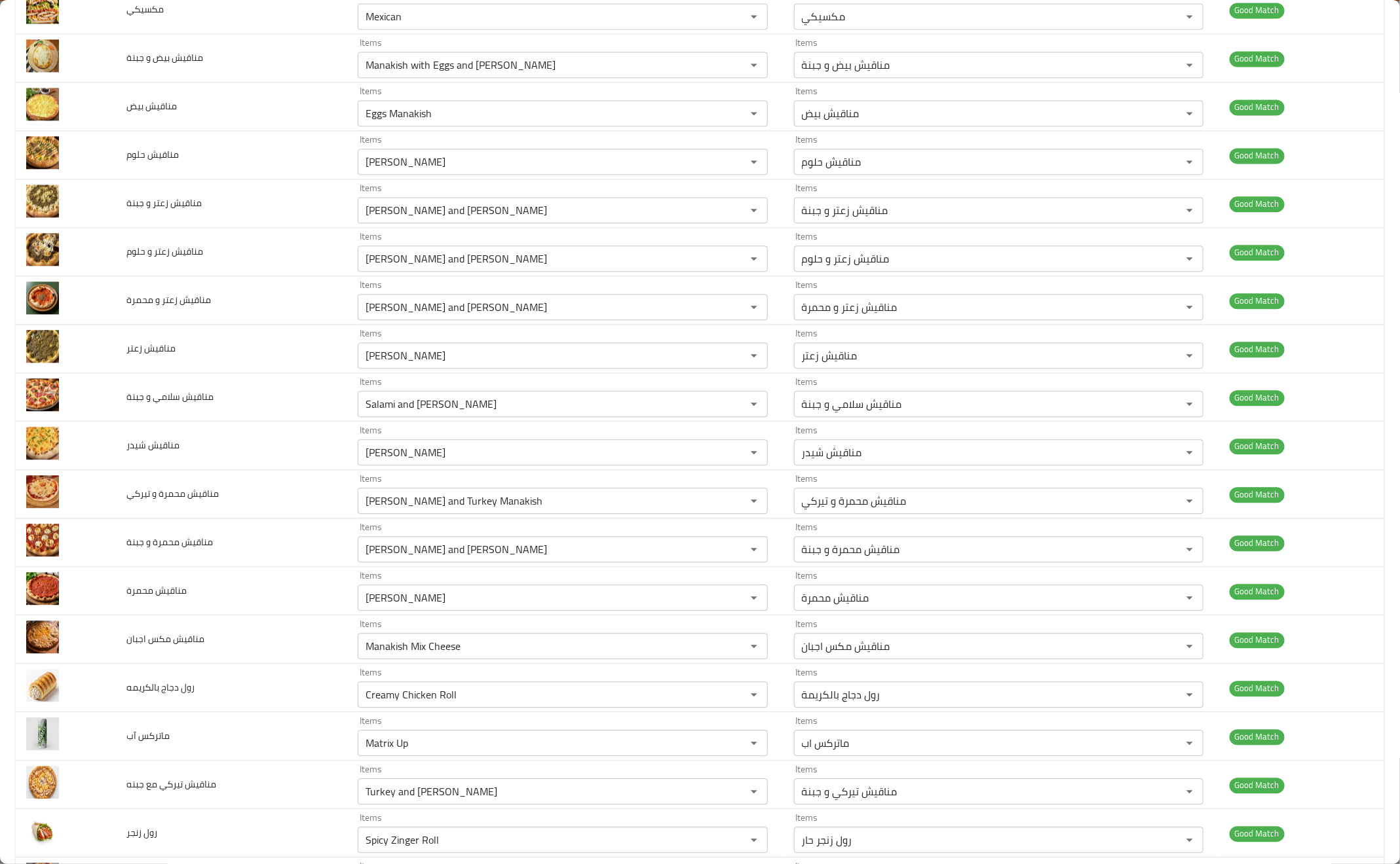
scroll to position [1752, 0]
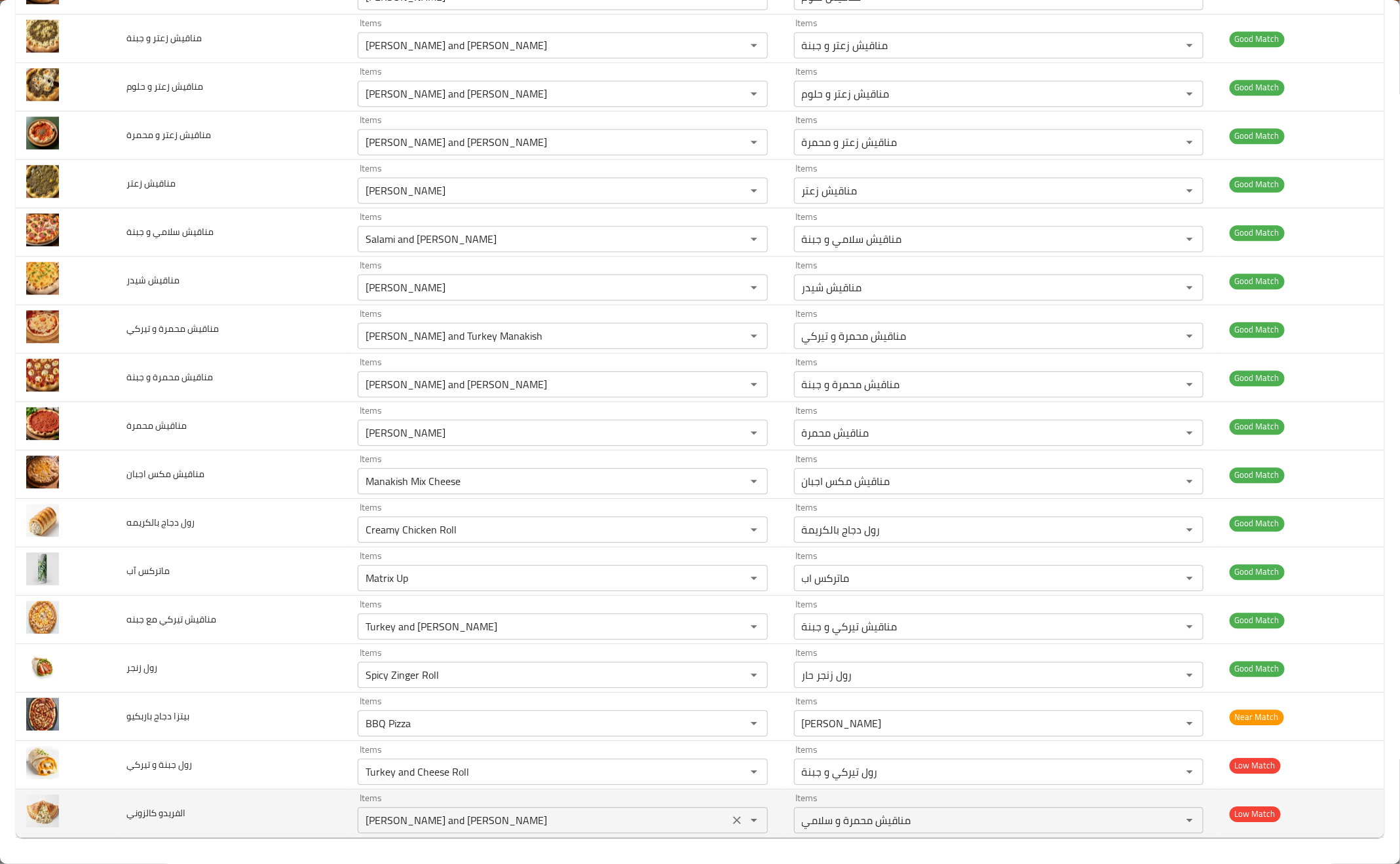
click at [427, 815] on كالزوني "[PERSON_NAME] and [PERSON_NAME]" at bounding box center [543, 820] width 363 height 19
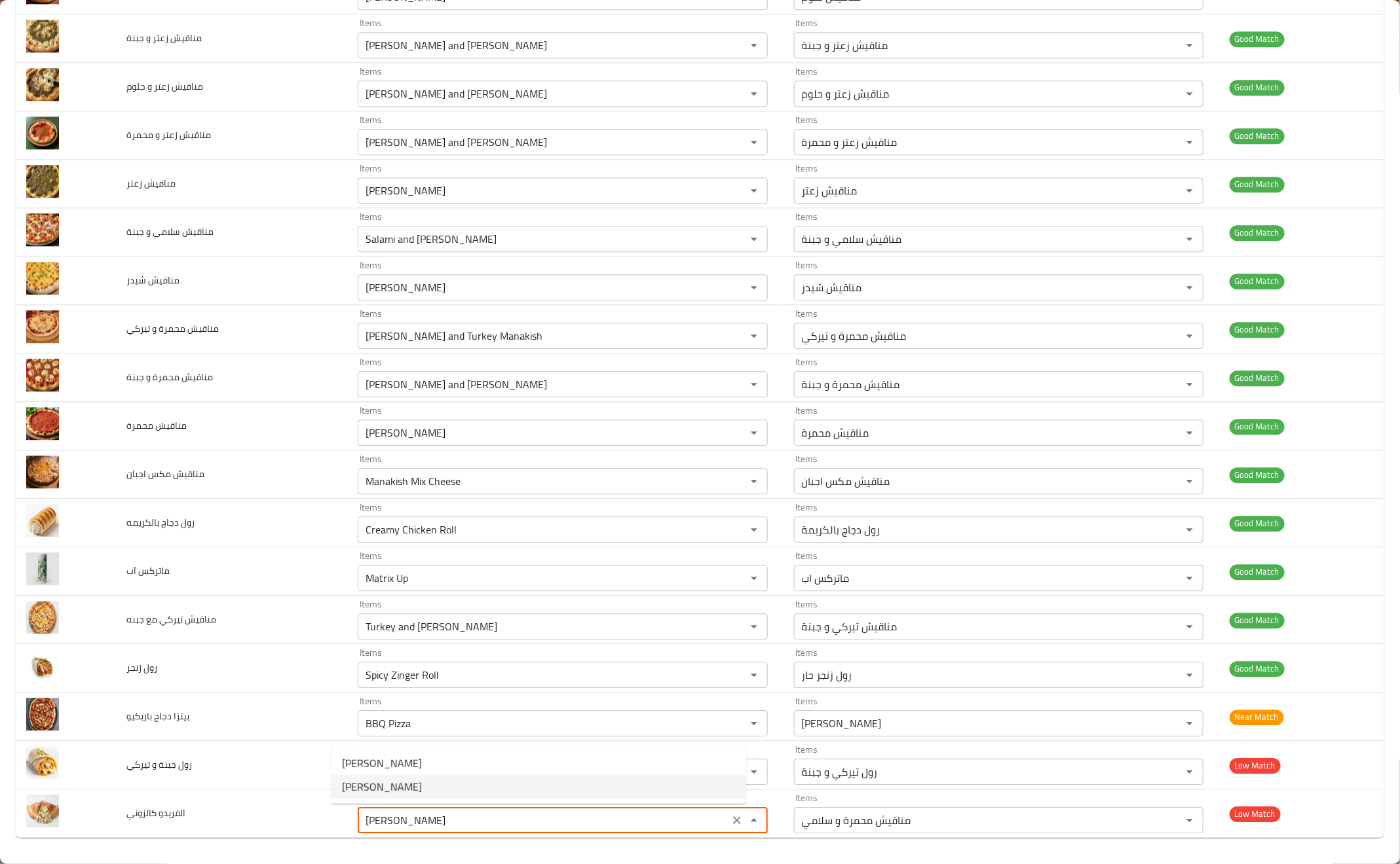
click at [428, 780] on كالزوني-option-1 "[PERSON_NAME]" at bounding box center [539, 787] width 415 height 24
type كالزوني "Alfredo Calzone"
type كالزوني-ar "كالزوني الفريدو"
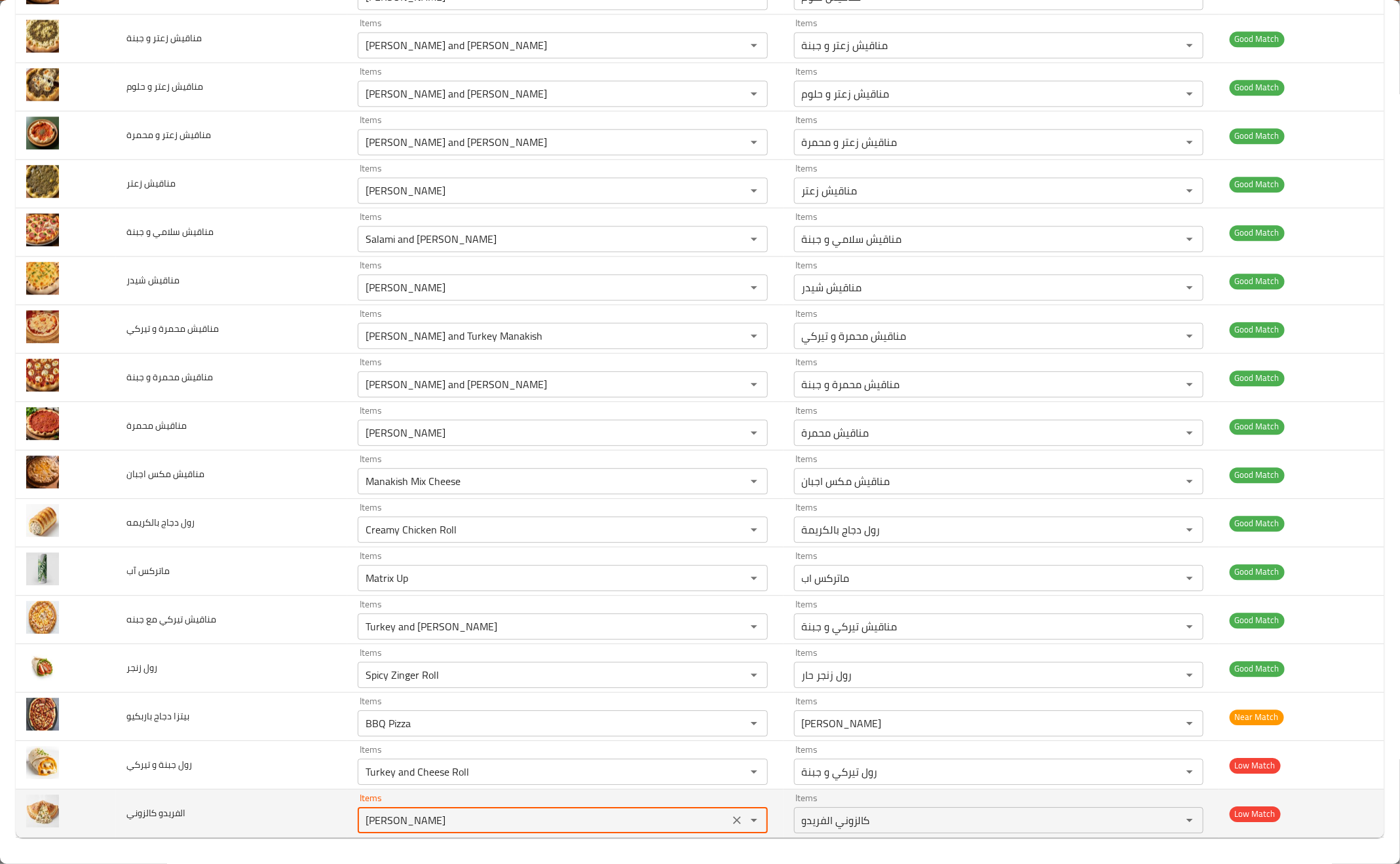
type كالزوني "Alfredo Calzone"
click at [273, 820] on td "الفريدو كالزوني" at bounding box center [232, 814] width 231 height 48
click at [252, 822] on td "الفريدو كالزوني" at bounding box center [232, 814] width 231 height 48
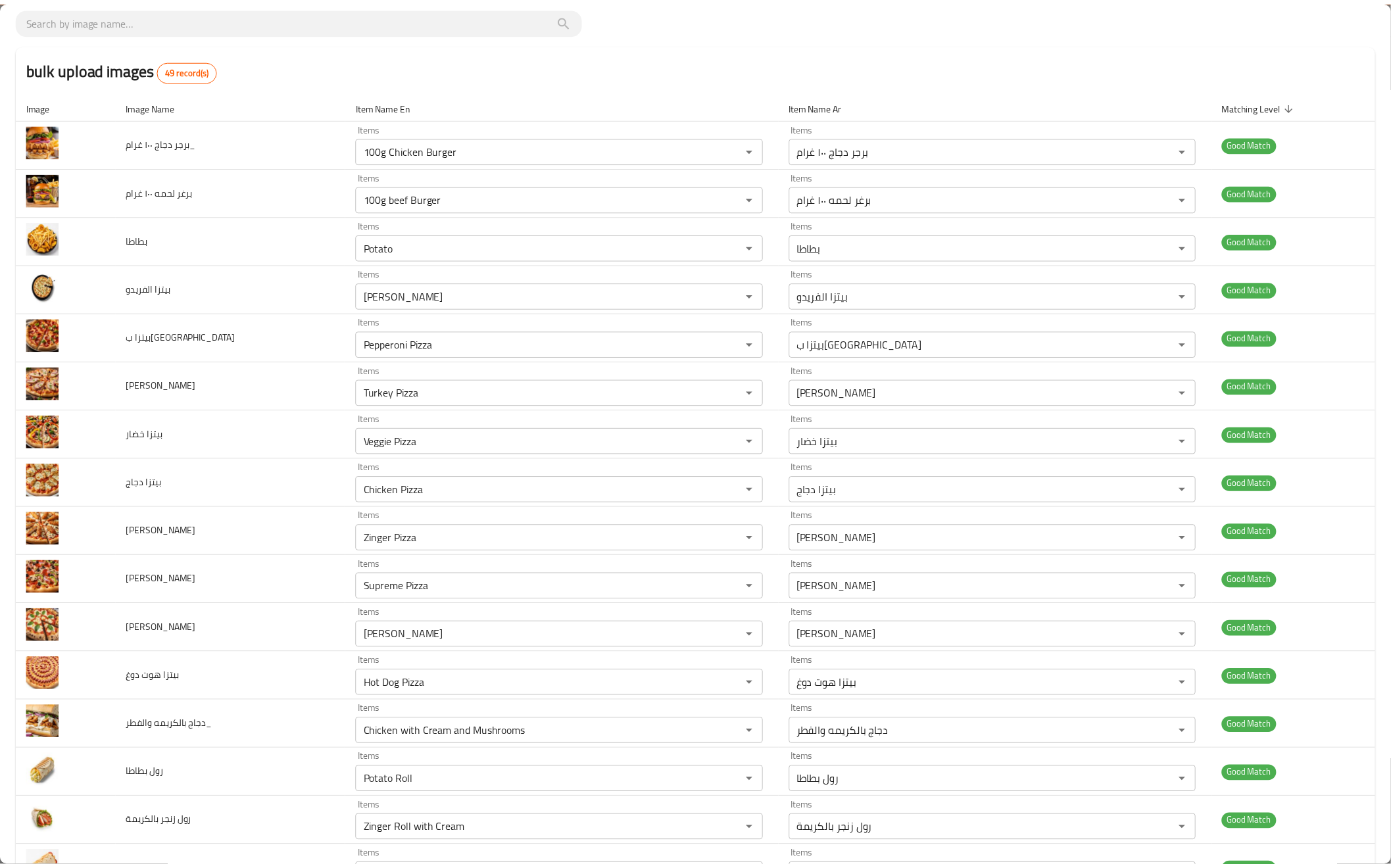
scroll to position [0, 0]
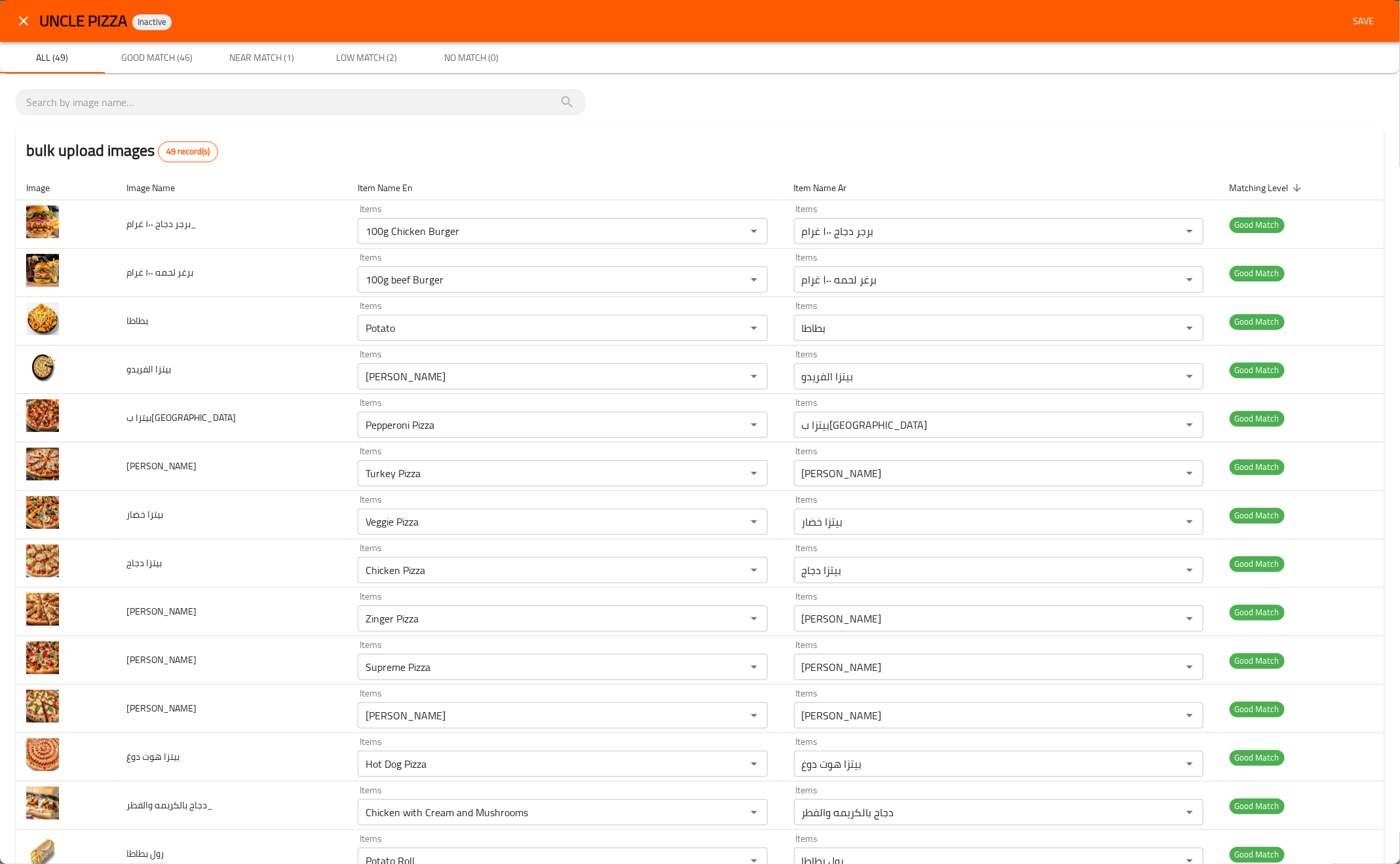
click at [1347, 20] on span "Save" at bounding box center [1363, 21] width 31 height 16
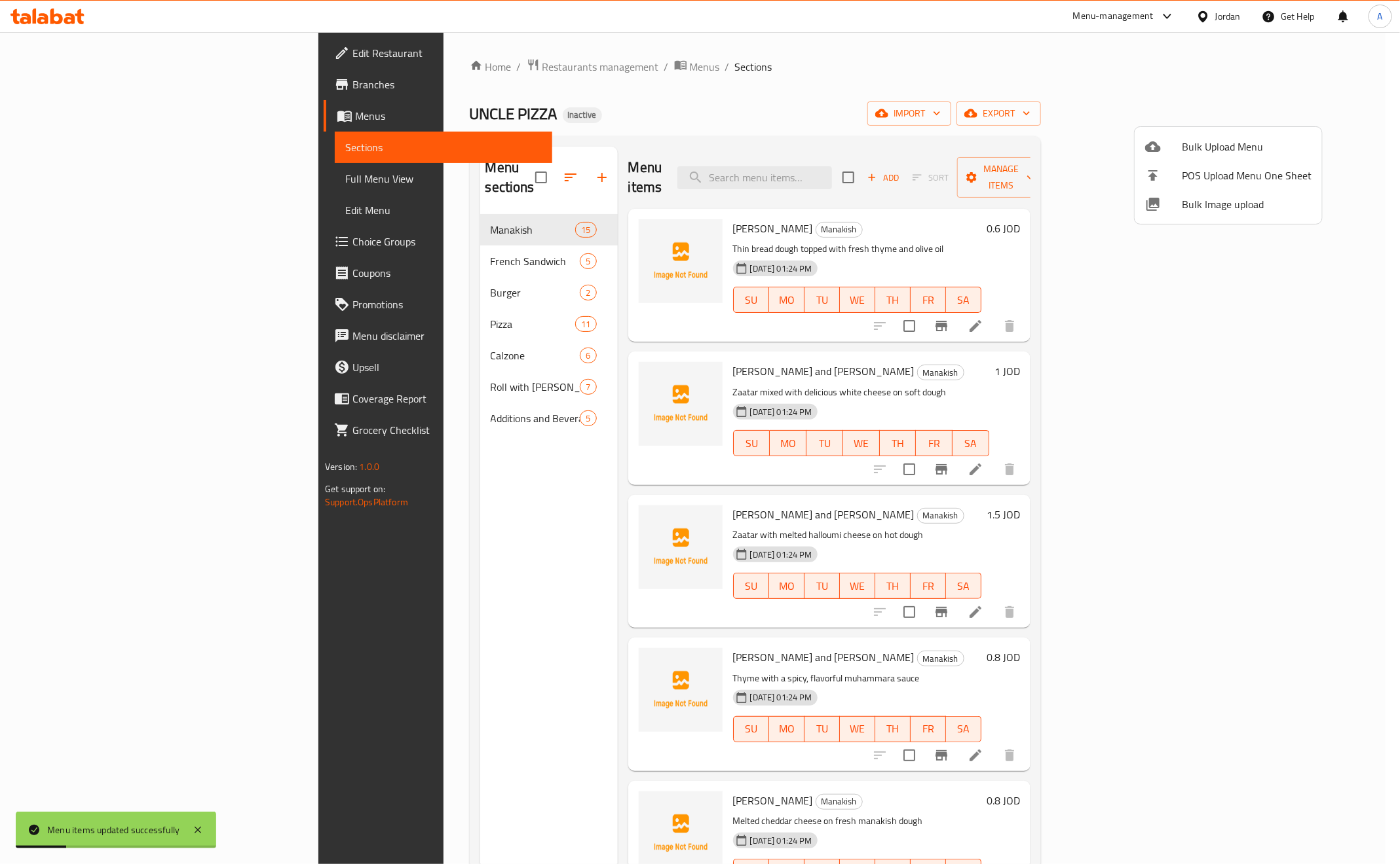
click at [316, 236] on div at bounding box center [700, 432] width 1400 height 864
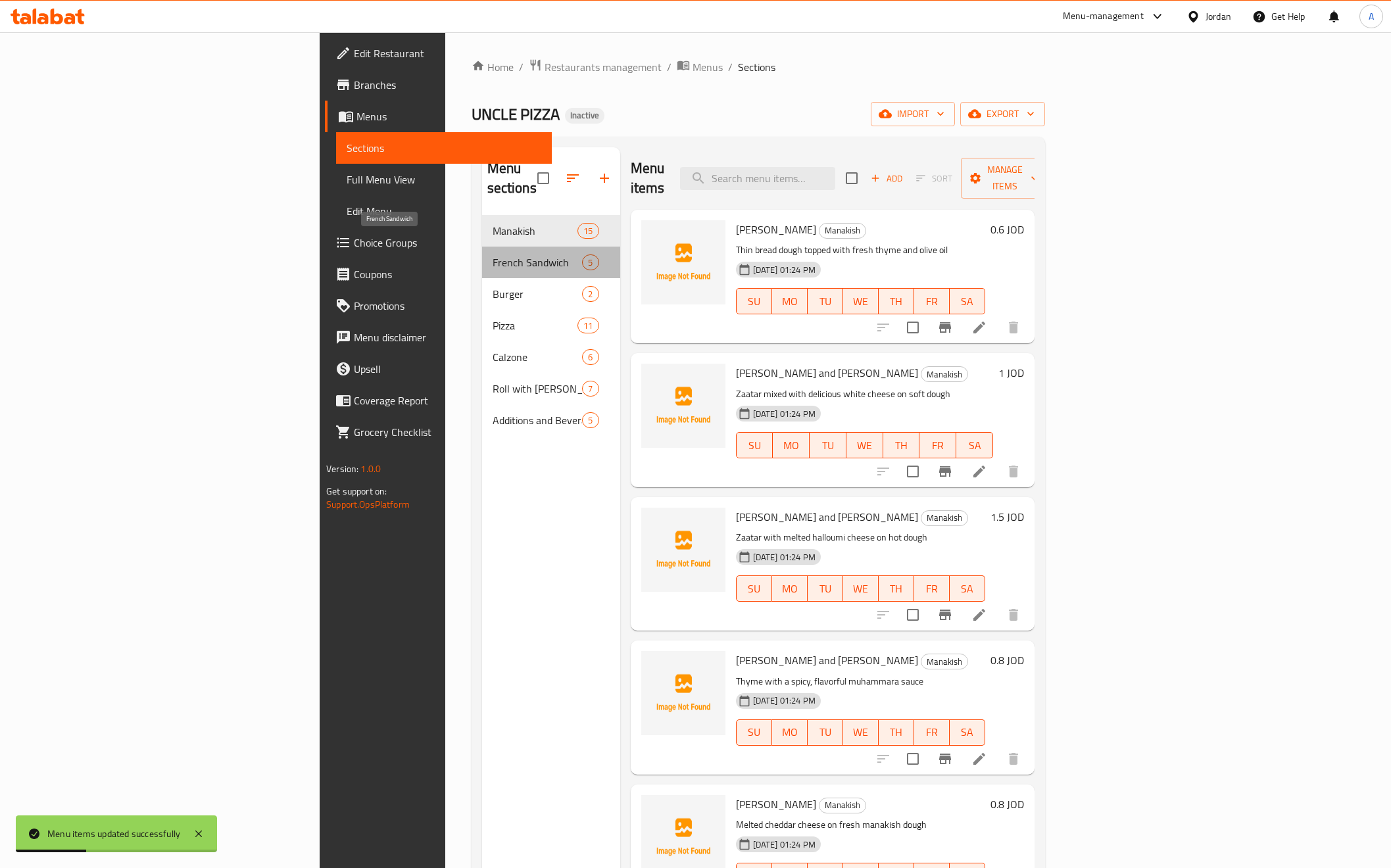
click at [492, 254] on span "French Sandwich" at bounding box center [537, 262] width 90 height 16
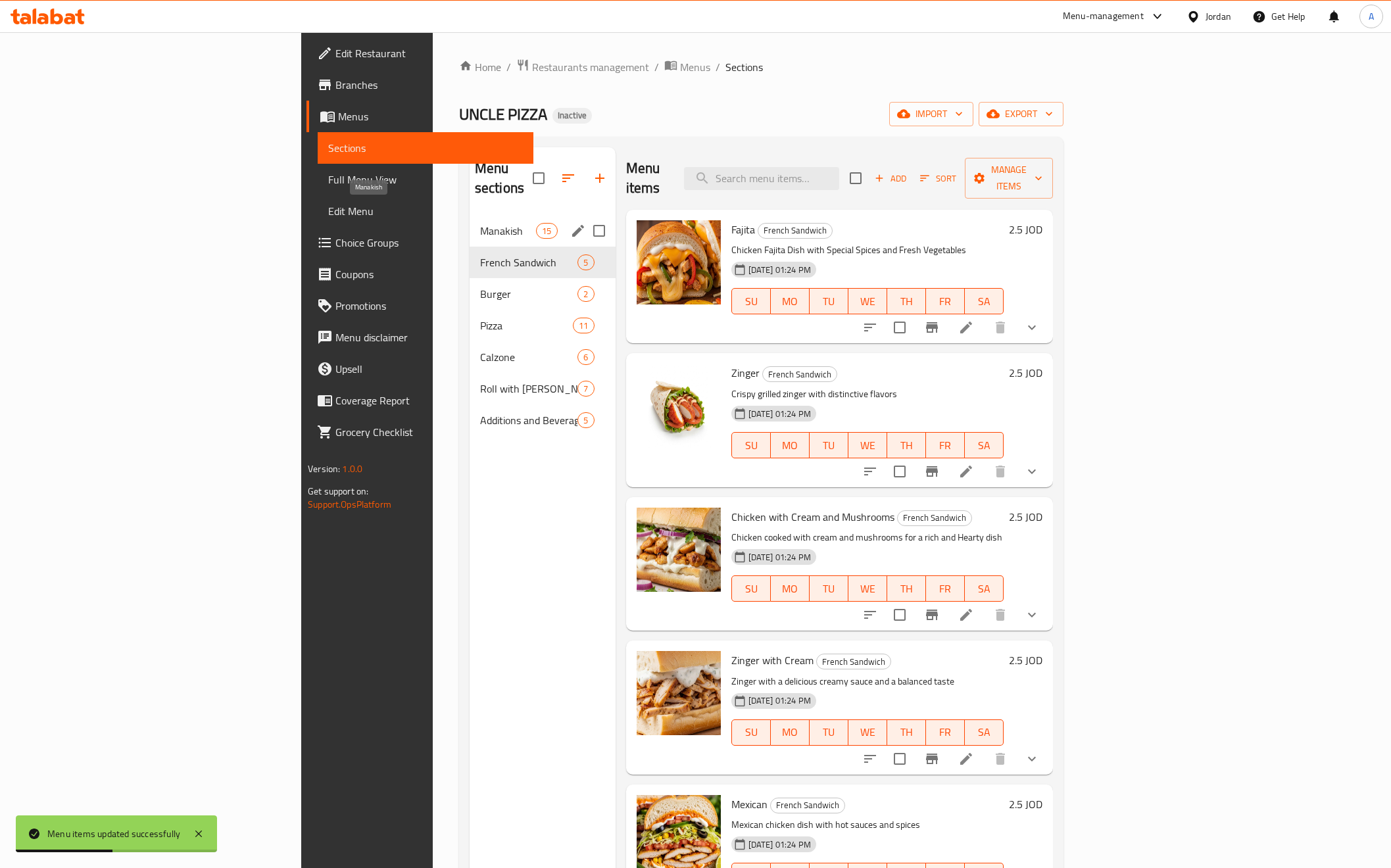
click at [481, 223] on span "Manakish" at bounding box center [508, 231] width 56 height 16
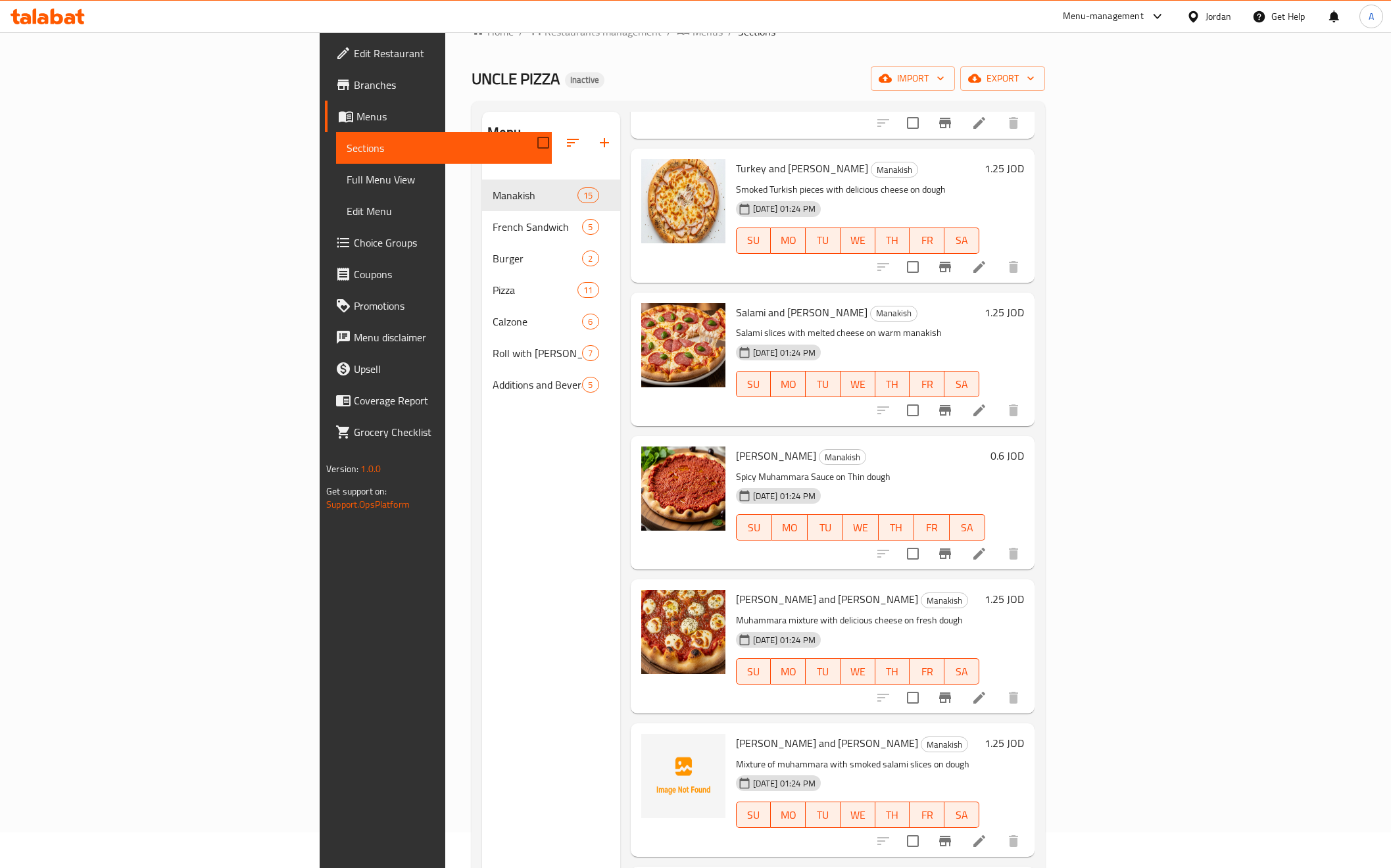
scroll to position [99, 0]
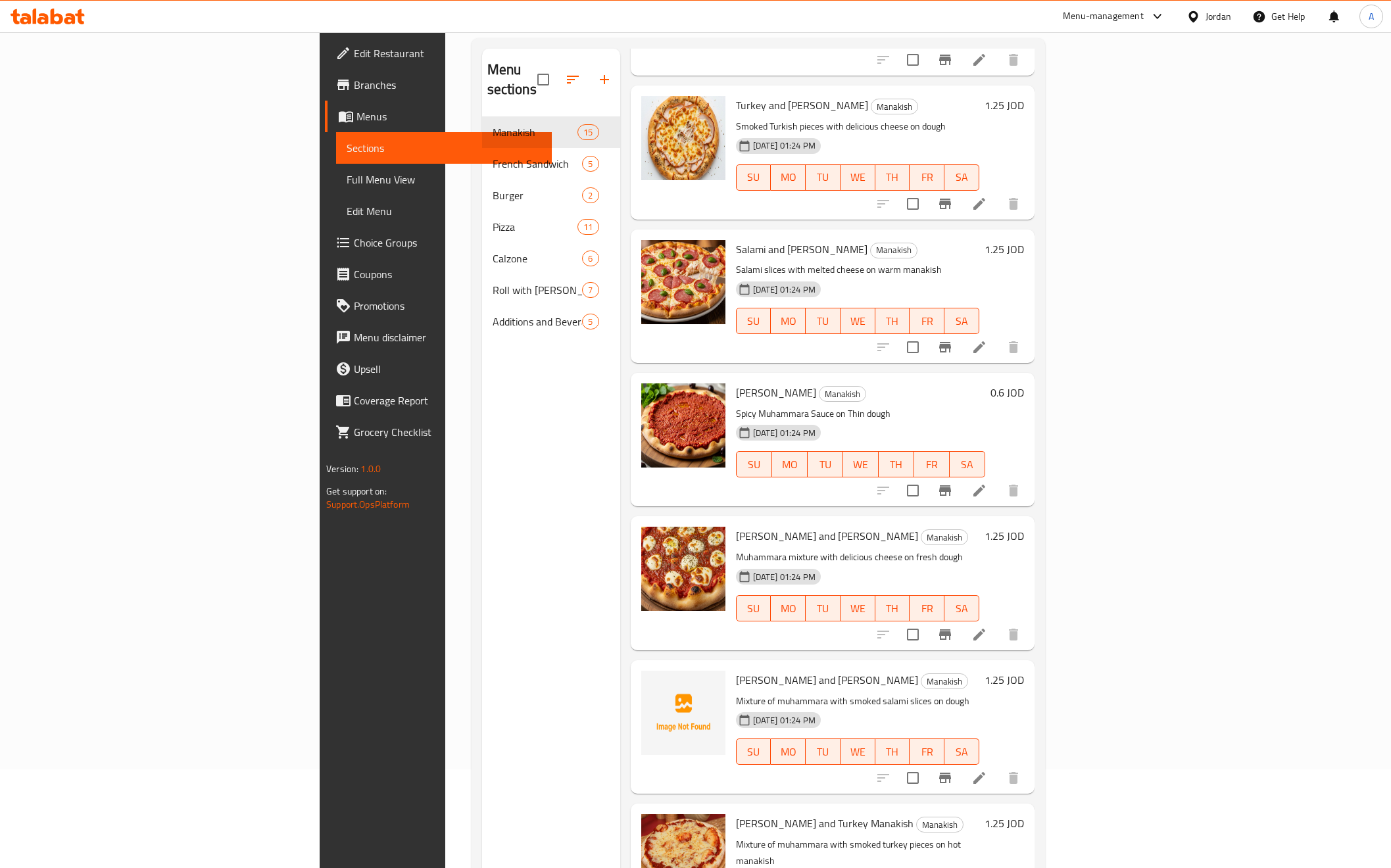
click at [620, 638] on div "Menu items Add Sort Manage items Manakish Zaatar Manakish Thin bread dough topp…" at bounding box center [827, 482] width 414 height 868
click at [482, 729] on div "Menu sections Manakish 15 French Sandwich 5 Burger 2 Pizza 11 Calzone 6 Roll wi…" at bounding box center [551, 482] width 138 height 868
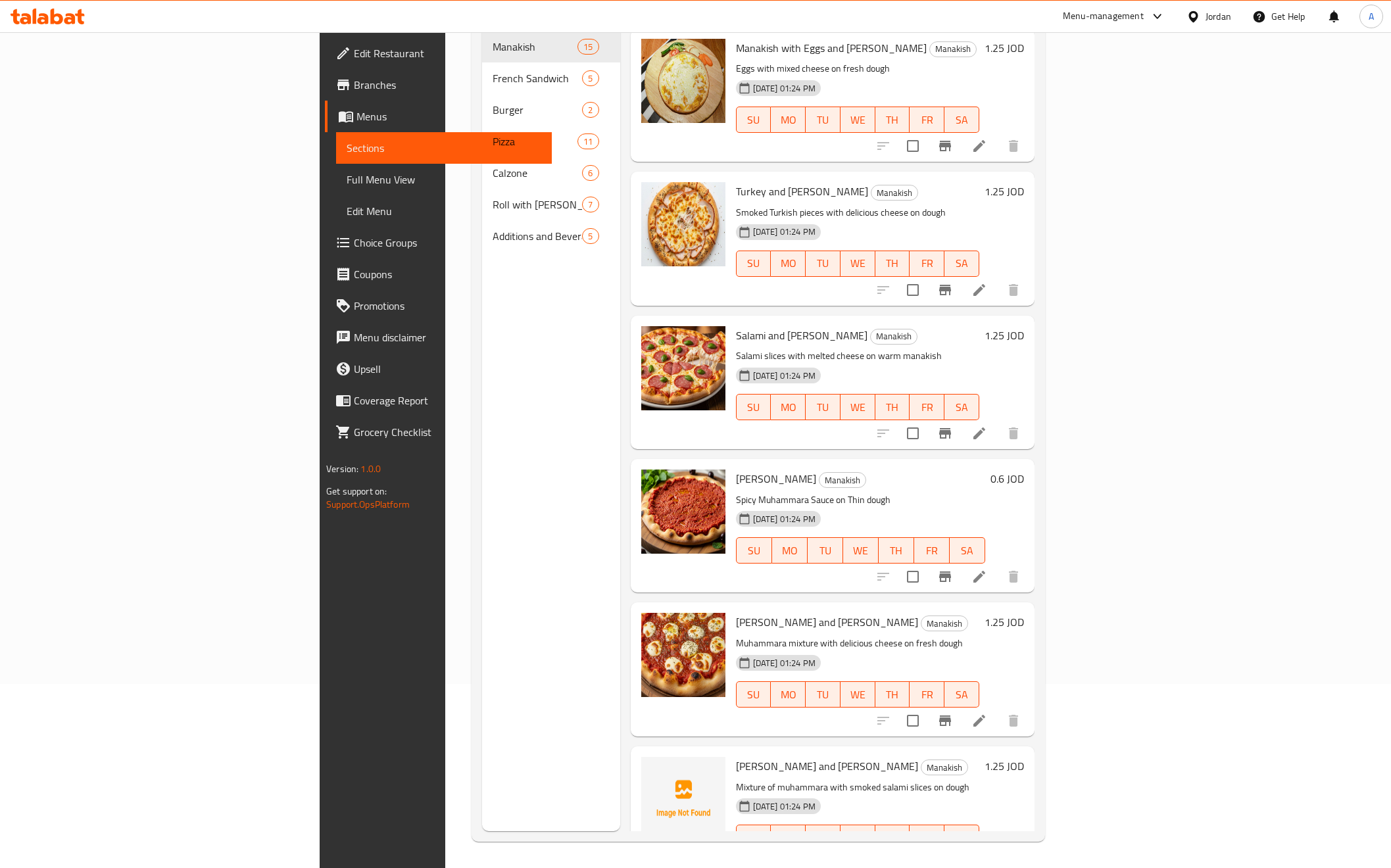
scroll to position [1122, 0]
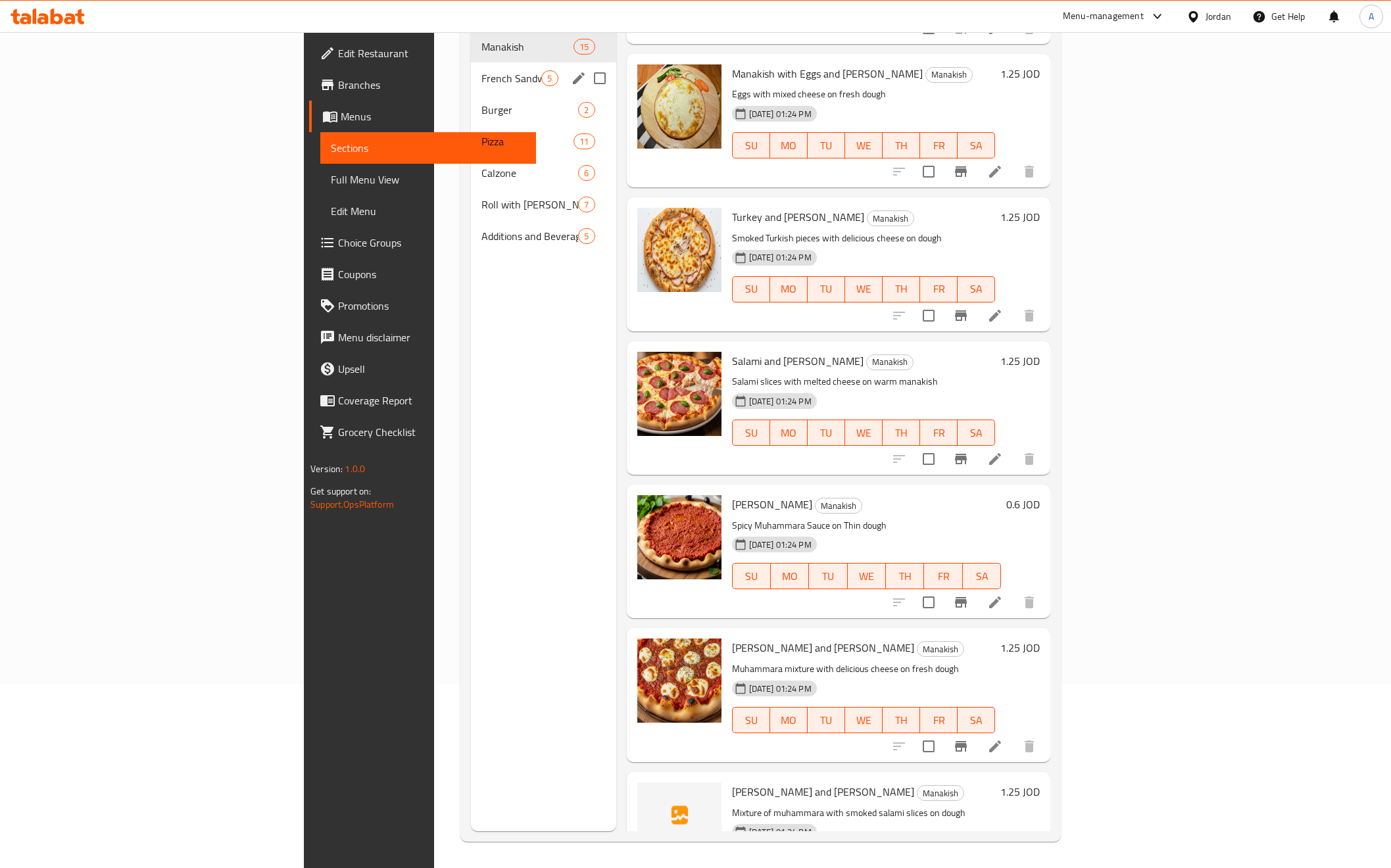
click at [481, 71] on span "French Sandwich" at bounding box center [511, 78] width 60 height 16
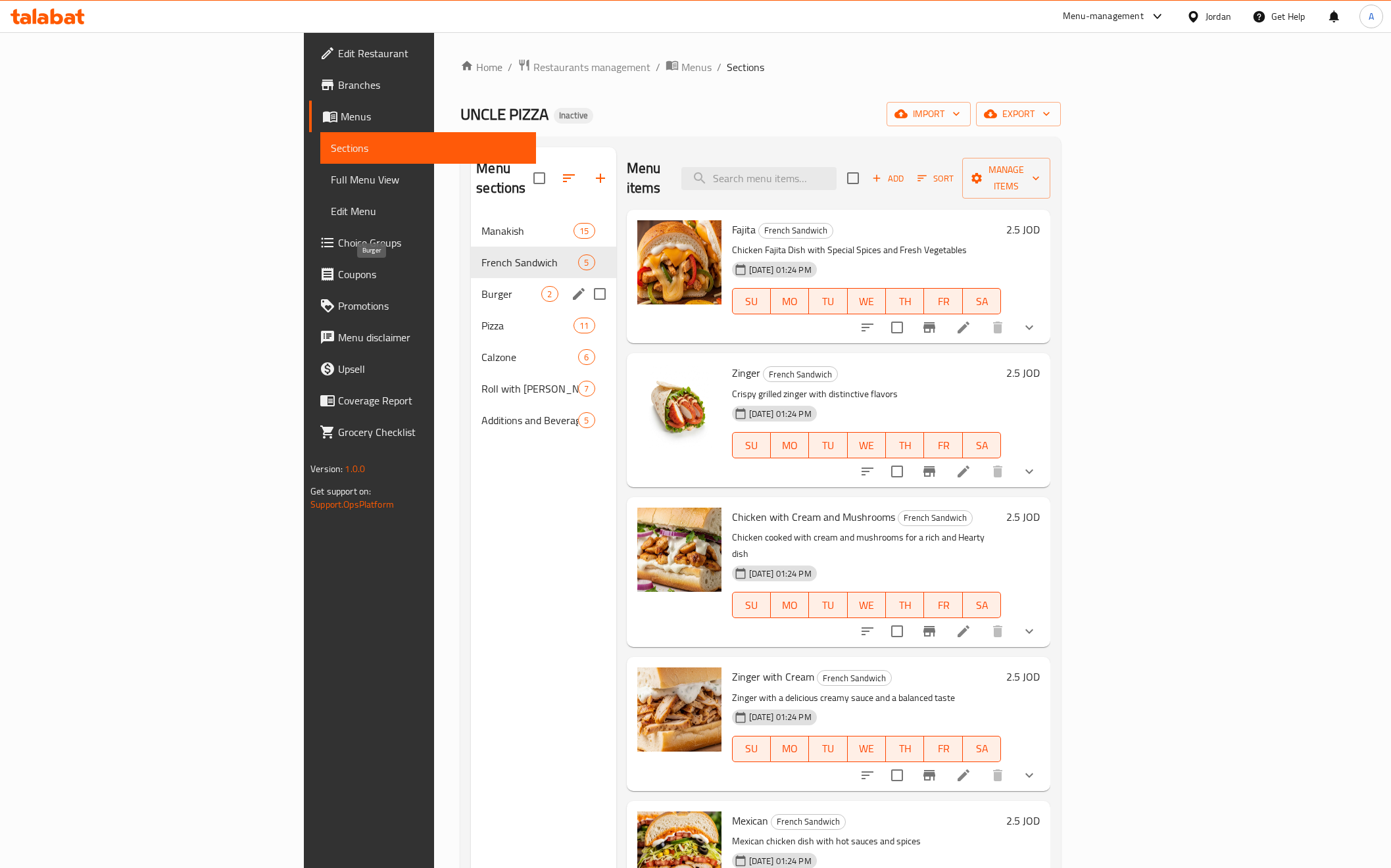
click at [481, 286] on span "Burger" at bounding box center [511, 294] width 60 height 16
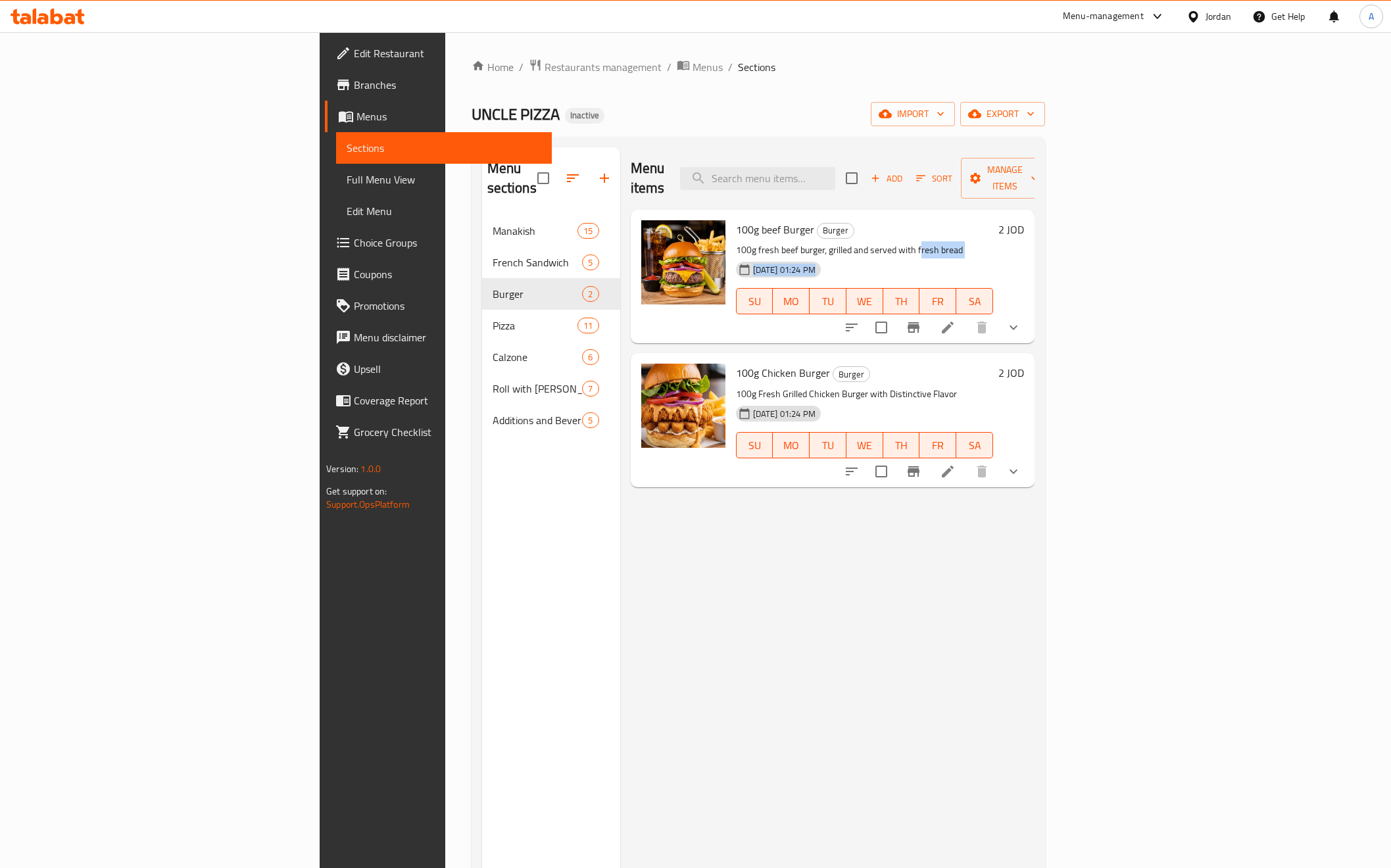
drag, startPoint x: 841, startPoint y: 230, endPoint x: 925, endPoint y: 241, distance: 84.7
click at [922, 241] on div "100g beef Burger Burger 100g fresh beef burger, grilled and served with fresh b…" at bounding box center [865, 276] width 268 height 123
click at [925, 257] on div "14-09-2025 01:24 PM SU MO TU WE TH FR SA" at bounding box center [865, 292] width 268 height 71
drag, startPoint x: 874, startPoint y: 376, endPoint x: 691, endPoint y: 369, distance: 183.1
click at [736, 386] on p "100g Fresh Grilled Chicken Burger with Distinctive Flavor" at bounding box center [865, 394] width 257 height 16
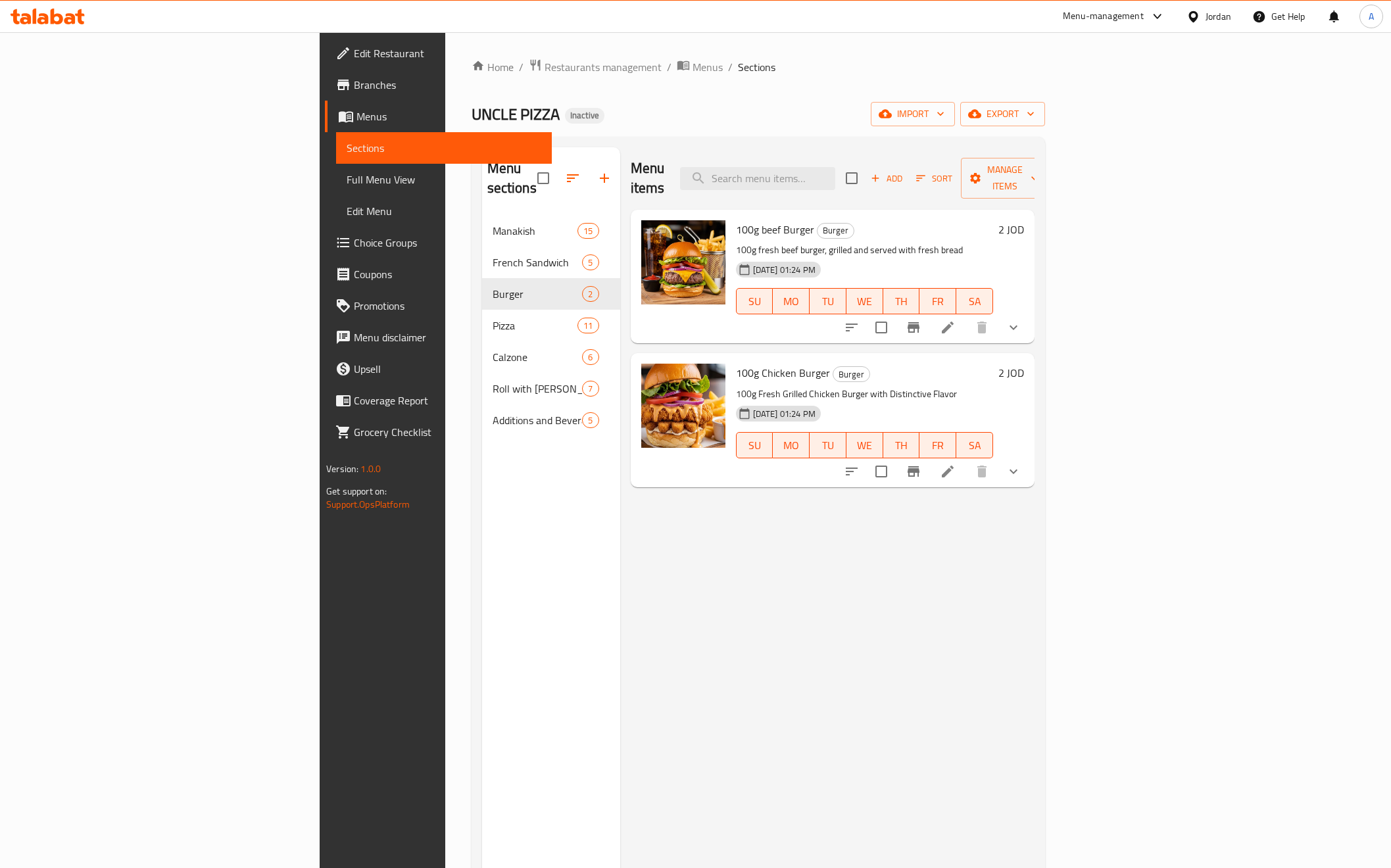
click at [736, 386] on p "100g Fresh Grilled Chicken Burger with Distinctive Flavor" at bounding box center [865, 394] width 257 height 16
click at [1021, 463] on icon "show more" at bounding box center [1013, 471] width 16 height 16
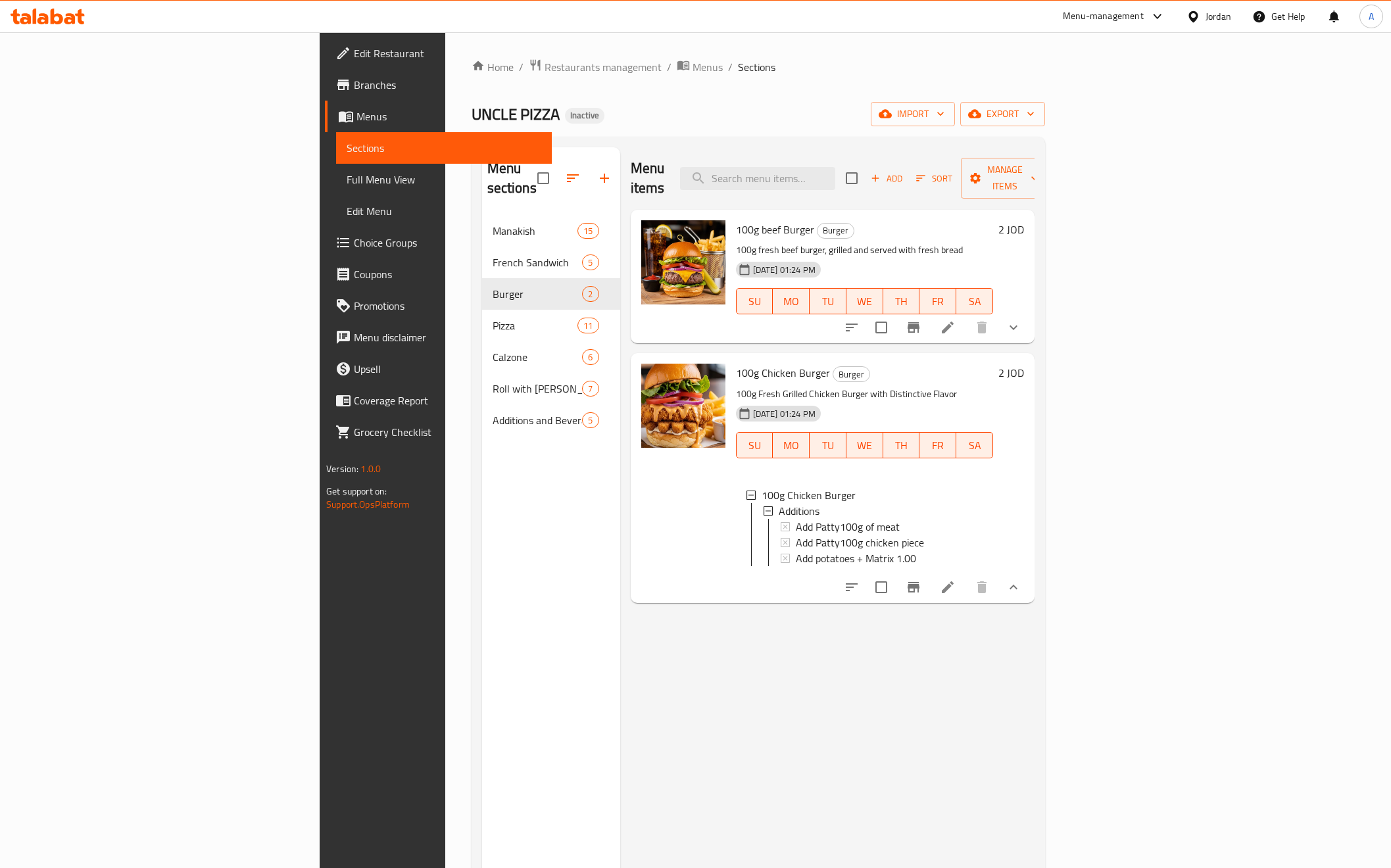
click at [993, 386] on p "100g Fresh Grilled Chicken Burger with Distinctive Flavor" at bounding box center [865, 394] width 257 height 16
drag, startPoint x: 683, startPoint y: 233, endPoint x: 889, endPoint y: 248, distance: 206.5
click at [889, 248] on div "100g beef Burger Burger 100g fresh beef burger, grilled and served with fresh b…" at bounding box center [865, 276] width 268 height 123
click at [889, 257] on div "14-09-2025 01:24 PM SU MO TU WE TH FR SA" at bounding box center [865, 292] width 268 height 71
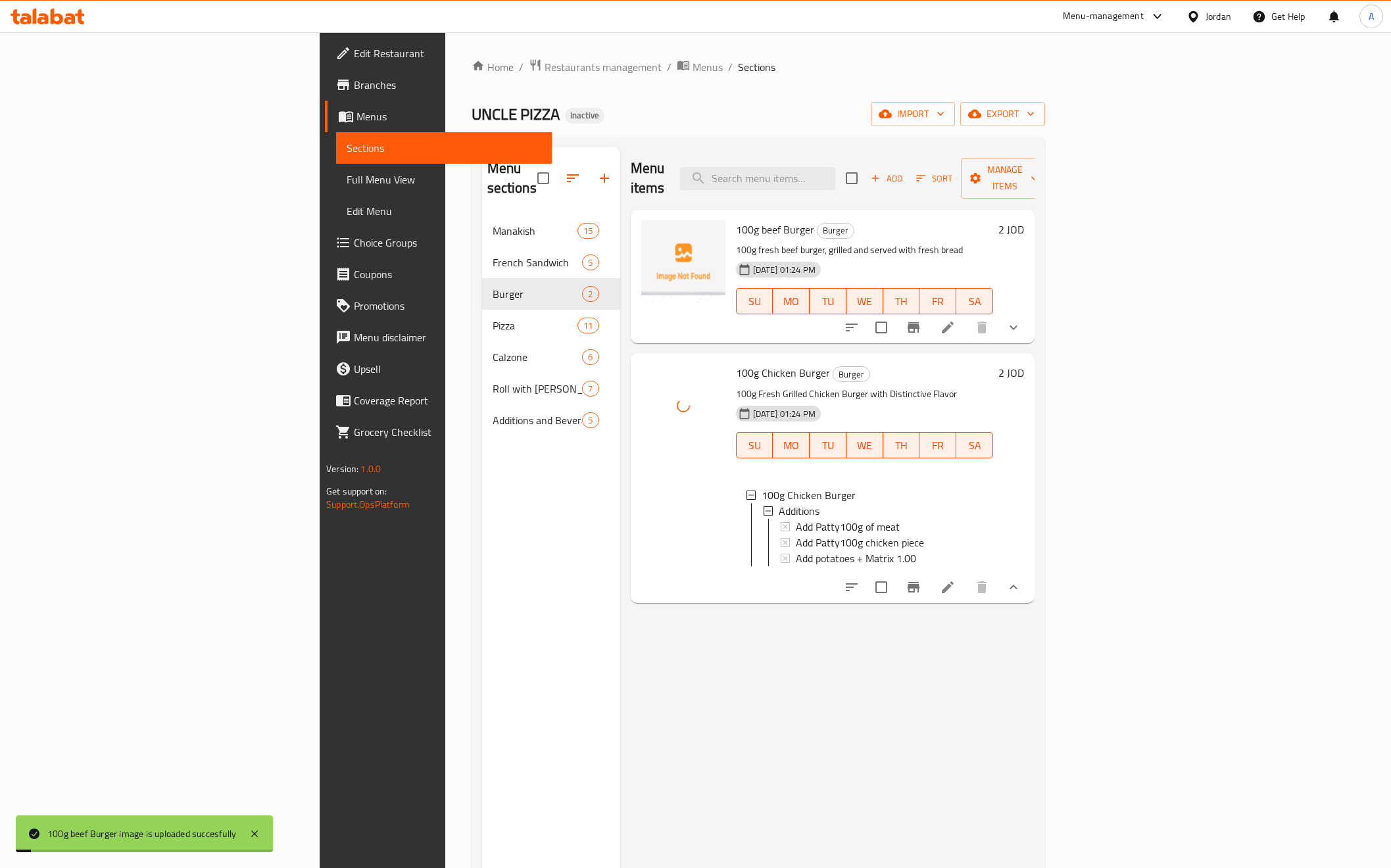
click at [736, 219] on span "100g beef Burger" at bounding box center [775, 229] width 78 height 20
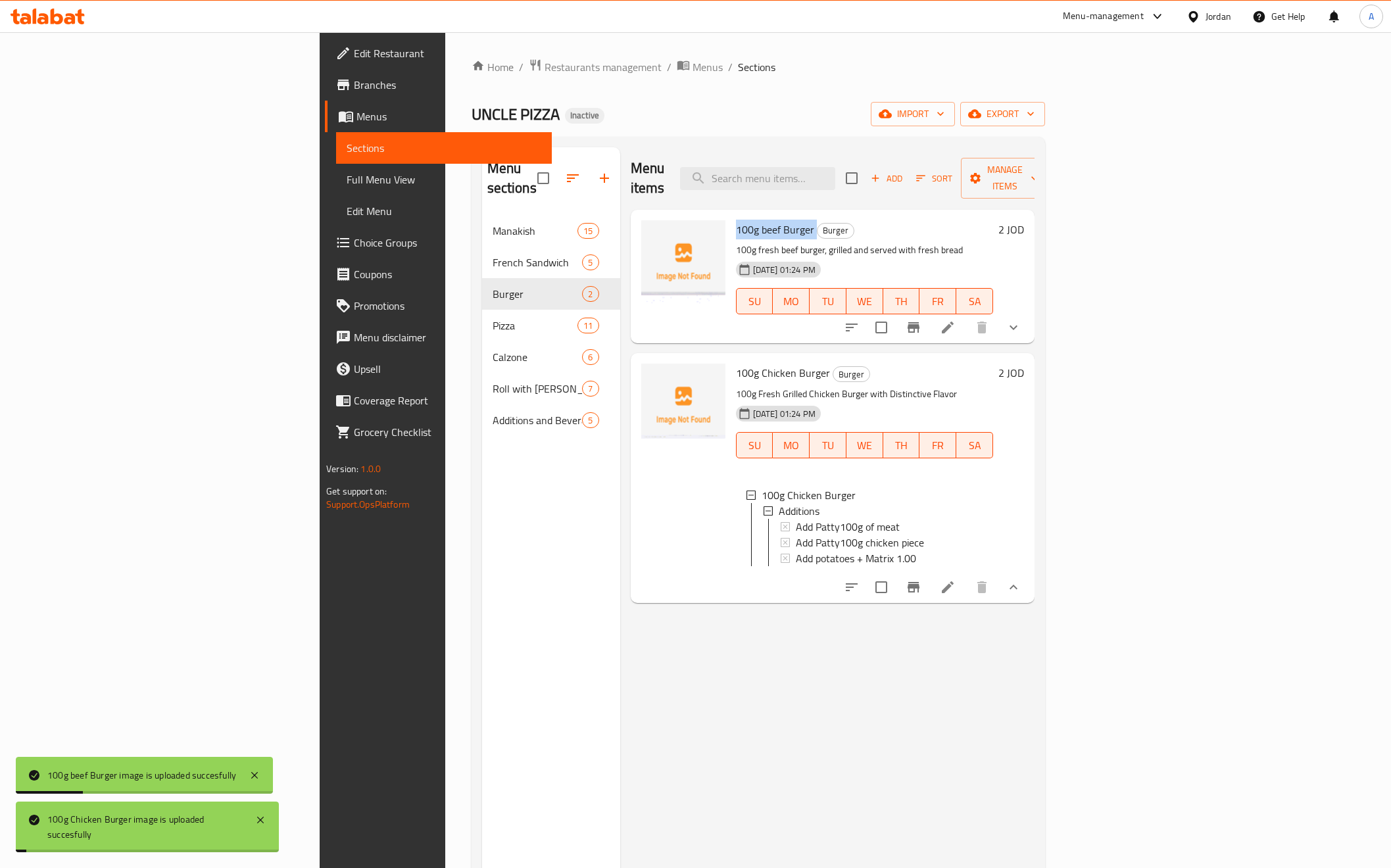
copy h6 "100g beef Burger"
click at [736, 363] on span "100g Chicken Burger" at bounding box center [783, 373] width 94 height 20
copy h6 "100g Chicken Burger"
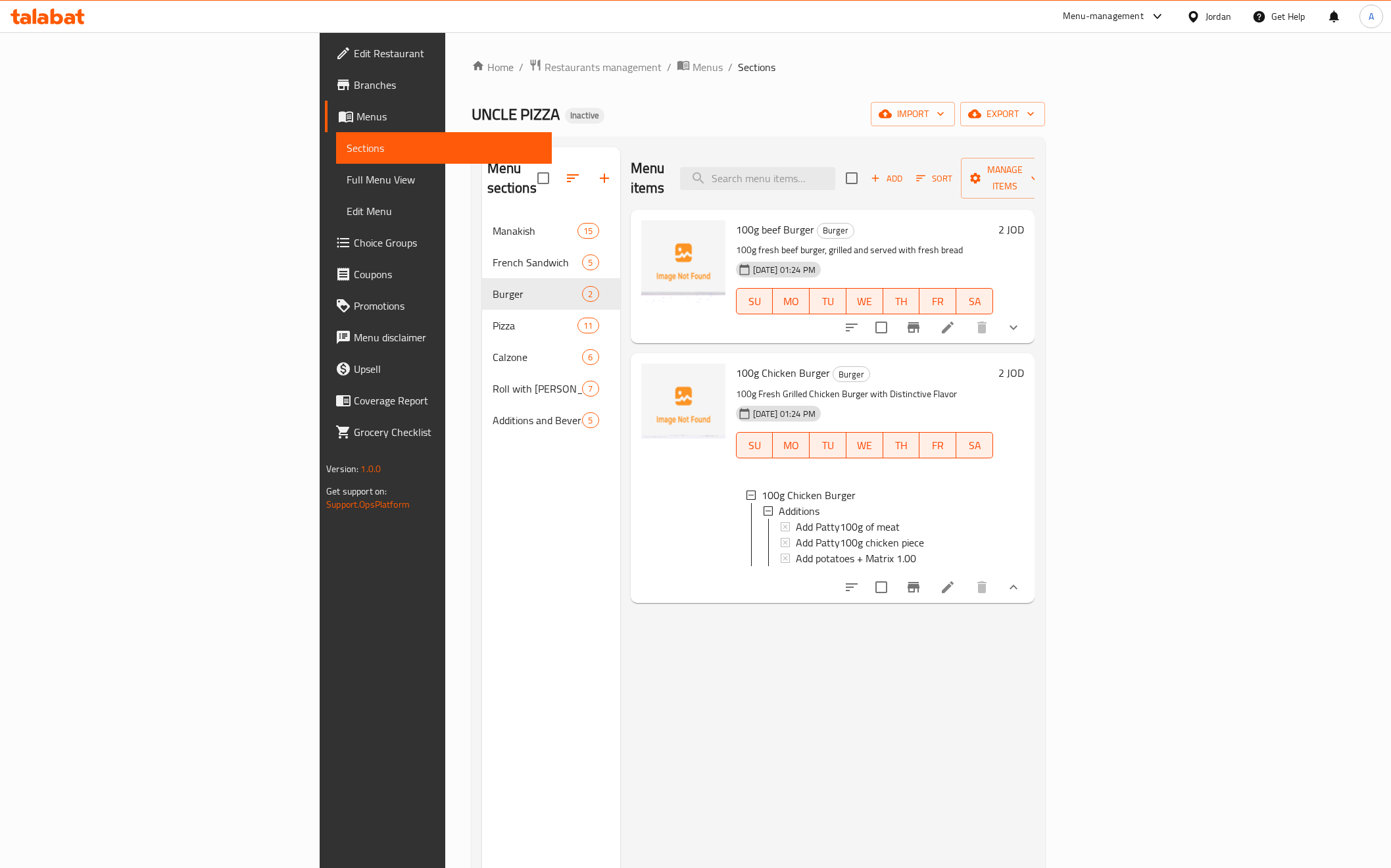
click at [865, 364] on h6 "100g Chicken Burger Burger" at bounding box center [865, 373] width 257 height 19
drag, startPoint x: 873, startPoint y: 371, endPoint x: 948, endPoint y: 373, distance: 75.0
click at [948, 386] on p "100g Fresh Grilled Chicken Burger with Distinctive Flavor" at bounding box center [865, 394] width 257 height 16
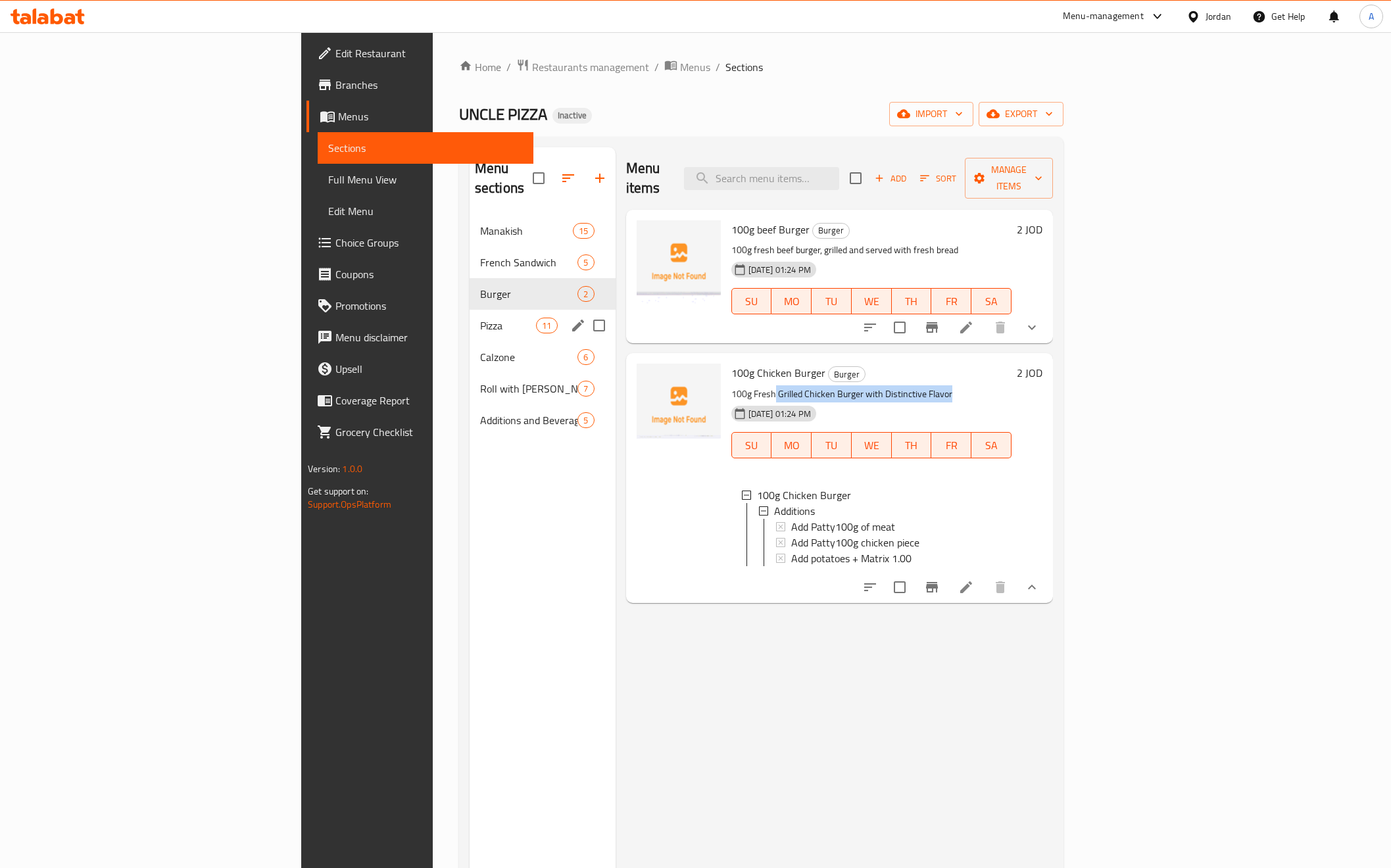
click at [481, 318] on span "Pizza" at bounding box center [508, 325] width 56 height 16
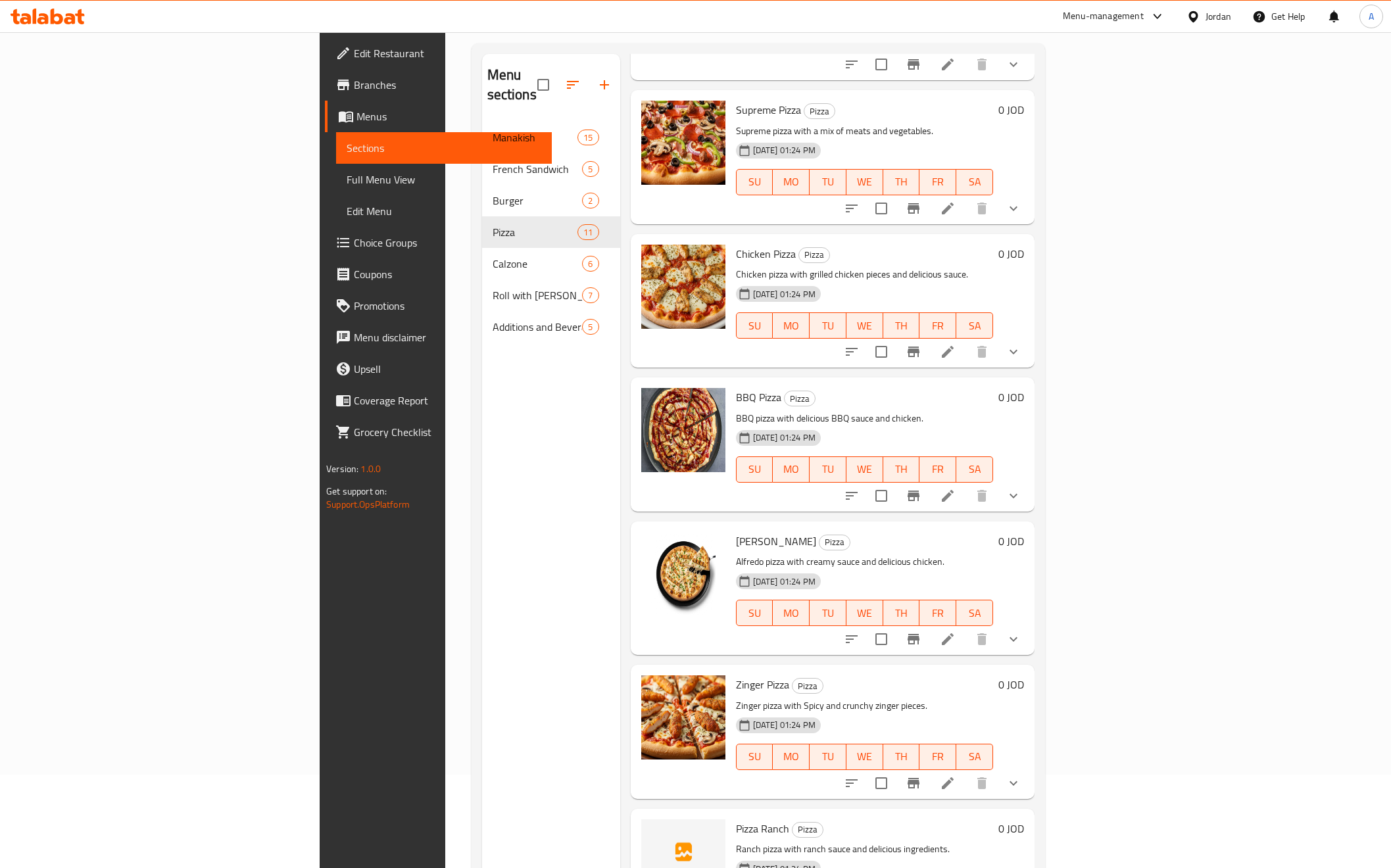
scroll to position [184, 0]
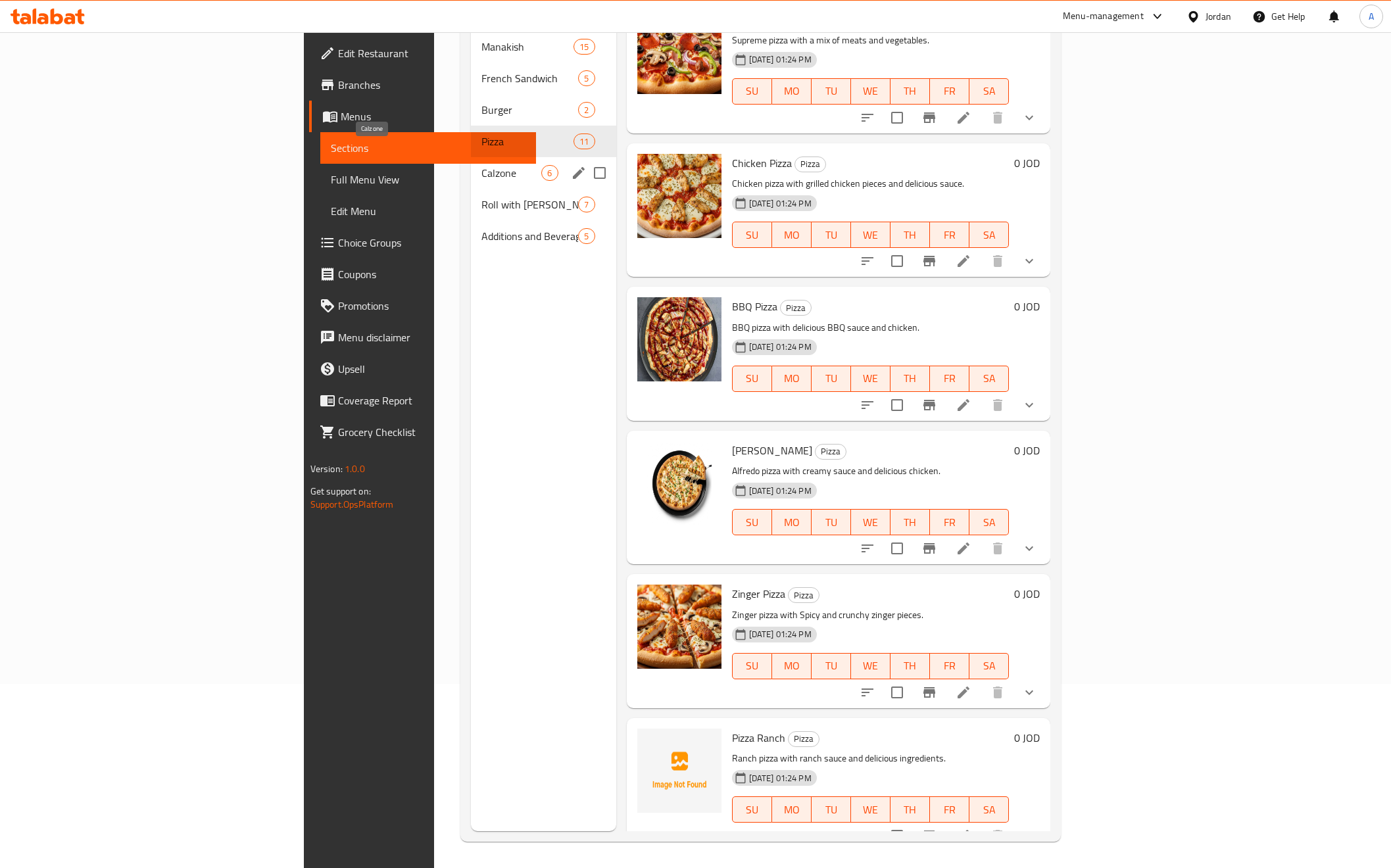
click at [481, 134] on span "Pizza" at bounding box center [527, 141] width 92 height 16
click at [481, 165] on span "Calzone" at bounding box center [511, 173] width 60 height 16
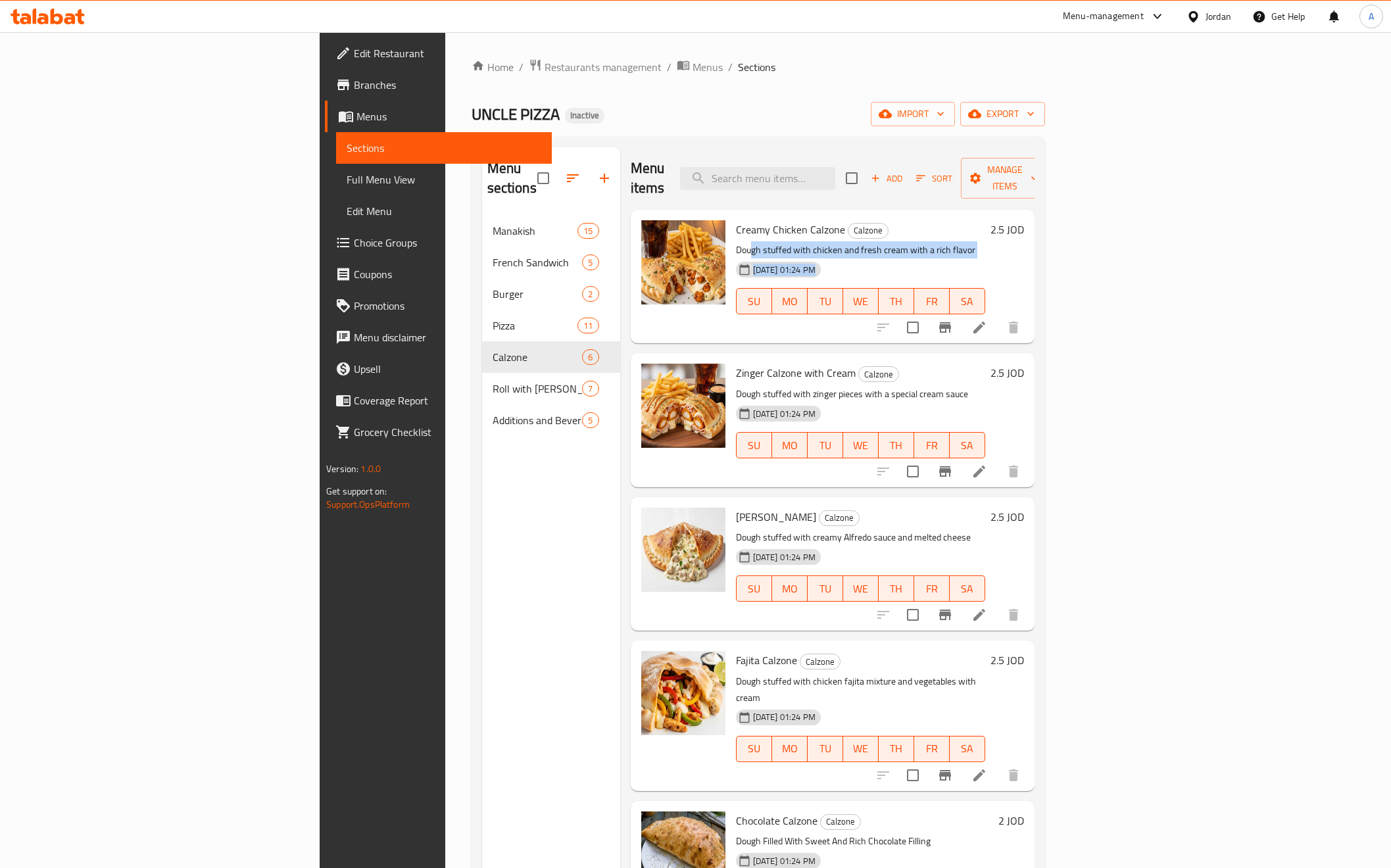
drag, startPoint x: 673, startPoint y: 229, endPoint x: 894, endPoint y: 241, distance: 221.3
click at [894, 241] on div "Creamy Chicken Calzone Calzone Dough stuffed with chicken and fresh cream with …" at bounding box center [861, 276] width 260 height 123
drag, startPoint x: 691, startPoint y: 378, endPoint x: 855, endPoint y: 371, distance: 164.1
click at [855, 386] on p "Dough stuffed with zinger pieces with a special cream sauce" at bounding box center [861, 394] width 249 height 16
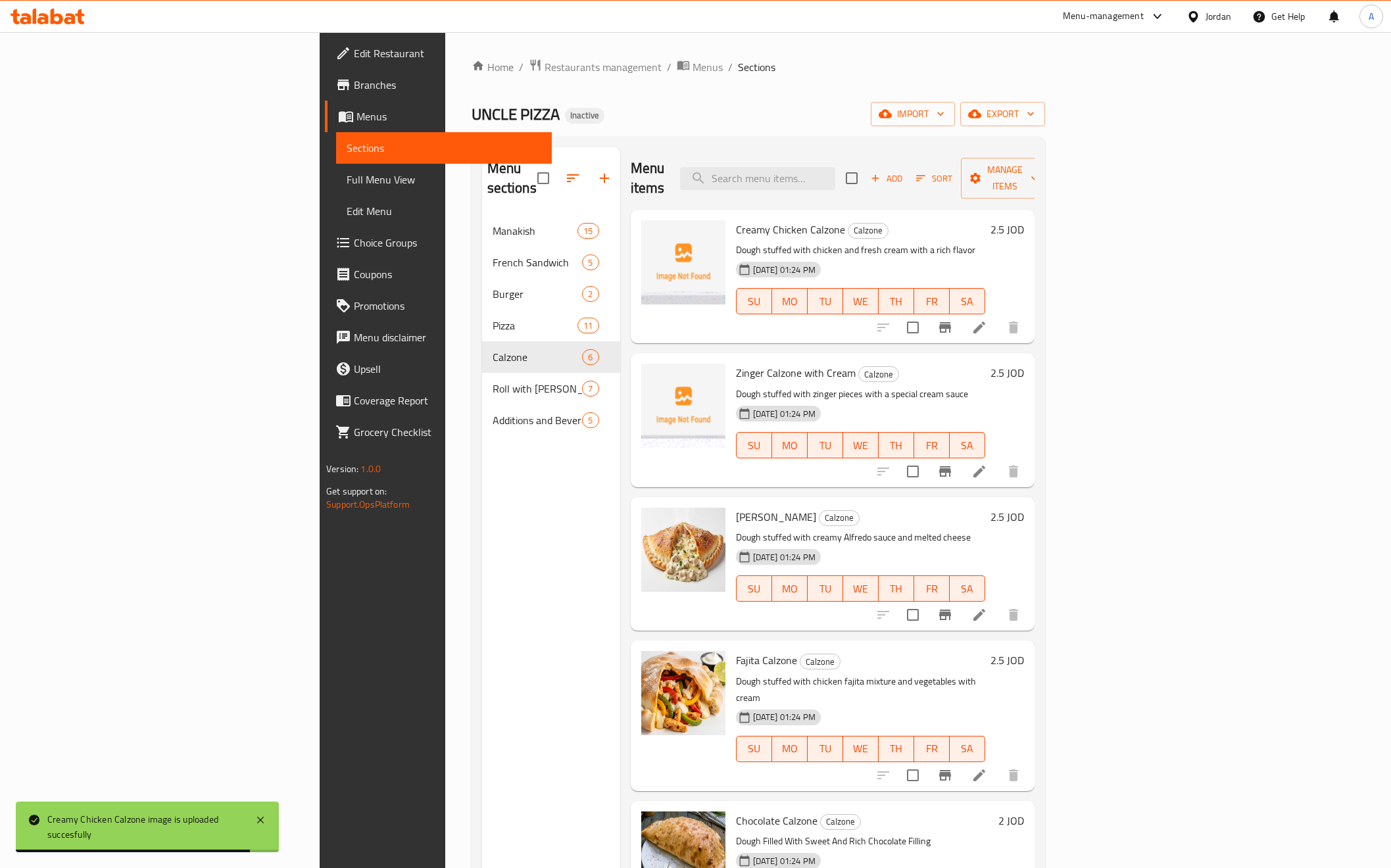
click at [736, 219] on span "Creamy Chicken Calzone" at bounding box center [791, 229] width 109 height 20
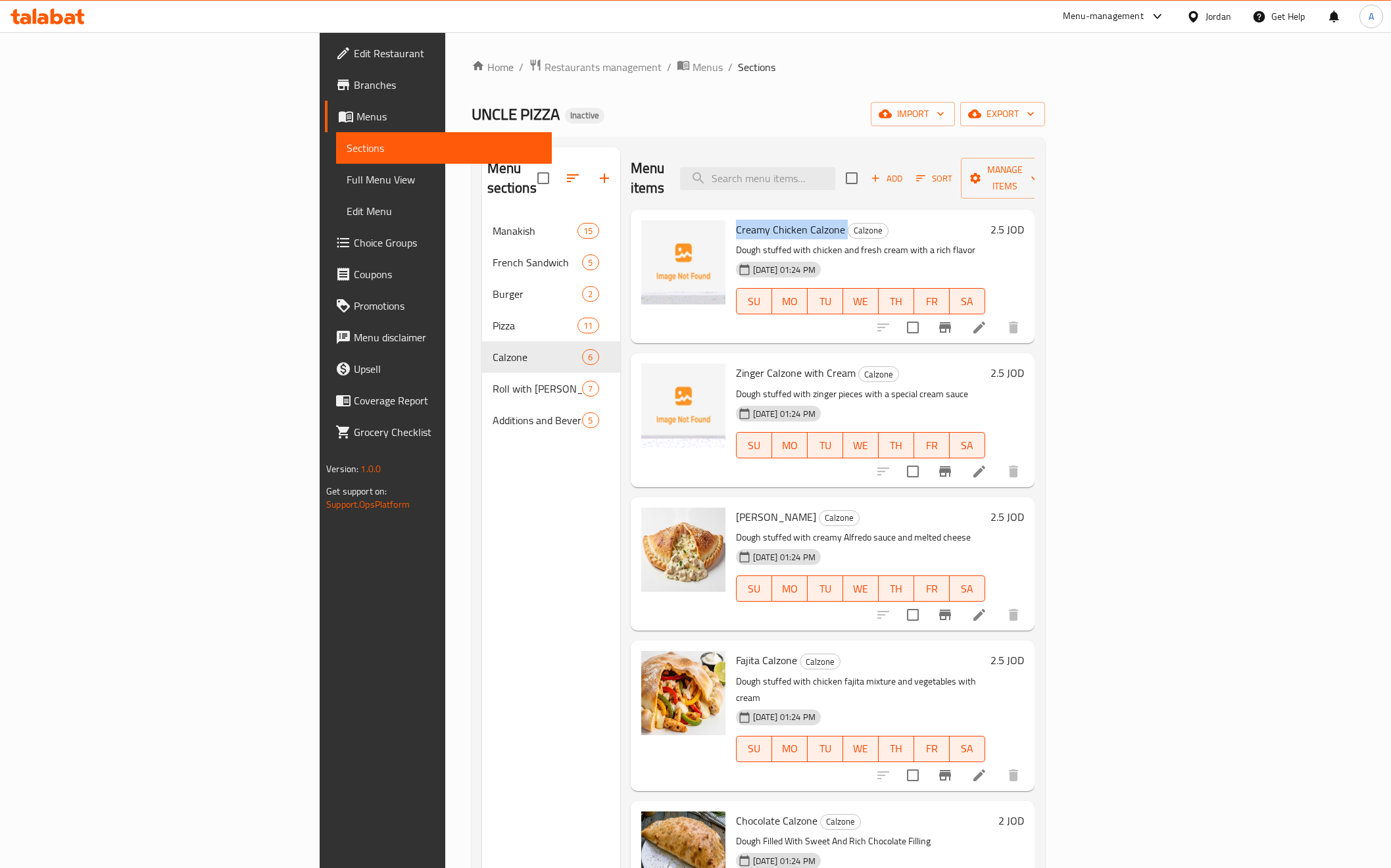
click at [736, 219] on span "Creamy Chicken Calzone" at bounding box center [791, 229] width 109 height 20
click at [736, 363] on span "Zinger Calzone with Cream" at bounding box center [796, 373] width 120 height 20
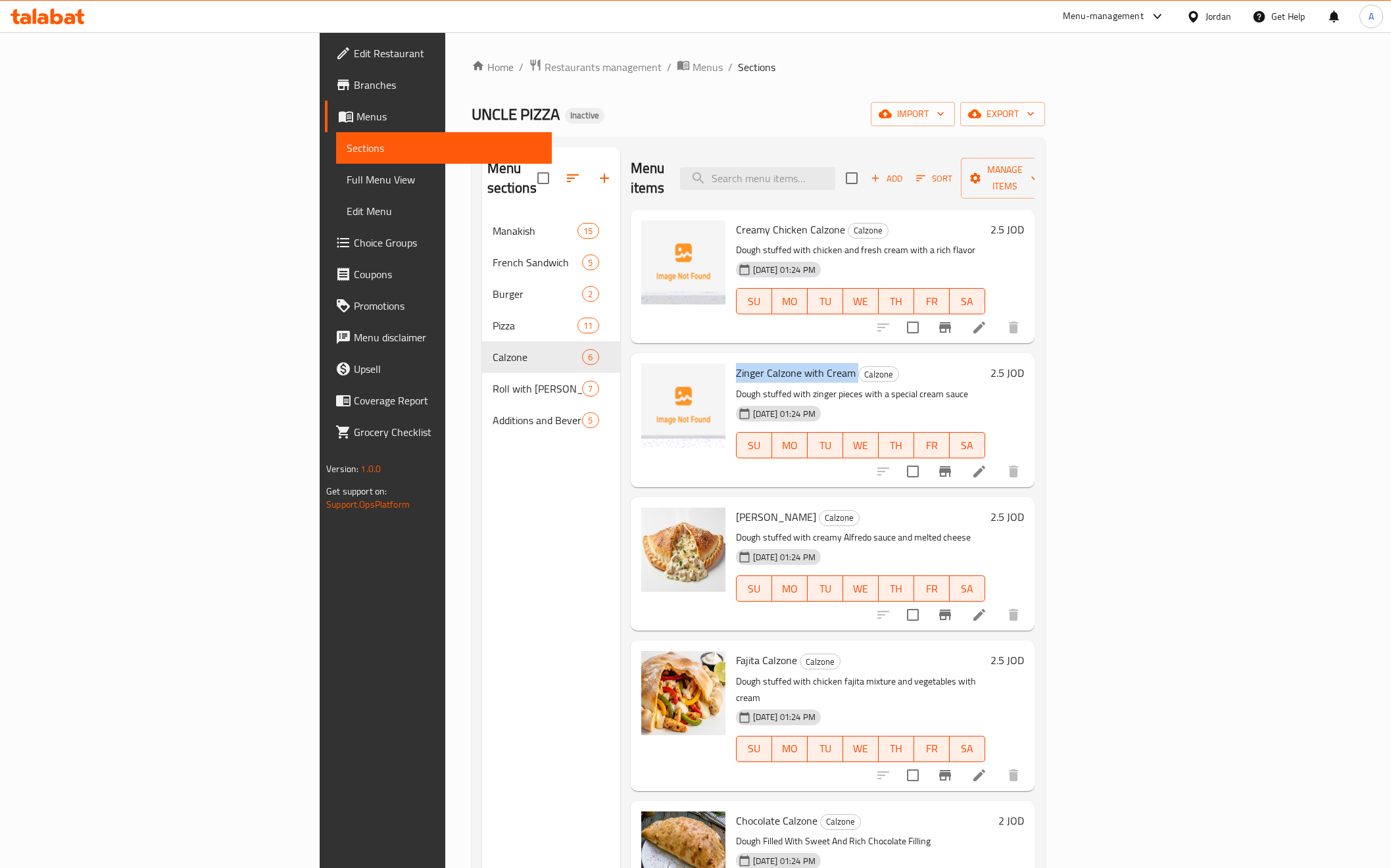
click at [736, 363] on span "Zinger Calzone with Cream" at bounding box center [796, 373] width 120 height 20
copy h6 "Zinger Calzone with Cream"
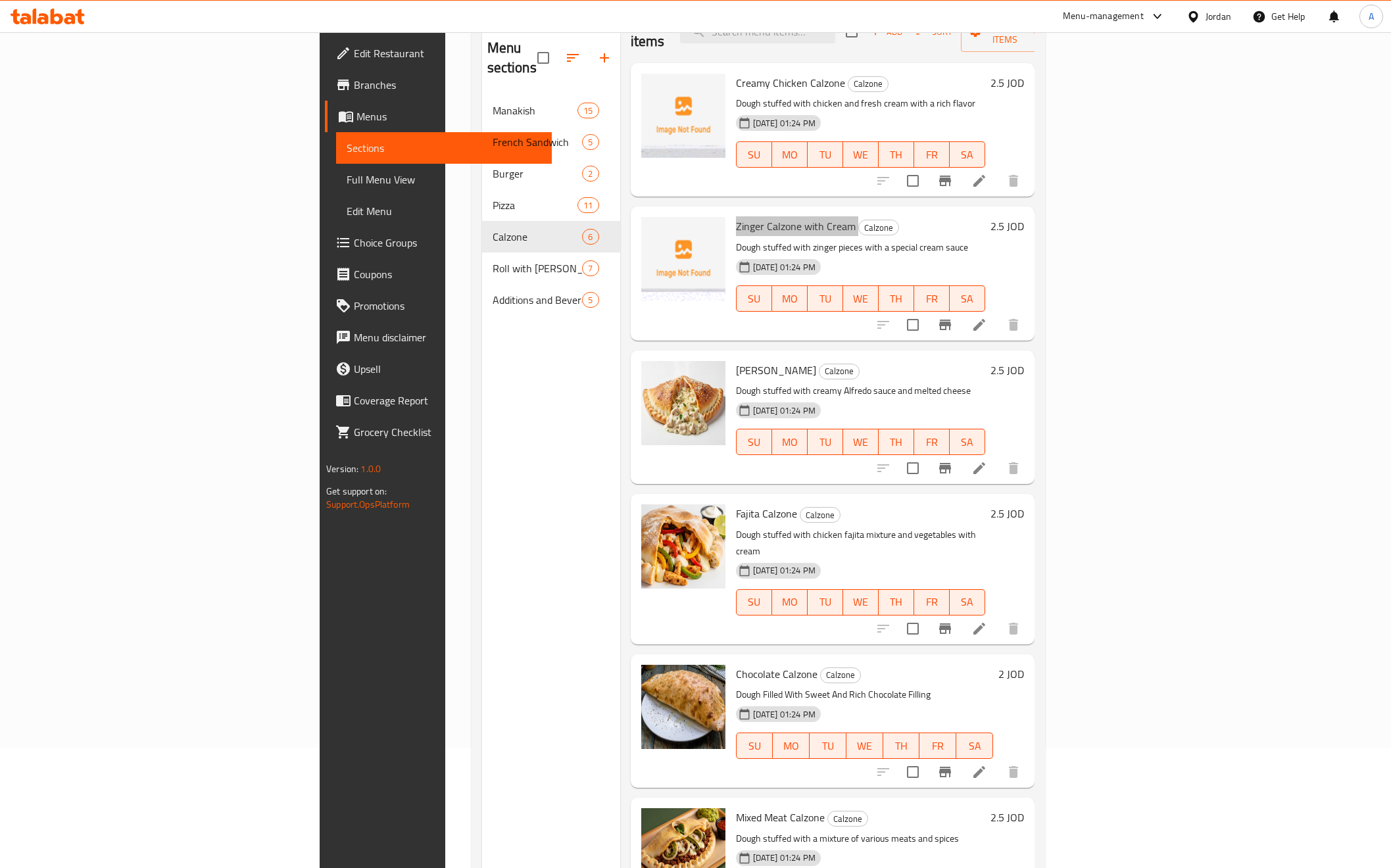
scroll to position [184, 0]
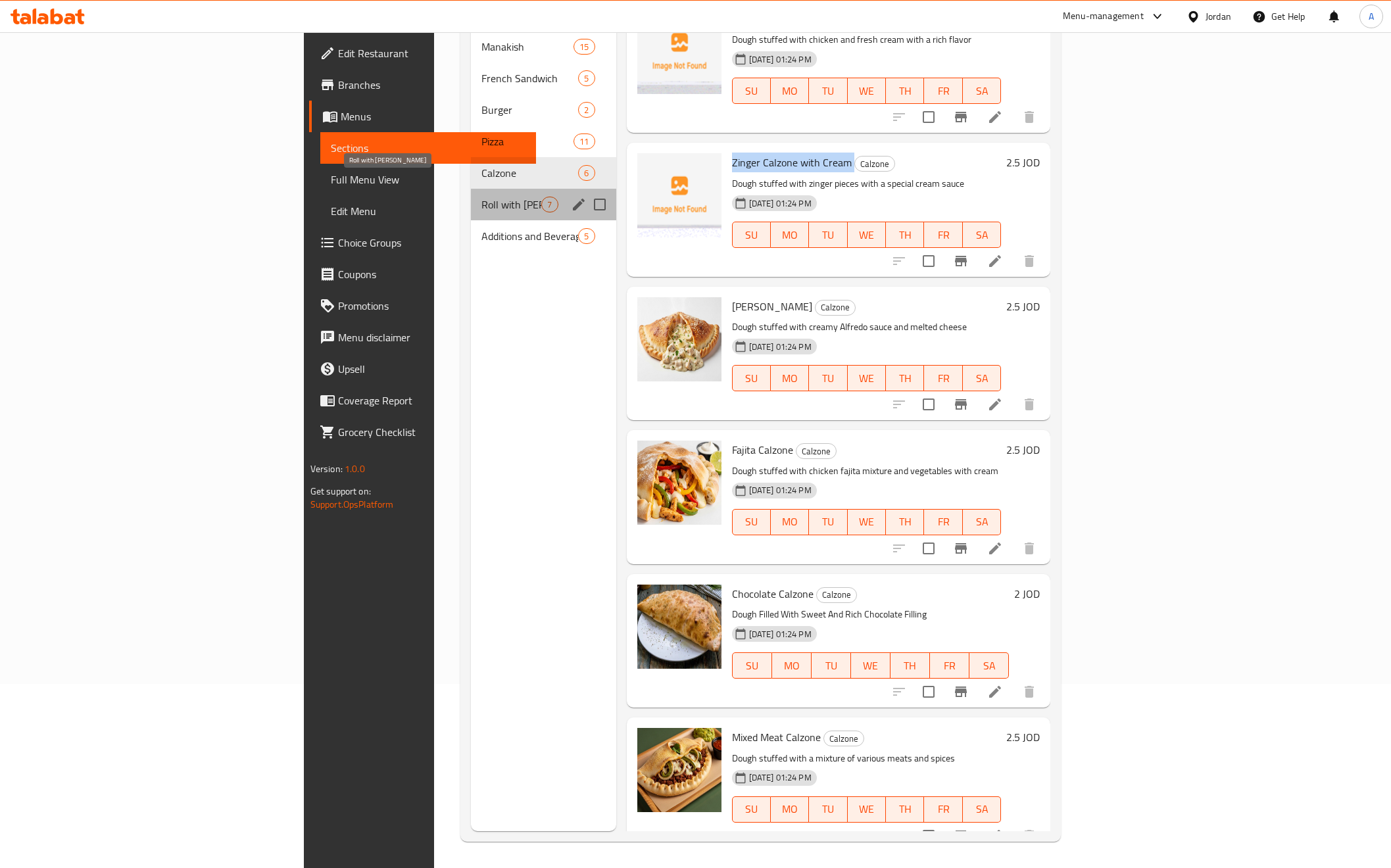
click at [481, 196] on span "Roll with Dough" at bounding box center [511, 204] width 60 height 16
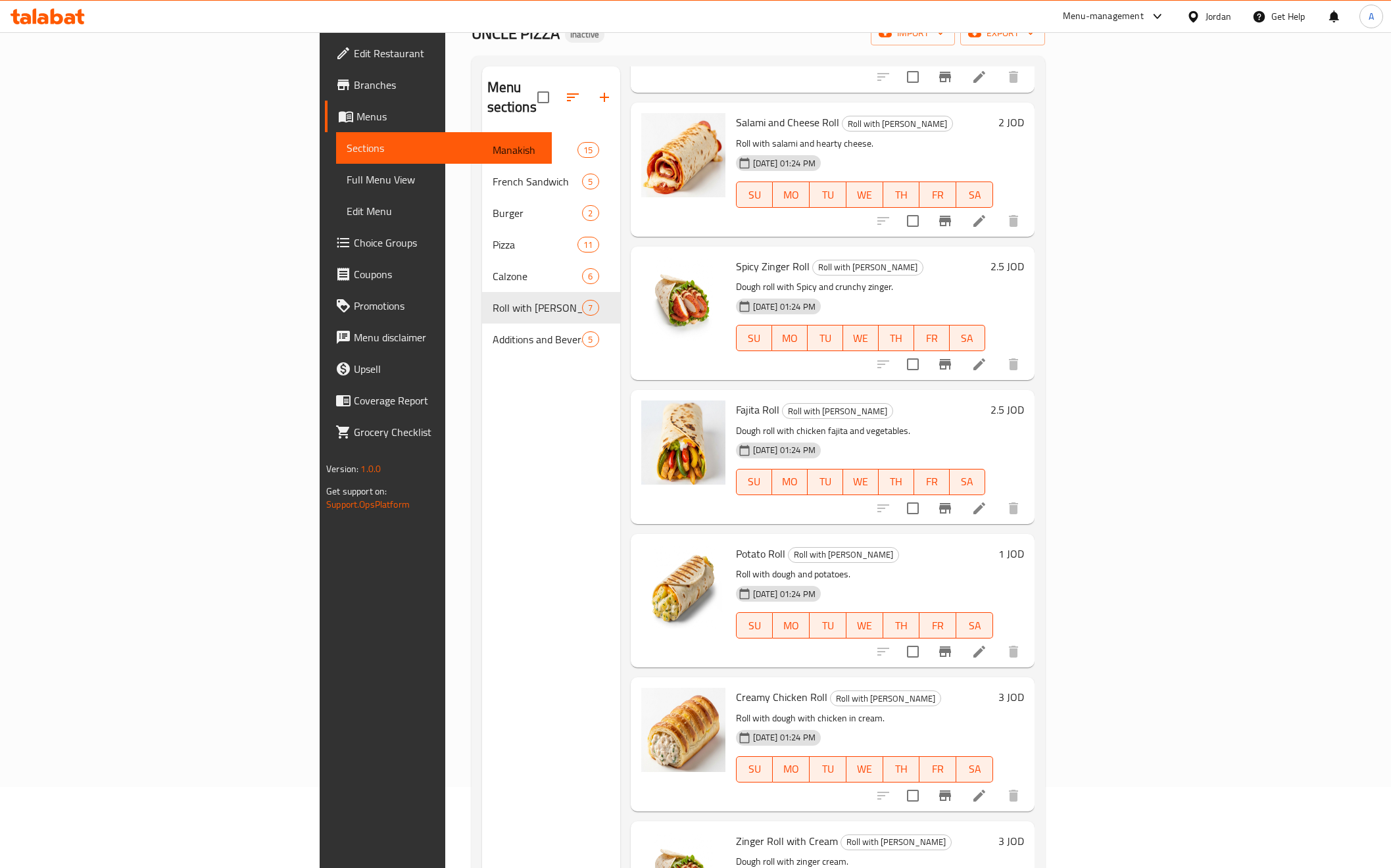
scroll to position [184, 0]
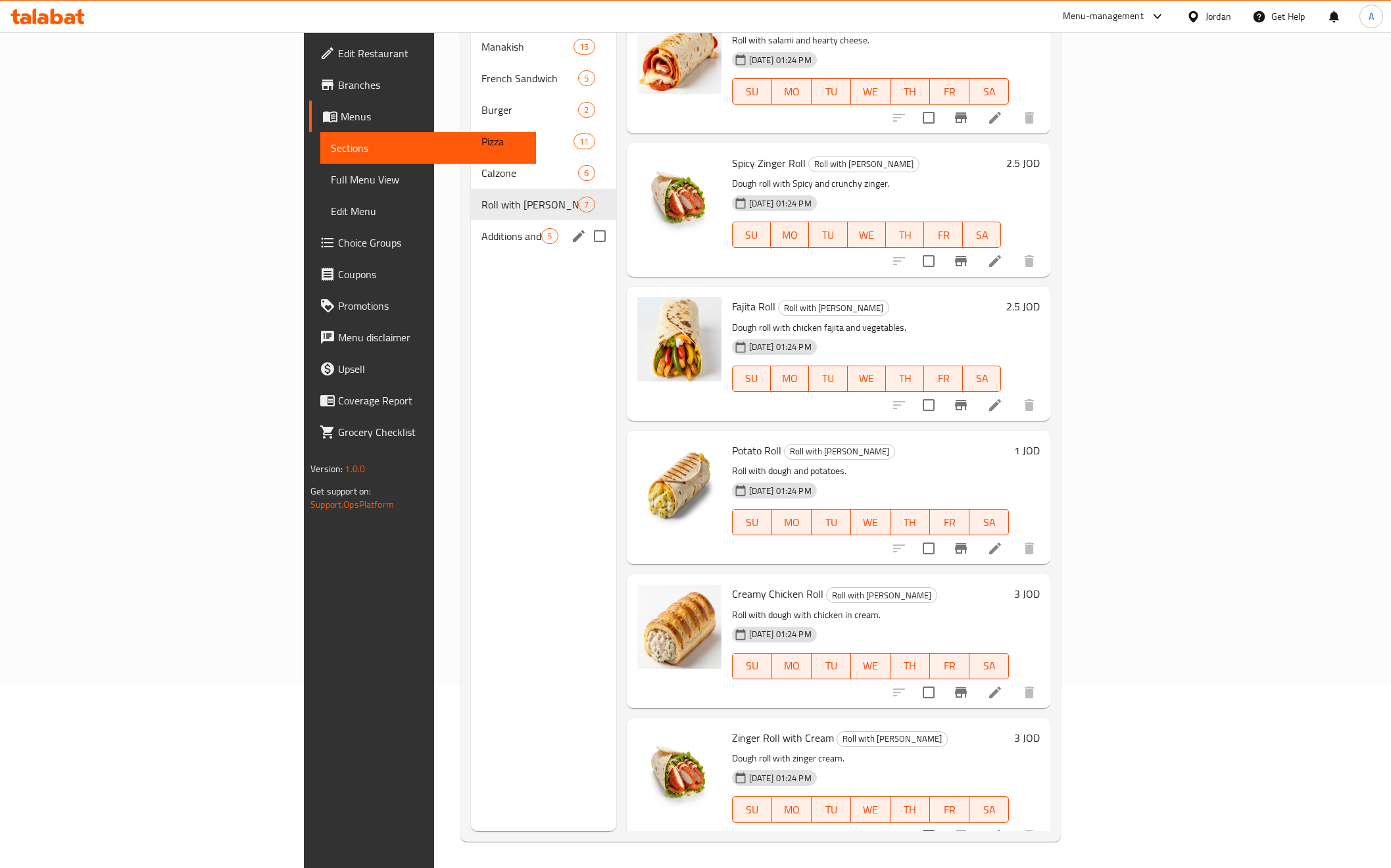
click at [471, 227] on div "Additions and Beverages 5" at bounding box center [543, 236] width 145 height 31
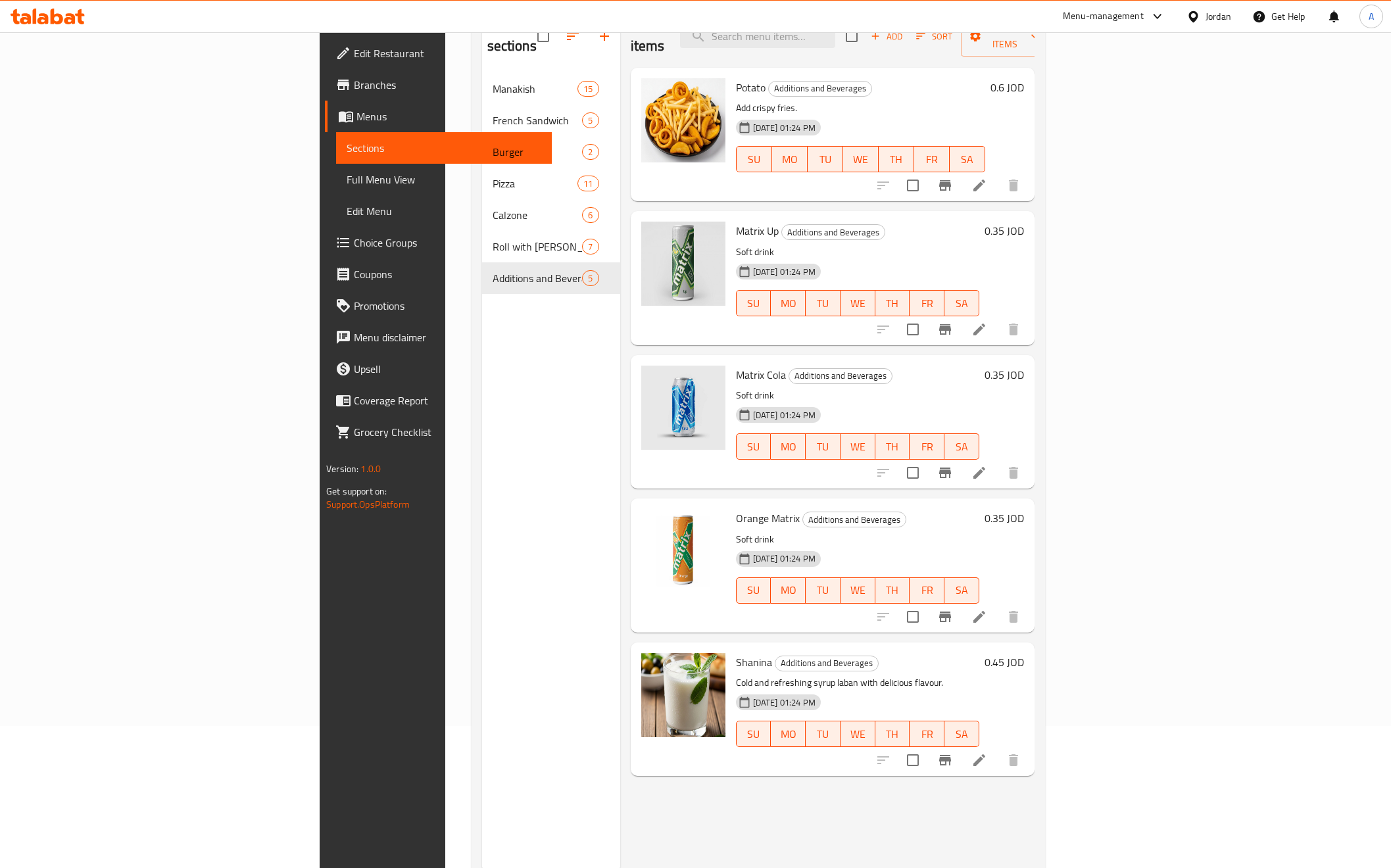
scroll to position [184, 0]
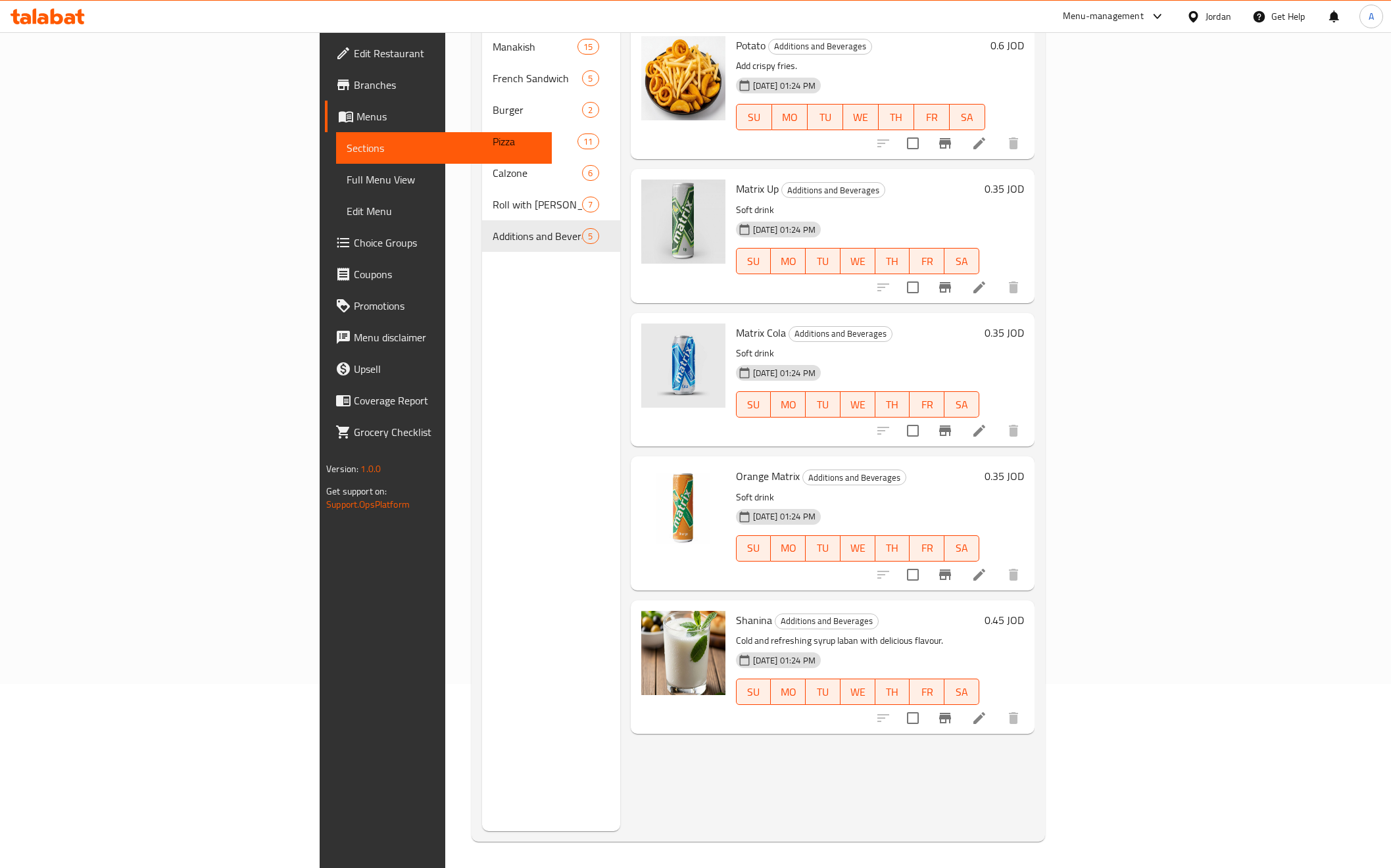
drag, startPoint x: 113, startPoint y: 170, endPoint x: 105, endPoint y: 184, distance: 16.1
click at [336, 170] on link "Full Menu View" at bounding box center [444, 179] width 216 height 31
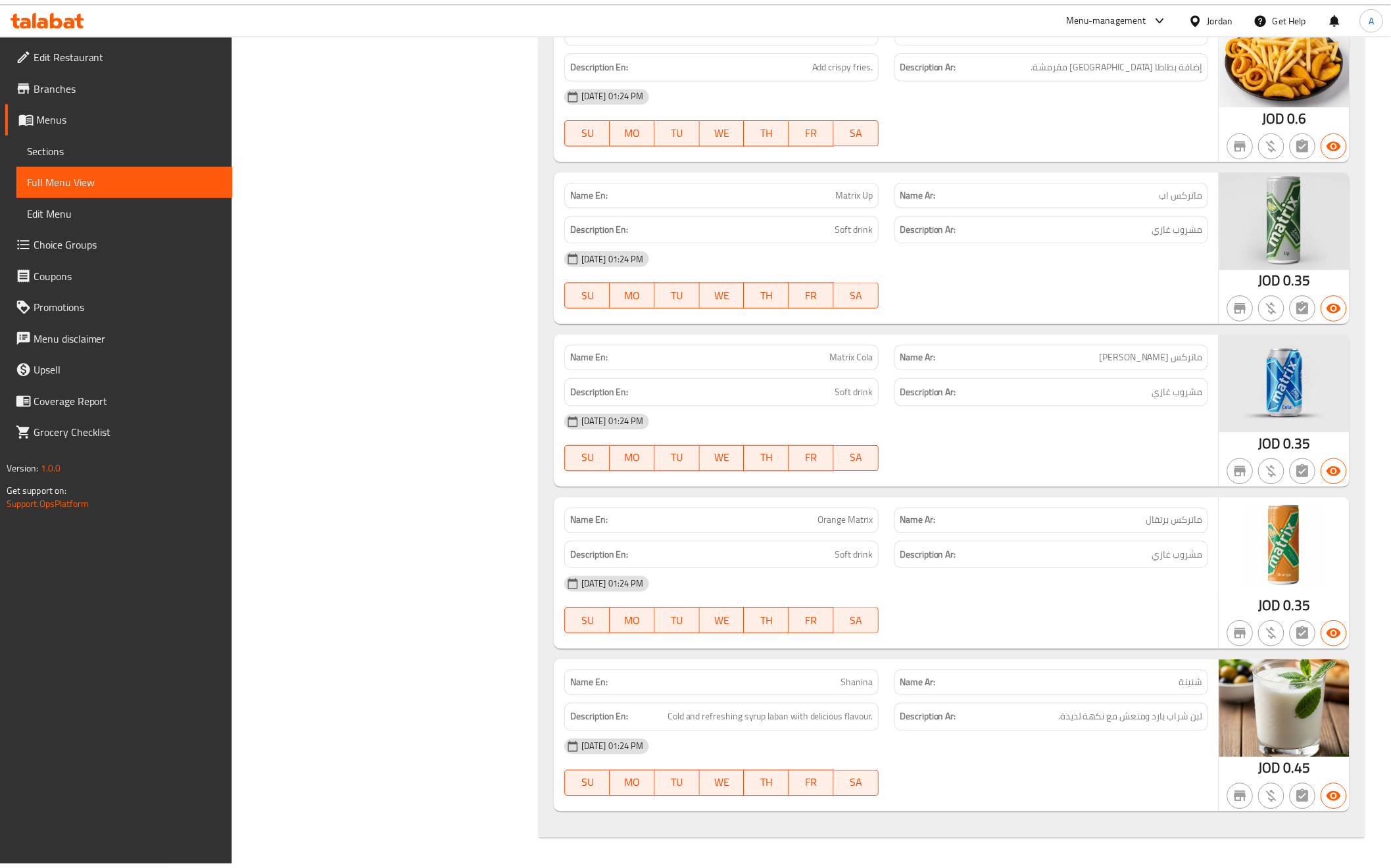
scroll to position [9567, 0]
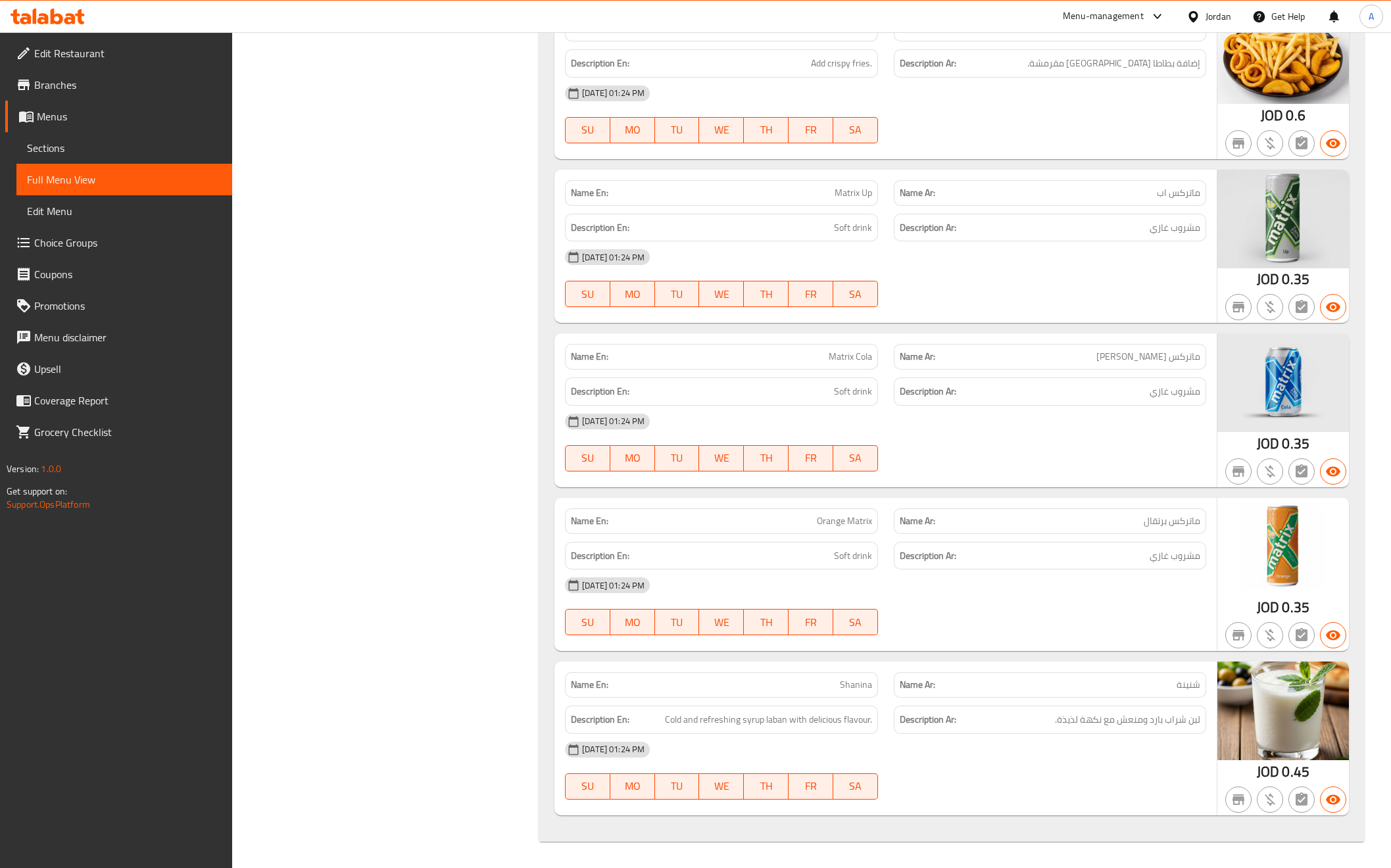
click at [983, 484] on div "Name En: Matrix Cola Name Ar: ماتركس كولا Description En: Soft drink Descriptio…" at bounding box center [886, 410] width 663 height 154
click at [1173, 390] on span "مشروب غازي" at bounding box center [1175, 392] width 51 height 16
click at [1086, 432] on div "14-09-2025 01:24 PM" at bounding box center [885, 422] width 657 height 31
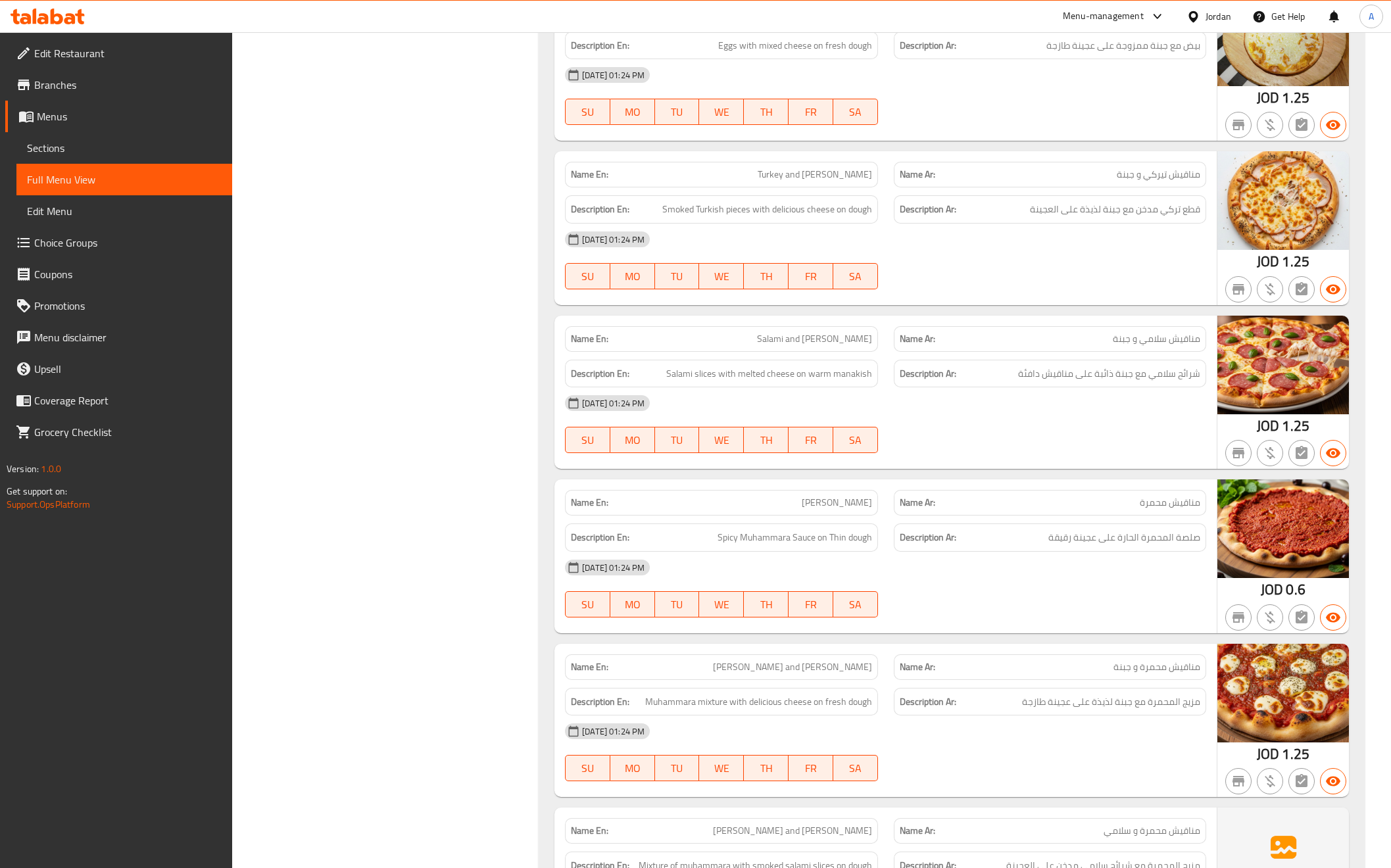
scroll to position [1772, 0]
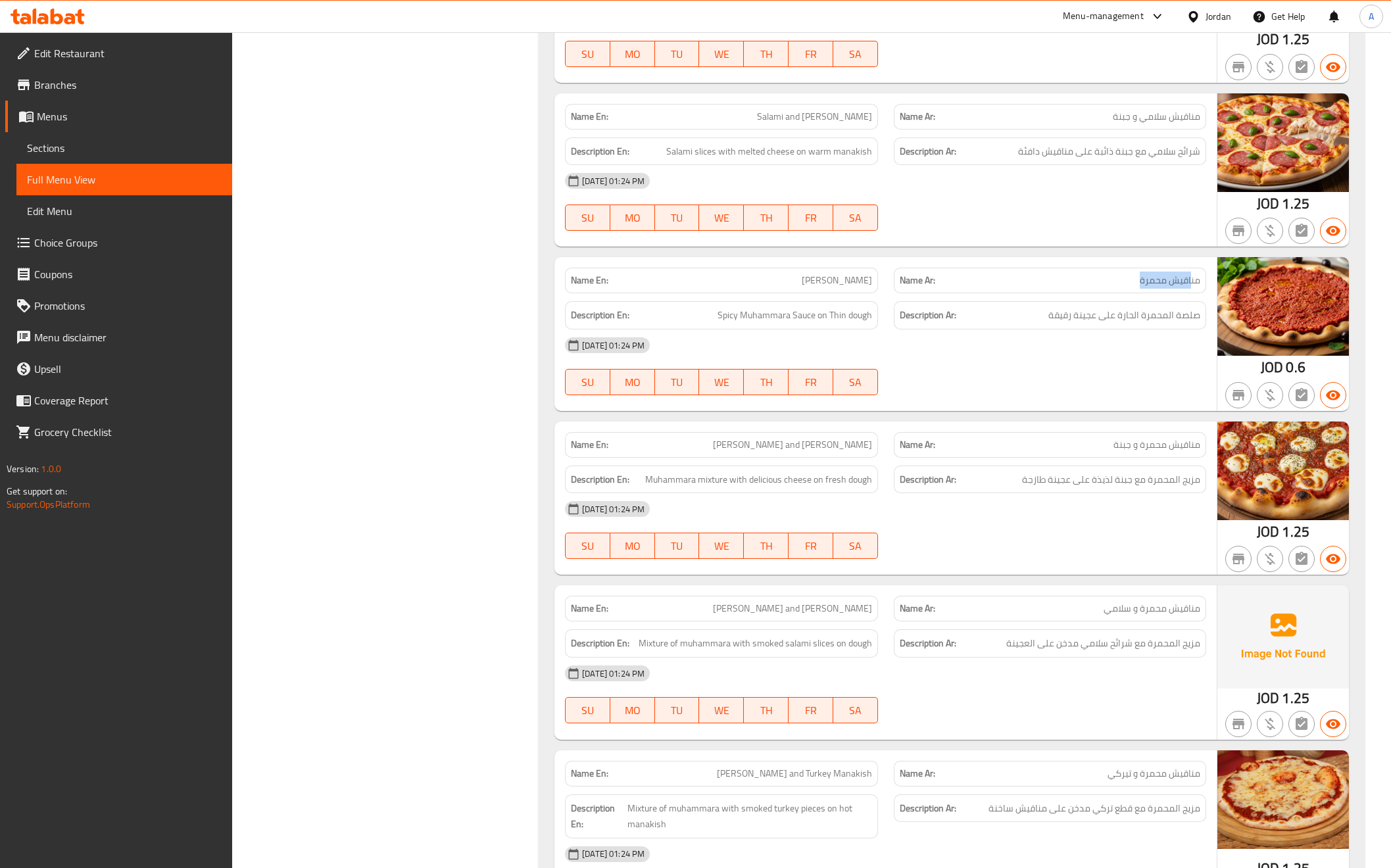
drag, startPoint x: 1190, startPoint y: 290, endPoint x: 1121, endPoint y: 306, distance: 70.8
click at [1122, 293] on div "Name Ar: مناقيش محمرة" at bounding box center [1050, 280] width 312 height 25
click at [1118, 378] on div "14-09-2025 01:24 PM SU MO TU WE TH FR SA" at bounding box center [885, 366] width 657 height 74
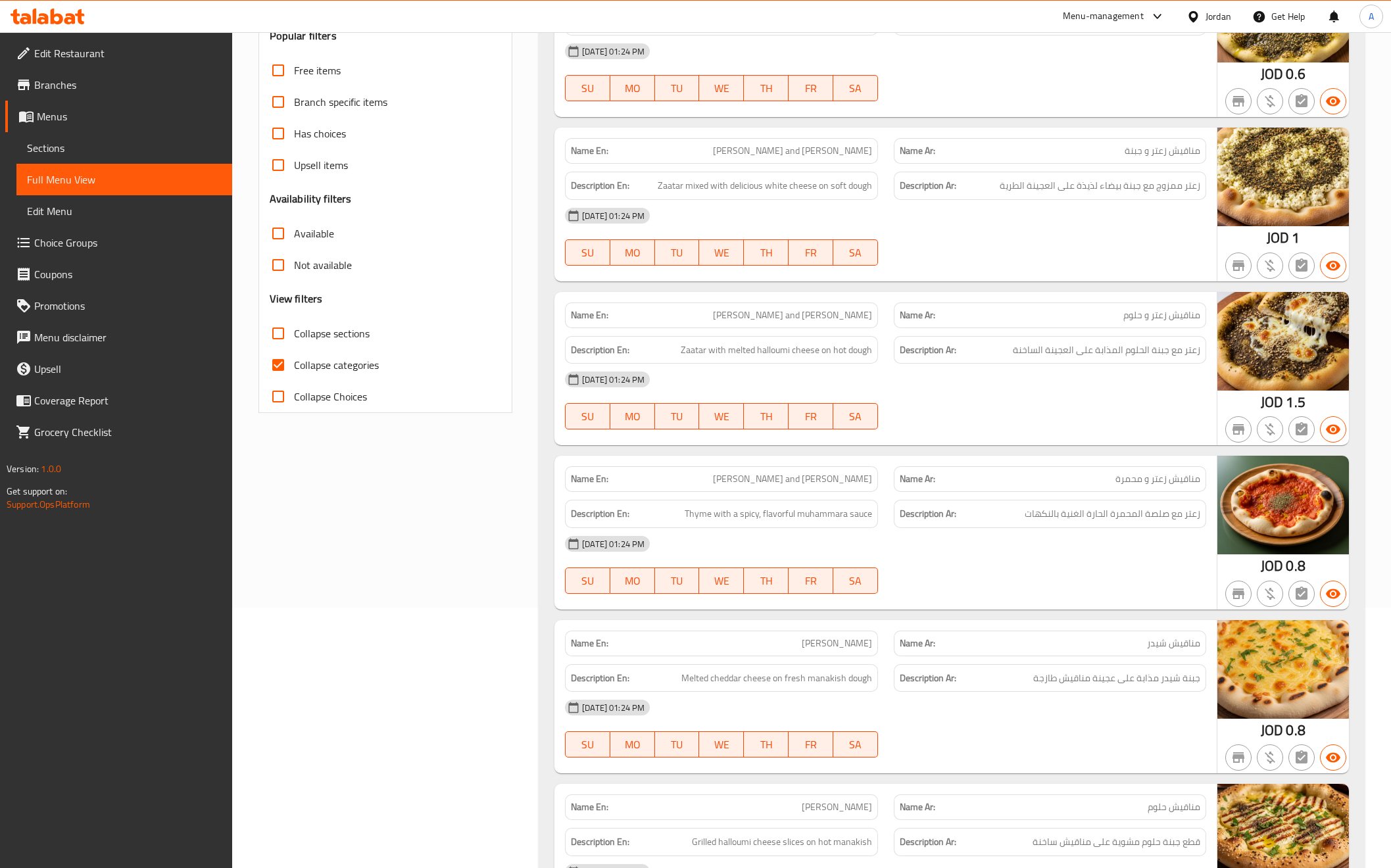
scroll to position [0, 0]
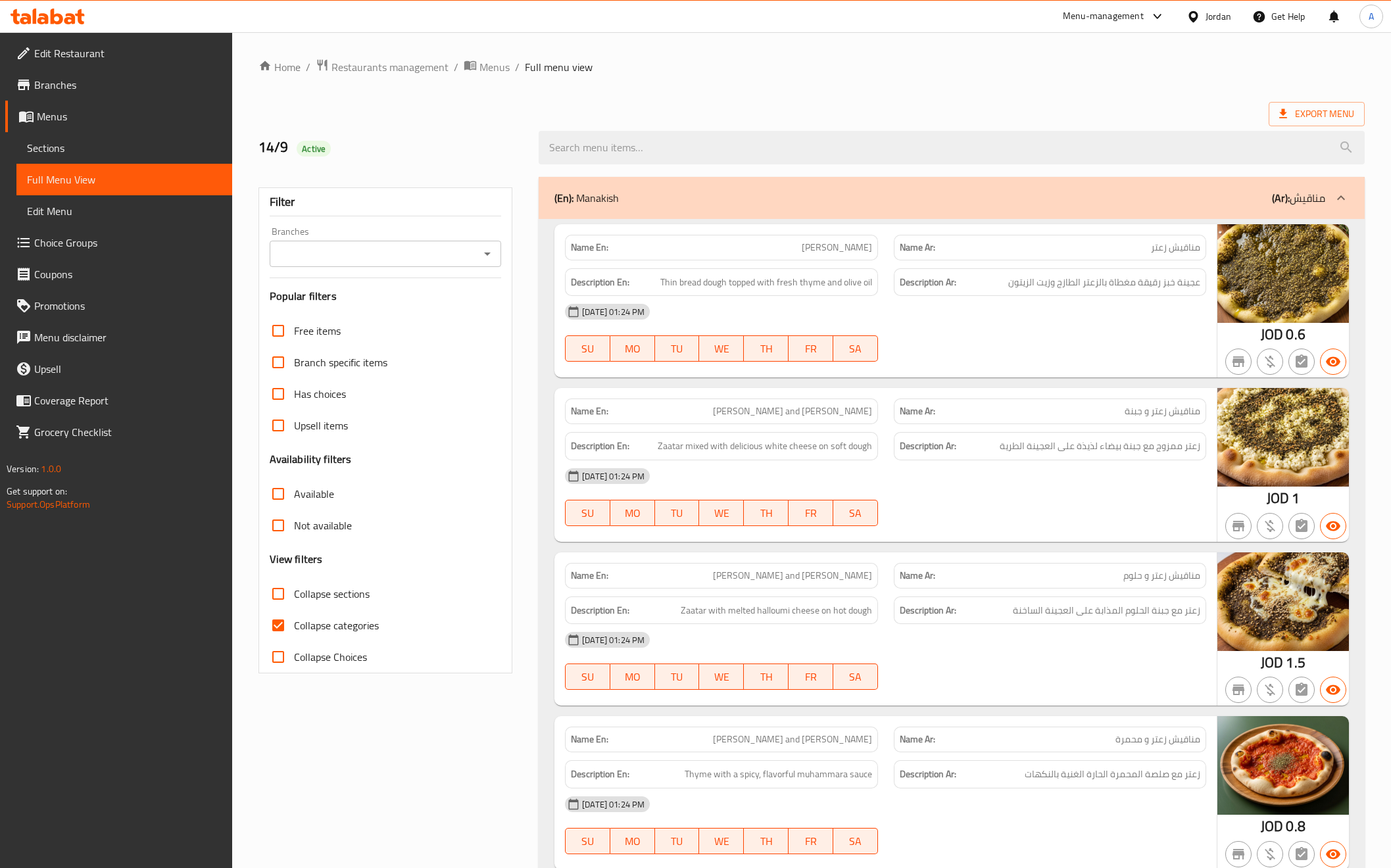
click at [87, 49] on span "Edit Restaurant" at bounding box center [128, 53] width 187 height 16
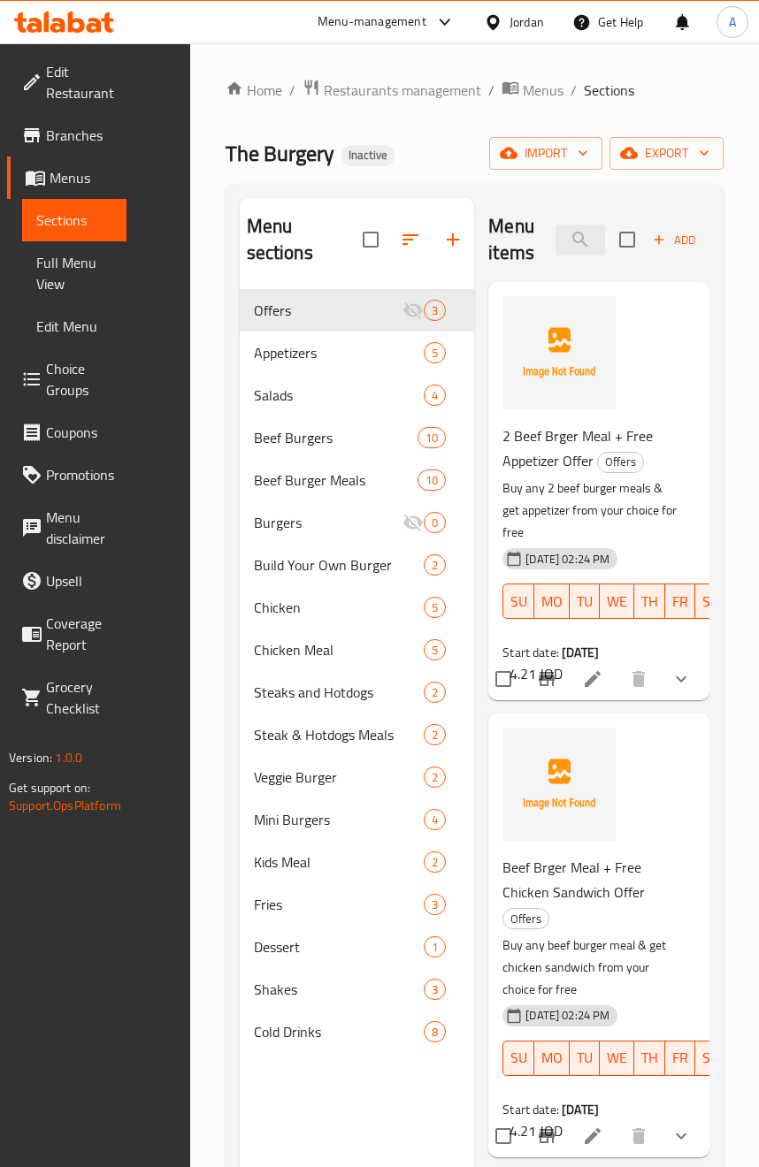
scroll to position [195, 0]
